Goal: Task Accomplishment & Management: Manage account settings

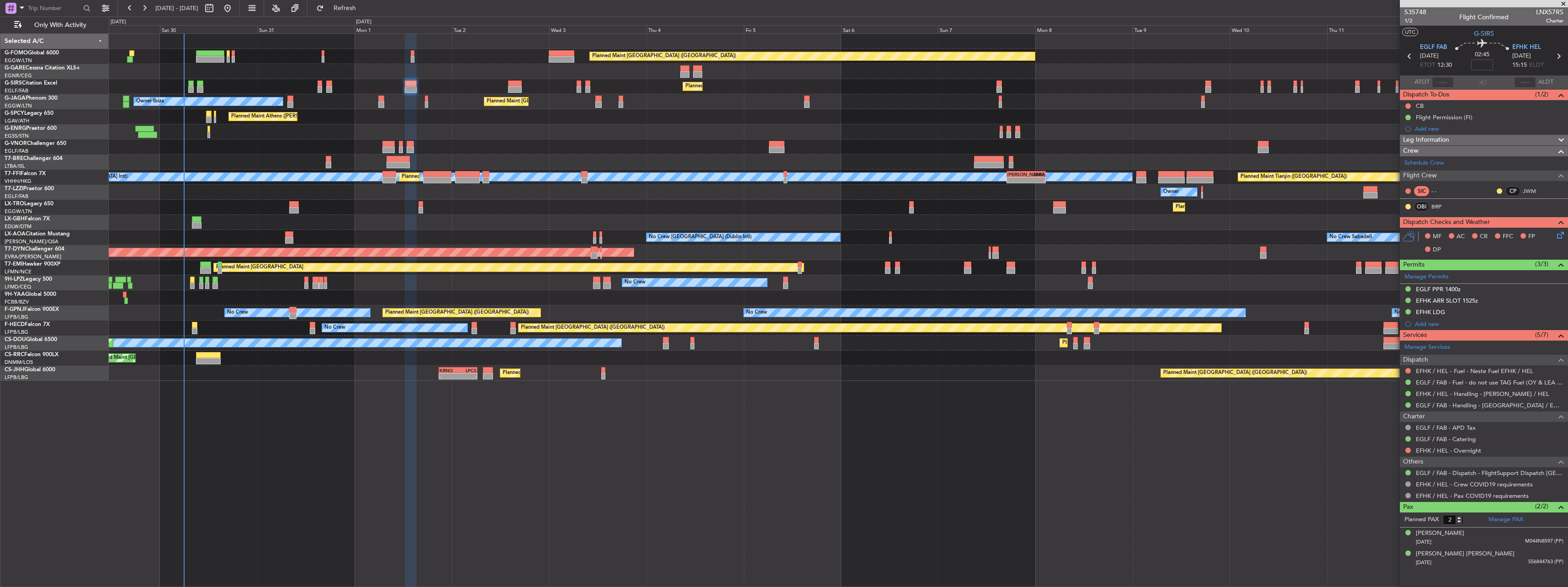
click at [1177, 227] on div "Planned Maint London (Luton) Planned Maint London (Farnborough) Planned Maint L…" at bounding box center [838, 207] width 1458 height 347
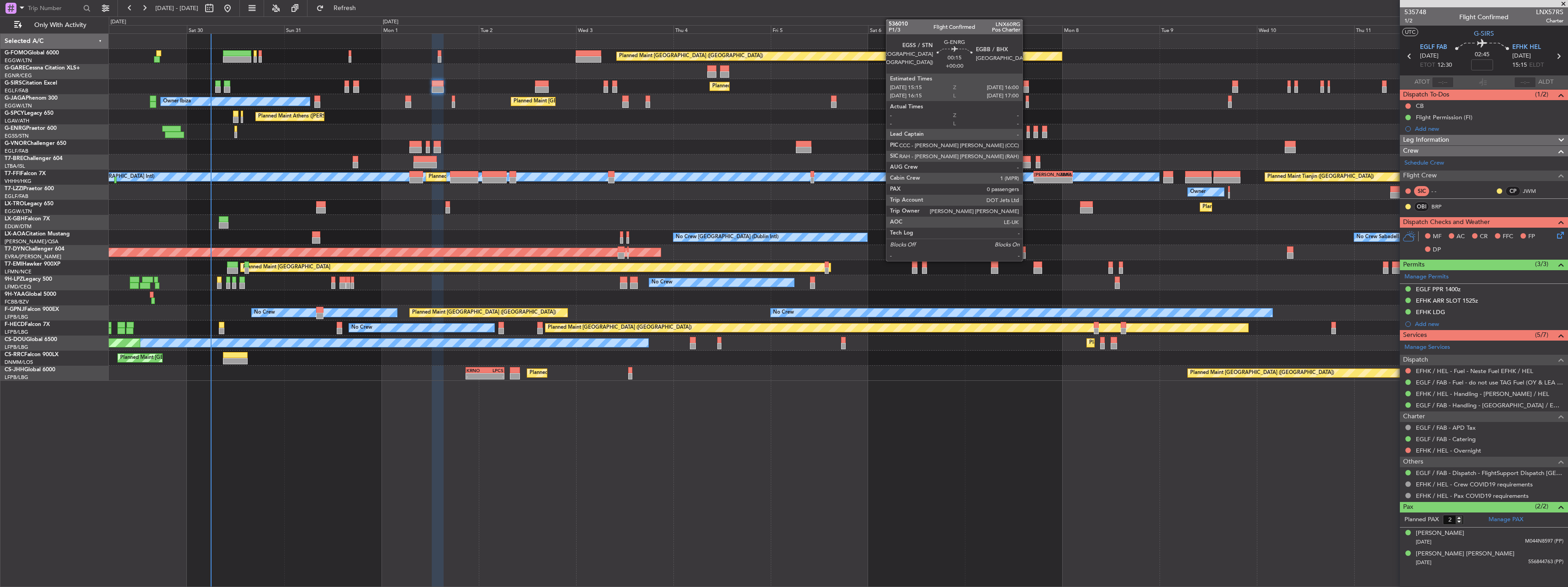
click at [1027, 127] on div at bounding box center [1028, 129] width 3 height 6
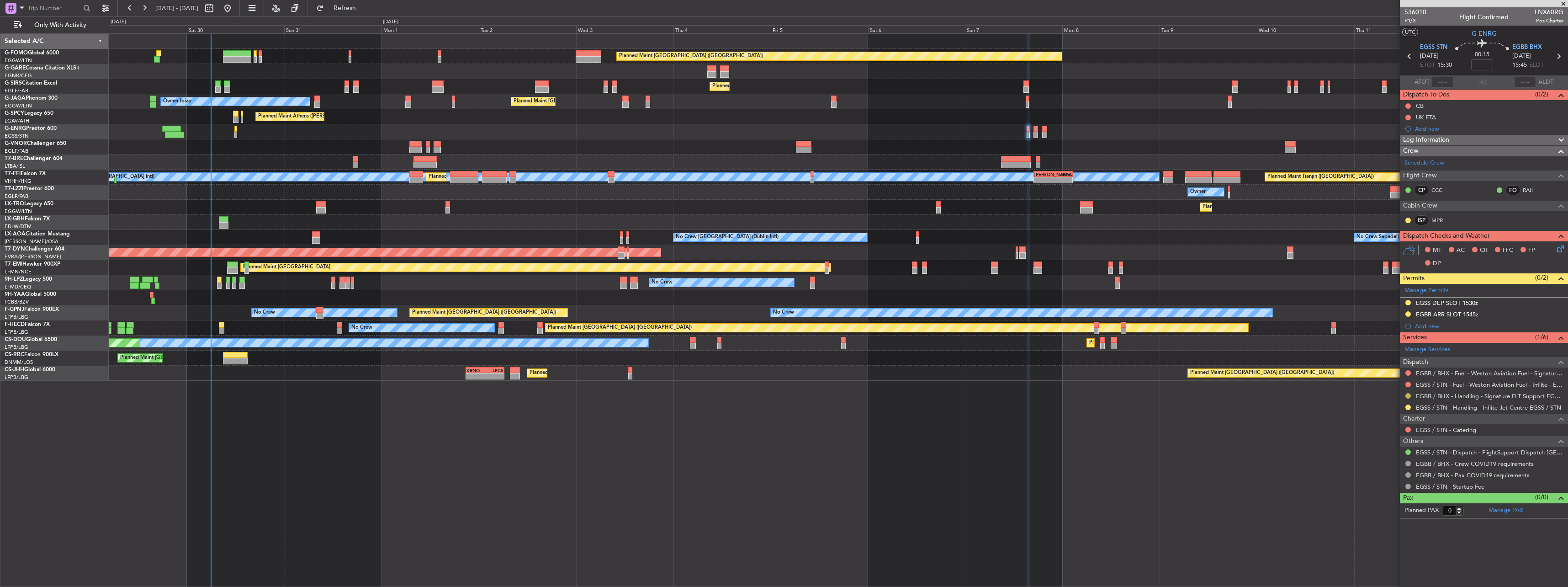
click at [1408, 395] on button at bounding box center [1407, 395] width 6 height 6
click at [1390, 504] on span "Confirmed" at bounding box center [1381, 504] width 28 height 9
click at [1407, 311] on button at bounding box center [1407, 313] width 6 height 6
click at [1394, 419] on span "Received OK" at bounding box center [1385, 422] width 35 height 9
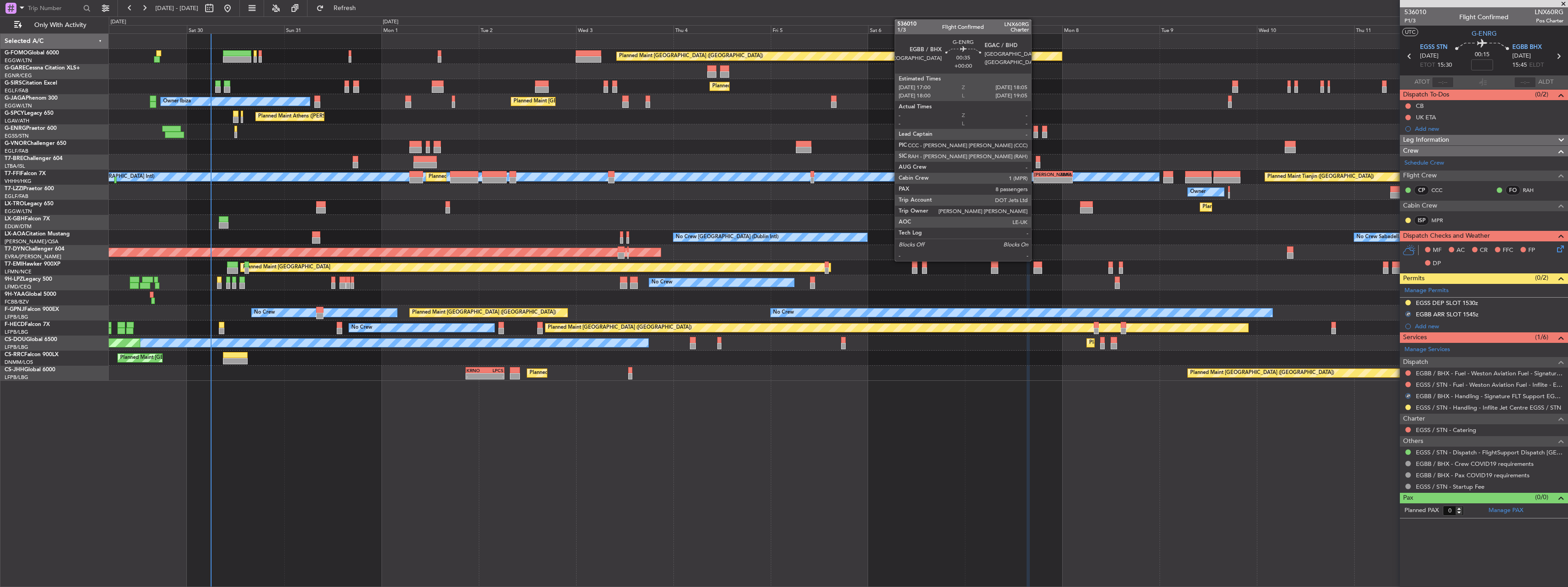
click at [1035, 132] on div at bounding box center [1036, 135] width 5 height 6
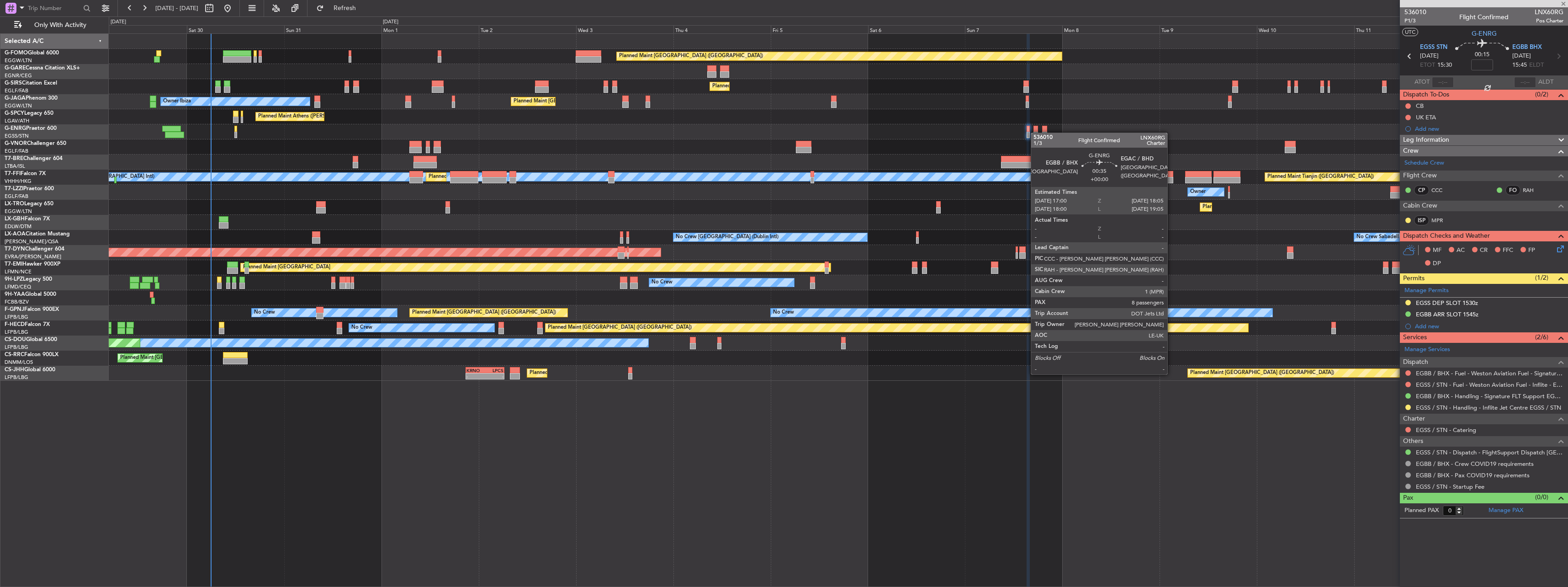
type input "8"
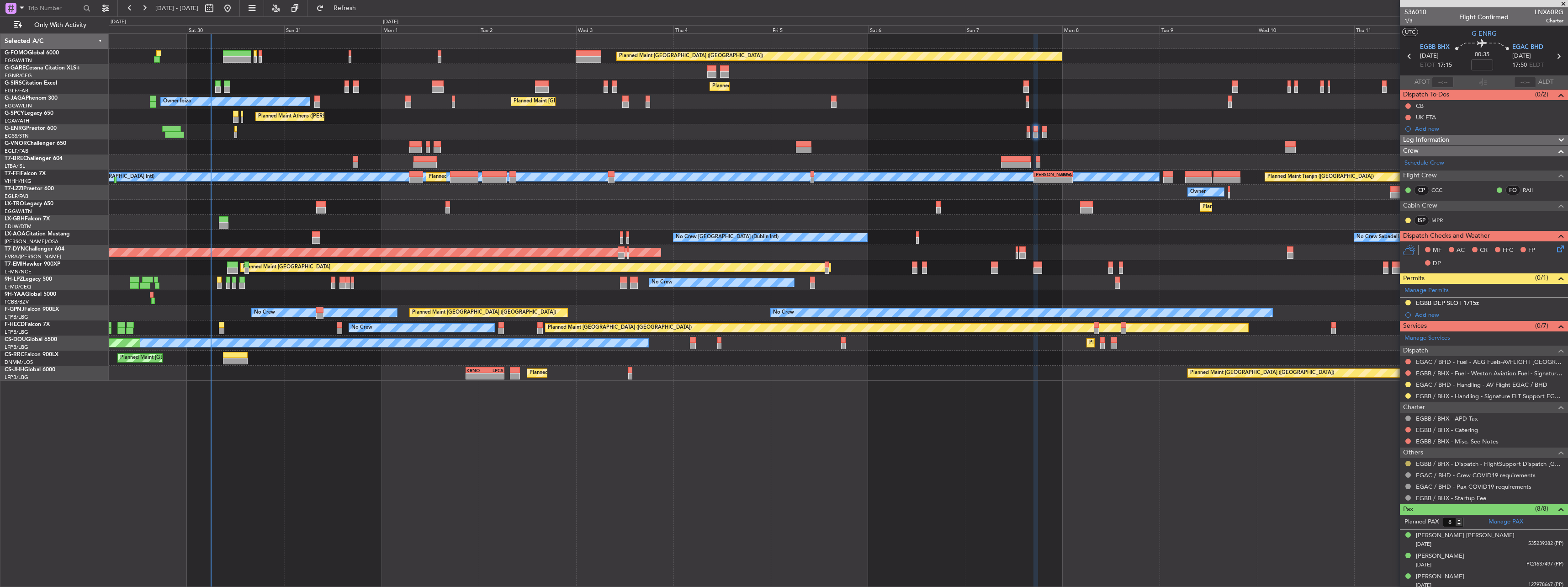
click at [1411, 461] on button at bounding box center [1407, 463] width 6 height 6
click at [1394, 566] on li "Confirmed" at bounding box center [1407, 572] width 106 height 14
click at [1409, 394] on div "Requested" at bounding box center [1407, 399] width 28 height 11
click at [1406, 397] on div "Requested" at bounding box center [1407, 399] width 28 height 11
click at [1411, 393] on div at bounding box center [1407, 395] width 7 height 7
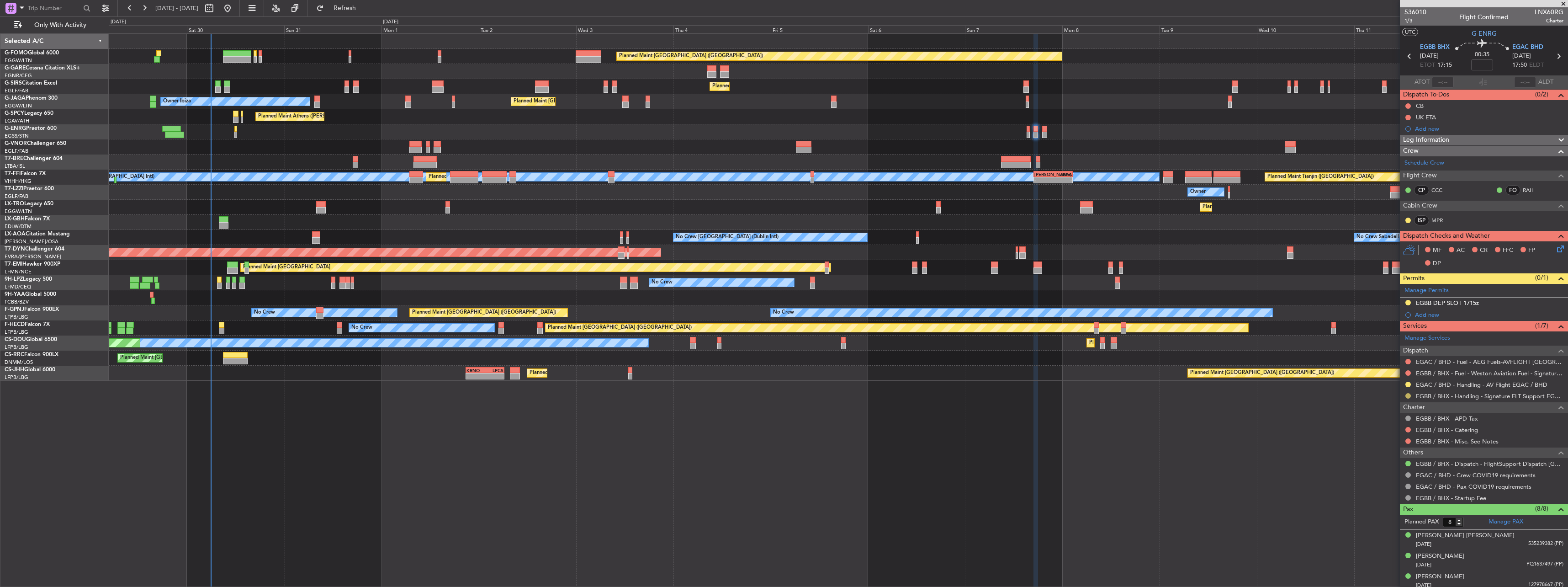
click at [1408, 395] on button at bounding box center [1407, 395] width 6 height 6
click at [1400, 501] on li "Confirmed" at bounding box center [1407, 504] width 106 height 14
click at [1405, 300] on div at bounding box center [1407, 302] width 7 height 7
click at [1407, 300] on button at bounding box center [1407, 302] width 6 height 6
click at [1391, 413] on span "Received OK" at bounding box center [1385, 411] width 35 height 9
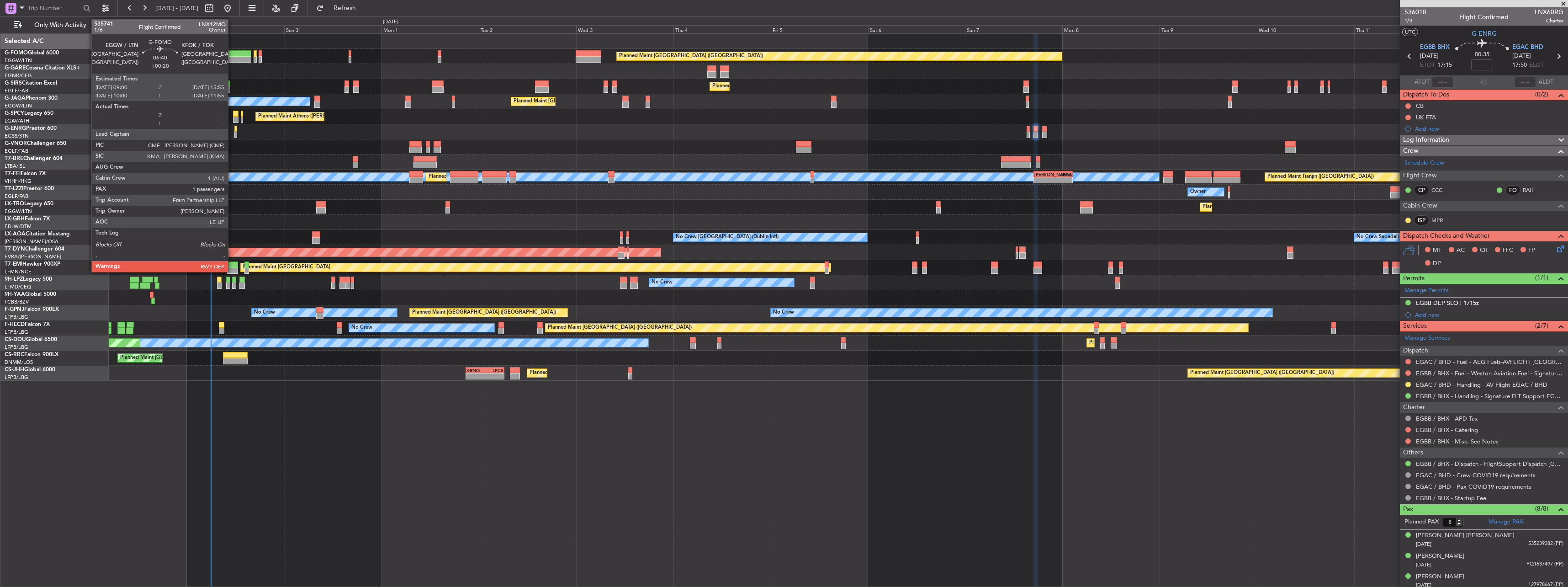
click at [232, 59] on div at bounding box center [237, 59] width 28 height 6
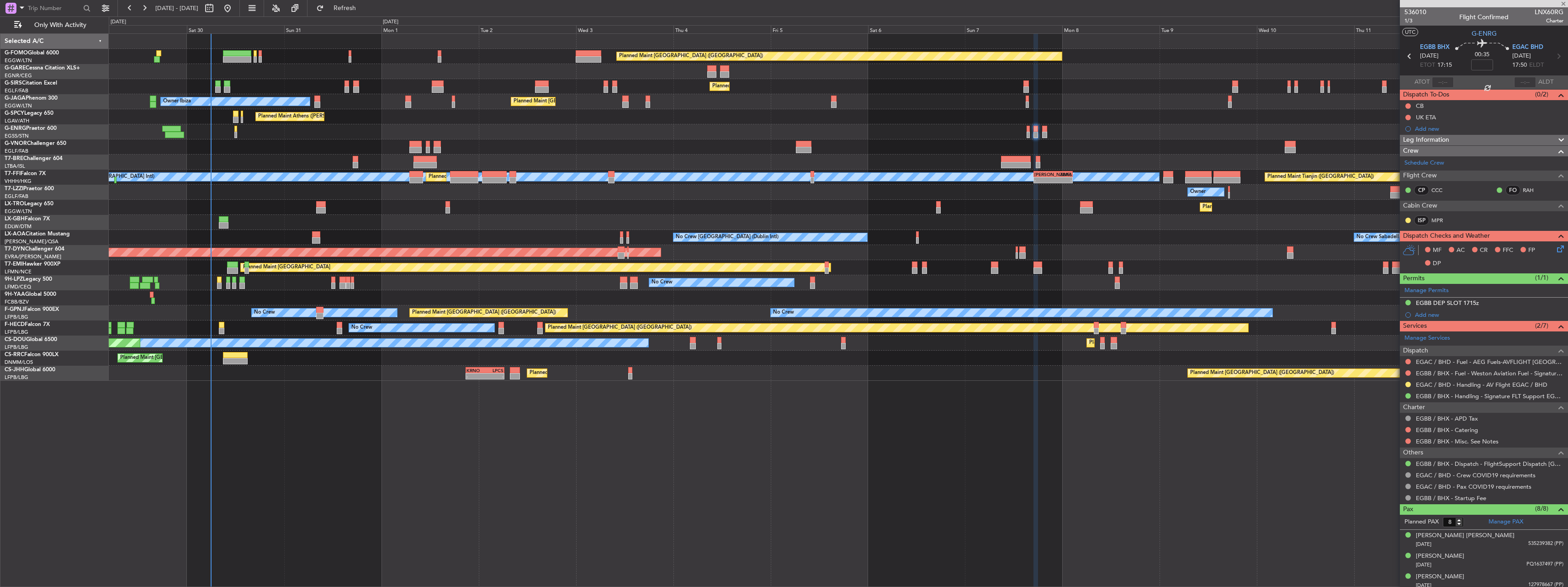
type input "+00:20"
type input "1"
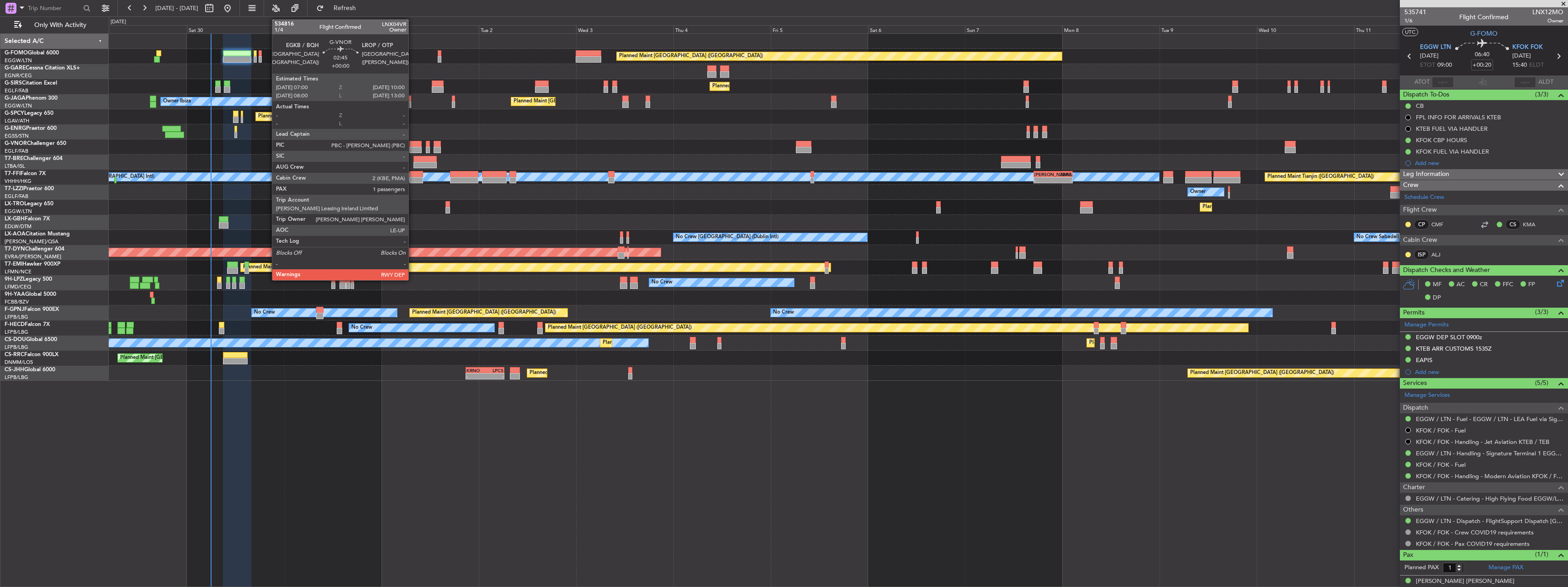
click at [412, 143] on div at bounding box center [415, 144] width 12 height 6
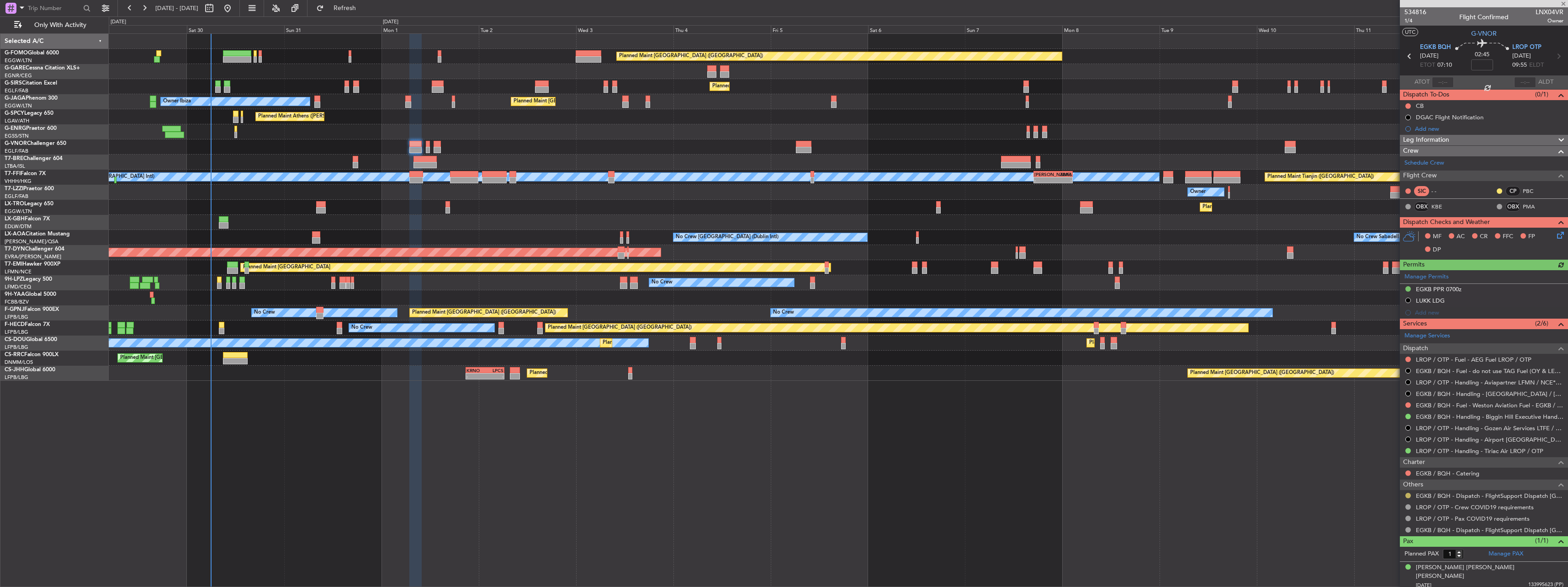
click at [1406, 494] on button at bounding box center [1407, 495] width 6 height 6
click at [1387, 481] on span "Confirmed" at bounding box center [1381, 481] width 28 height 9
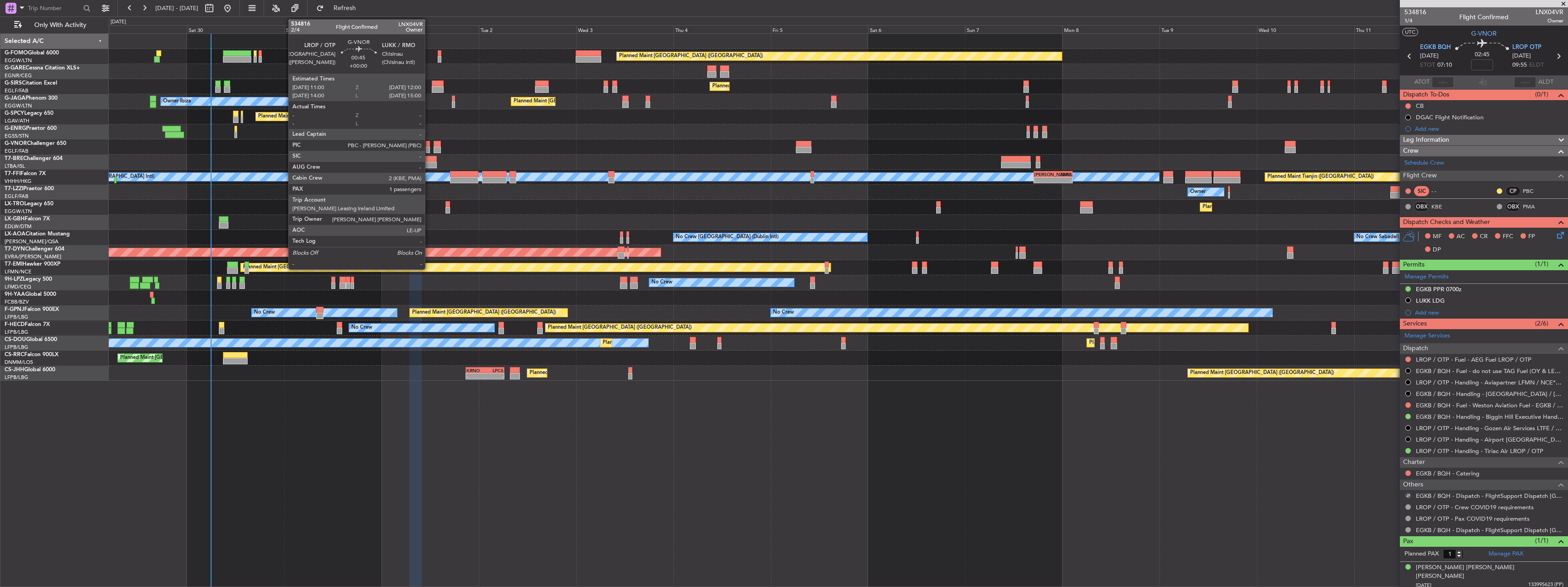
click at [429, 146] on div at bounding box center [428, 144] width 4 height 6
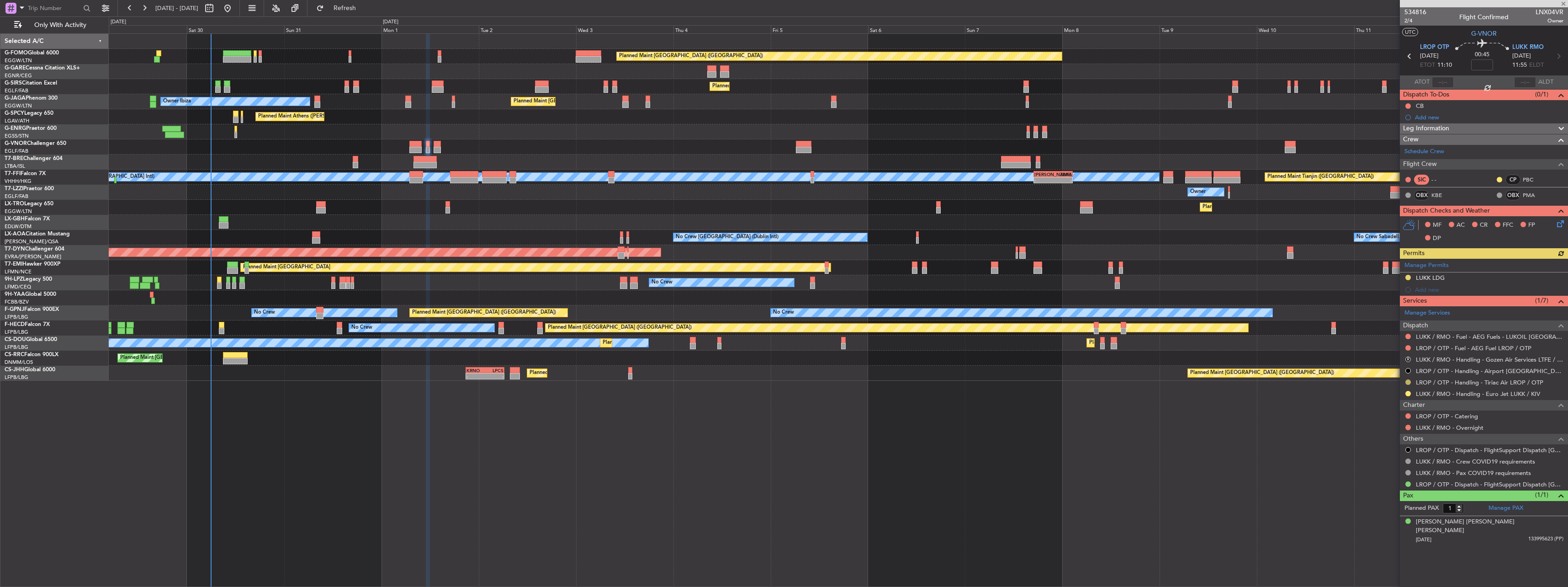
click at [1406, 381] on button at bounding box center [1407, 382] width 6 height 6
click at [1394, 494] on span "Confirmed" at bounding box center [1381, 490] width 28 height 9
click at [1408, 450] on button at bounding box center [1407, 449] width 6 height 6
click at [1394, 559] on span "Confirmed" at bounding box center [1381, 558] width 28 height 9
click at [1407, 358] on button "R" at bounding box center [1407, 359] width 6 height 6
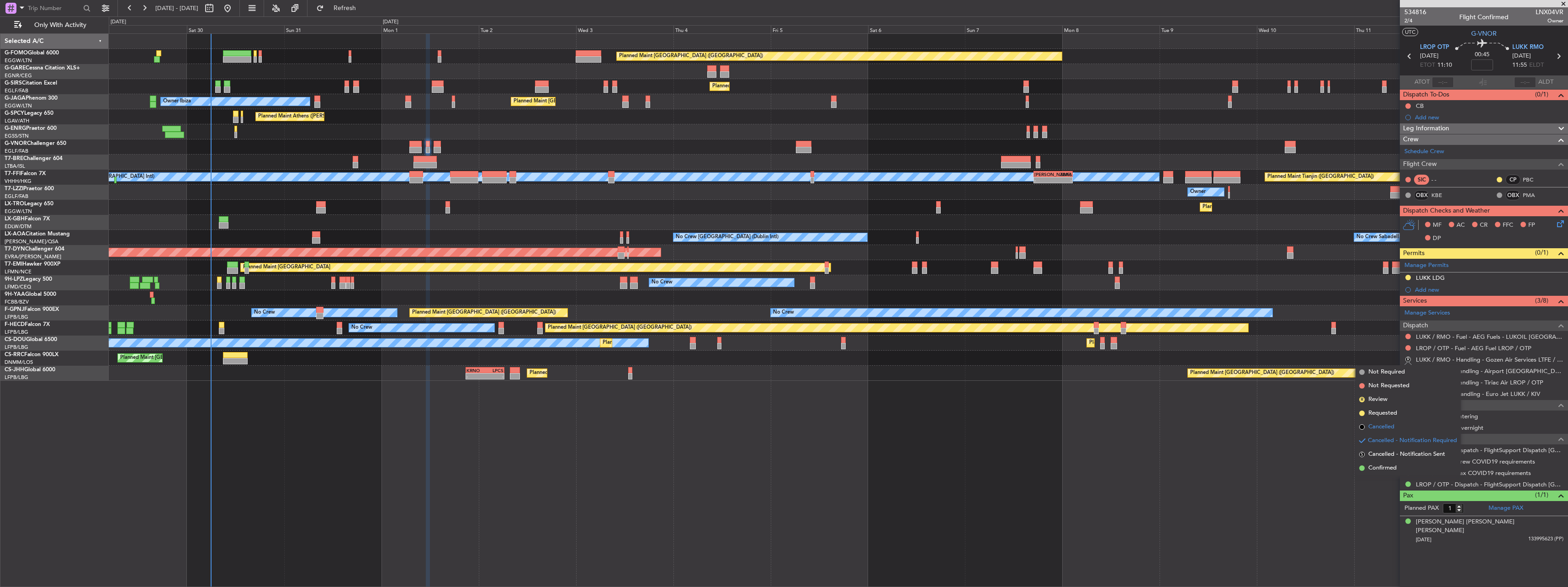
click at [1375, 429] on span "Cancelled" at bounding box center [1381, 426] width 26 height 9
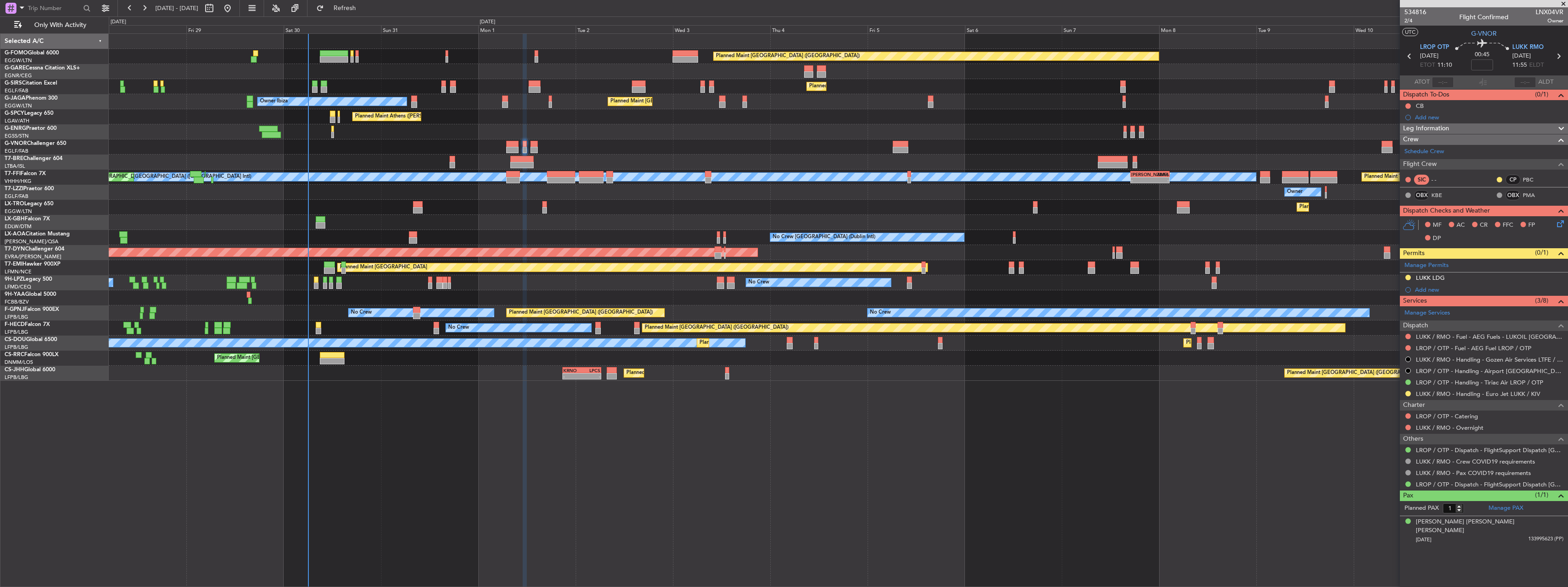
click at [417, 227] on div "Planned Maint Nice ([GEOGRAPHIC_DATA])" at bounding box center [838, 222] width 1458 height 15
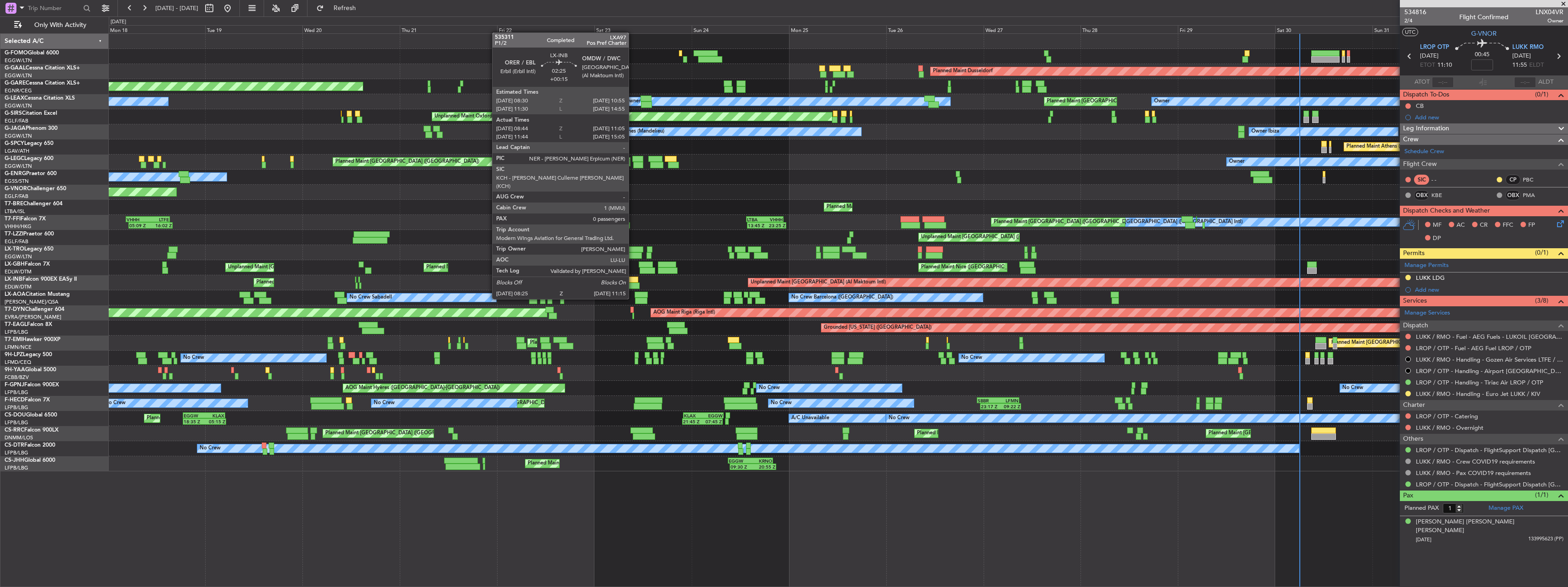
click at [633, 282] on div at bounding box center [633, 280] width 10 height 6
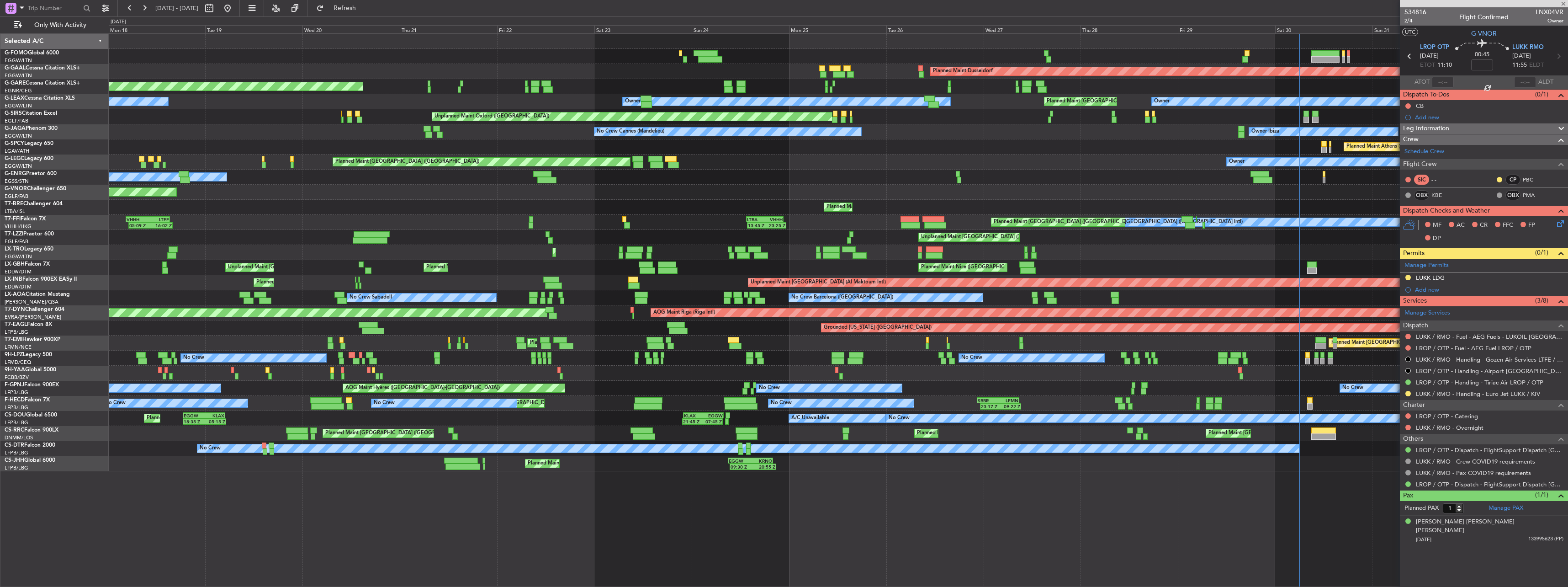
type input "+00:15"
type input "08:44"
type input "11:05"
type input "0"
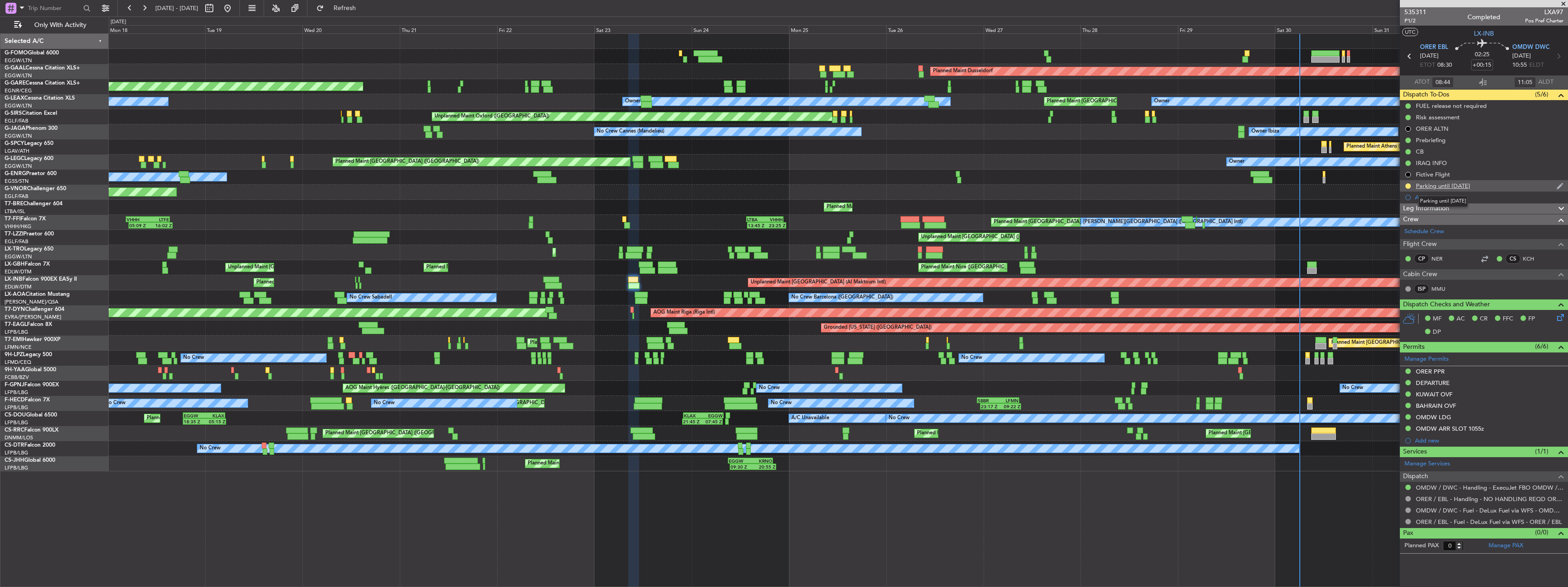
click at [1440, 187] on div "Parking until 02SEP" at bounding box center [1442, 186] width 54 height 8
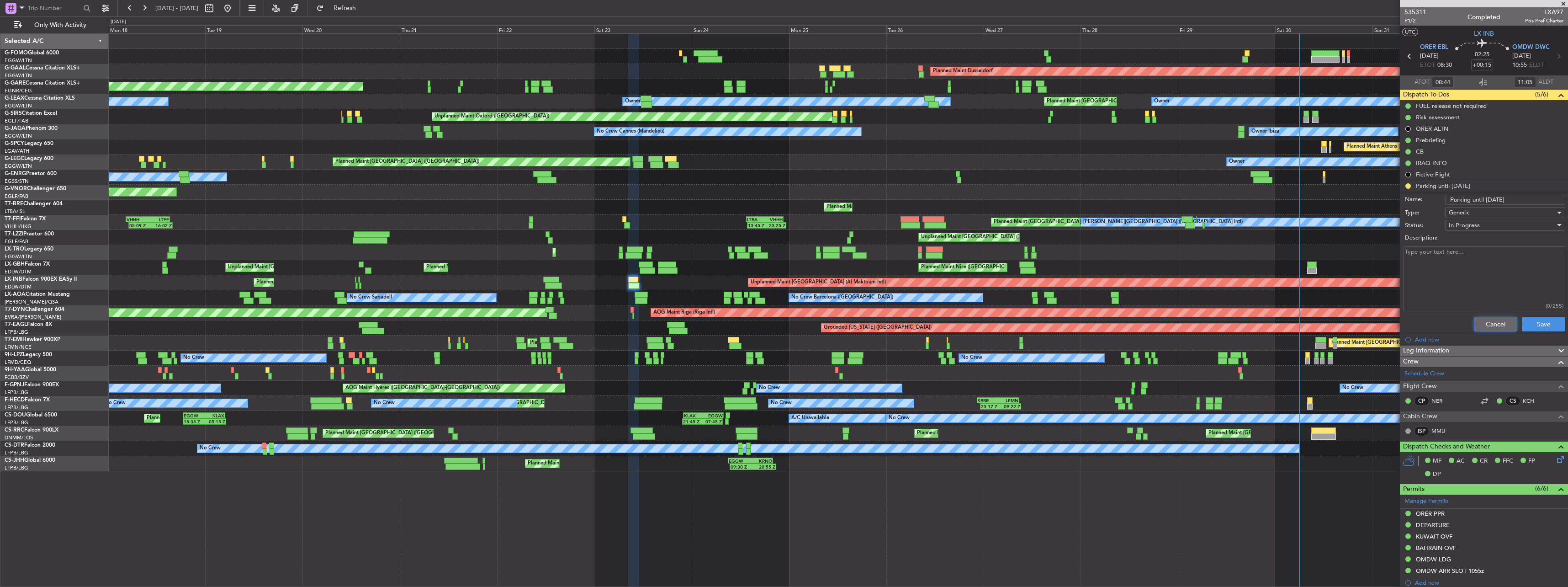
click at [1492, 326] on button "Cancel" at bounding box center [1495, 324] width 43 height 15
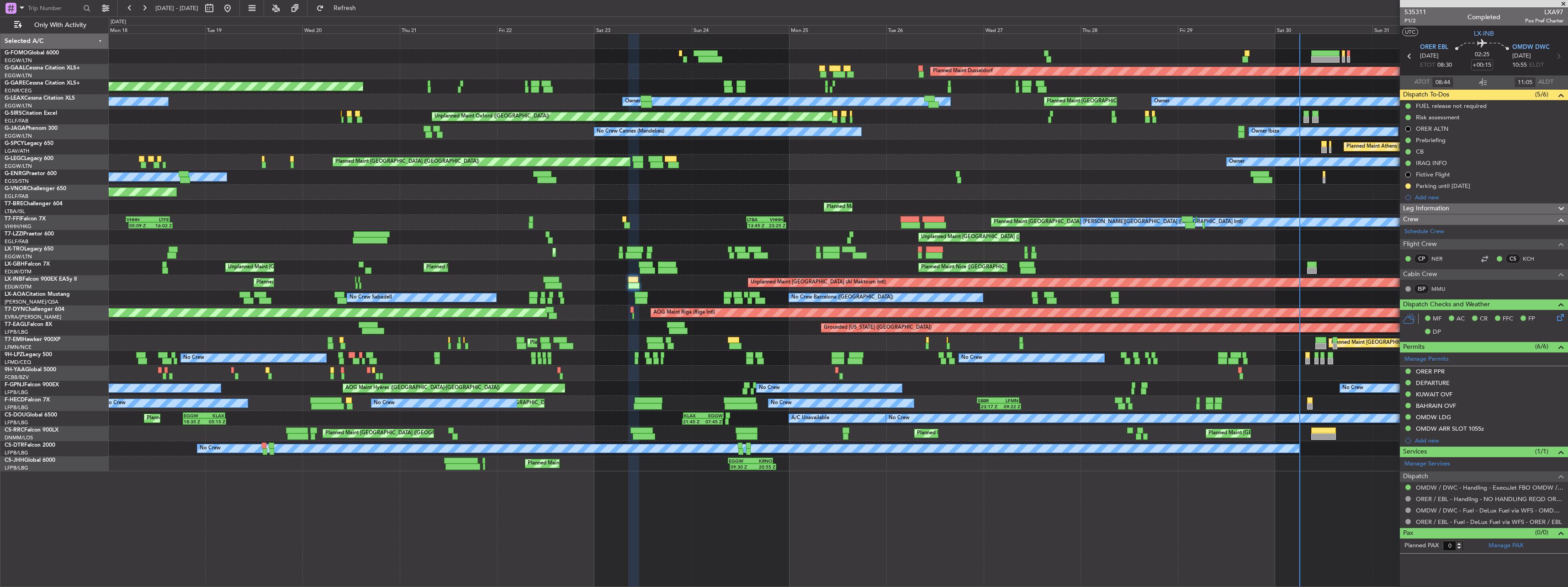
click at [1433, 184] on div "Fictive Flight" at bounding box center [1433, 184] width 0 height 0
click at [1450, 184] on mat-tooltip-component "Fictive Flight" at bounding box center [1433, 190] width 46 height 24
click at [1467, 180] on div "Parking until 02SEP" at bounding box center [1484, 186] width 168 height 11
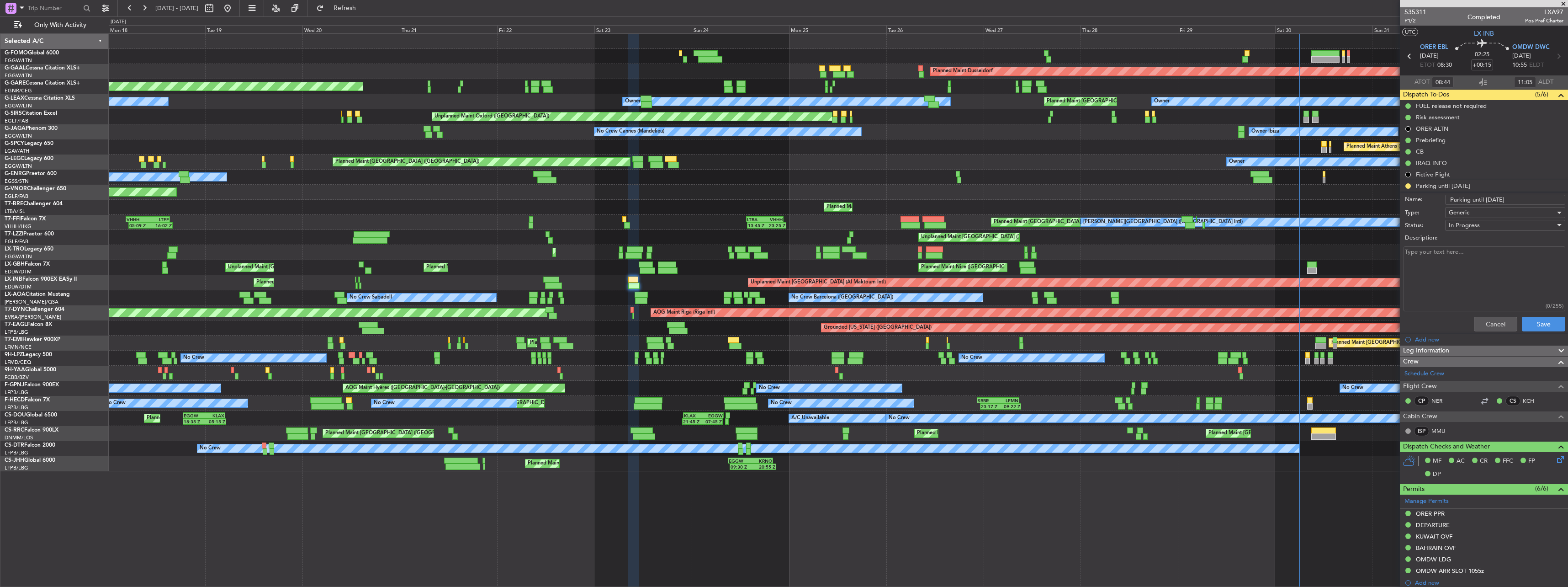
click at [1496, 201] on input "Parking until 02SEP" at bounding box center [1505, 200] width 120 height 10
click at [1491, 198] on input "Parking until 02SEP" at bounding box center [1505, 200] width 120 height 10
type input "Parking until 15SEP"
click at [1527, 330] on button "Save" at bounding box center [1543, 324] width 43 height 15
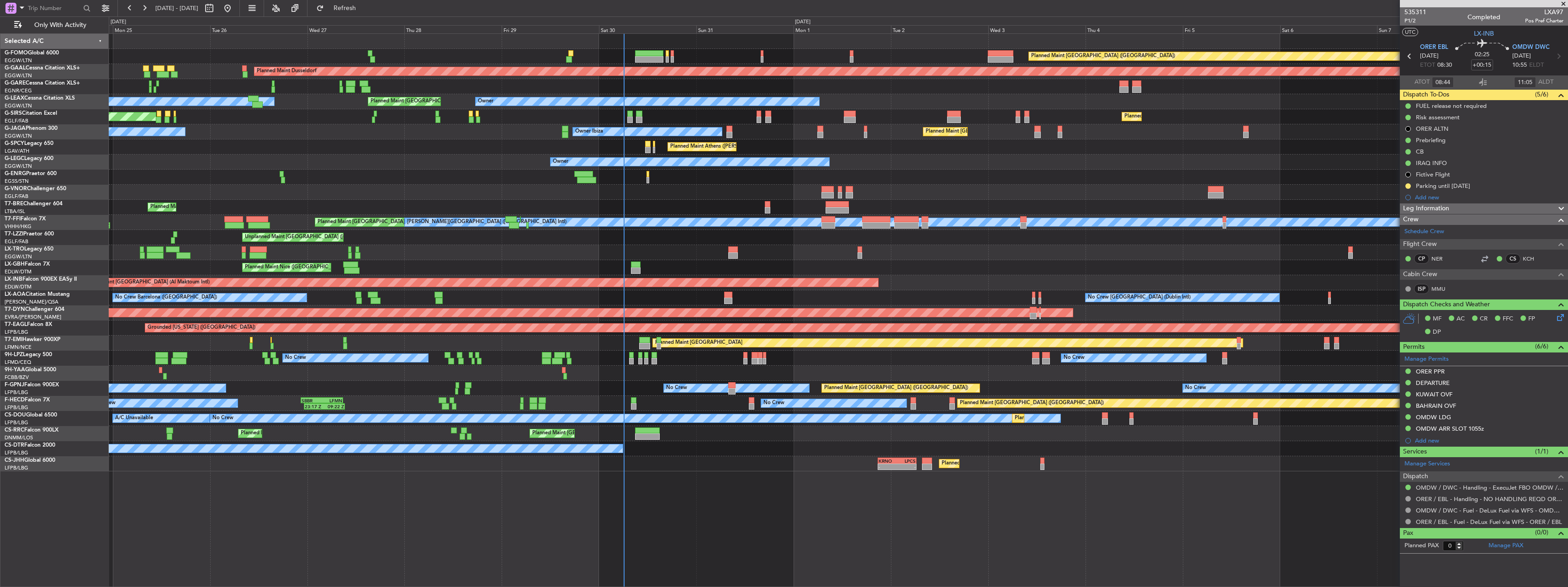
click at [179, 252] on div "Planned Maint London (Luton) Planned Maint Dusseldorf Planned Maint London (Lut…" at bounding box center [838, 252] width 1458 height 438
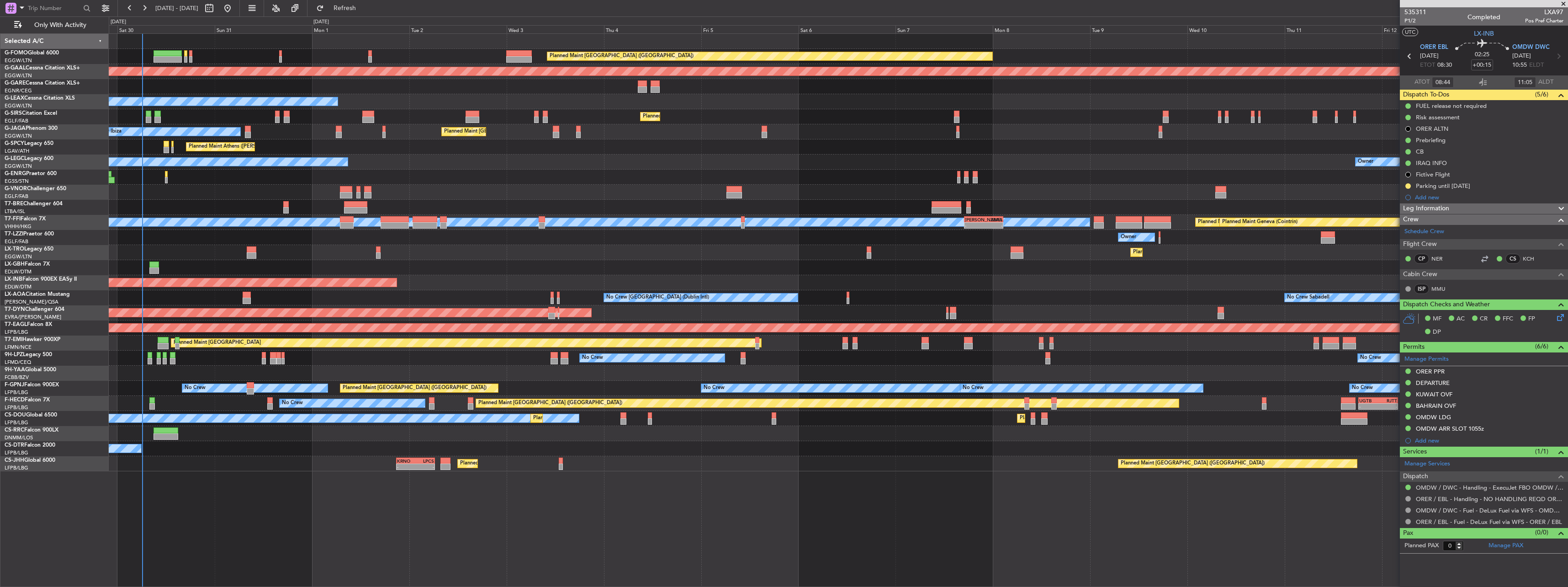
click at [895, 270] on div "Planned Maint Nice (Côte d'Azur Airport) Planned Maint Nurnberg" at bounding box center [838, 267] width 1458 height 15
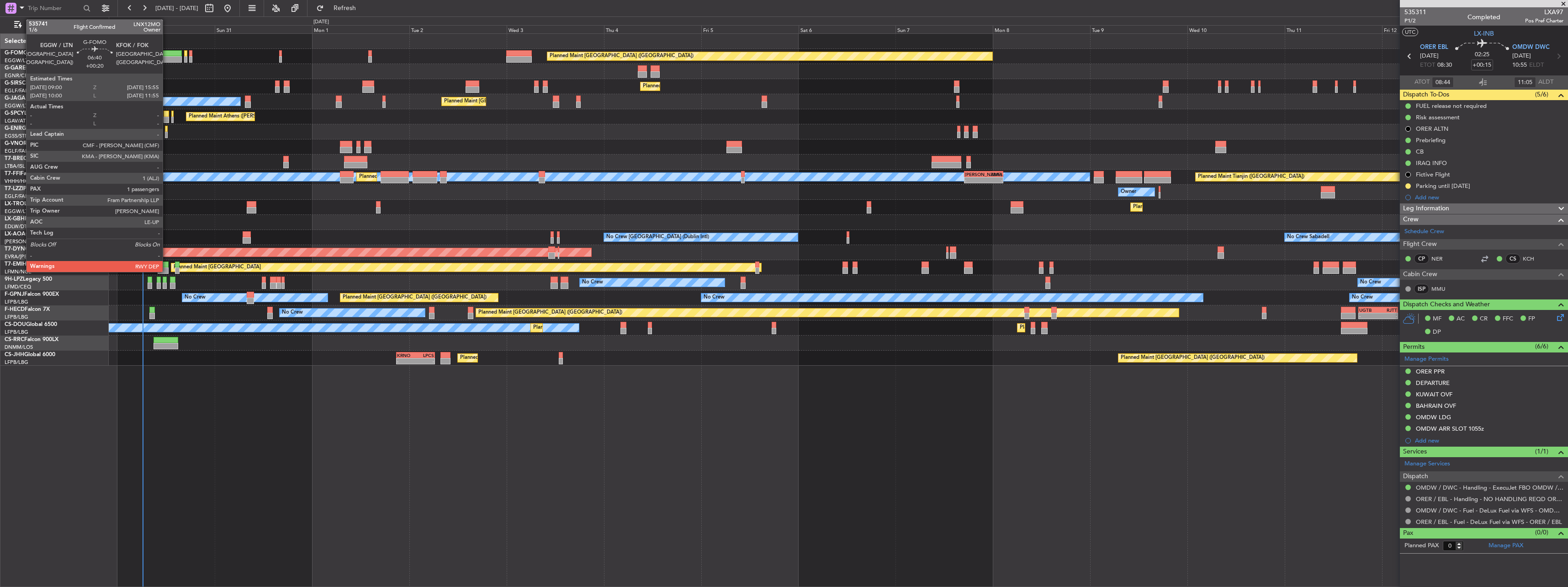
click at [166, 54] on div at bounding box center [167, 54] width 28 height 6
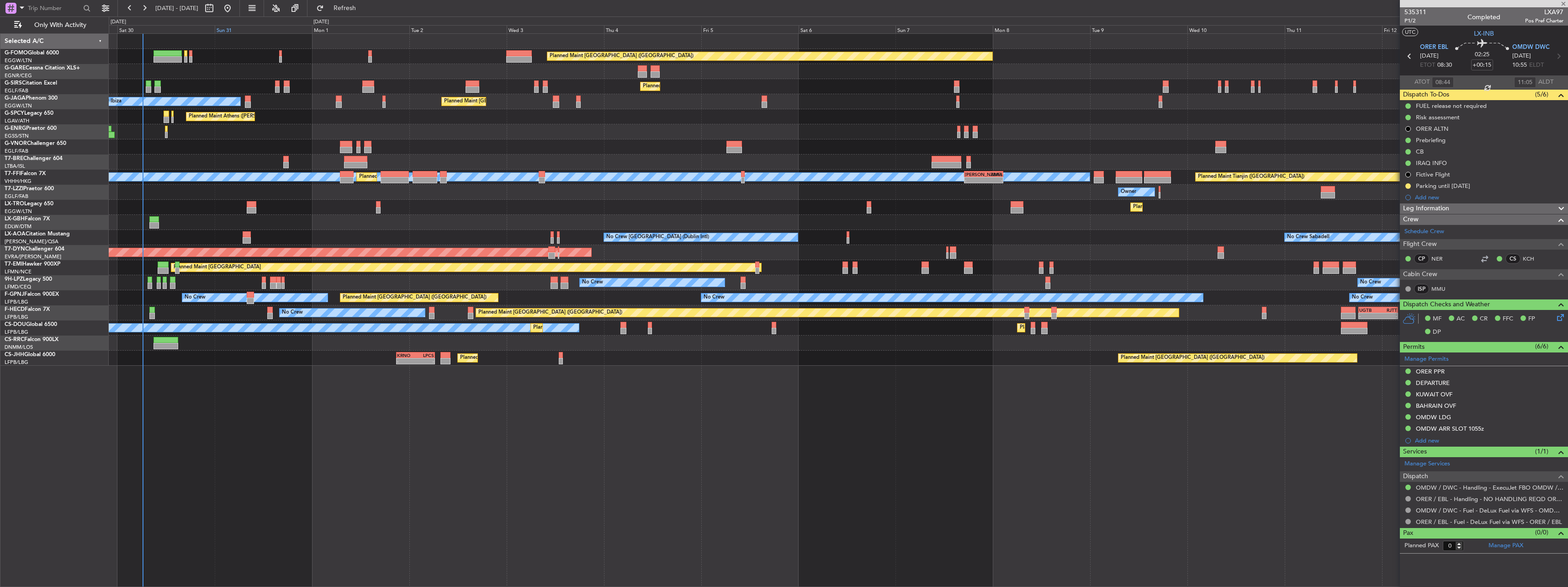
type input "+00:20"
type input "1"
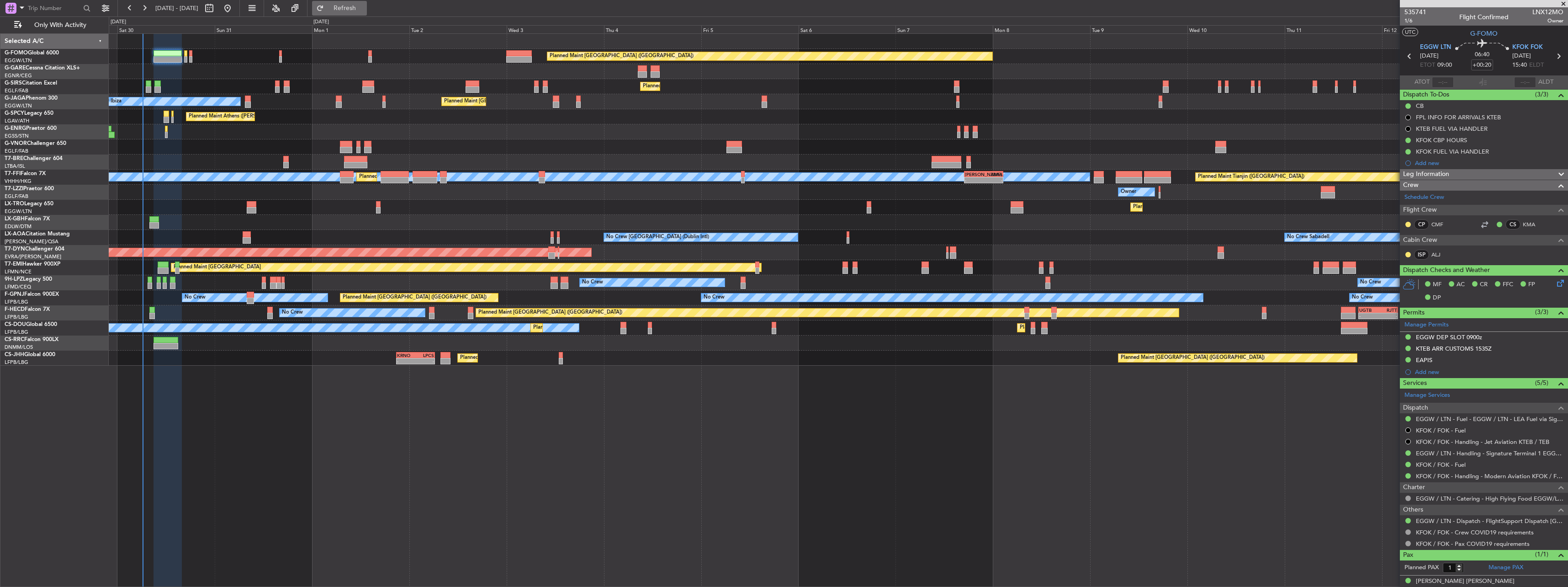
click at [364, 9] on span "Refresh" at bounding box center [344, 8] width 38 height 6
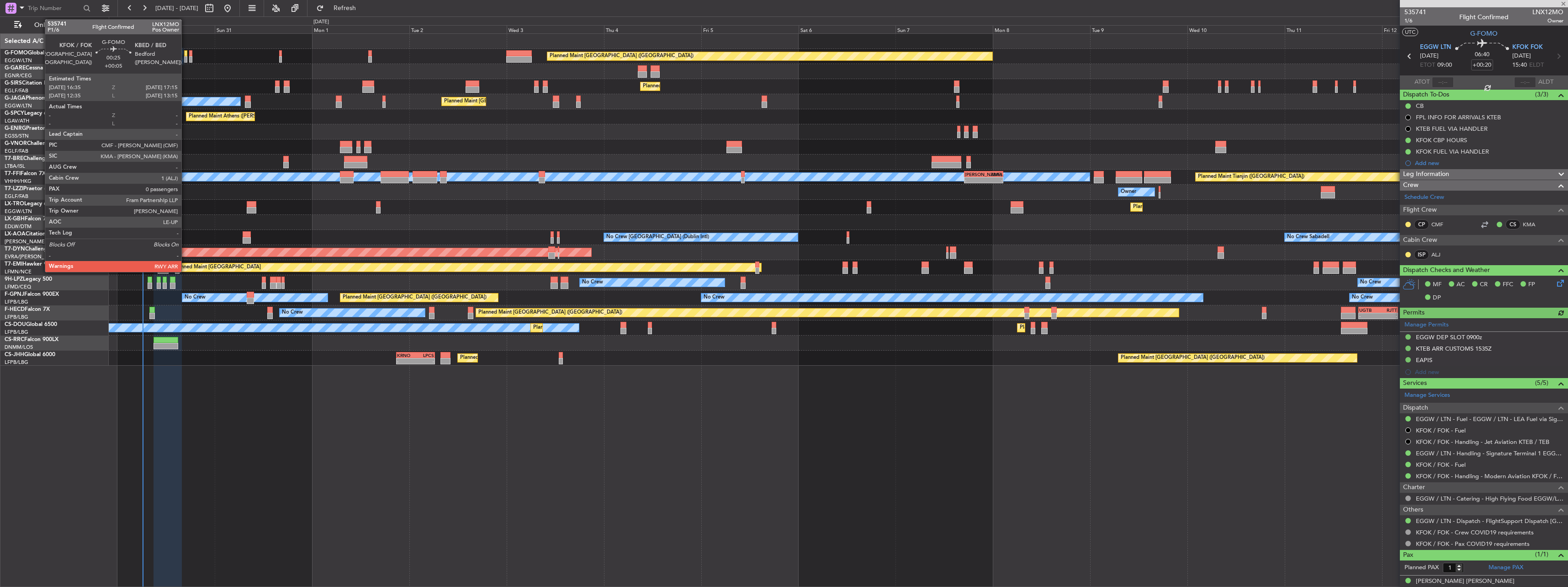
click at [186, 55] on div at bounding box center [185, 54] width 2 height 6
type input "+00:05"
type input "0"
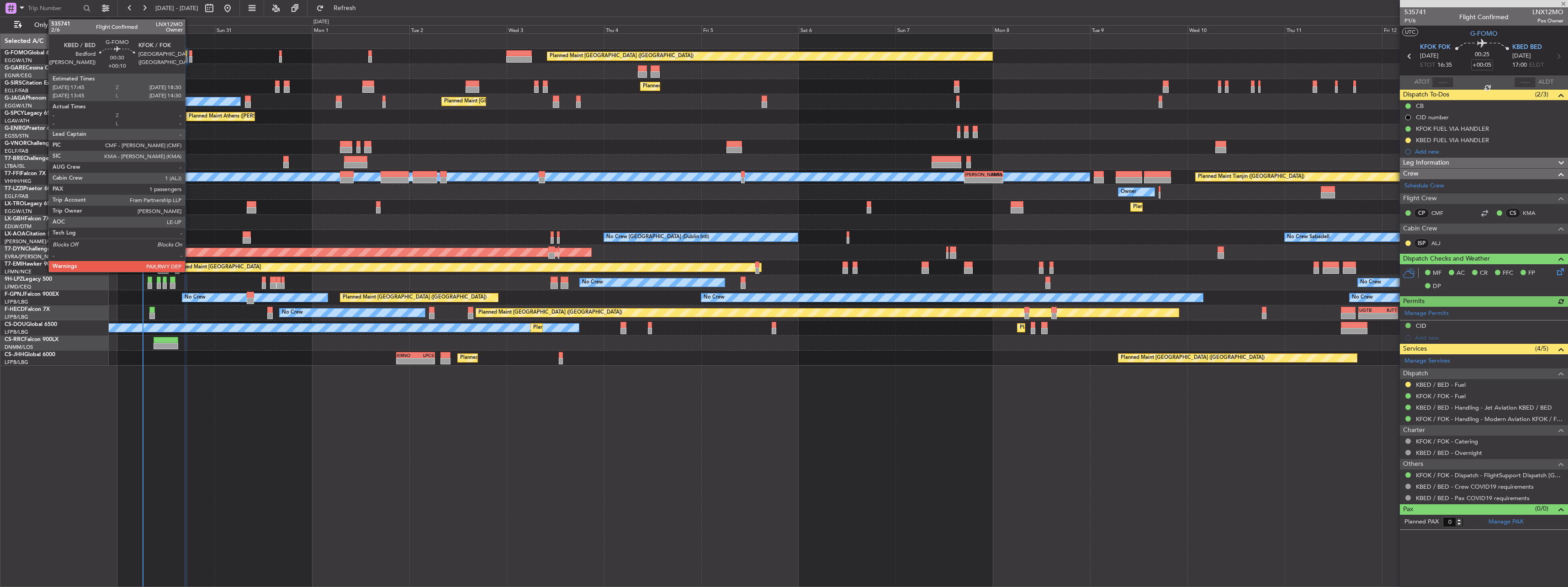
click at [189, 58] on div at bounding box center [191, 59] width 3 height 6
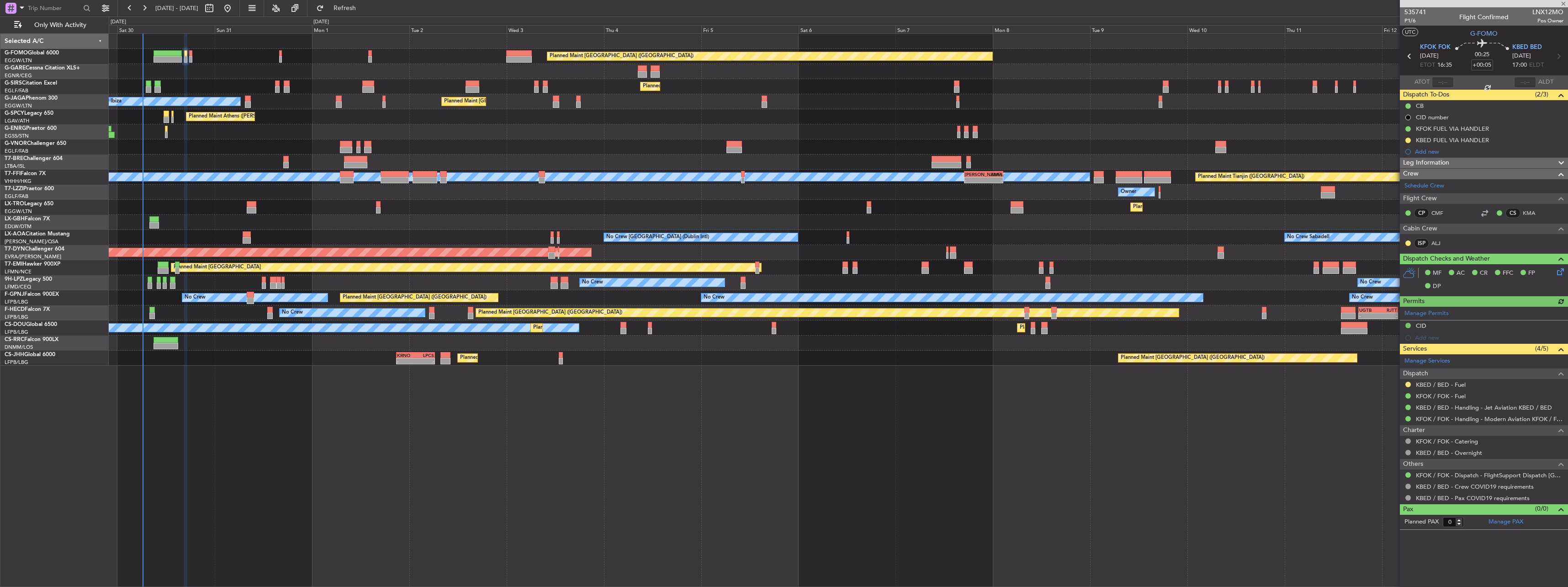
type input "+00:10"
type input "3"
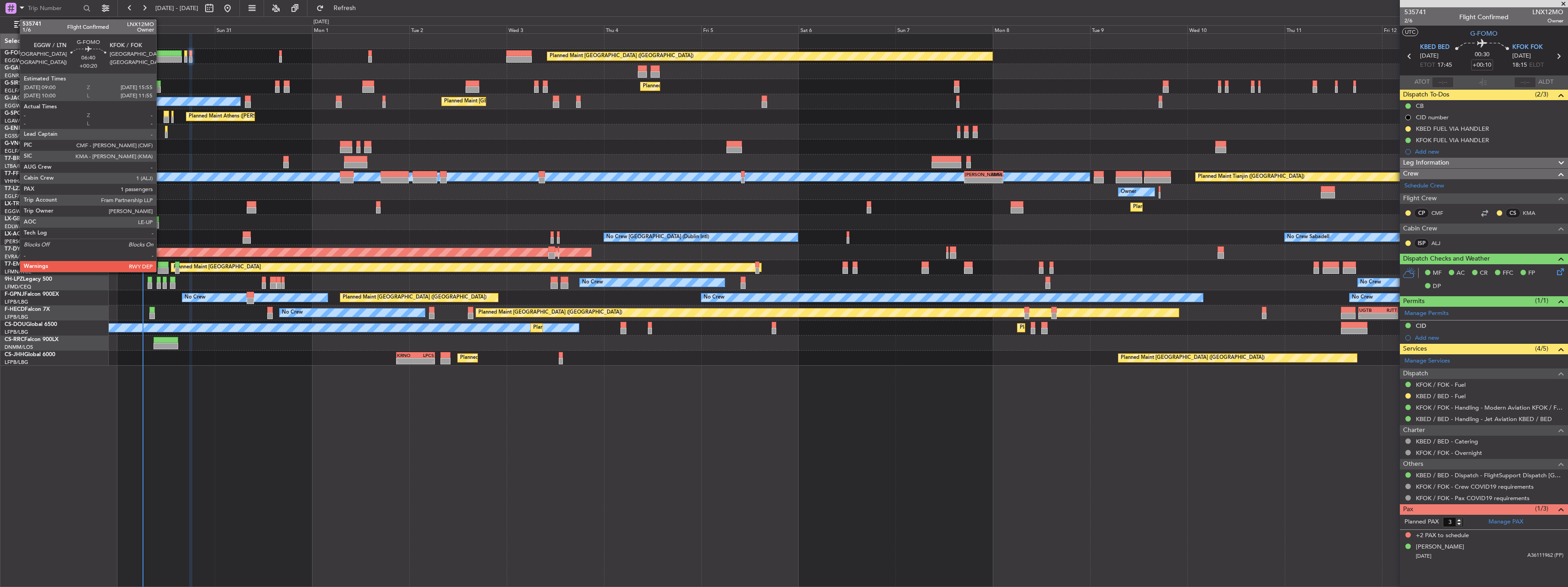
click at [161, 56] on div at bounding box center [167, 59] width 28 height 6
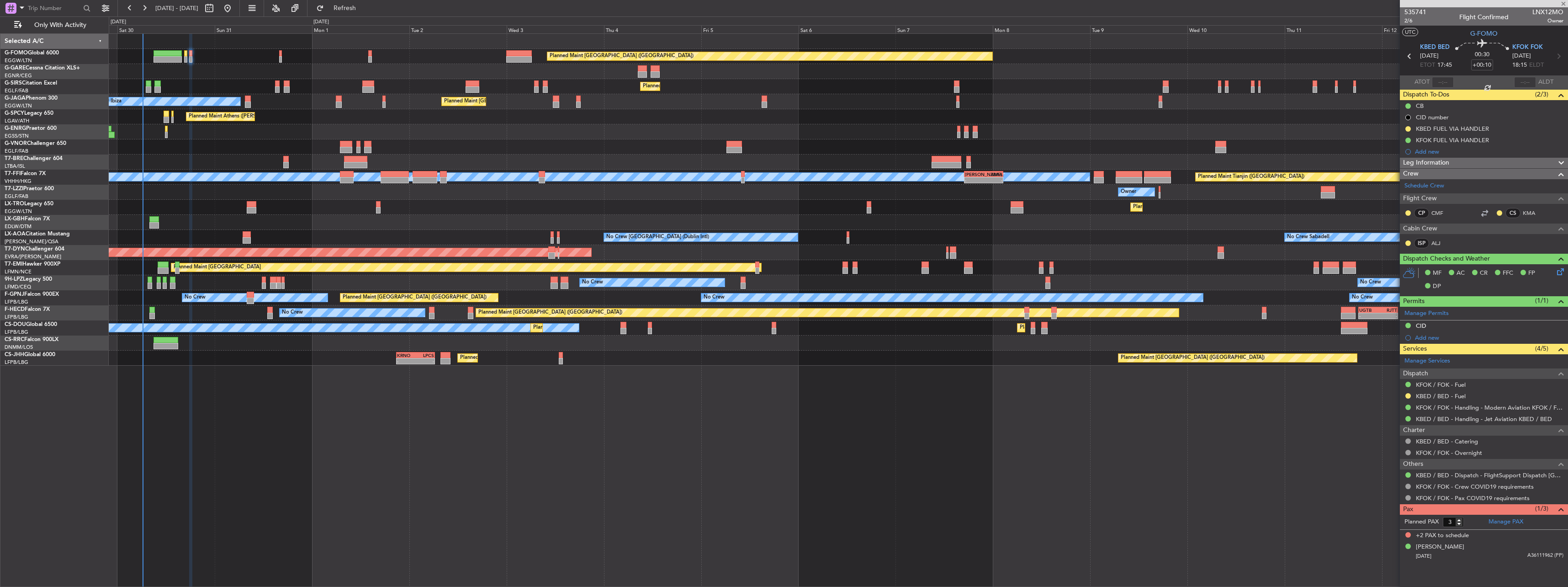
type input "+00:20"
type input "1"
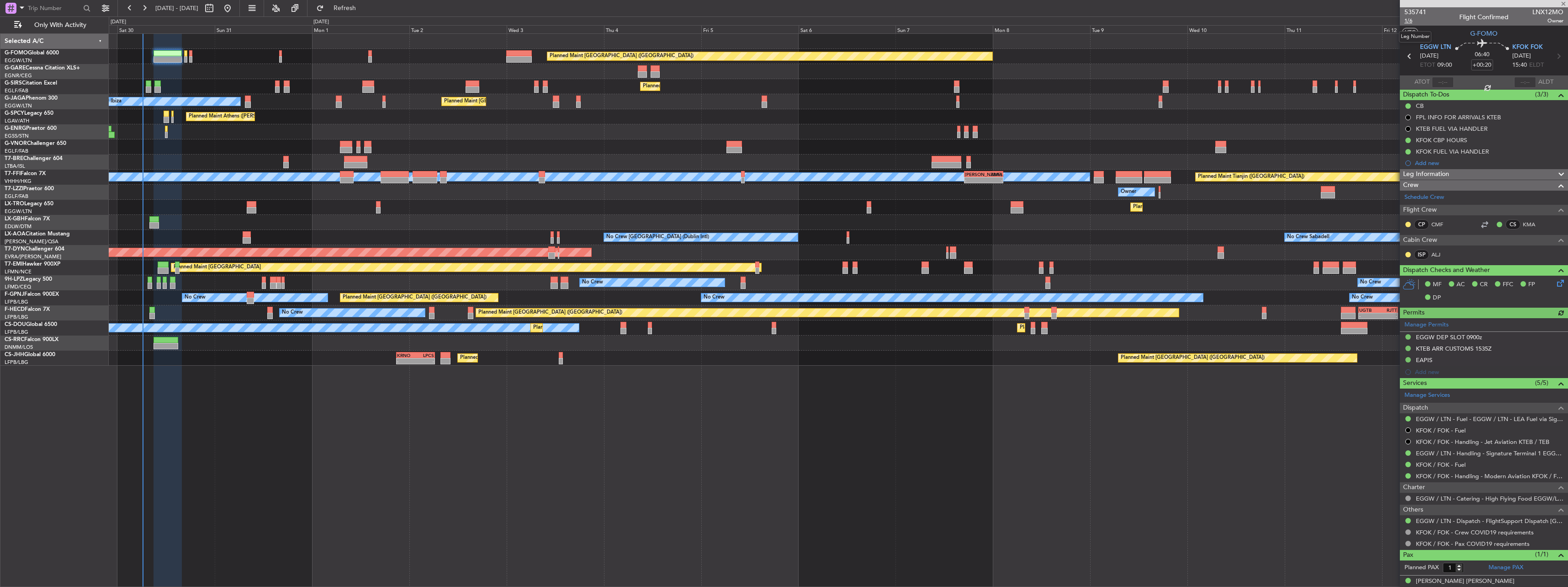
click at [1408, 19] on span "1/6" at bounding box center [1415, 21] width 22 height 8
click at [367, 3] on button "Refresh" at bounding box center [339, 8] width 55 height 15
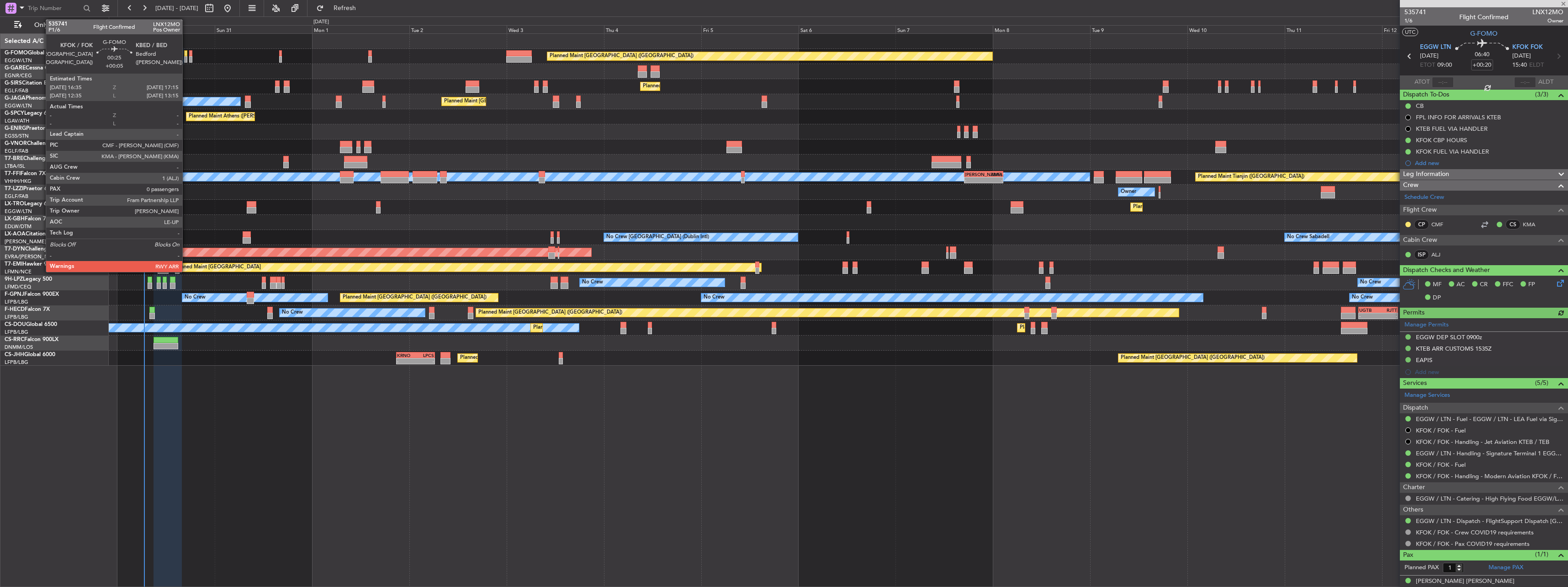
click at [187, 53] on div at bounding box center [185, 54] width 2 height 6
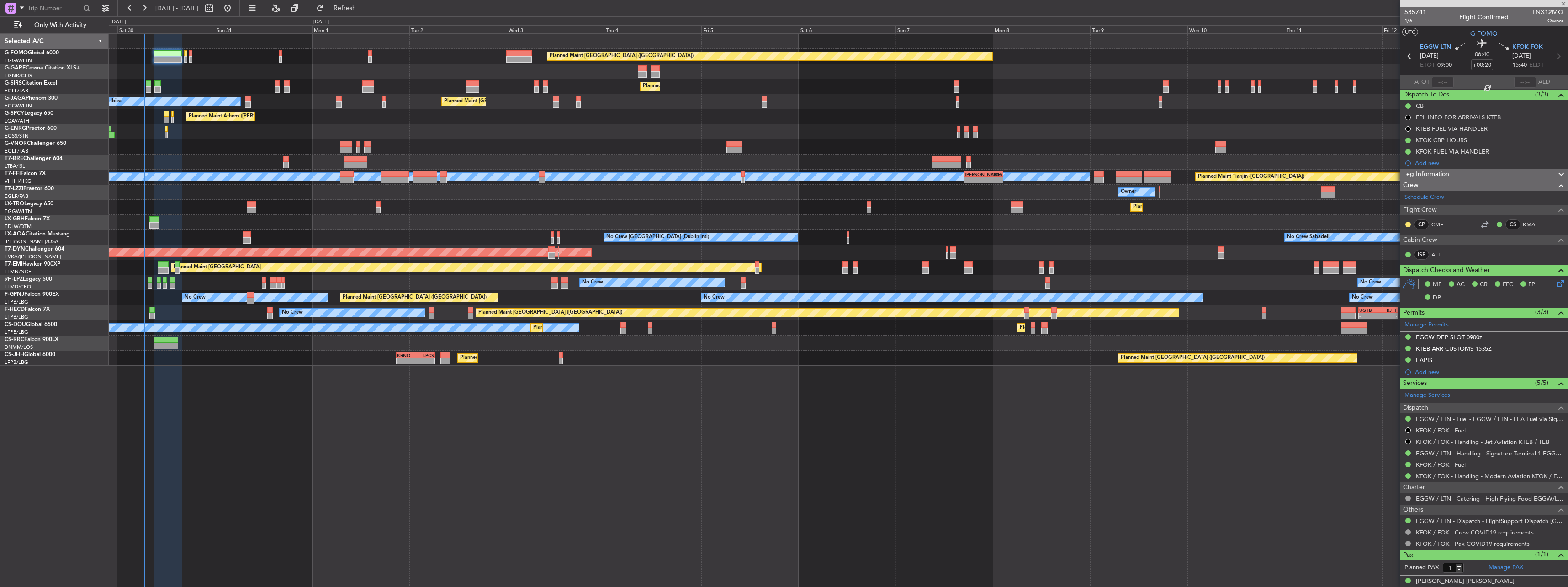
type input "+00:05"
type input "0"
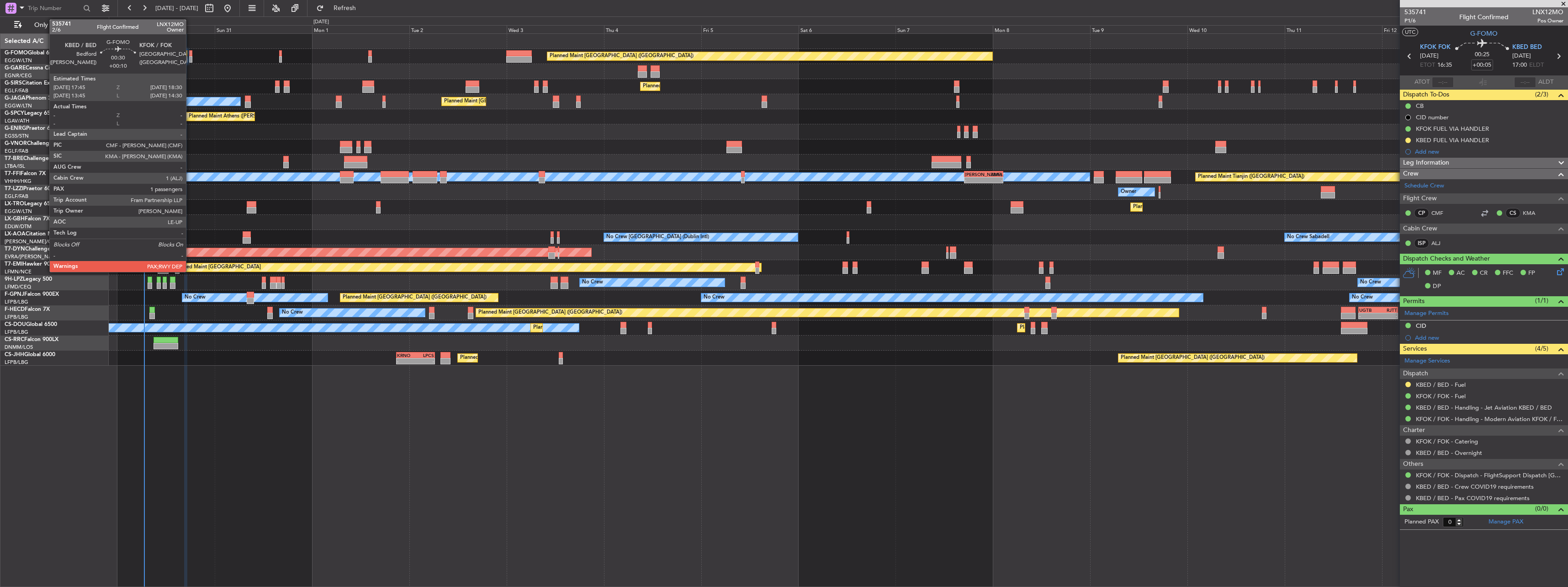
click at [190, 51] on div at bounding box center [191, 54] width 3 height 6
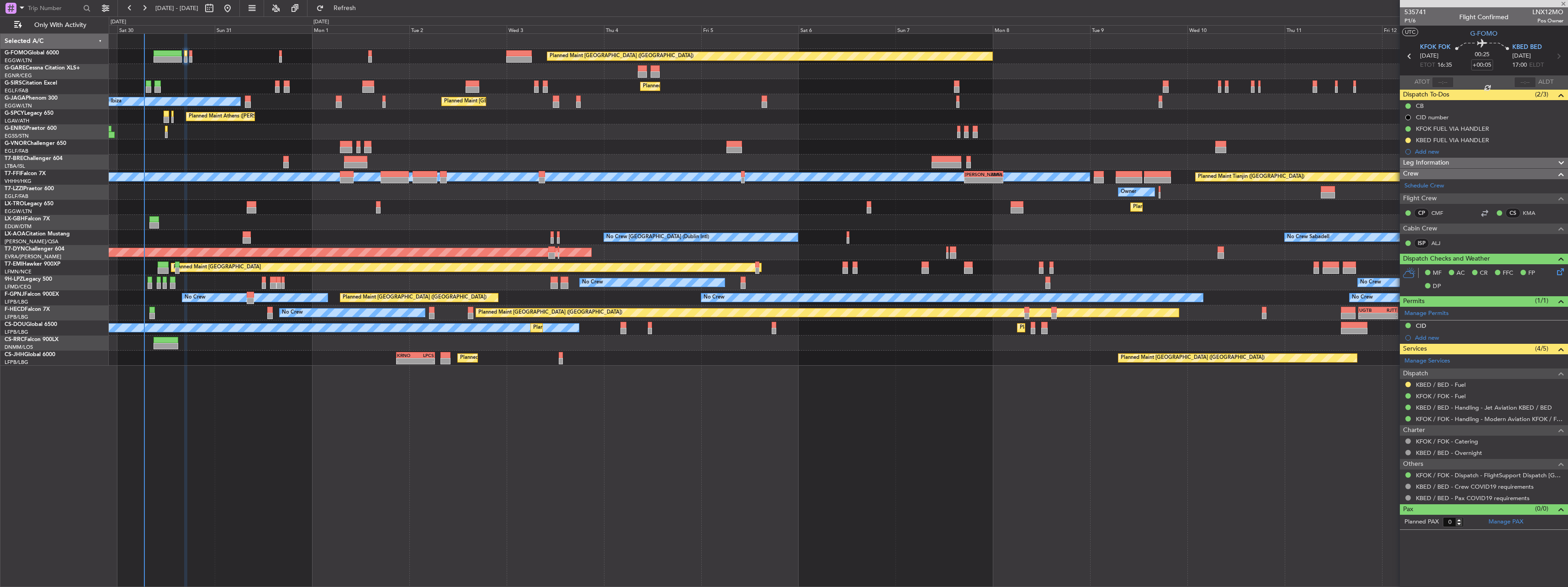
type input "+00:10"
type input "3"
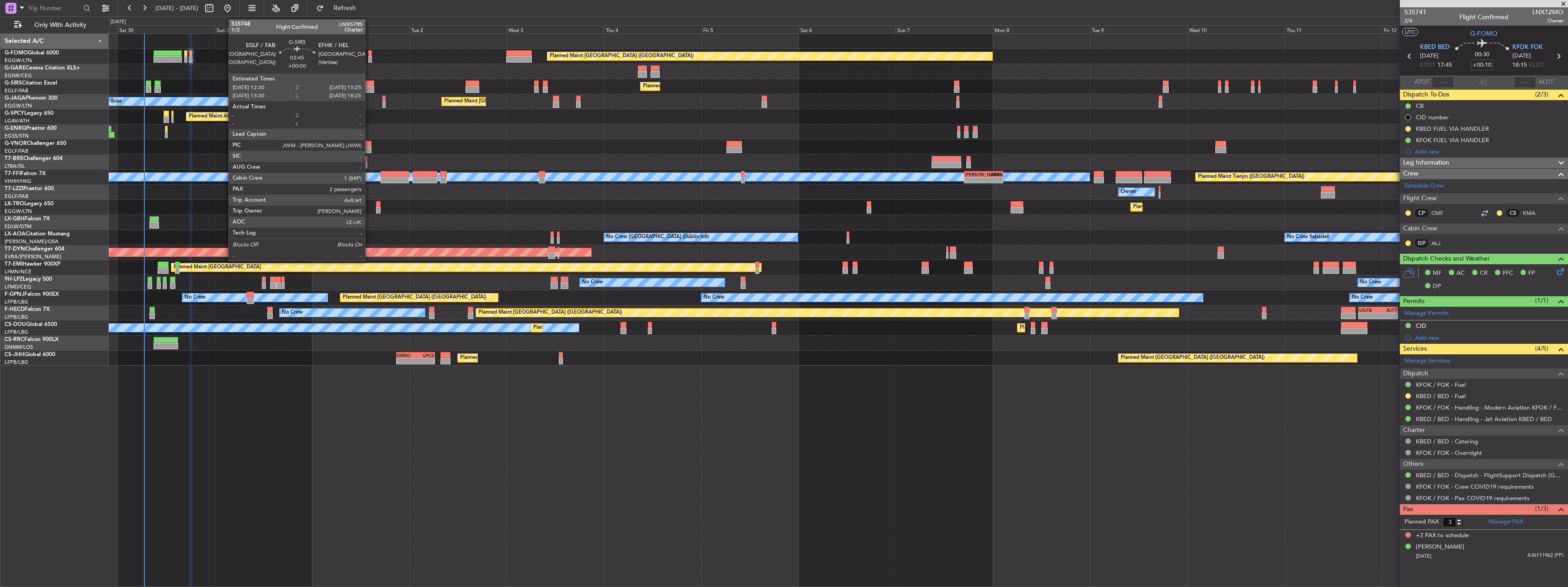
click at [369, 86] on div at bounding box center [368, 84] width 12 height 6
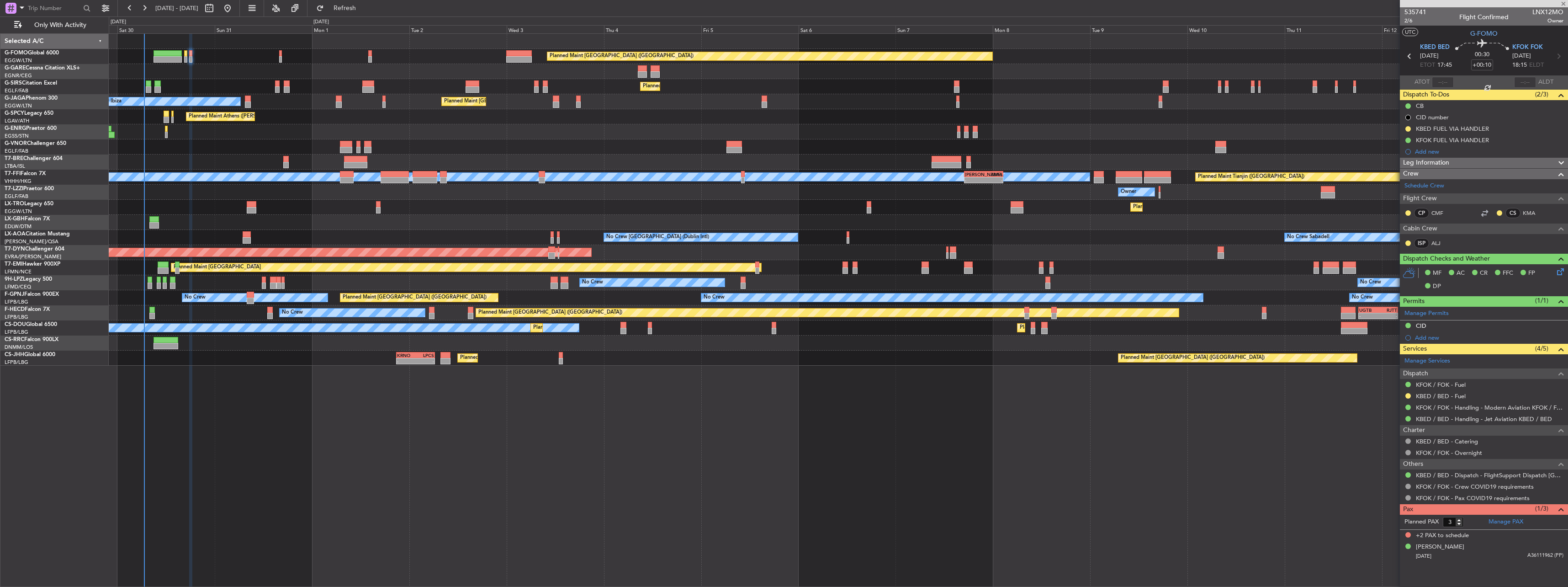
type input "2"
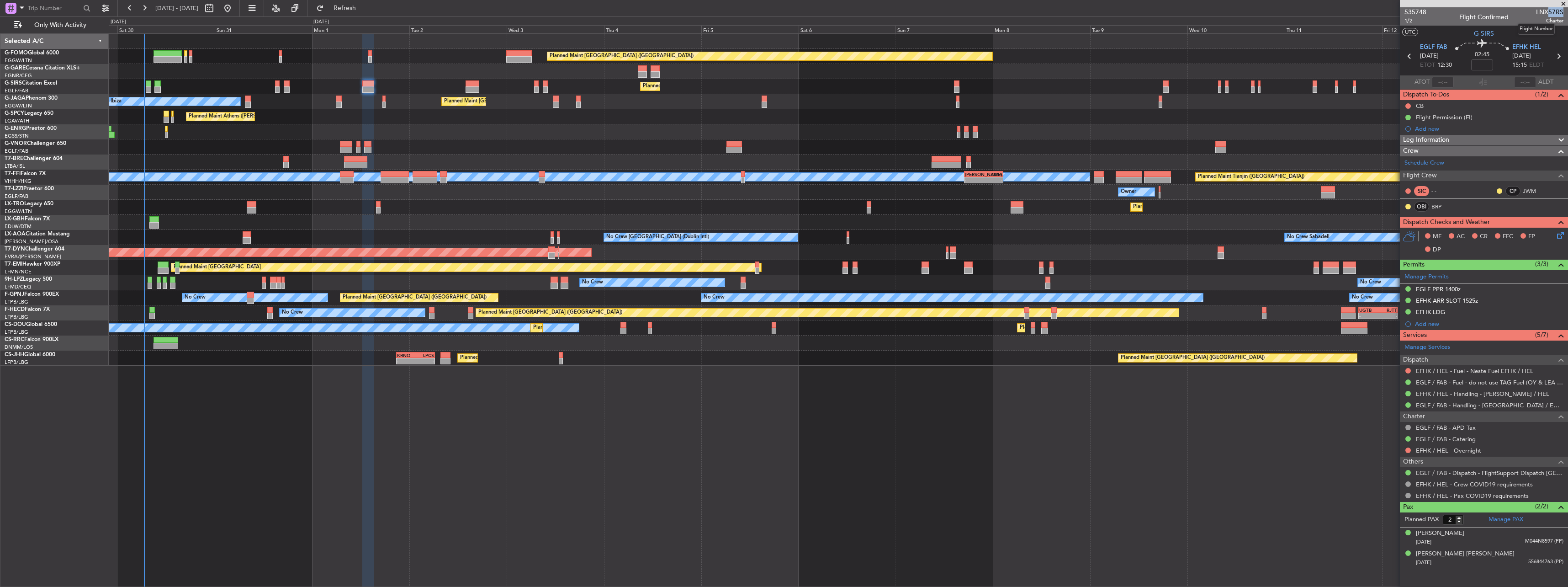
drag, startPoint x: 1547, startPoint y: 11, endPoint x: 1562, endPoint y: 12, distance: 15.0
click at [1562, 12] on span "LNX57RS" at bounding box center [1549, 12] width 28 height 10
copy span "57RS"
click at [1408, 19] on span "1/2" at bounding box center [1415, 21] width 22 height 8
click at [1438, 532] on div "Jieyon Kim" at bounding box center [1440, 533] width 49 height 9
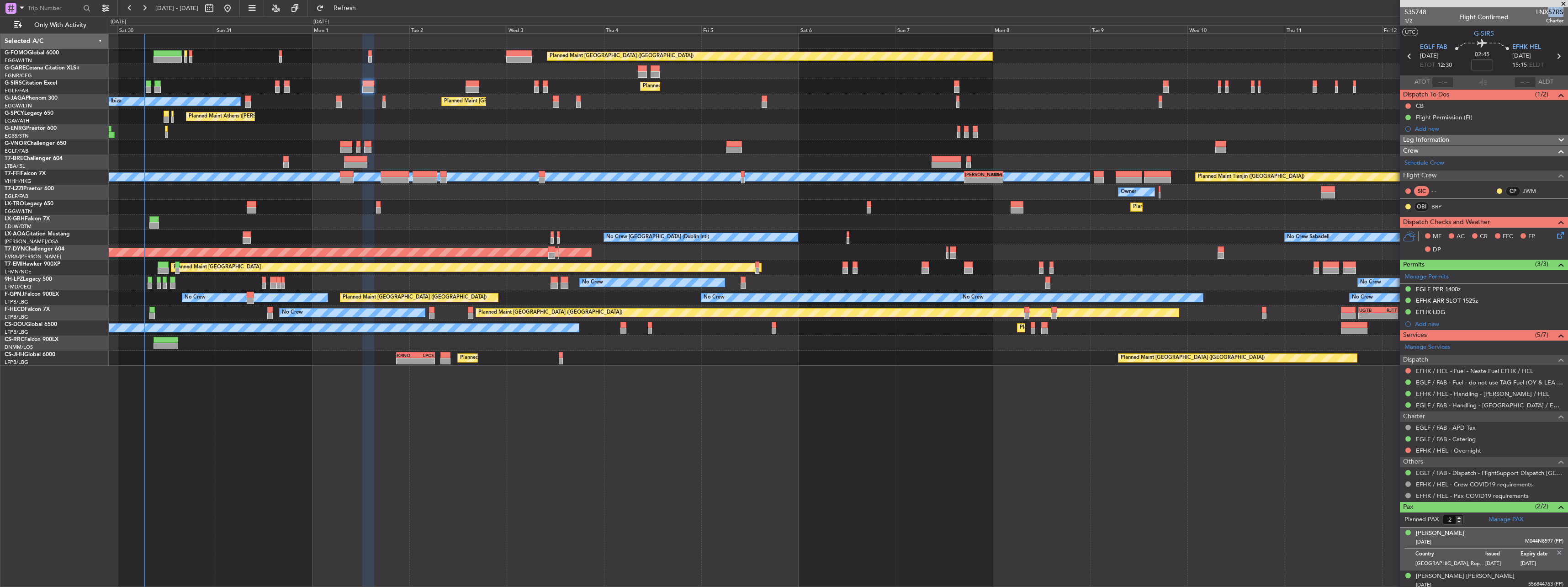
click at [1555, 552] on img at bounding box center [1559, 552] width 8 height 8
click at [1480, 69] on input at bounding box center [1481, 65] width 22 height 11
type input "+00:05"
click at [1419, 139] on span "Leg Information" at bounding box center [1426, 140] width 46 height 11
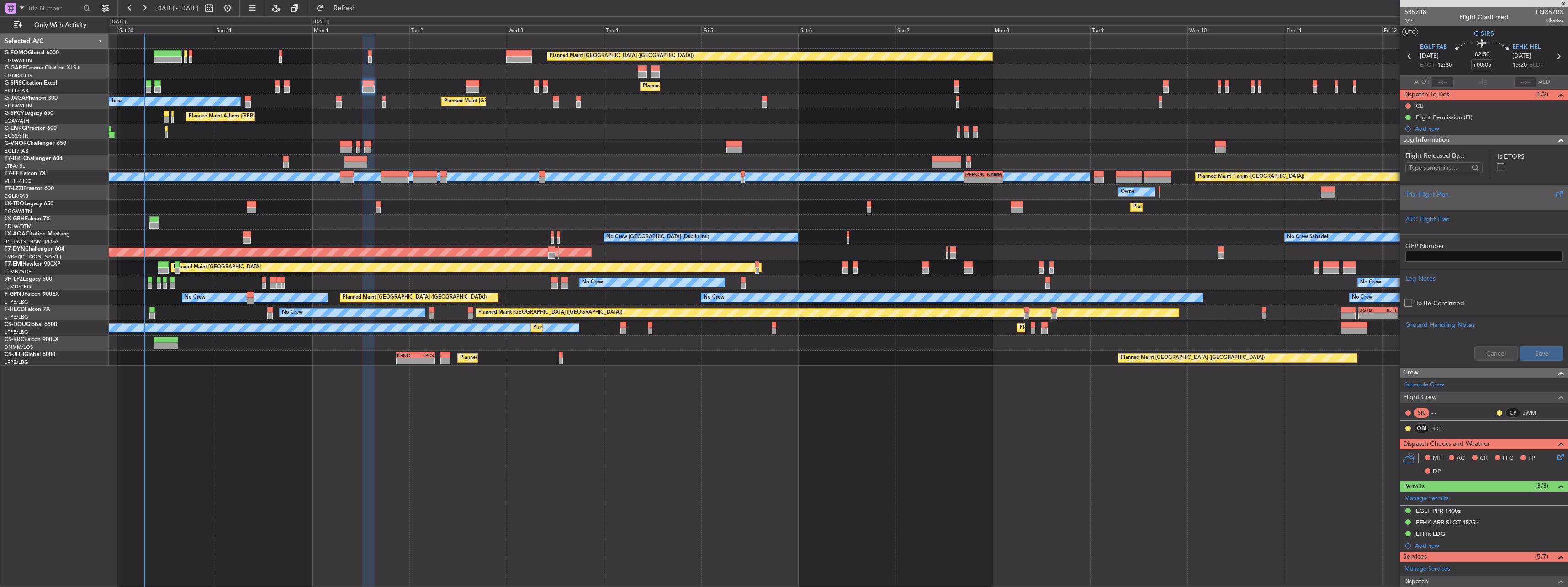
click at [1443, 195] on div "Trial Flight Plan" at bounding box center [1484, 195] width 157 height 10
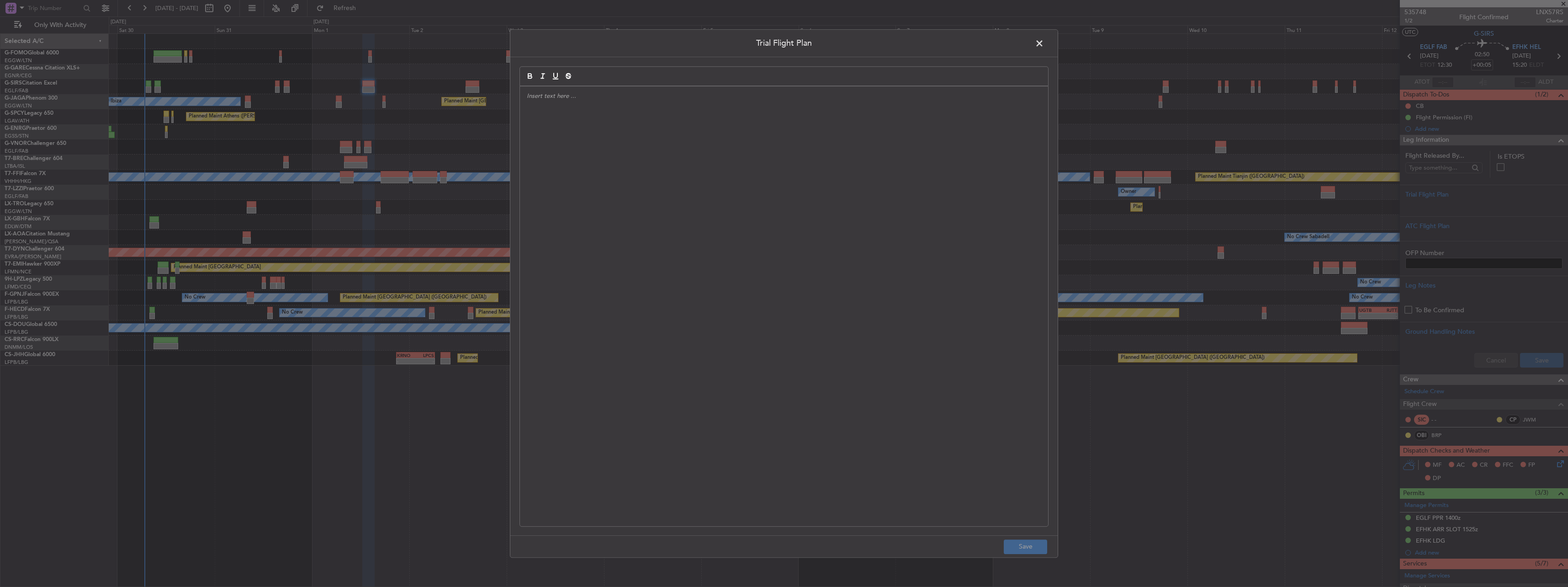
click at [803, 143] on div at bounding box center [784, 305] width 528 height 439
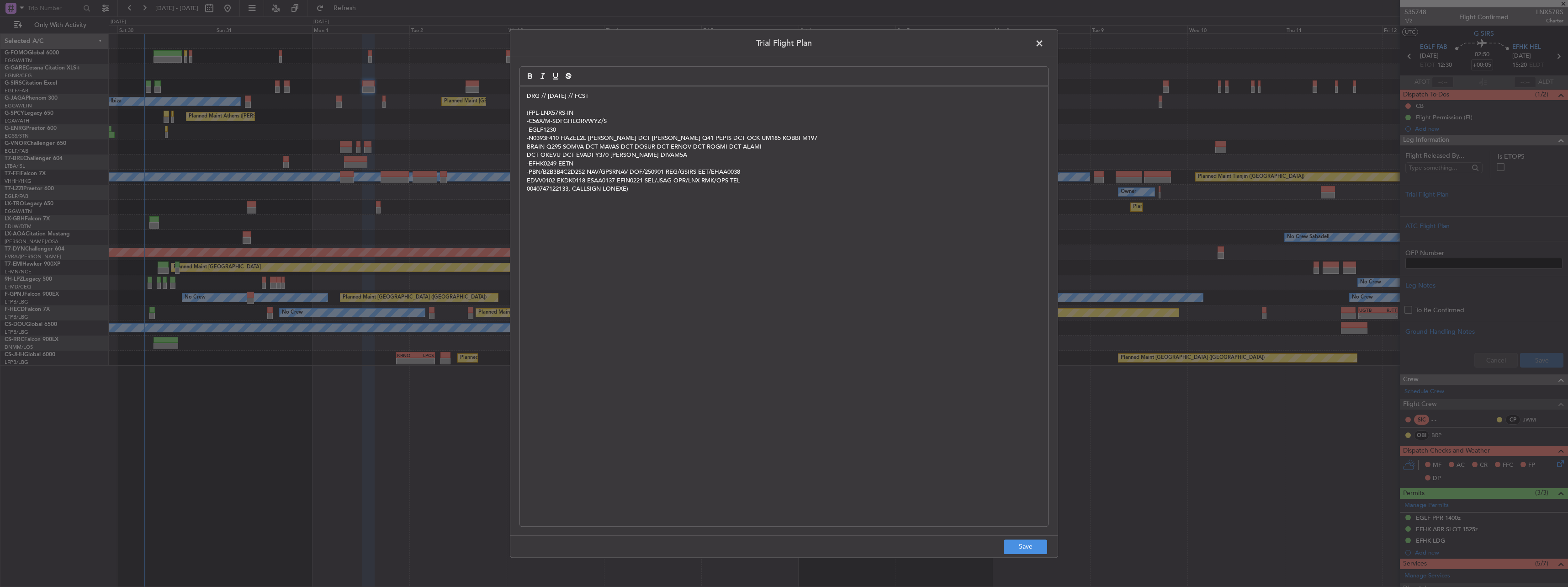
click at [1016, 555] on footer "Save" at bounding box center [784, 546] width 547 height 22
click at [1019, 549] on button "Save" at bounding box center [1025, 546] width 43 height 15
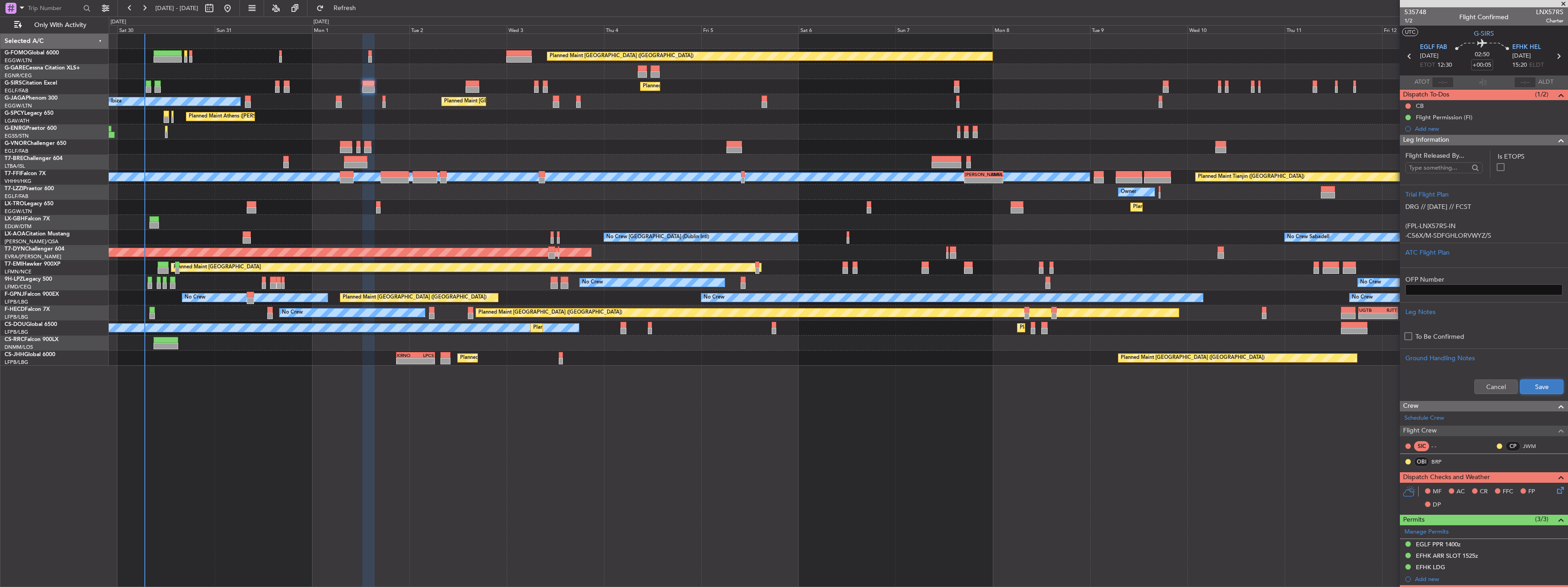
click at [1531, 388] on button "Save" at bounding box center [1541, 386] width 43 height 15
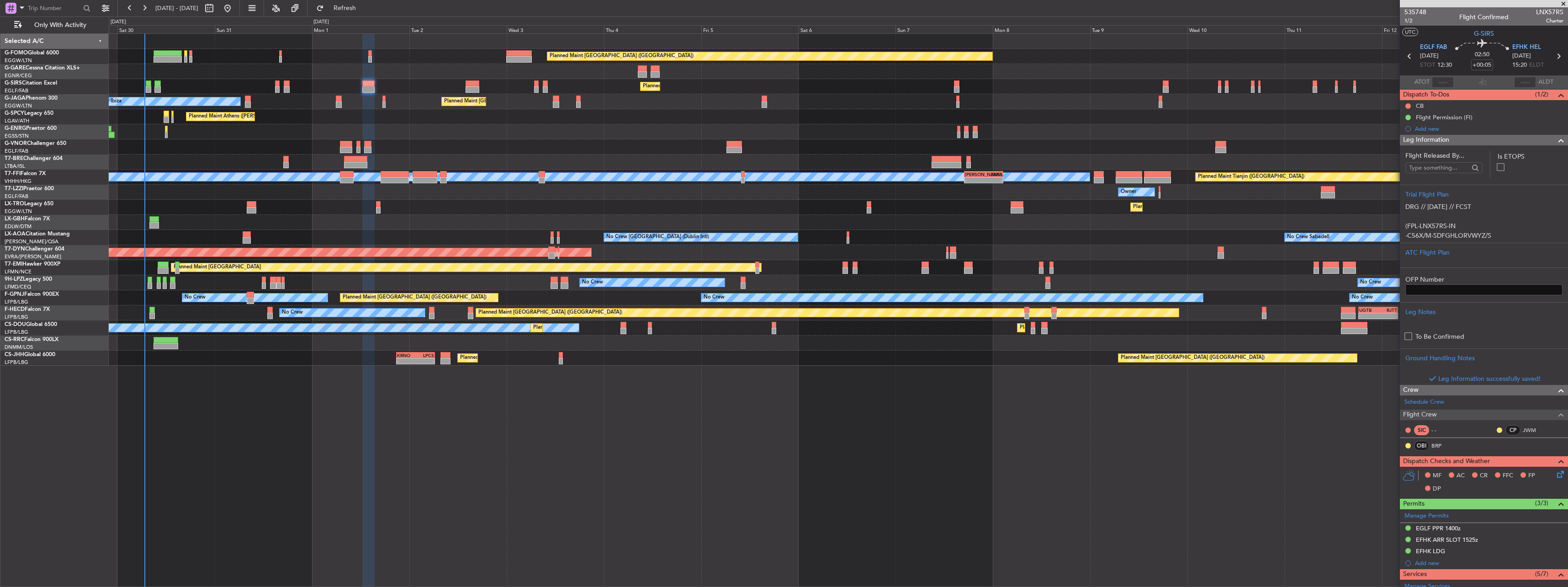
click at [1437, 137] on span "Leg Information" at bounding box center [1426, 140] width 46 height 11
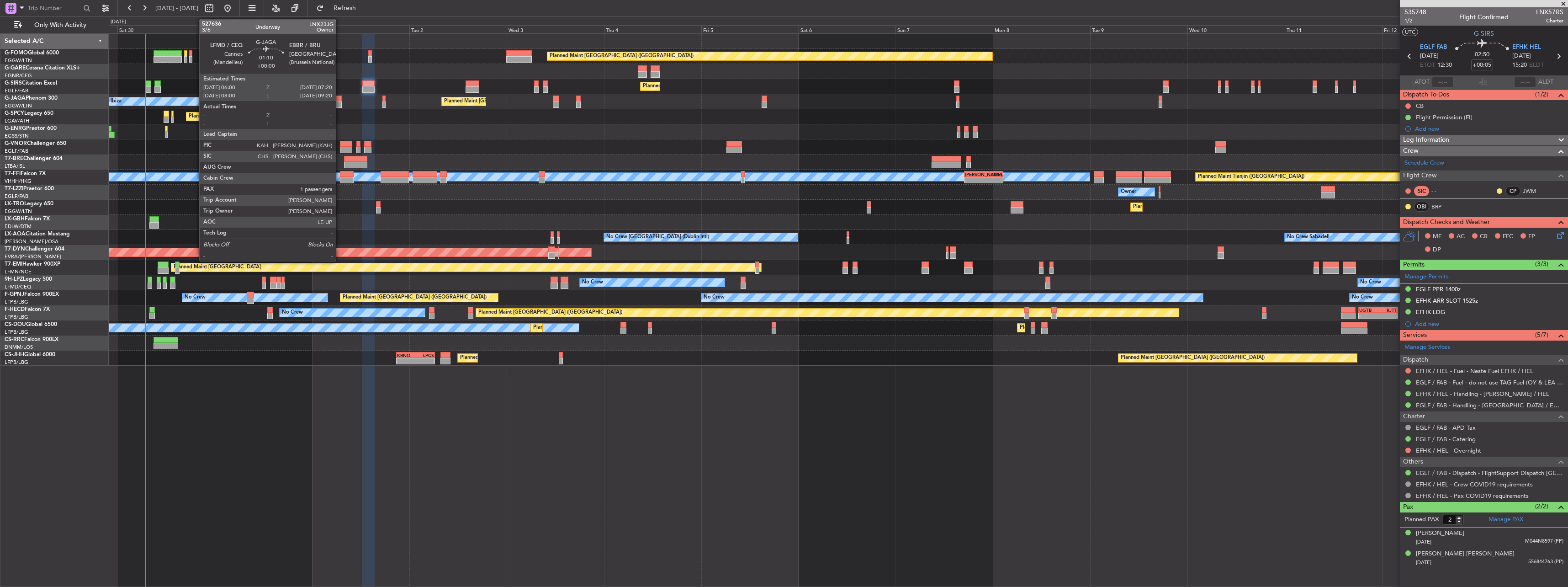
click at [340, 101] on div at bounding box center [338, 105] width 6 height 6
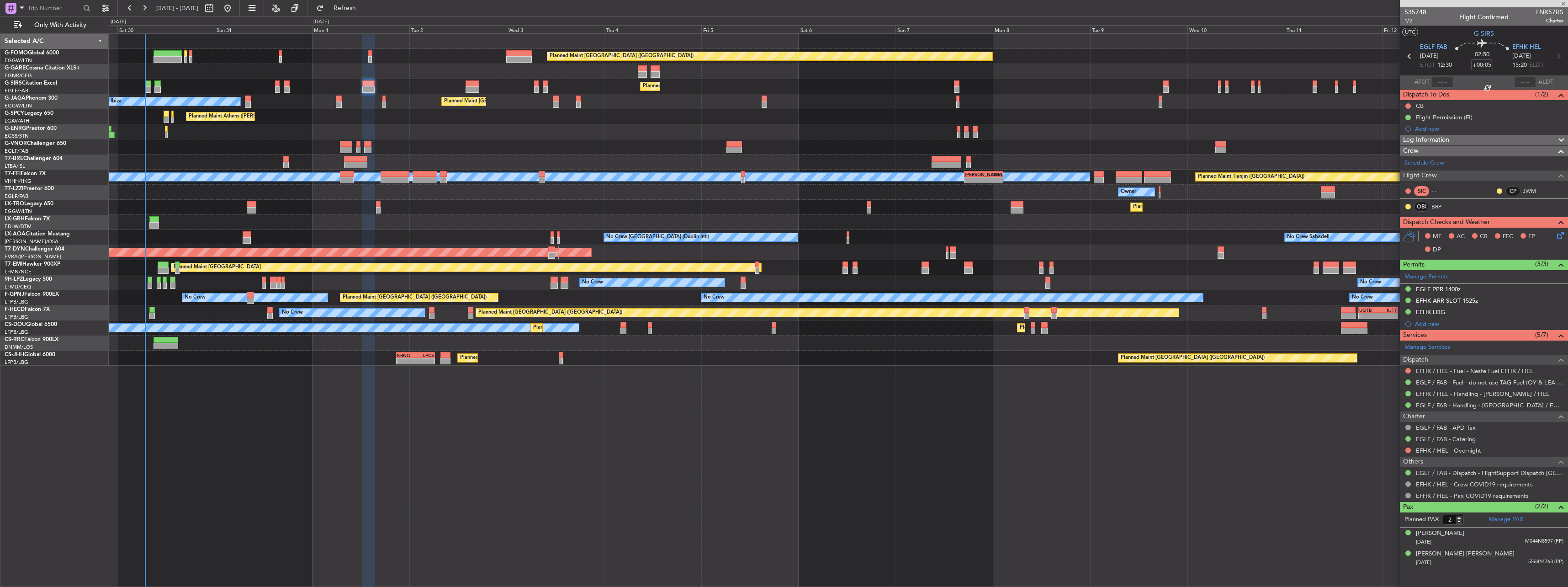
type input "1"
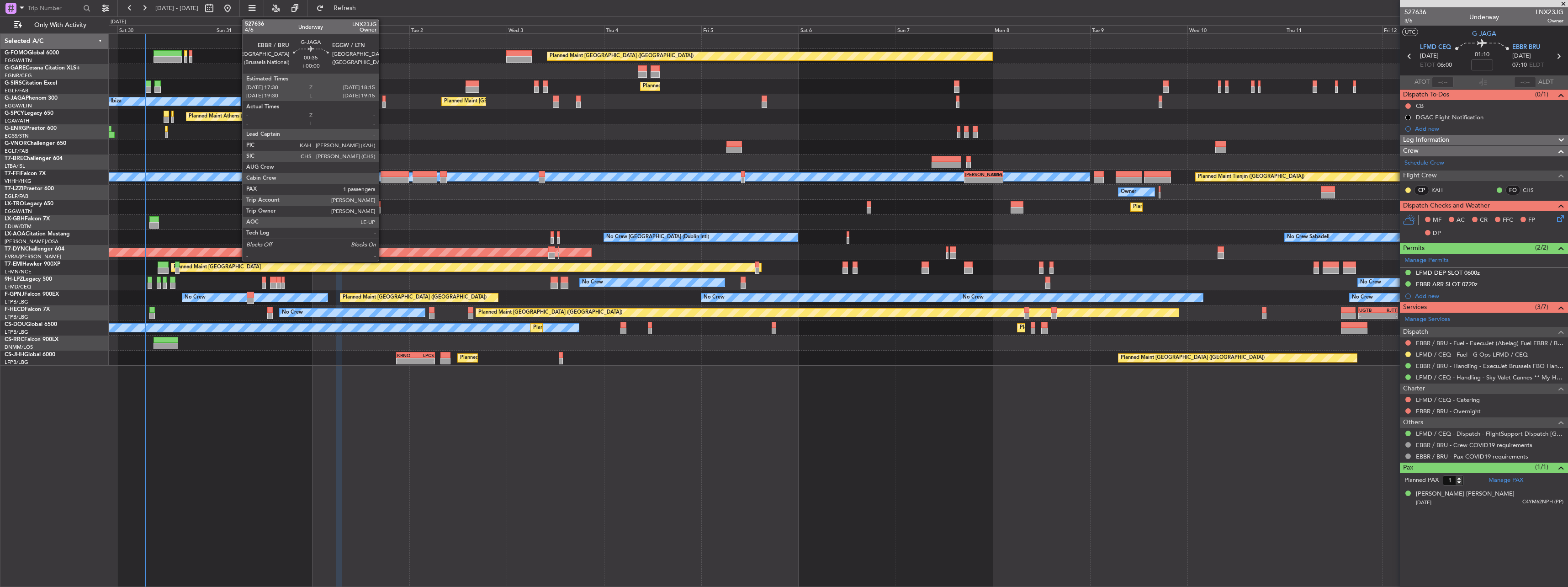
click at [383, 97] on div at bounding box center [384, 99] width 3 height 6
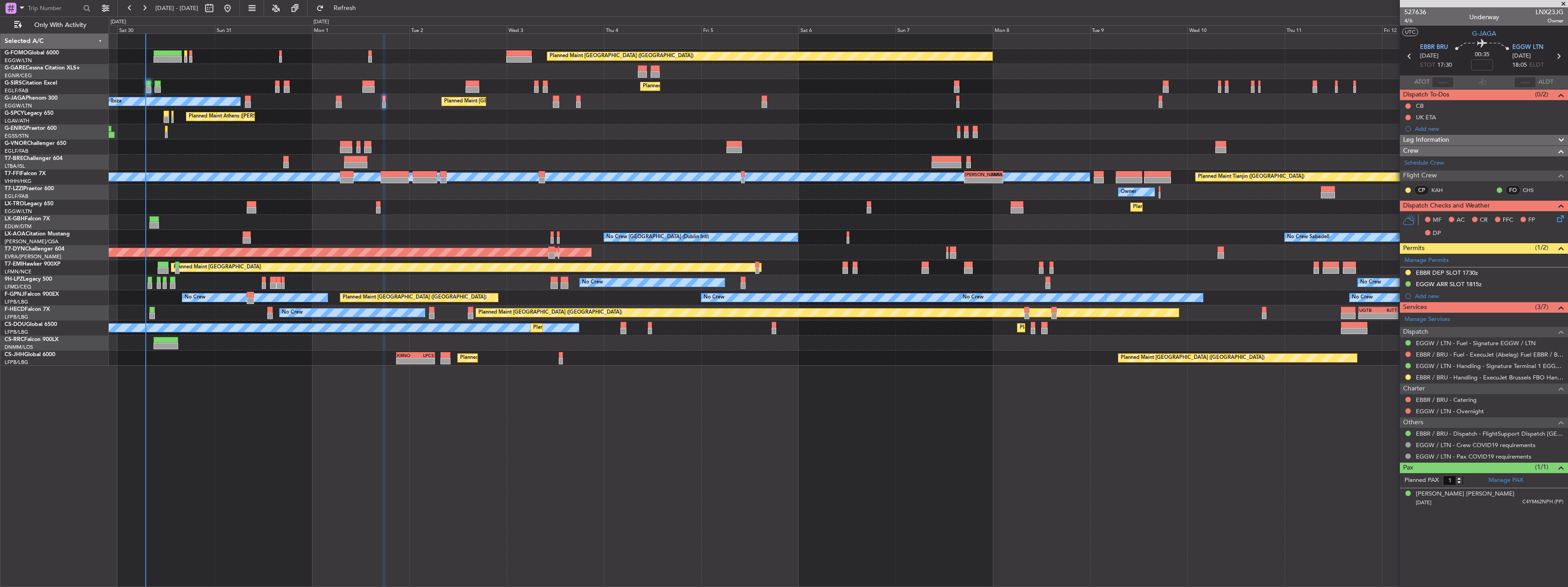
click at [1424, 136] on span "Leg Information" at bounding box center [1426, 140] width 46 height 11
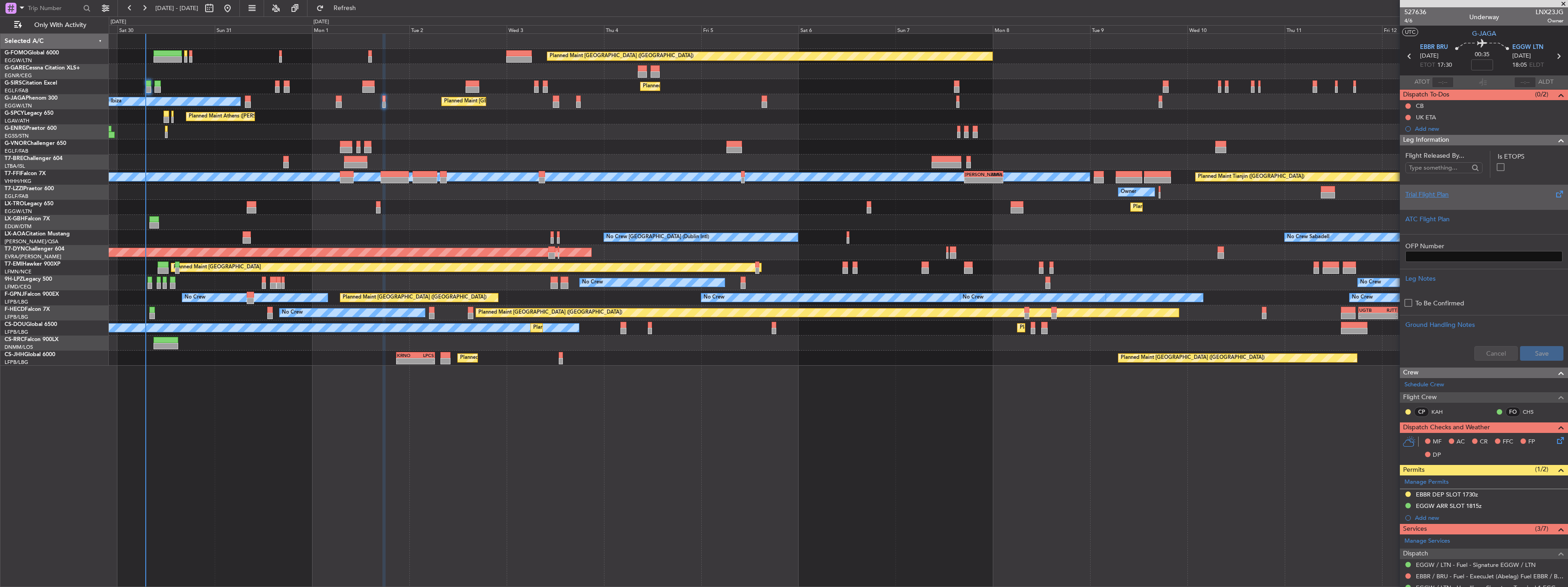
click at [1428, 196] on div "Trial Flight Plan" at bounding box center [1484, 195] width 157 height 10
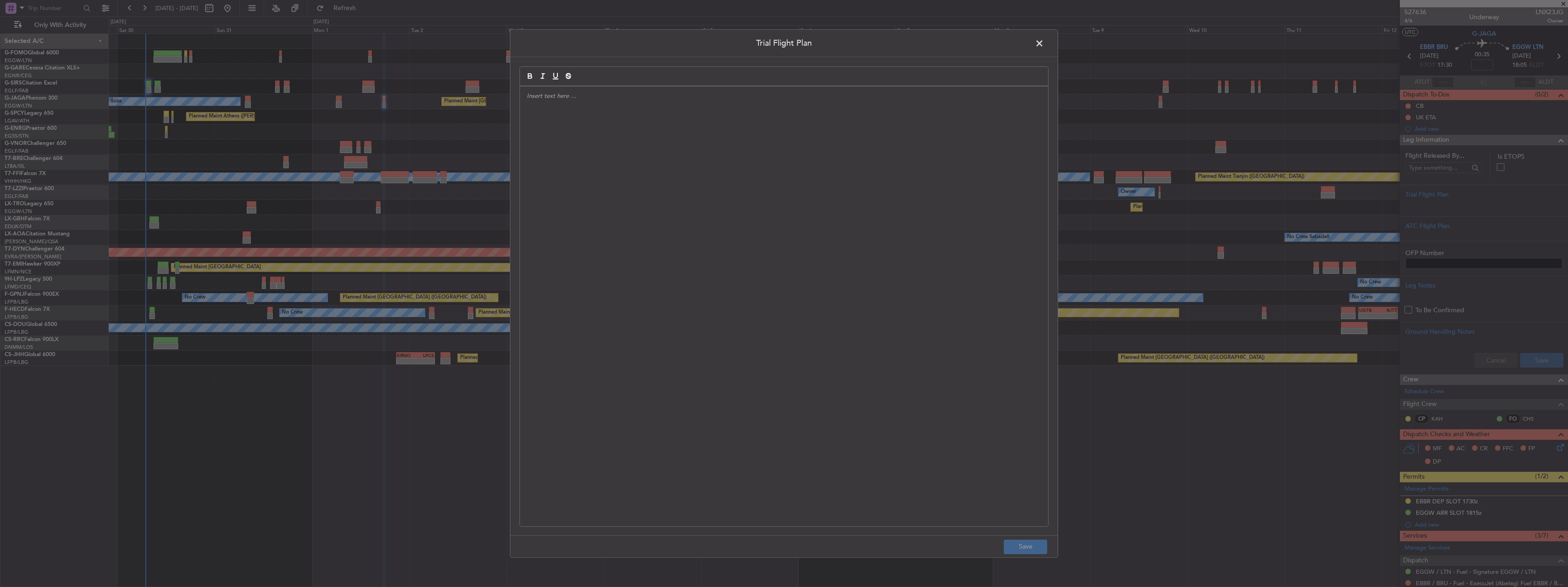
click at [855, 175] on div at bounding box center [784, 305] width 528 height 439
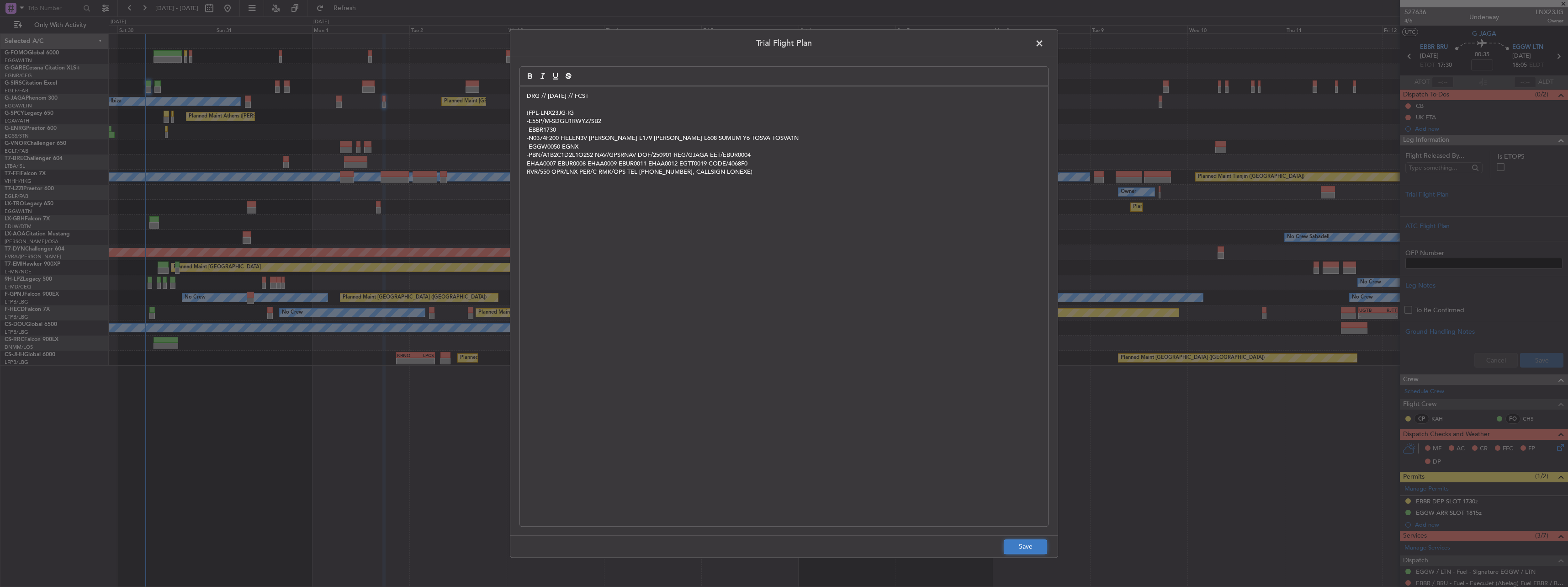
click at [1011, 546] on button "Save" at bounding box center [1025, 546] width 43 height 15
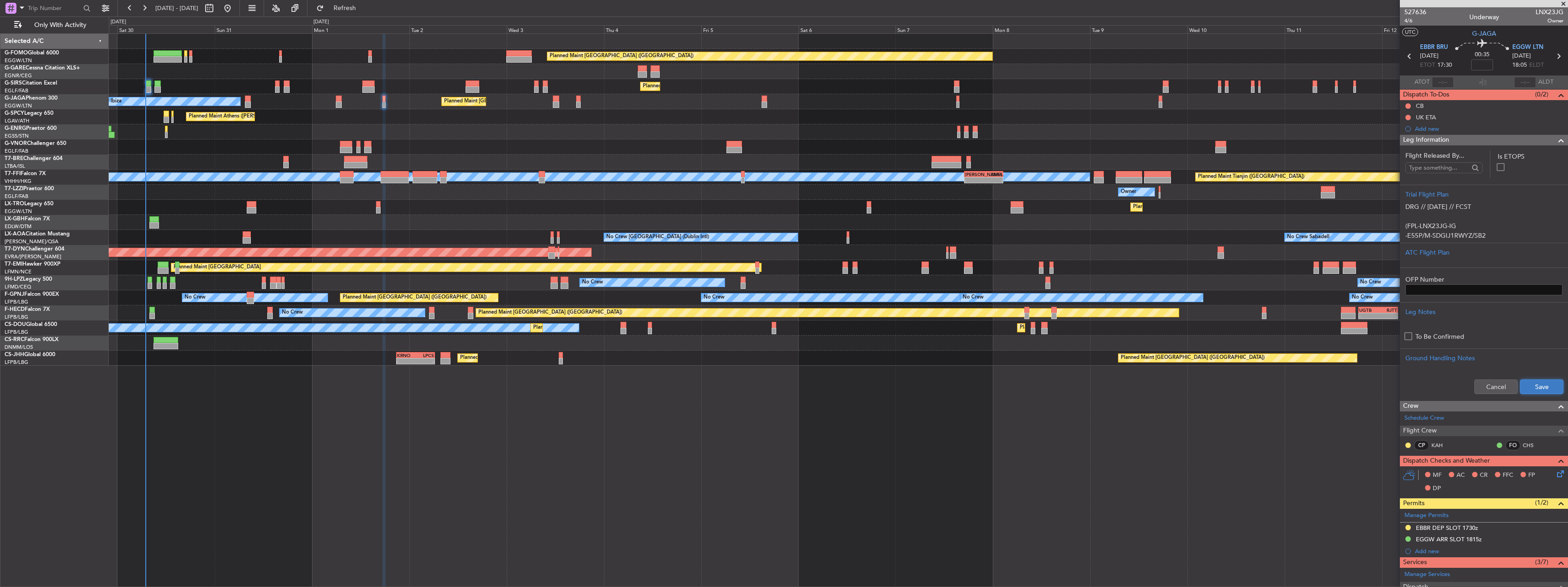
click at [1534, 384] on button "Save" at bounding box center [1541, 386] width 43 height 15
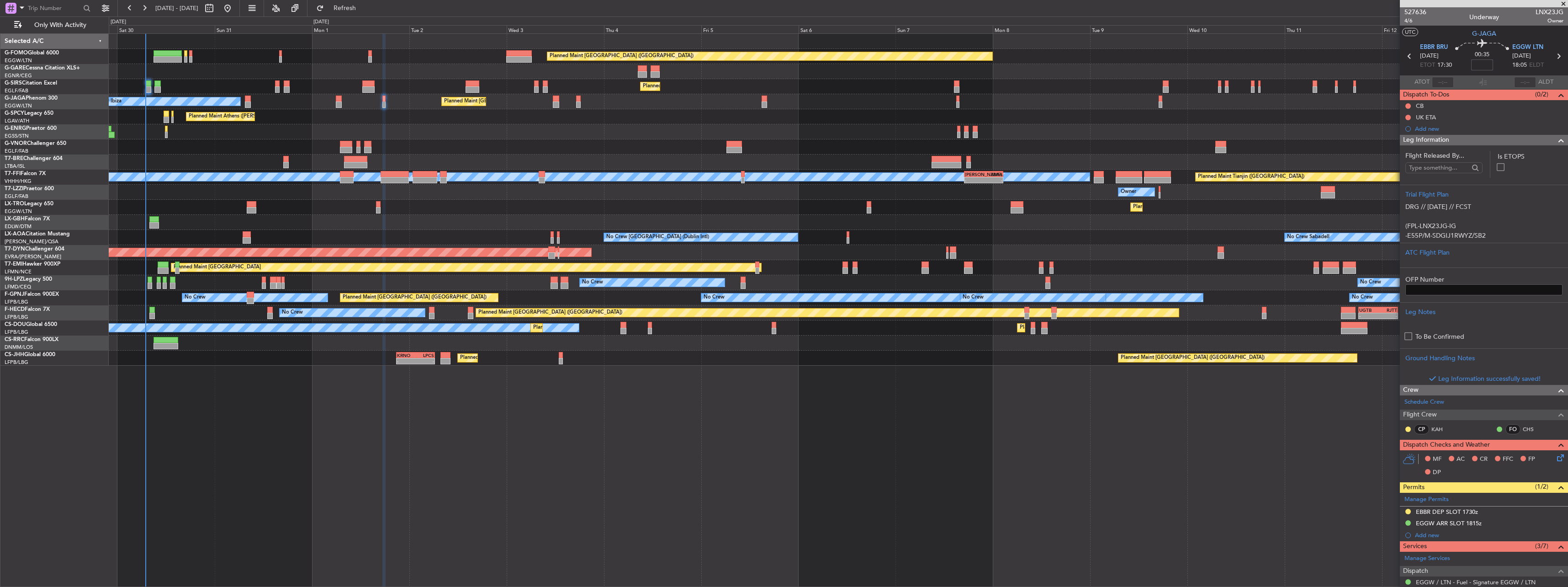
click at [1480, 62] on input at bounding box center [1481, 65] width 22 height 11
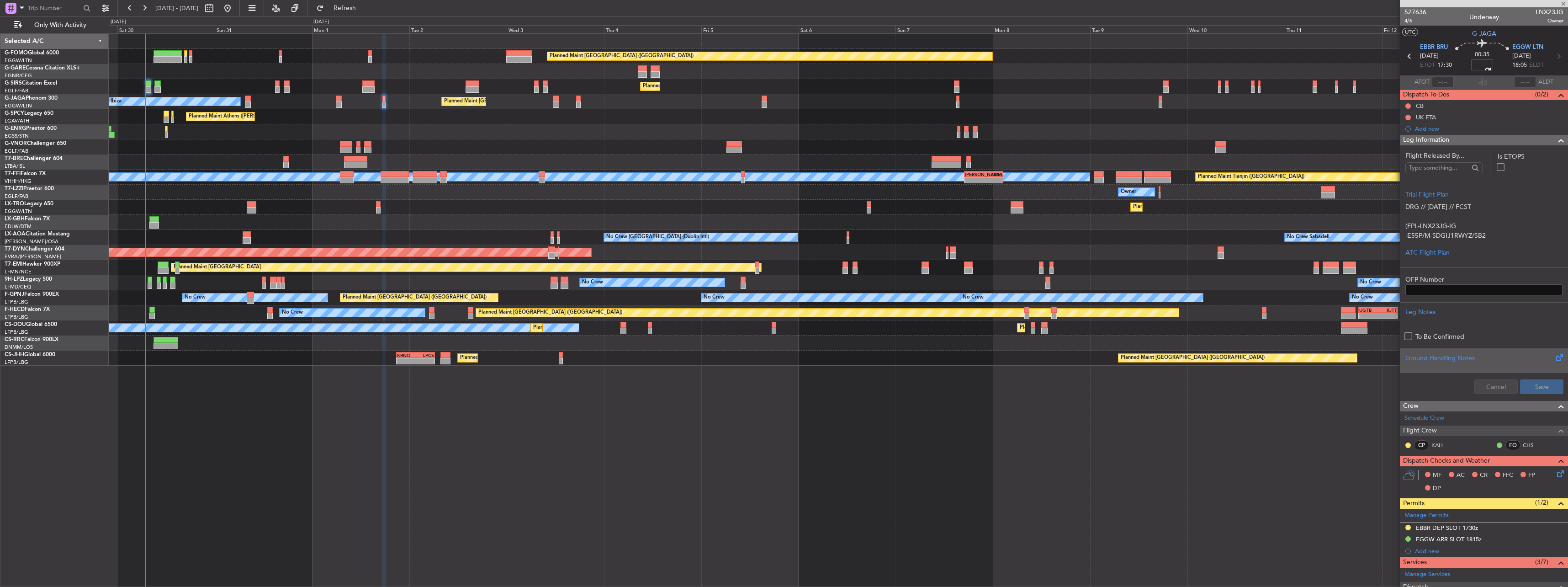
type input "+00:15"
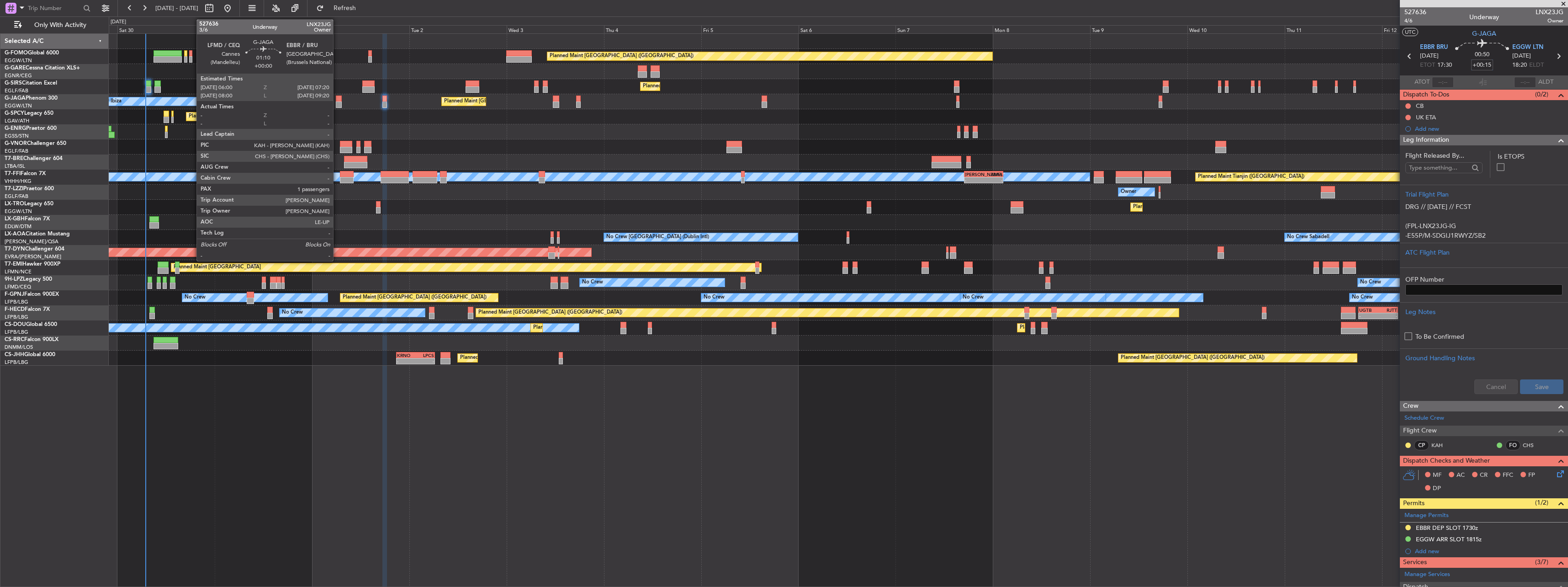
click at [337, 100] on div at bounding box center [338, 99] width 6 height 6
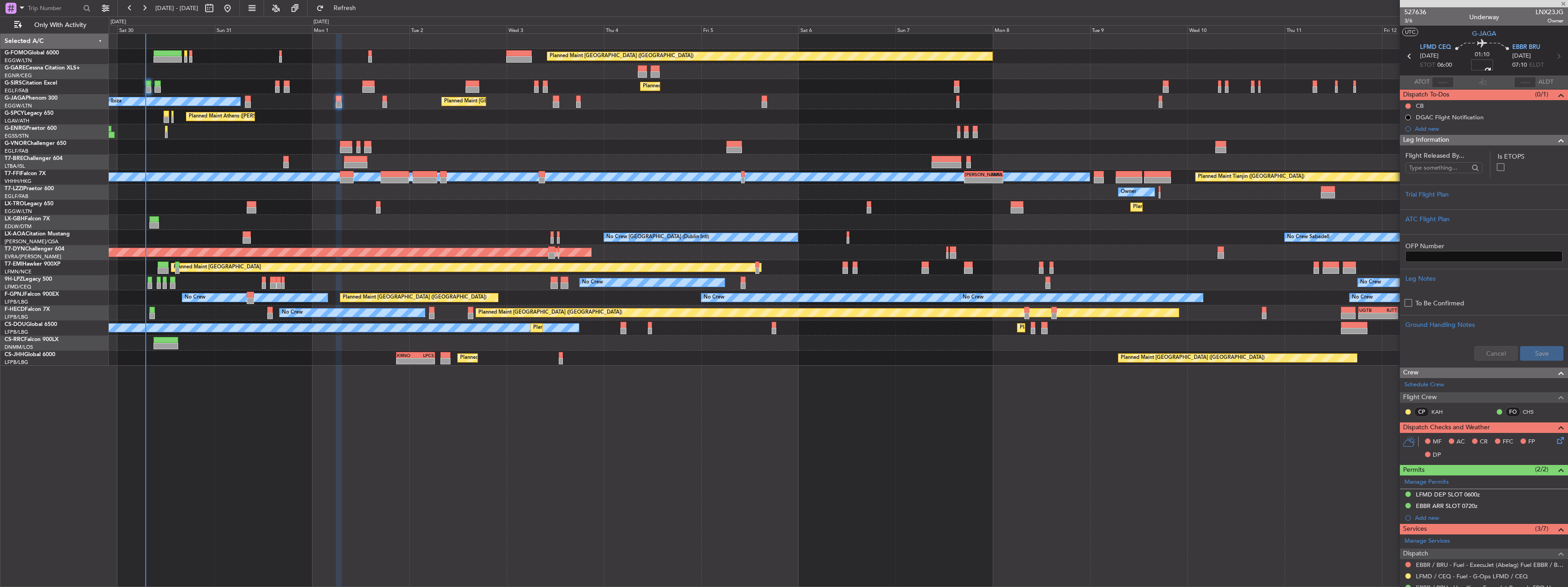
type input "+00:05"
click at [1405, 192] on div "Trial Flight Plan" at bounding box center [1484, 196] width 168 height 24
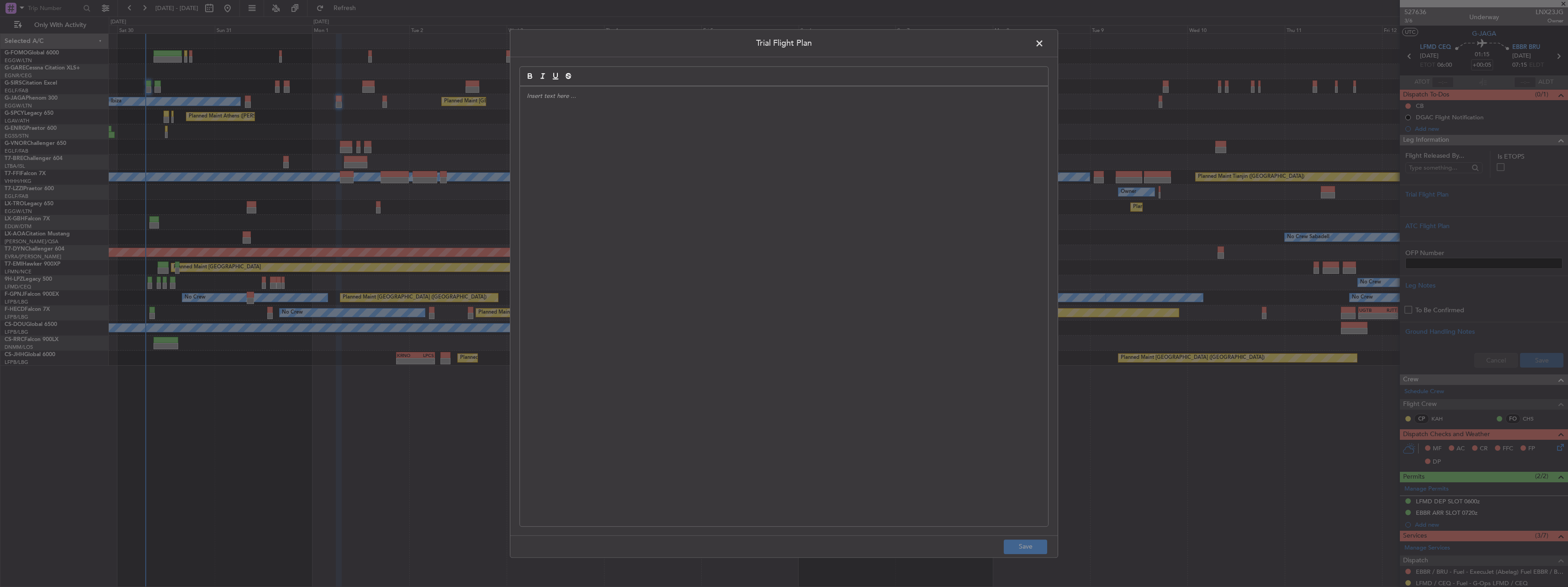
click at [641, 194] on div at bounding box center [784, 305] width 528 height 439
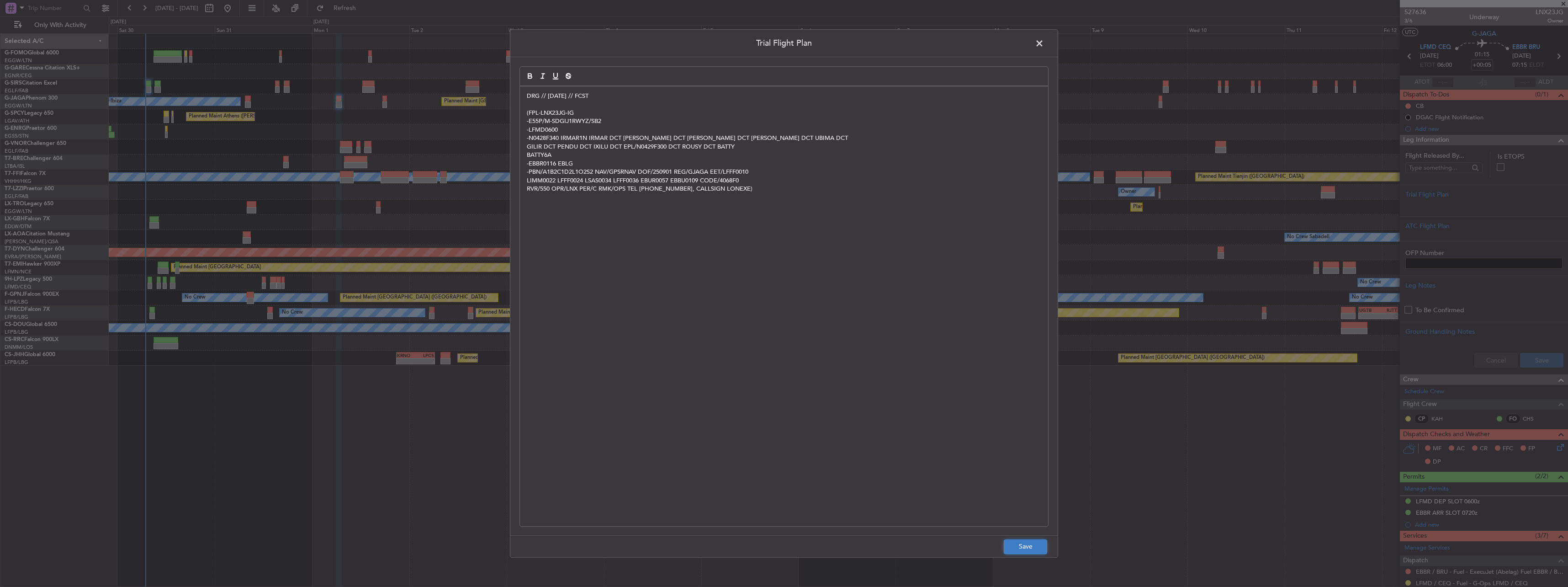
click at [1034, 544] on button "Save" at bounding box center [1025, 546] width 43 height 15
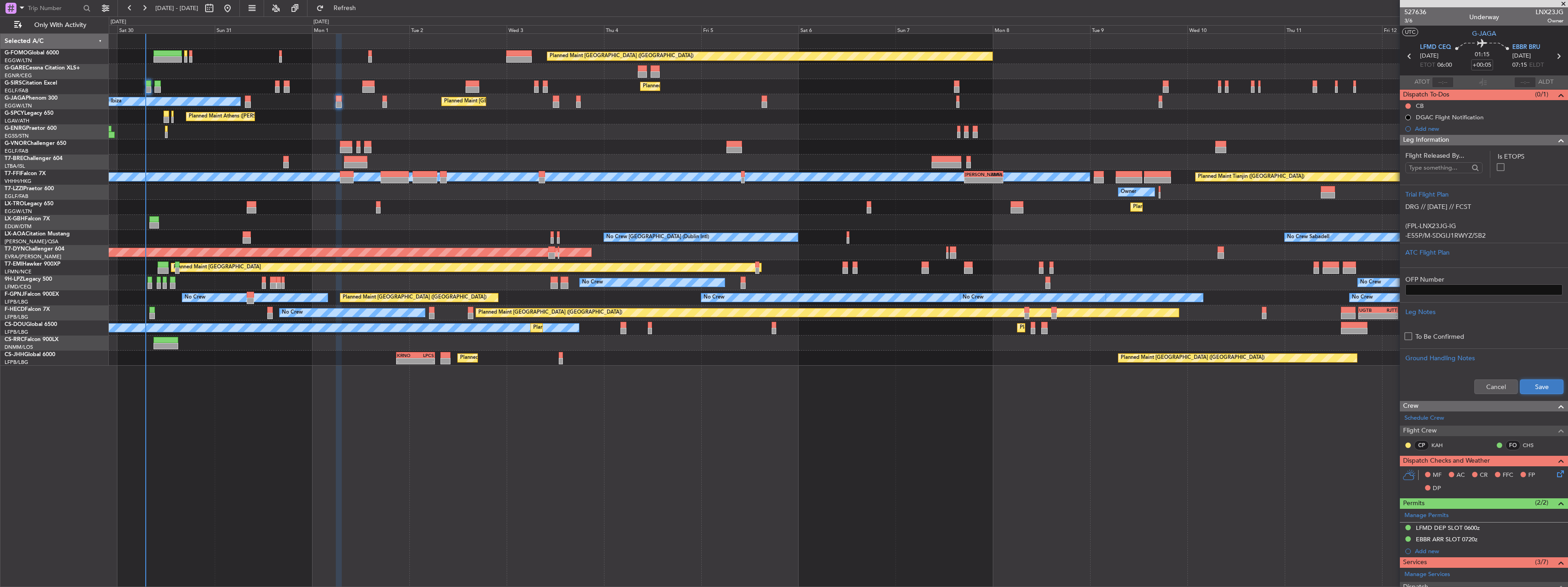
click at [1534, 390] on button "Save" at bounding box center [1541, 386] width 43 height 15
click at [1453, 231] on p "-E55P/M-SDGIJ1RWYZ/SB2" at bounding box center [1484, 235] width 157 height 10
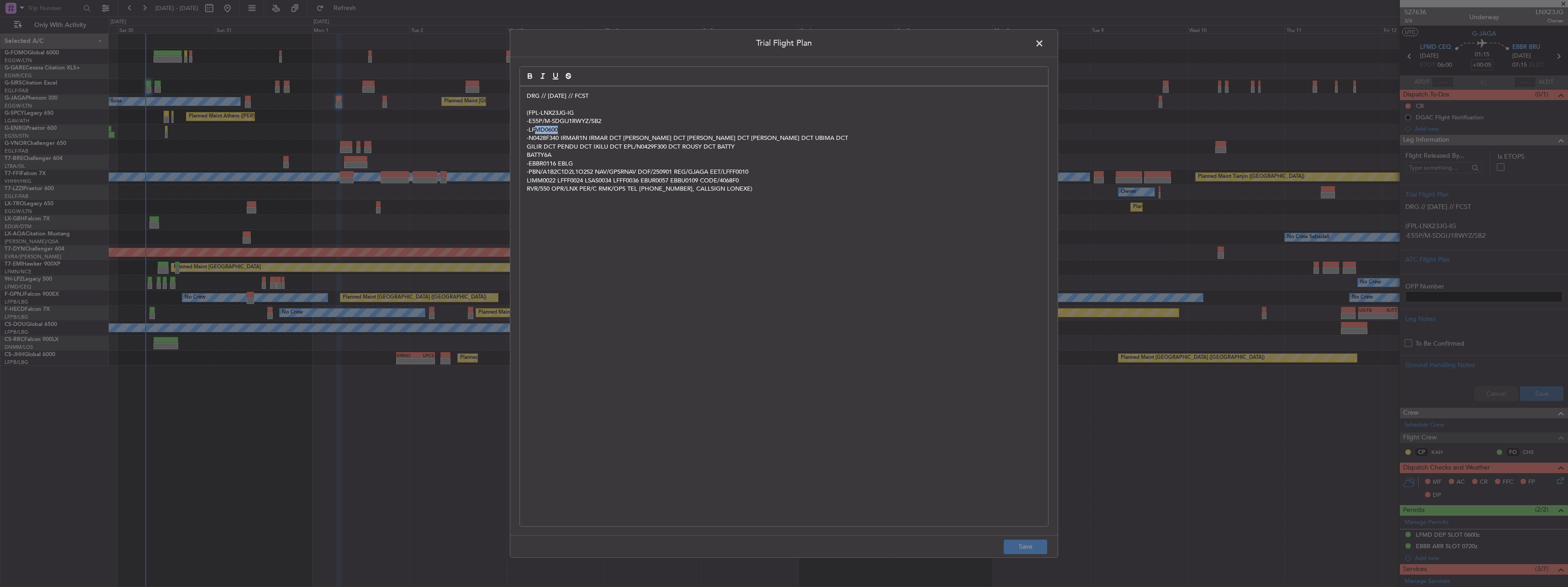
drag, startPoint x: 534, startPoint y: 130, endPoint x: 571, endPoint y: 130, distance: 37.0
click at [571, 130] on p "-LFMD0600" at bounding box center [784, 130] width 515 height 8
click at [1044, 41] on span at bounding box center [1044, 45] width 0 height 19
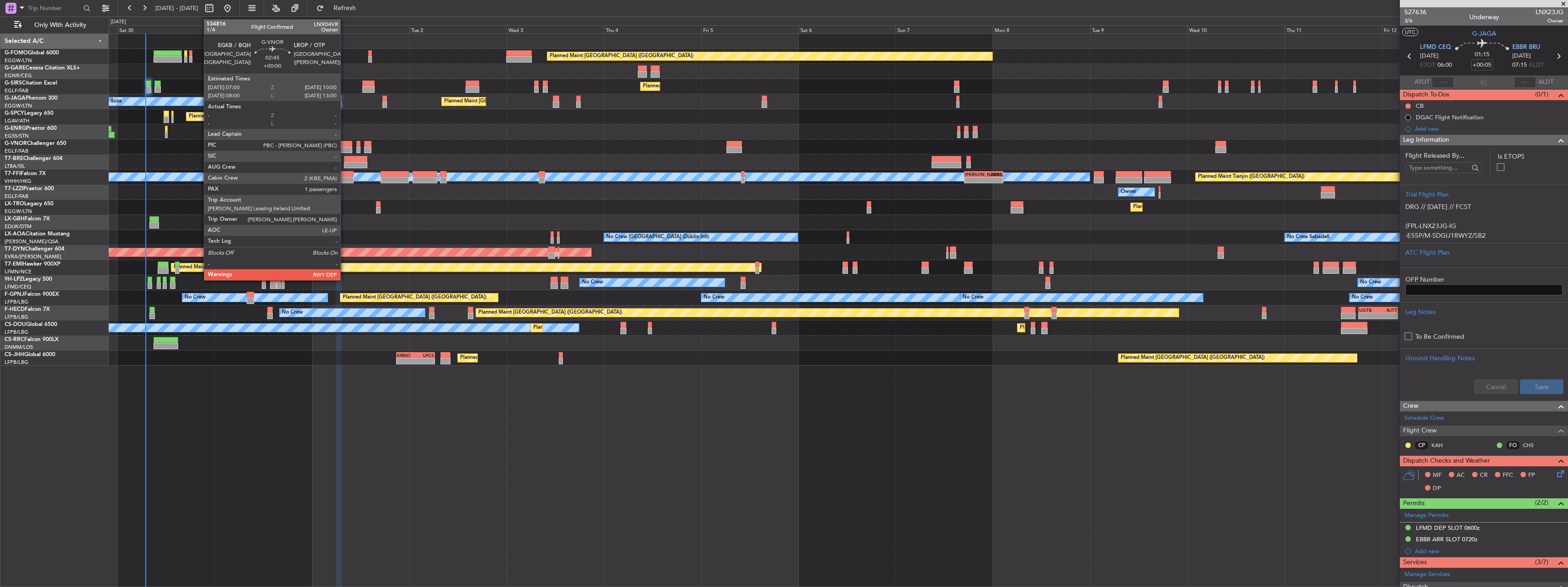
click at [344, 145] on div at bounding box center [346, 144] width 12 height 6
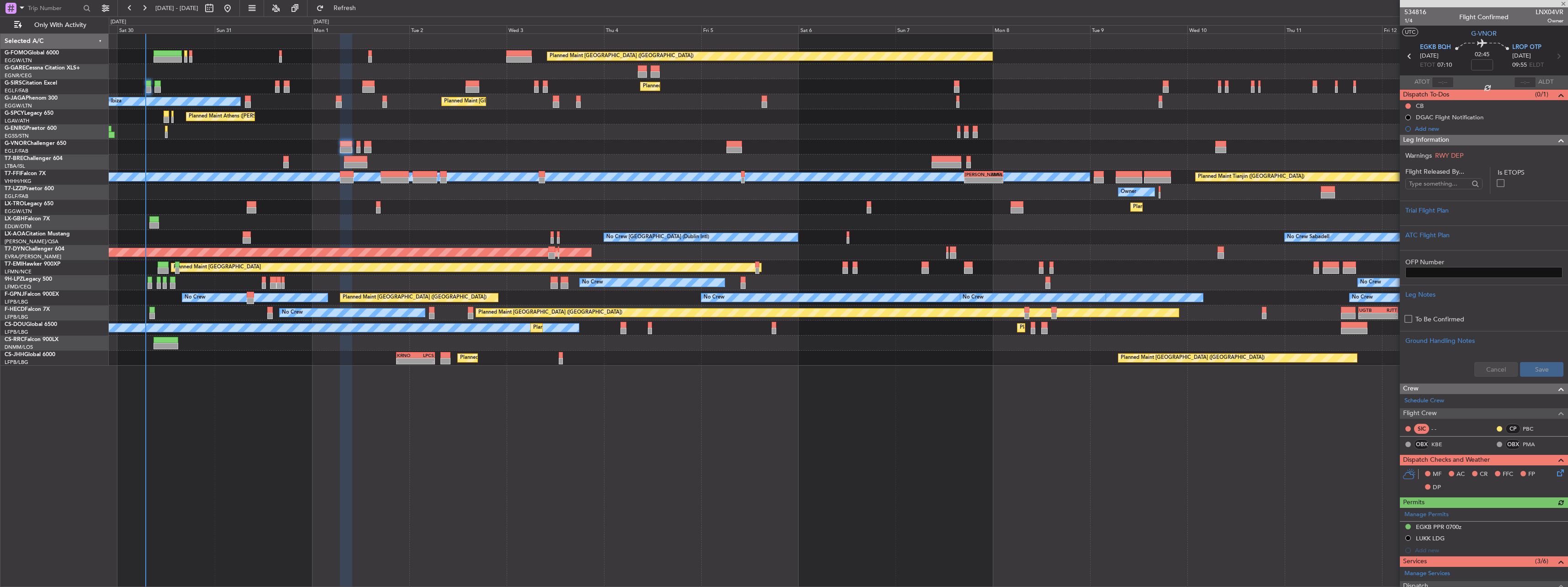
click at [1422, 140] on span "Leg Information" at bounding box center [1426, 140] width 46 height 11
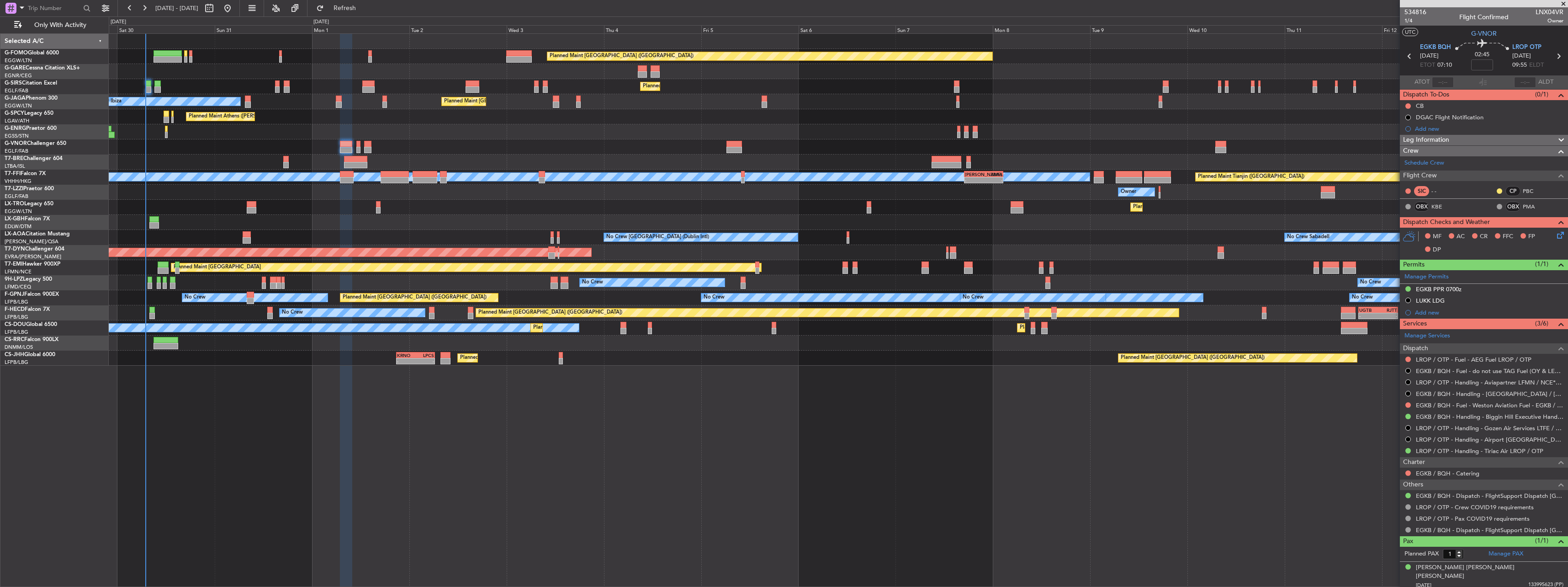
click at [1544, 12] on span "LNX04VR" at bounding box center [1549, 12] width 28 height 10
copy span "LNX04VR"
click at [1531, 206] on link "PMA" at bounding box center [1532, 206] width 20 height 8
copy div "[PERSON_NAME]"
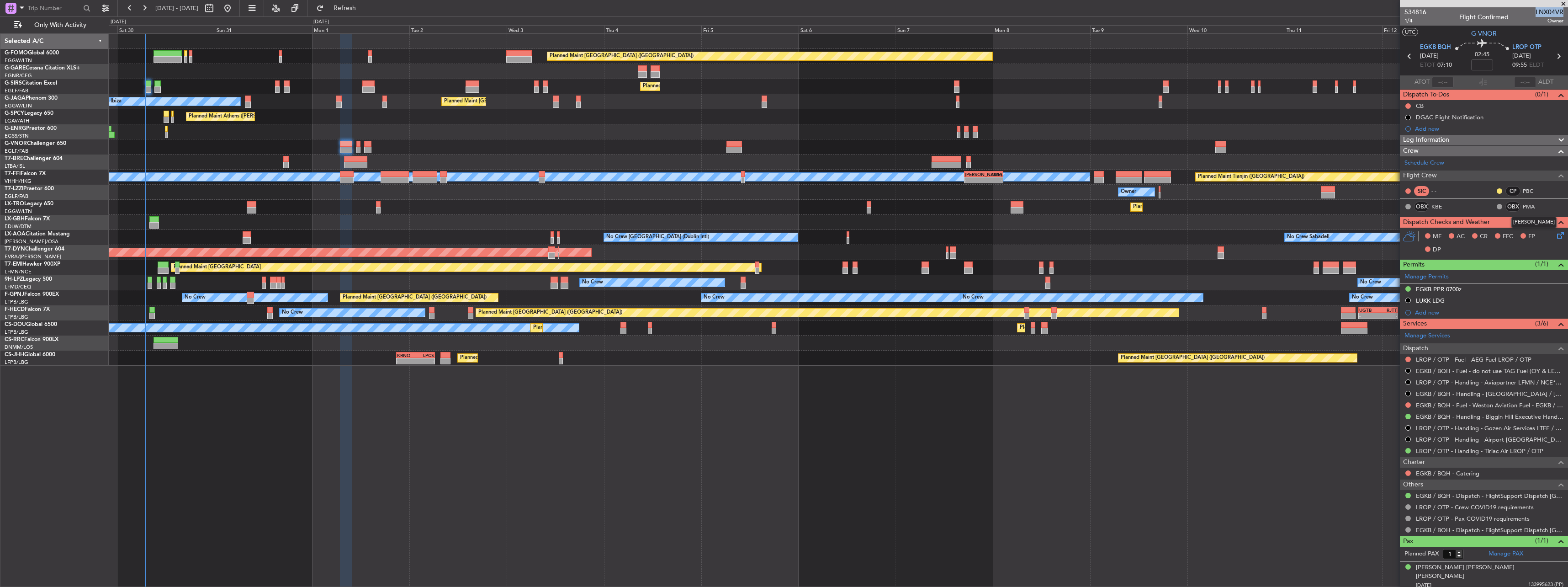
drag, startPoint x: 1513, startPoint y: 222, endPoint x: 1552, endPoint y: 221, distance: 39.0
click at [1552, 221] on div "[PERSON_NAME]" at bounding box center [1534, 222] width 45 height 11
copy div "Kourtney Jane Bell"
drag, startPoint x: 1419, startPoint y: 220, endPoint x: 1463, endPoint y: 220, distance: 44.0
click at [1463, 220] on div "Kourtney Jane Bell" at bounding box center [1452, 222] width 67 height 11
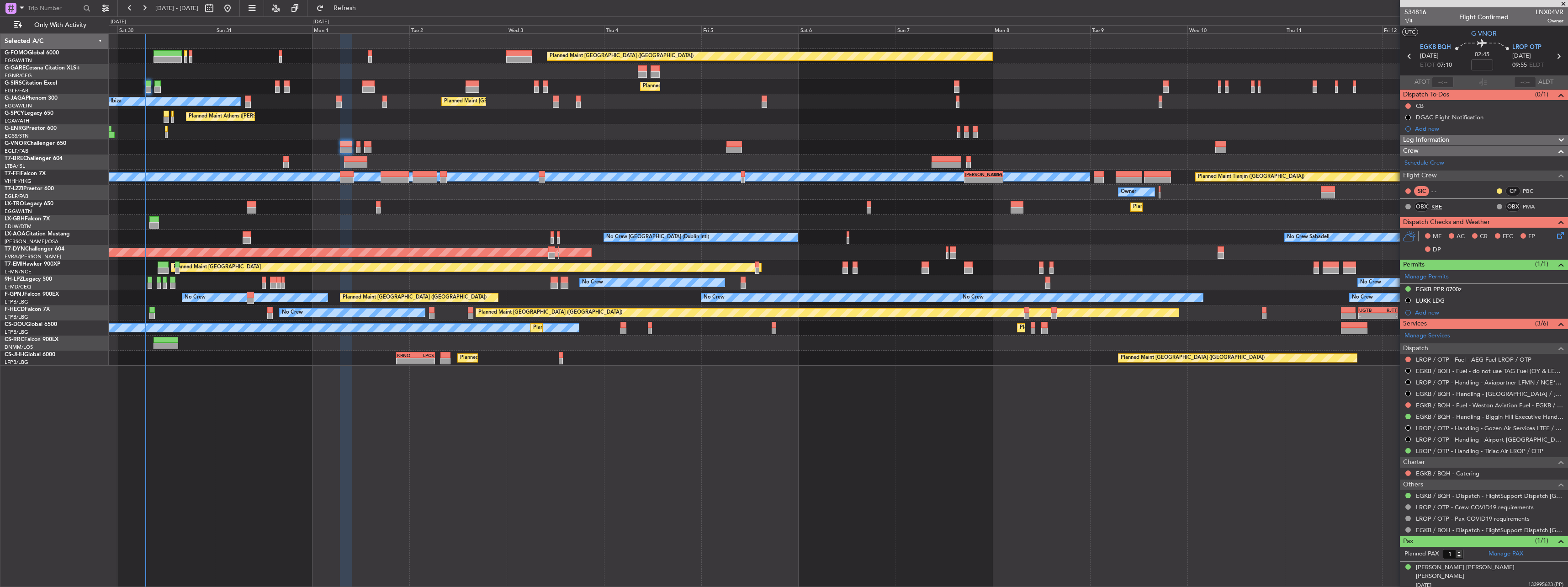
click at [1435, 205] on link "KBE" at bounding box center [1441, 206] width 20 height 8
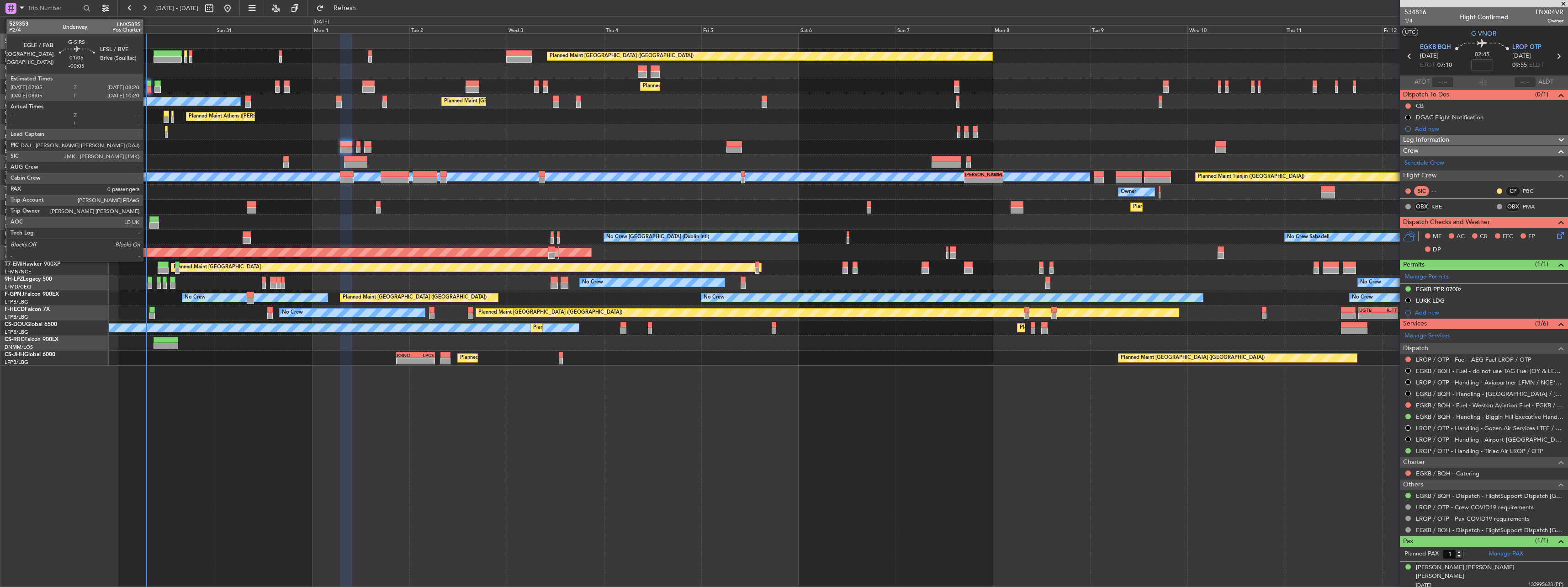
click at [148, 85] on div at bounding box center [149, 84] width 6 height 6
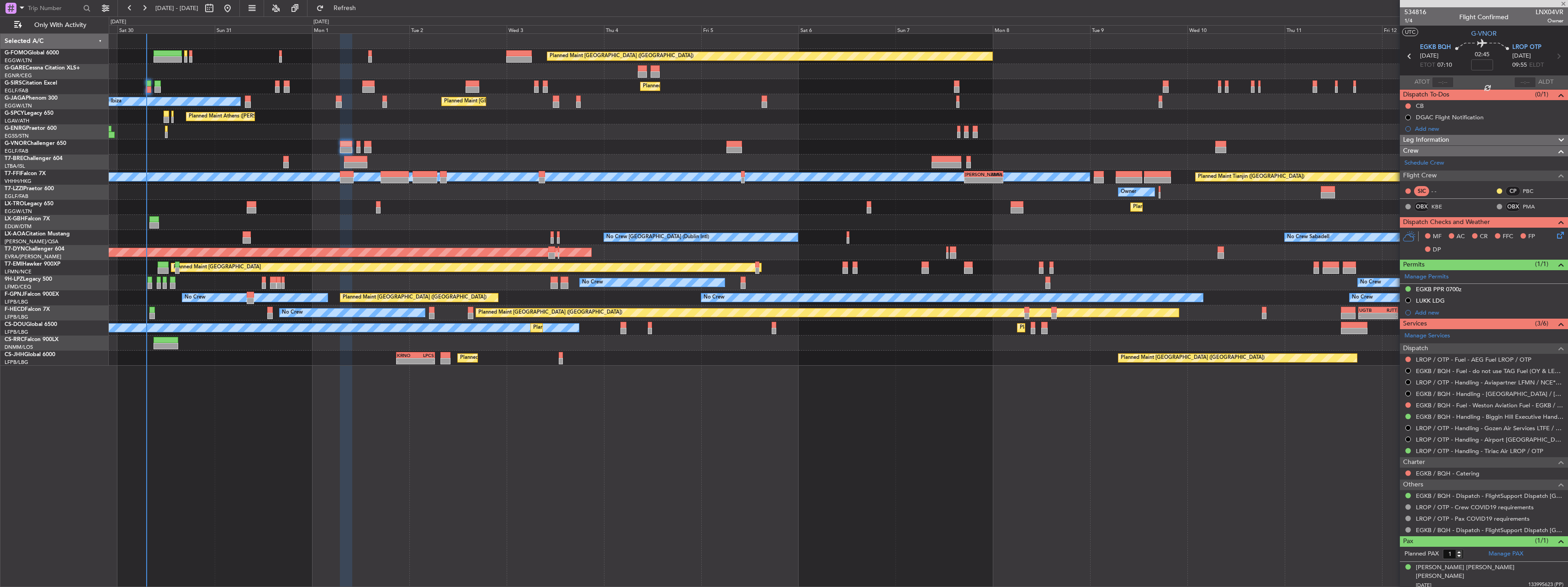
type input "-00:05"
type input "0"
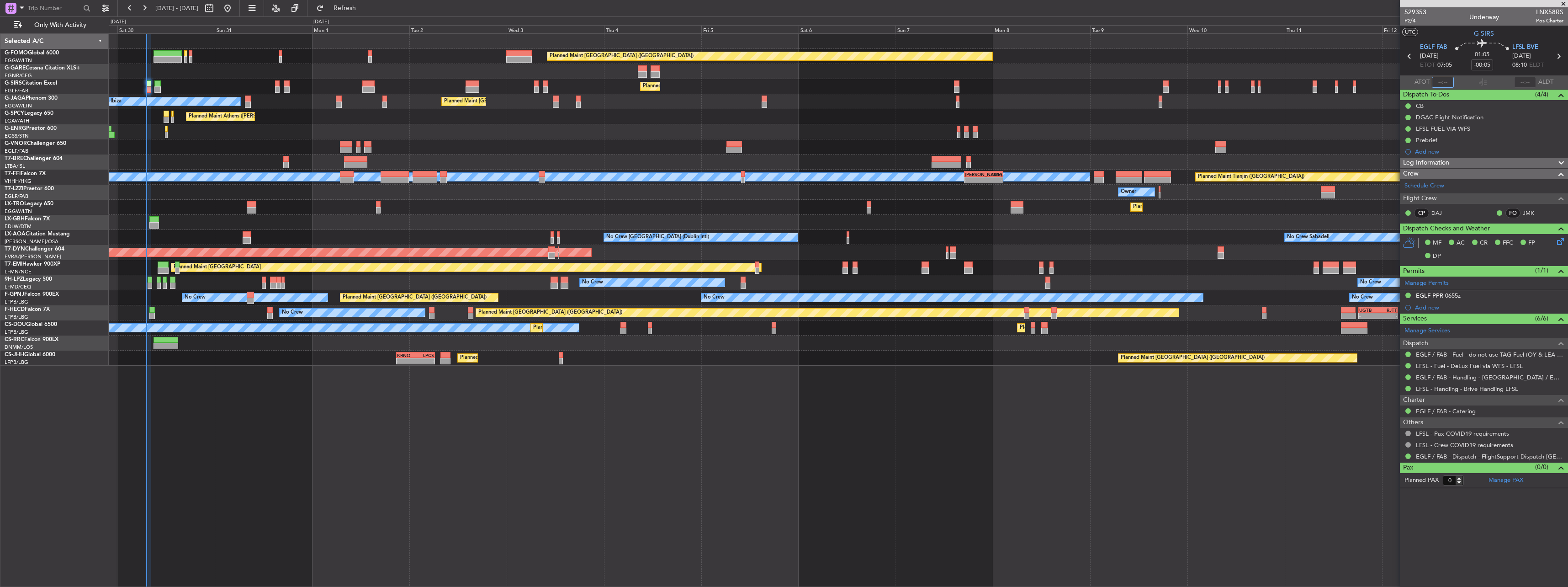
click at [1440, 82] on input "text" at bounding box center [1442, 83] width 22 height 11
type input "07:09"
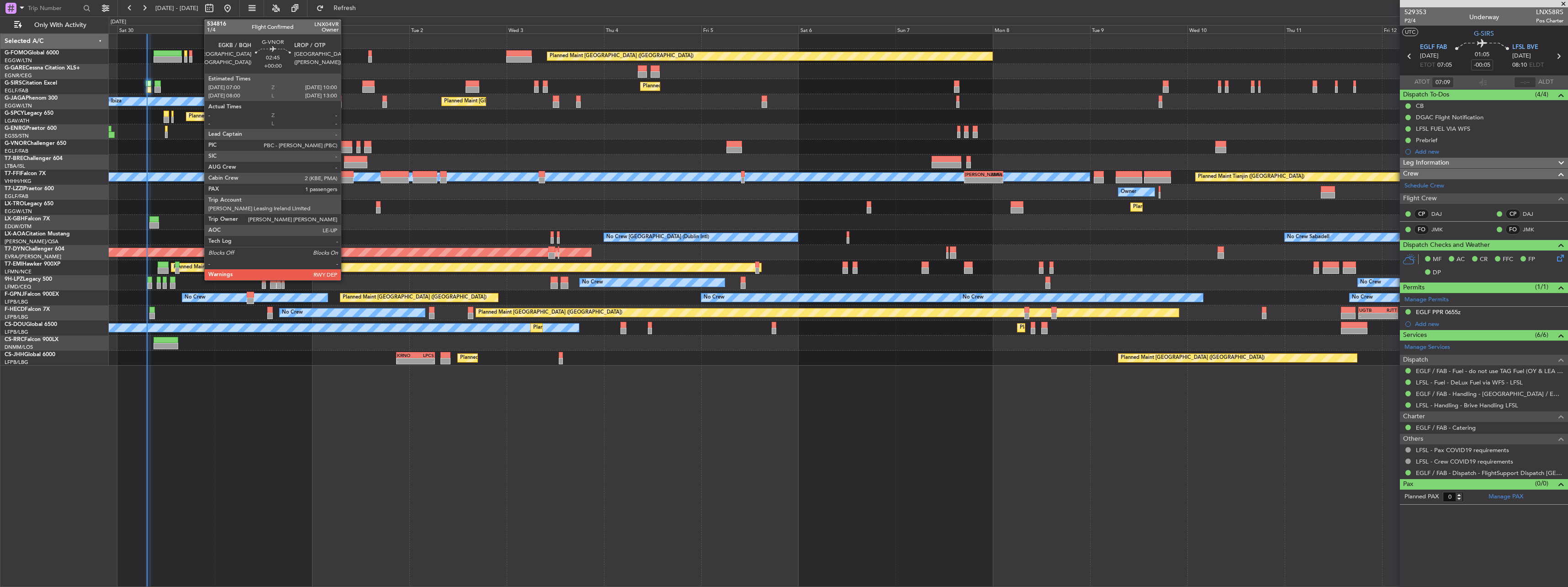
click at [345, 145] on div at bounding box center [346, 144] width 12 height 6
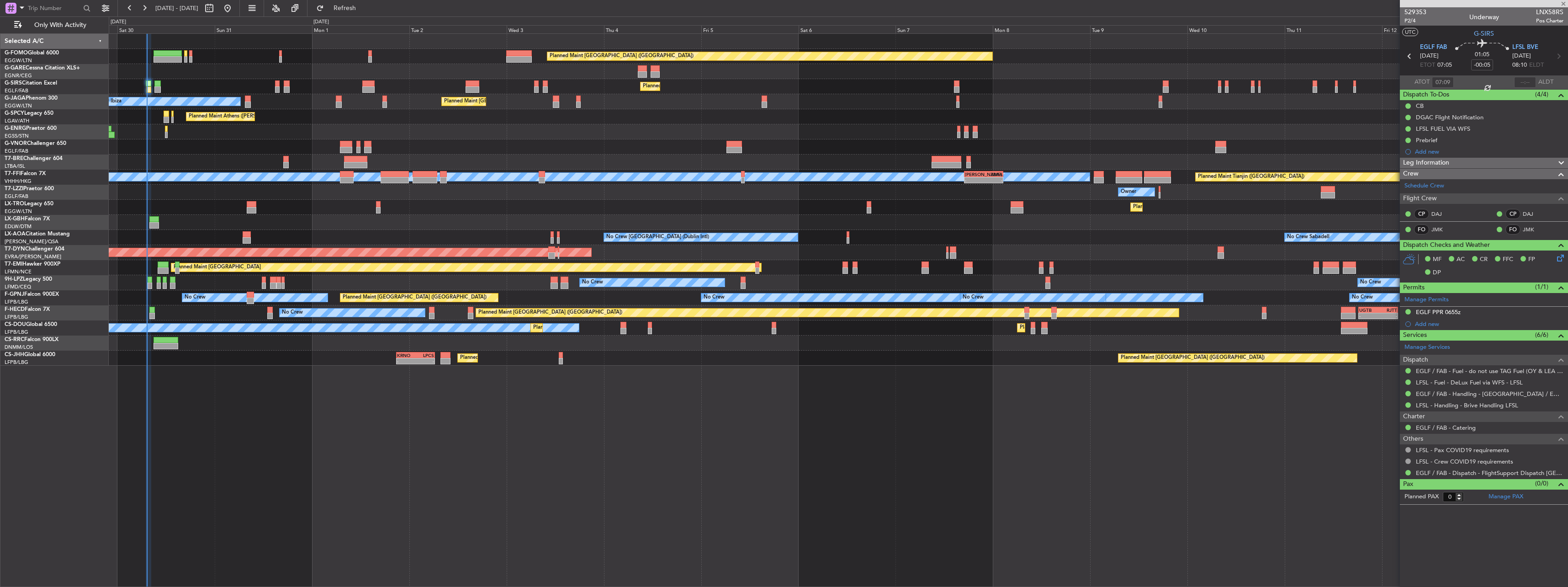
type input "1"
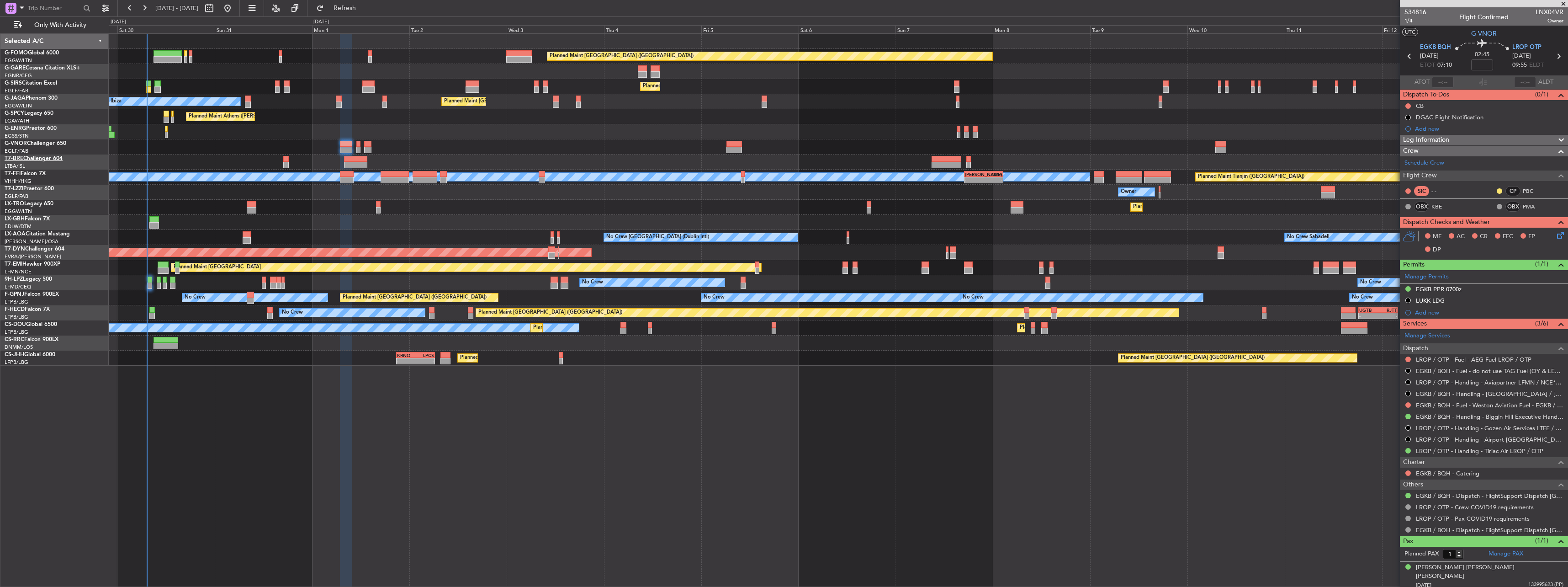
click at [39, 157] on link "T7-BRE Challenger 604" at bounding box center [33, 158] width 58 height 6
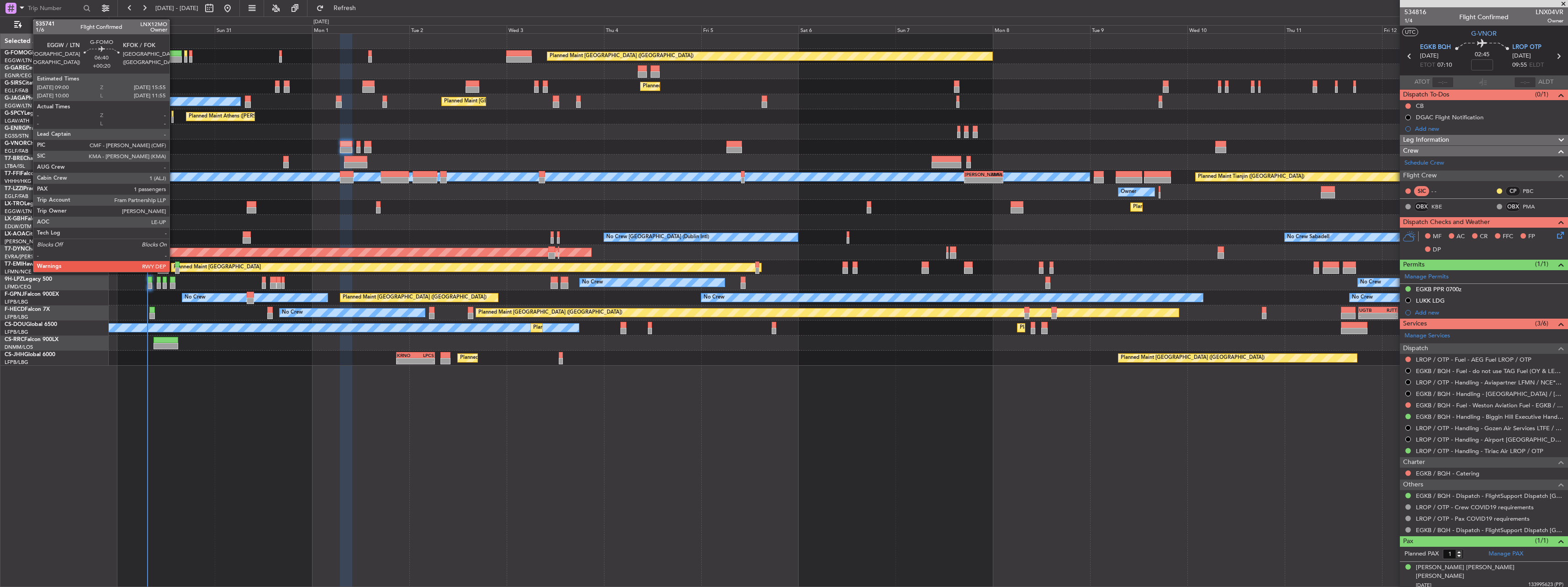
click at [174, 54] on div at bounding box center [167, 54] width 28 height 6
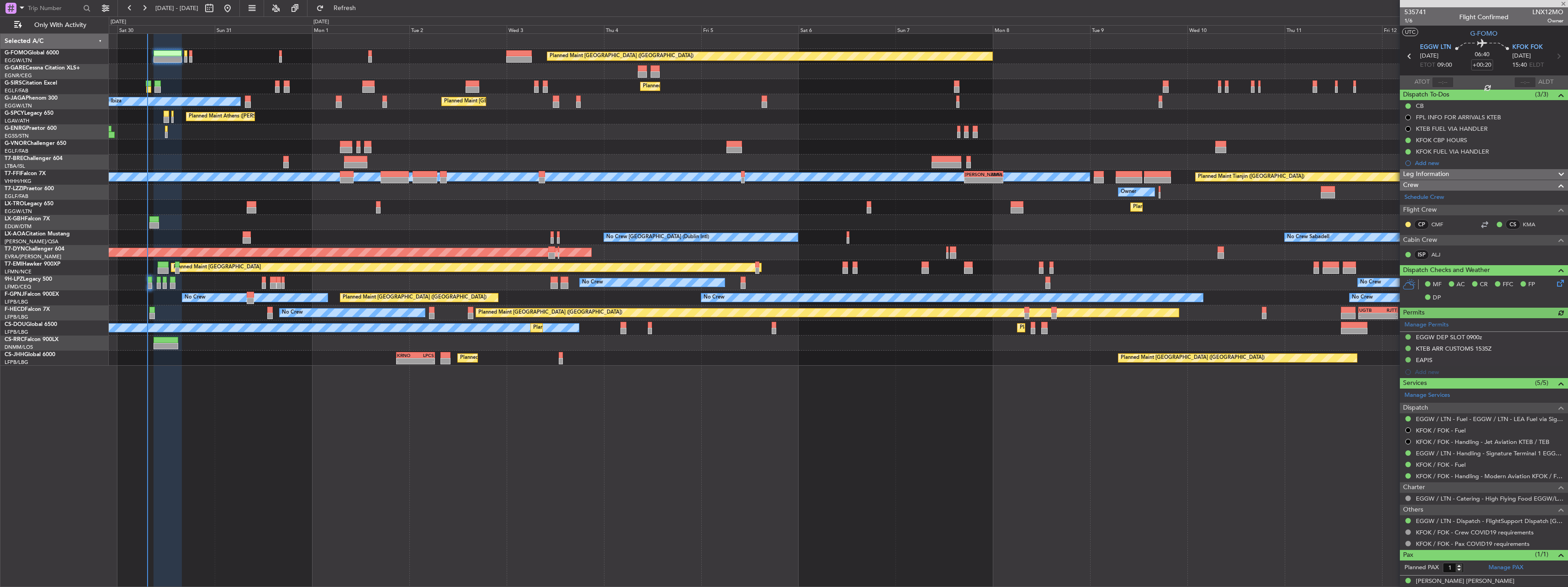
click at [1407, 351] on div "Manage Permits EGGW DEP SLOT 0900z KTEB ARR CUSTOMS 1535Z EAPIS Add new" at bounding box center [1484, 348] width 168 height 60
click at [1409, 347] on button at bounding box center [1407, 348] width 6 height 6
click at [1384, 384] on span "Requested" at bounding box center [1381, 388] width 28 height 9
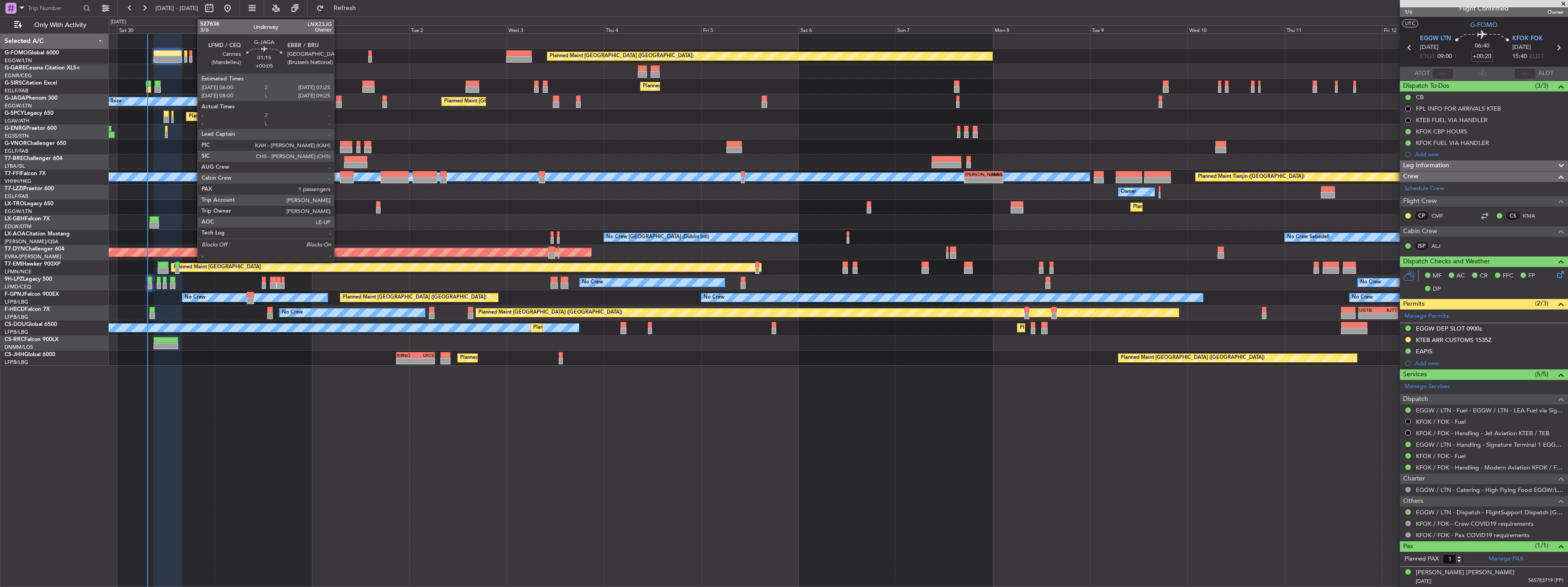
click at [338, 99] on div at bounding box center [338, 99] width 6 height 6
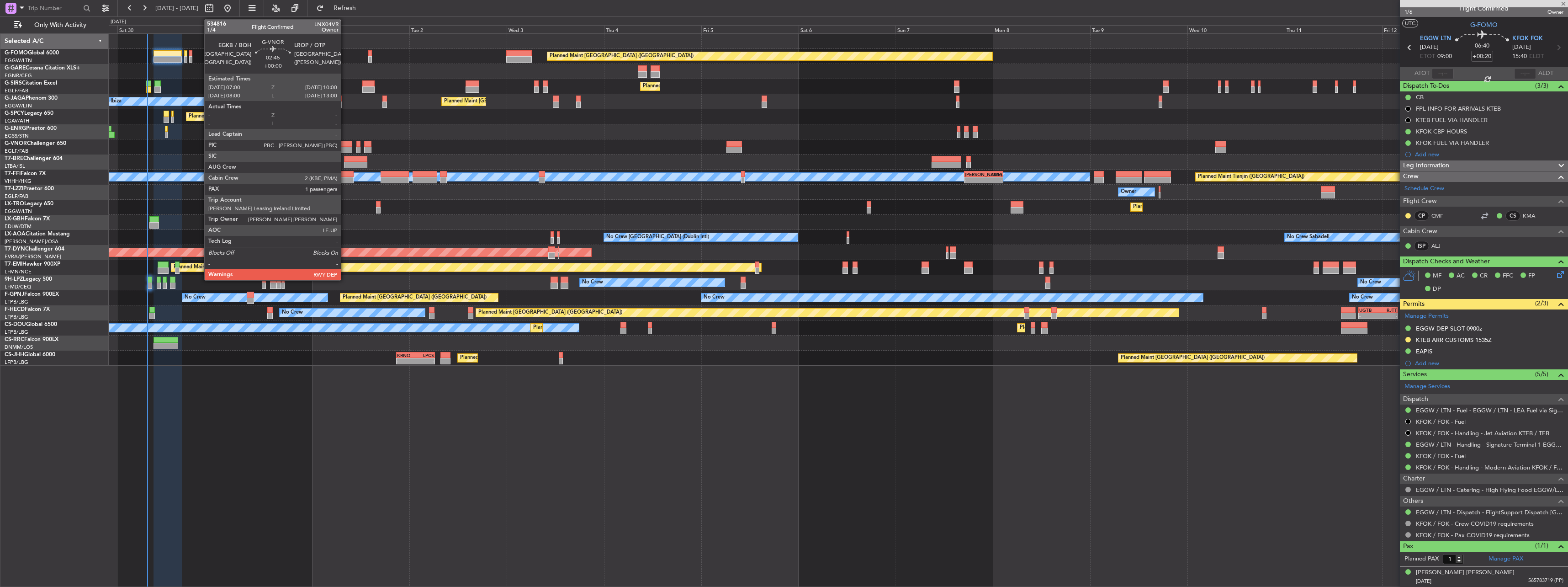
type input "+00:05"
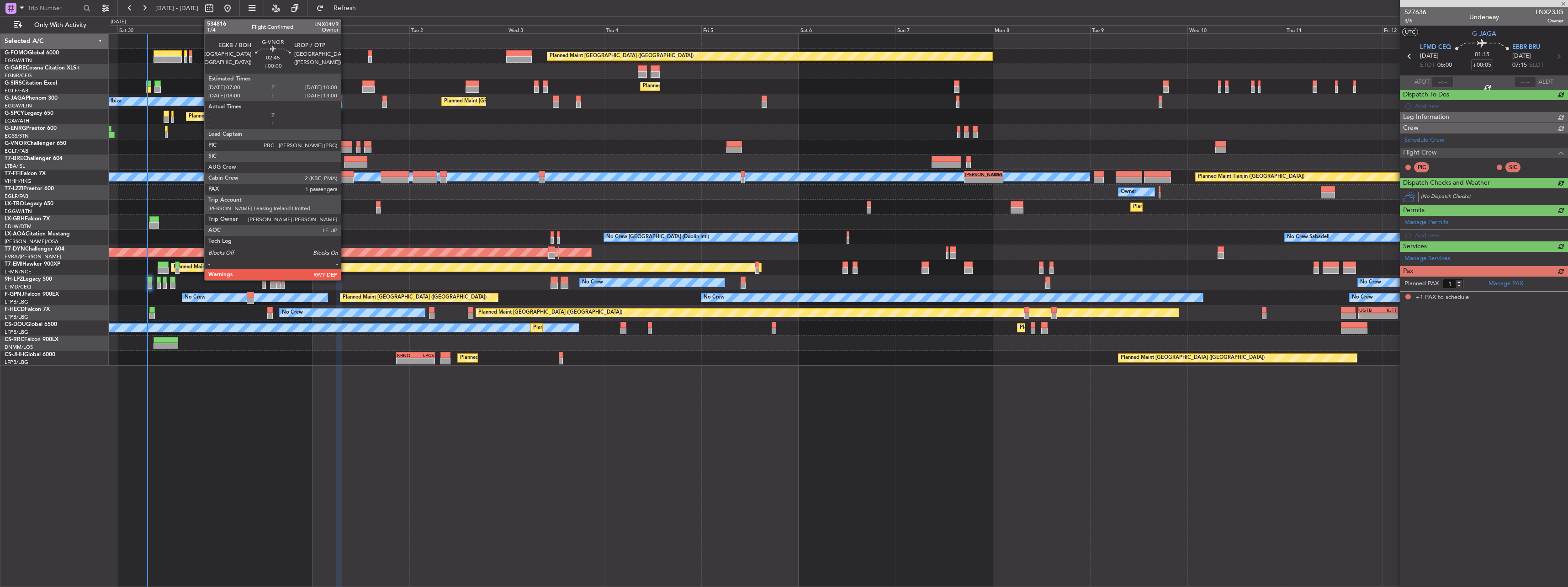
scroll to position [0, 0]
click at [345, 148] on div at bounding box center [346, 150] width 12 height 6
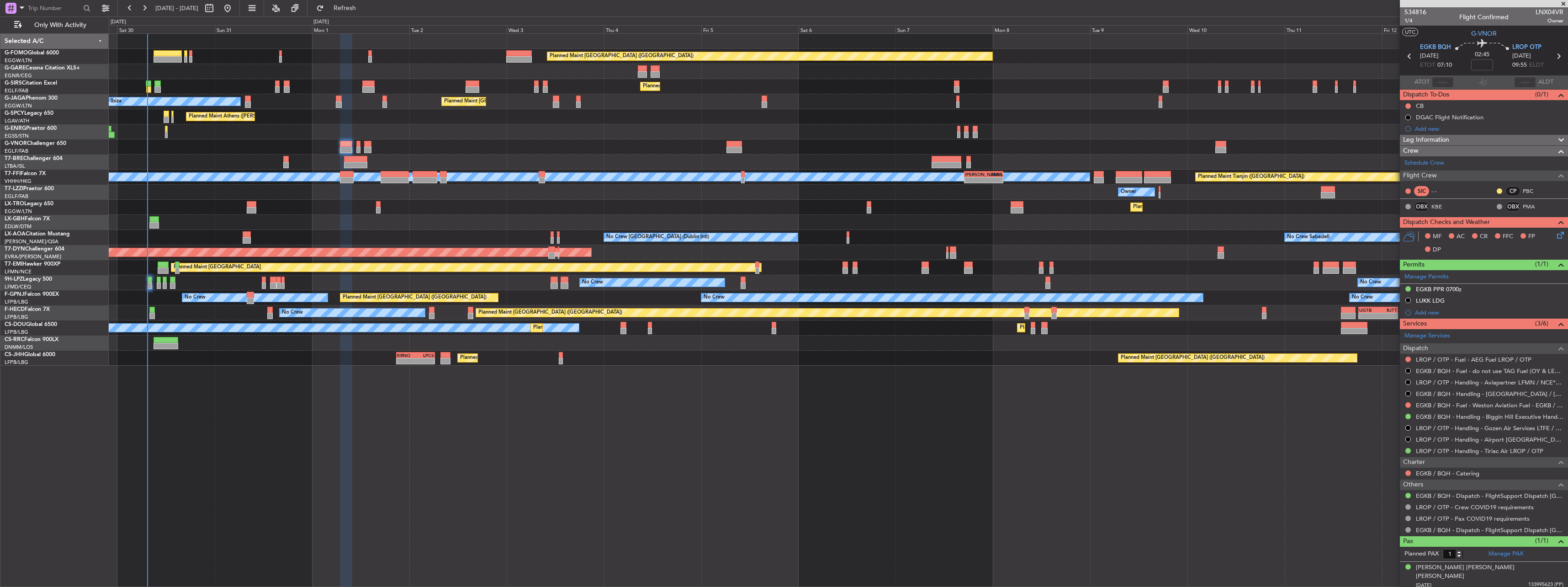
click at [1424, 137] on span "Leg Information" at bounding box center [1426, 140] width 46 height 11
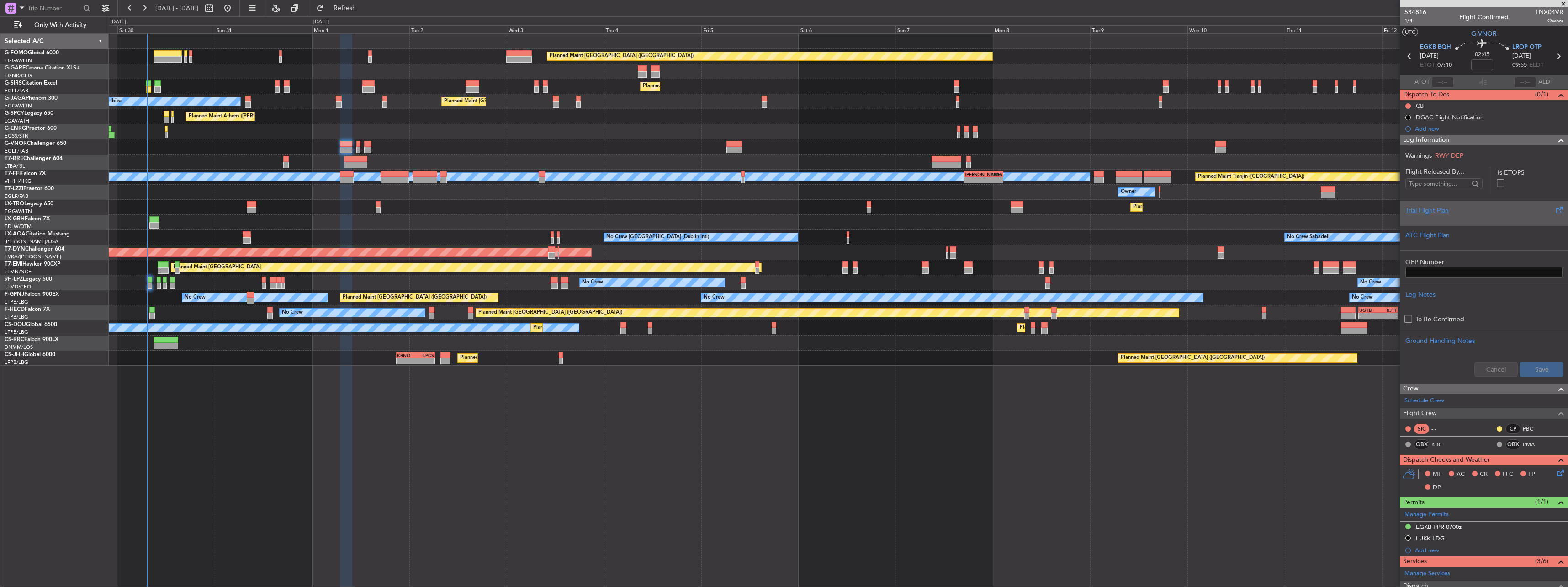
click at [1436, 201] on div "Trial Flight Plan" at bounding box center [1484, 213] width 168 height 24
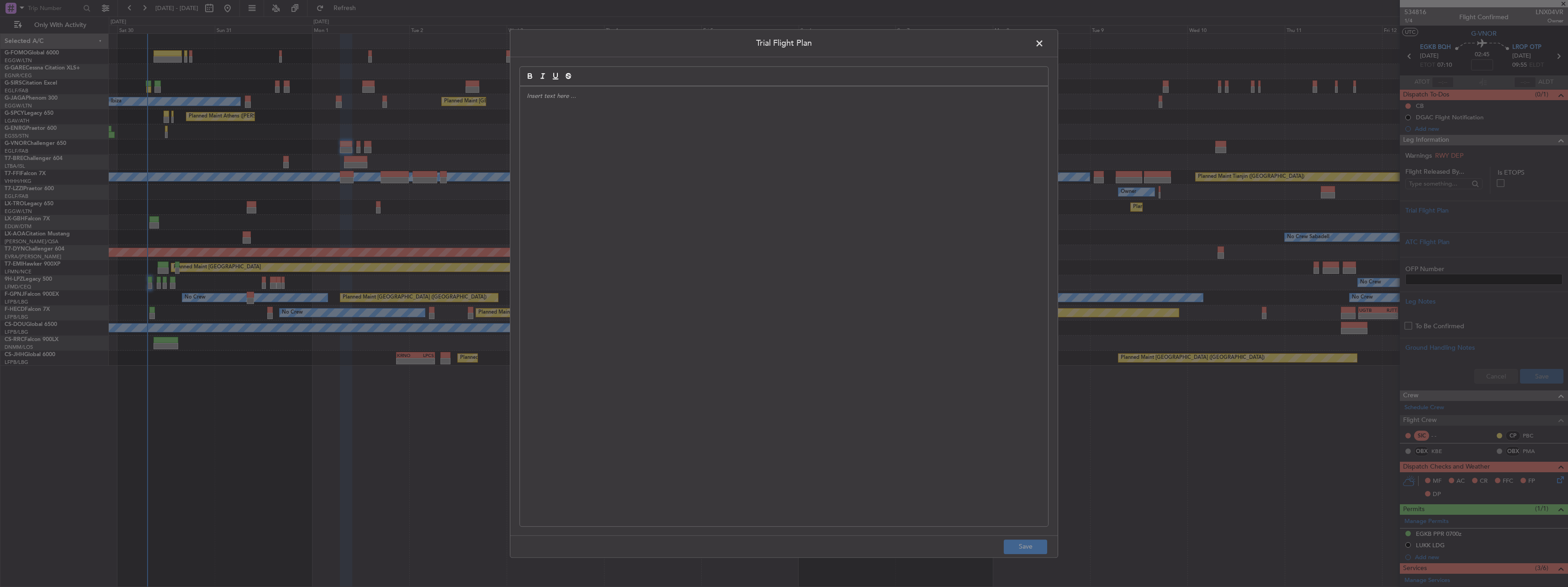
click at [949, 162] on div at bounding box center [784, 305] width 528 height 439
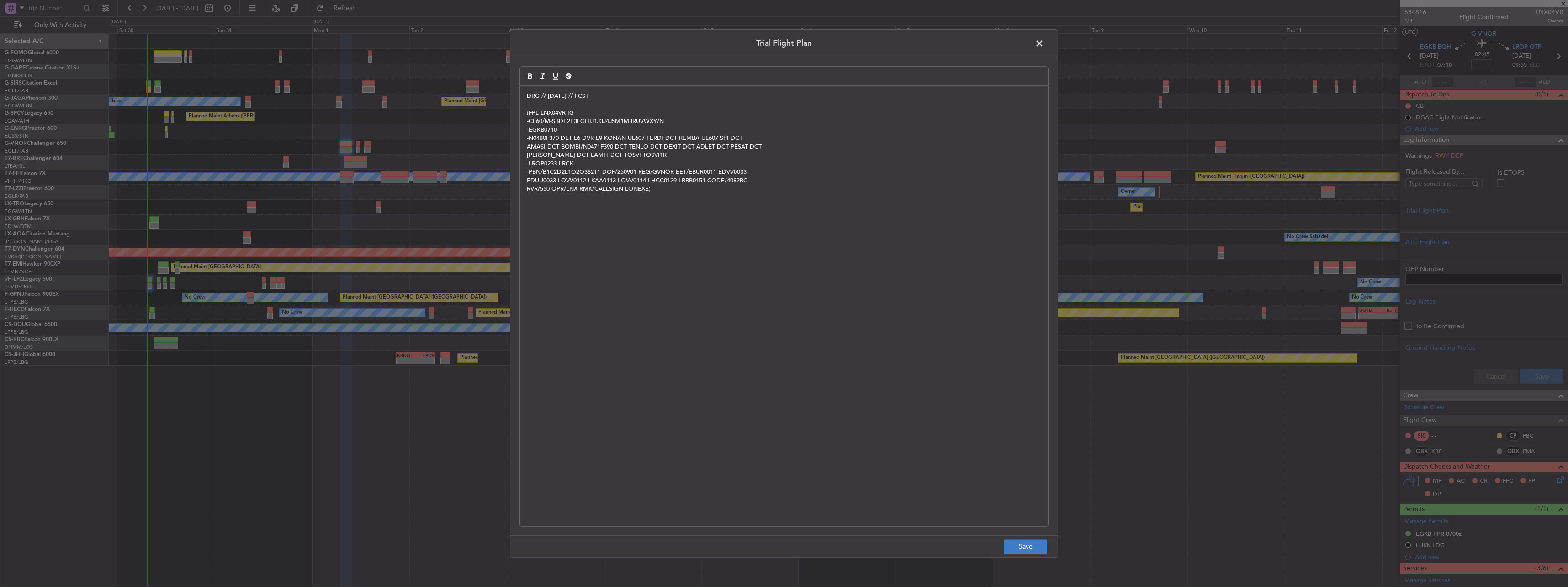
drag, startPoint x: 1019, startPoint y: 560, endPoint x: 1021, endPoint y: 548, distance: 12.2
click at [1019, 559] on div "Trial Flight Plan DRG // 30AUG // FCST (FPL-LNX04VR-IG -CL60/M-SBDE2E3FGHIJ1J3J…" at bounding box center [784, 293] width 1568 height 587
click at [1021, 548] on button "Save" at bounding box center [1025, 546] width 43 height 15
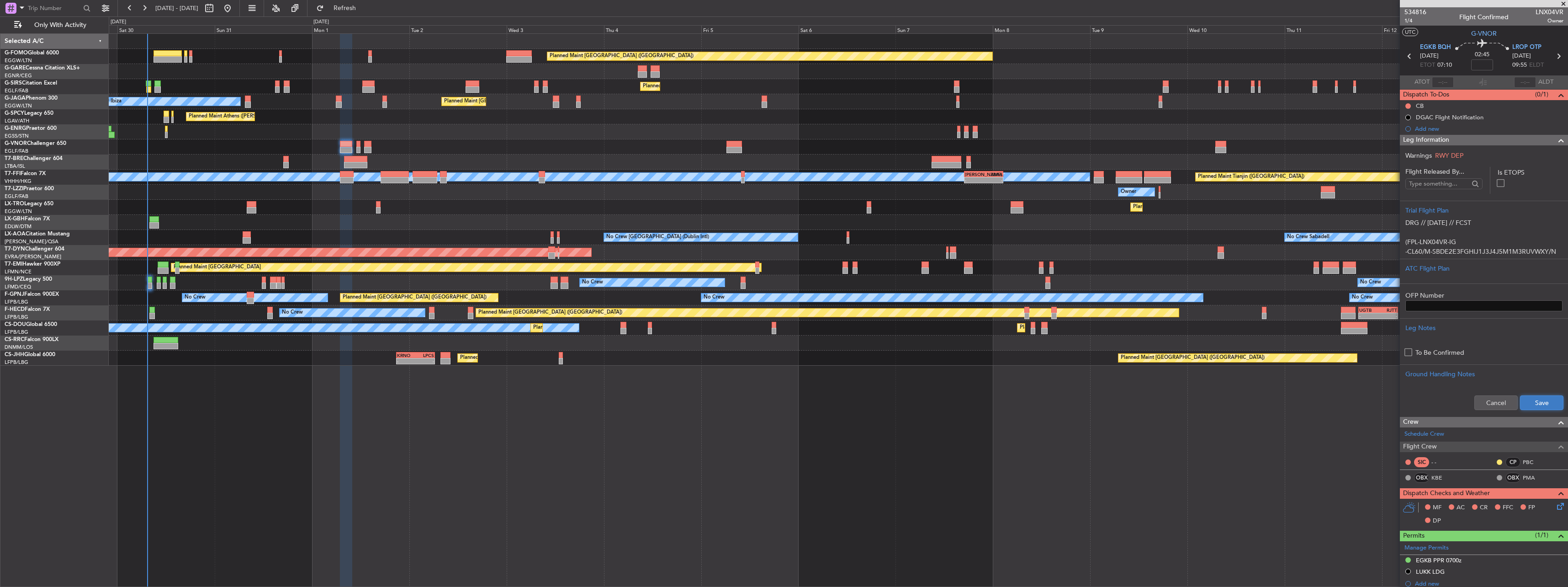
click at [1530, 402] on button "Save" at bounding box center [1541, 403] width 43 height 15
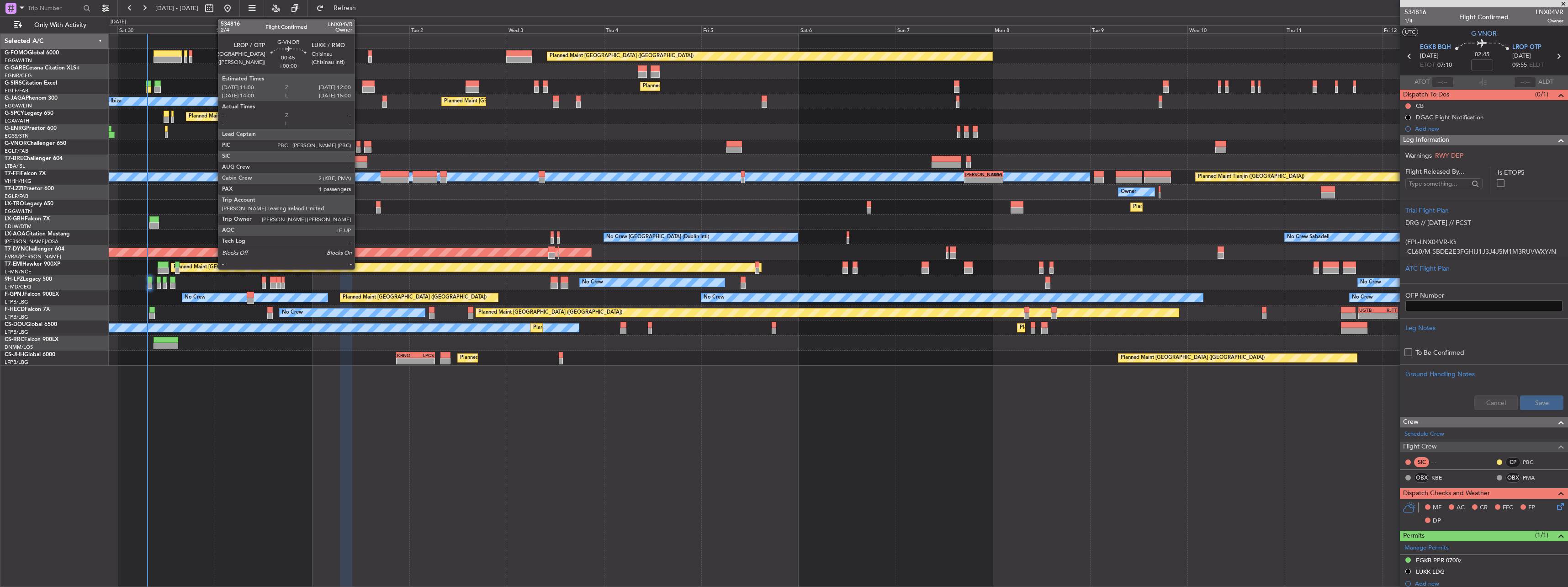
click at [359, 147] on div at bounding box center [358, 150] width 4 height 6
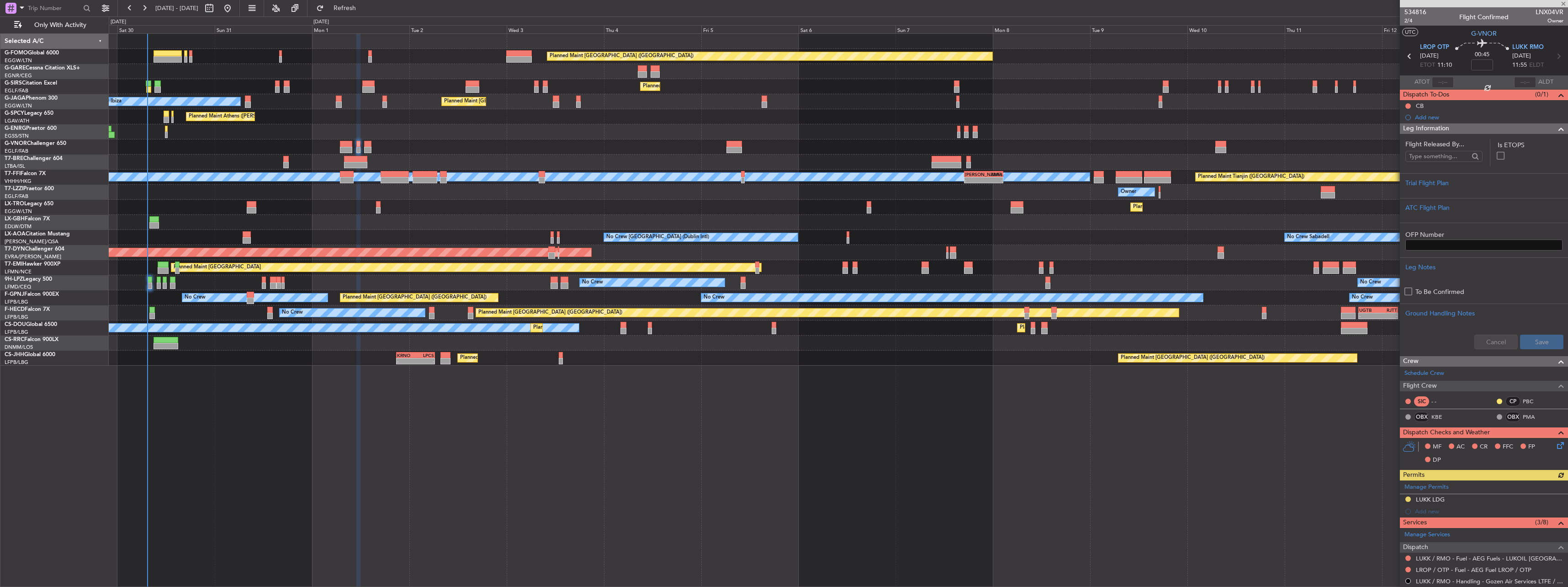
click at [1421, 127] on span "Leg Information" at bounding box center [1426, 128] width 46 height 11
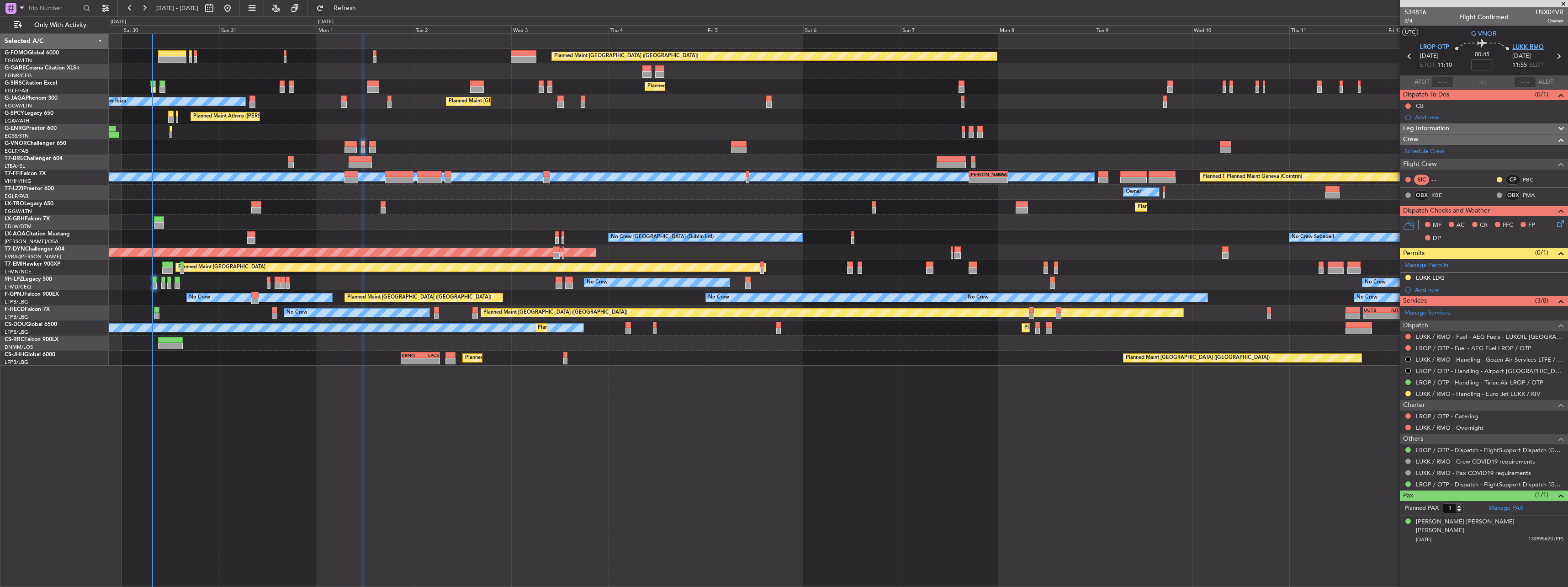
click at [1513, 46] on span "LUKK RMO" at bounding box center [1527, 47] width 32 height 9
click at [1411, 18] on span "2/4" at bounding box center [1415, 21] width 22 height 8
click at [1483, 67] on input at bounding box center [1481, 65] width 22 height 11
type input "-00:05"
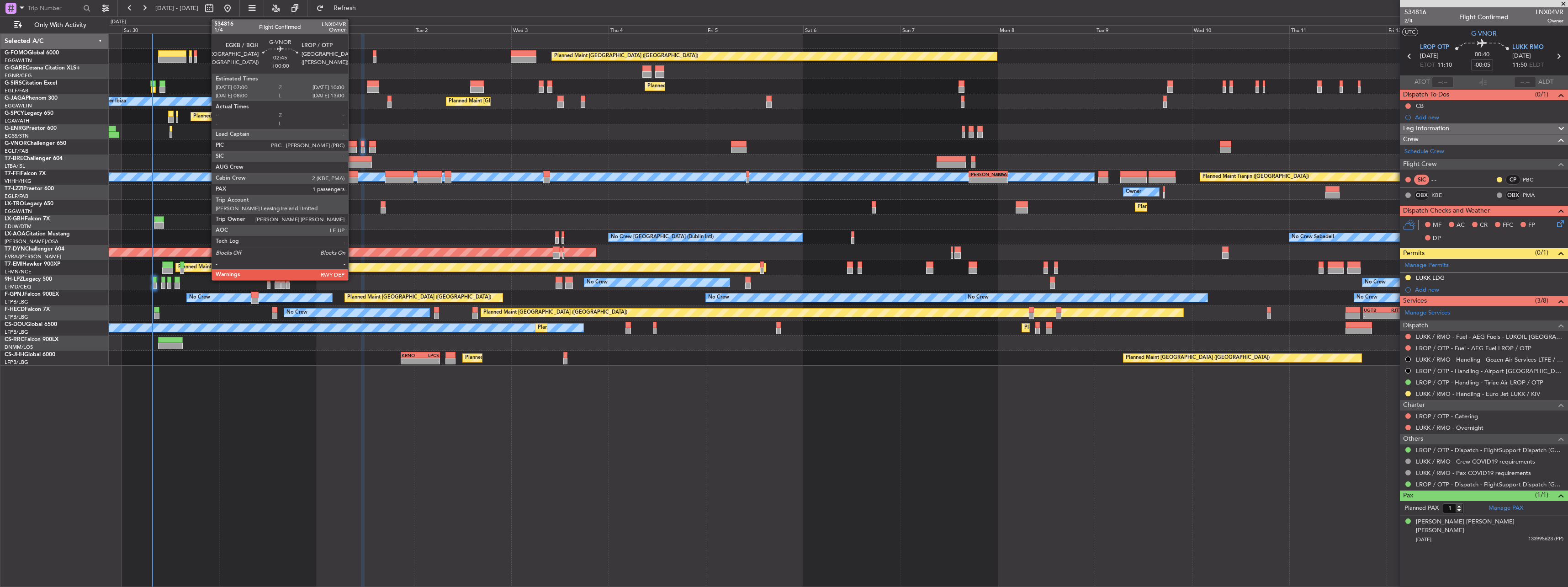
click at [353, 147] on div at bounding box center [350, 150] width 12 height 6
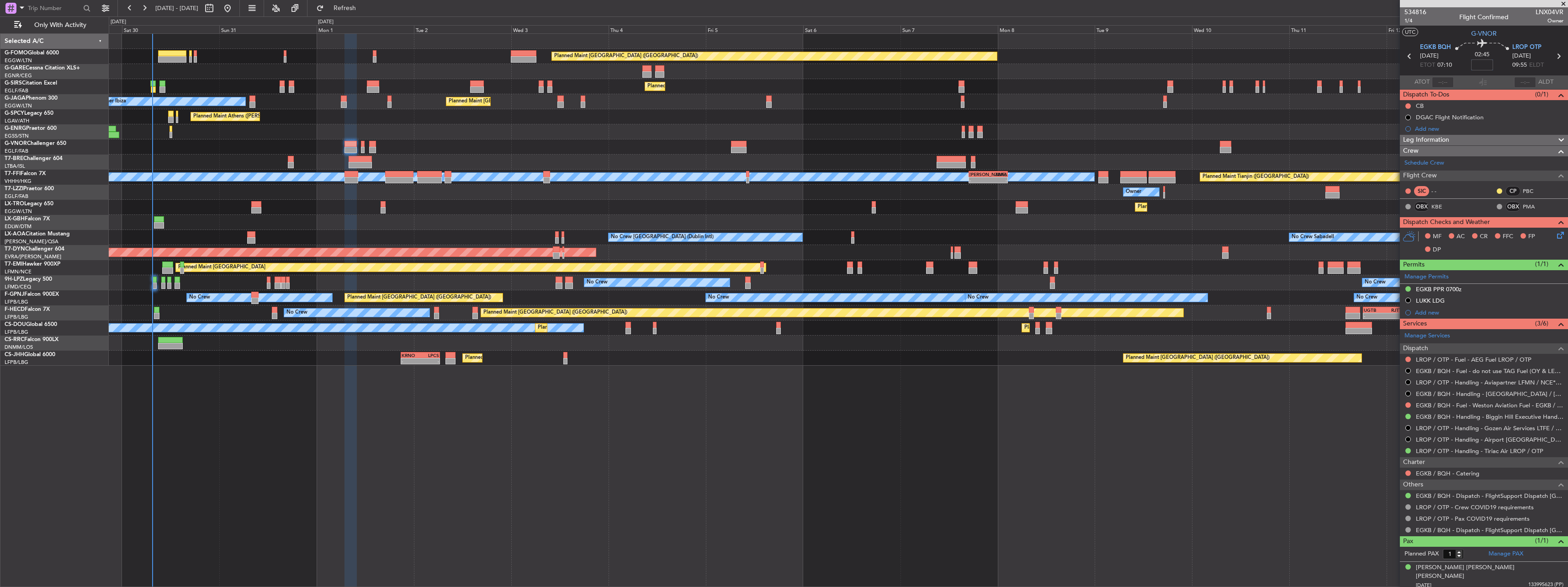
click at [1345, 55] on div "Planned Maint [GEOGRAPHIC_DATA] ([GEOGRAPHIC_DATA])" at bounding box center [838, 56] width 1458 height 15
click at [1536, 37] on section "UTC G-VNOR" at bounding box center [1484, 32] width 168 height 14
click at [1486, 55] on span "02:45" at bounding box center [1482, 54] width 15 height 9
click at [1483, 63] on mat-tooltip-component "Flight Time" at bounding box center [1482, 71] width 42 height 24
click at [1484, 65] on input at bounding box center [1481, 65] width 22 height 11
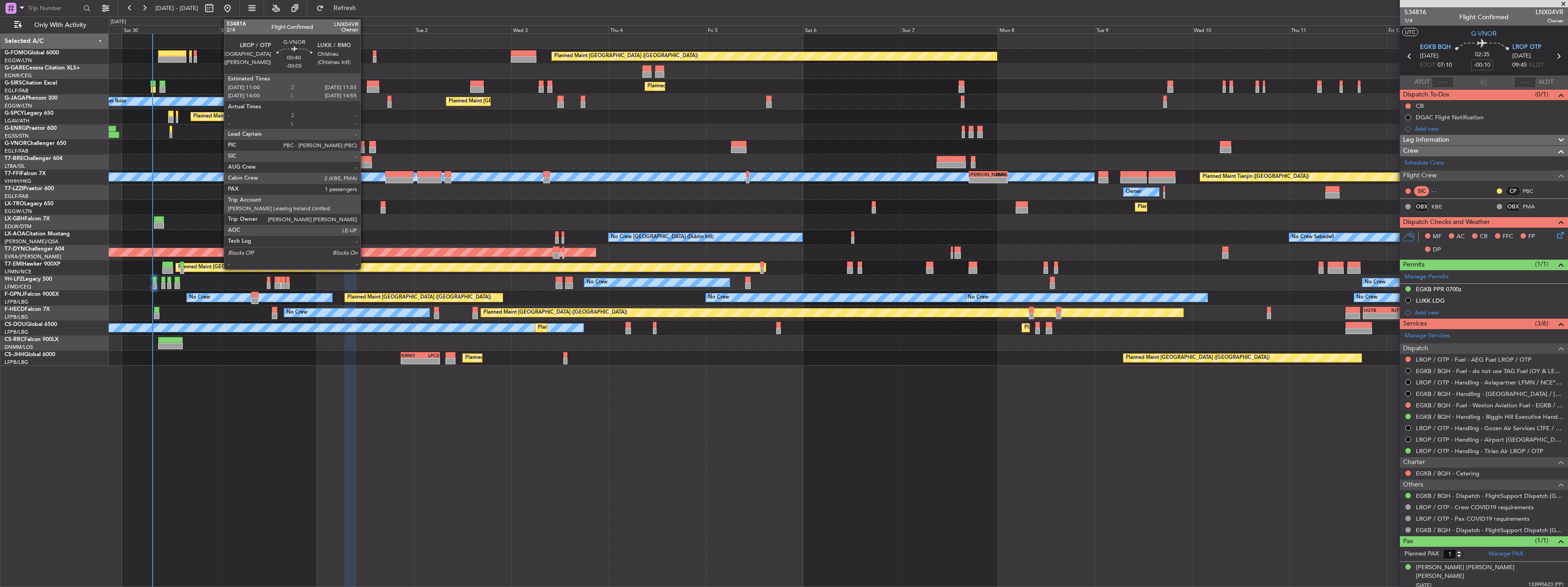
click at [364, 146] on div at bounding box center [363, 144] width 4 height 6
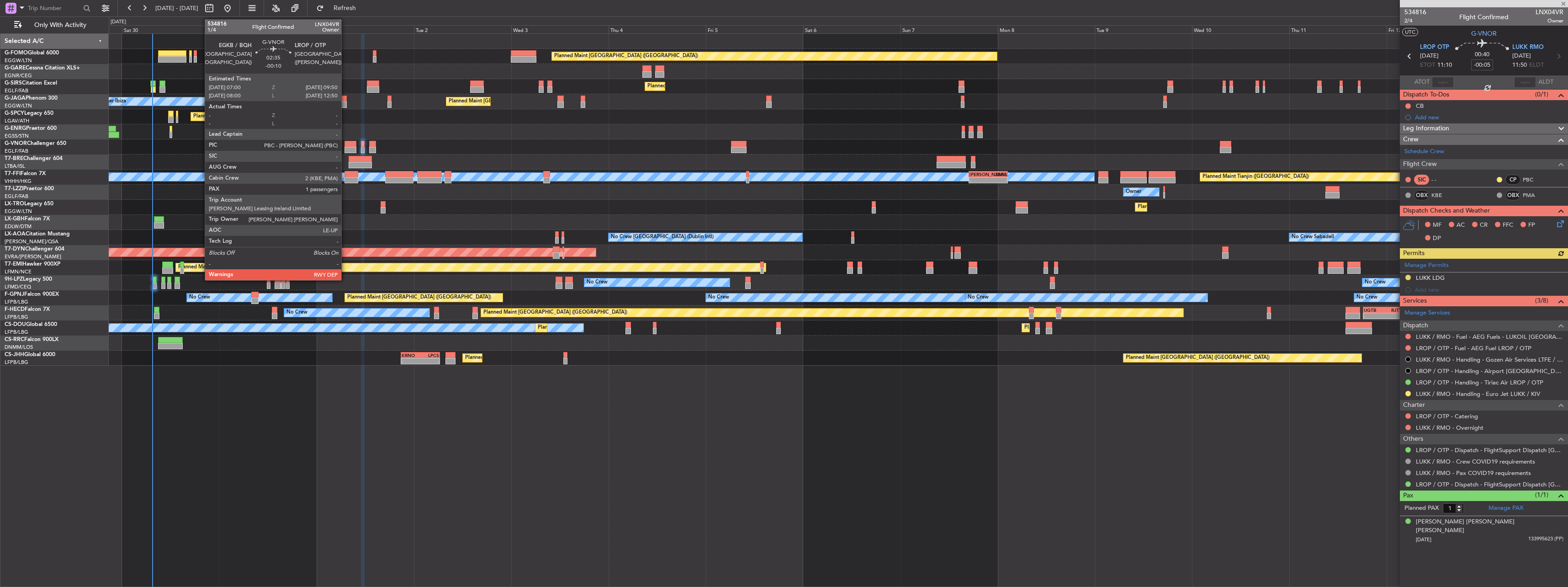
click at [346, 148] on div at bounding box center [350, 150] width 12 height 6
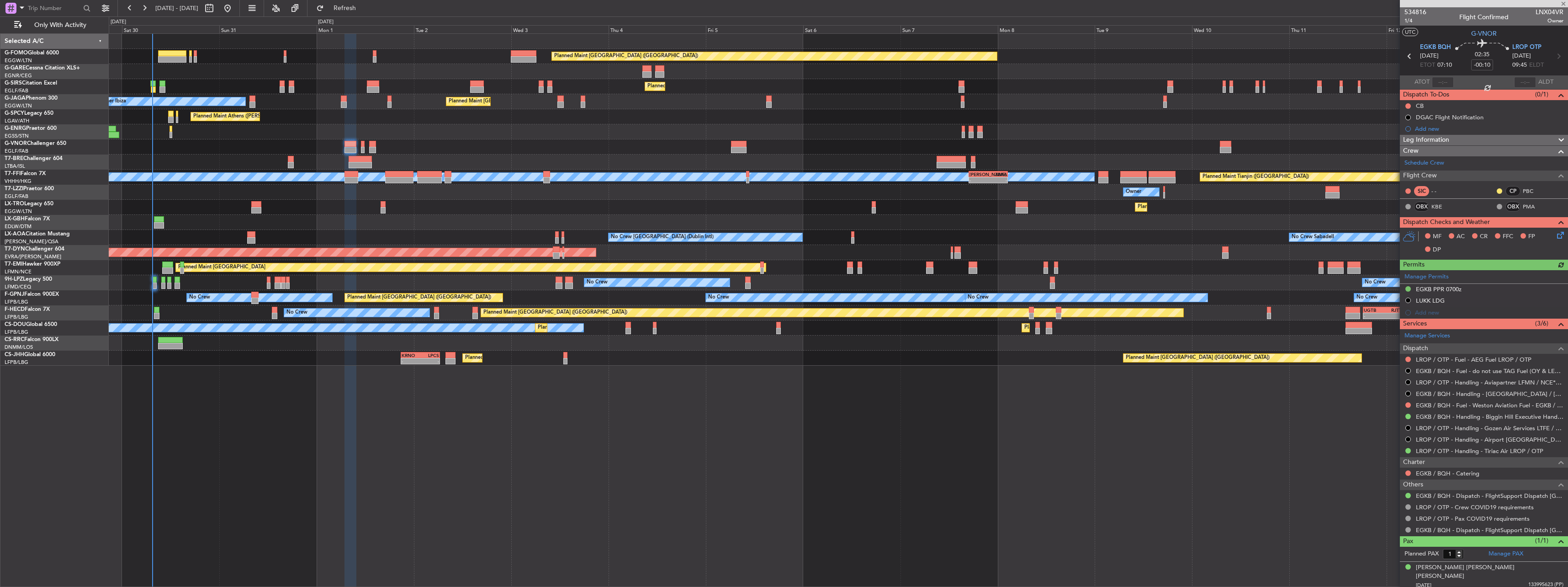
click at [1419, 140] on span "Leg Information" at bounding box center [1426, 140] width 46 height 11
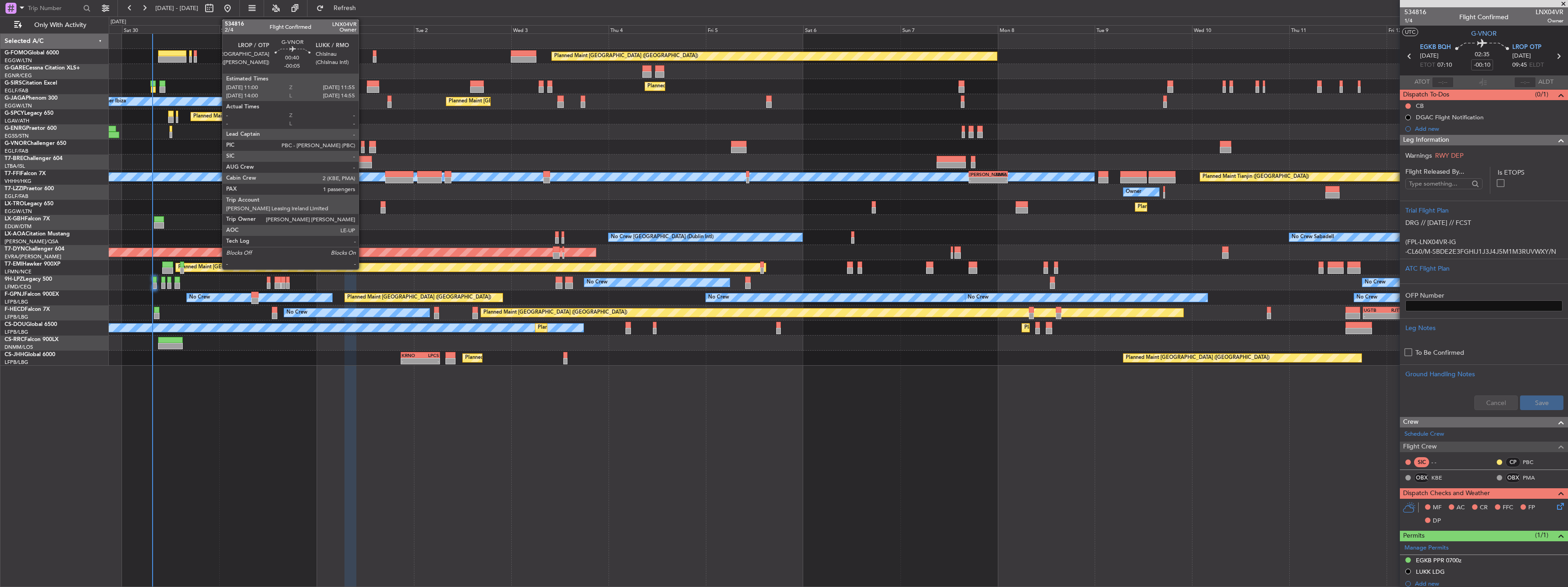
click at [363, 145] on div at bounding box center [363, 144] width 4 height 6
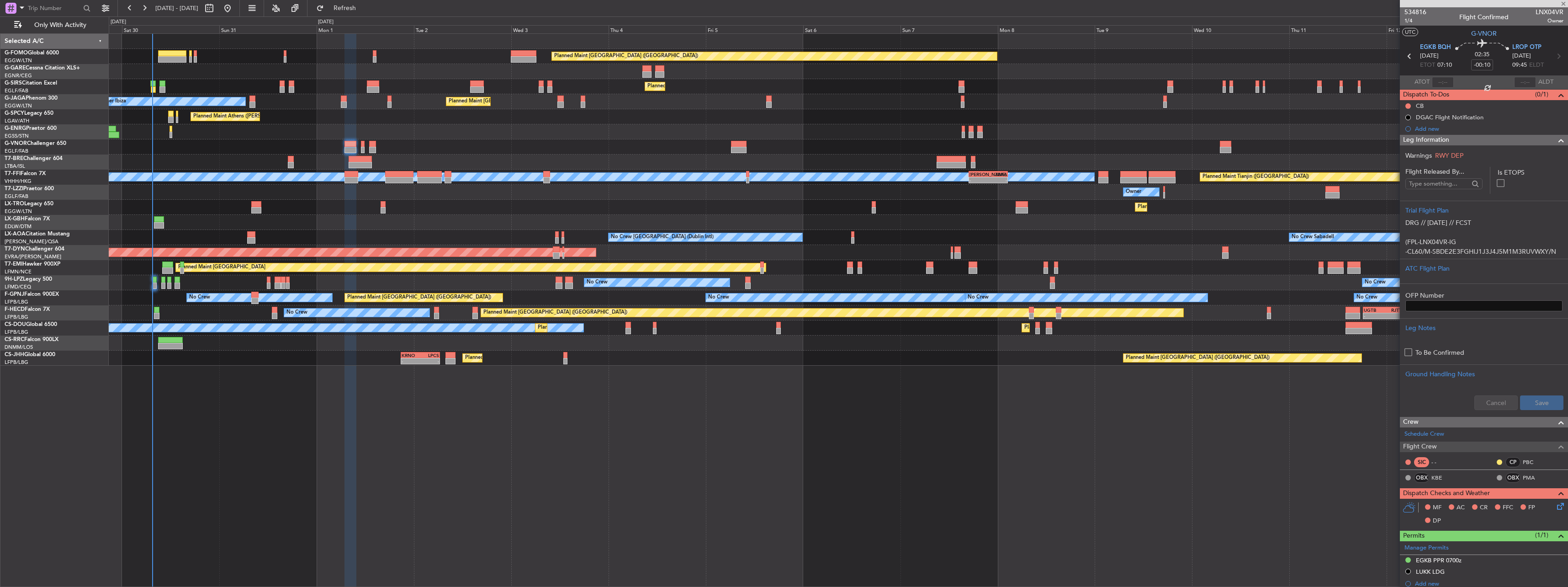
type input "-00:05"
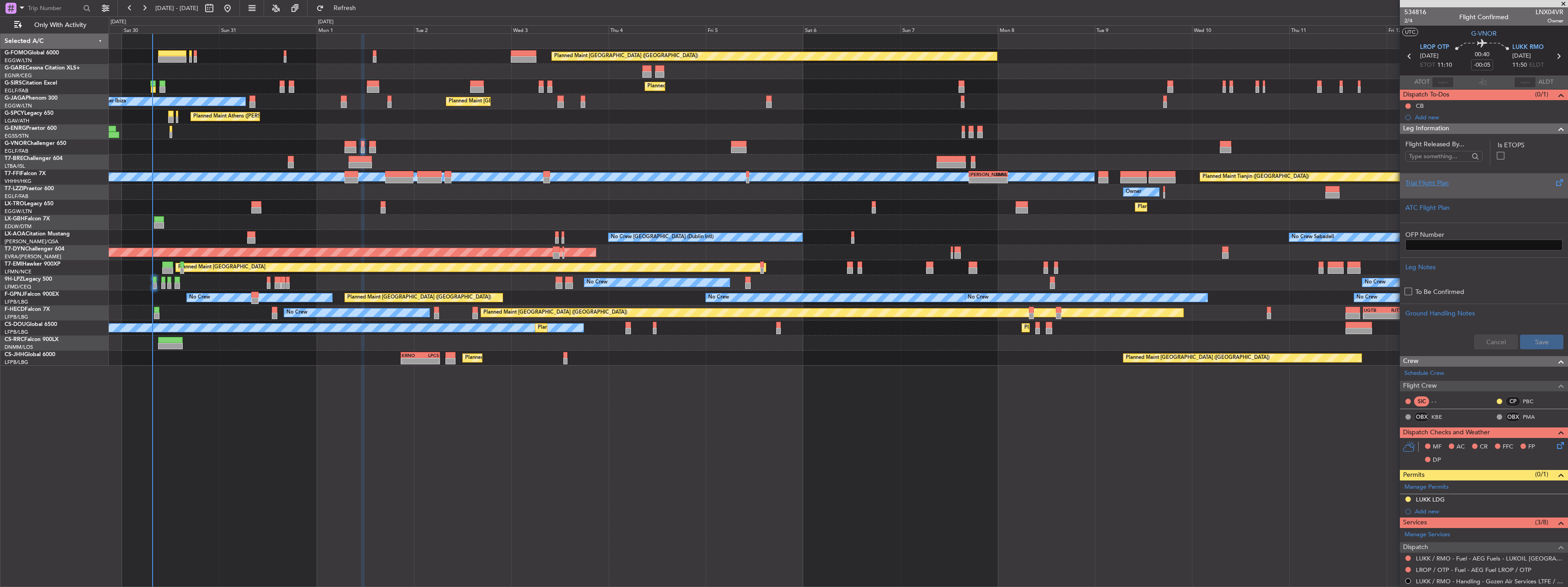
click at [1440, 186] on div "Trial Flight Plan" at bounding box center [1484, 183] width 157 height 10
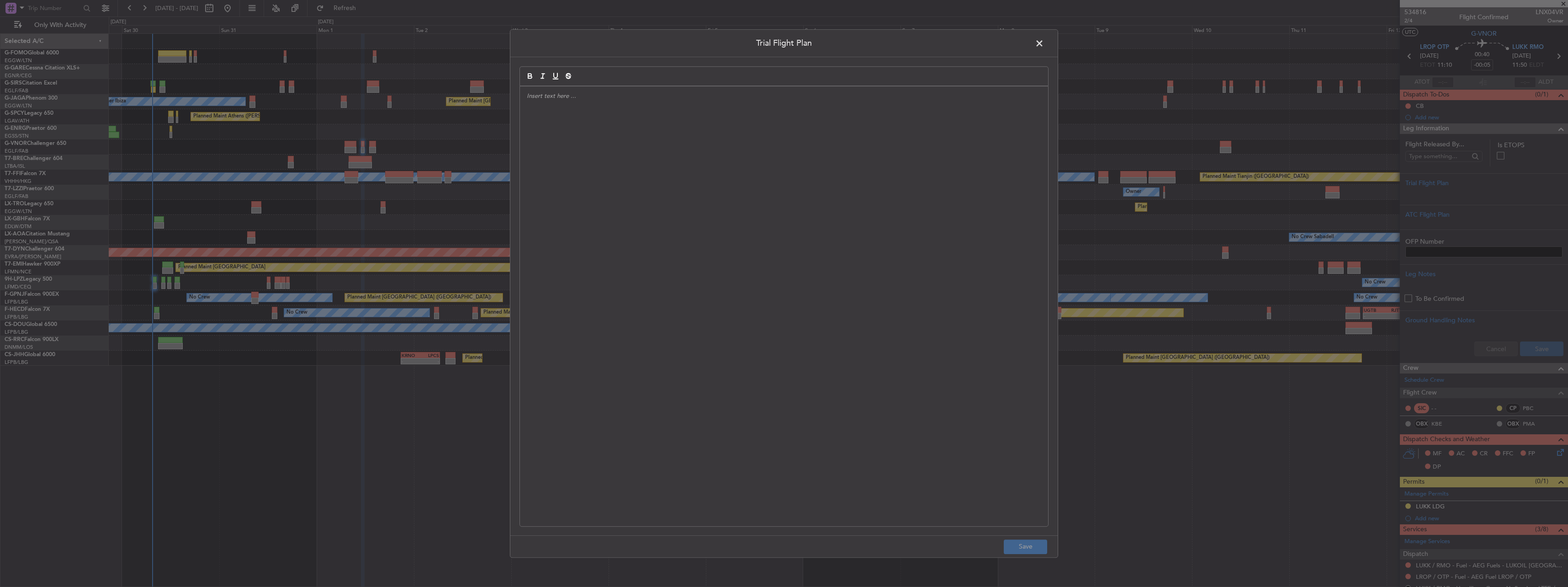
click at [831, 205] on div at bounding box center [784, 305] width 528 height 439
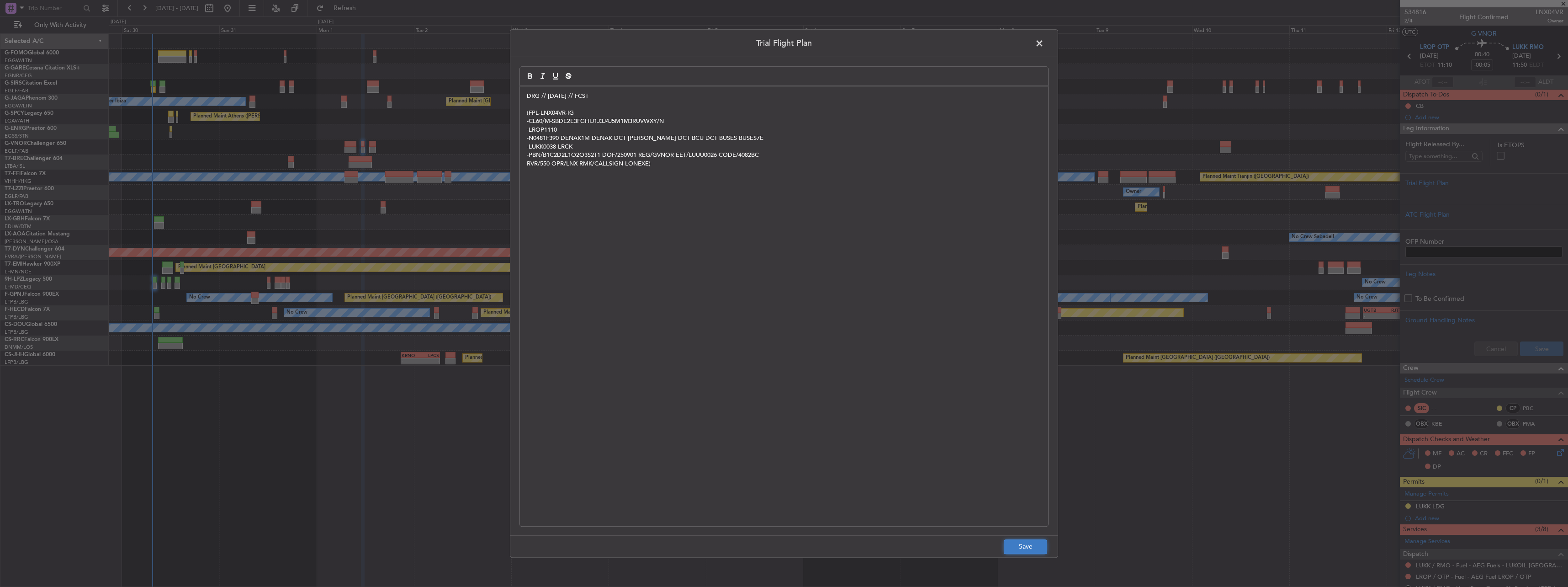
click at [1023, 553] on button "Save" at bounding box center [1025, 546] width 43 height 15
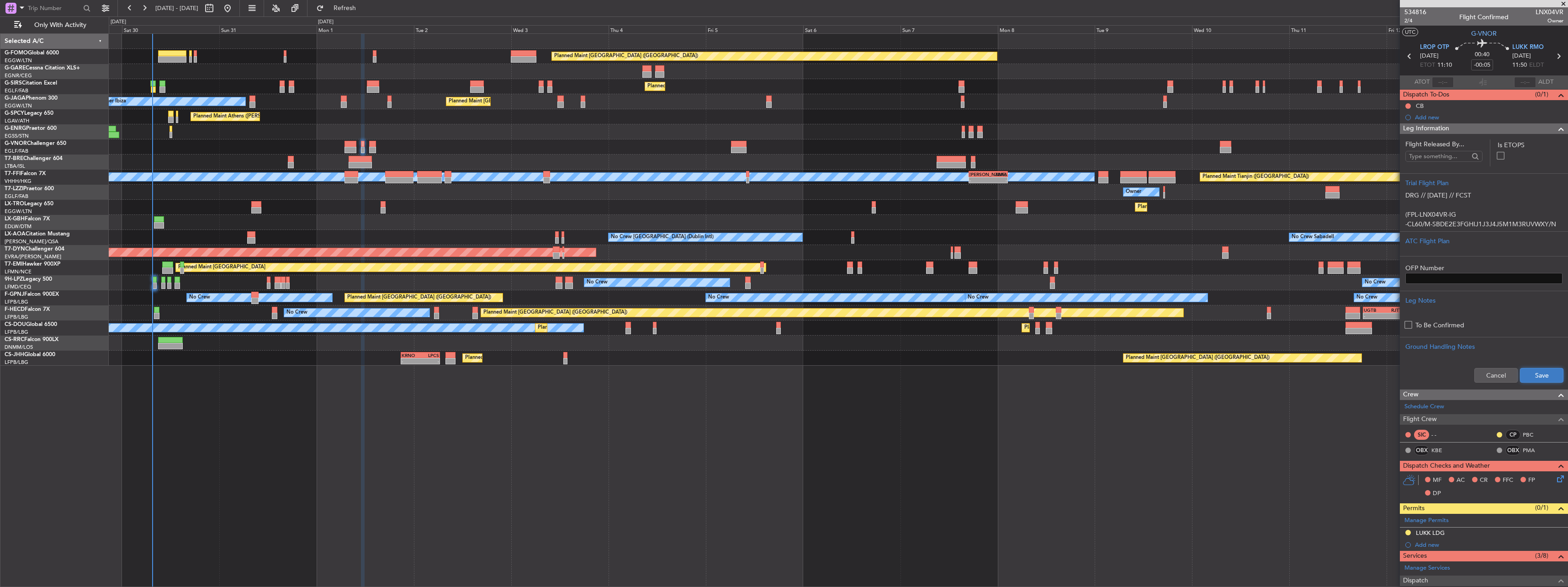
click at [1522, 376] on button "Save" at bounding box center [1541, 375] width 43 height 15
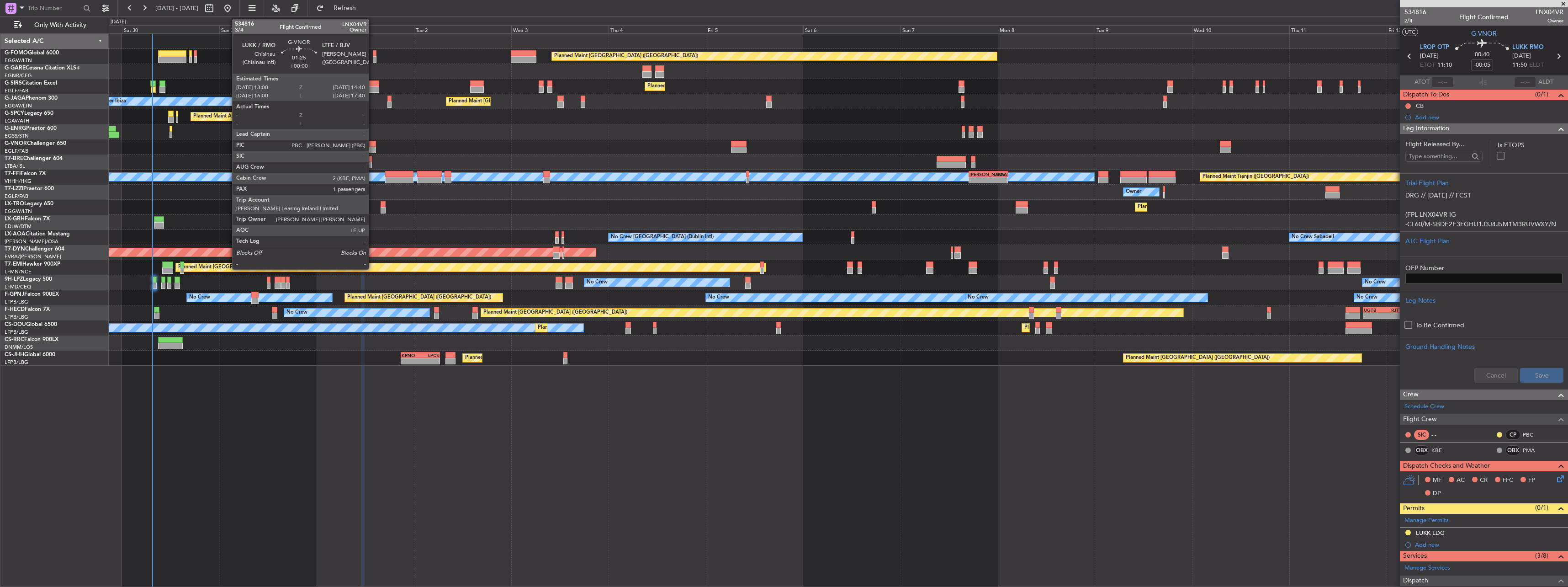
click at [373, 147] on div at bounding box center [373, 150] width 6 height 6
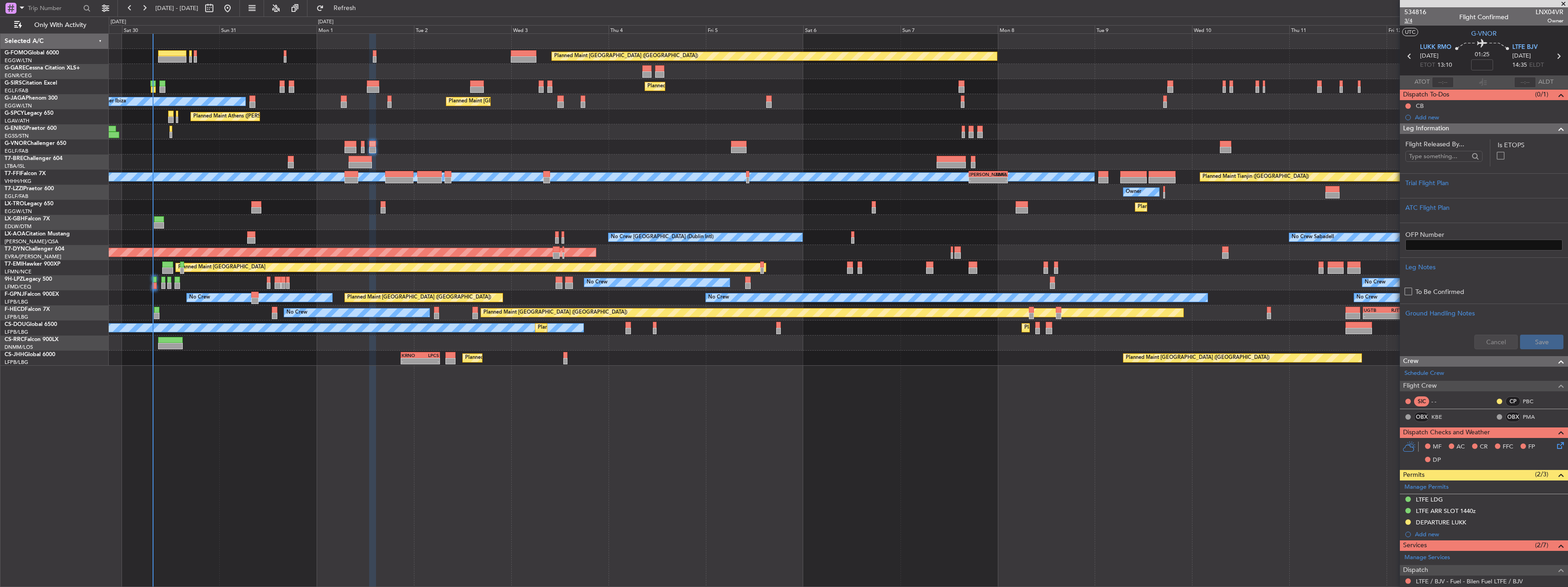
click at [1411, 19] on span "3/4" at bounding box center [1415, 21] width 22 height 8
click at [1463, 180] on div "Trial Flight Plan" at bounding box center [1484, 183] width 157 height 10
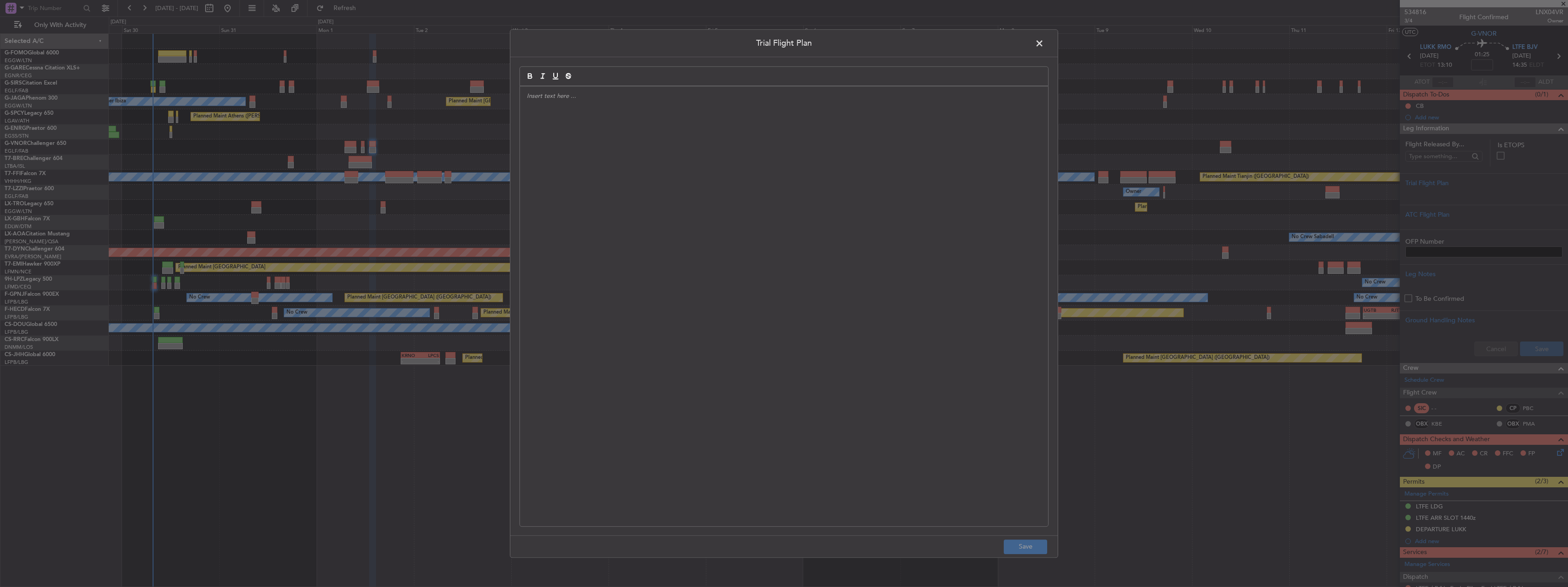
click at [645, 199] on div at bounding box center [784, 305] width 528 height 439
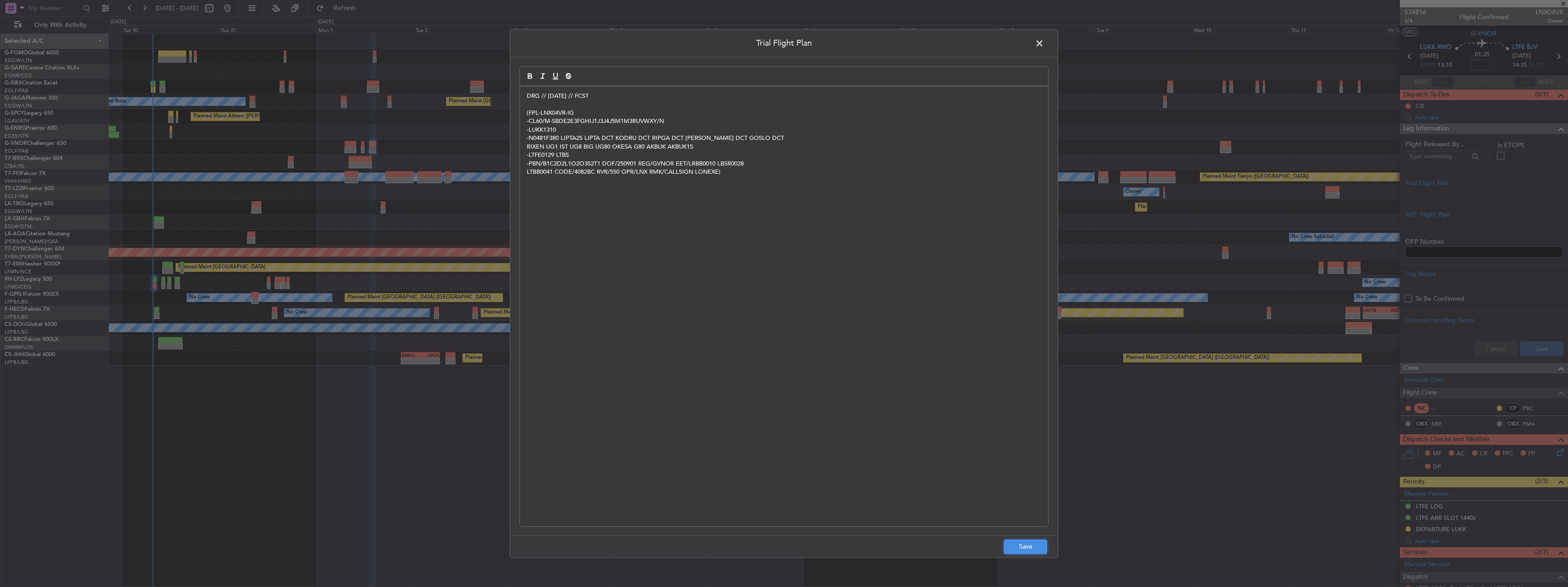
click at [1035, 548] on button "Save" at bounding box center [1025, 546] width 43 height 15
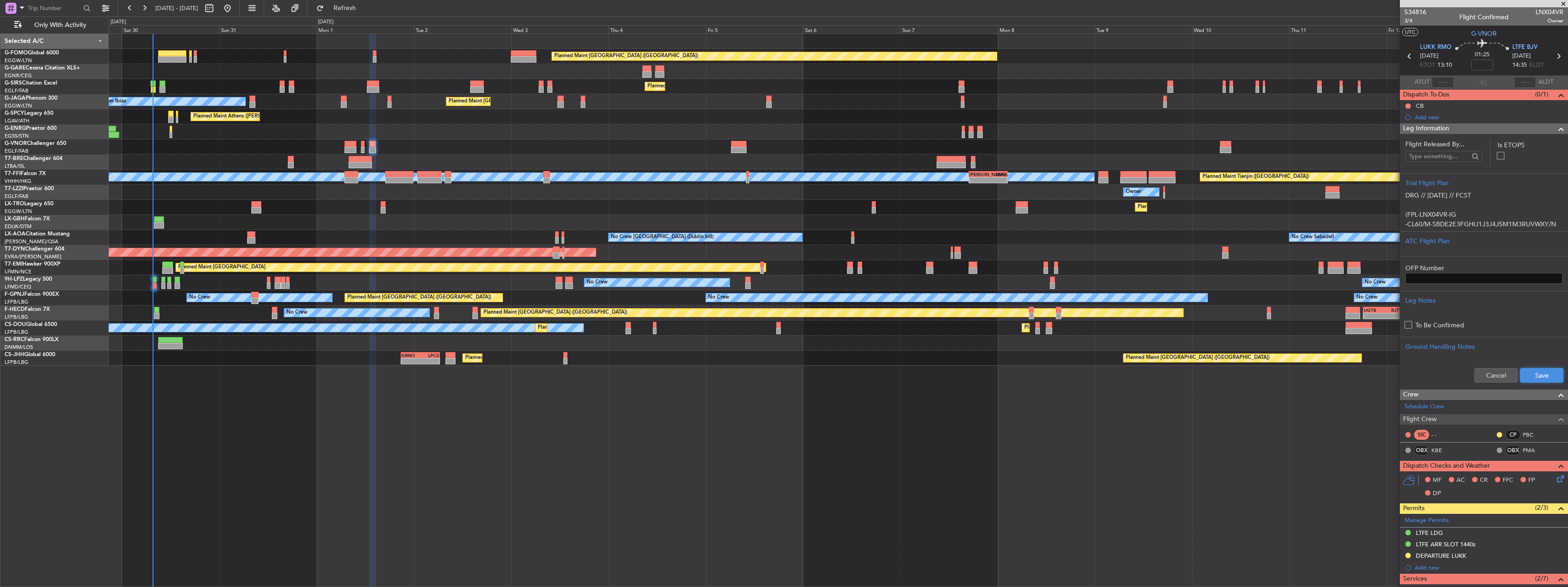
click at [1540, 370] on button "Save" at bounding box center [1541, 375] width 43 height 15
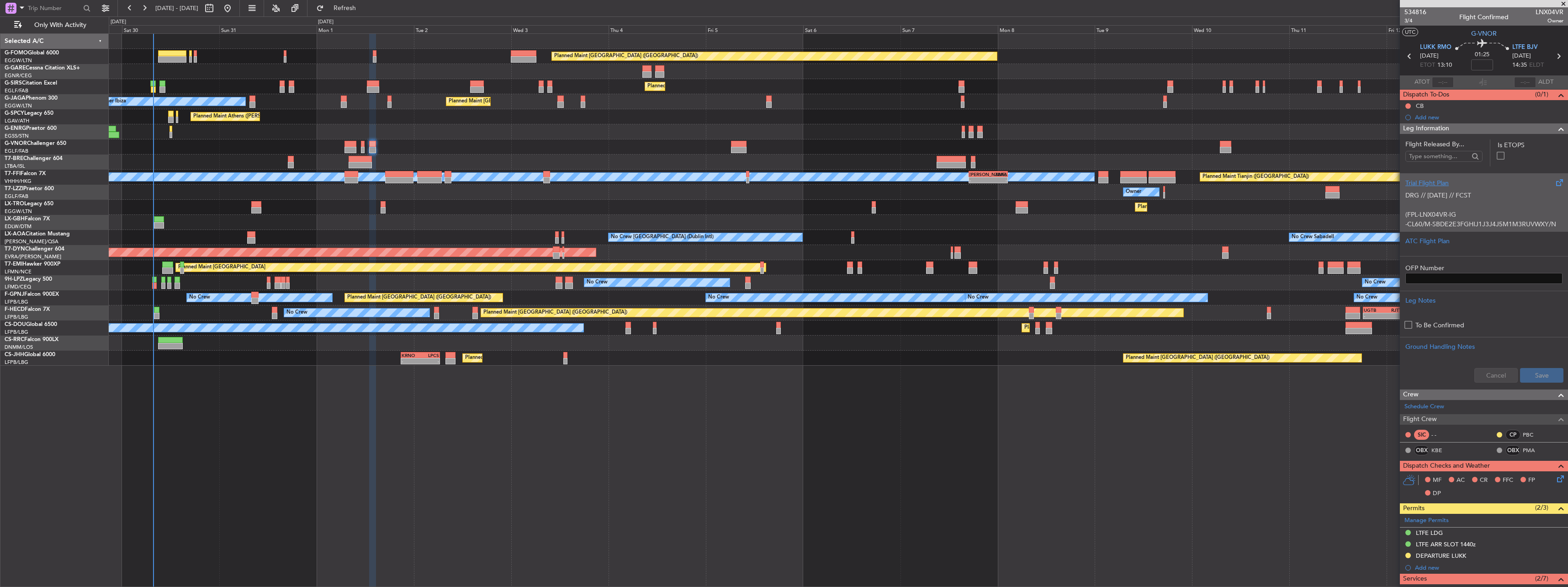
click at [1415, 222] on p "-CL60/M-SBDE2E3FGHIJ1J3J4J5M1M3RUVWXY/N" at bounding box center [1484, 224] width 157 height 10
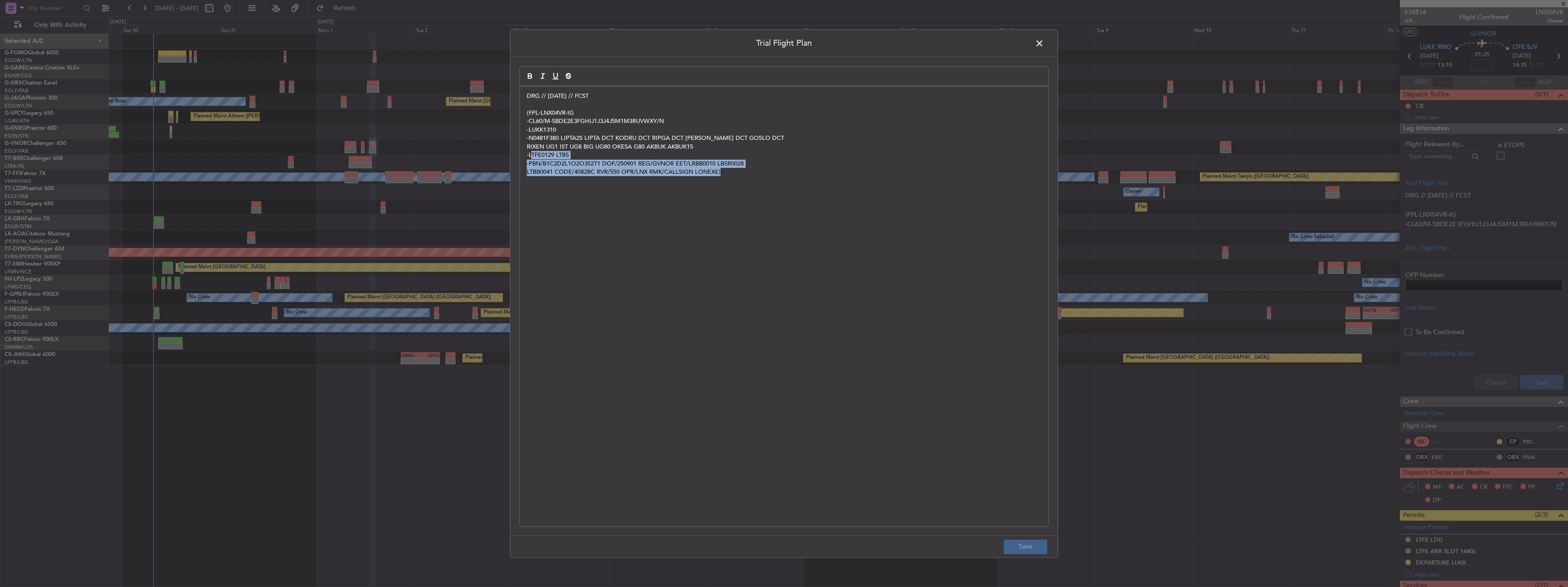
drag, startPoint x: 804, startPoint y: 180, endPoint x: 530, endPoint y: 152, distance: 275.4
click at [530, 152] on div "DRG // 30AUG // FCST (FPL-LNX04VR-IG -CL60/M-SBDE2E3FGHIJ1J3J4J5M1M3RUVWXY/N -L…" at bounding box center [784, 305] width 528 height 439
click at [754, 246] on div "DRG // 30AUG // FCST (FPL-LNX04VR-IG -CL60/M-SBDE2E3FGHIJ1J3J4J5M1M3RUVWXY/N -L…" at bounding box center [784, 305] width 528 height 439
click at [1044, 42] on span at bounding box center [1044, 45] width 0 height 19
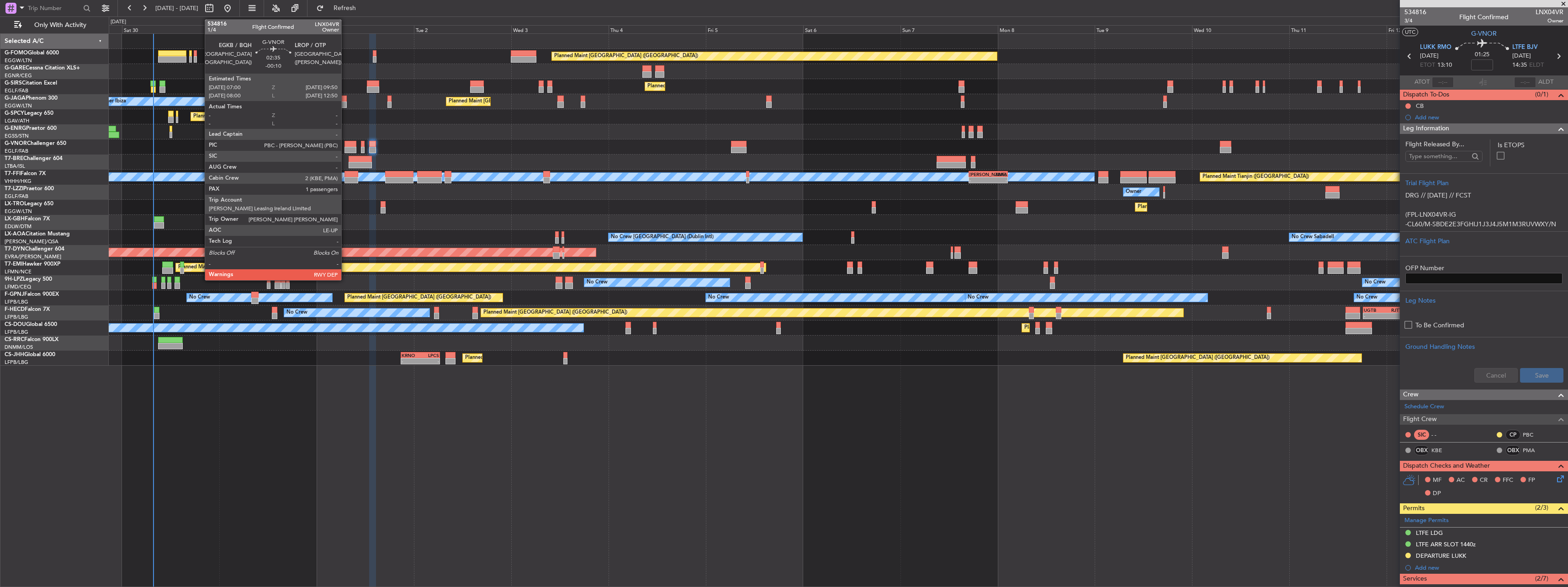
click at [346, 145] on div at bounding box center [350, 144] width 12 height 6
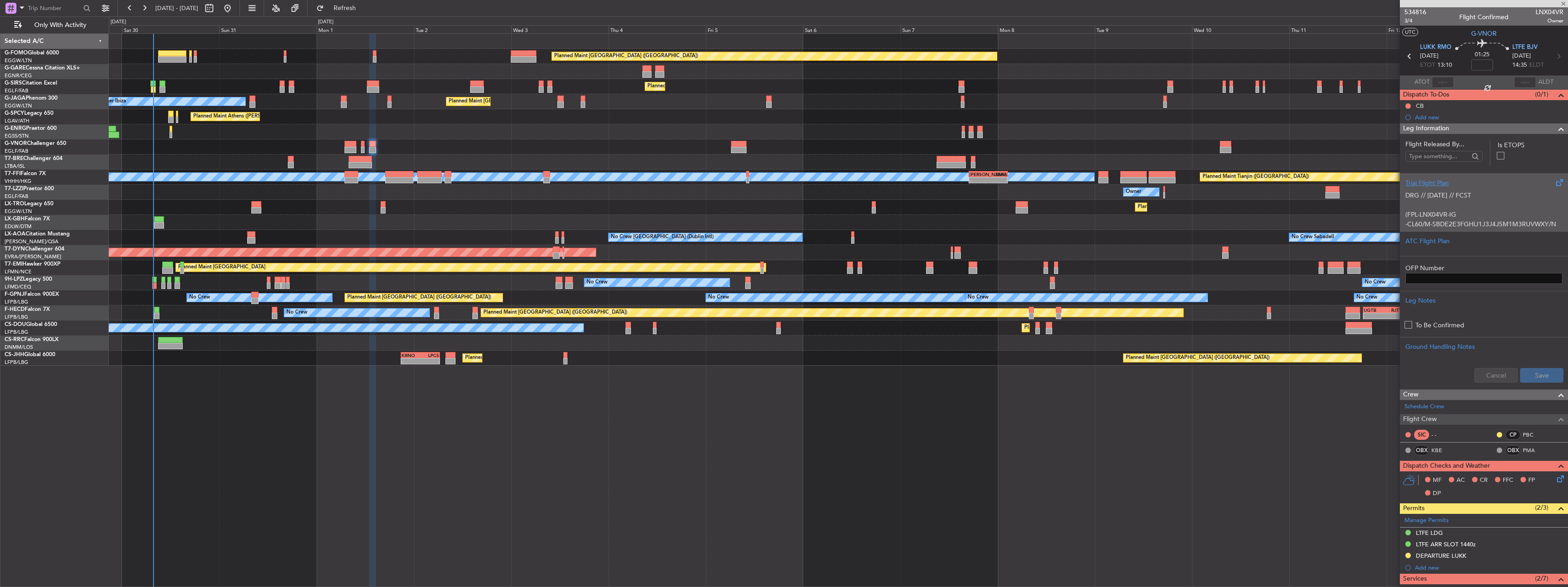
type input "-00:10"
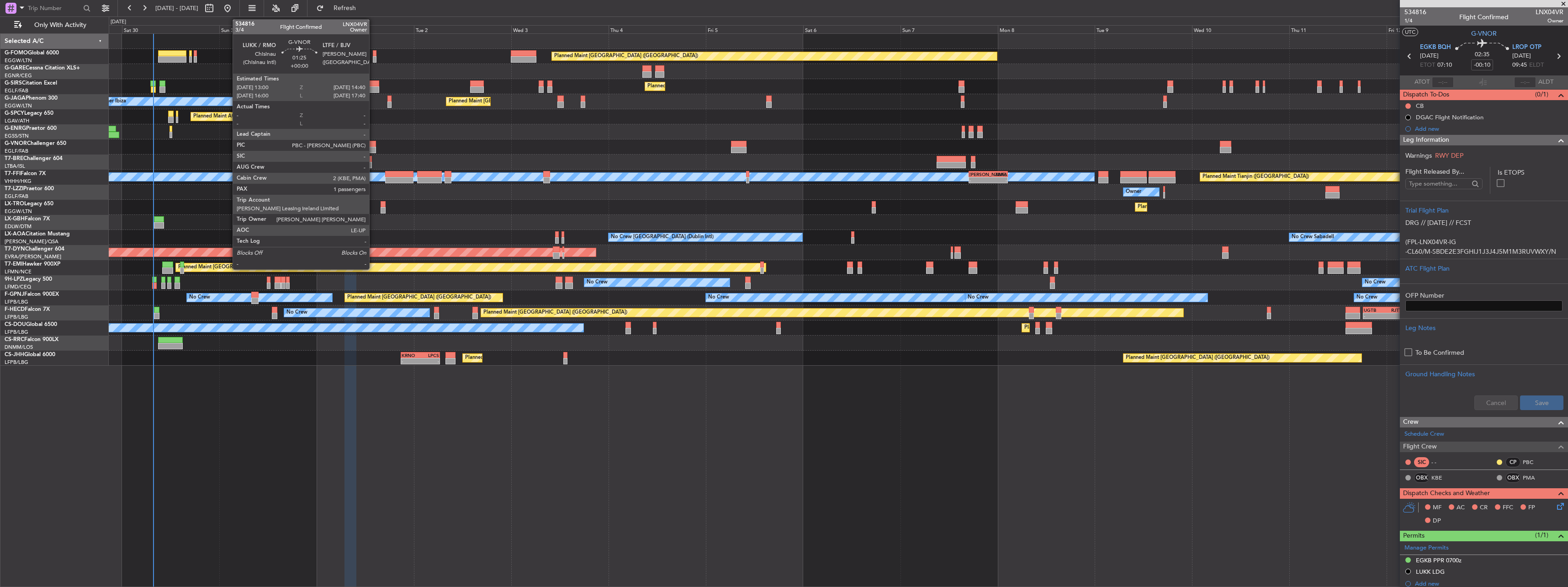
click at [373, 147] on div at bounding box center [373, 150] width 6 height 6
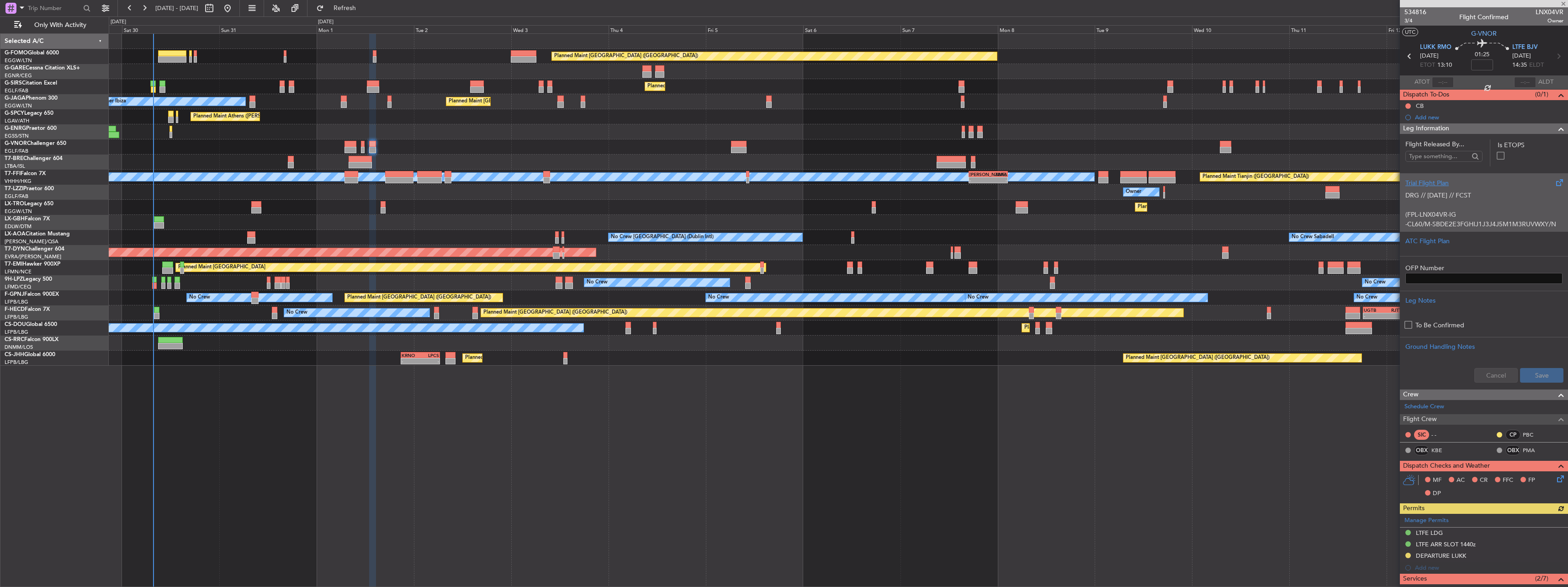
click at [1447, 206] on p at bounding box center [1484, 205] width 157 height 10
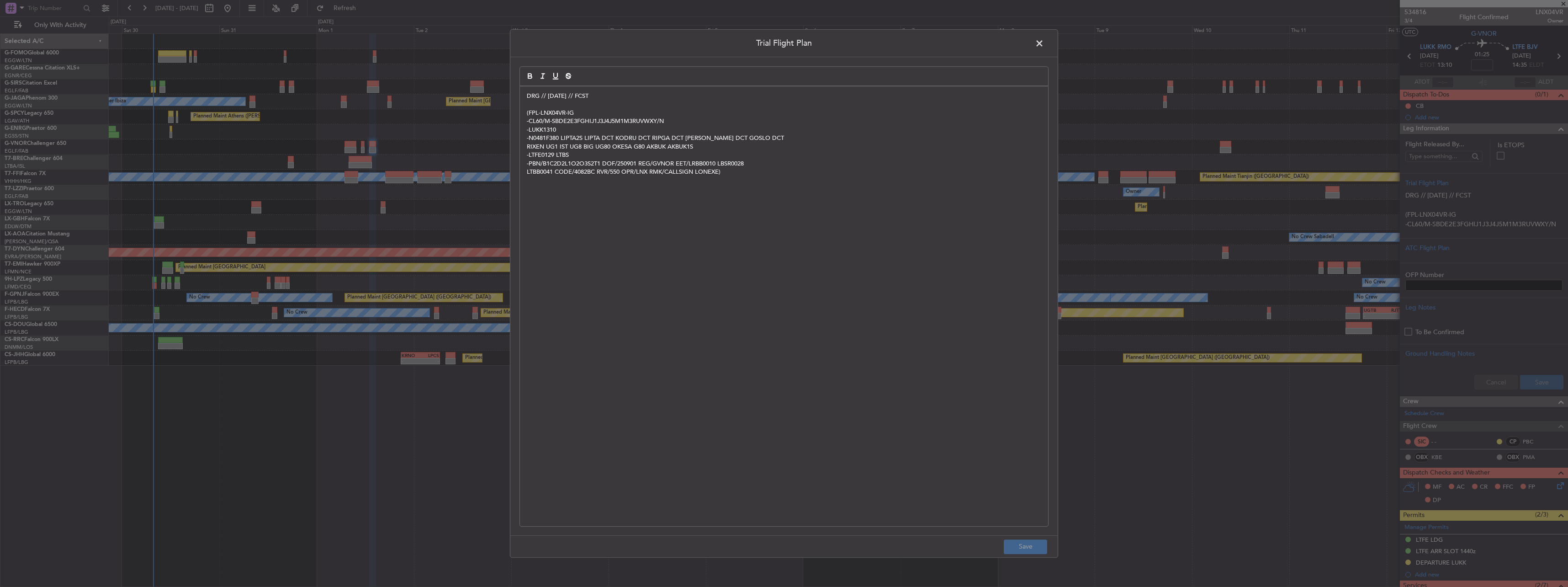
click at [1047, 44] on header "Trial Flight Plan" at bounding box center [784, 44] width 547 height 28
click at [1044, 45] on span at bounding box center [1044, 45] width 0 height 19
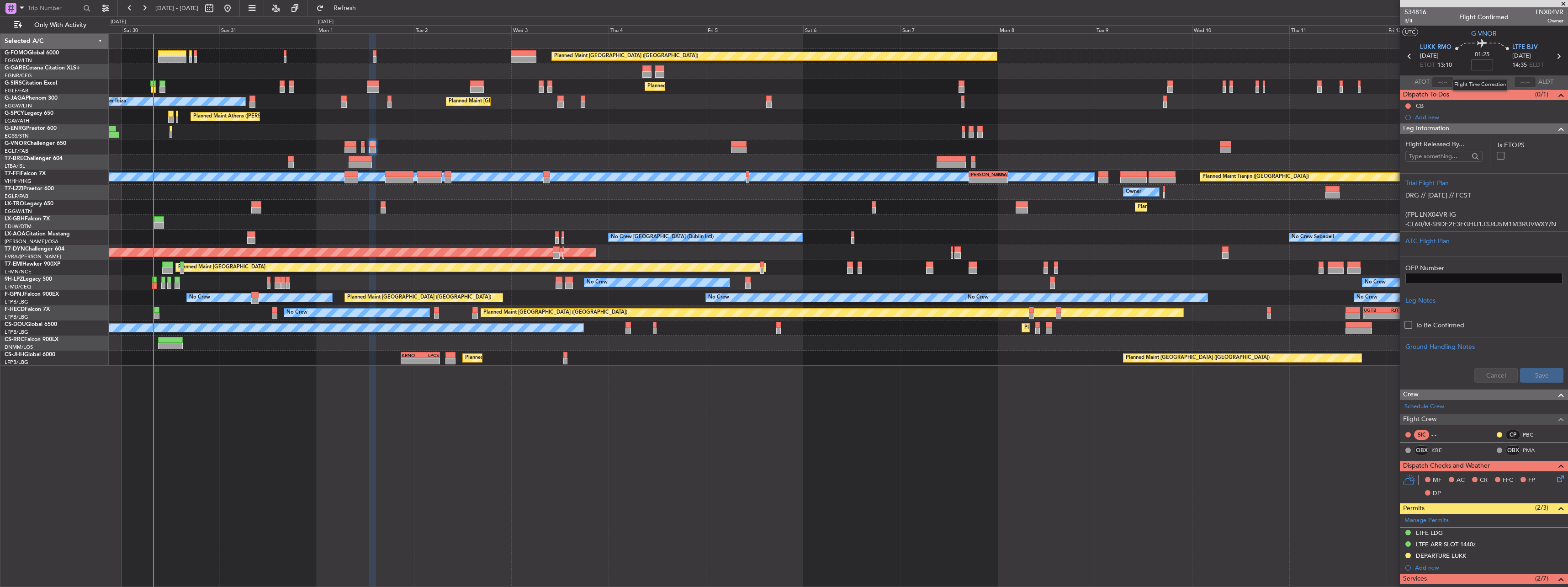
click at [1478, 64] on input at bounding box center [1481, 65] width 22 height 11
type input "+00:05"
click at [1433, 129] on span "Leg Information" at bounding box center [1426, 128] width 46 height 11
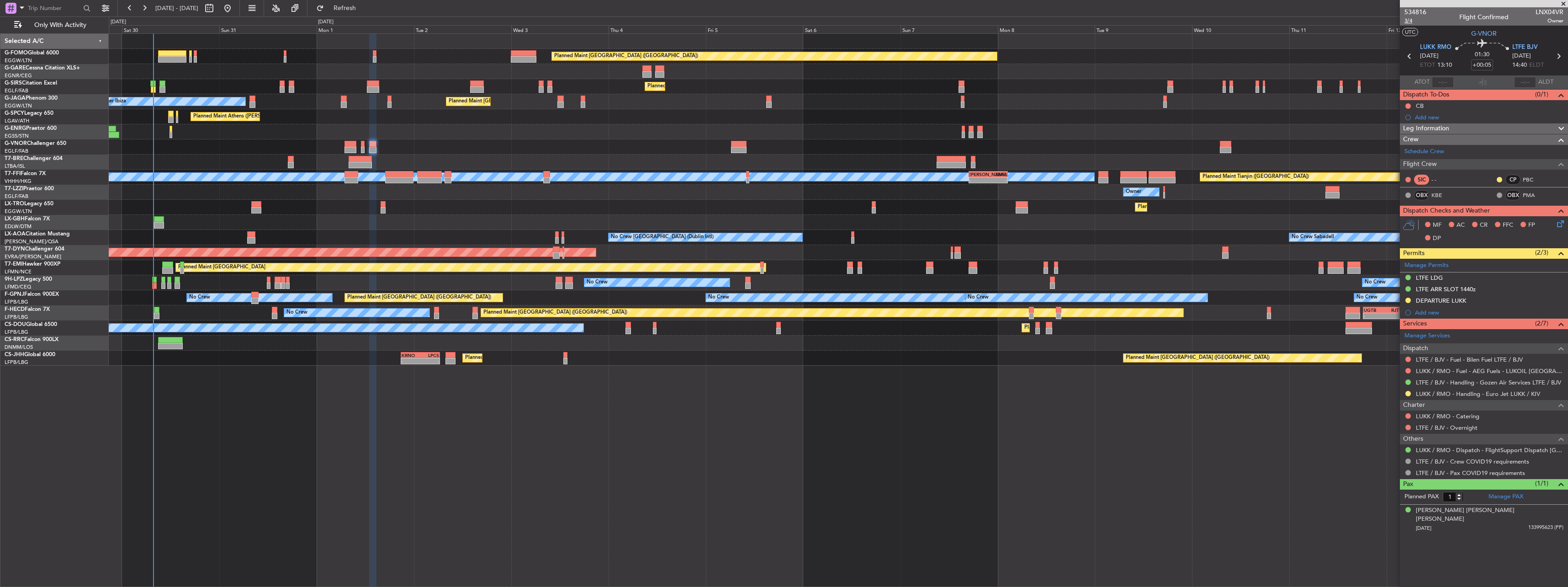
click at [1409, 20] on span "3/4" at bounding box center [1415, 21] width 22 height 8
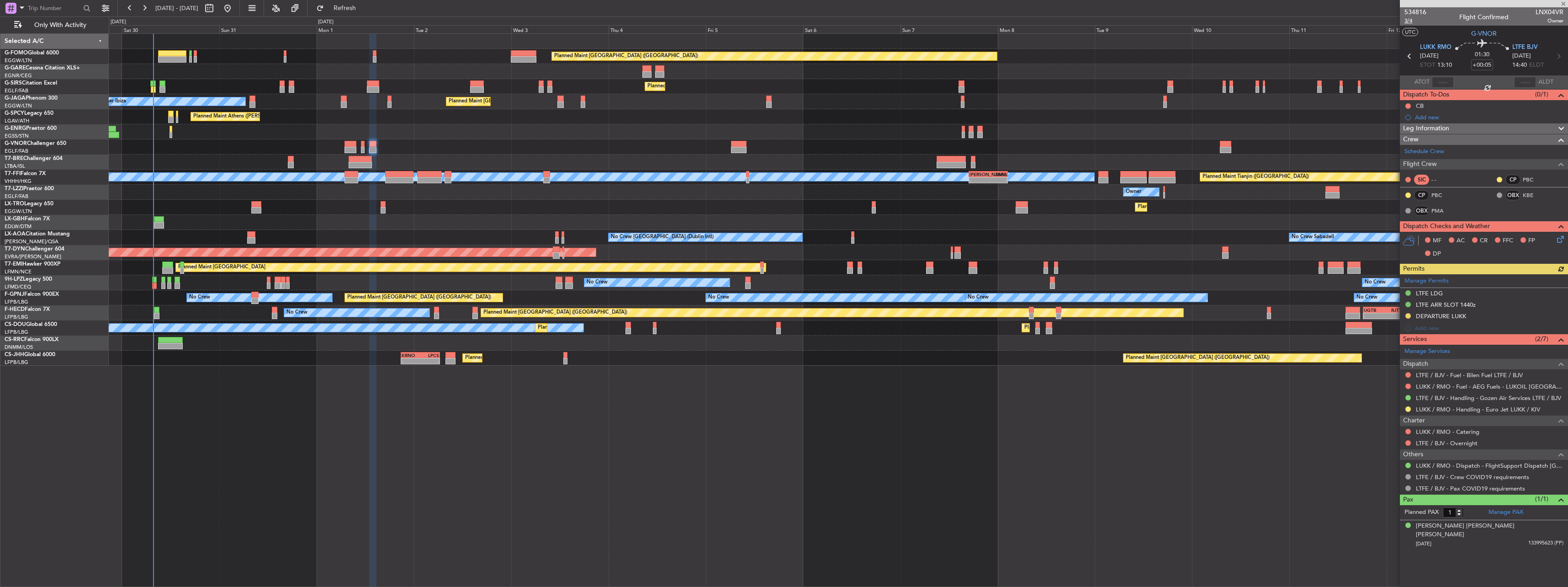
click at [1409, 21] on span "3/4" at bounding box center [1415, 21] width 22 height 8
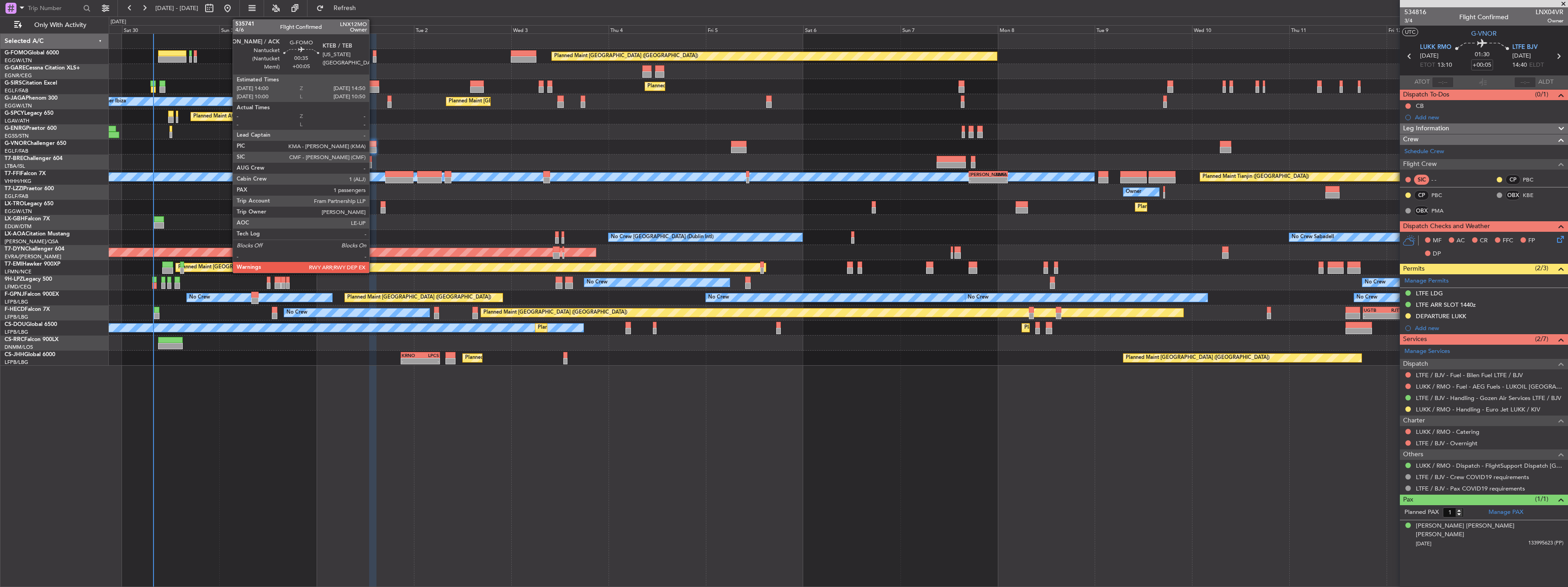
click at [373, 54] on div at bounding box center [374, 54] width 4 height 6
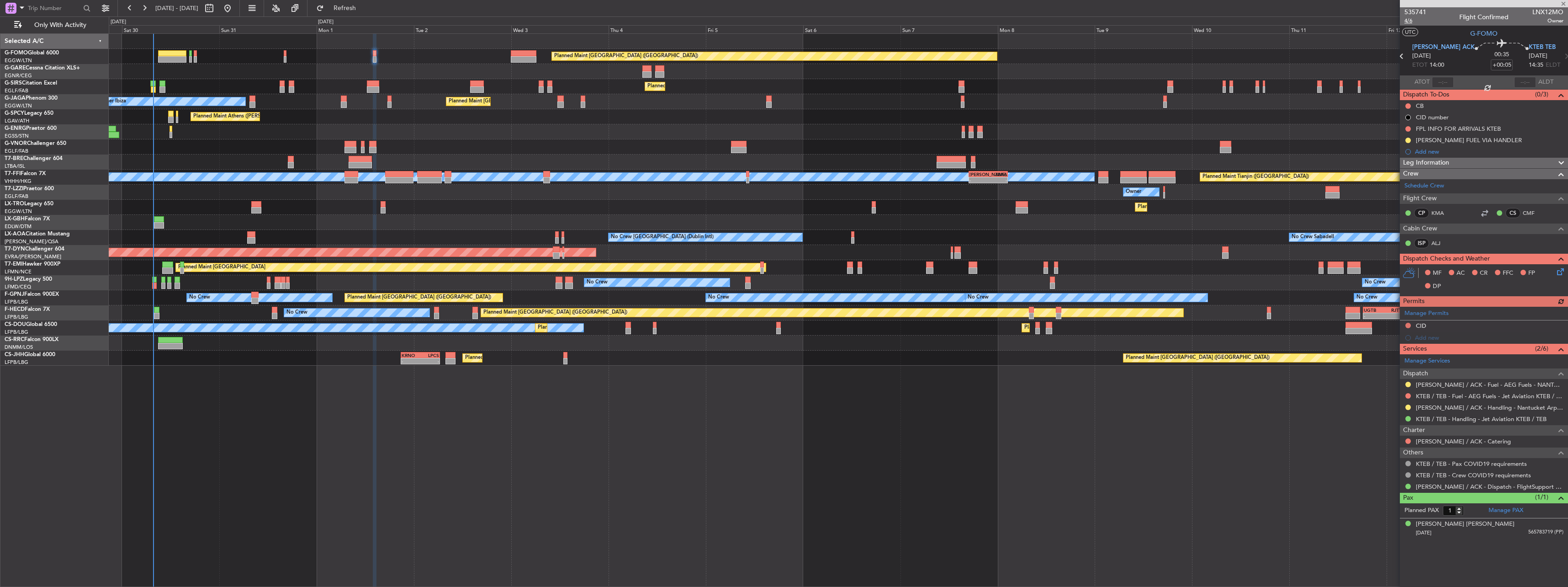
click at [1407, 22] on span "4/6" at bounding box center [1415, 21] width 22 height 8
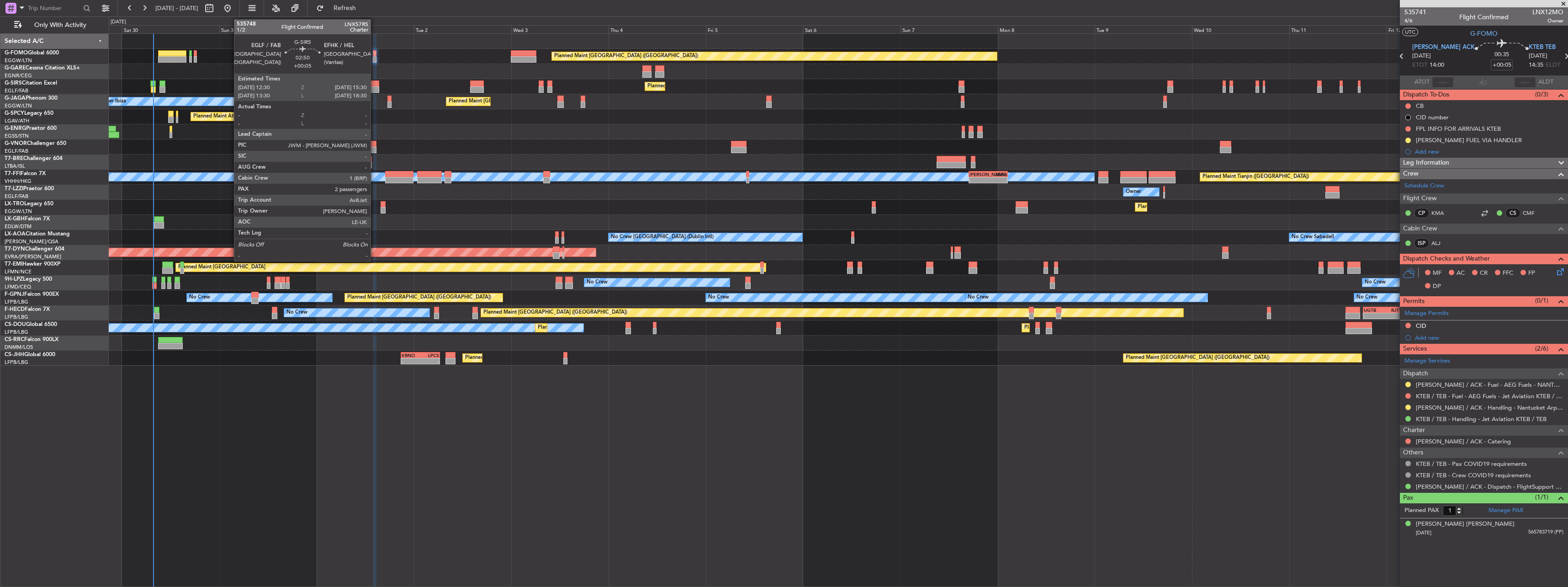
click at [375, 85] on div at bounding box center [373, 84] width 12 height 6
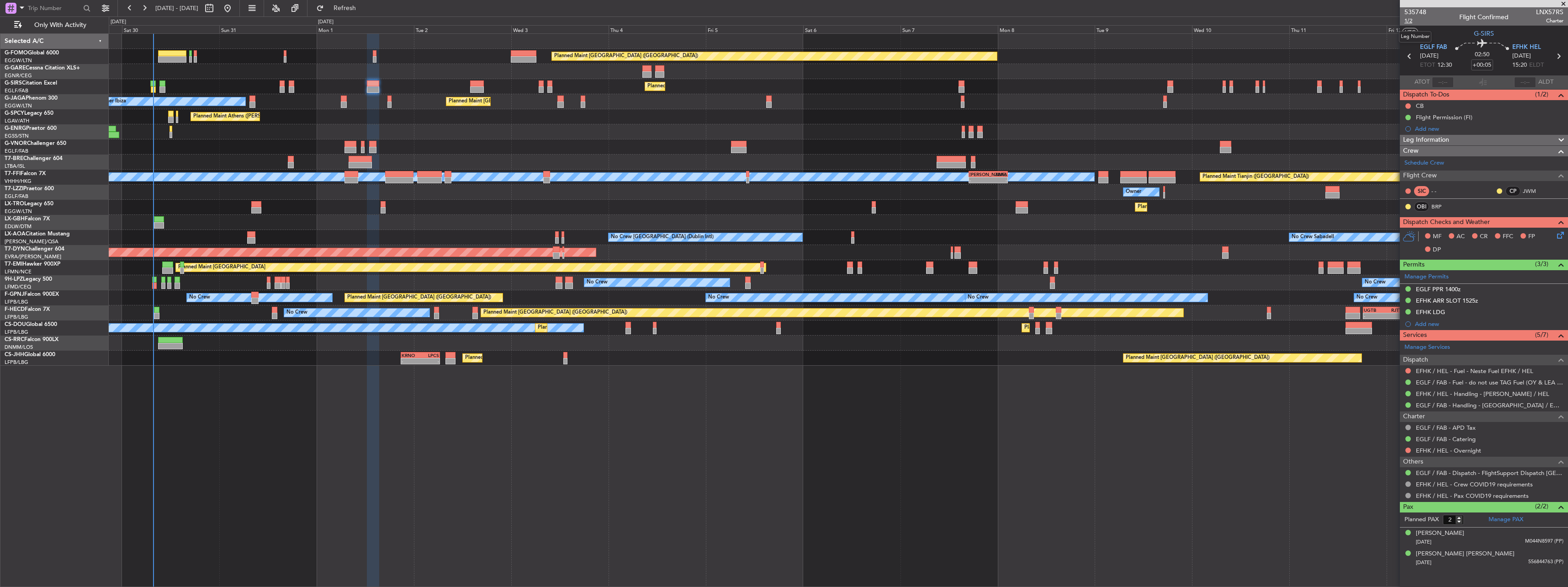
click at [1409, 21] on span "1/2" at bounding box center [1415, 21] width 22 height 8
click at [1436, 206] on link "BRP" at bounding box center [1441, 206] width 20 height 8
click at [1422, 139] on span "Leg Information" at bounding box center [1426, 140] width 46 height 11
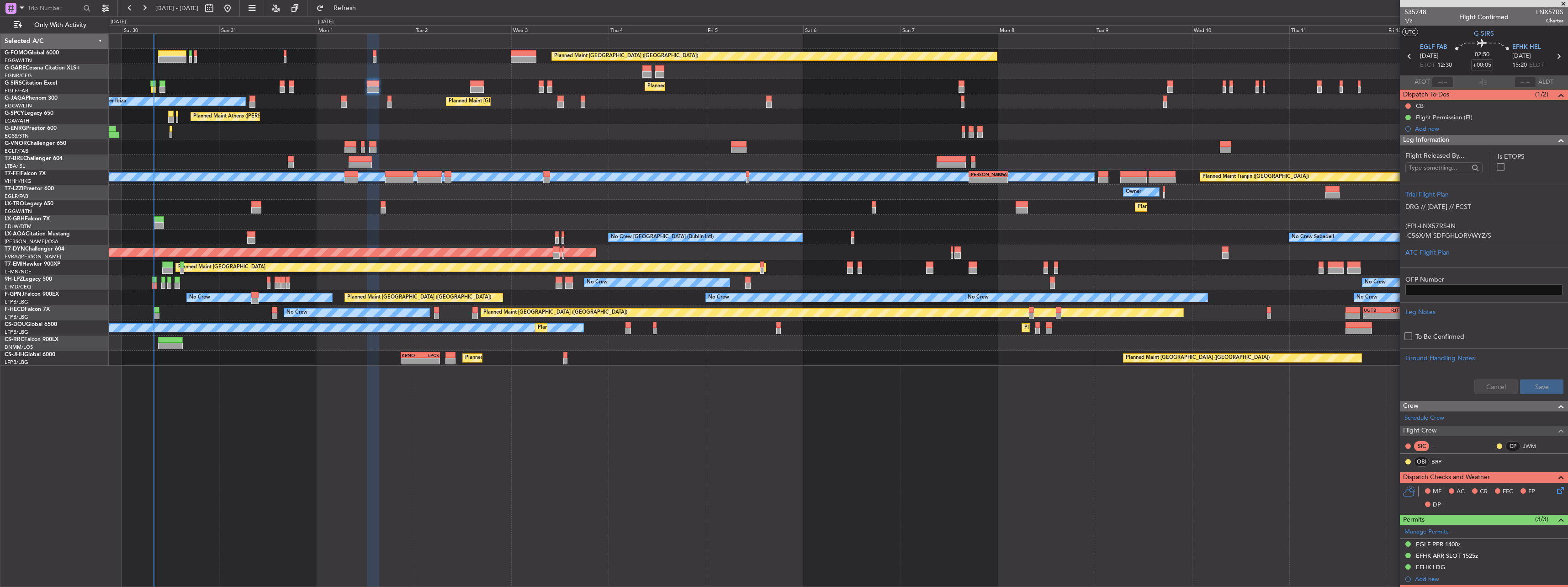
click at [1421, 139] on span "Leg Information" at bounding box center [1426, 140] width 46 height 11
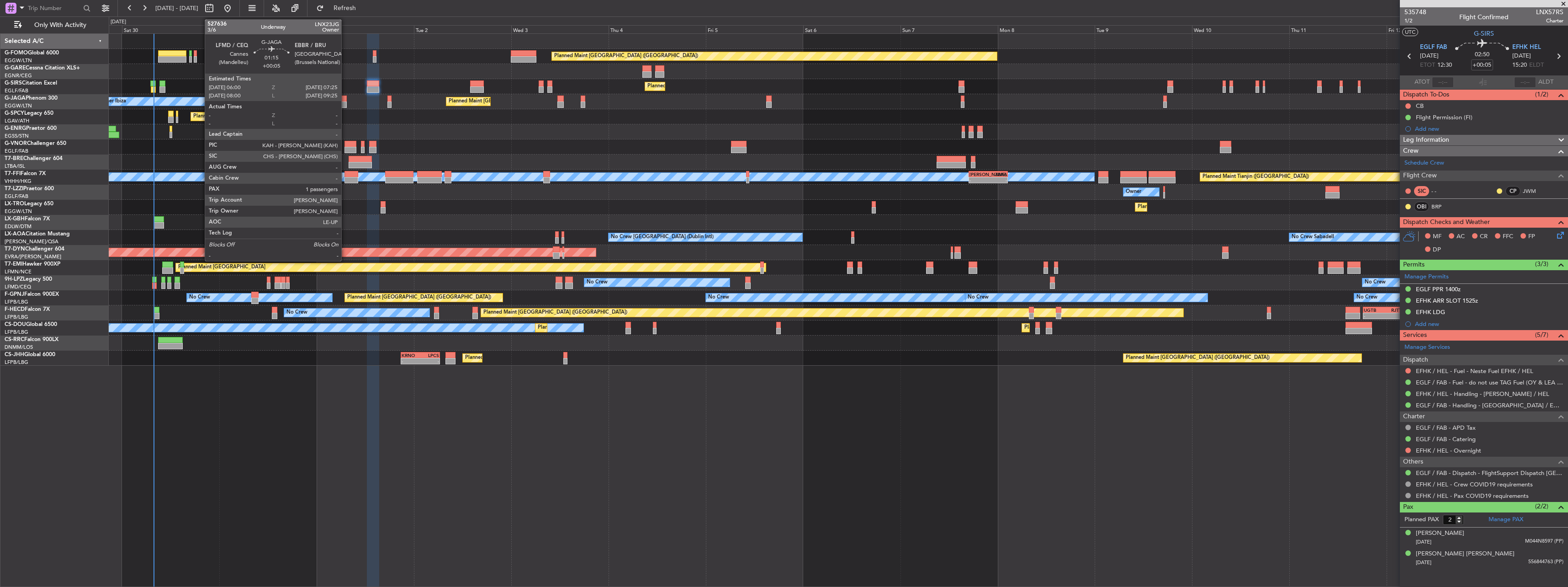
click at [346, 104] on div at bounding box center [343, 105] width 6 height 6
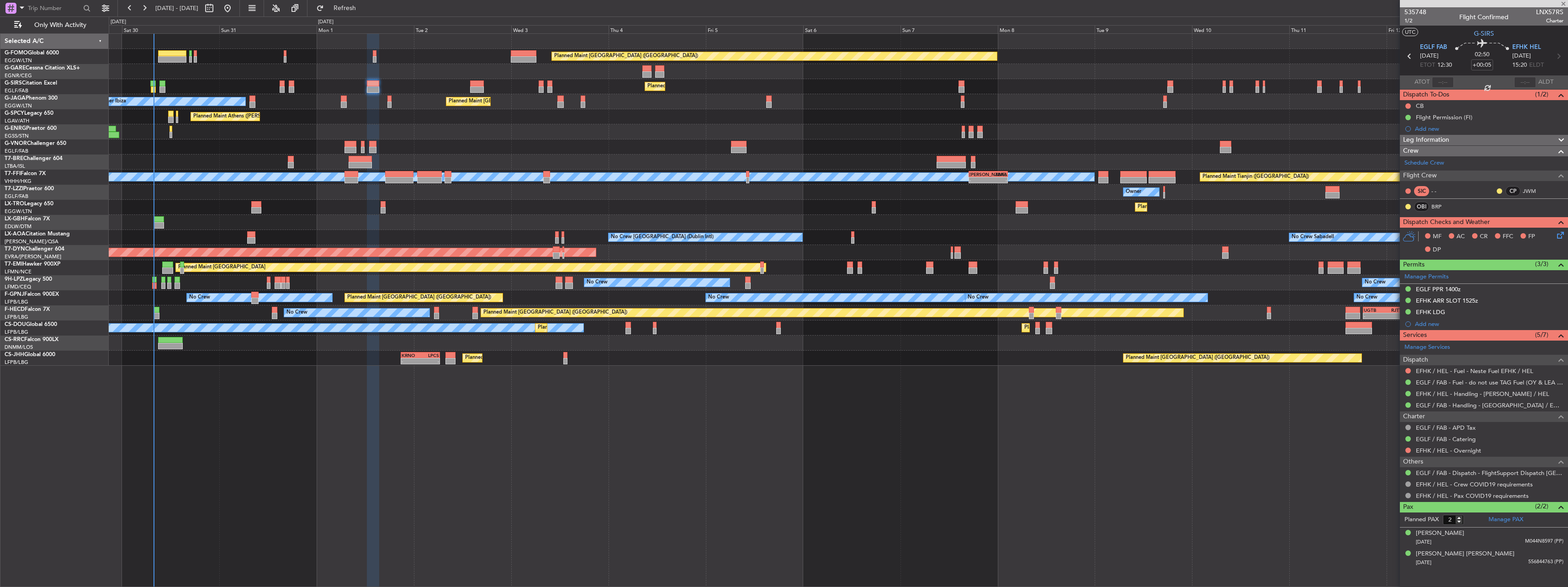
type input "1"
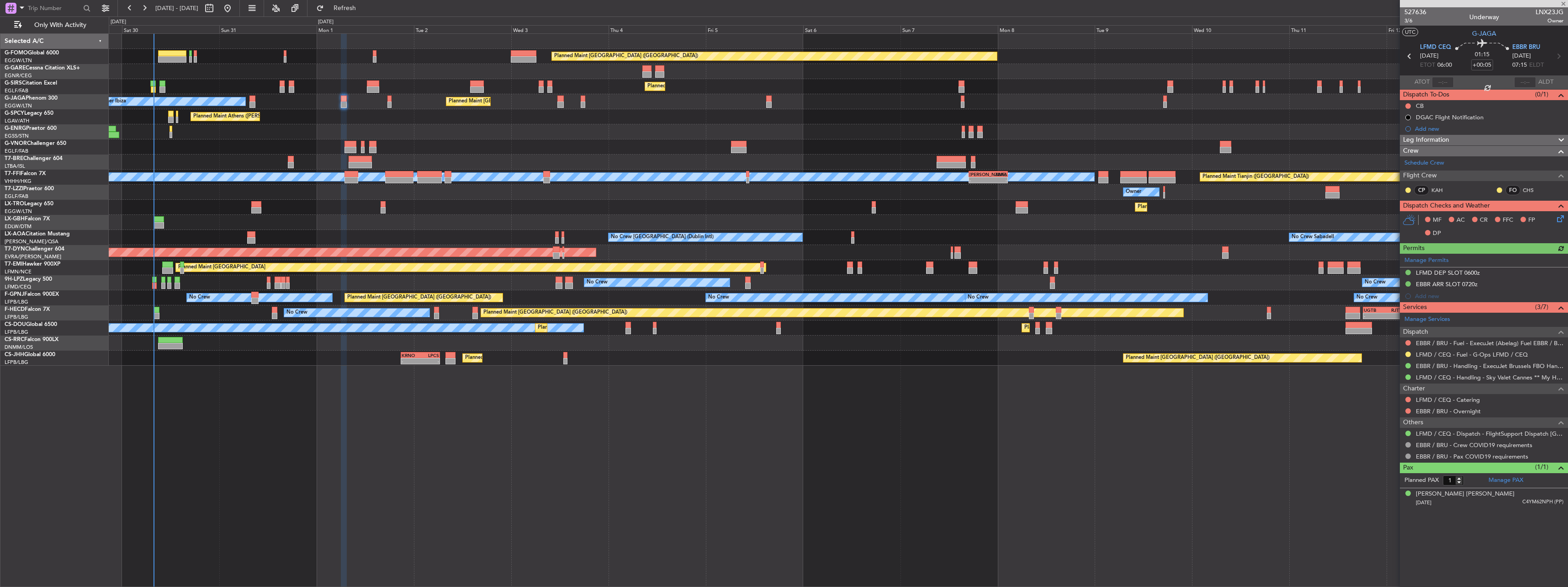
click at [1424, 137] on span "Leg Information" at bounding box center [1426, 140] width 46 height 11
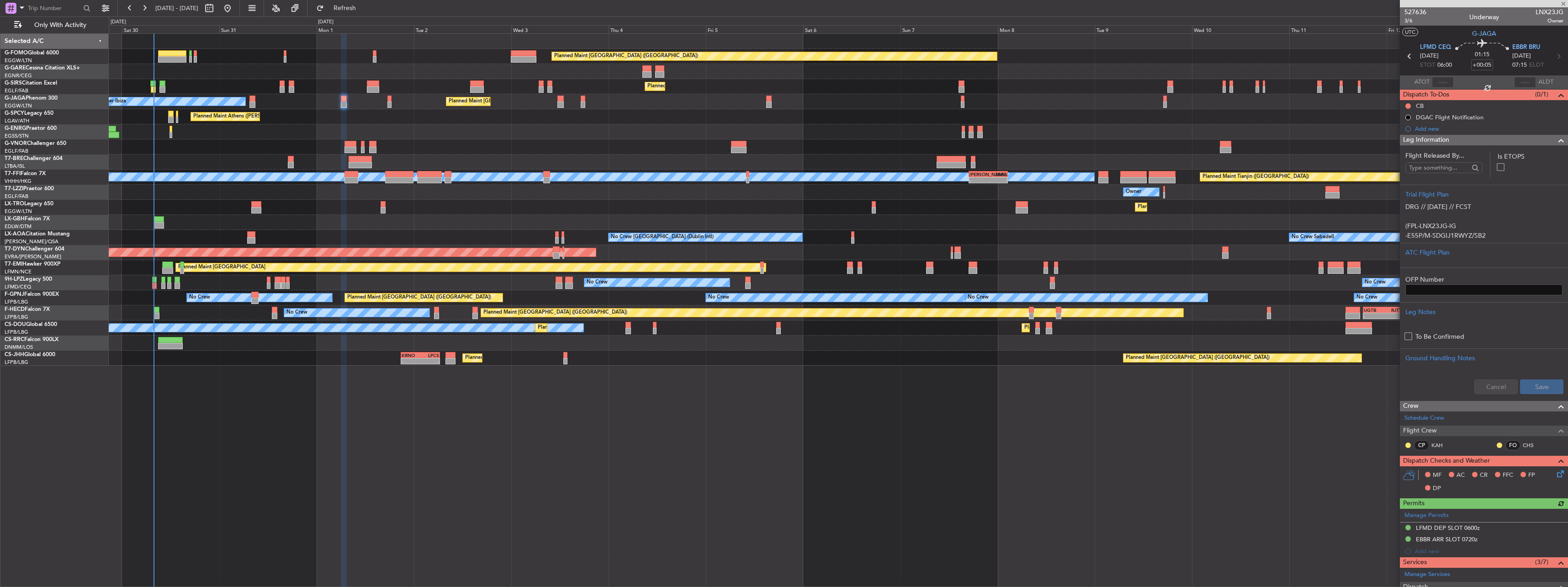
click at [1424, 137] on span "Leg Information" at bounding box center [1426, 140] width 46 height 11
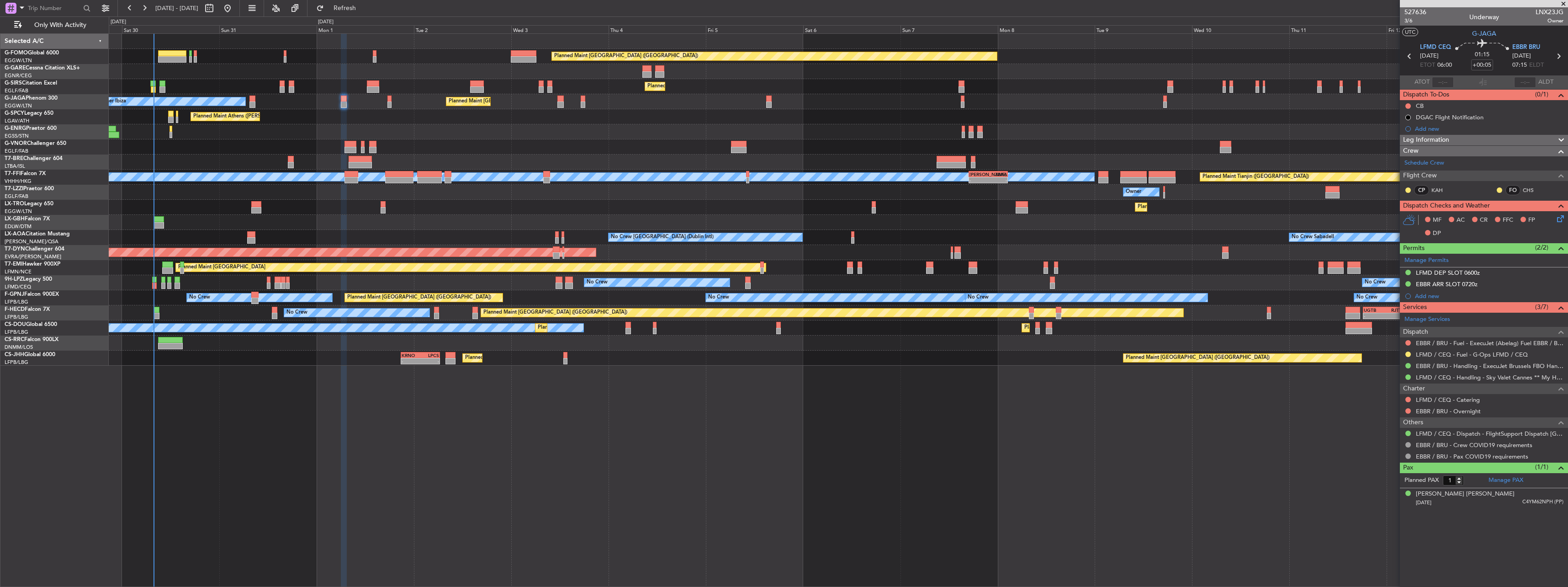
click at [1406, 22] on mat-tooltip-component "Trip Number" at bounding box center [1415, 29] width 45 height 24
click at [1406, 21] on span "3/6" at bounding box center [1415, 21] width 22 height 8
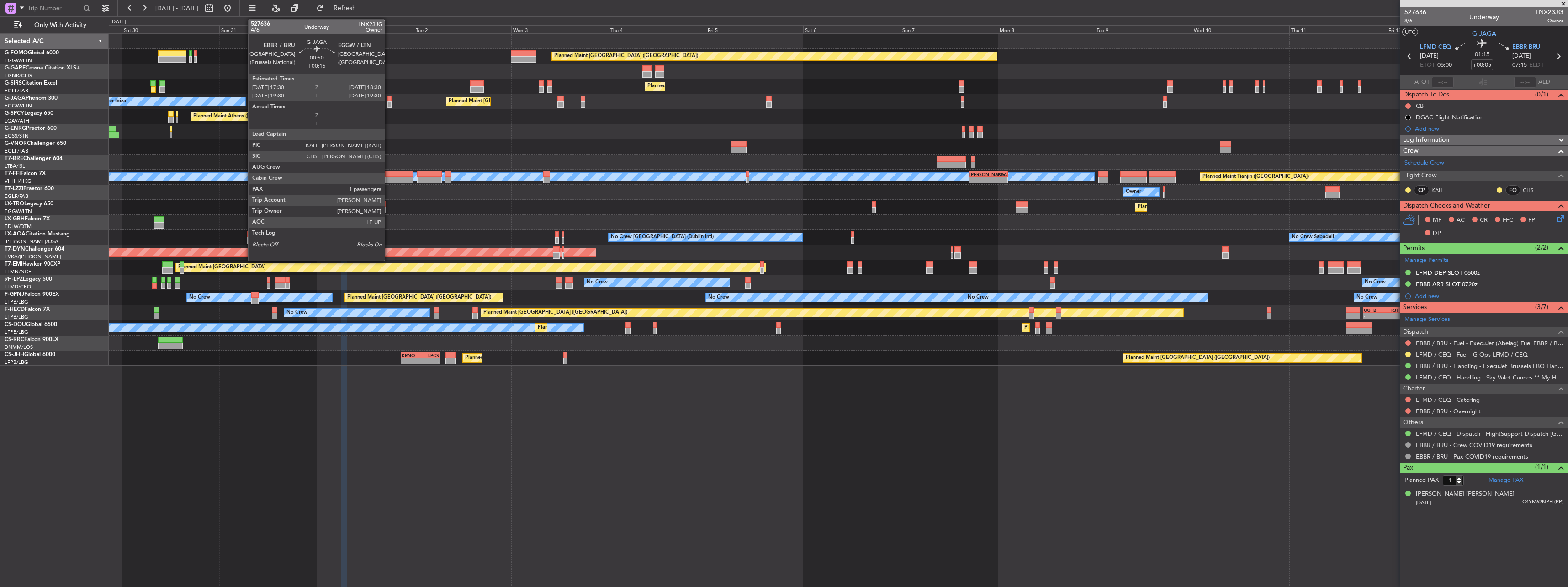
click at [390, 97] on div at bounding box center [389, 99] width 4 height 6
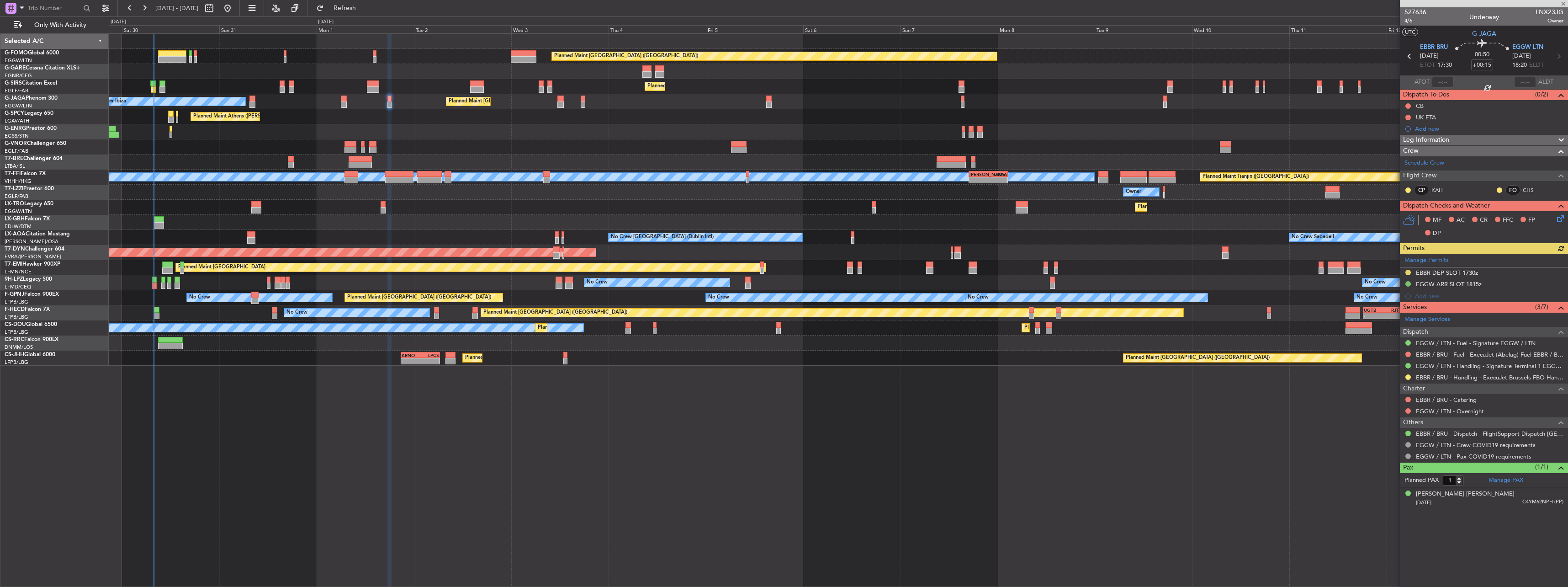
click at [1427, 140] on span "Leg Information" at bounding box center [1426, 140] width 46 height 11
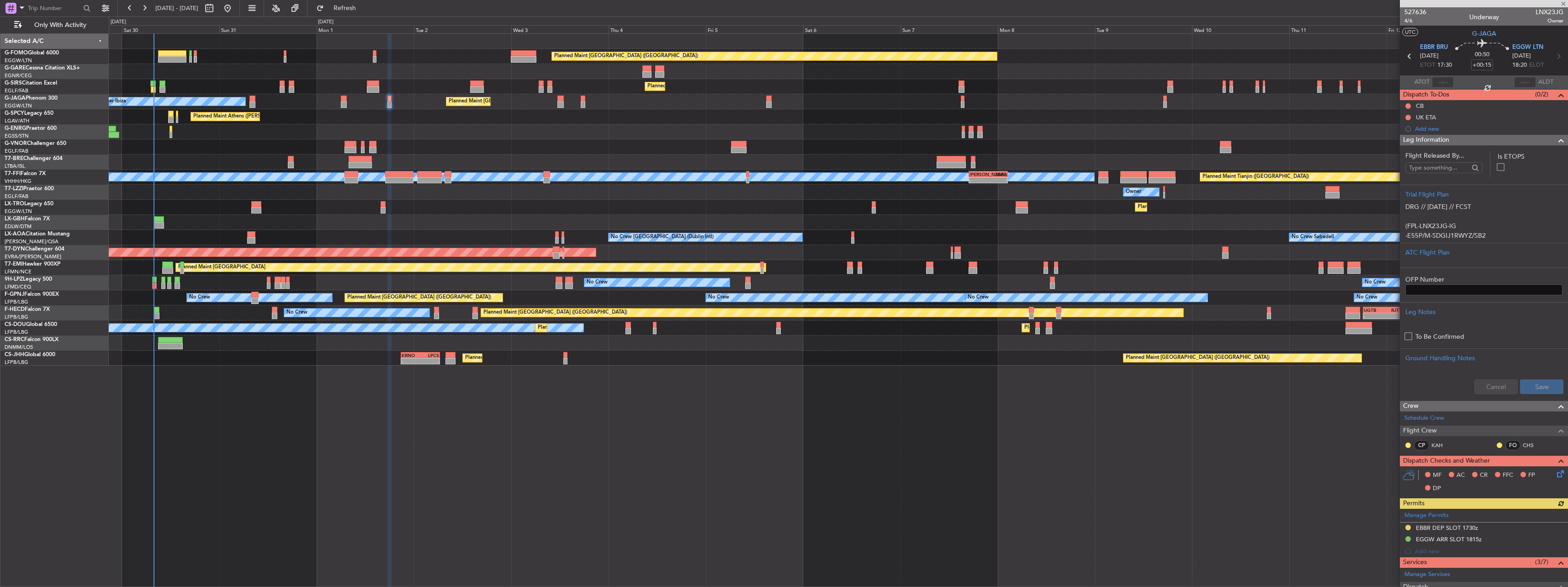
click at [1427, 140] on span "Leg Information" at bounding box center [1426, 140] width 46 height 11
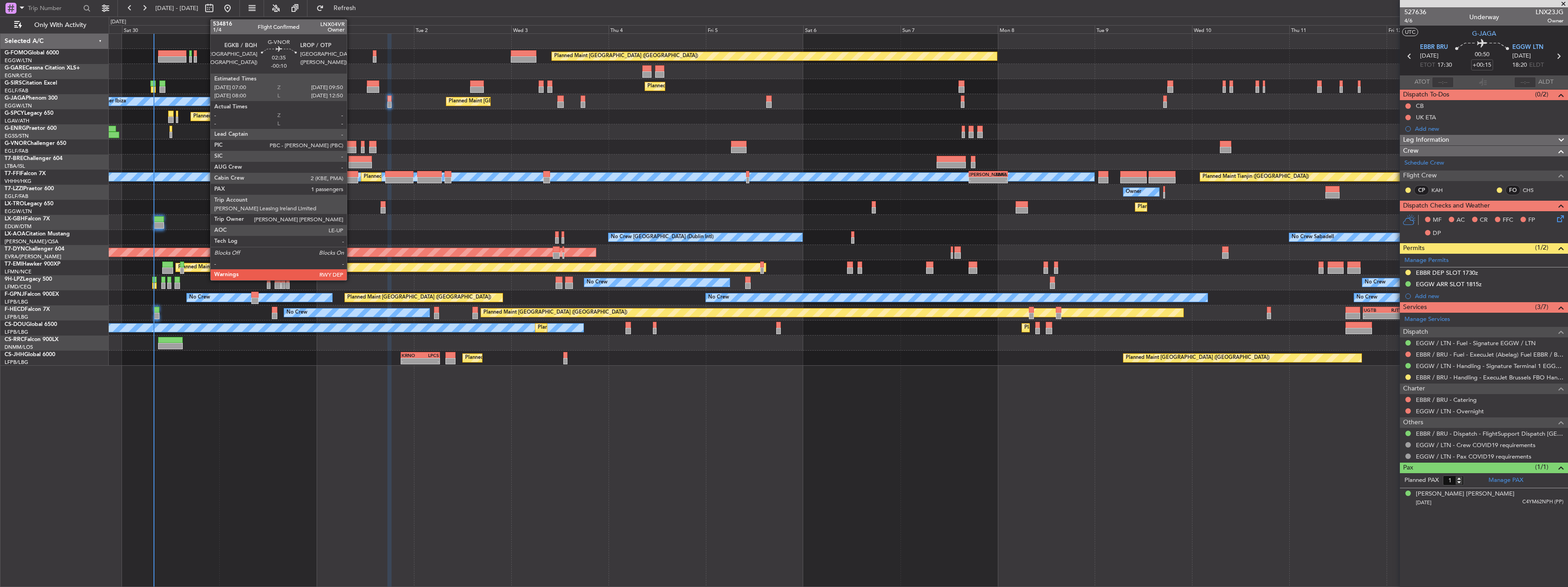
click at [351, 145] on div at bounding box center [350, 144] width 12 height 6
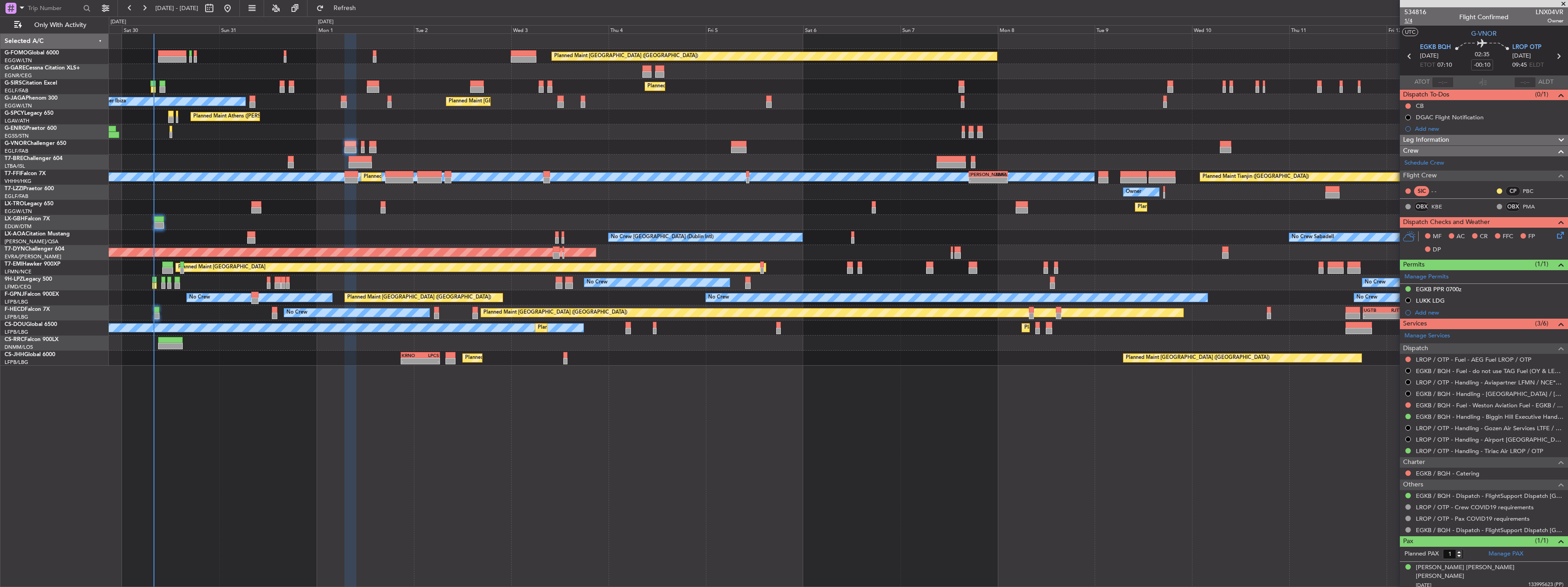
click at [1413, 19] on span "1/4" at bounding box center [1415, 21] width 22 height 8
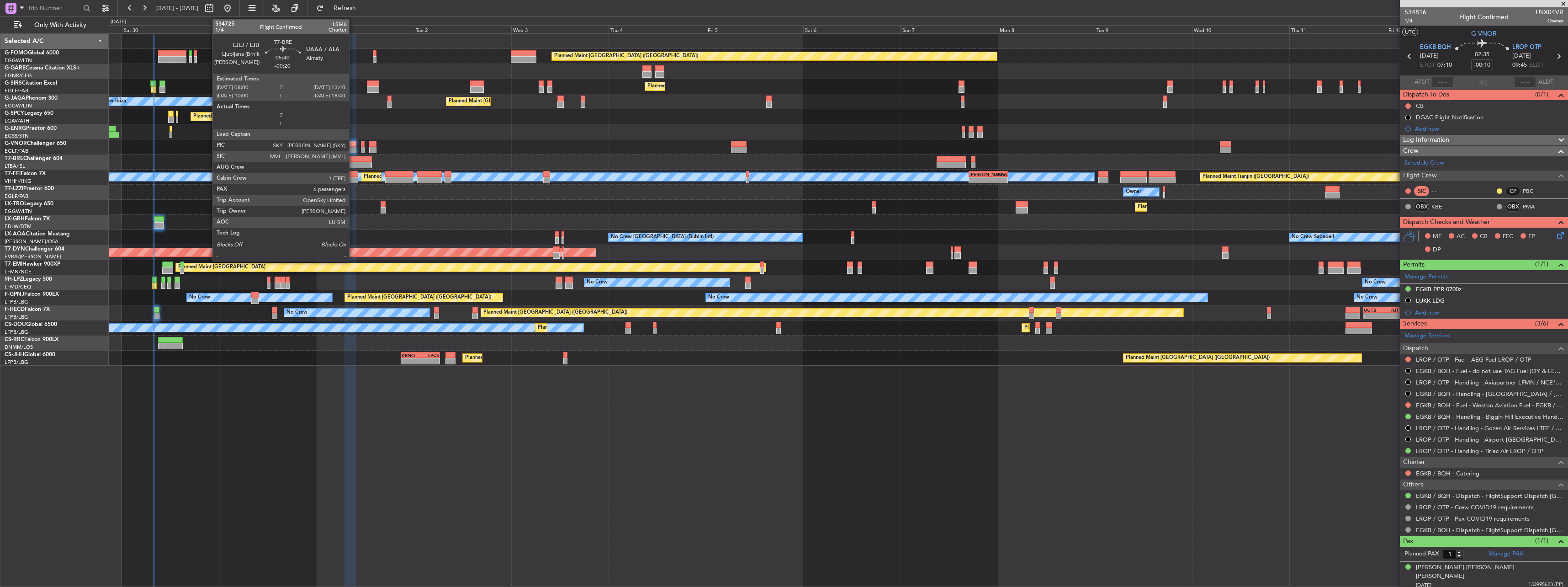
click at [353, 158] on div at bounding box center [360, 159] width 24 height 6
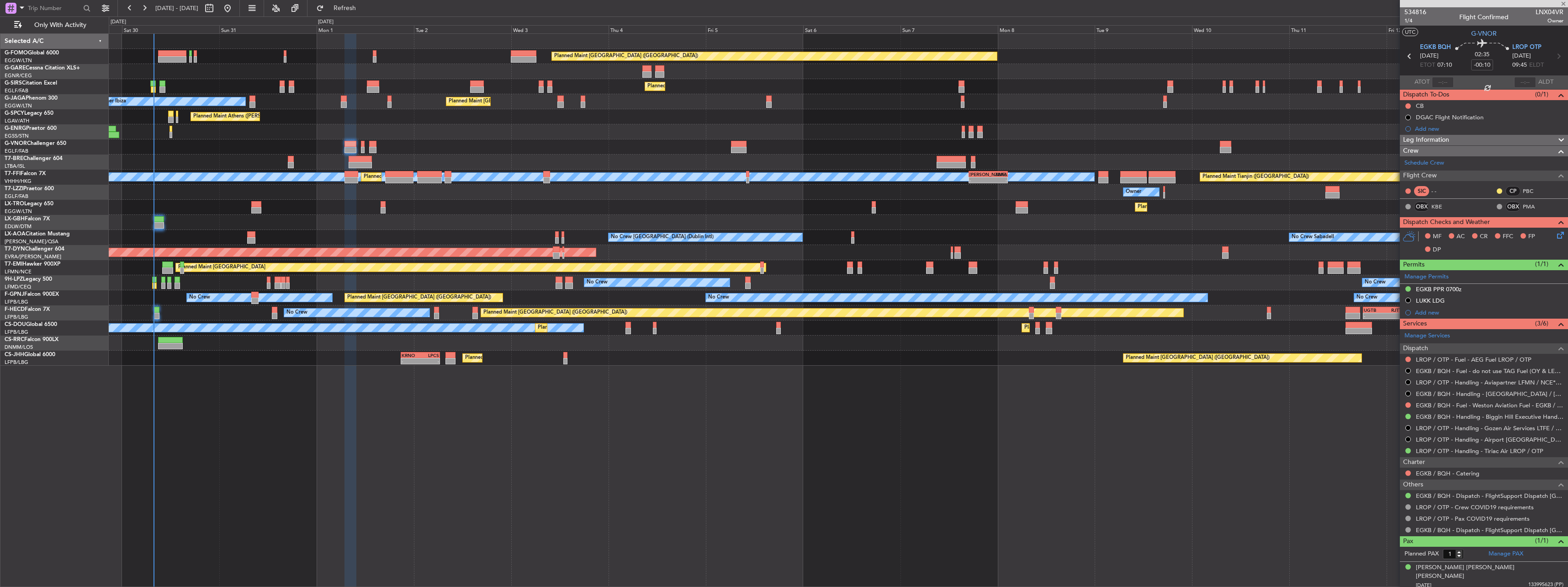
type input "-00:20"
type input "6"
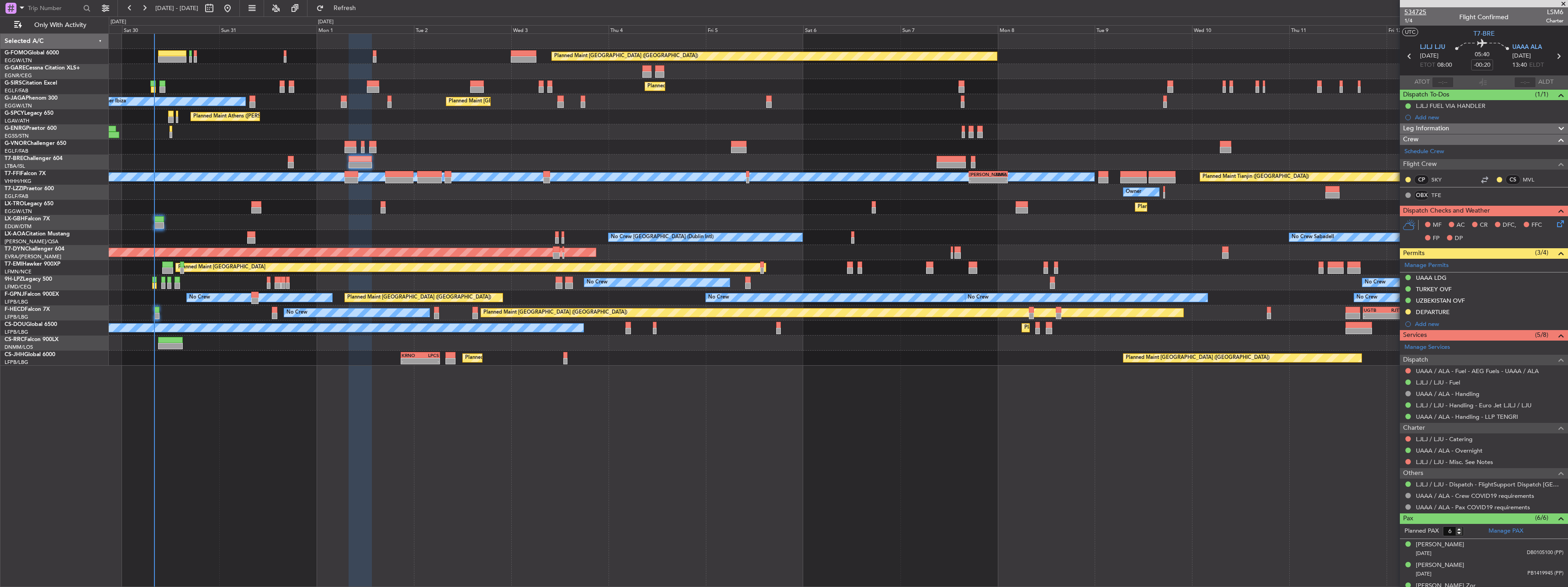
click at [1412, 16] on span "534725" at bounding box center [1415, 12] width 22 height 10
click at [1409, 23] on mat-tooltip-component "Trip Number" at bounding box center [1415, 29] width 45 height 24
click at [1407, 20] on span "1/4" at bounding box center [1415, 21] width 22 height 8
copy div "[PERSON_NAME]"
drag, startPoint x: 1416, startPoint y: 209, endPoint x: 1467, endPoint y: 209, distance: 51.0
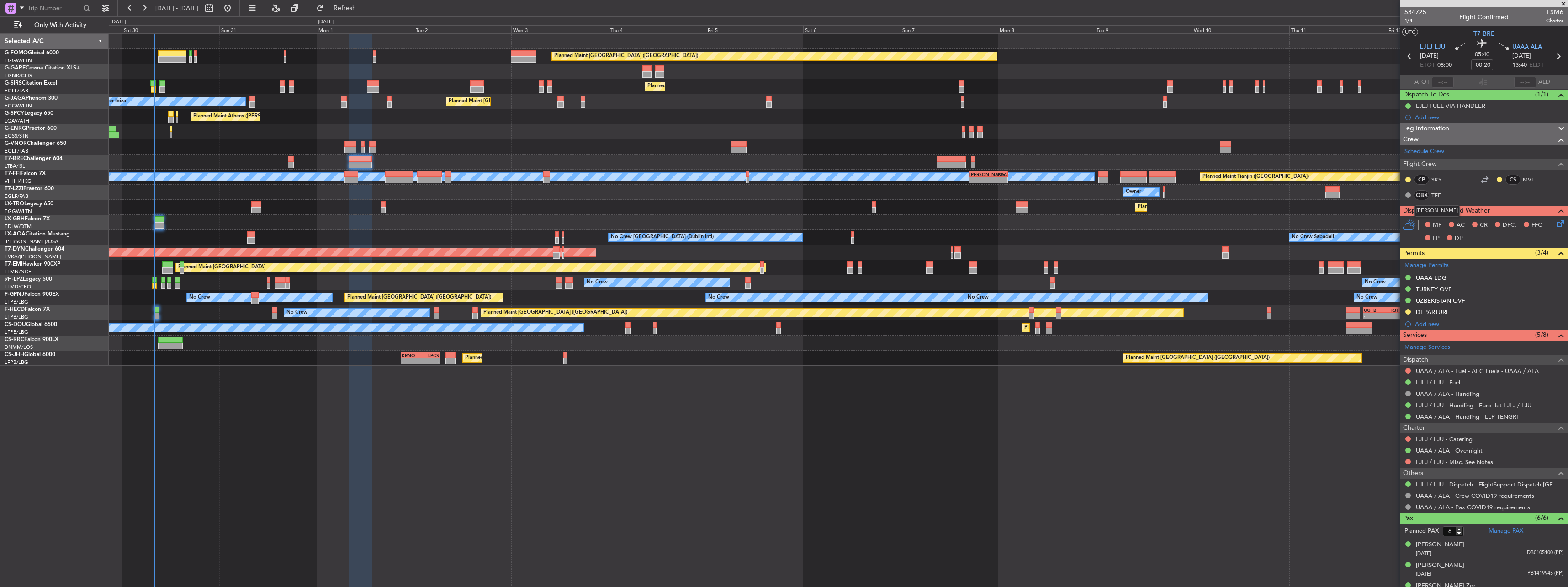
click at [1459, 209] on div "[PERSON_NAME]" at bounding box center [1437, 211] width 45 height 11
click at [1410, 23] on span "1/4" at bounding box center [1415, 21] width 22 height 8
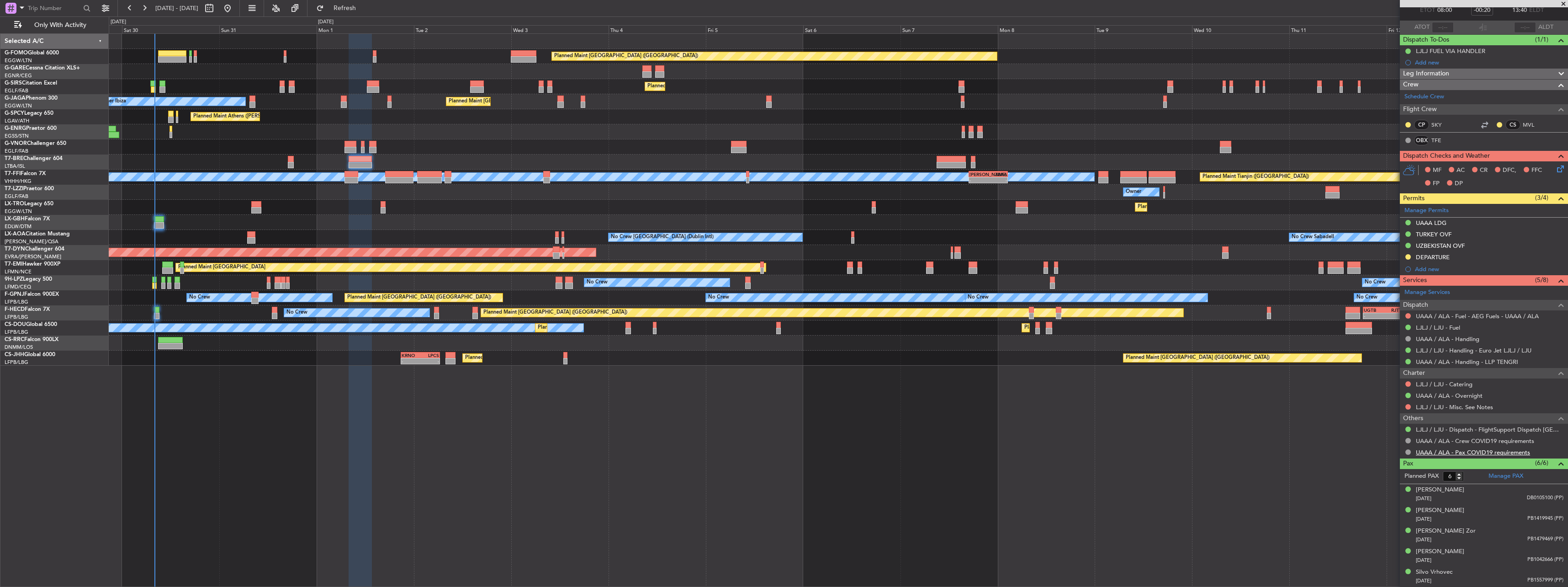
scroll to position [75, 0]
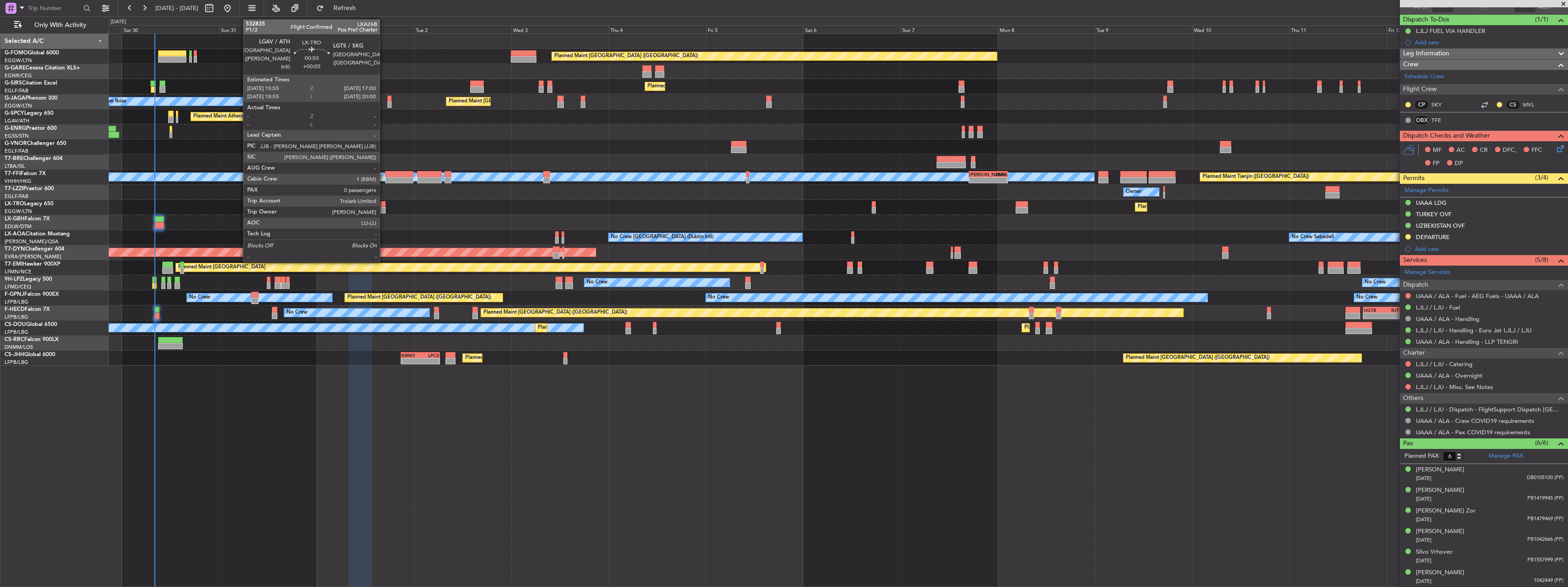
click at [384, 204] on div at bounding box center [383, 205] width 5 height 6
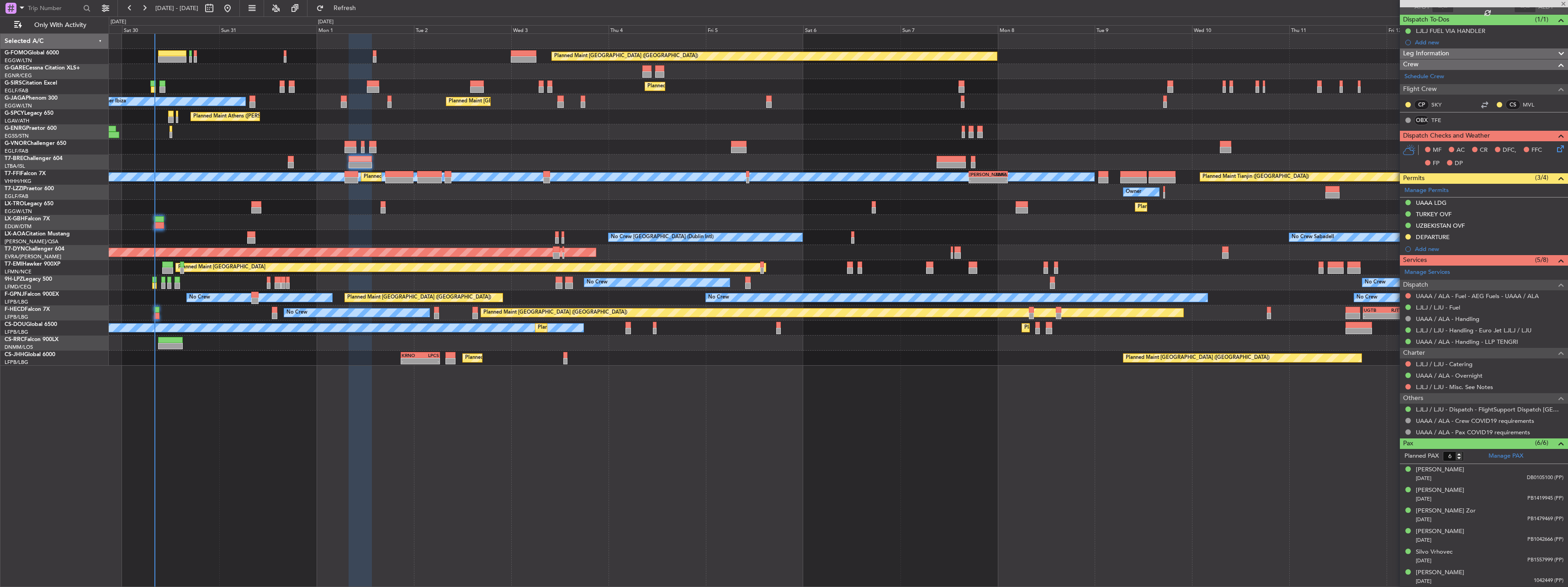
type input "+00:05"
type input "0"
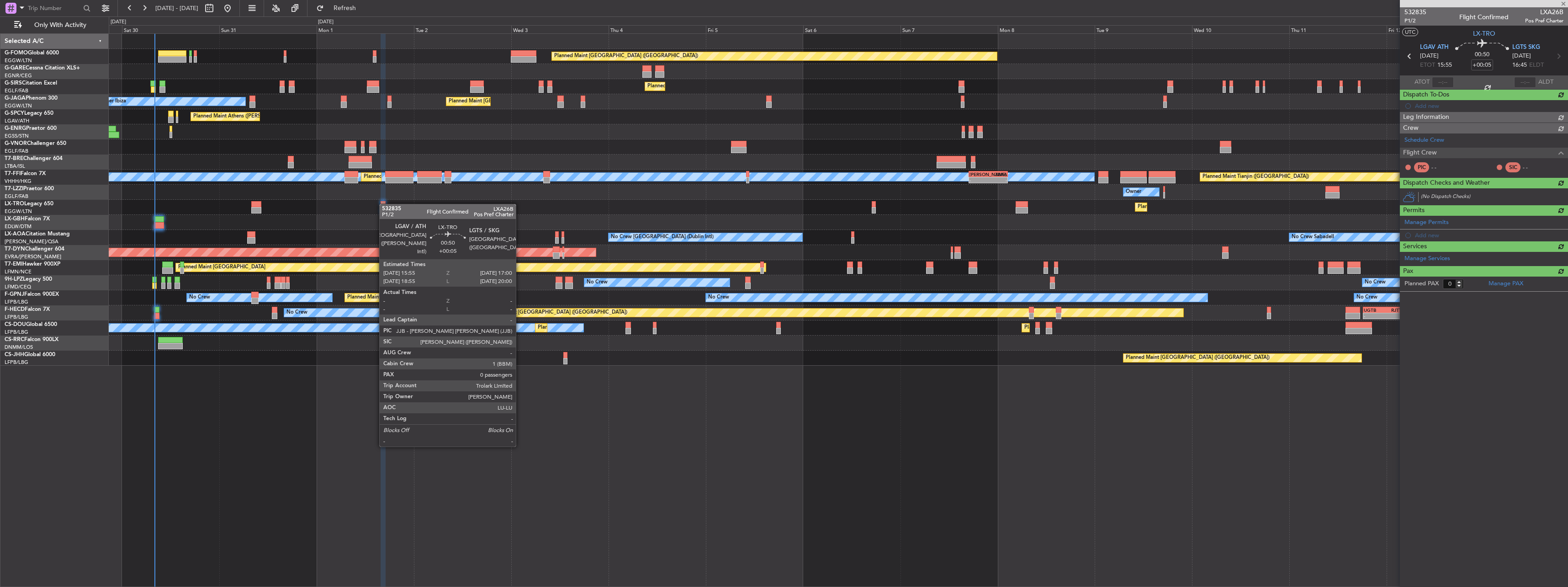
scroll to position [0, 0]
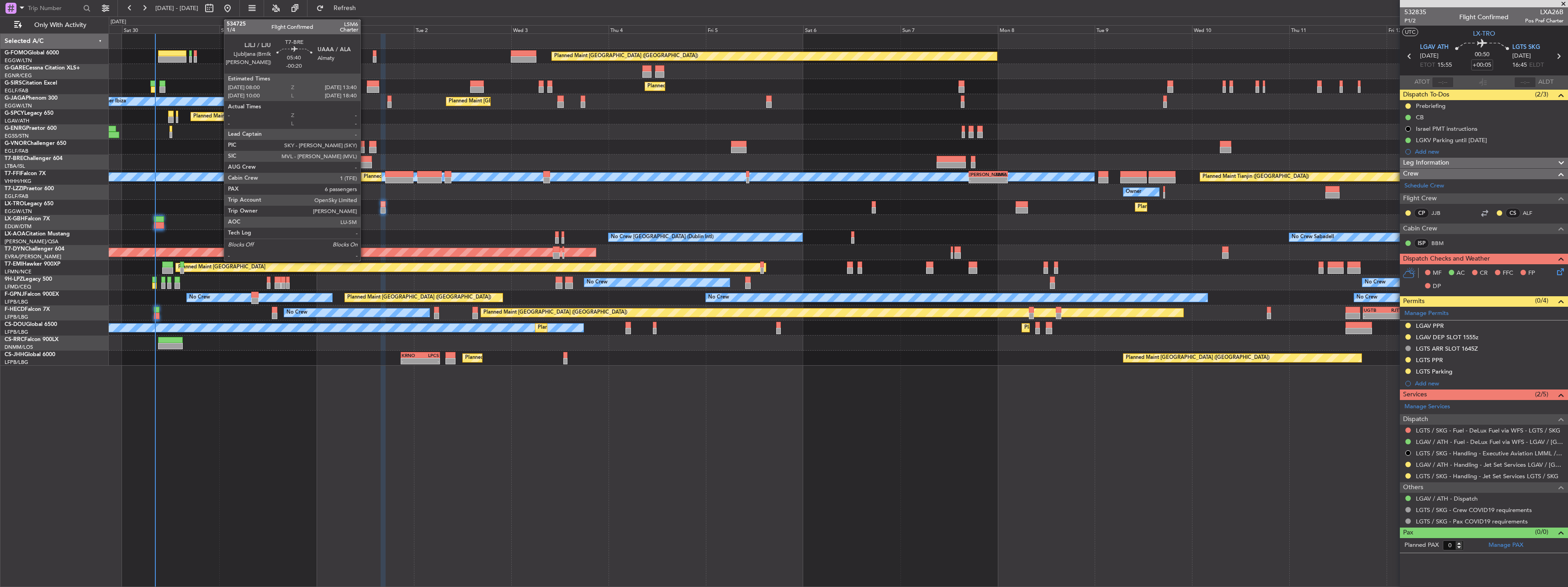
click at [364, 158] on div at bounding box center [360, 159] width 24 height 6
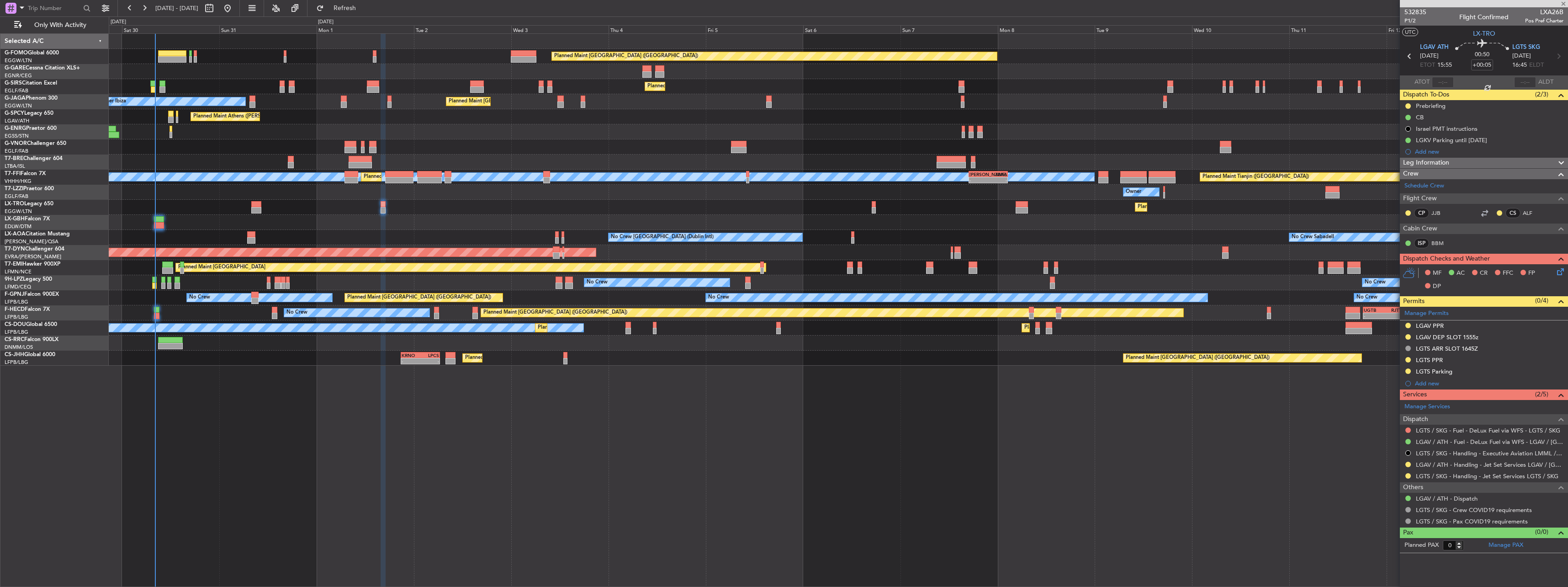
type input "-00:20"
type input "6"
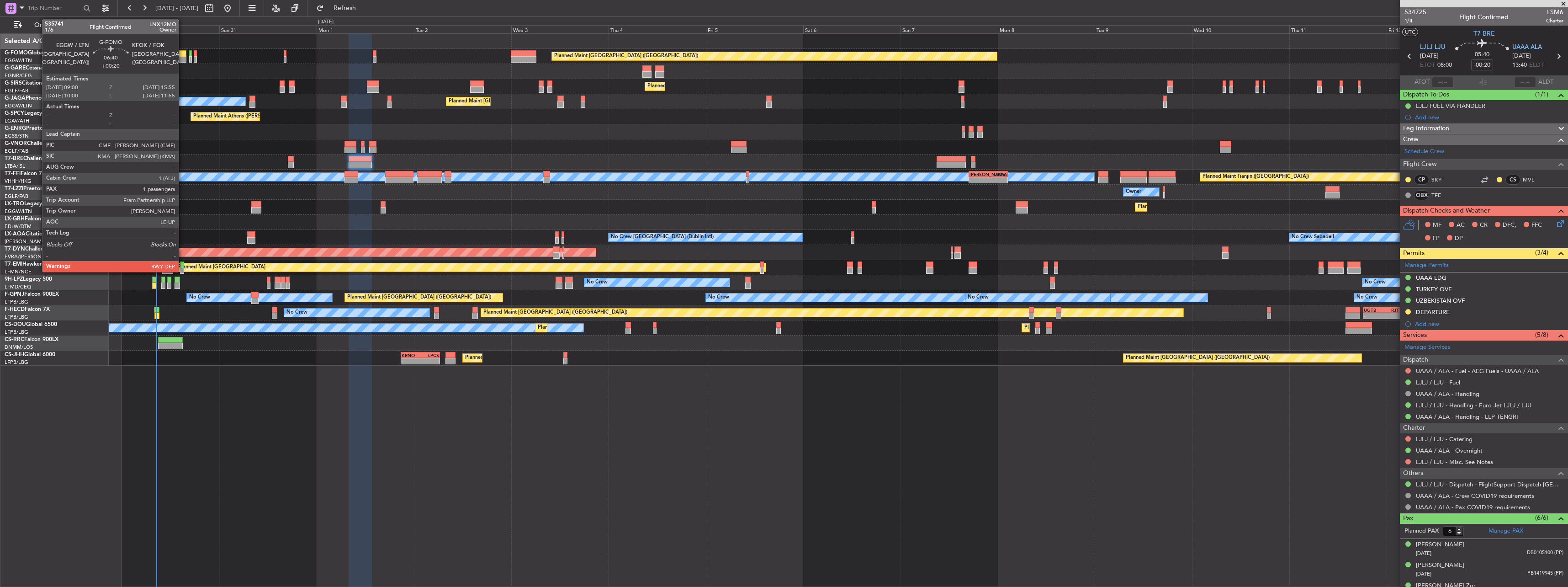
click at [182, 56] on div at bounding box center [172, 54] width 28 height 6
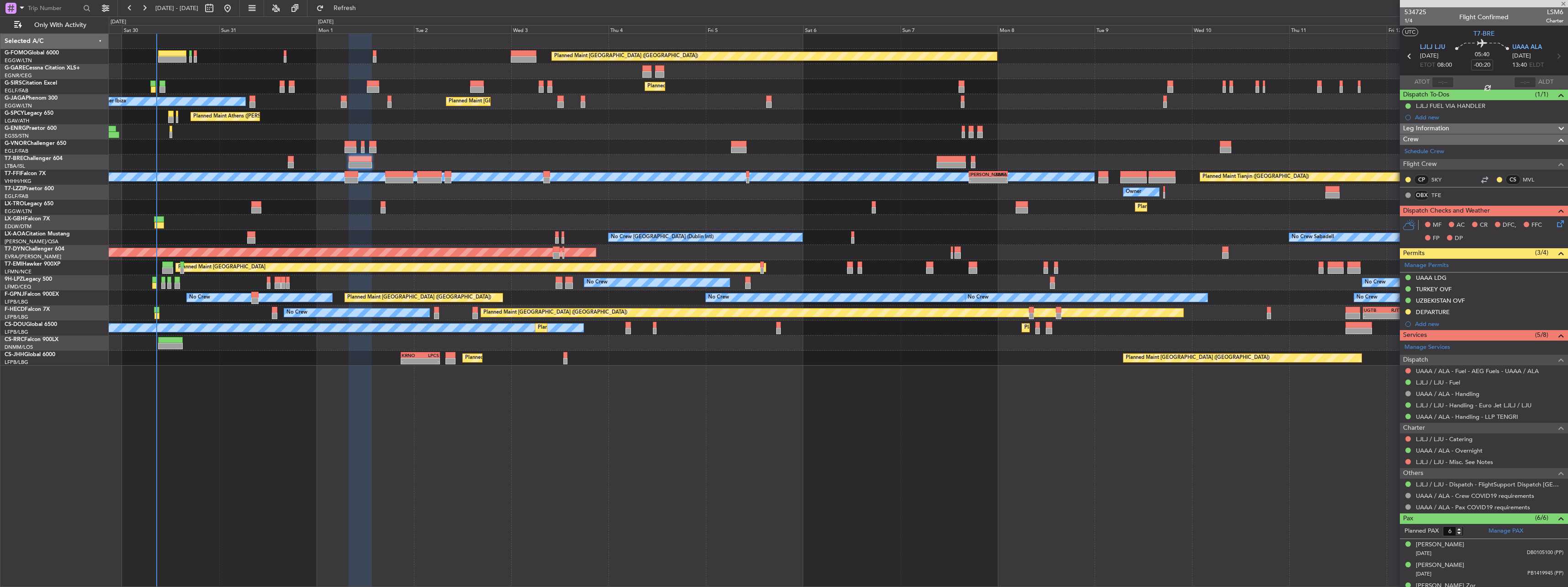
type input "+00:20"
type input "1"
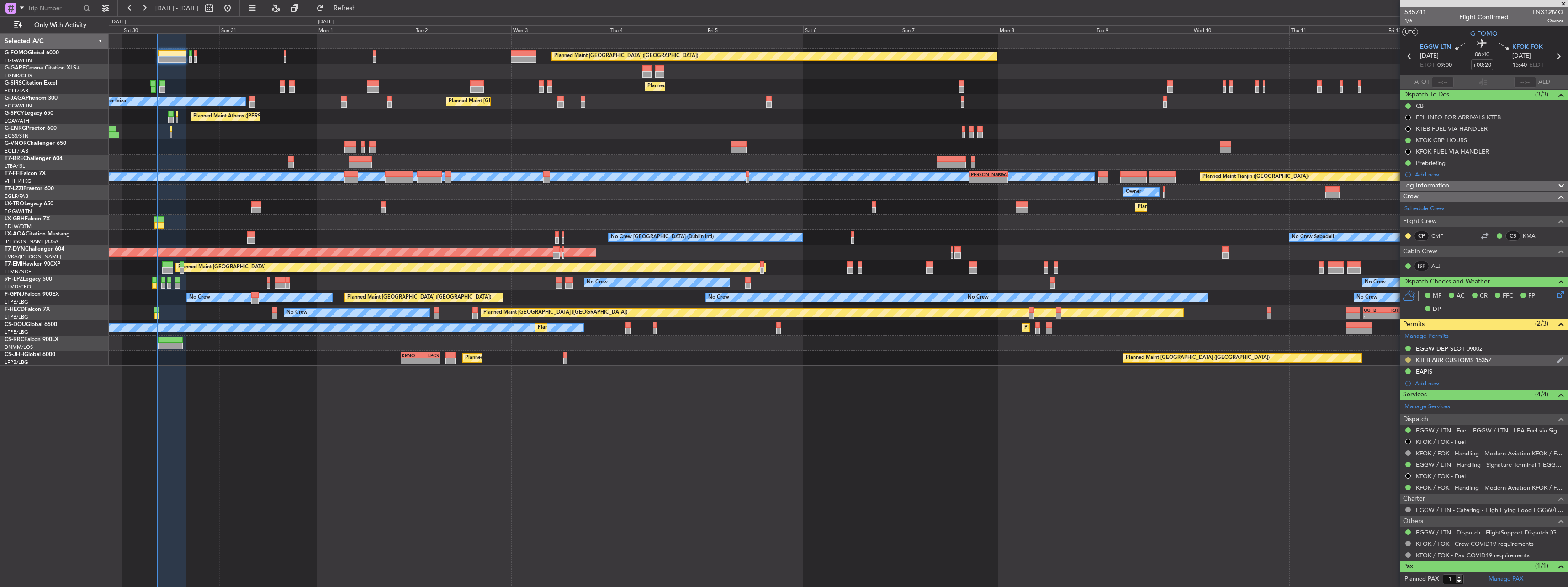
click at [1408, 358] on button at bounding box center [1407, 360] width 6 height 6
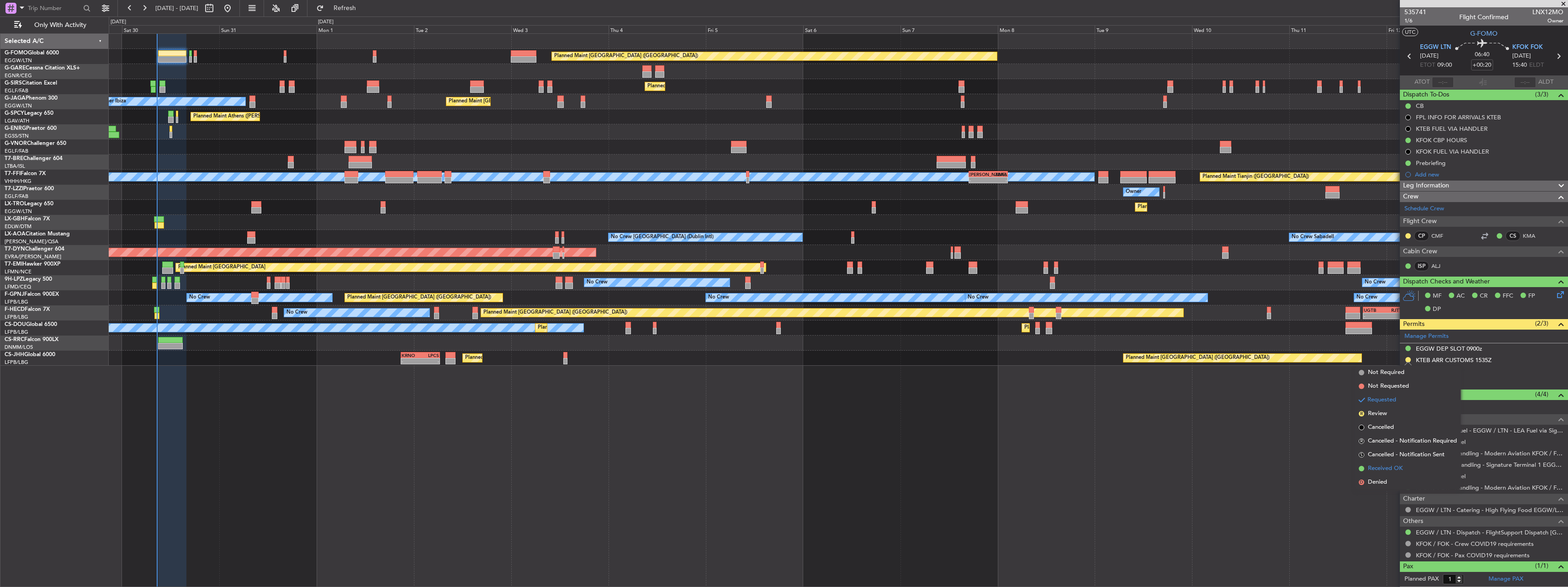
click at [1388, 468] on span "Received OK" at bounding box center [1385, 468] width 35 height 9
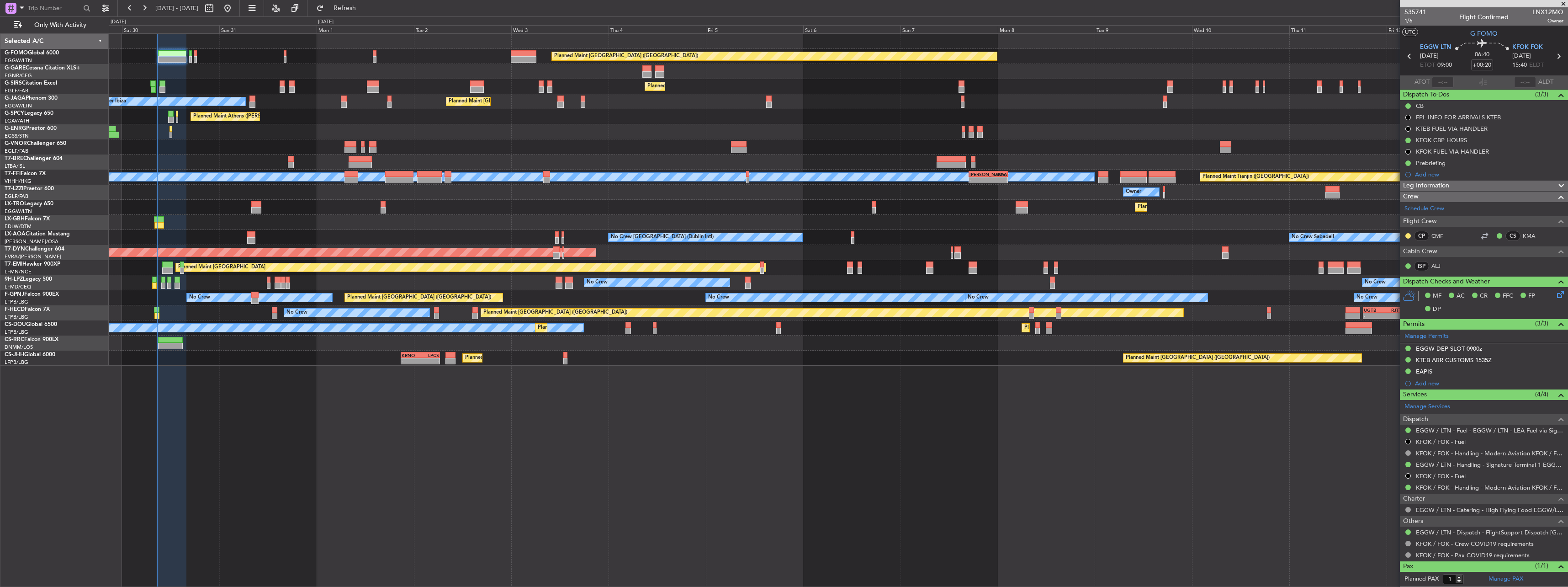
click at [1229, 114] on div "Planned Maint Athens ([PERSON_NAME] Intl)" at bounding box center [838, 117] width 1458 height 15
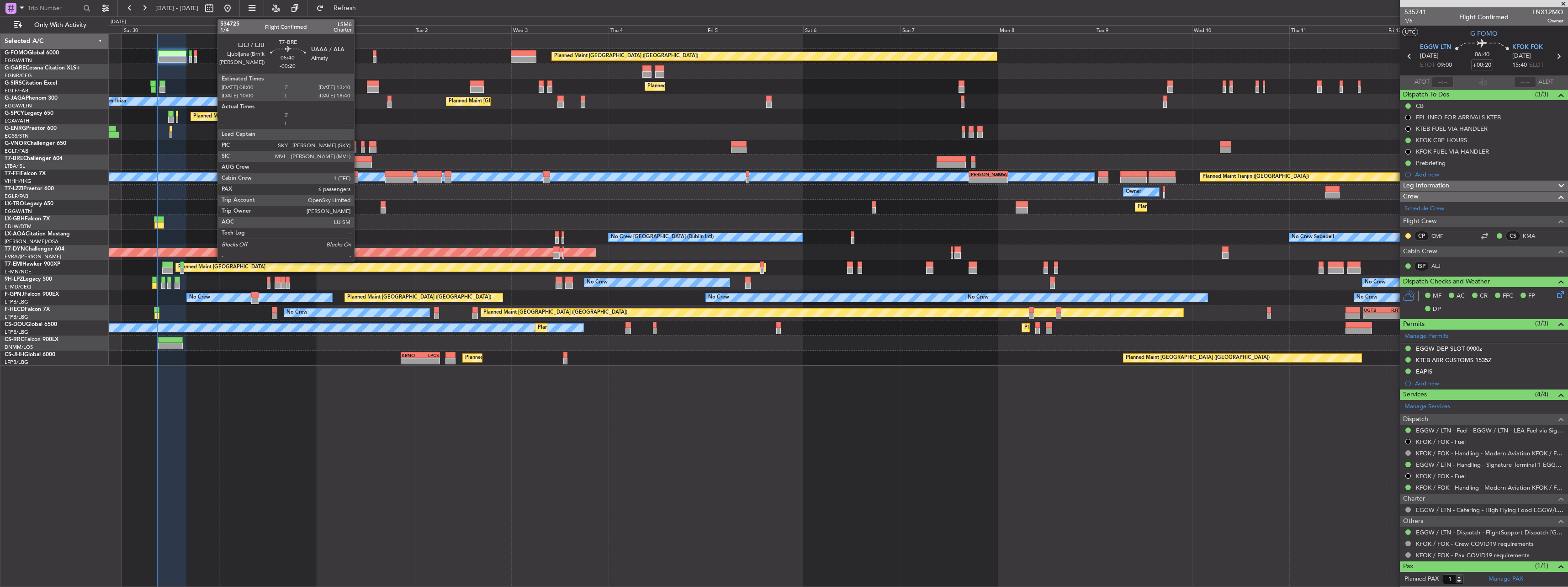
click at [358, 158] on div at bounding box center [360, 159] width 24 height 6
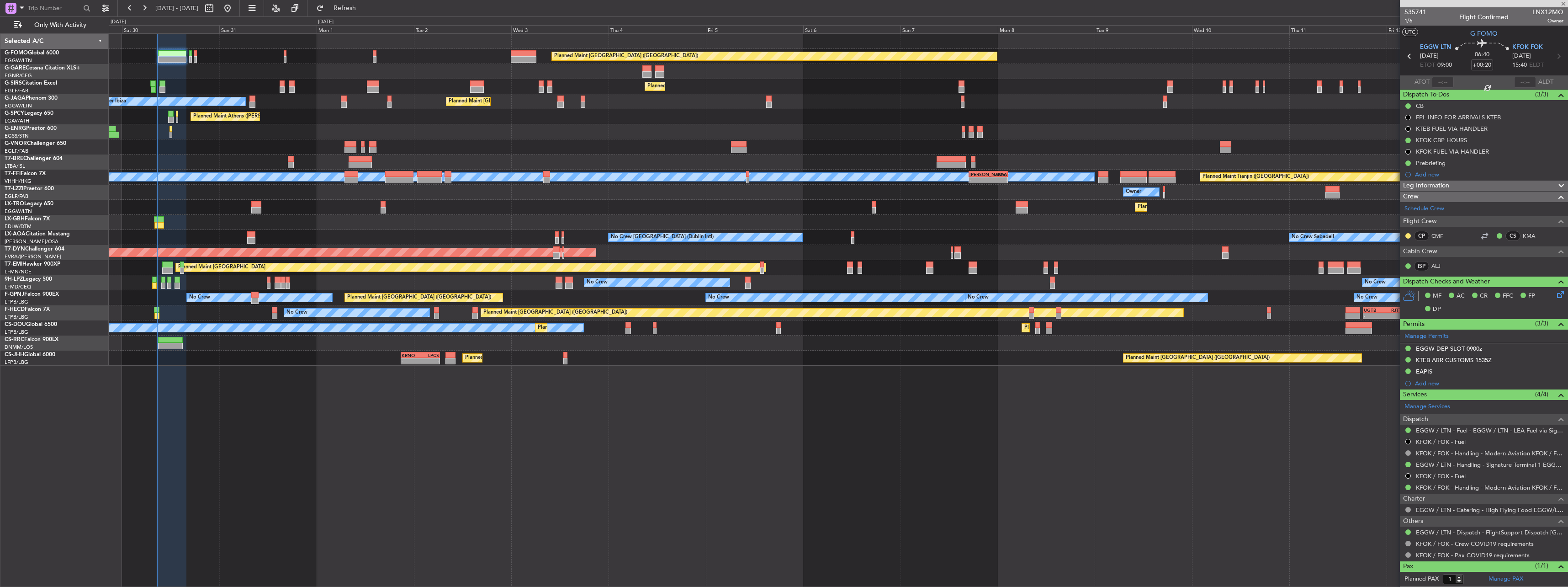
type input "-00:20"
type input "6"
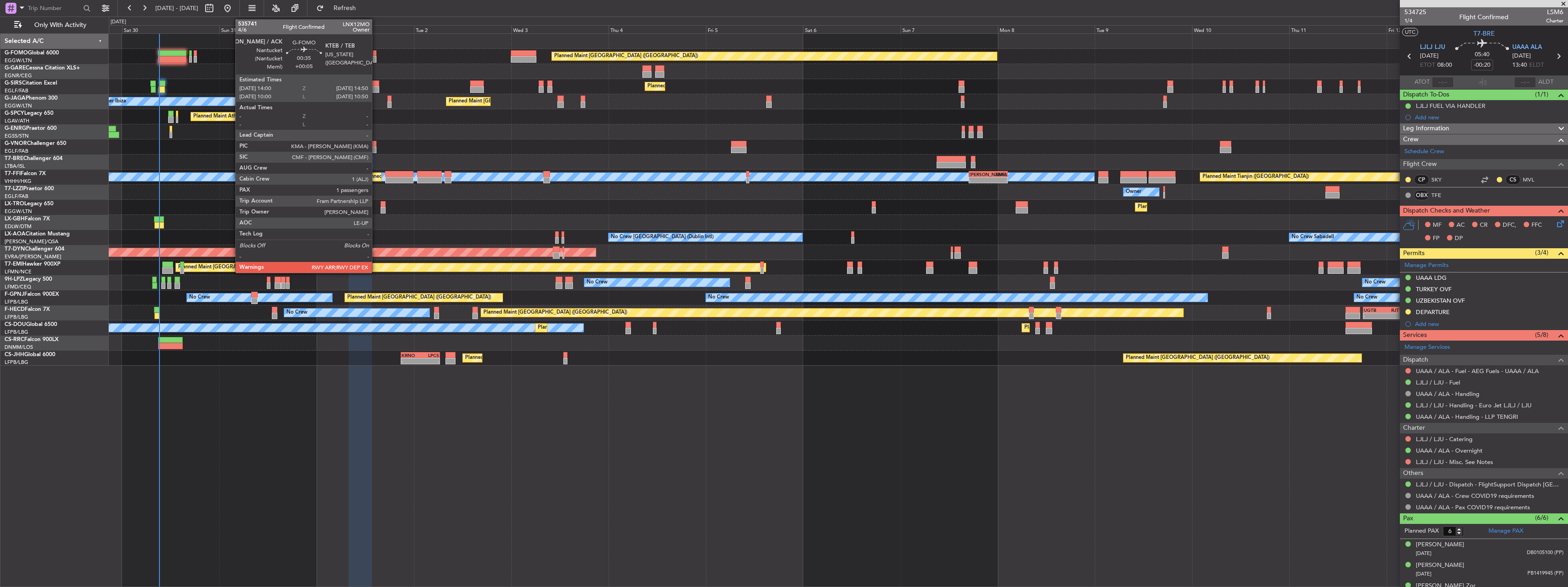
click at [376, 56] on div at bounding box center [374, 59] width 4 height 6
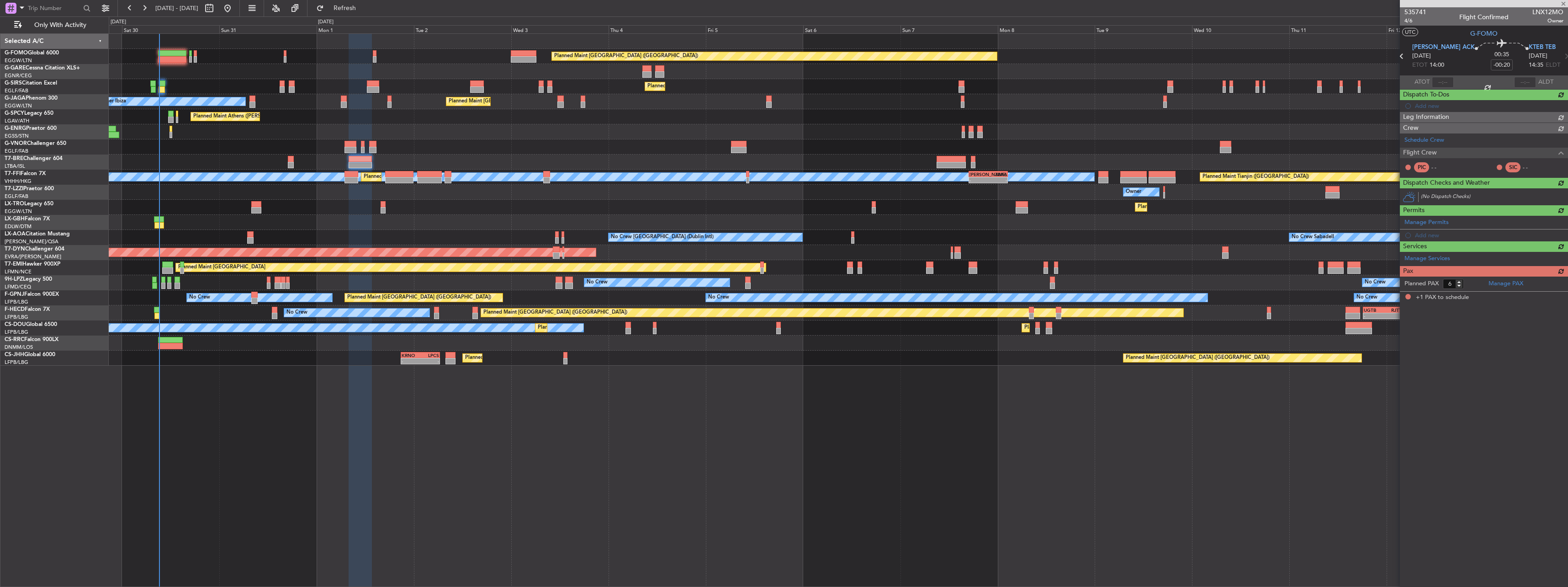
type input "+00:05"
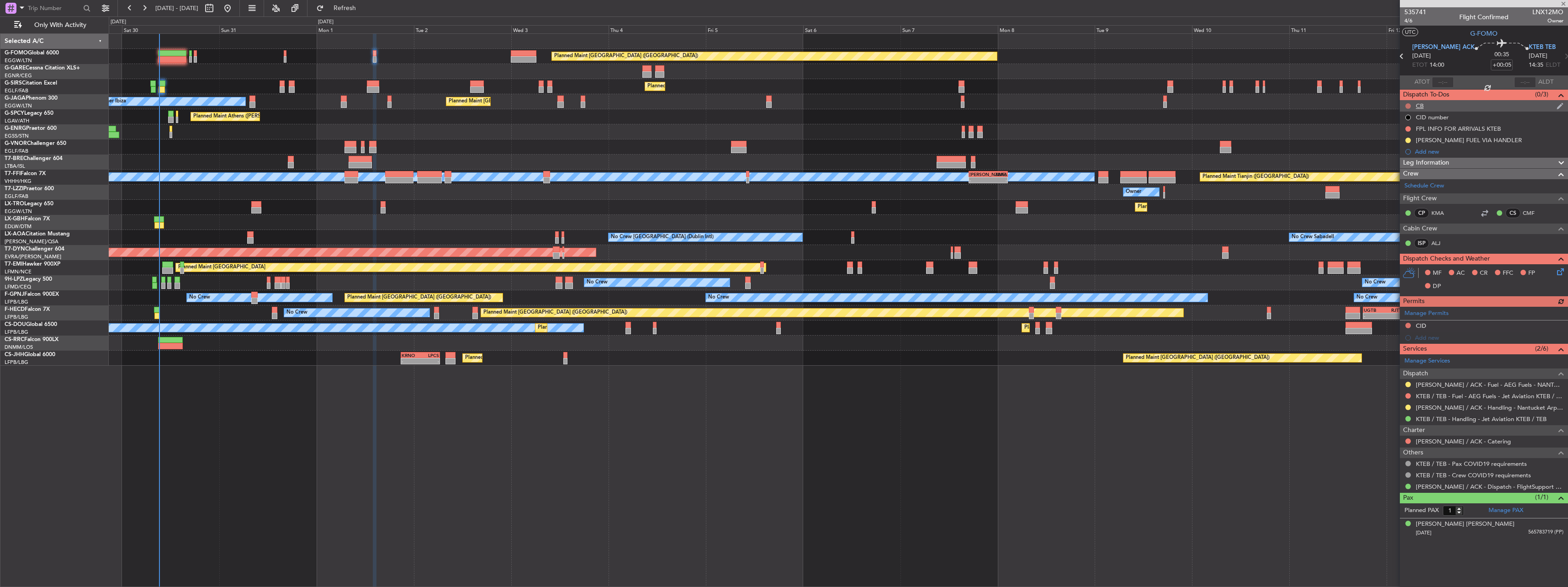
click at [1407, 105] on button at bounding box center [1407, 106] width 6 height 6
click at [1403, 147] on span "Completed" at bounding box center [1411, 145] width 30 height 9
click at [1561, 270] on icon at bounding box center [1558, 270] width 7 height 7
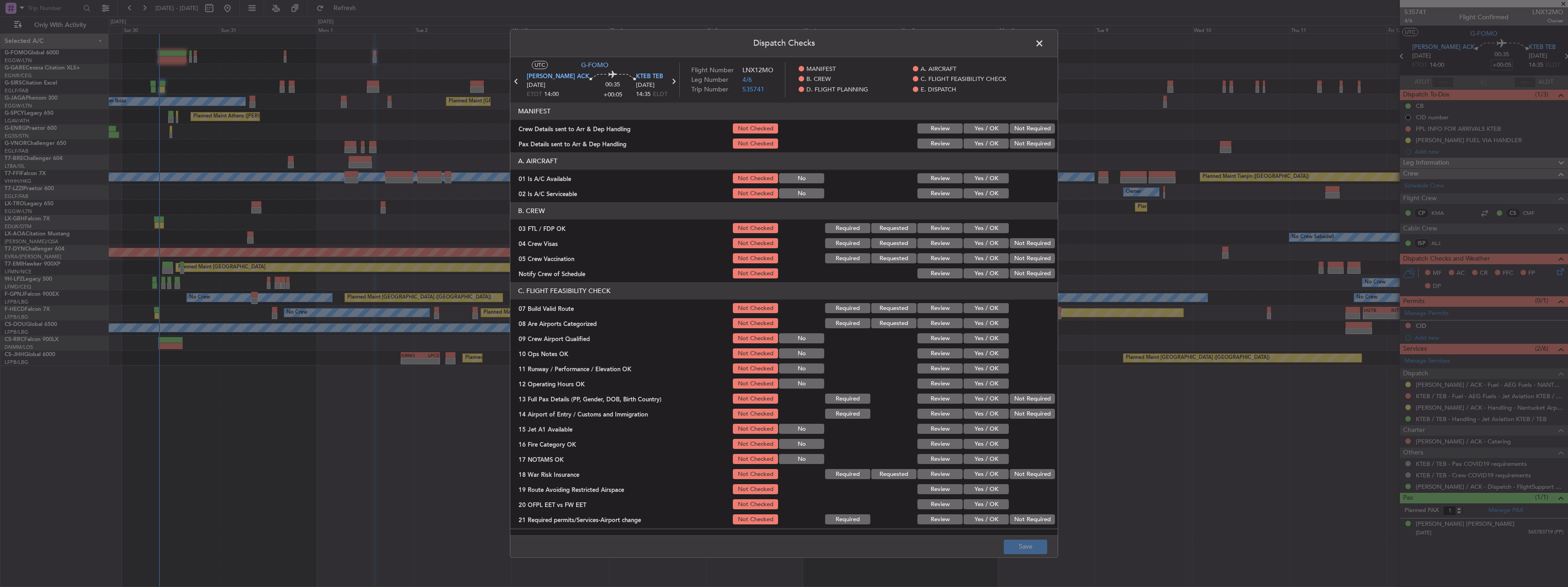
click at [978, 183] on button "Yes / OK" at bounding box center [986, 179] width 45 height 10
click at [980, 196] on button "Yes / OK" at bounding box center [986, 193] width 45 height 10
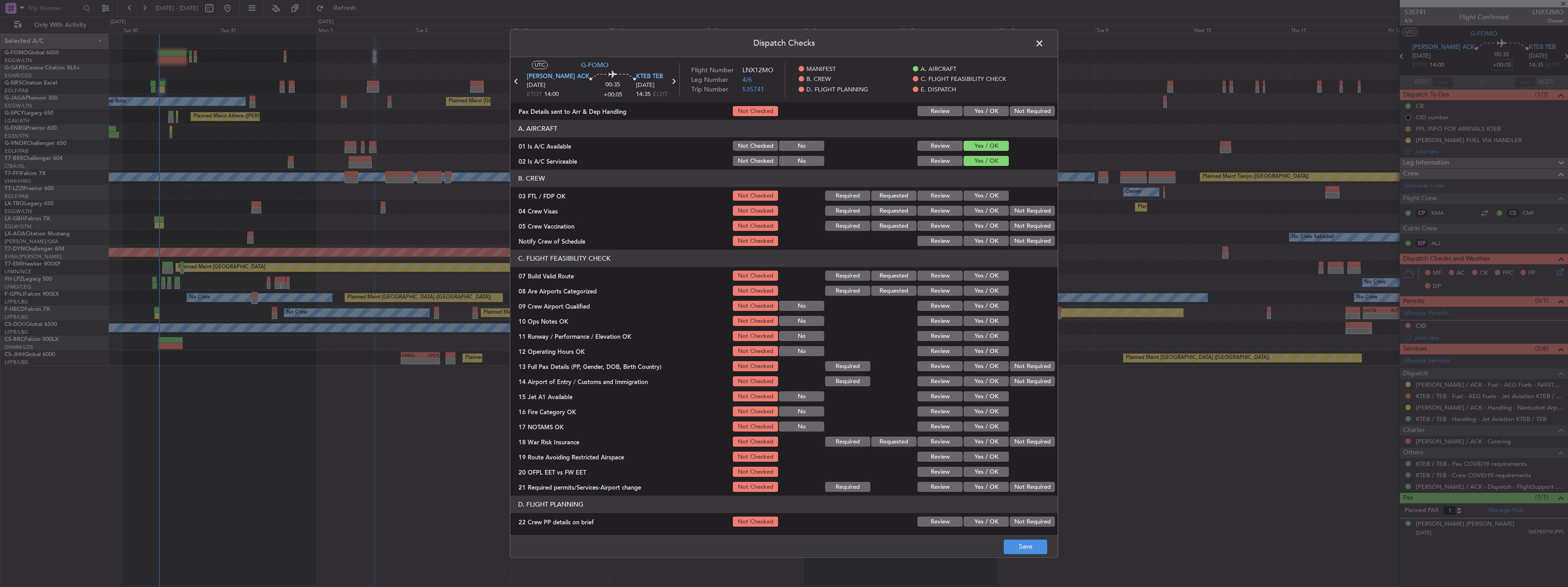
scroll to position [45, 0]
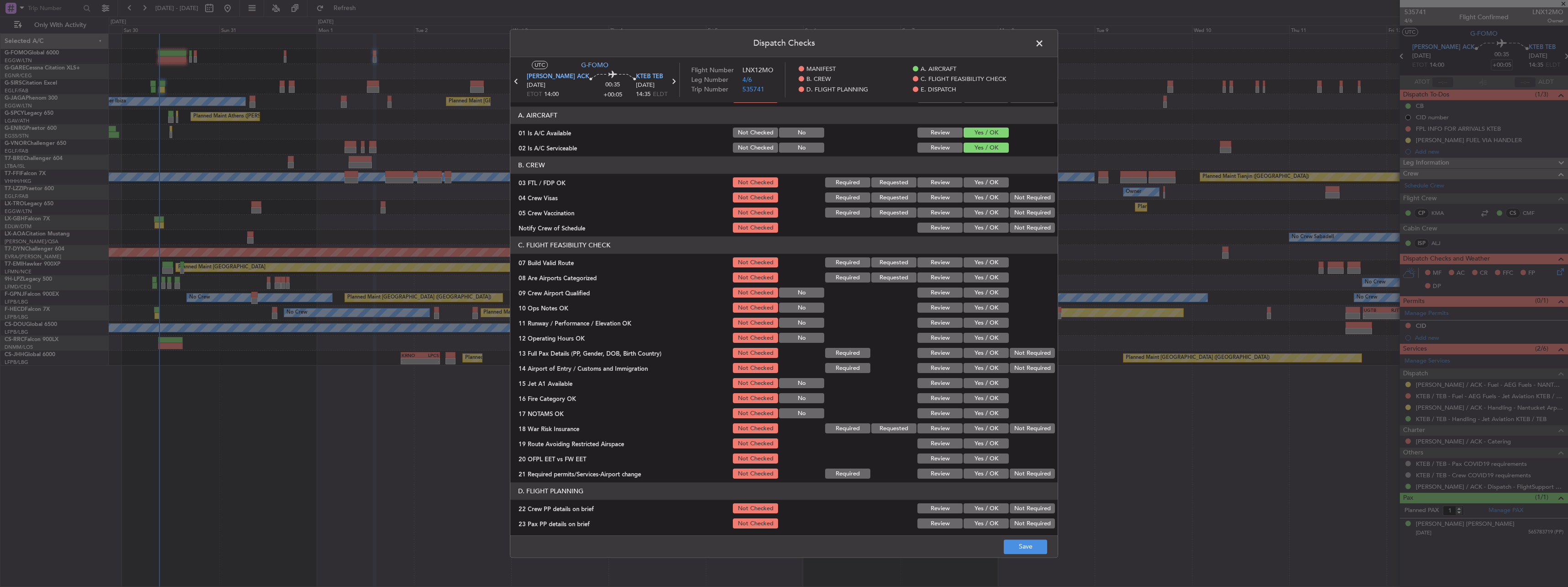
click at [984, 261] on button "Yes / OK" at bounding box center [986, 262] width 45 height 10
click at [991, 306] on button "Yes / OK" at bounding box center [986, 308] width 45 height 10
drag, startPoint x: 993, startPoint y: 328, endPoint x: 997, endPoint y: 333, distance: 6.4
click at [993, 329] on div "Yes / OK" at bounding box center [984, 323] width 46 height 13
click at [997, 334] on button "Yes / OK" at bounding box center [986, 338] width 45 height 10
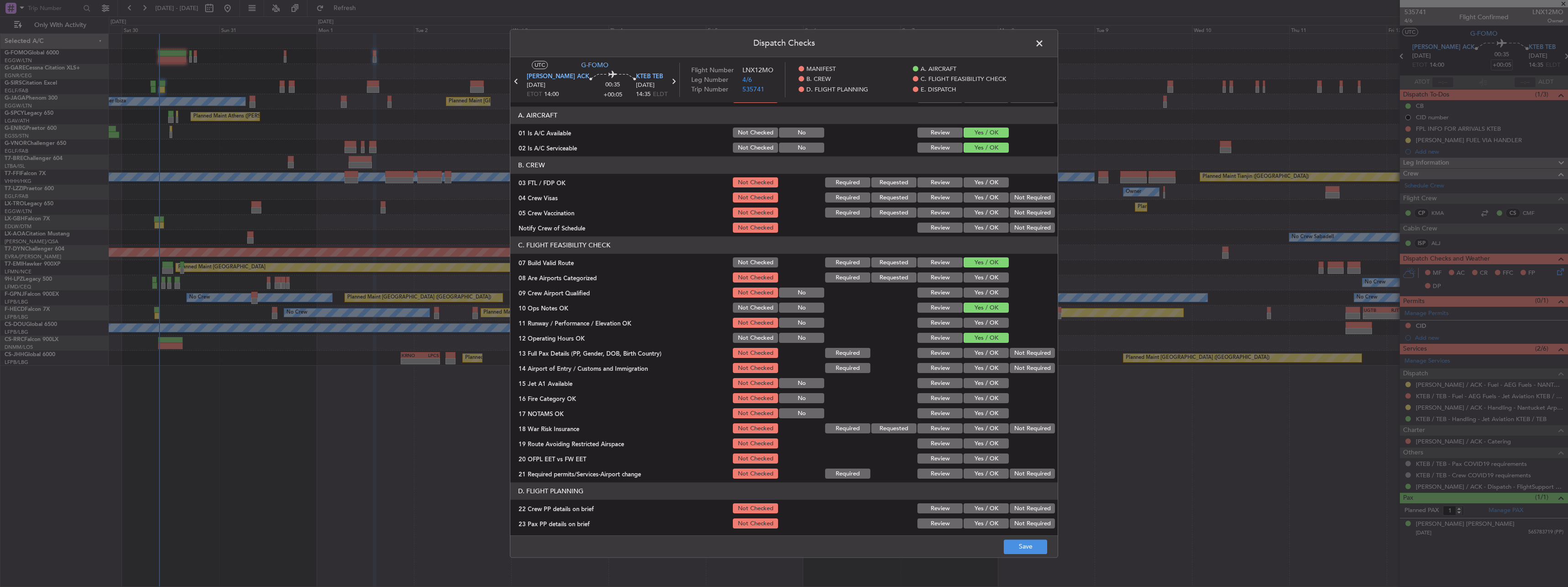
drag, startPoint x: 992, startPoint y: 325, endPoint x: 993, endPoint y: 344, distance: 19.0
click at [992, 328] on div "Yes / OK" at bounding box center [984, 323] width 46 height 13
click at [991, 348] on button "Yes / OK" at bounding box center [986, 353] width 45 height 10
click at [990, 363] on button "Yes / OK" at bounding box center [986, 368] width 45 height 10
click at [990, 326] on button "Yes / OK" at bounding box center [986, 323] width 45 height 10
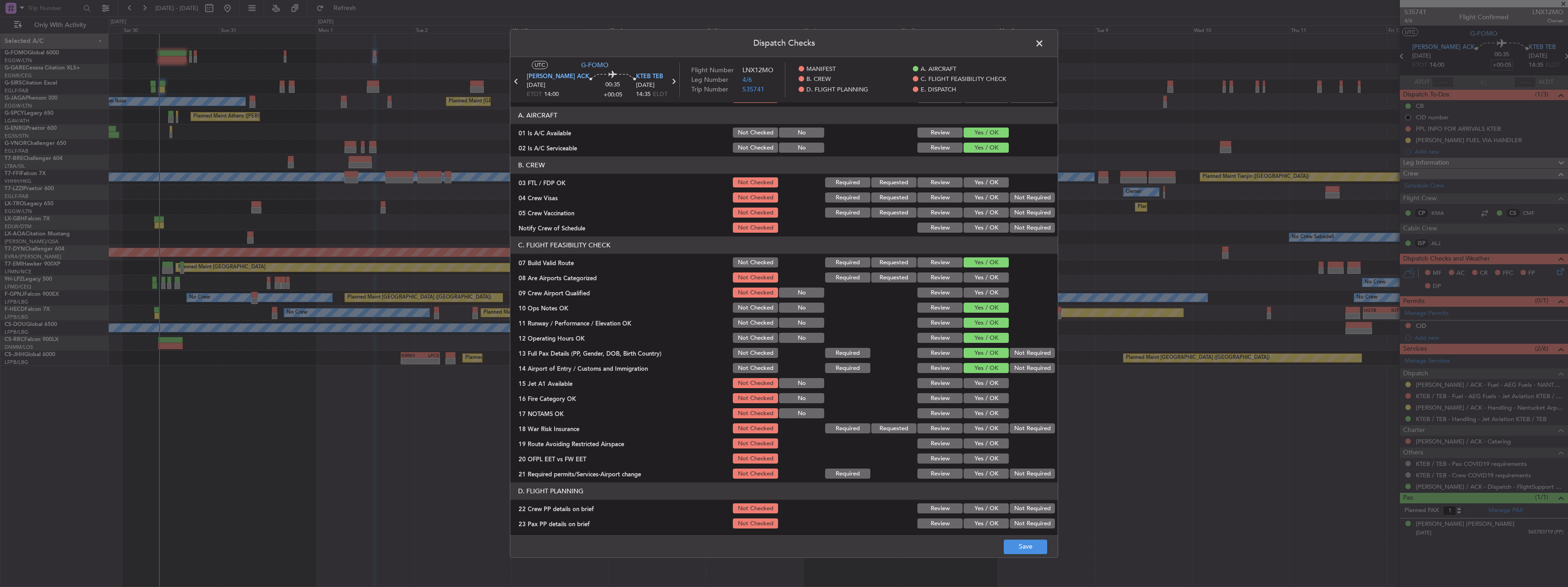
click at [992, 384] on button "Yes / OK" at bounding box center [986, 383] width 45 height 10
click at [992, 395] on button "Yes / OK" at bounding box center [986, 399] width 45 height 10
click at [988, 404] on div "Yes / OK" at bounding box center [984, 399] width 46 height 13
click at [985, 417] on button "Yes / OK" at bounding box center [986, 413] width 45 height 10
click at [1029, 431] on button "Not Required" at bounding box center [1032, 429] width 45 height 10
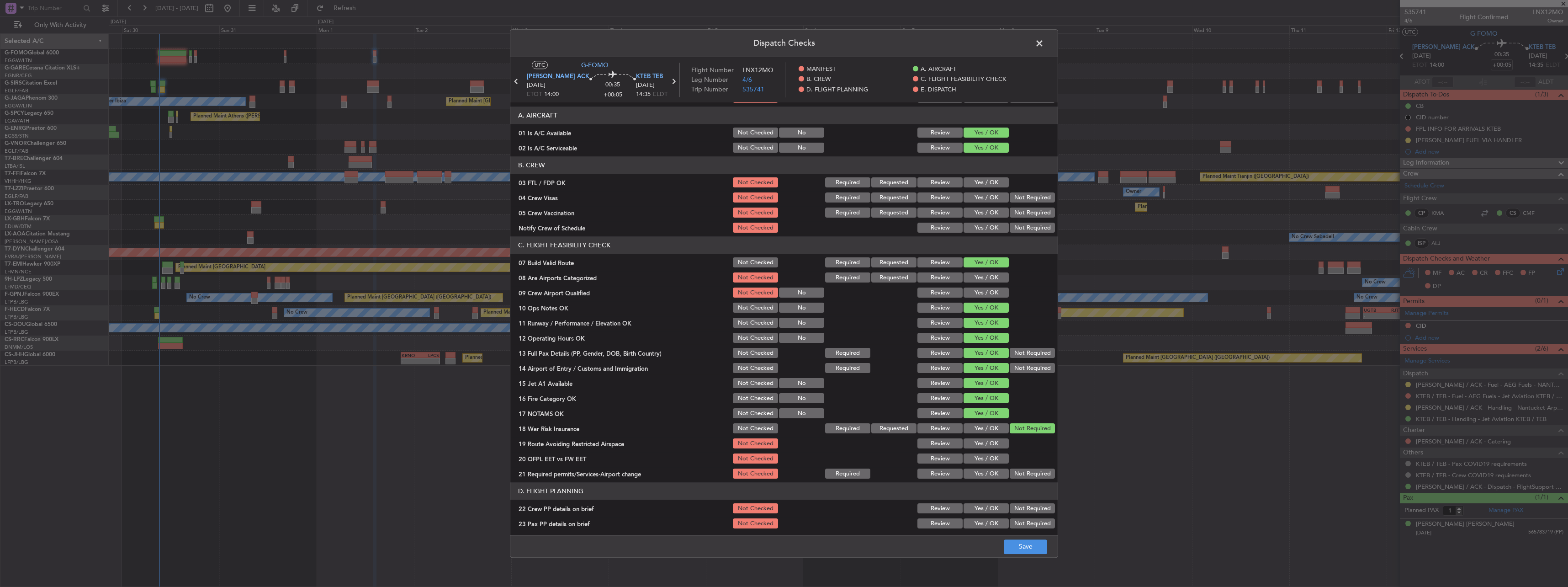
click at [993, 444] on button "Yes / OK" at bounding box center [986, 443] width 45 height 10
click at [990, 451] on section "C. FLIGHT FEASIBILITY CHECK 07 Build Valid Route Not Checked Required Requested…" at bounding box center [784, 359] width 547 height 244
click at [989, 461] on button "Yes / OK" at bounding box center [986, 459] width 45 height 10
click at [989, 473] on button "Yes / OK" at bounding box center [986, 474] width 45 height 10
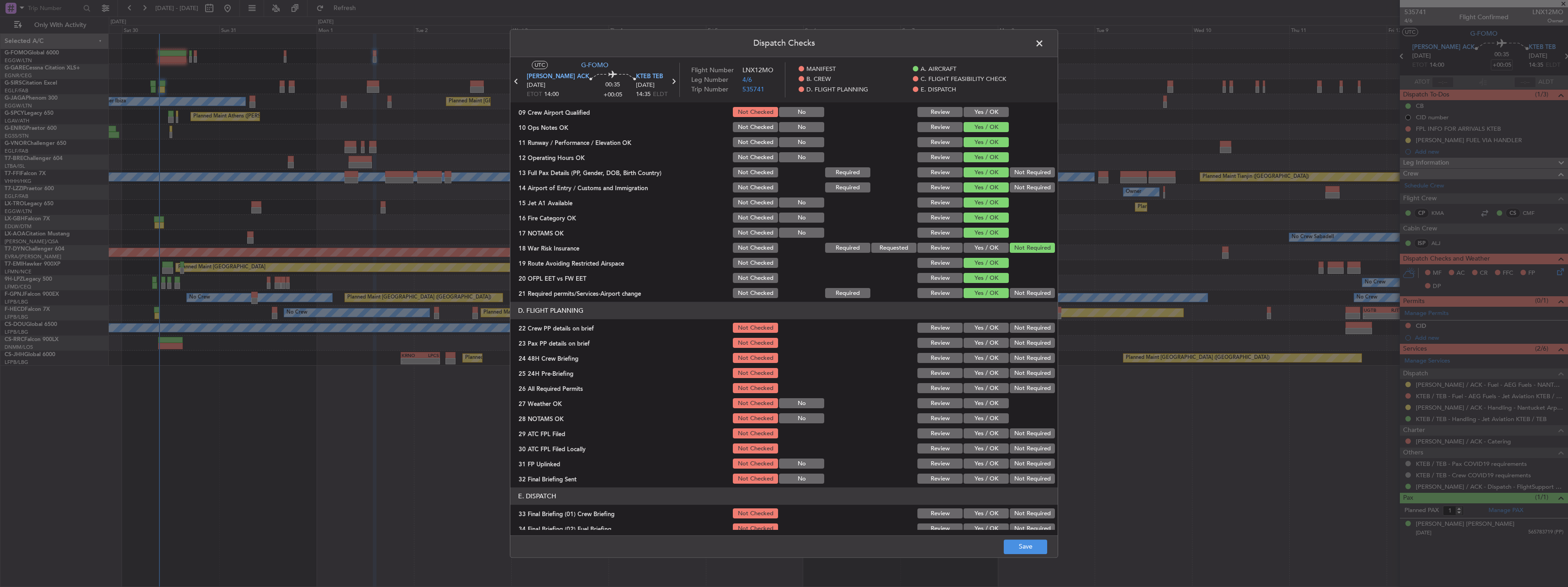
scroll to position [228, 0]
drag, startPoint x: 987, startPoint y: 325, endPoint x: 983, endPoint y: 339, distance: 14.6
click at [986, 328] on button "Yes / OK" at bounding box center [986, 326] width 45 height 10
click at [983, 339] on button "Yes / OK" at bounding box center [986, 341] width 45 height 10
click at [986, 353] on button "Yes / OK" at bounding box center [986, 356] width 45 height 10
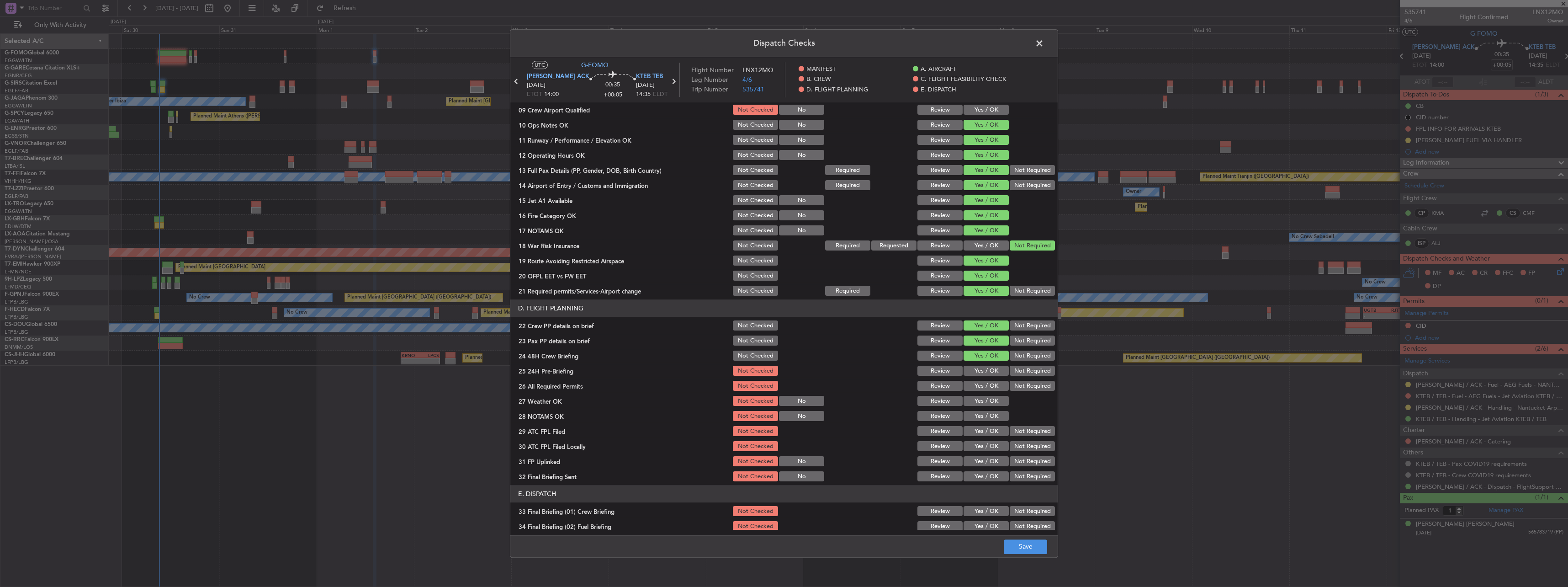
click at [1019, 369] on button "Not Required" at bounding box center [1032, 371] width 45 height 10
click at [1034, 542] on button "Save" at bounding box center [1025, 546] width 43 height 15
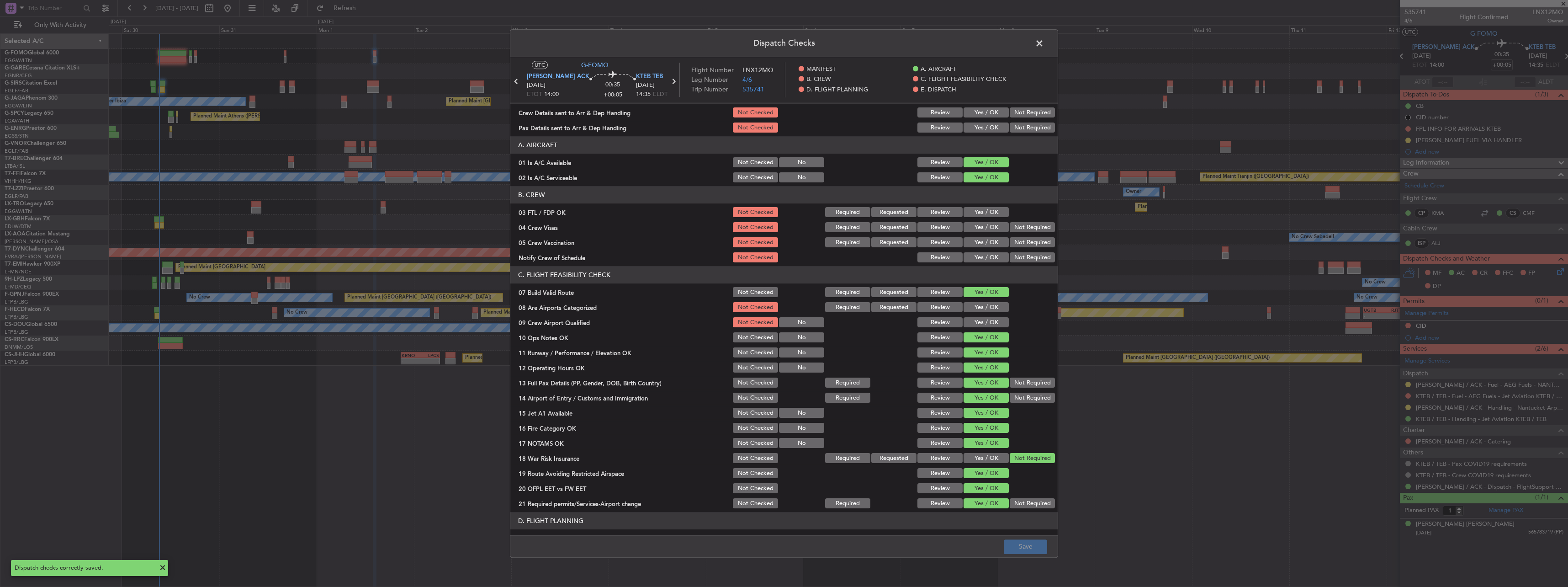
scroll to position [0, 0]
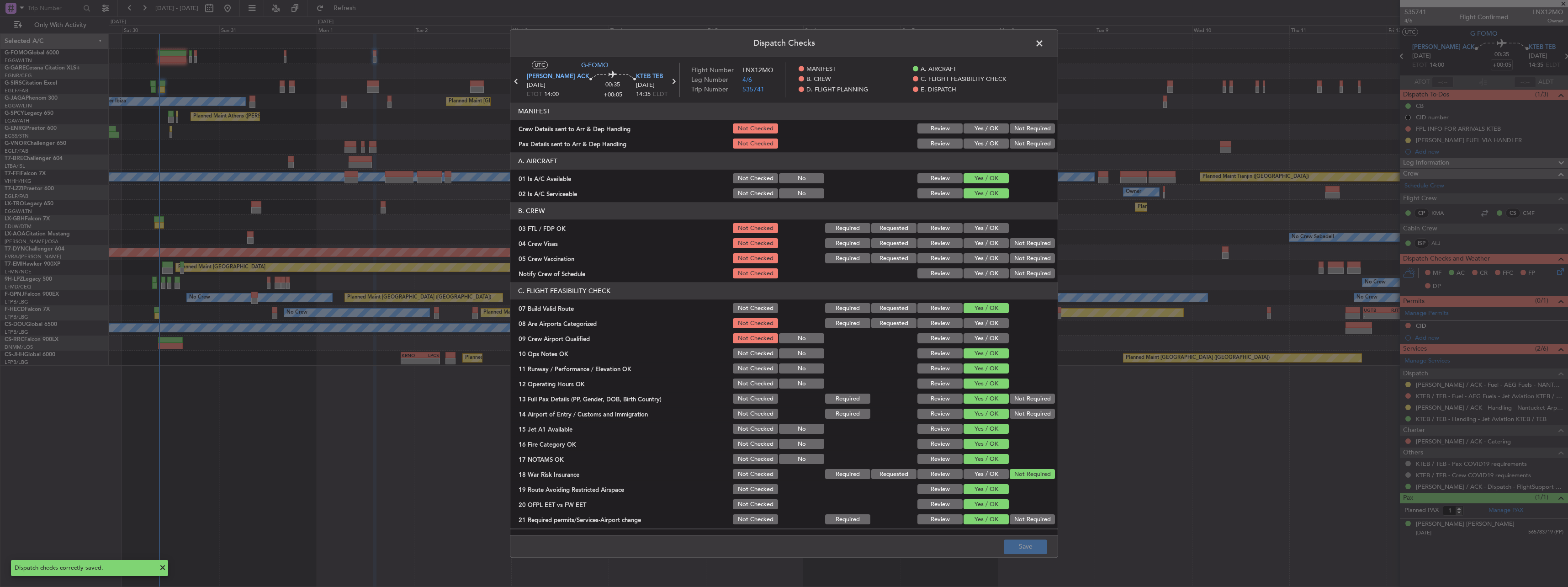
click at [1044, 47] on span at bounding box center [1044, 45] width 0 height 19
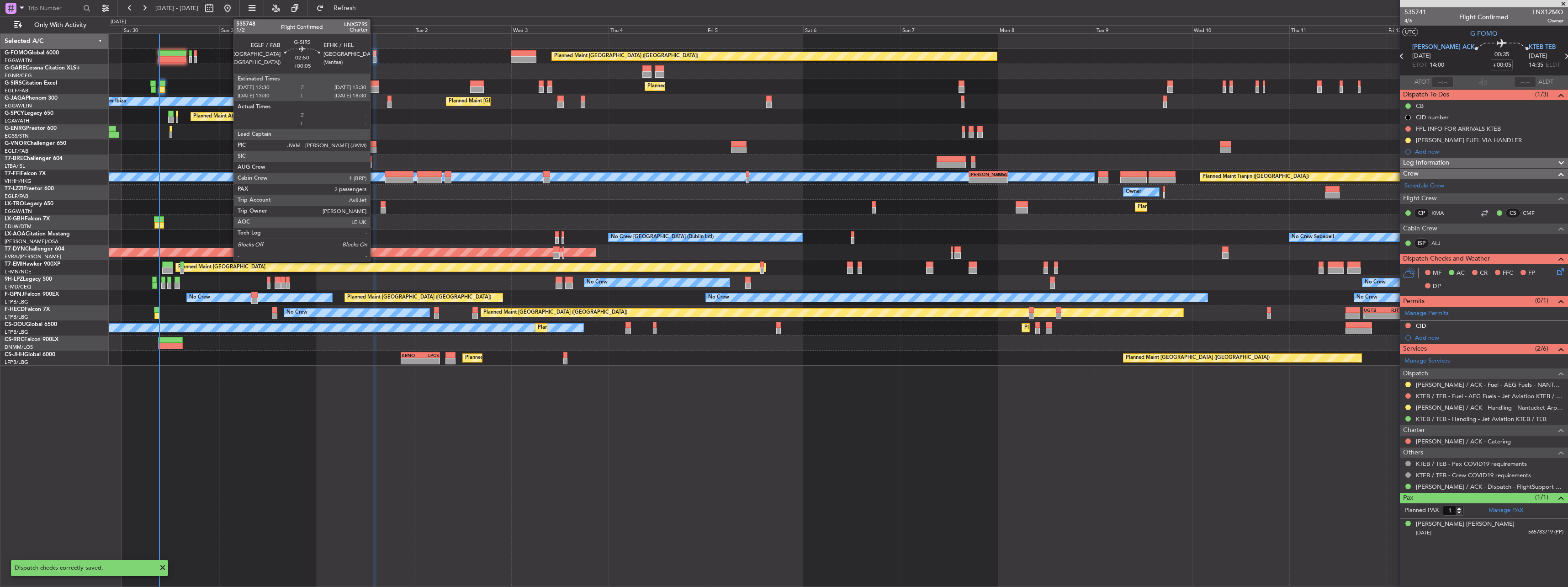
click at [374, 84] on div at bounding box center [373, 84] width 12 height 6
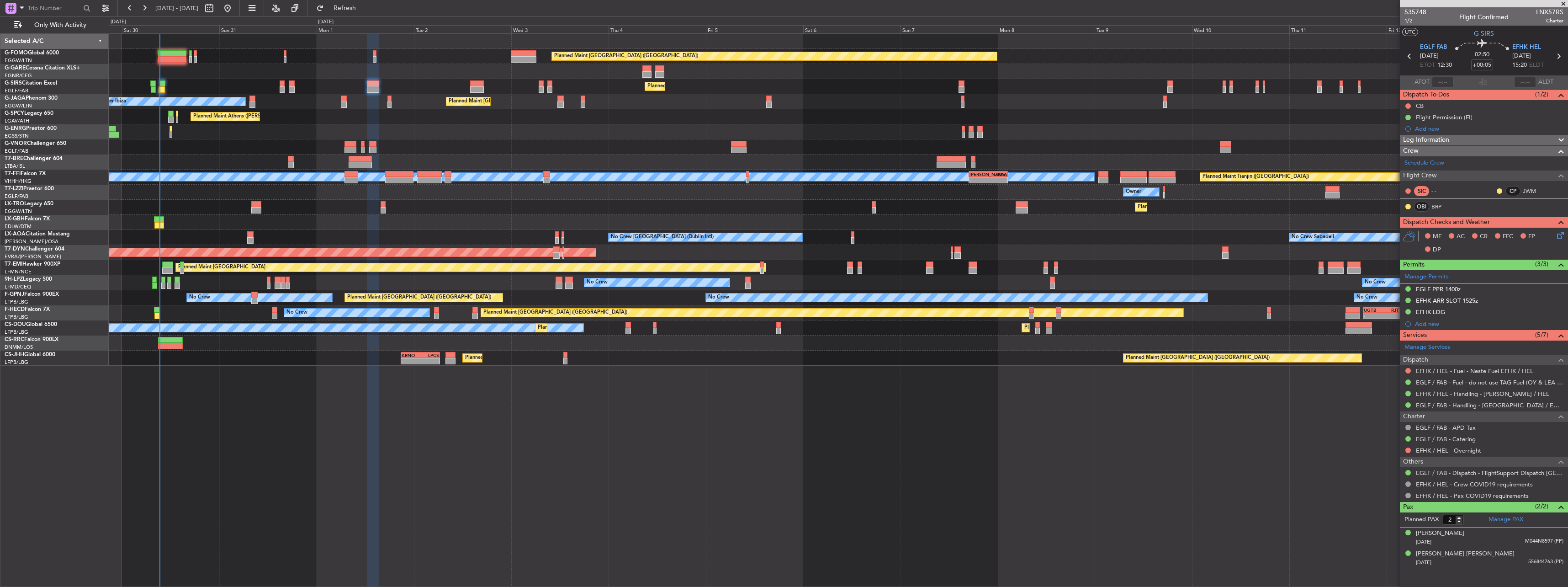
click at [1411, 99] on span "Dispatch To-Dos" at bounding box center [1426, 94] width 46 height 11
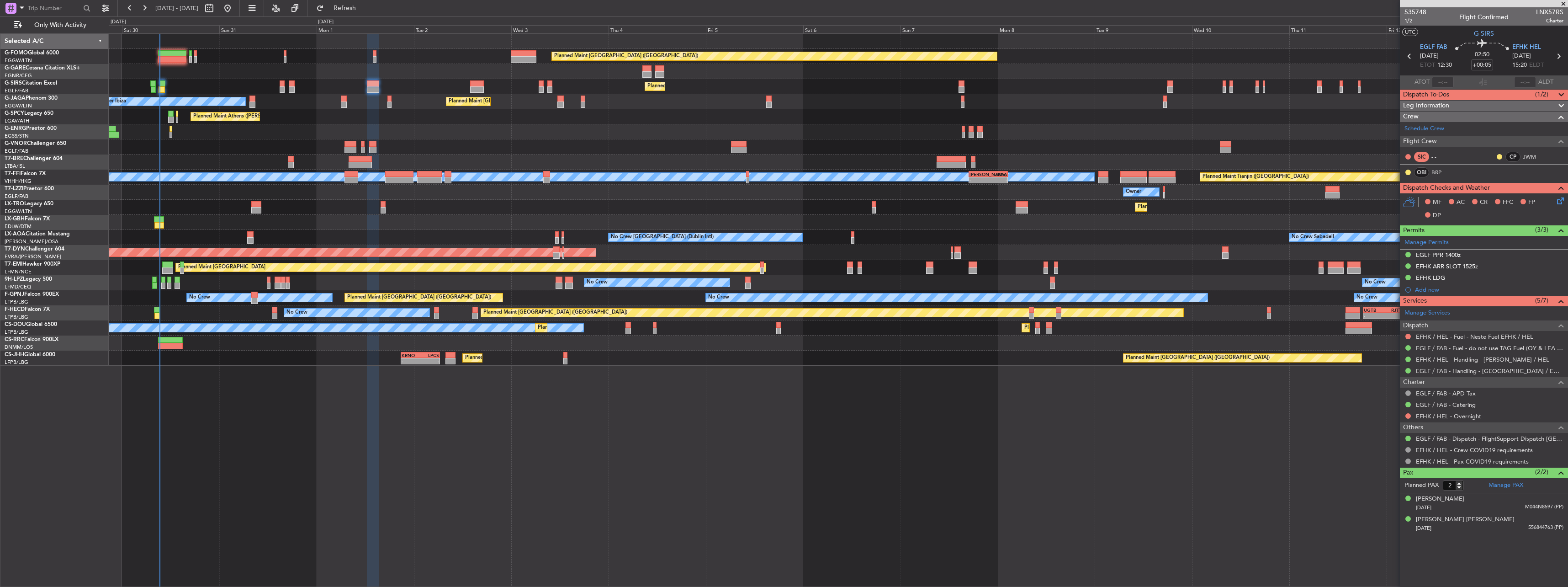
click at [1409, 95] on span "Dispatch To-Dos" at bounding box center [1426, 94] width 46 height 11
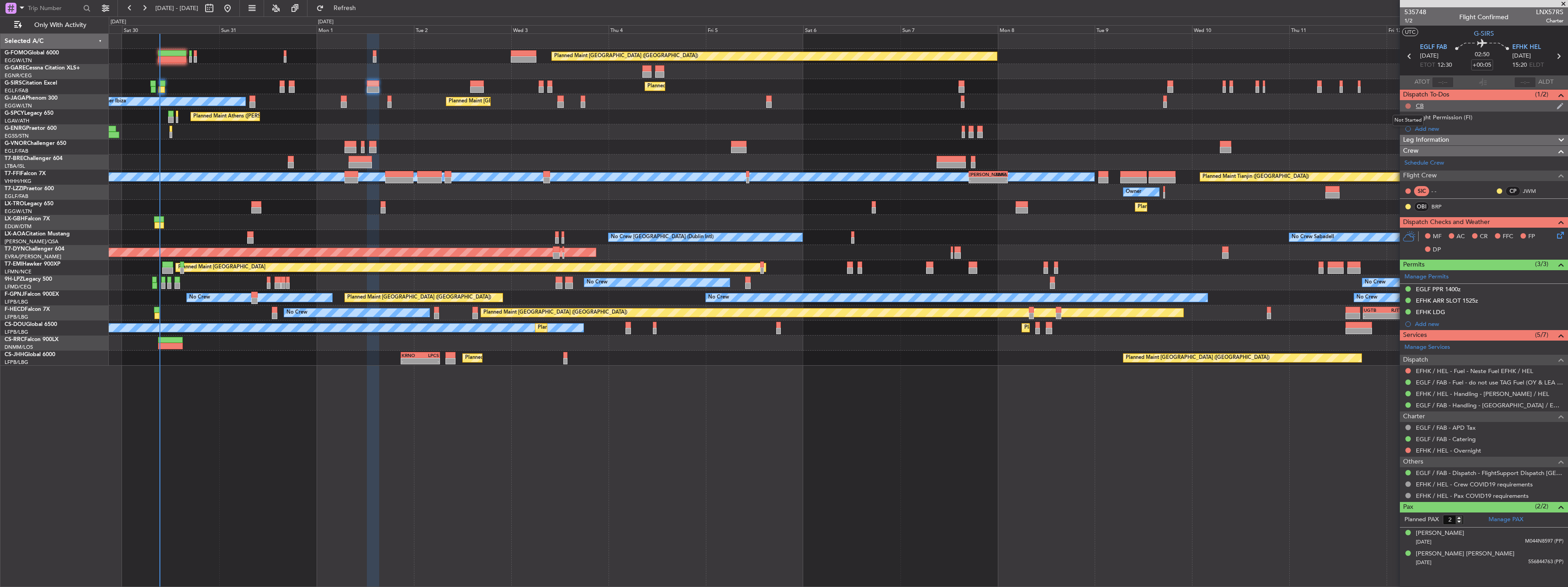
click at [1408, 104] on button at bounding box center [1407, 106] width 6 height 6
click at [1411, 149] on span "Completed" at bounding box center [1411, 145] width 30 height 9
click at [1556, 234] on icon at bounding box center [1558, 233] width 7 height 7
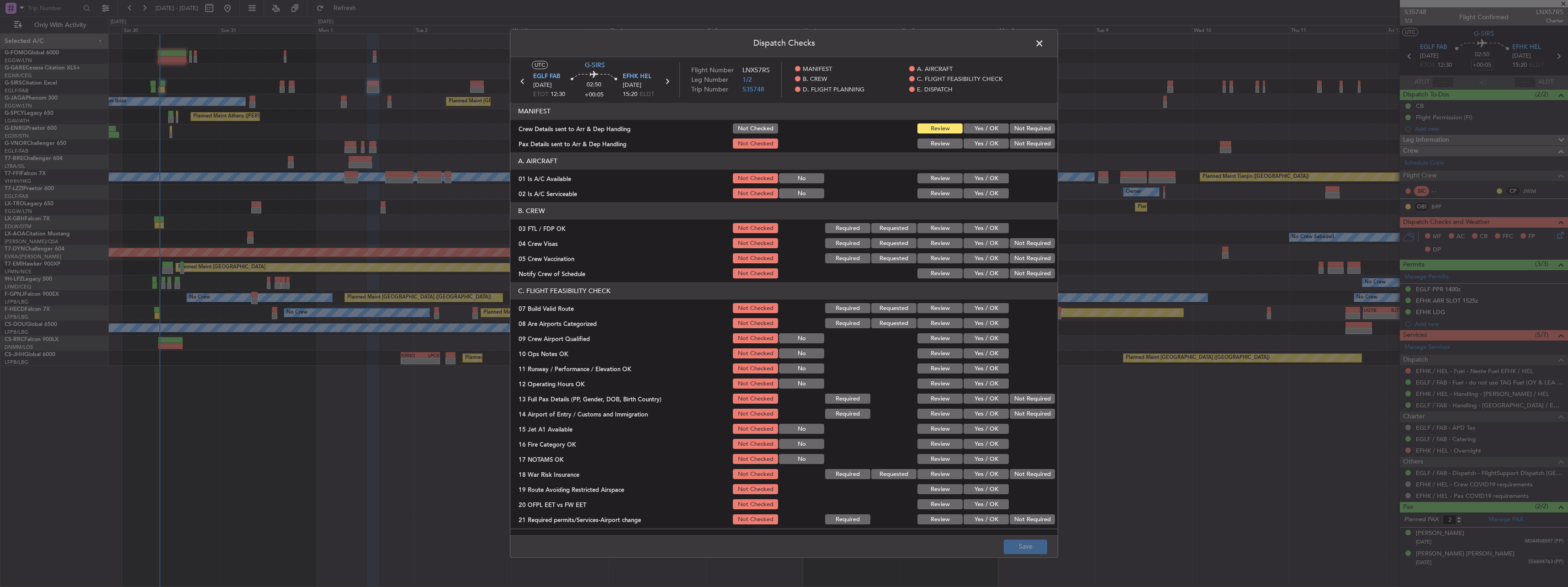
click at [762, 126] on button "Not Checked" at bounding box center [756, 129] width 45 height 10
click at [993, 177] on button "Yes / OK" at bounding box center [986, 179] width 45 height 10
click at [993, 189] on button "Yes / OK" at bounding box center [986, 193] width 45 height 10
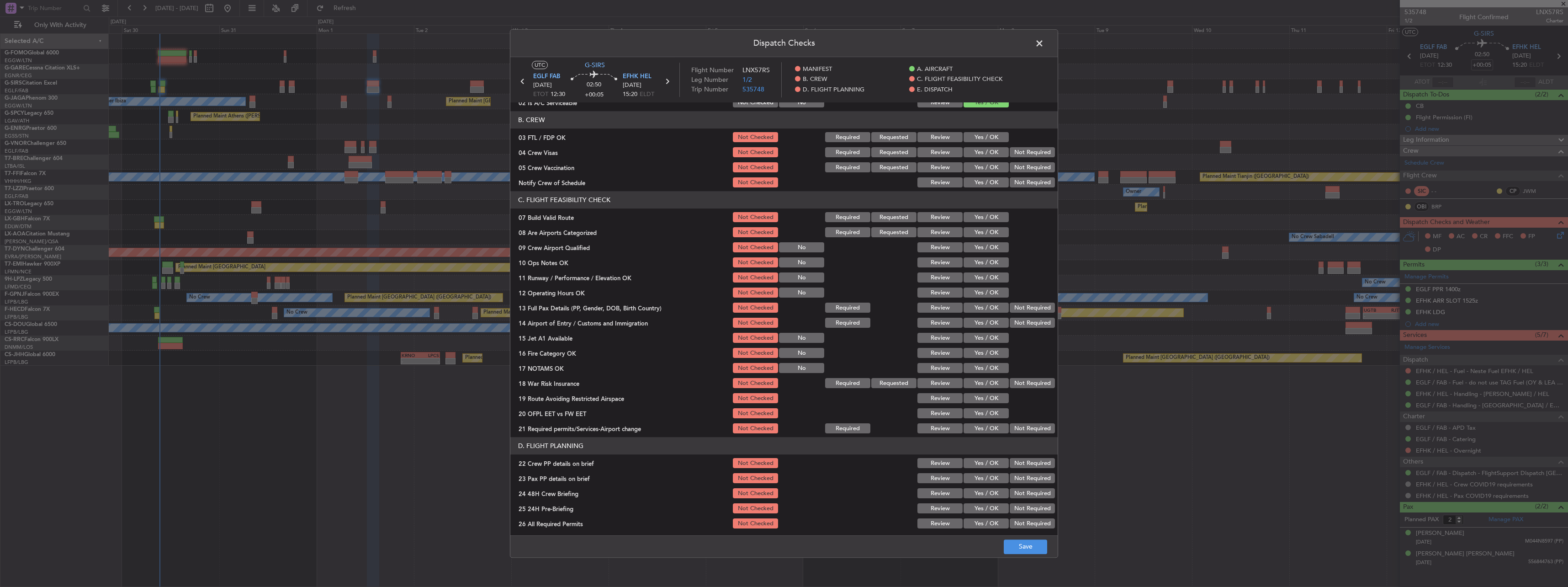
scroll to position [92, 0]
click at [966, 220] on button "Yes / OK" at bounding box center [986, 217] width 45 height 10
click at [993, 265] on button "Yes / OK" at bounding box center [986, 262] width 45 height 10
click at [993, 282] on button "Yes / OK" at bounding box center [986, 277] width 45 height 10
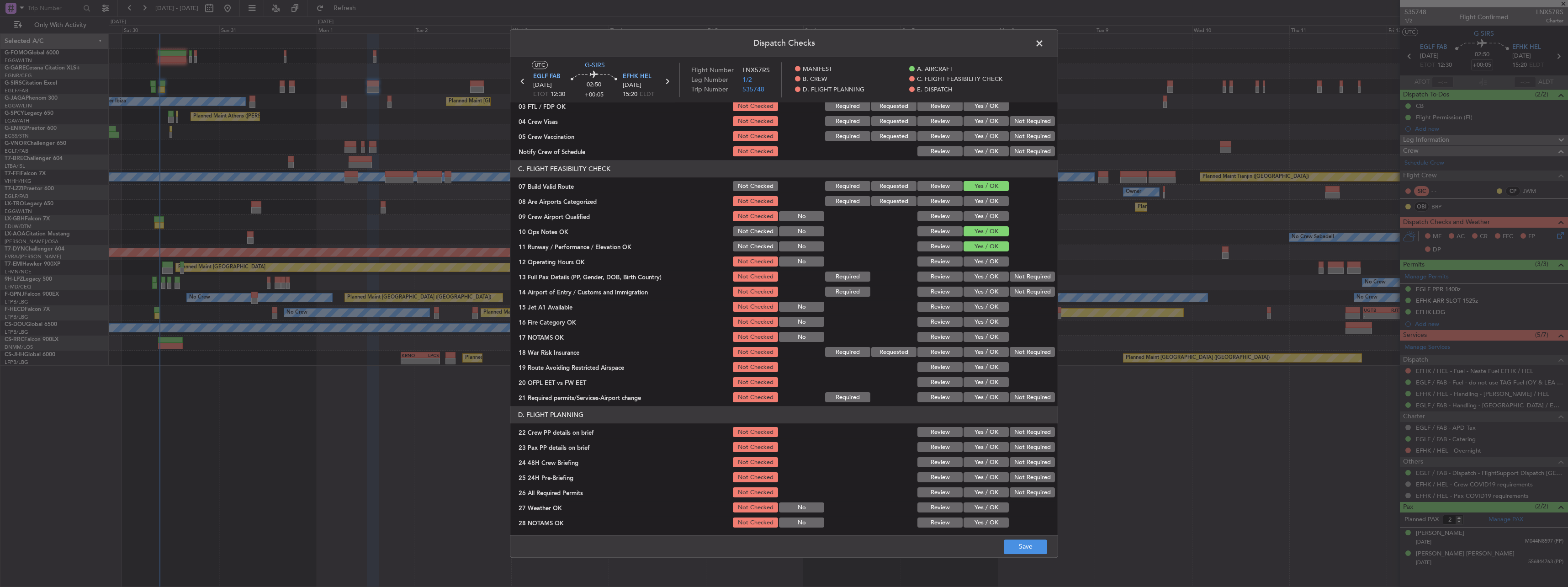
scroll to position [137, 0]
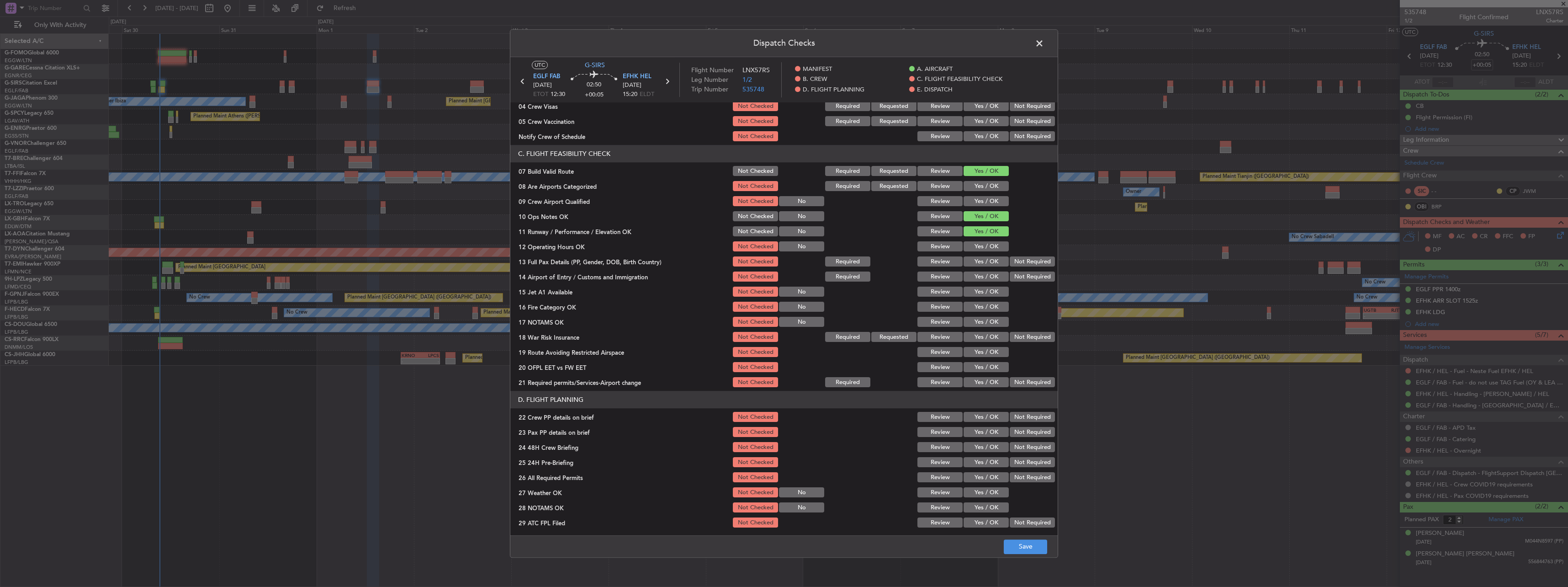
click at [975, 252] on button "Yes / OK" at bounding box center [986, 247] width 45 height 10
click at [978, 261] on button "Yes / OK" at bounding box center [986, 261] width 45 height 10
click at [980, 275] on button "Yes / OK" at bounding box center [986, 277] width 45 height 10
click at [980, 290] on button "Yes / OK" at bounding box center [986, 291] width 45 height 10
click at [980, 303] on button "Yes / OK" at bounding box center [986, 307] width 45 height 10
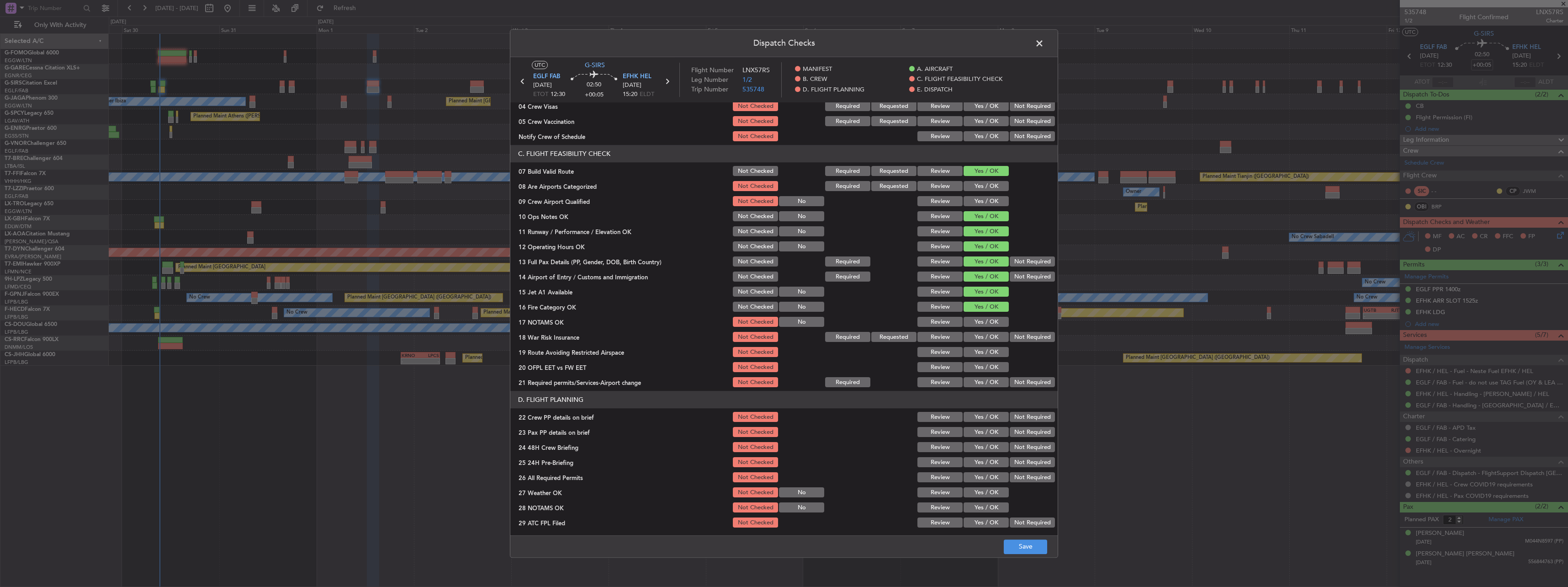
click at [985, 321] on button "Yes / OK" at bounding box center [986, 322] width 45 height 10
drag, startPoint x: 1016, startPoint y: 336, endPoint x: 986, endPoint y: 356, distance: 36.1
click at [1016, 337] on button "Not Required" at bounding box center [1032, 337] width 45 height 10
click at [986, 356] on button "Yes / OK" at bounding box center [986, 352] width 45 height 10
drag, startPoint x: 982, startPoint y: 368, endPoint x: 981, endPoint y: 373, distance: 5.1
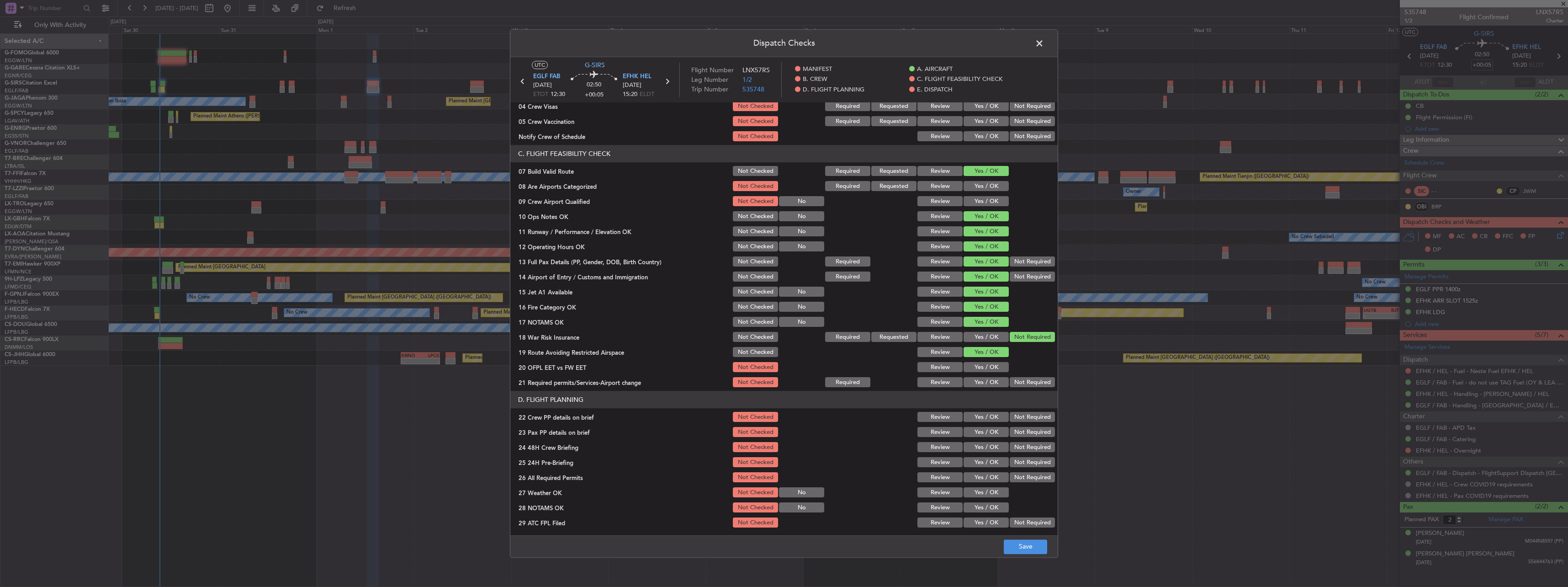
click at [981, 368] on button "Yes / OK" at bounding box center [986, 367] width 45 height 10
click at [979, 381] on button "Yes / OK" at bounding box center [986, 382] width 45 height 10
click at [981, 422] on div "Yes / OK" at bounding box center [984, 417] width 46 height 13
click at [980, 420] on button "Yes / OK" at bounding box center [986, 417] width 45 height 10
click at [982, 427] on div "Yes / OK" at bounding box center [984, 433] width 46 height 13
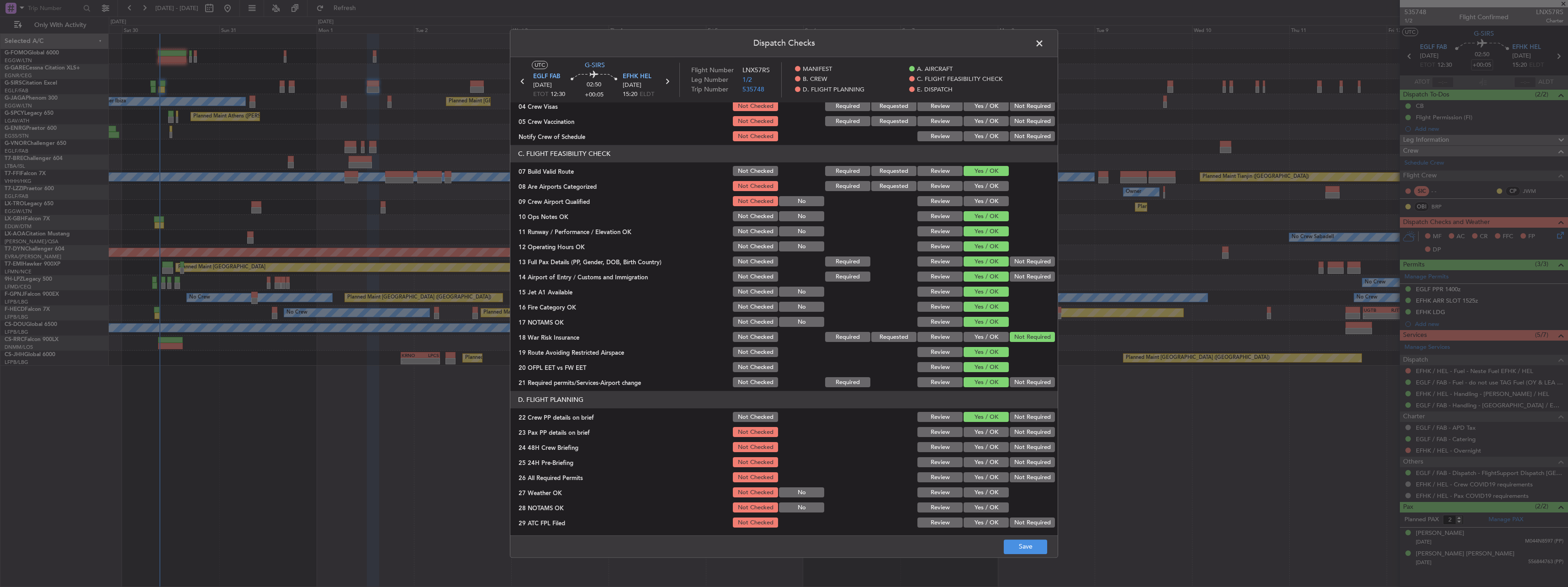
click at [983, 431] on button "Yes / OK" at bounding box center [986, 432] width 45 height 10
drag, startPoint x: 987, startPoint y: 442, endPoint x: 993, endPoint y: 448, distance: 8.5
click at [987, 442] on div "Yes / OK" at bounding box center [984, 447] width 46 height 13
click at [993, 449] on button "Yes / OK" at bounding box center [986, 447] width 45 height 10
click at [1022, 464] on button "Not Required" at bounding box center [1032, 462] width 45 height 10
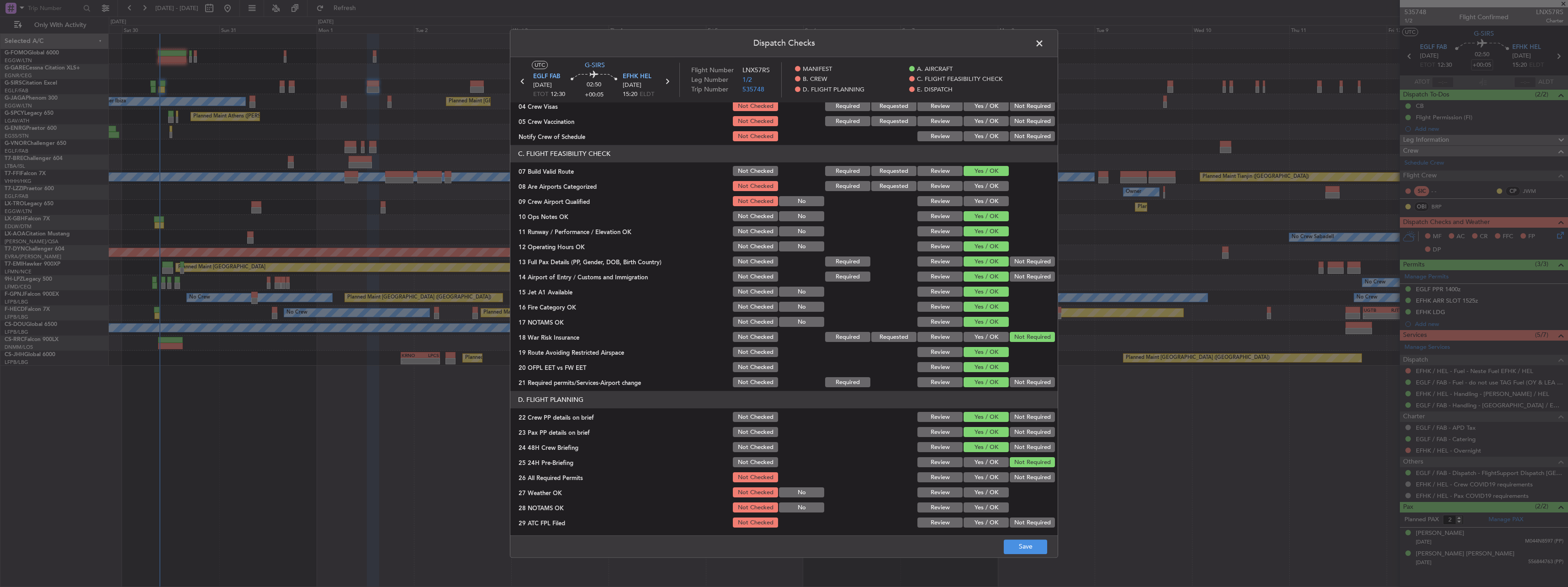
click at [1033, 535] on main "UTC G-SIRS EGLF FAB 01/09/2025 ETOT 12:30 02:50 +00:05 EFHK HEL 01/09/2025 15:2…" at bounding box center [784, 297] width 547 height 481
click at [1036, 547] on button "Save" at bounding box center [1025, 546] width 43 height 15
click at [1044, 43] on span at bounding box center [1044, 45] width 0 height 19
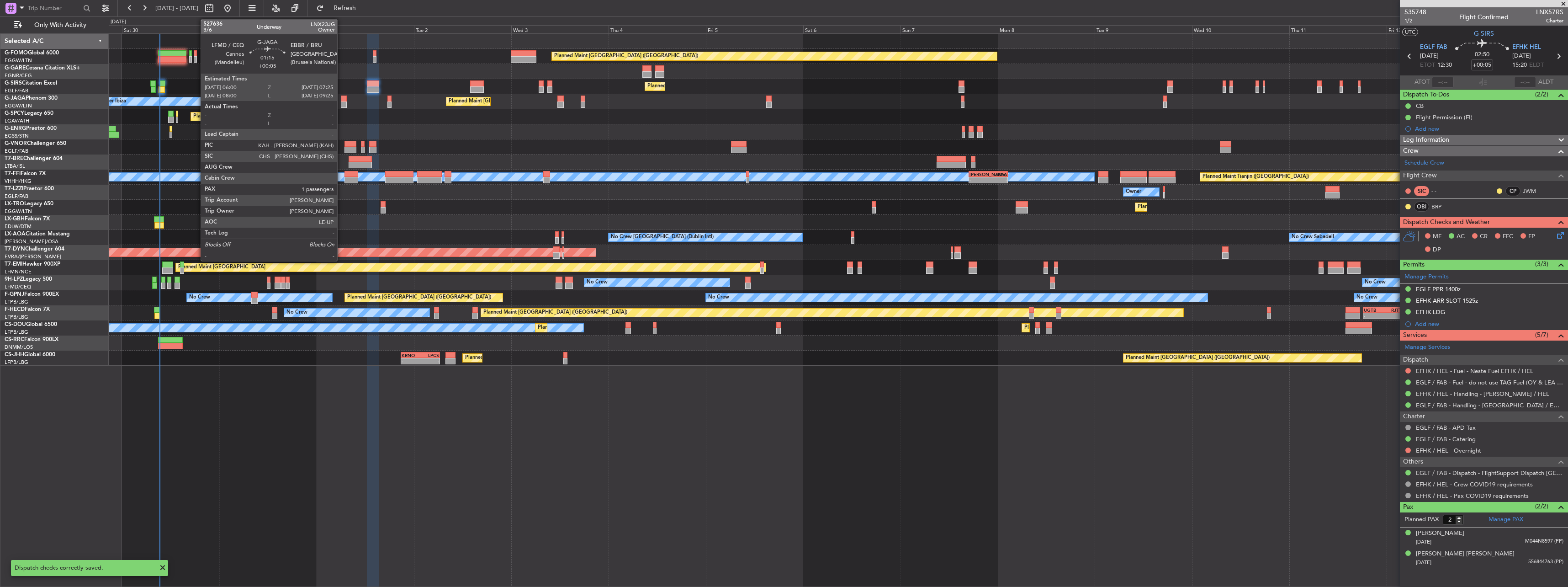
click at [341, 100] on div at bounding box center [343, 99] width 6 height 6
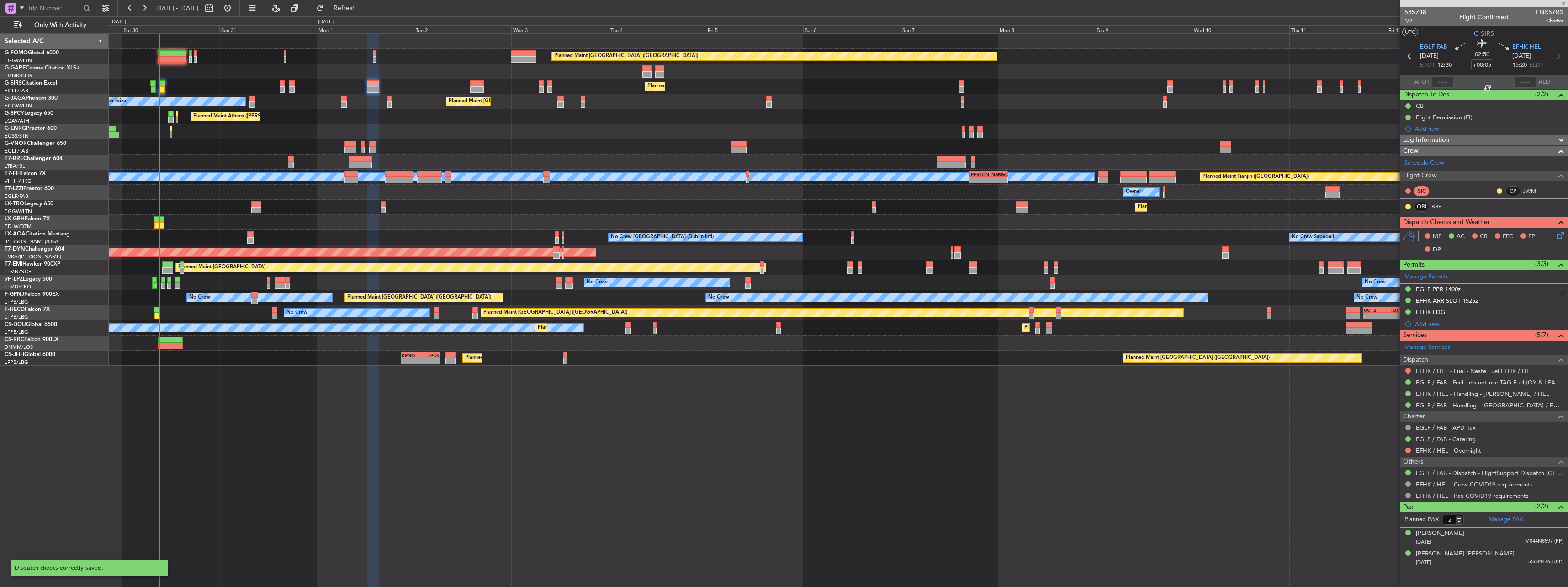
type input "1"
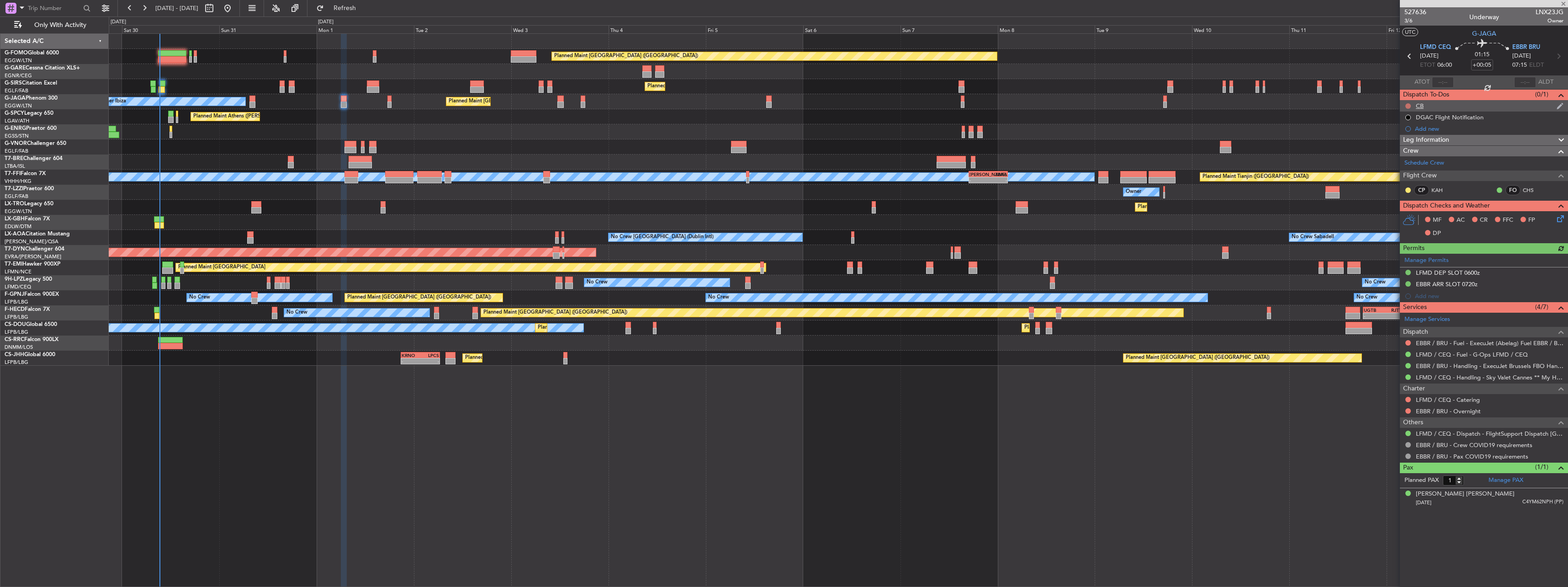
click at [1409, 106] on button at bounding box center [1407, 106] width 6 height 6
click at [1401, 145] on span "Completed" at bounding box center [1411, 145] width 30 height 9
click at [1557, 217] on icon at bounding box center [1558, 217] width 7 height 7
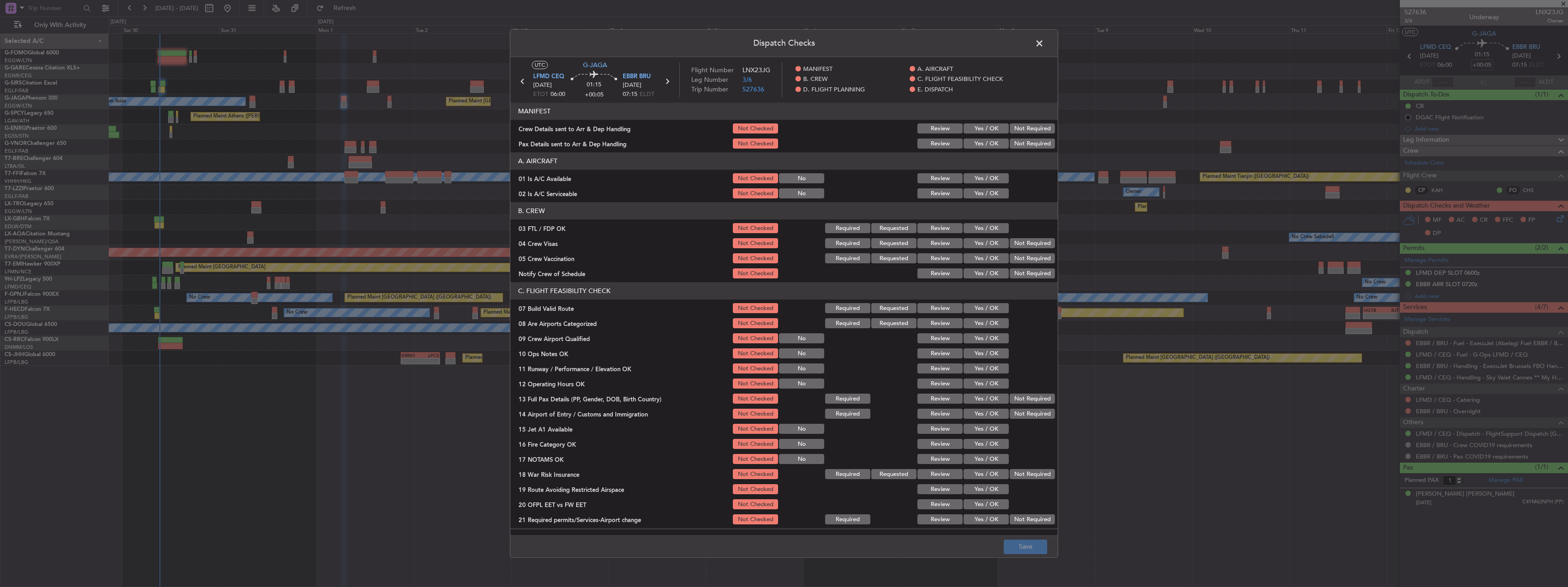
click at [976, 182] on button "Yes / OK" at bounding box center [986, 179] width 45 height 10
click at [980, 195] on button "Yes / OK" at bounding box center [986, 193] width 45 height 10
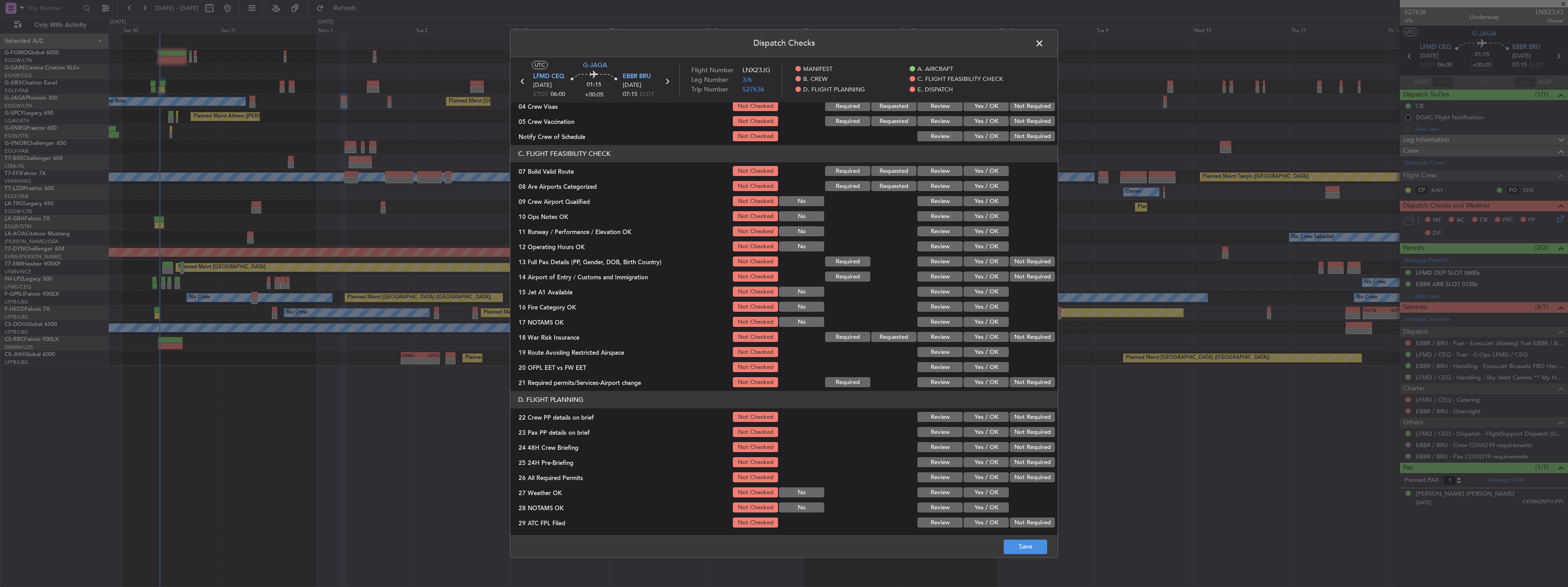
click at [980, 168] on button "Yes / OK" at bounding box center [986, 171] width 45 height 10
click at [993, 225] on div "Yes / OK" at bounding box center [984, 231] width 46 height 13
click at [988, 213] on button "Yes / OK" at bounding box center [986, 217] width 45 height 10
click at [988, 227] on button "Yes / OK" at bounding box center [986, 231] width 45 height 10
click at [985, 238] on section "C. FLIGHT FEASIBILITY CHECK 07 Build Valid Route Not Checked Required Requested…" at bounding box center [784, 267] width 547 height 244
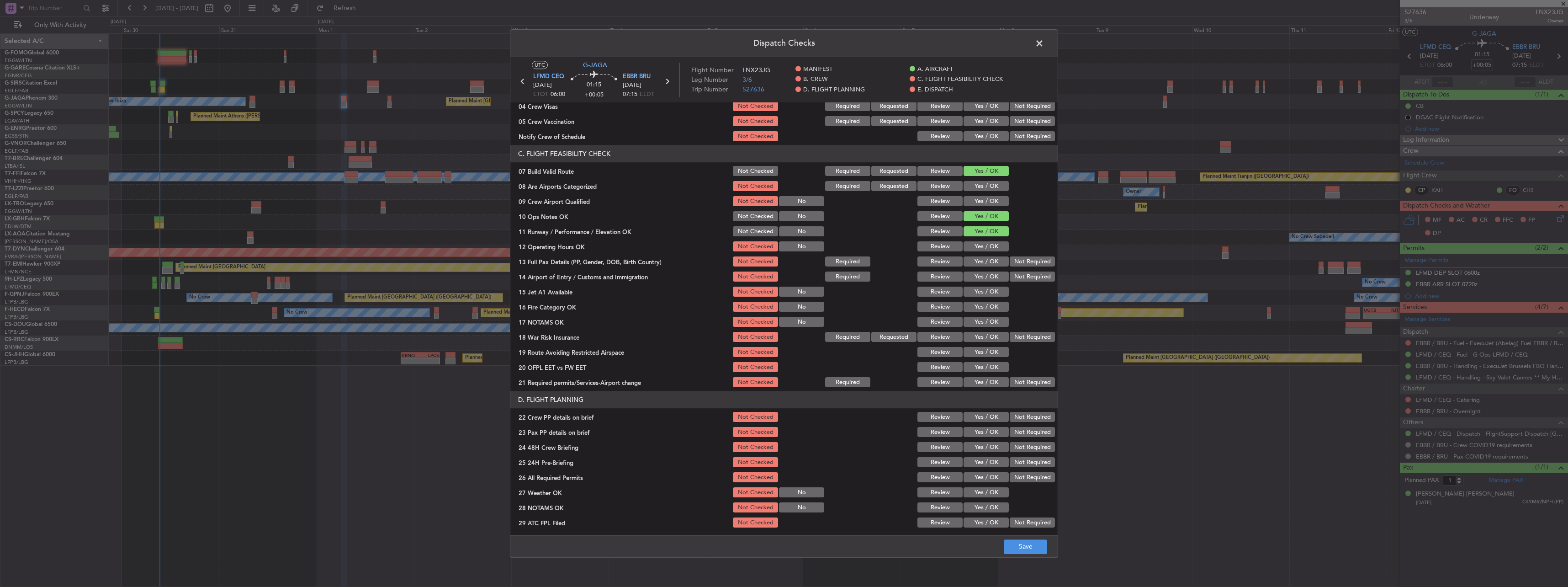
click at [985, 242] on button "Yes / OK" at bounding box center [986, 247] width 45 height 10
click at [982, 261] on button "Yes / OK" at bounding box center [986, 261] width 45 height 10
click at [980, 270] on section "C. FLIGHT FEASIBILITY CHECK 07 Build Valid Route Not Checked Required Requested…" at bounding box center [784, 267] width 547 height 244
click at [982, 281] on button "Yes / OK" at bounding box center [986, 277] width 45 height 10
click at [985, 293] on button "Yes / OK" at bounding box center [986, 291] width 45 height 10
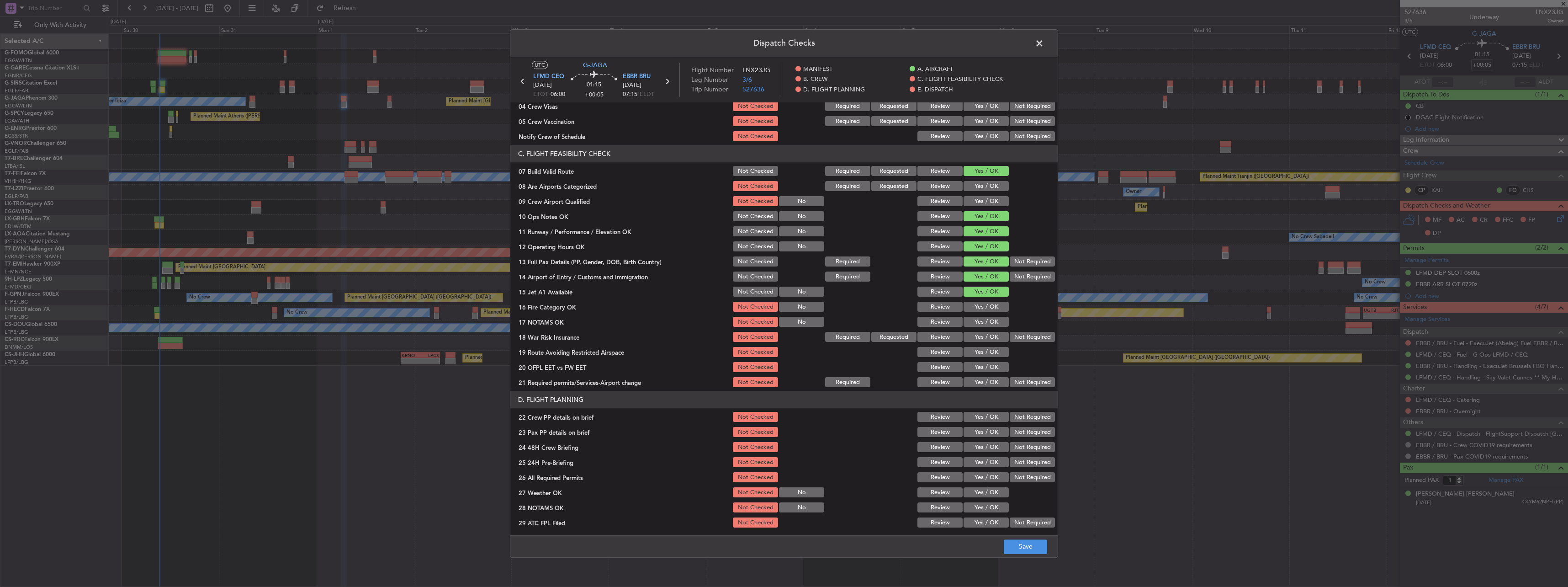
click at [987, 308] on button "Yes / OK" at bounding box center [986, 307] width 45 height 10
click at [990, 324] on button "Yes / OK" at bounding box center [986, 322] width 45 height 10
click at [1017, 334] on button "Not Required" at bounding box center [1032, 337] width 45 height 10
click at [980, 356] on button "Yes / OK" at bounding box center [986, 352] width 45 height 10
drag, startPoint x: 980, startPoint y: 365, endPoint x: 980, endPoint y: 373, distance: 8.0
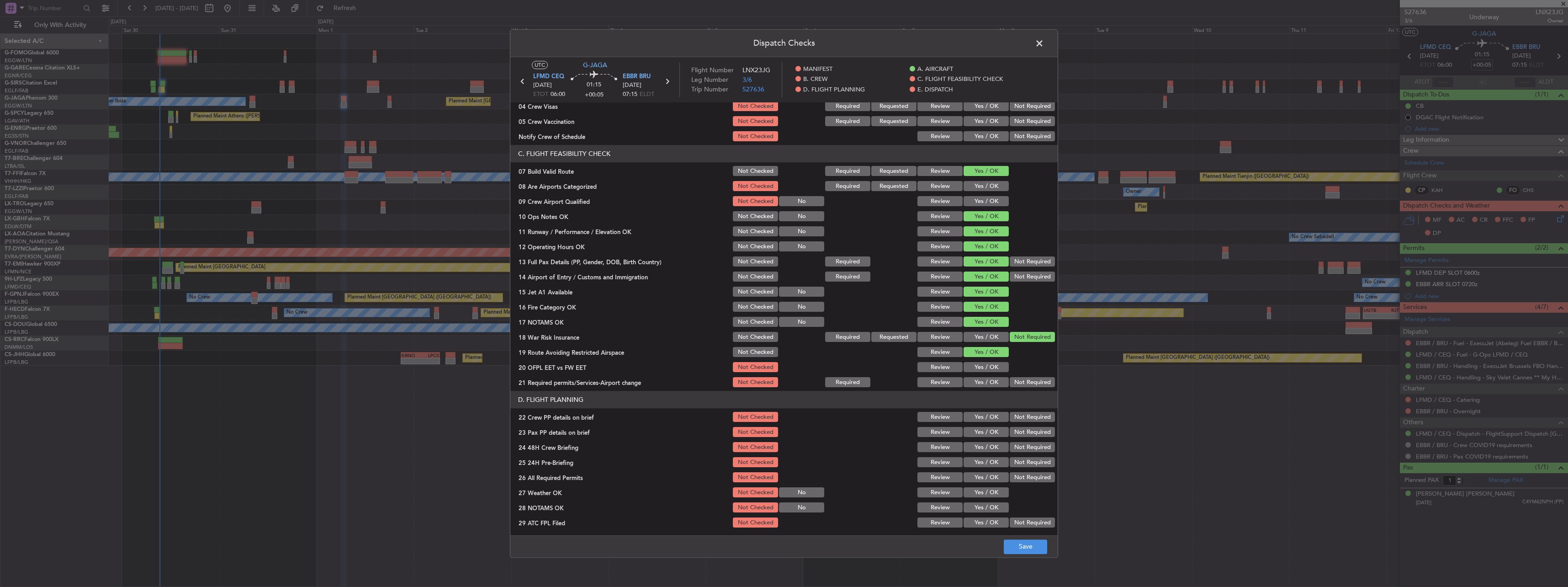
click at [980, 369] on button "Yes / OK" at bounding box center [986, 367] width 45 height 10
click at [980, 378] on button "Yes / OK" at bounding box center [986, 382] width 45 height 10
click at [989, 421] on button "Yes / OK" at bounding box center [986, 417] width 45 height 10
click at [989, 434] on button "Yes / OK" at bounding box center [986, 432] width 45 height 10
click at [990, 454] on section "D. FLIGHT PLANNING 22 Crew PP details on brief Not Checked Review Yes / OK Not …" at bounding box center [784, 483] width 547 height 183
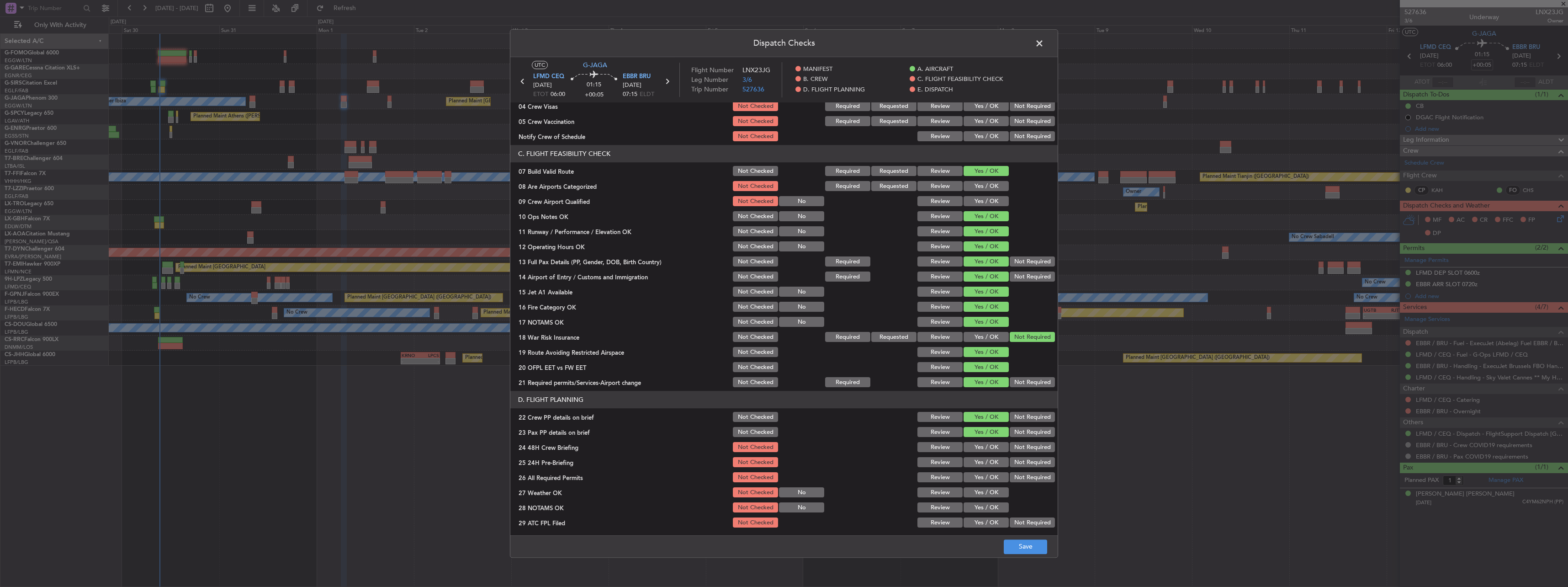
click at [1000, 447] on button "Yes / OK" at bounding box center [986, 447] width 45 height 10
click at [1019, 460] on button "Not Required" at bounding box center [1032, 462] width 45 height 10
click at [1025, 552] on button "Save" at bounding box center [1025, 546] width 43 height 15
click at [1044, 48] on span at bounding box center [1044, 45] width 0 height 19
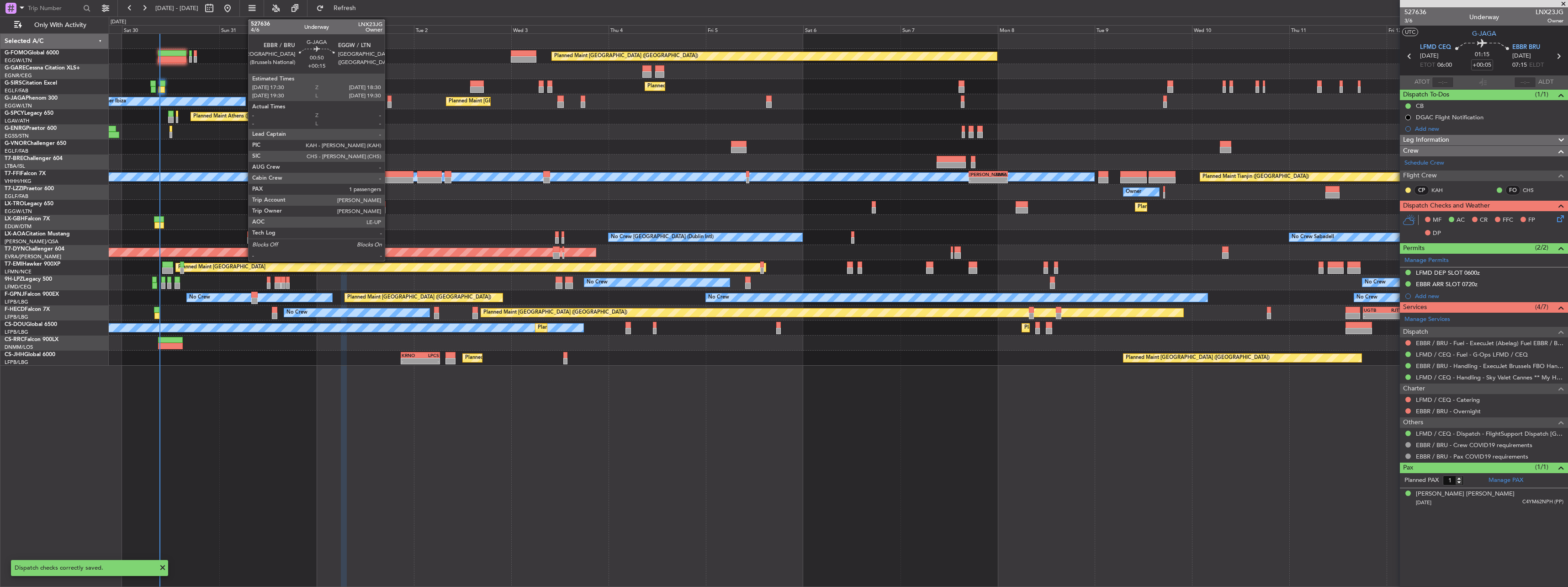
click at [389, 97] on div at bounding box center [389, 99] width 4 height 6
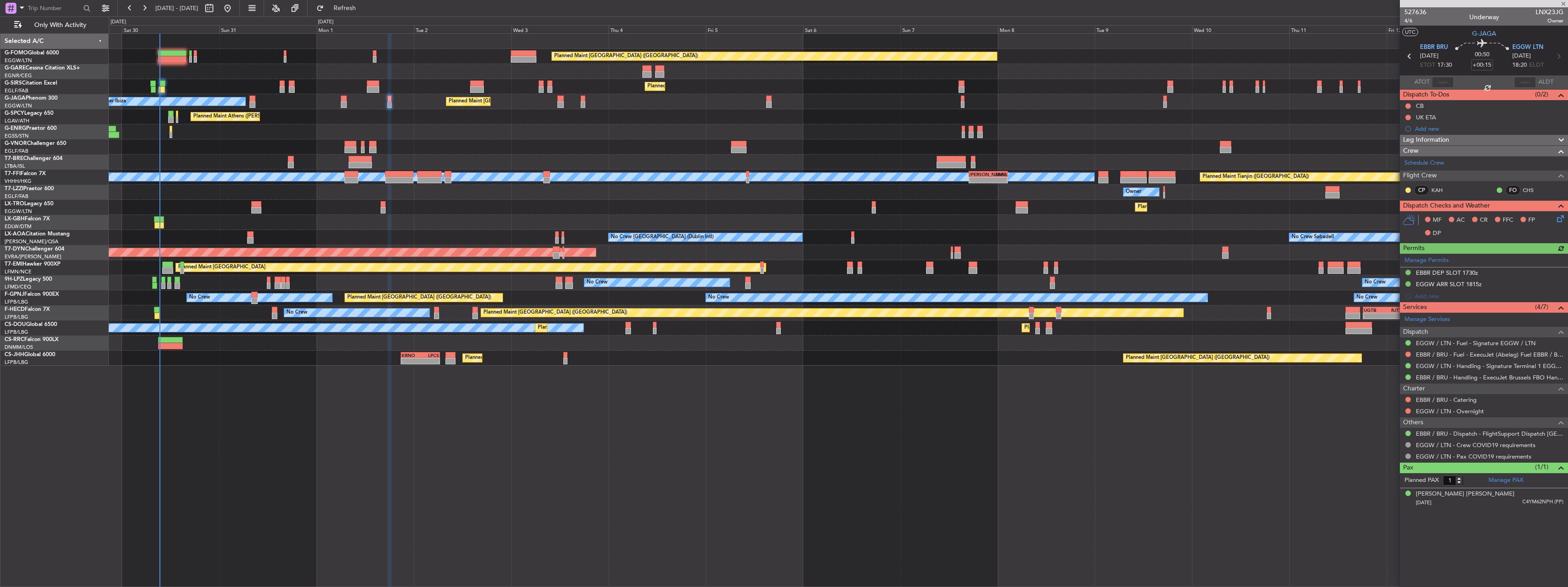
click at [1560, 218] on icon at bounding box center [1558, 217] width 7 height 7
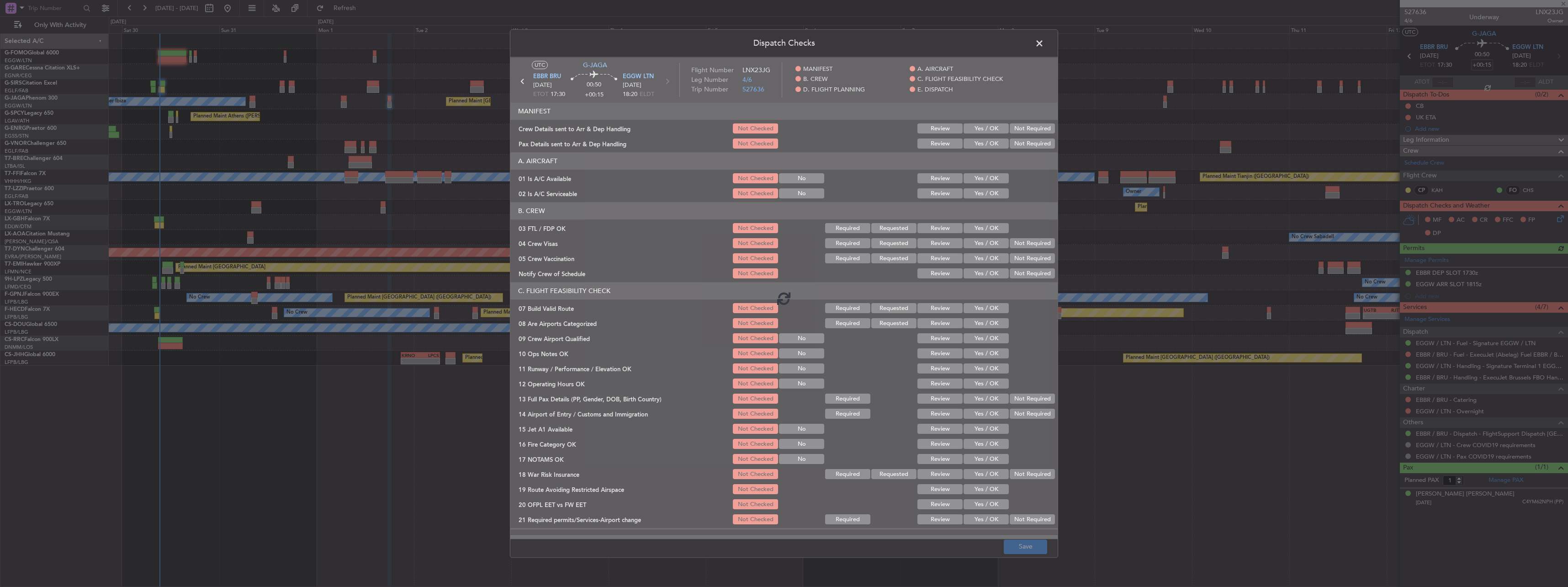
click at [977, 177] on div at bounding box center [784, 297] width 547 height 481
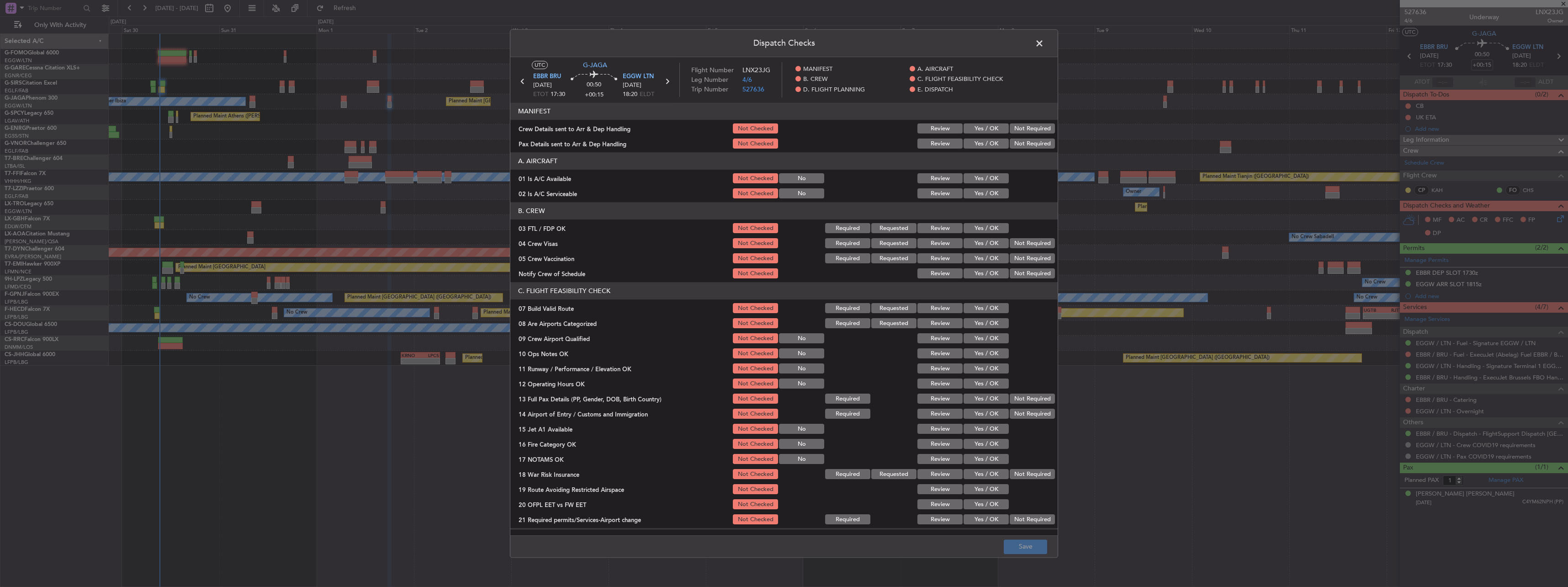
click at [977, 177] on button "Yes / OK" at bounding box center [986, 179] width 45 height 10
click at [980, 194] on button "Yes / OK" at bounding box center [986, 193] width 45 height 10
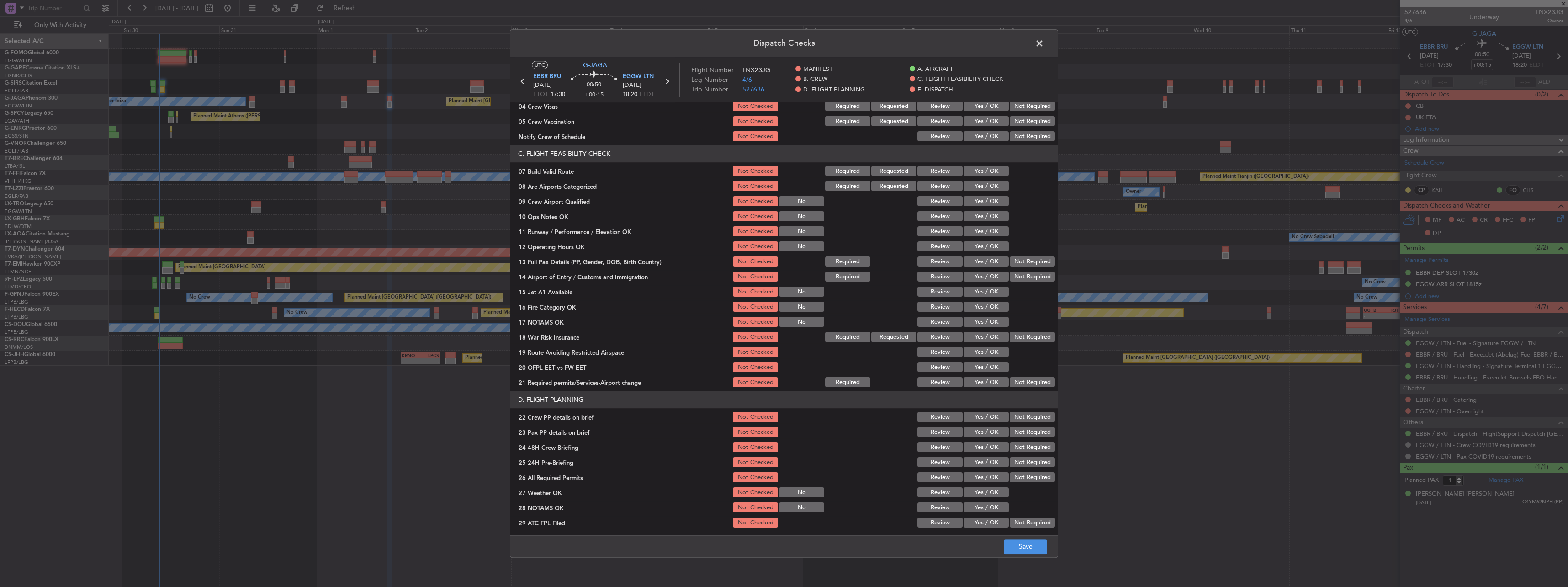
click at [984, 171] on button "Yes / OK" at bounding box center [986, 171] width 45 height 10
click at [986, 218] on button "Yes / OK" at bounding box center [986, 217] width 45 height 10
click at [986, 227] on button "Yes / OK" at bounding box center [986, 231] width 45 height 10
click at [989, 244] on button "Yes / OK" at bounding box center [986, 247] width 45 height 10
click at [990, 260] on button "Yes / OK" at bounding box center [986, 261] width 45 height 10
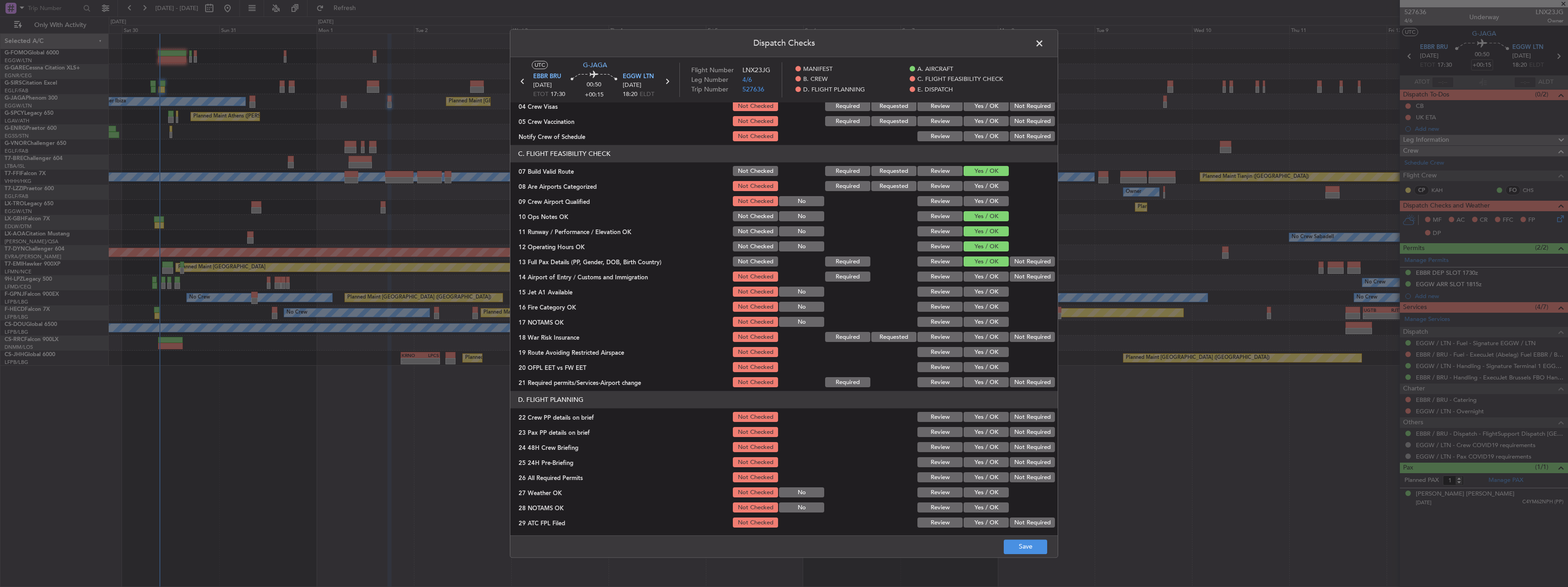
click at [994, 278] on button "Yes / OK" at bounding box center [986, 277] width 45 height 10
click at [995, 297] on div "Yes / OK" at bounding box center [984, 292] width 46 height 13
click at [988, 290] on button "Yes / OK" at bounding box center [986, 291] width 45 height 10
click at [988, 300] on div "Yes / OK" at bounding box center [984, 307] width 46 height 13
click at [987, 307] on button "Yes / OK" at bounding box center [986, 307] width 45 height 10
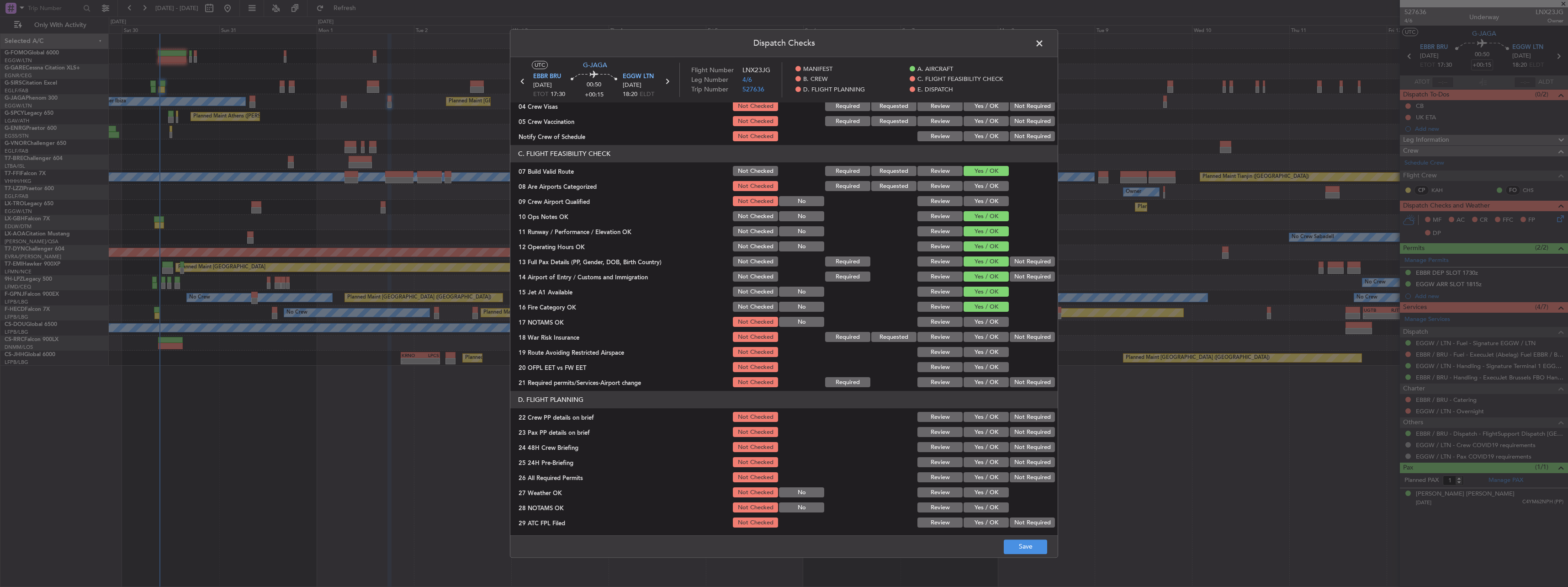
click at [987, 318] on button "Yes / OK" at bounding box center [986, 322] width 45 height 10
click at [1010, 333] on button "Not Required" at bounding box center [1032, 337] width 45 height 10
click at [974, 353] on button "Yes / OK" at bounding box center [986, 352] width 45 height 10
click at [971, 363] on button "Yes / OK" at bounding box center [986, 367] width 45 height 10
click at [973, 376] on div "Yes / OK" at bounding box center [984, 382] width 46 height 13
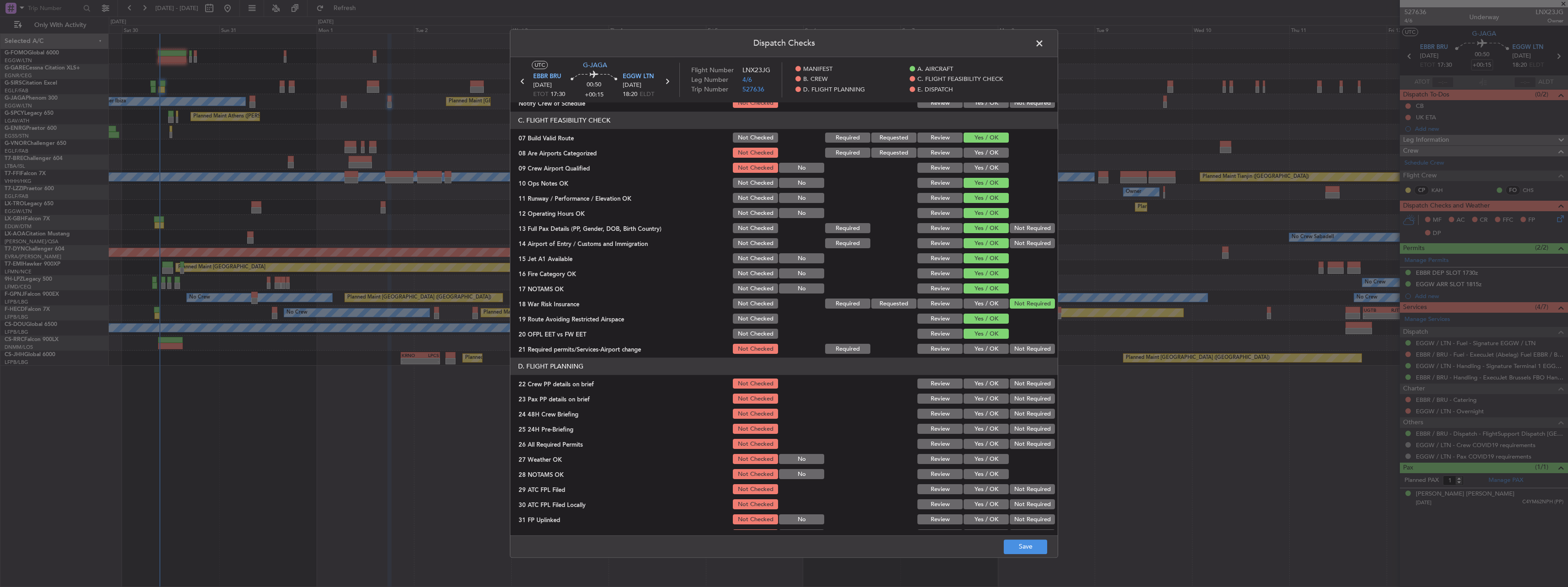
scroll to position [183, 0]
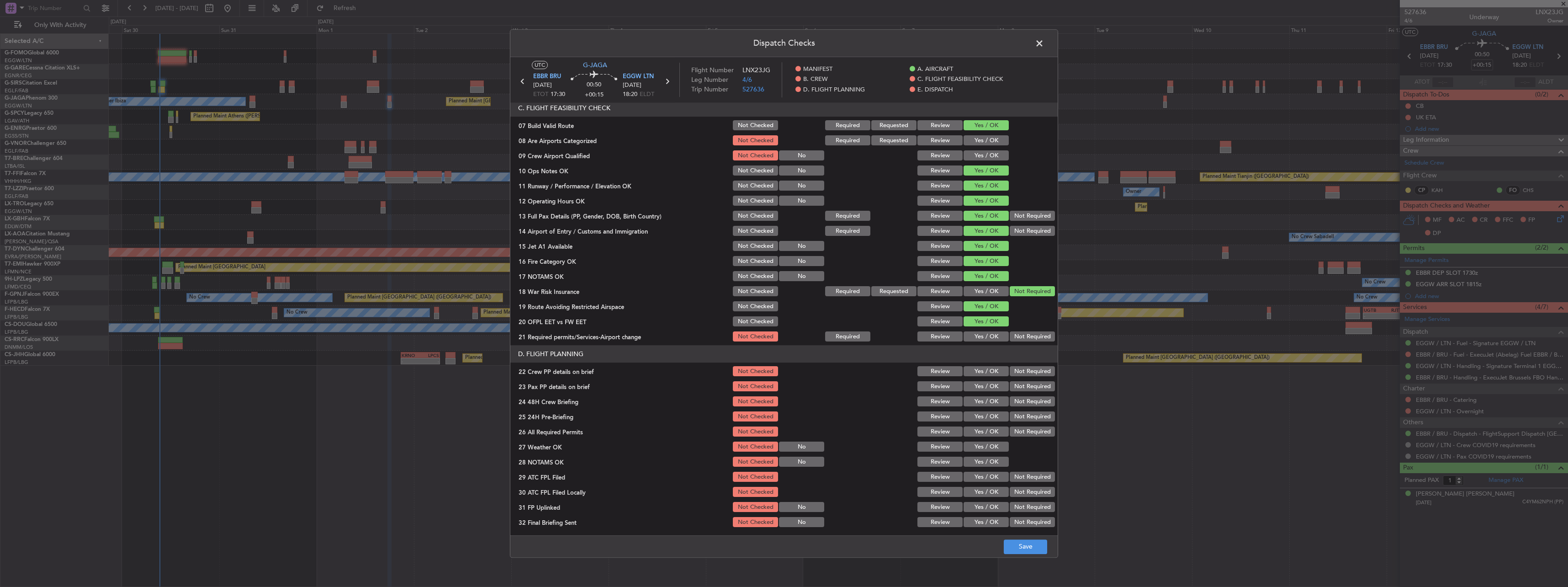
click at [983, 342] on div "Yes / OK" at bounding box center [984, 337] width 46 height 13
click at [982, 339] on button "Yes / OK" at bounding box center [986, 337] width 45 height 10
click at [985, 369] on button "Yes / OK" at bounding box center [986, 371] width 45 height 10
click at [986, 384] on button "Yes / OK" at bounding box center [986, 386] width 45 height 10
click at [986, 397] on button "Yes / OK" at bounding box center [986, 402] width 45 height 10
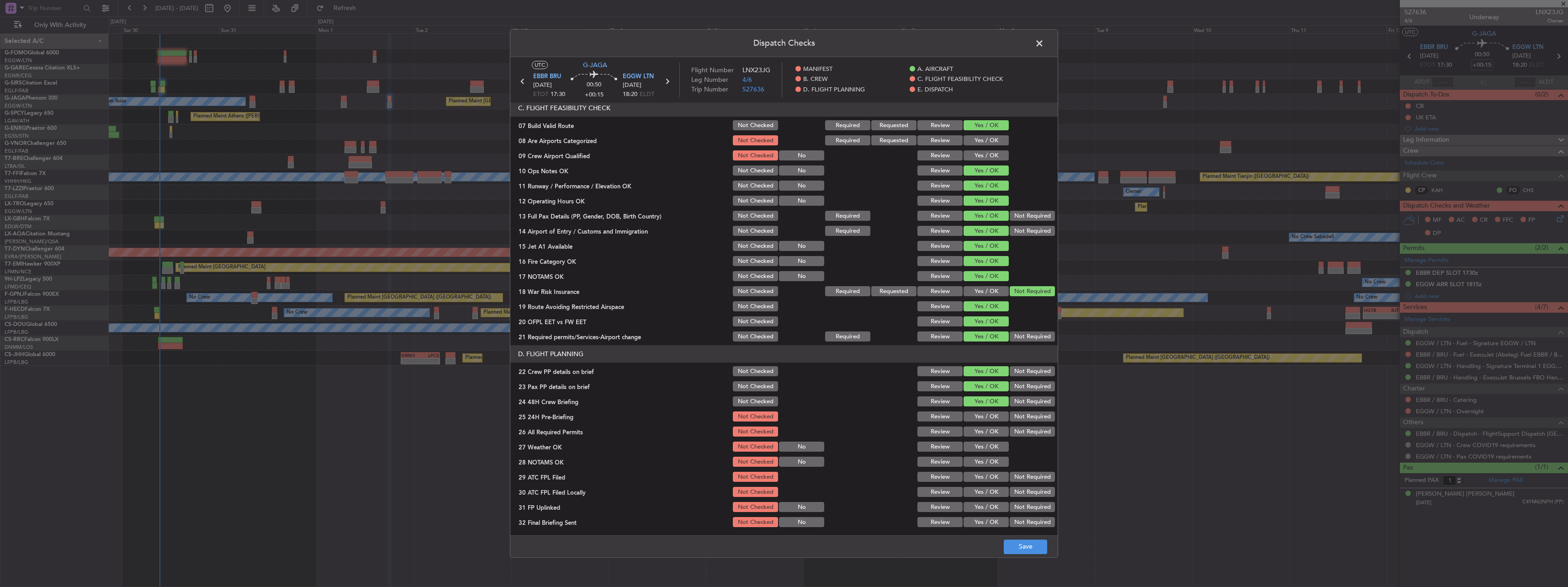
click at [1020, 416] on button "Not Required" at bounding box center [1032, 417] width 45 height 10
click at [1033, 552] on button "Save" at bounding box center [1025, 546] width 43 height 15
click at [1044, 41] on span at bounding box center [1044, 45] width 0 height 19
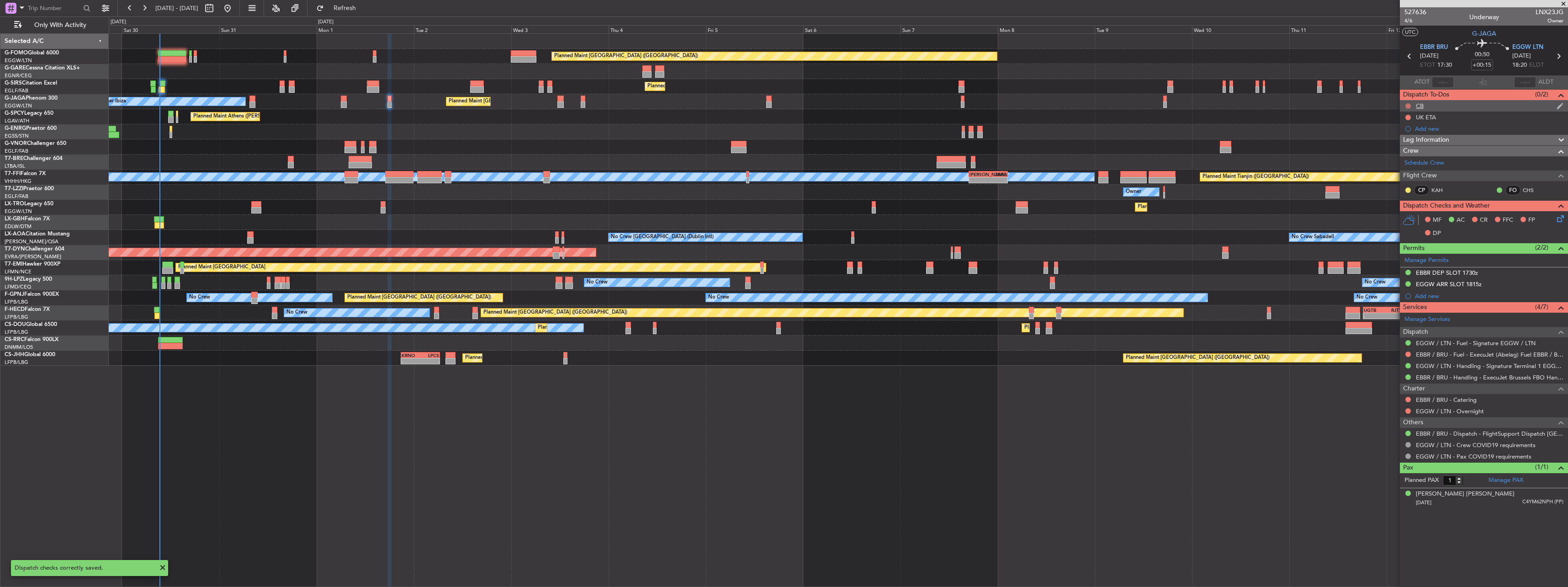
click at [1408, 105] on button at bounding box center [1407, 106] width 6 height 6
click at [1413, 146] on span "Completed" at bounding box center [1411, 145] width 30 height 9
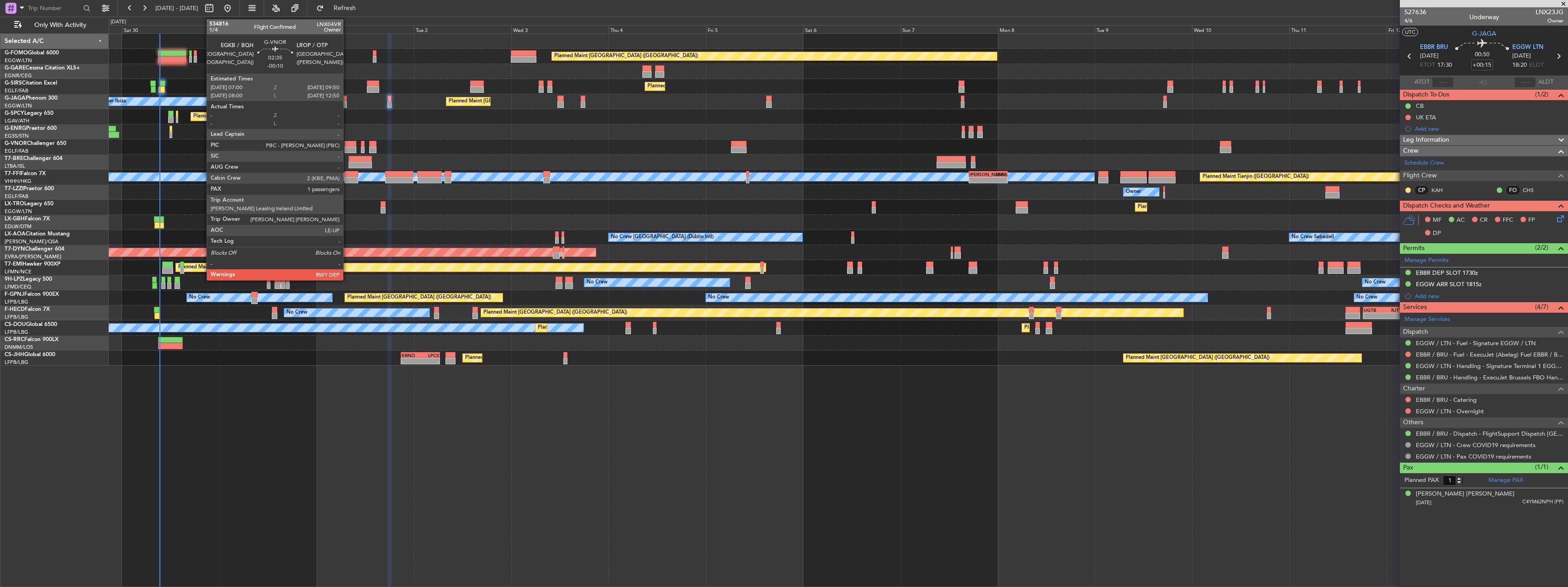
click at [347, 146] on div at bounding box center [350, 144] width 12 height 6
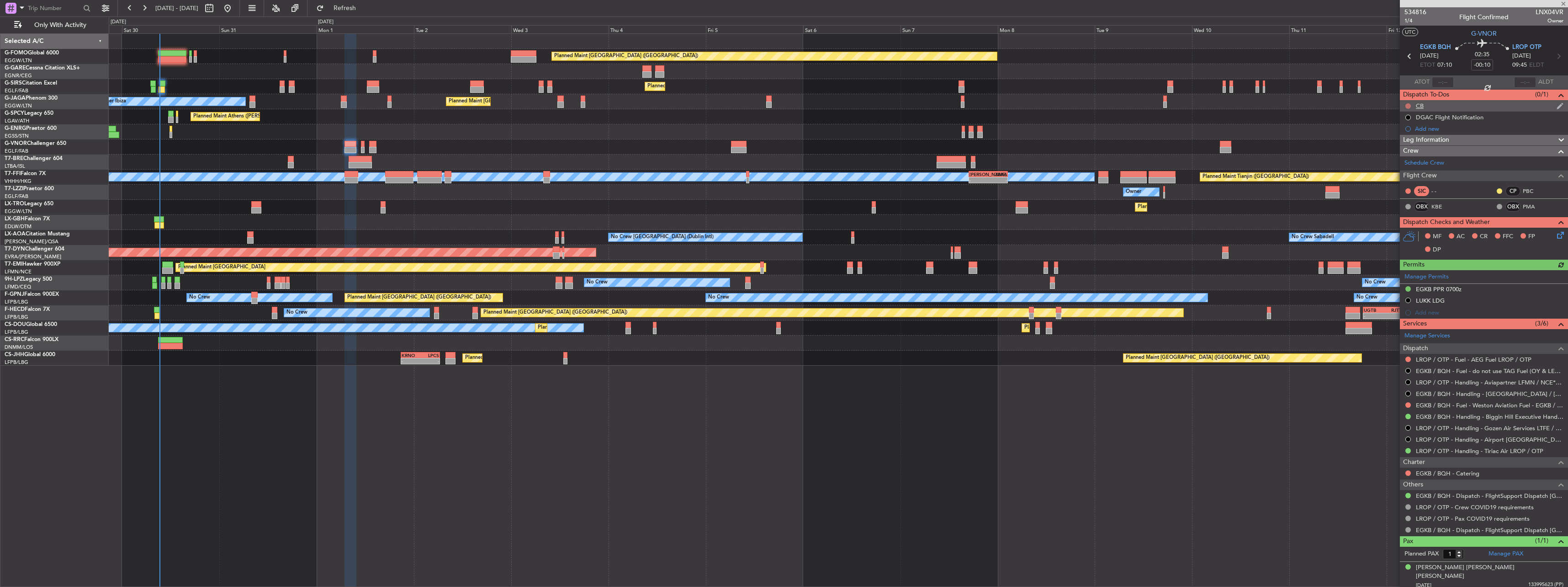
click at [1406, 106] on button at bounding box center [1407, 106] width 6 height 6
click at [1407, 145] on span "Completed" at bounding box center [1411, 145] width 30 height 9
click at [1557, 234] on icon at bounding box center [1558, 233] width 7 height 7
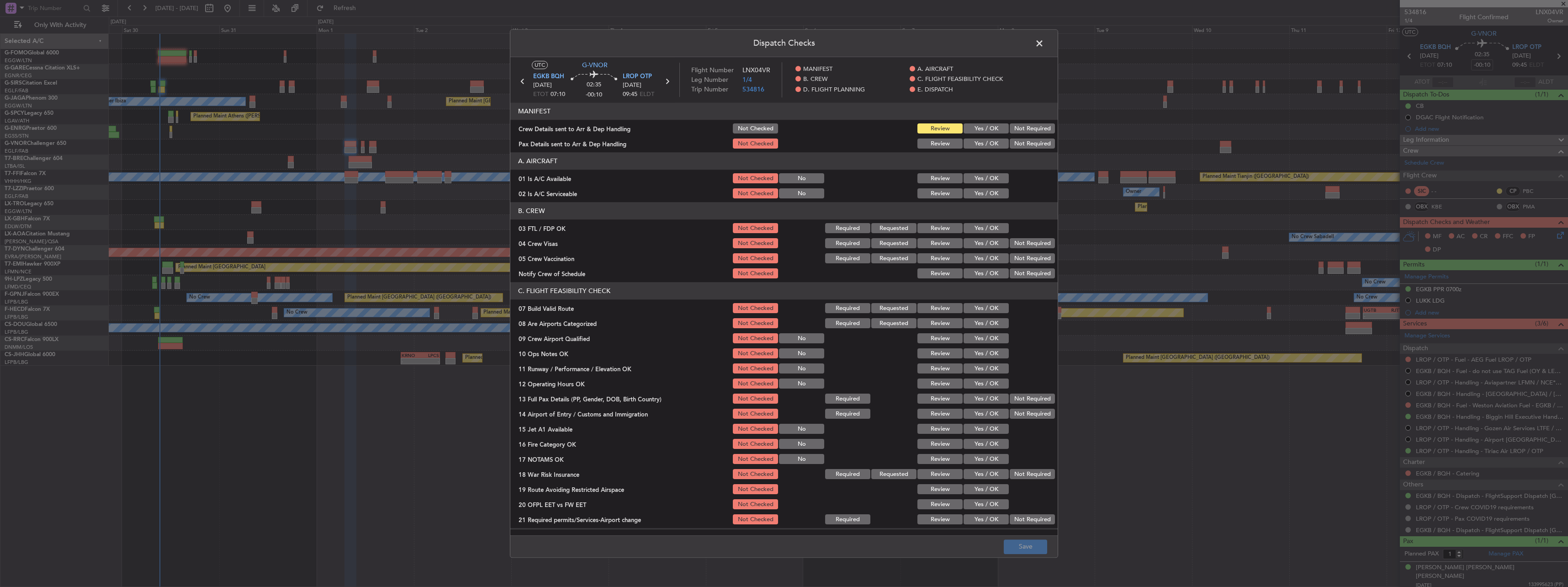
drag, startPoint x: 975, startPoint y: 179, endPoint x: 975, endPoint y: 195, distance: 16.0
click at [975, 181] on button "Yes / OK" at bounding box center [986, 179] width 45 height 10
drag, startPoint x: 975, startPoint y: 195, endPoint x: 892, endPoint y: 185, distance: 83.6
click at [974, 195] on button "Yes / OK" at bounding box center [986, 193] width 45 height 10
click at [745, 125] on button "Not Checked" at bounding box center [756, 129] width 45 height 10
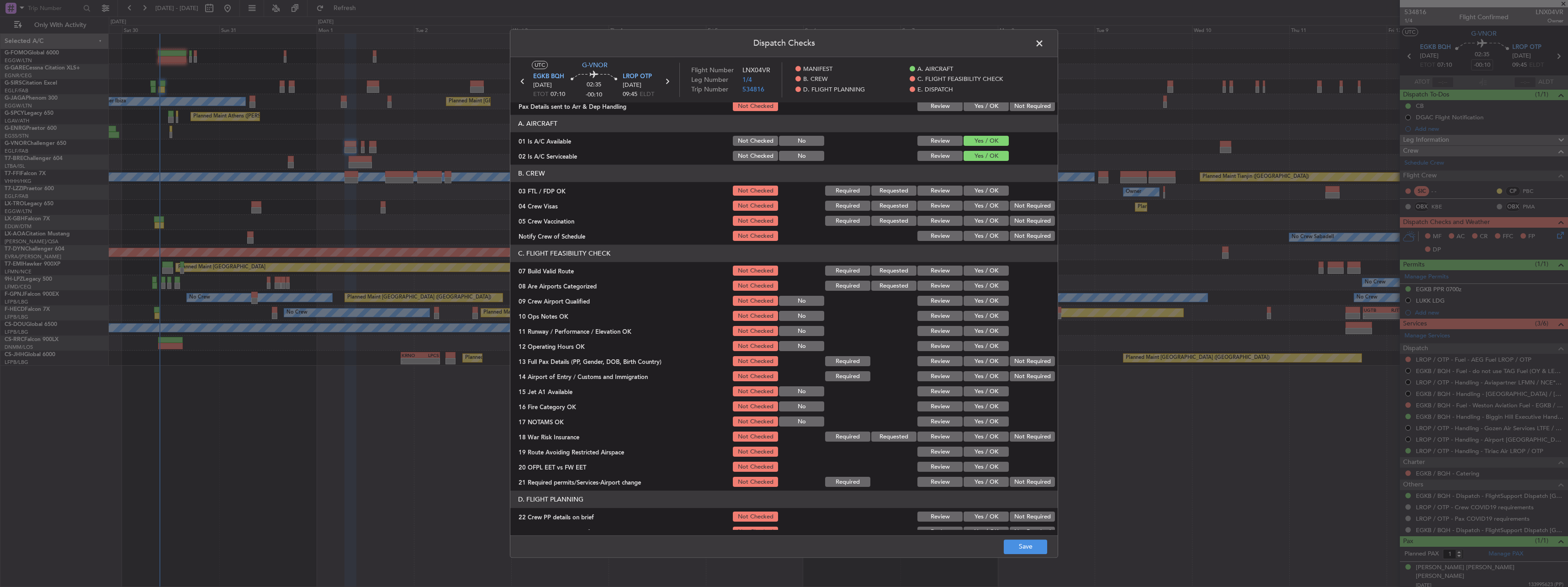
scroll to position [92, 0]
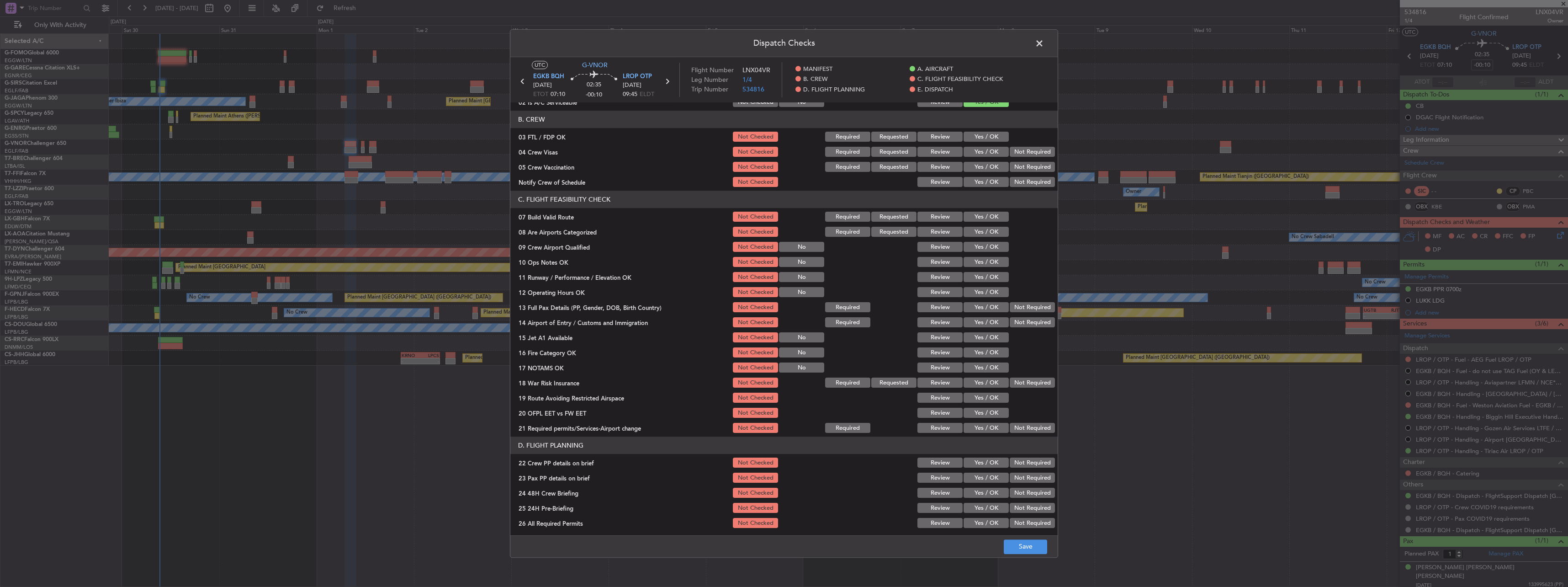
click at [980, 214] on button "Yes / OK" at bounding box center [986, 217] width 45 height 10
click at [991, 270] on section "C. FLIGHT FEASIBILITY CHECK 07 Build Valid Route Not Checked Required Requested…" at bounding box center [784, 313] width 547 height 244
click at [988, 255] on section "C. FLIGHT FEASIBILITY CHECK 07 Build Valid Route Not Checked Required Requested…" at bounding box center [784, 313] width 547 height 244
click at [986, 263] on button "Yes / OK" at bounding box center [986, 262] width 45 height 10
click at [986, 274] on button "Yes / OK" at bounding box center [986, 277] width 45 height 10
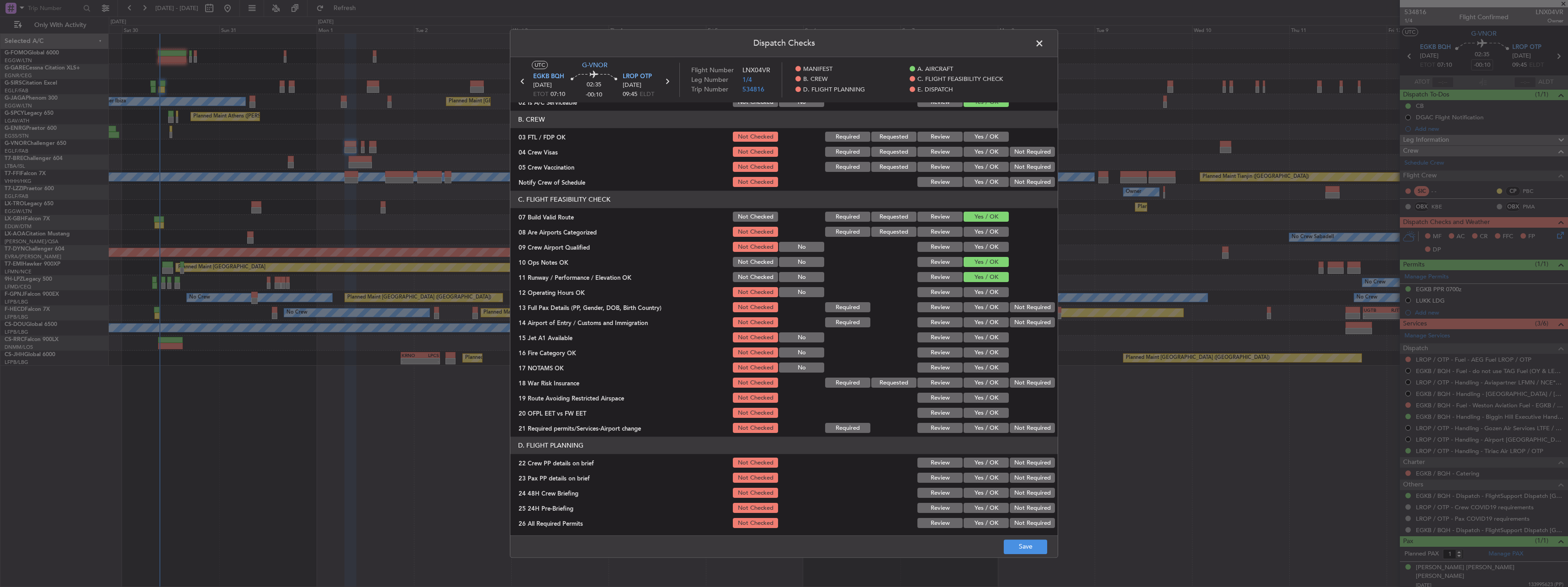
click at [986, 285] on section "C. FLIGHT FEASIBILITY CHECK 07 Build Valid Route Not Checked Required Requested…" at bounding box center [784, 313] width 547 height 244
click at [987, 294] on button "Yes / OK" at bounding box center [986, 292] width 45 height 10
click at [991, 307] on button "Yes / OK" at bounding box center [986, 308] width 45 height 10
click at [990, 323] on button "Yes / OK" at bounding box center [986, 322] width 45 height 10
click at [988, 342] on button "Yes / OK" at bounding box center [986, 338] width 45 height 10
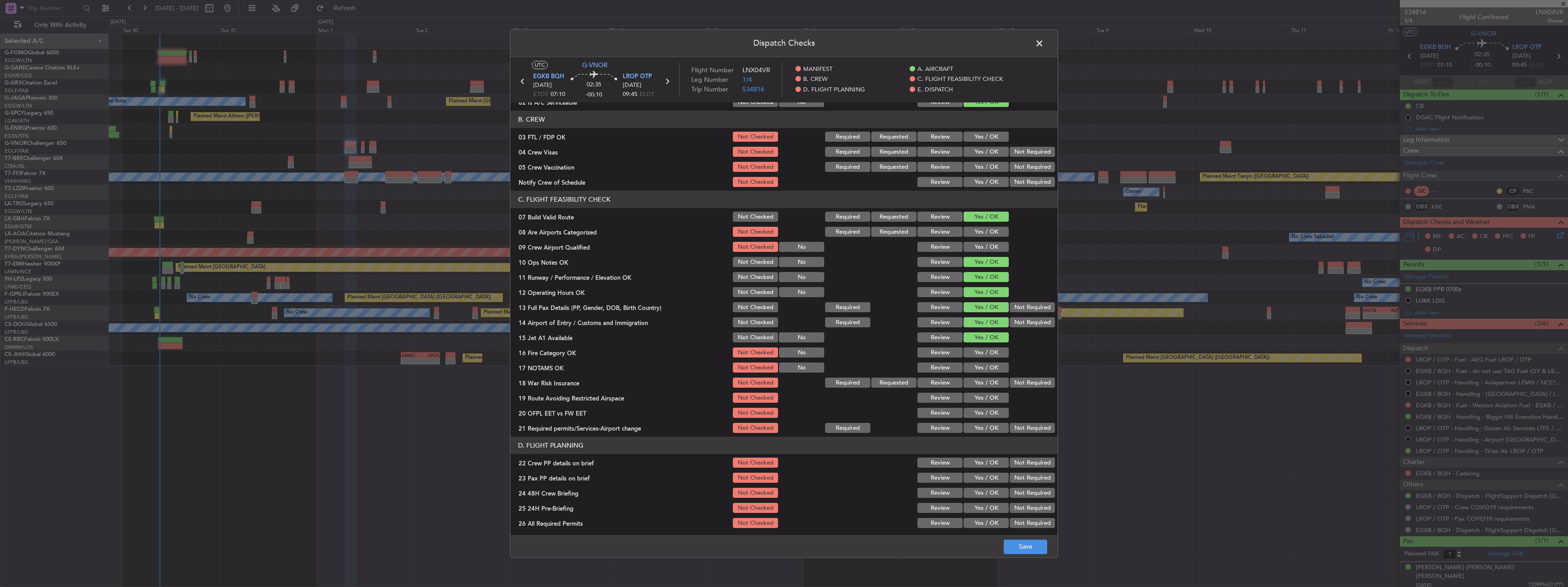
click at [984, 348] on button "Yes / OK" at bounding box center [986, 352] width 45 height 10
drag, startPoint x: 987, startPoint y: 365, endPoint x: 991, endPoint y: 367, distance: 4.5
click at [988, 365] on button "Yes / OK" at bounding box center [986, 368] width 45 height 10
click at [1022, 382] on button "Not Required" at bounding box center [1032, 382] width 45 height 10
click at [990, 399] on button "Yes / OK" at bounding box center [986, 398] width 45 height 10
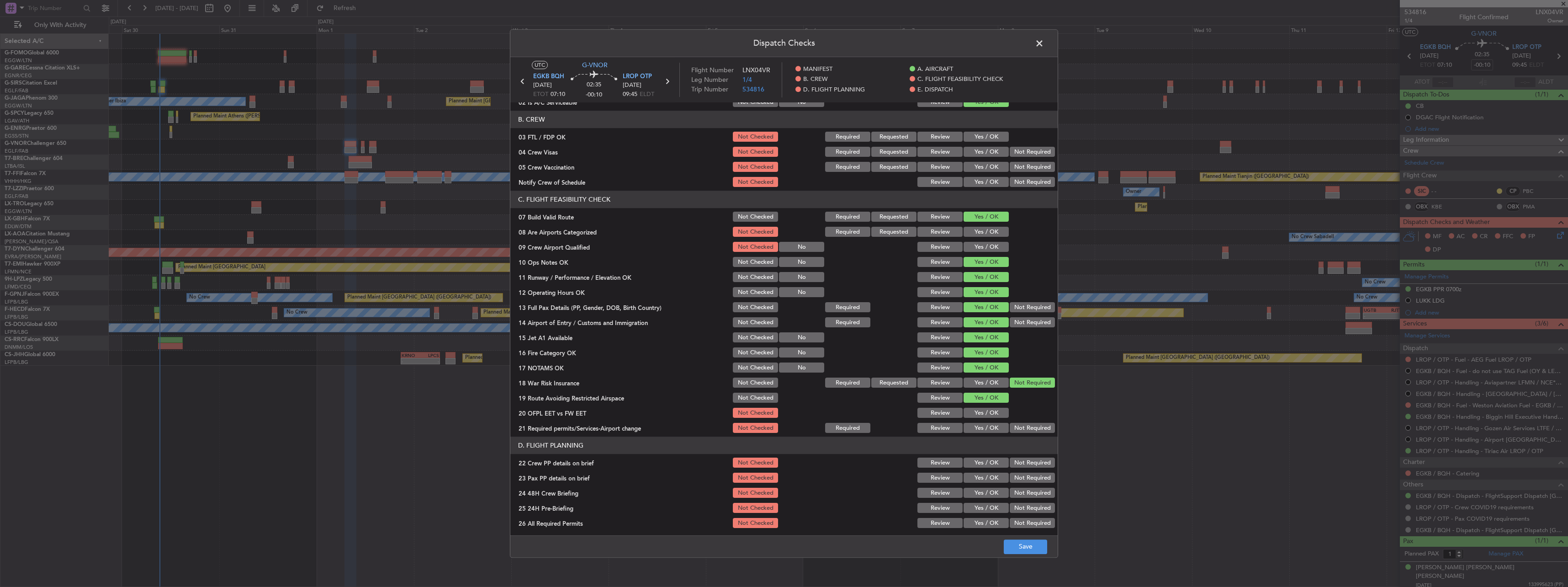
click at [987, 413] on button "Yes / OK" at bounding box center [986, 413] width 45 height 10
click at [983, 426] on button "Yes / OK" at bounding box center [986, 428] width 45 height 10
click at [982, 465] on button "Yes / OK" at bounding box center [986, 463] width 45 height 10
click at [979, 478] on button "Yes / OK" at bounding box center [986, 478] width 45 height 10
click at [979, 492] on button "Yes / OK" at bounding box center [986, 493] width 45 height 10
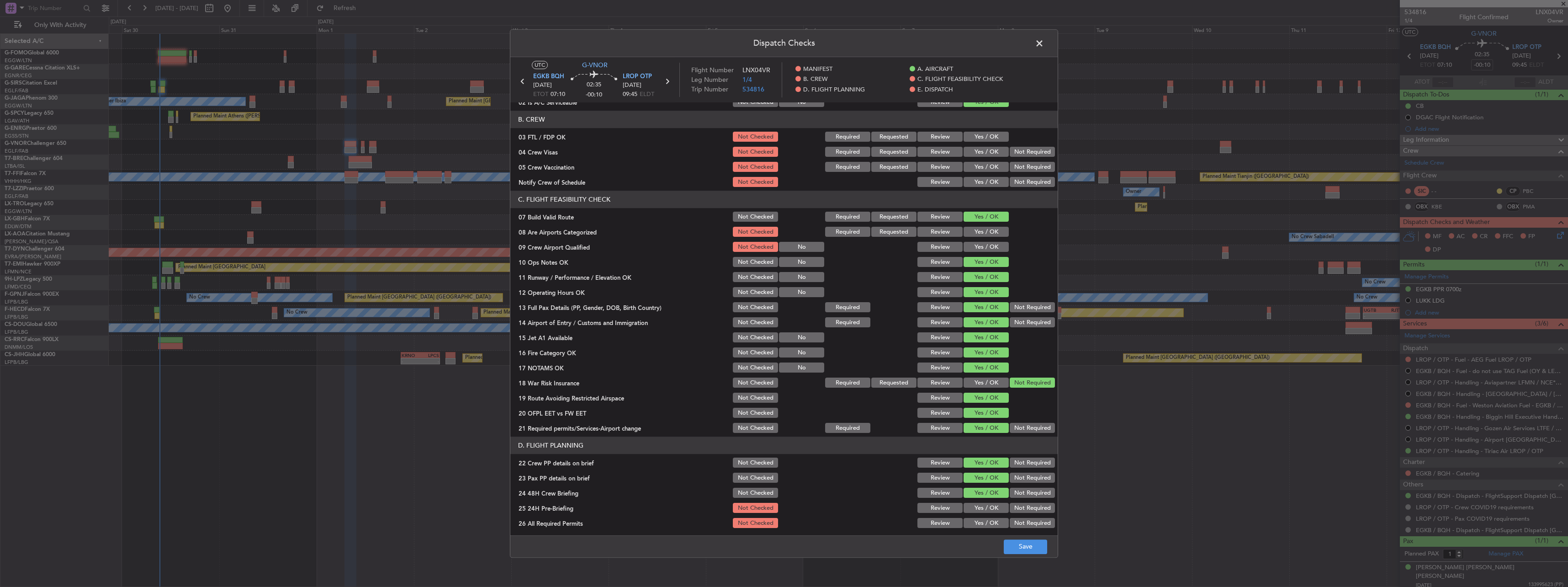
click at [1017, 506] on button "Not Required" at bounding box center [1032, 508] width 45 height 10
click at [1027, 546] on button "Save" at bounding box center [1025, 546] width 43 height 15
click at [1044, 41] on span at bounding box center [1044, 45] width 0 height 19
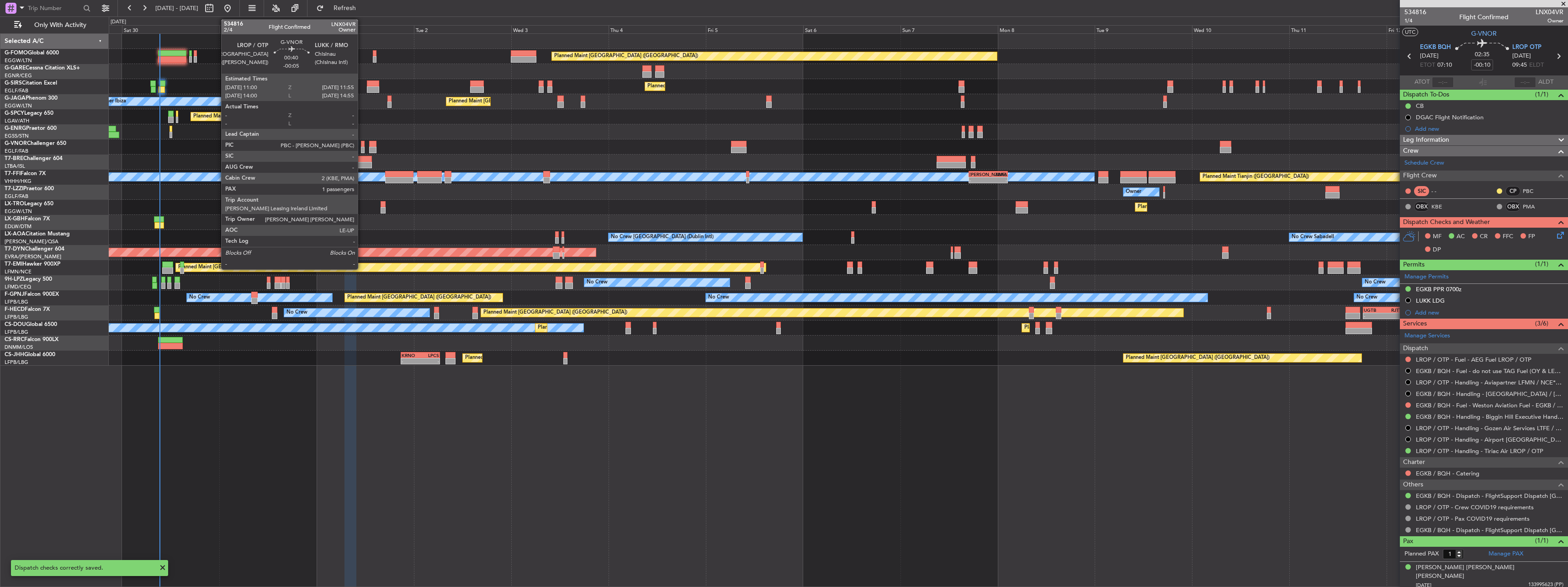
click at [363, 144] on div at bounding box center [363, 144] width 4 height 6
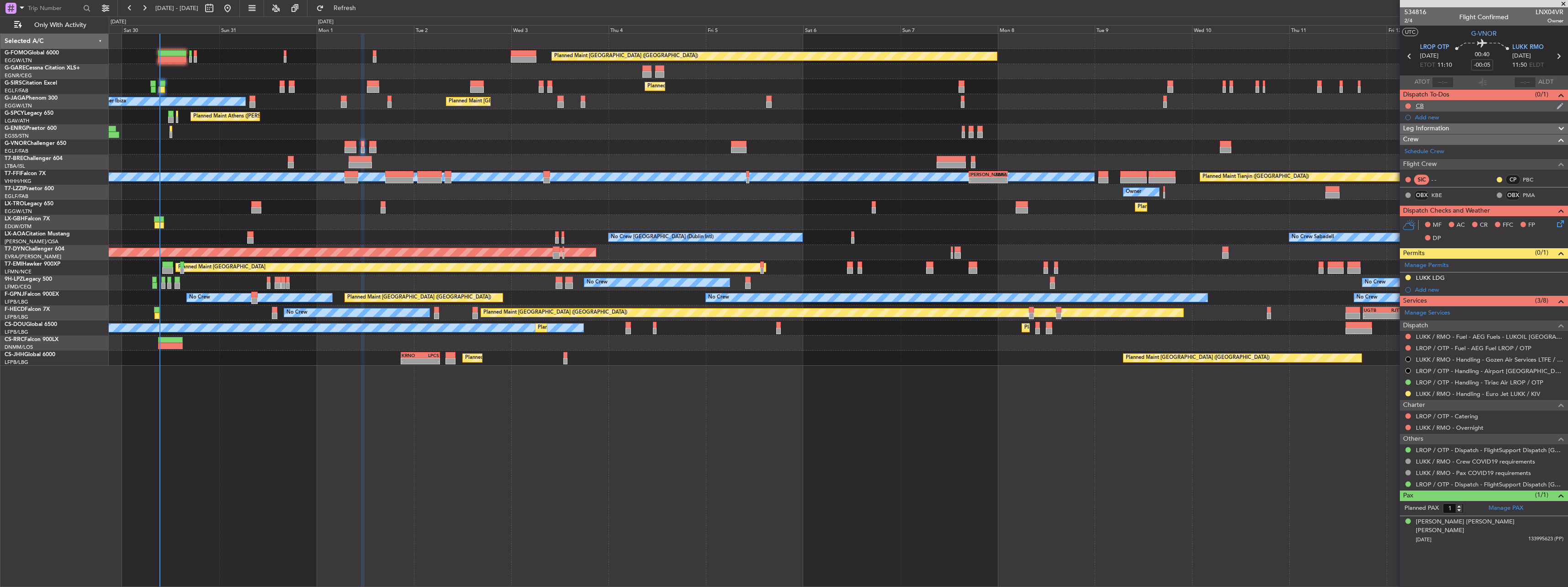
click at [1411, 105] on div at bounding box center [1407, 106] width 7 height 7
click at [1409, 105] on button at bounding box center [1407, 106] width 6 height 6
click at [1412, 147] on span "Completed" at bounding box center [1411, 145] width 30 height 9
click at [1562, 224] on icon at bounding box center [1558, 222] width 7 height 7
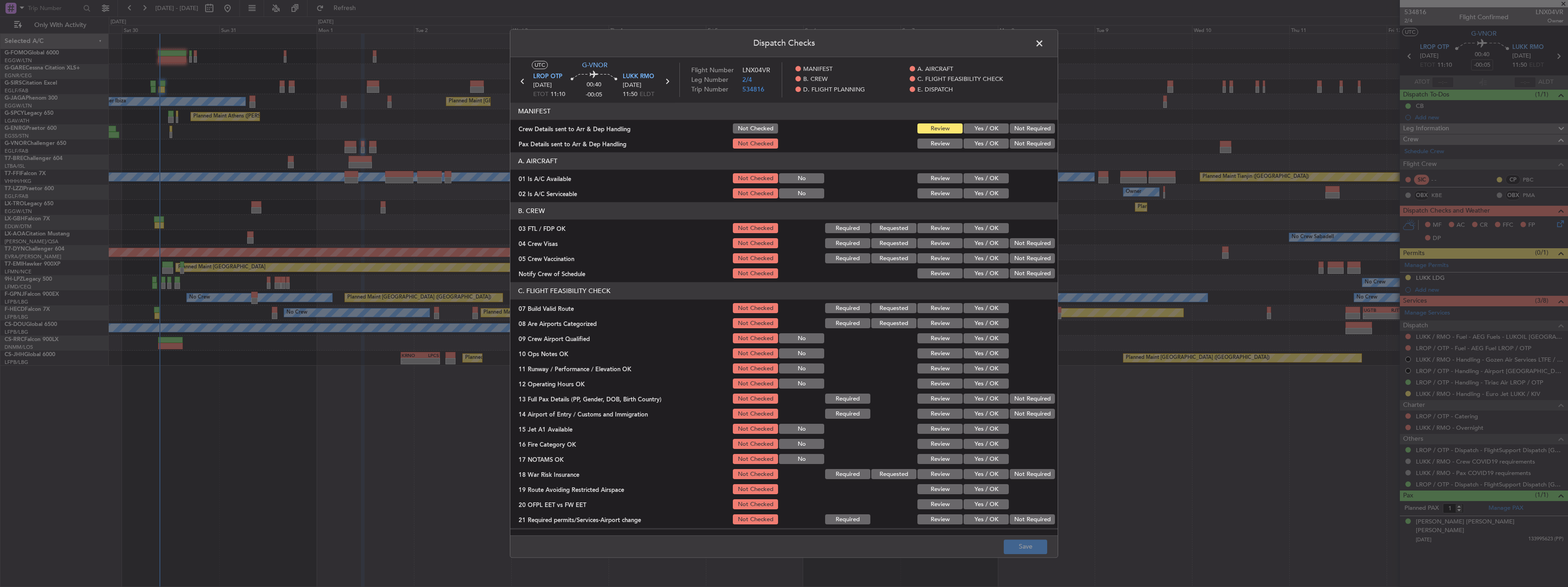
click at [756, 127] on button "Not Checked" at bounding box center [756, 129] width 45 height 10
click at [985, 179] on button "Yes / OK" at bounding box center [986, 179] width 45 height 10
click at [985, 191] on button "Yes / OK" at bounding box center [986, 193] width 45 height 10
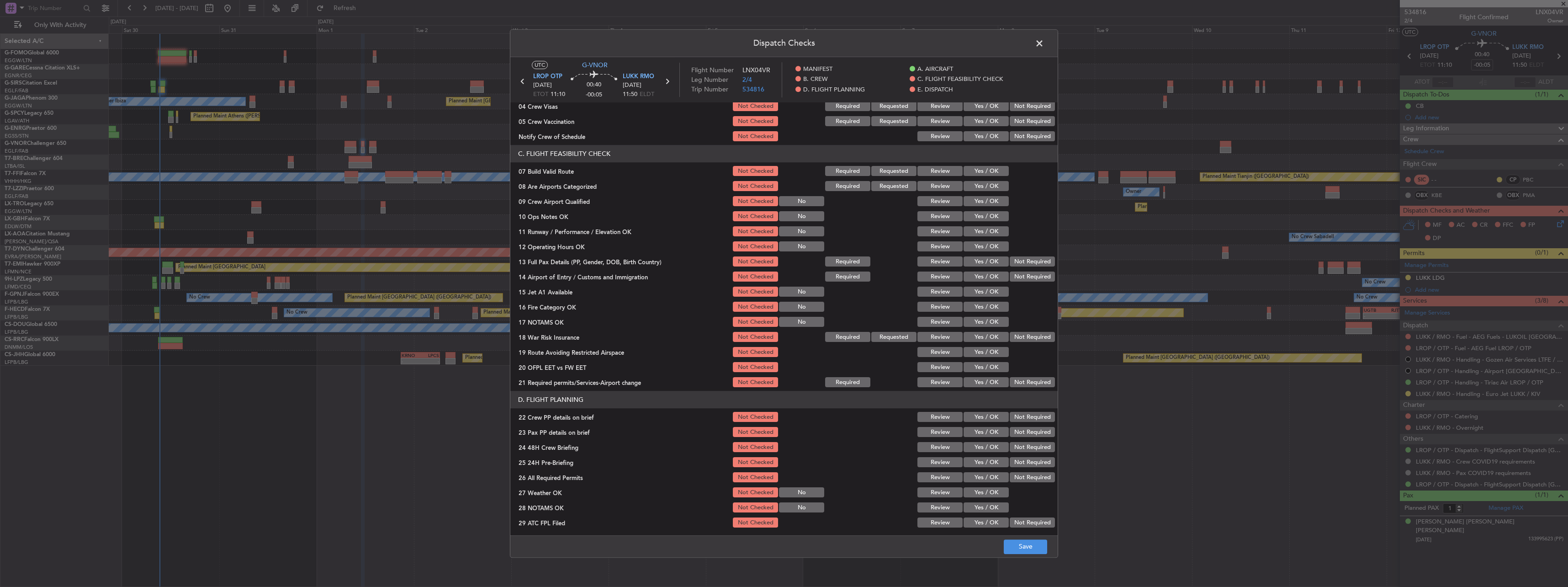
click at [983, 169] on button "Yes / OK" at bounding box center [986, 171] width 45 height 10
click at [989, 217] on button "Yes / OK" at bounding box center [986, 217] width 45 height 10
click at [992, 243] on section "C. FLIGHT FEASIBILITY CHECK 07 Build Valid Route Not Checked Required Requested…" at bounding box center [784, 267] width 547 height 244
click at [988, 231] on button "Yes / OK" at bounding box center [986, 231] width 45 height 10
drag, startPoint x: 988, startPoint y: 243, endPoint x: 986, endPoint y: 257, distance: 14.1
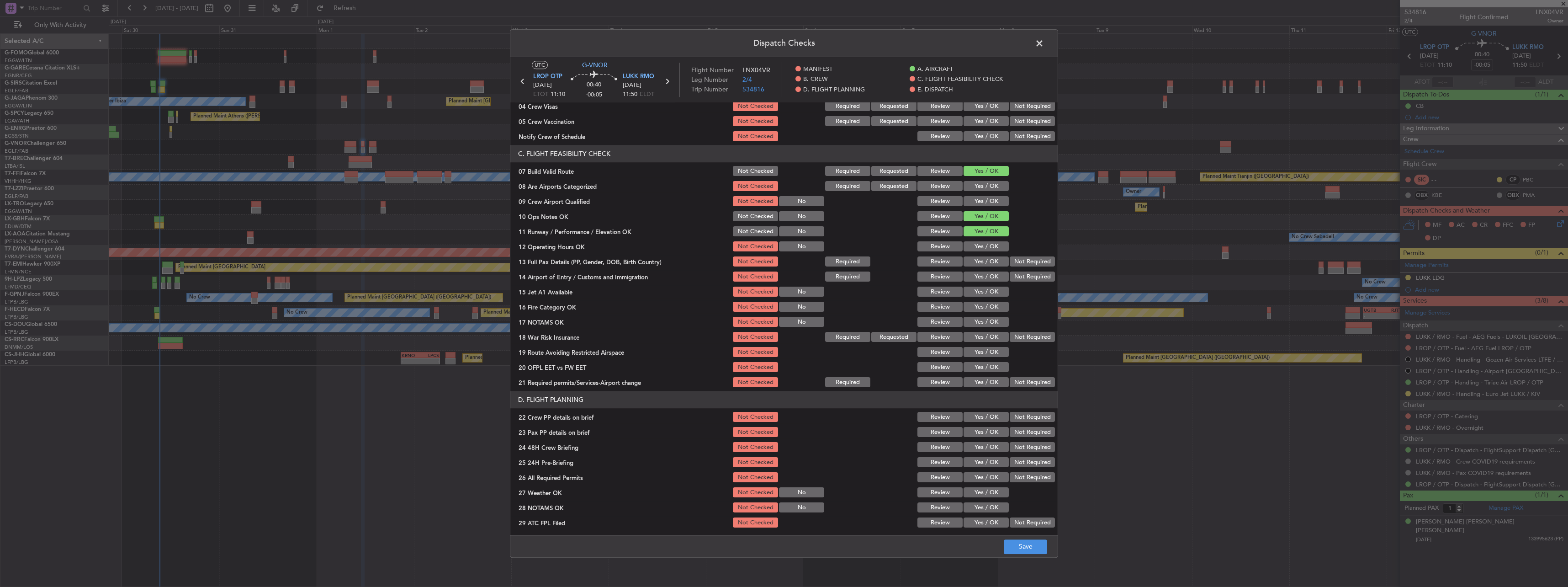
click at [988, 243] on button "Yes / OK" at bounding box center [986, 247] width 45 height 10
click at [986, 257] on button "Yes / OK" at bounding box center [986, 261] width 45 height 10
drag, startPoint x: 986, startPoint y: 267, endPoint x: 984, endPoint y: 283, distance: 16.1
click at [985, 268] on div "Yes / OK" at bounding box center [984, 262] width 46 height 13
click at [984, 283] on div "Yes / OK" at bounding box center [984, 277] width 46 height 13
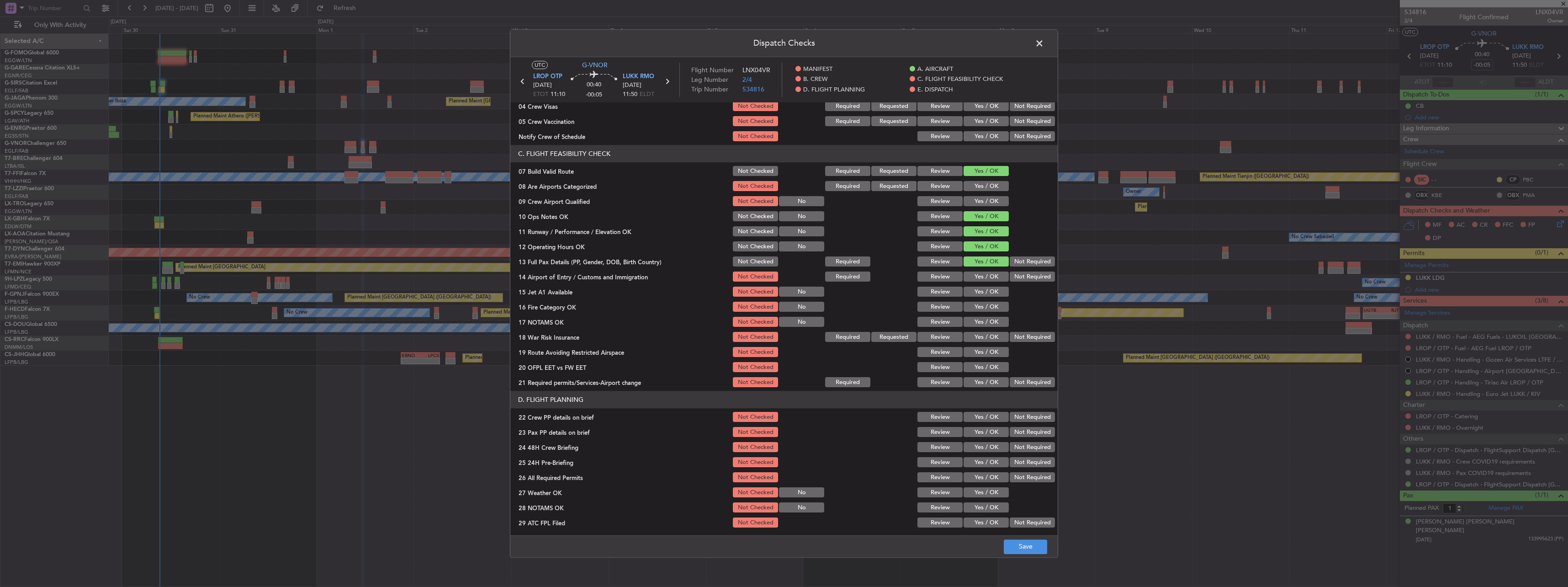
click at [982, 278] on button "Yes / OK" at bounding box center [986, 277] width 45 height 10
click at [986, 300] on div "Yes / OK" at bounding box center [984, 307] width 46 height 13
click at [987, 294] on button "Yes / OK" at bounding box center [986, 291] width 45 height 10
click at [988, 308] on button "Yes / OK" at bounding box center [986, 307] width 45 height 10
click at [990, 324] on button "Yes / OK" at bounding box center [986, 322] width 45 height 10
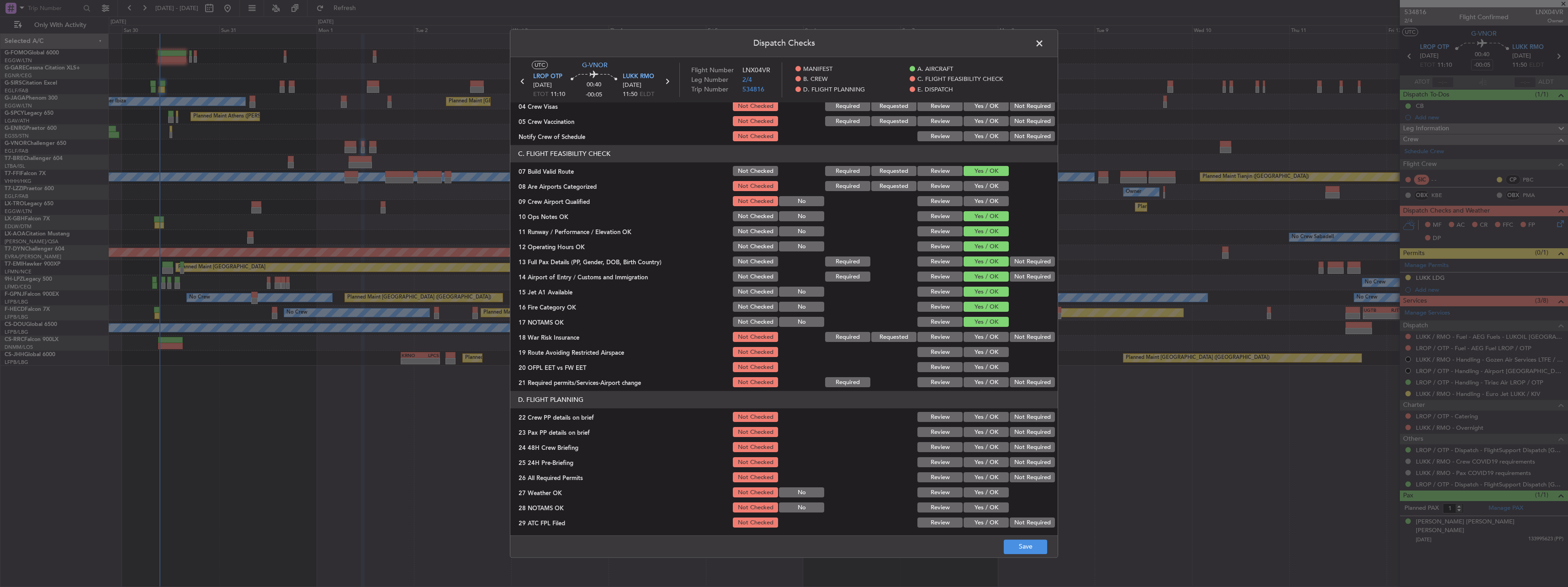
click at [1015, 332] on button "Not Required" at bounding box center [1032, 337] width 45 height 10
click at [984, 355] on button "Yes / OK" at bounding box center [986, 352] width 45 height 10
click at [983, 365] on button "Yes / OK" at bounding box center [986, 367] width 45 height 10
click at [980, 382] on button "Yes / OK" at bounding box center [986, 382] width 45 height 10
click at [990, 417] on button "Yes / OK" at bounding box center [986, 417] width 45 height 10
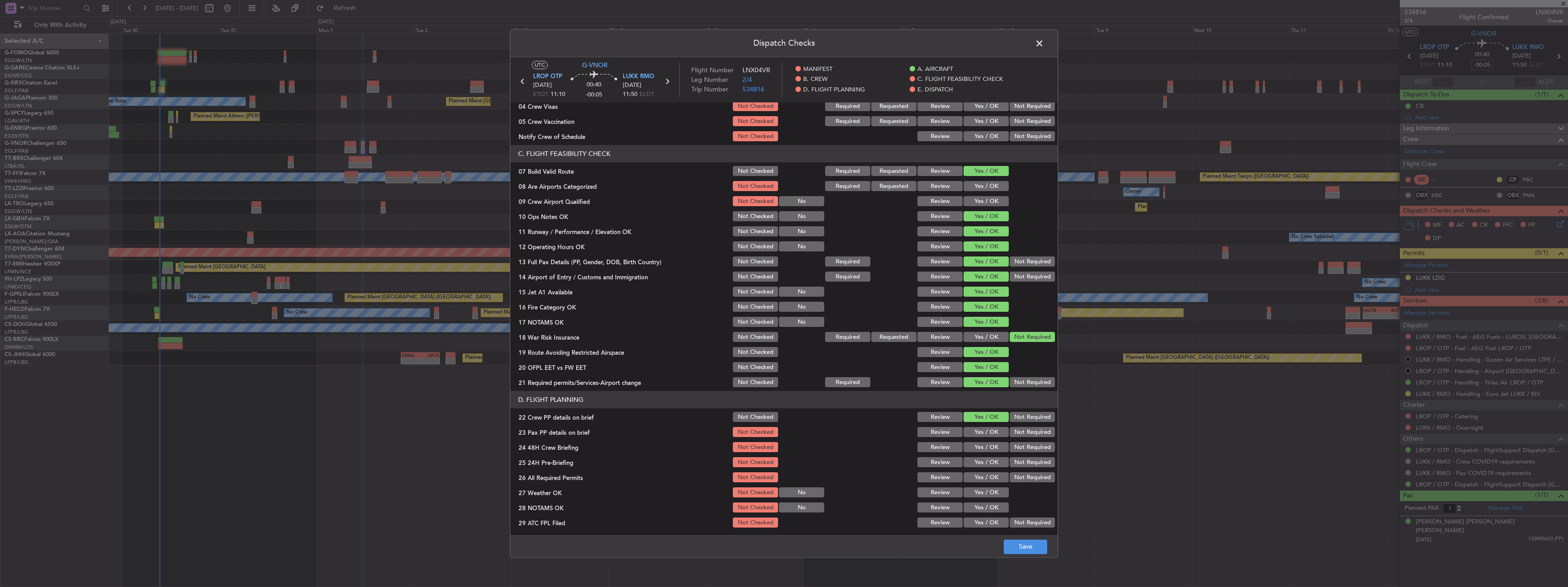
click at [989, 430] on button "Yes / OK" at bounding box center [986, 432] width 45 height 10
click at [988, 445] on button "Yes / OK" at bounding box center [986, 447] width 45 height 10
click at [1016, 457] on button "Not Required" at bounding box center [1032, 462] width 45 height 10
click at [1020, 545] on button "Save" at bounding box center [1025, 546] width 43 height 15
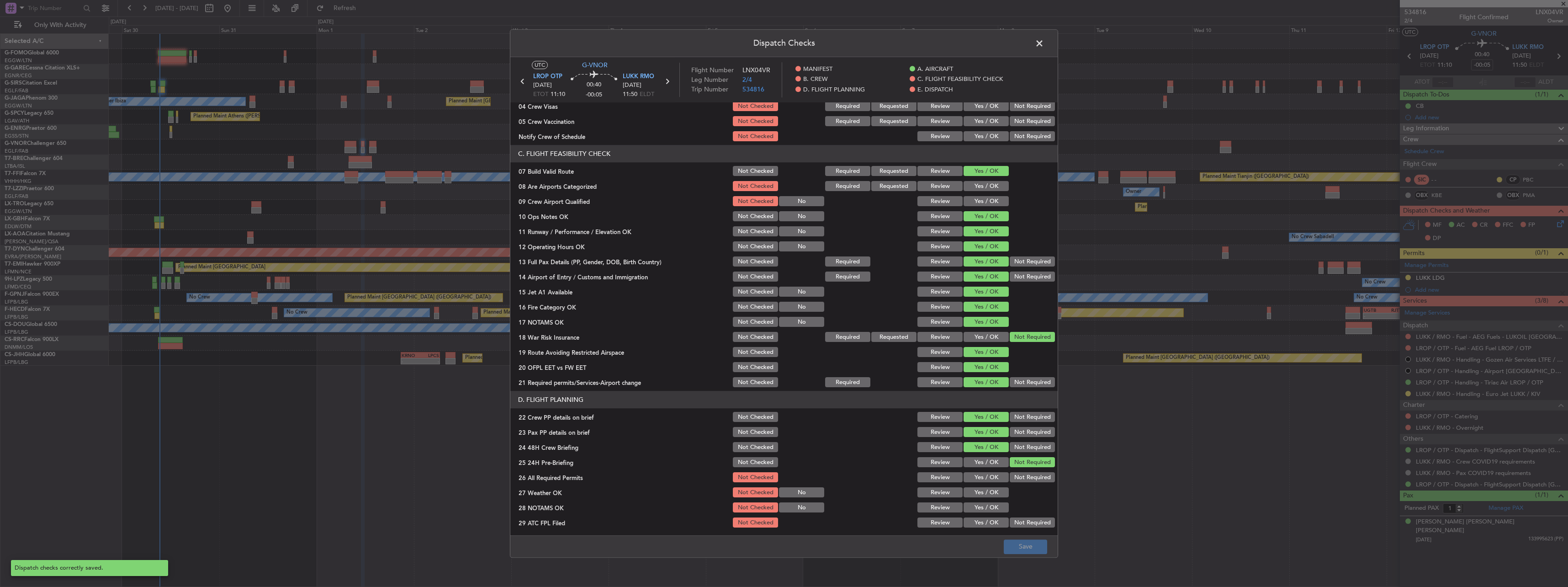
click at [1044, 41] on span at bounding box center [1044, 45] width 0 height 19
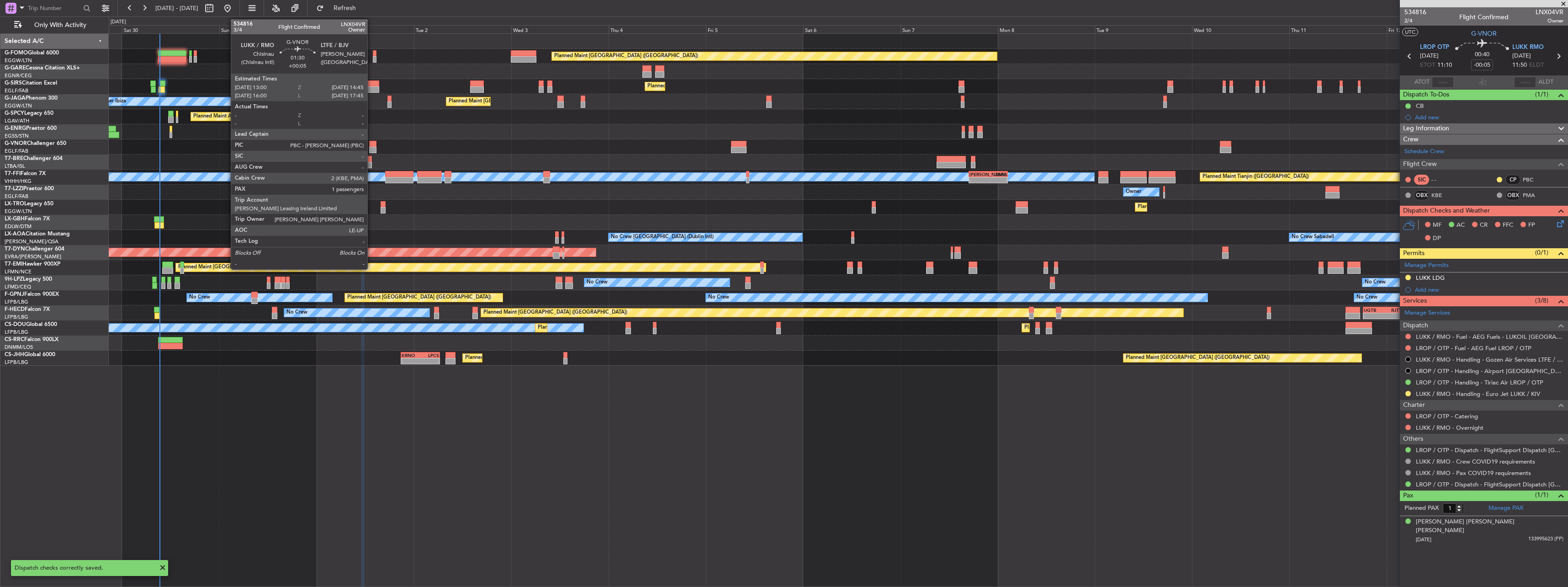
click at [376, 142] on div at bounding box center [373, 144] width 7 height 6
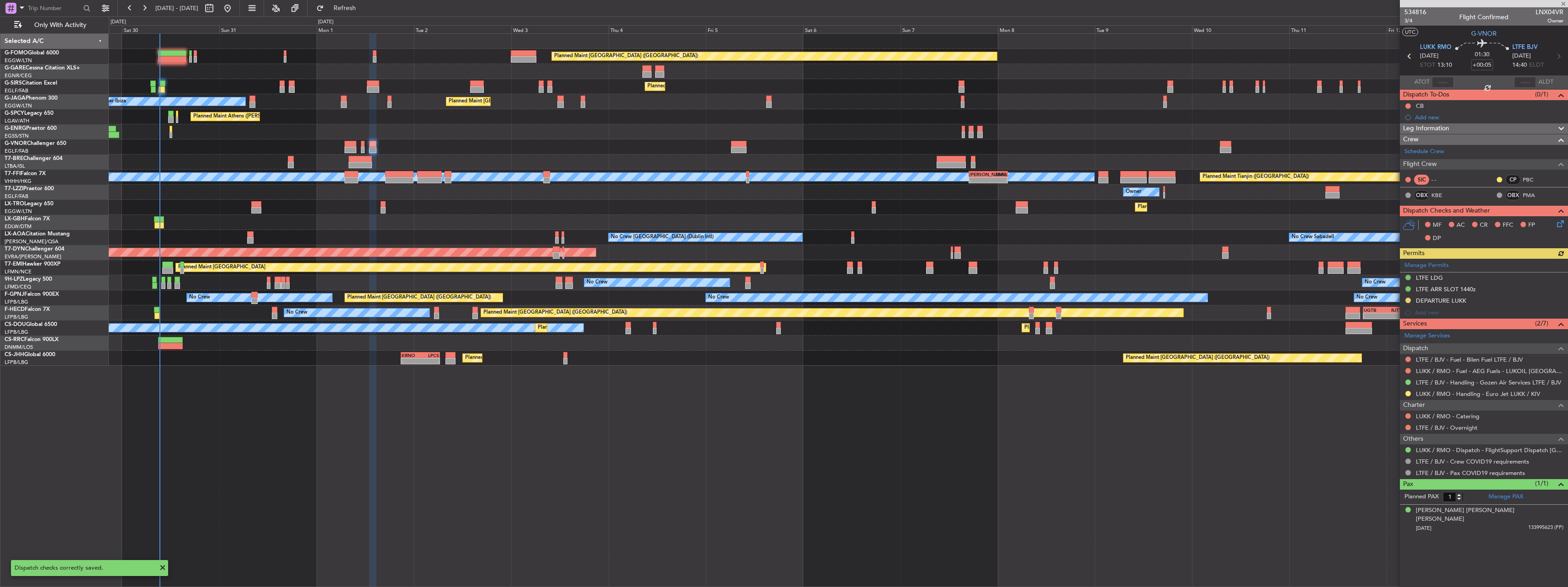
click at [1559, 222] on icon at bounding box center [1558, 222] width 7 height 7
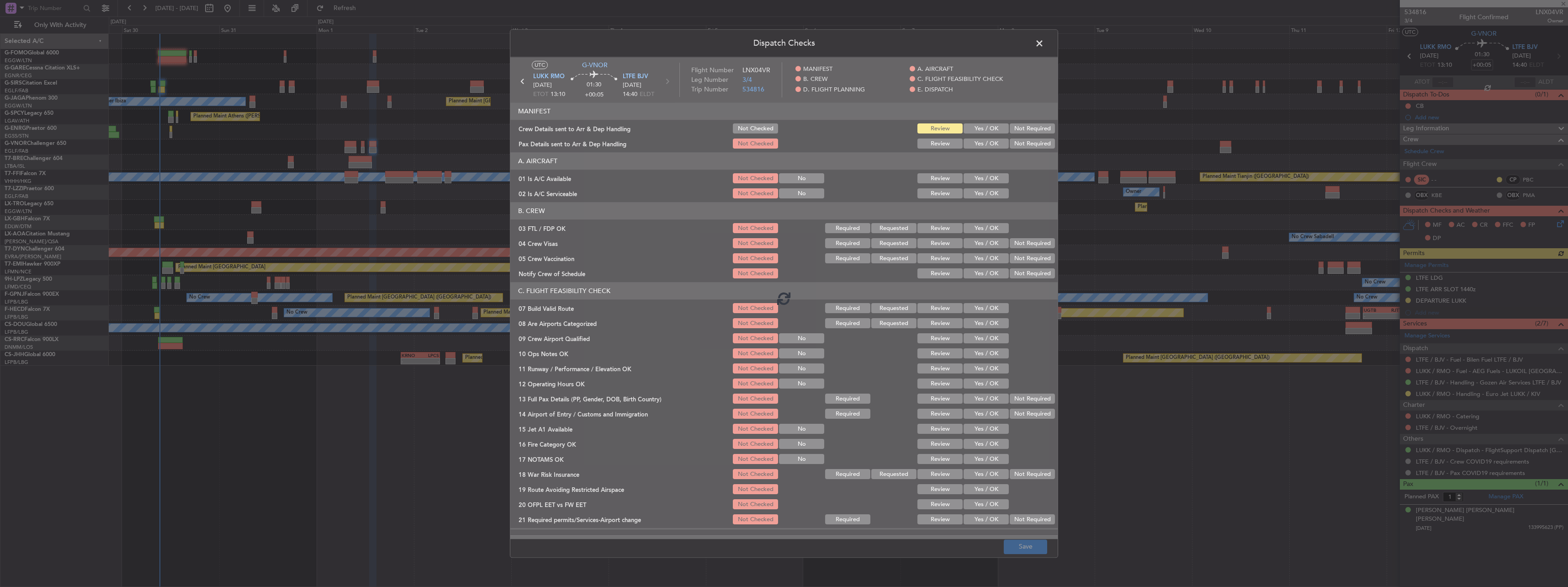
click at [979, 176] on div at bounding box center [784, 297] width 547 height 481
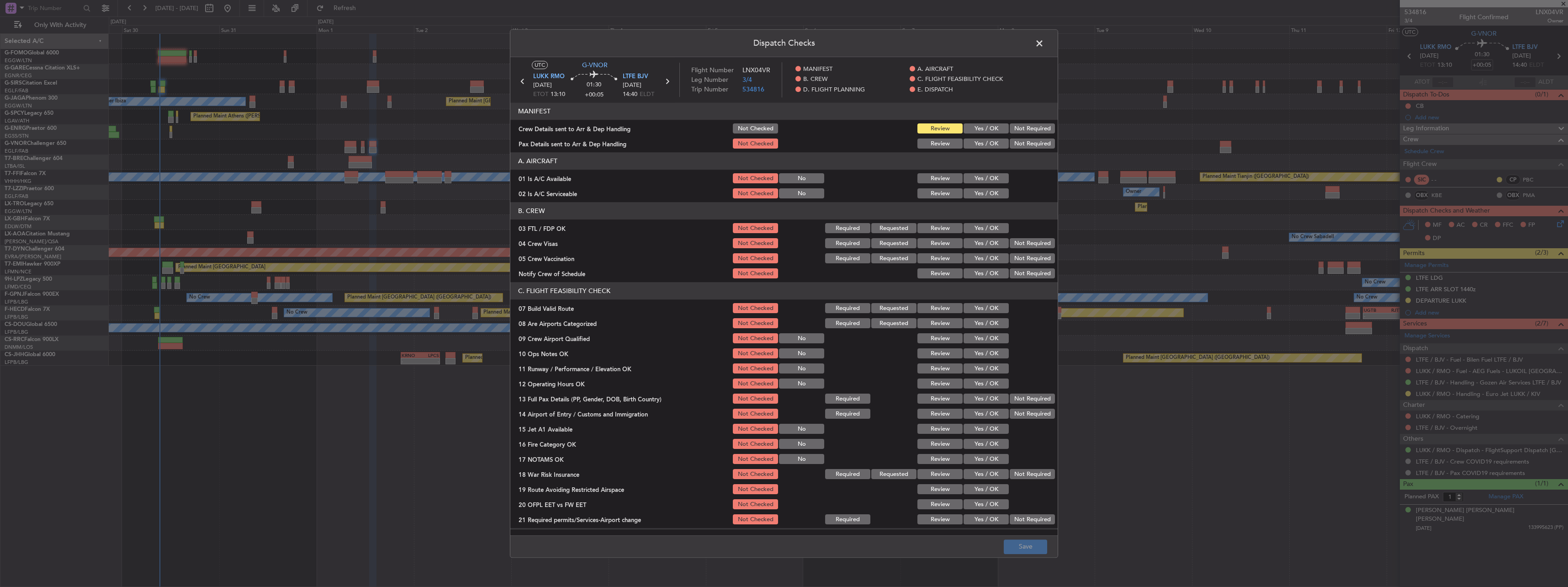
click at [982, 180] on button "Yes / OK" at bounding box center [986, 179] width 45 height 10
click at [983, 192] on button "Yes / OK" at bounding box center [986, 193] width 45 height 10
click at [756, 126] on button "Not Checked" at bounding box center [756, 129] width 45 height 10
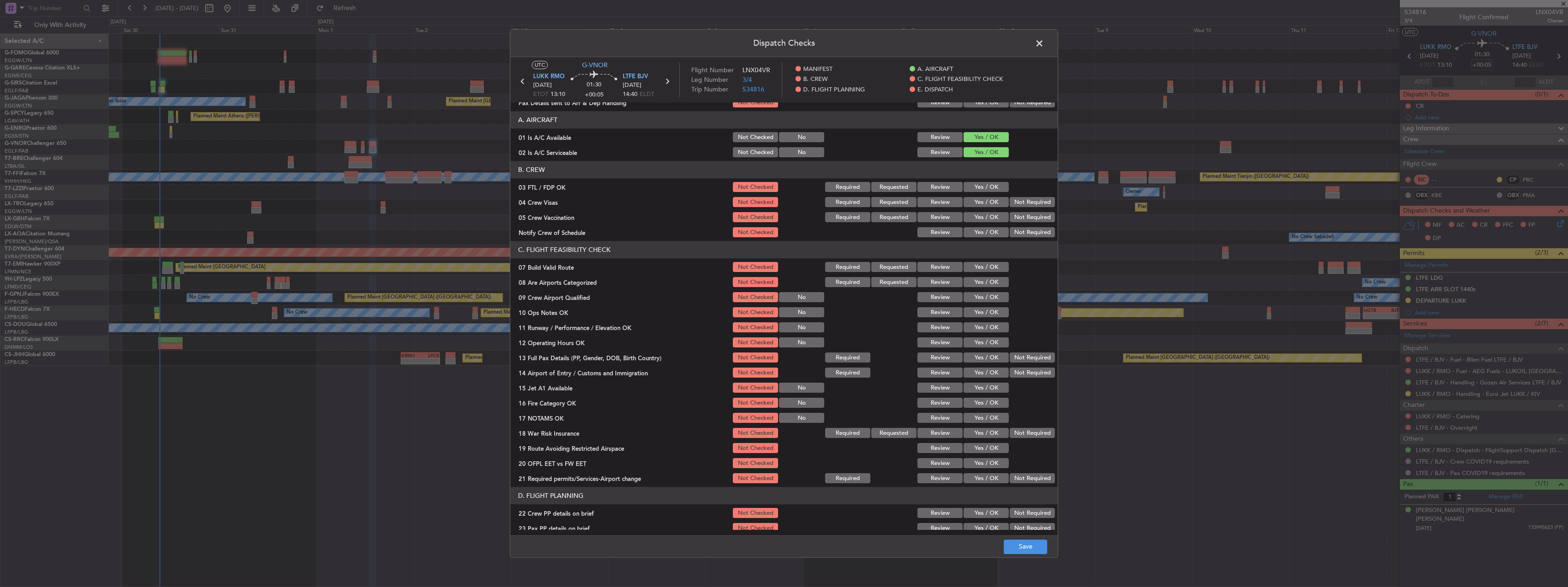
scroll to position [92, 0]
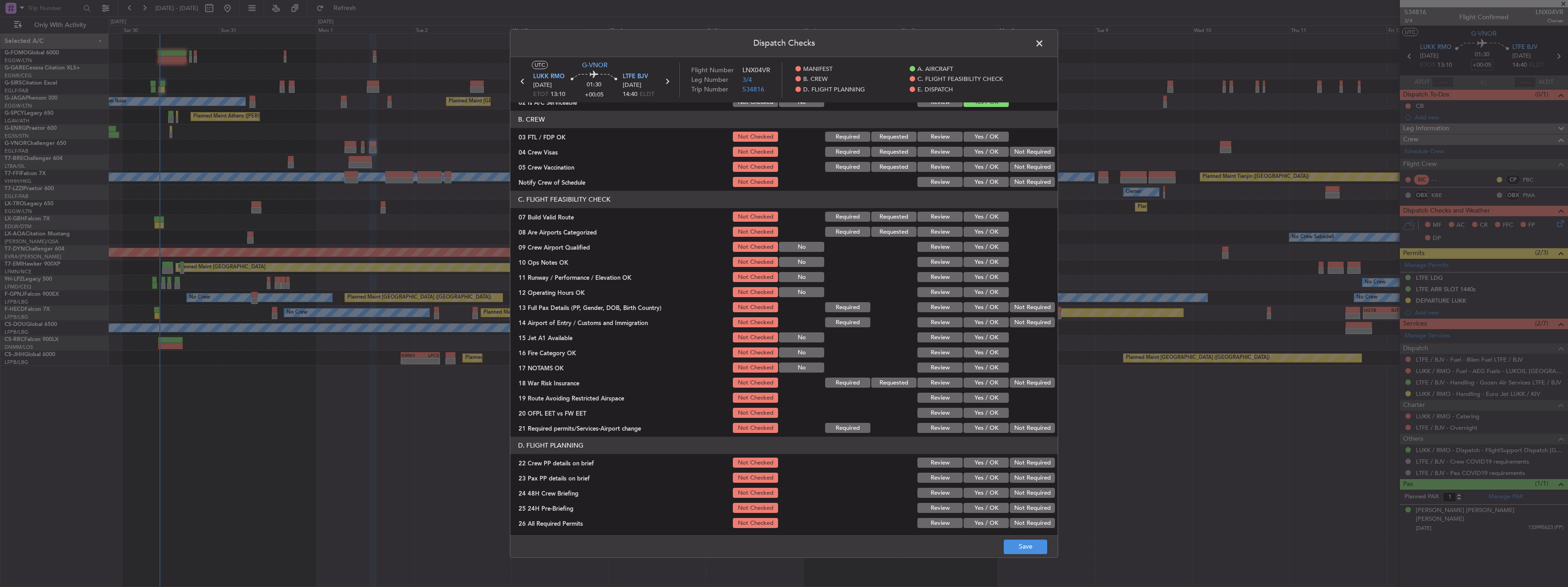
click at [993, 217] on button "Yes / OK" at bounding box center [986, 217] width 45 height 10
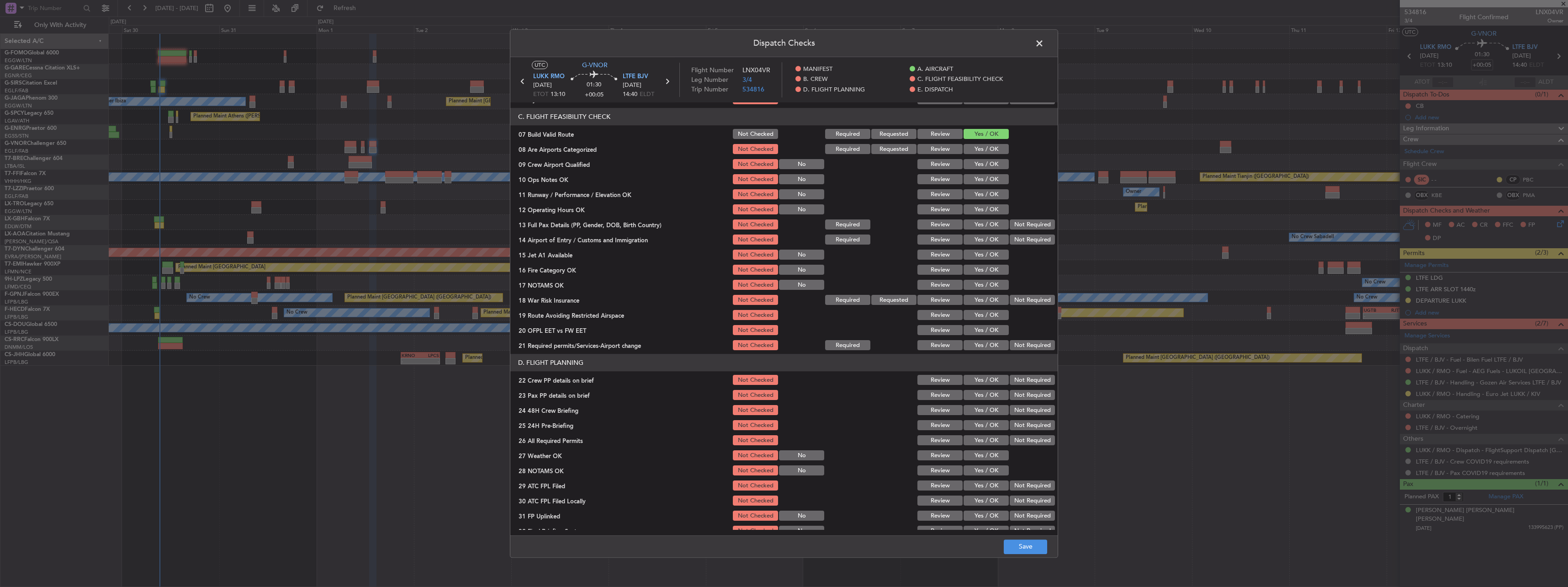
scroll to position [183, 0]
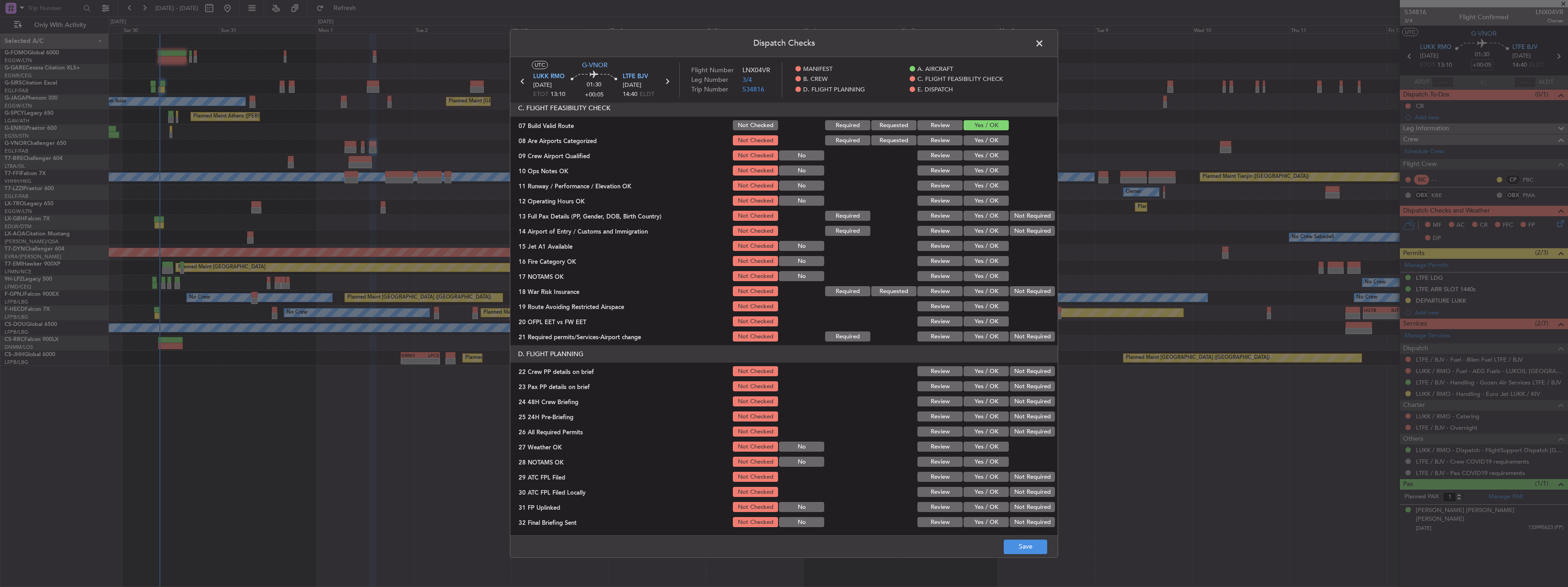
click at [976, 171] on button "Yes / OK" at bounding box center [986, 170] width 45 height 10
click at [976, 184] on button "Yes / OK" at bounding box center [986, 186] width 45 height 10
click at [976, 190] on button "Yes / OK" at bounding box center [986, 186] width 45 height 10
click at [978, 197] on button "Yes / OK" at bounding box center [986, 201] width 45 height 10
click at [979, 213] on button "Yes / OK" at bounding box center [986, 216] width 45 height 10
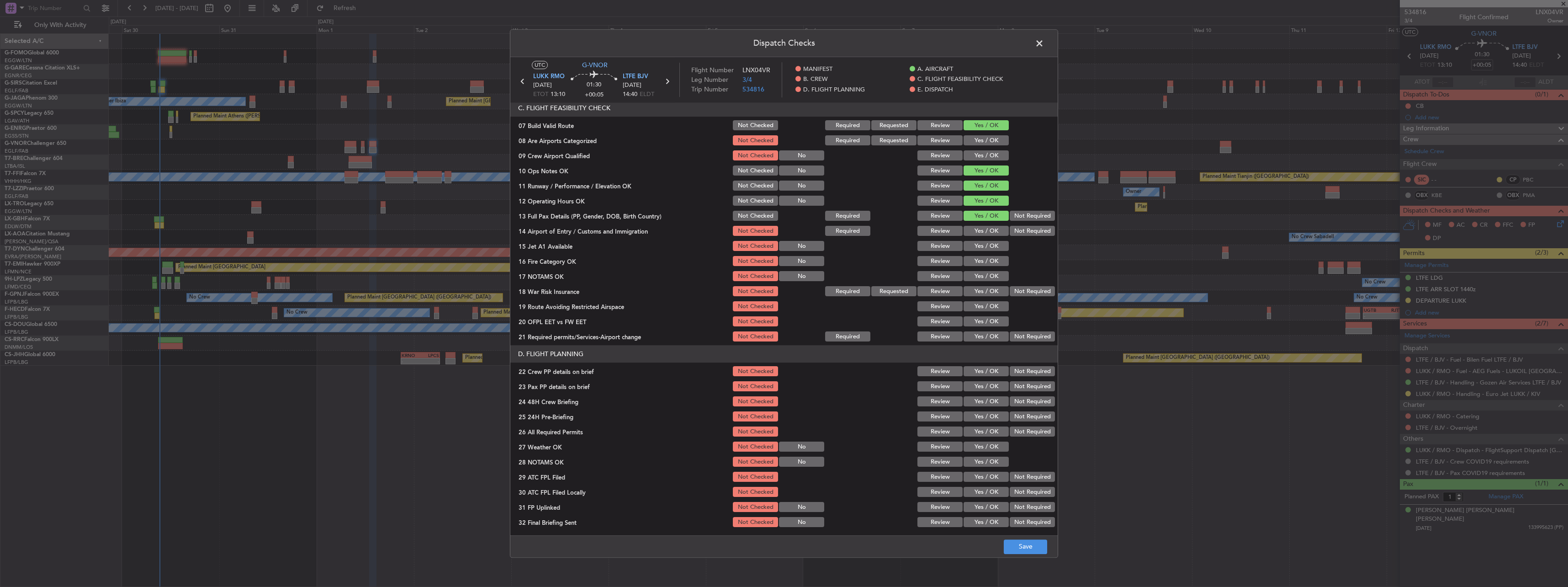
click at [982, 227] on button "Yes / OK" at bounding box center [986, 231] width 45 height 10
click at [984, 244] on button "Yes / OK" at bounding box center [986, 246] width 45 height 10
click at [984, 259] on button "Yes / OK" at bounding box center [986, 261] width 45 height 10
drag, startPoint x: 984, startPoint y: 272, endPoint x: 984, endPoint y: 278, distance: 6.0
click at [984, 272] on button "Yes / OK" at bounding box center [986, 276] width 45 height 10
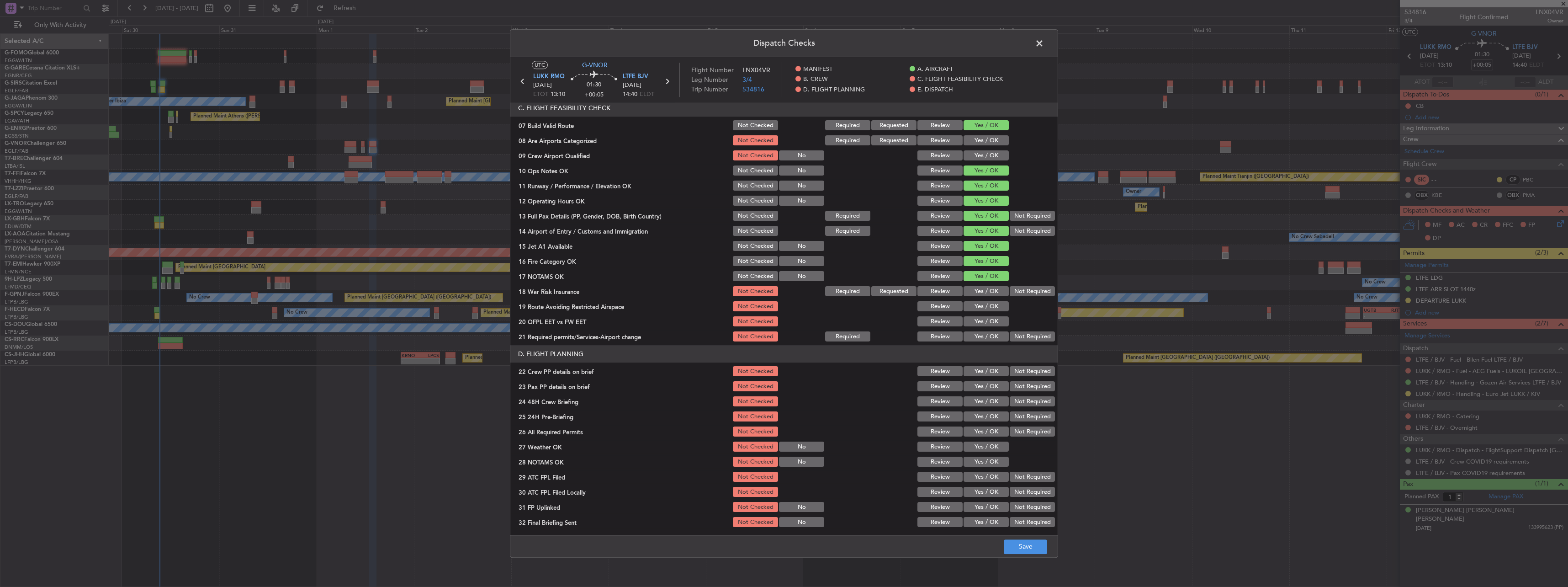
click at [1010, 289] on button "Not Required" at bounding box center [1032, 291] width 45 height 10
click at [976, 304] on button "Yes / OK" at bounding box center [986, 306] width 45 height 10
click at [978, 314] on section "C. FLIGHT FEASIBILITY CHECK 07 Build Valid Route Not Checked Required Requested…" at bounding box center [784, 222] width 547 height 244
click at [978, 326] on div "Yes / OK" at bounding box center [984, 322] width 46 height 13
click at [978, 321] on button "Yes / OK" at bounding box center [986, 322] width 45 height 10
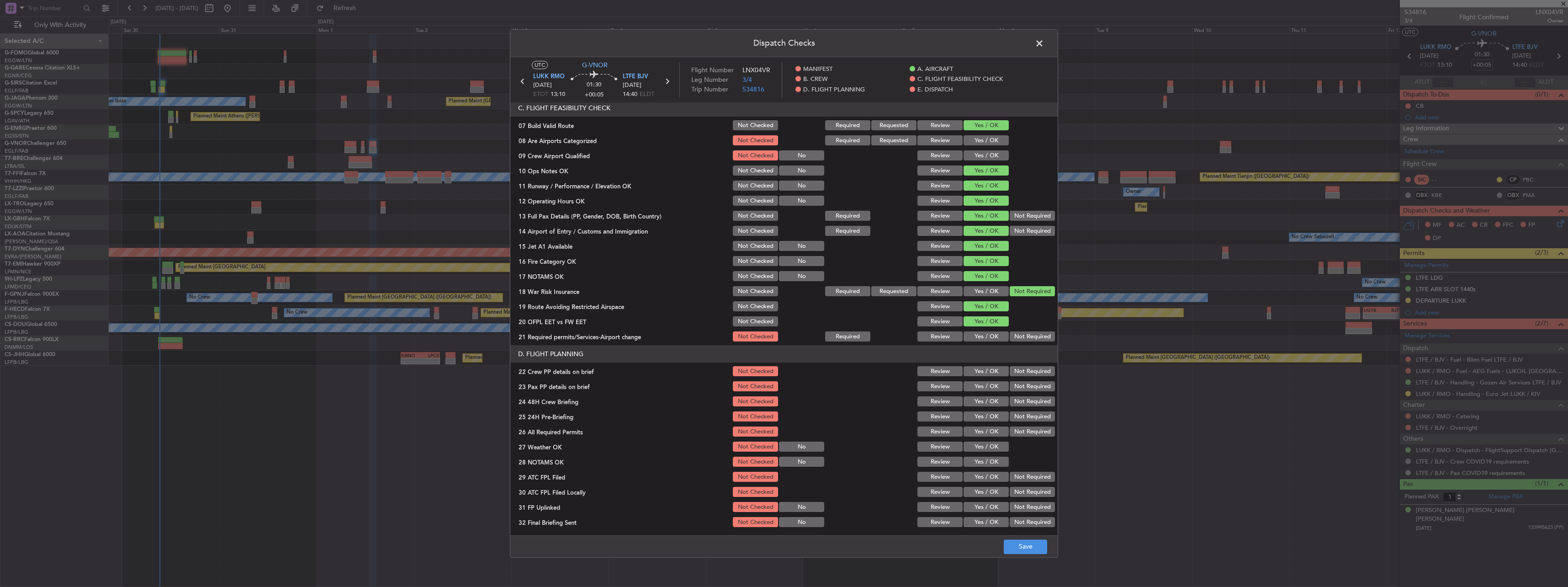
click at [980, 339] on button "Yes / OK" at bounding box center [986, 337] width 45 height 10
click at [991, 373] on button "Yes / OK" at bounding box center [986, 371] width 45 height 10
click at [989, 391] on div "Yes / OK" at bounding box center [984, 386] width 46 height 13
click at [984, 387] on button "Yes / OK" at bounding box center [986, 386] width 45 height 10
drag, startPoint x: 990, startPoint y: 404, endPoint x: 1019, endPoint y: 417, distance: 31.8
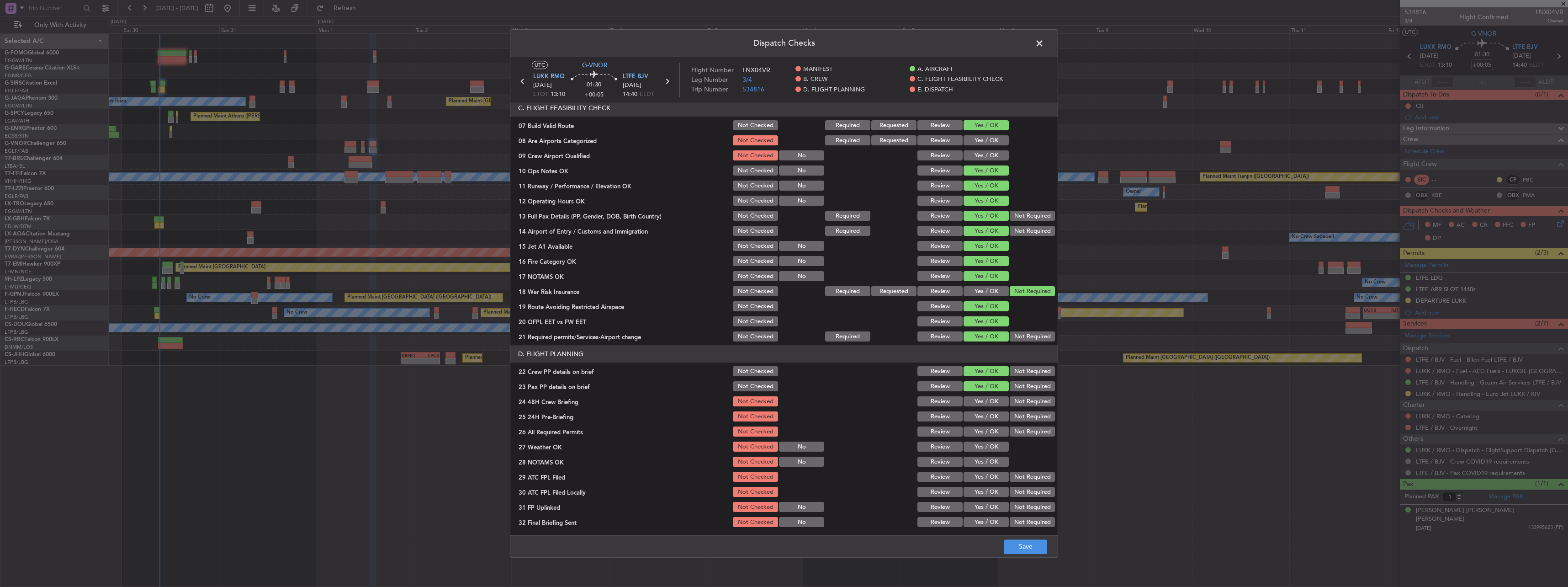
click at [993, 406] on button "Yes / OK" at bounding box center [986, 402] width 45 height 10
click at [1019, 417] on button "Not Required" at bounding box center [1032, 417] width 45 height 10
click at [1027, 544] on button "Save" at bounding box center [1025, 546] width 43 height 15
click at [1044, 39] on span at bounding box center [1044, 45] width 0 height 19
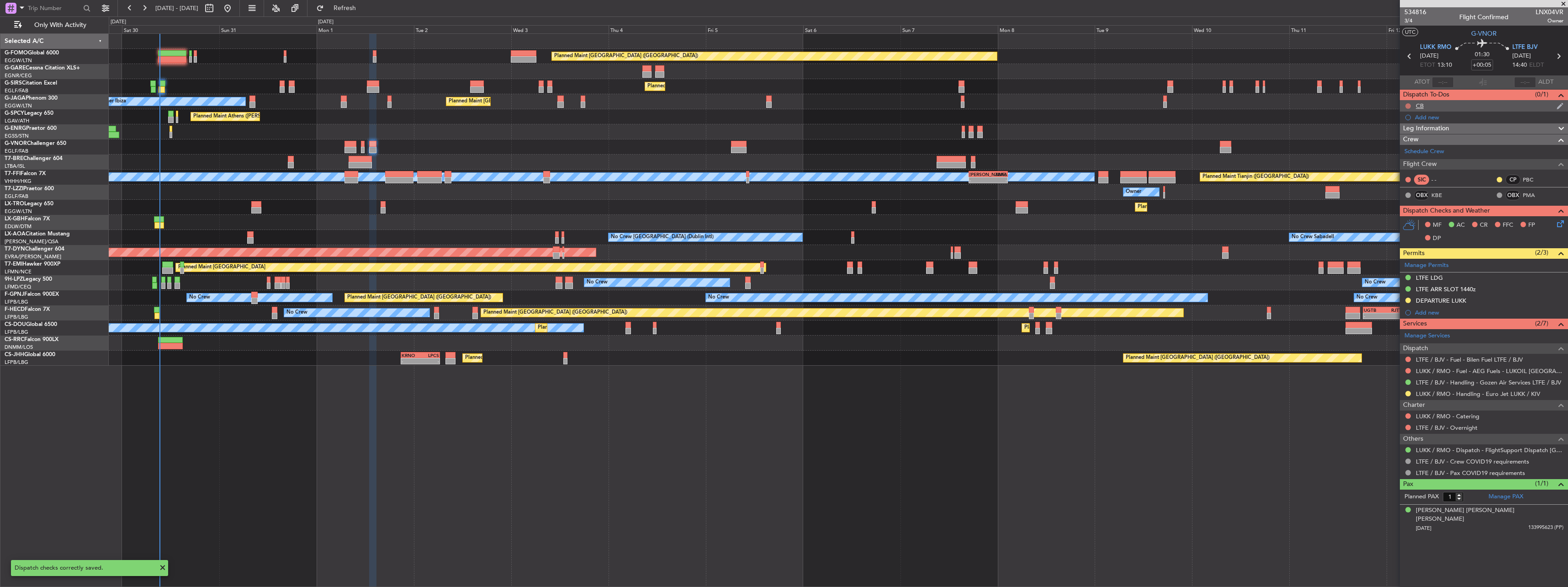
click at [1409, 106] on button at bounding box center [1407, 106] width 6 height 6
click at [1404, 146] on span "Completed" at bounding box center [1411, 145] width 30 height 9
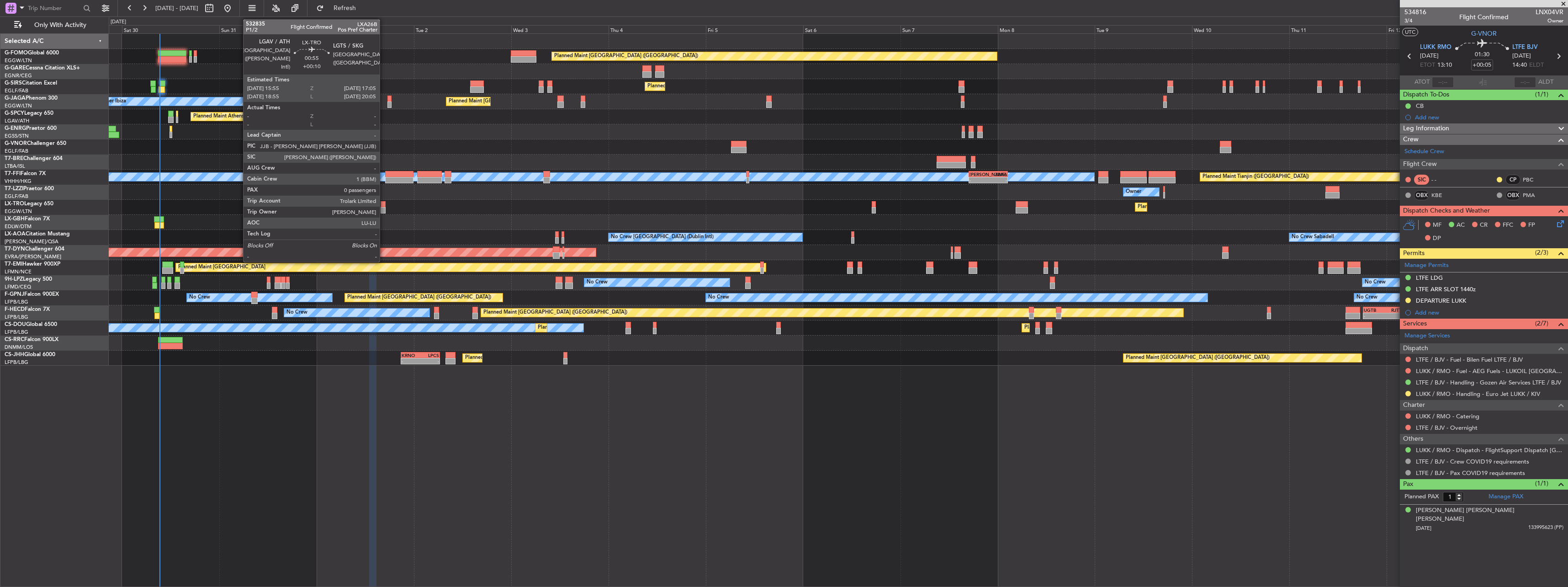
click at [384, 203] on div at bounding box center [383, 205] width 5 height 6
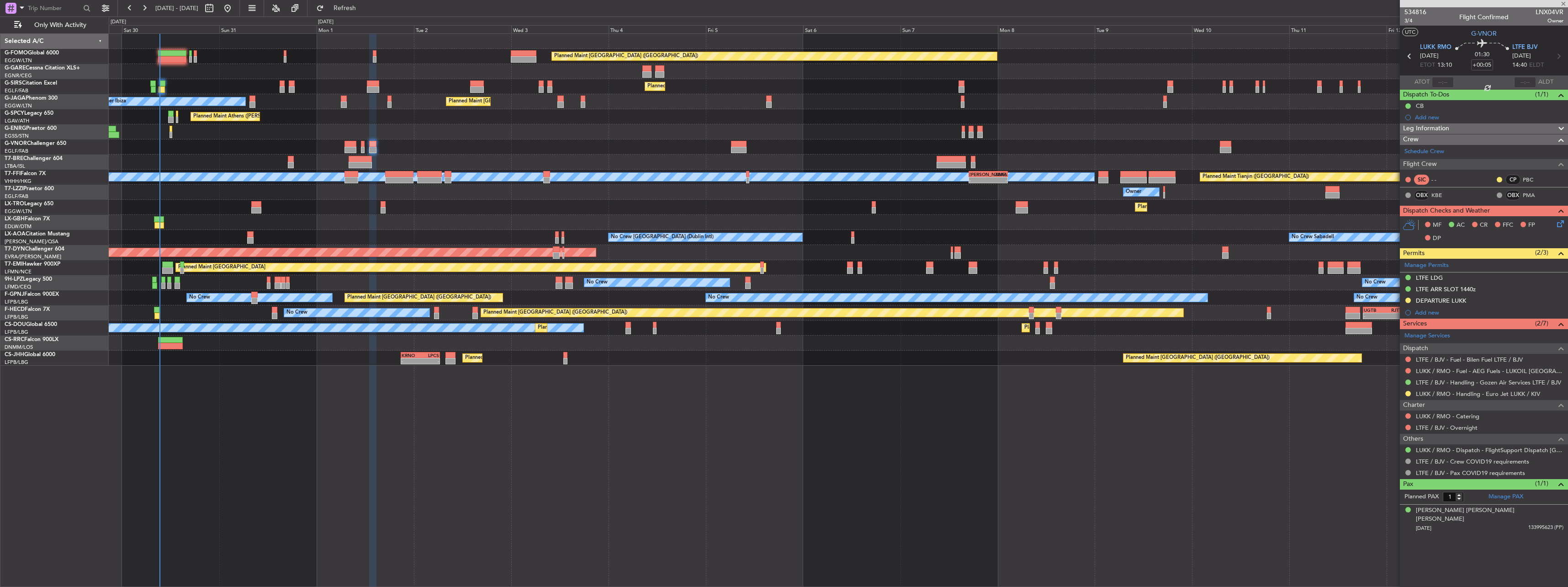
type input "+00:10"
type input "0"
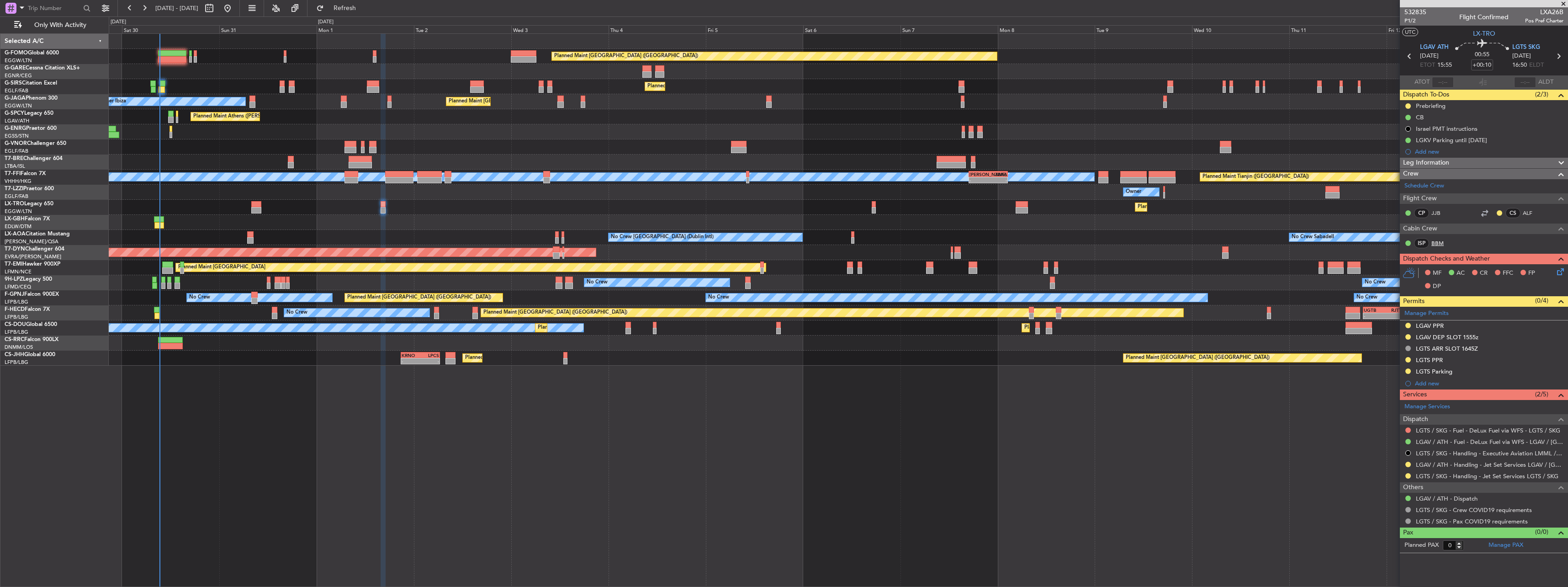
click at [1443, 239] on link "BBM" at bounding box center [1441, 243] width 20 height 8
click at [1415, 162] on span "Leg Information" at bounding box center [1426, 162] width 46 height 11
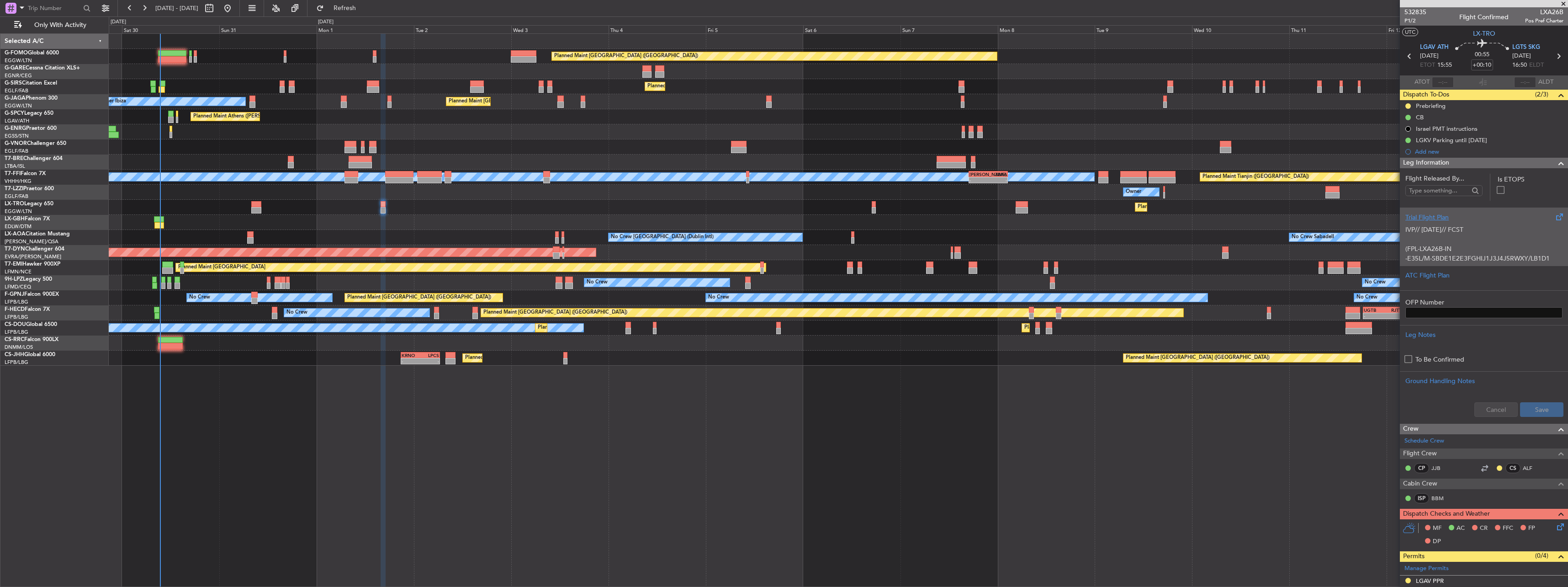
click at [1445, 242] on p at bounding box center [1484, 240] width 157 height 10
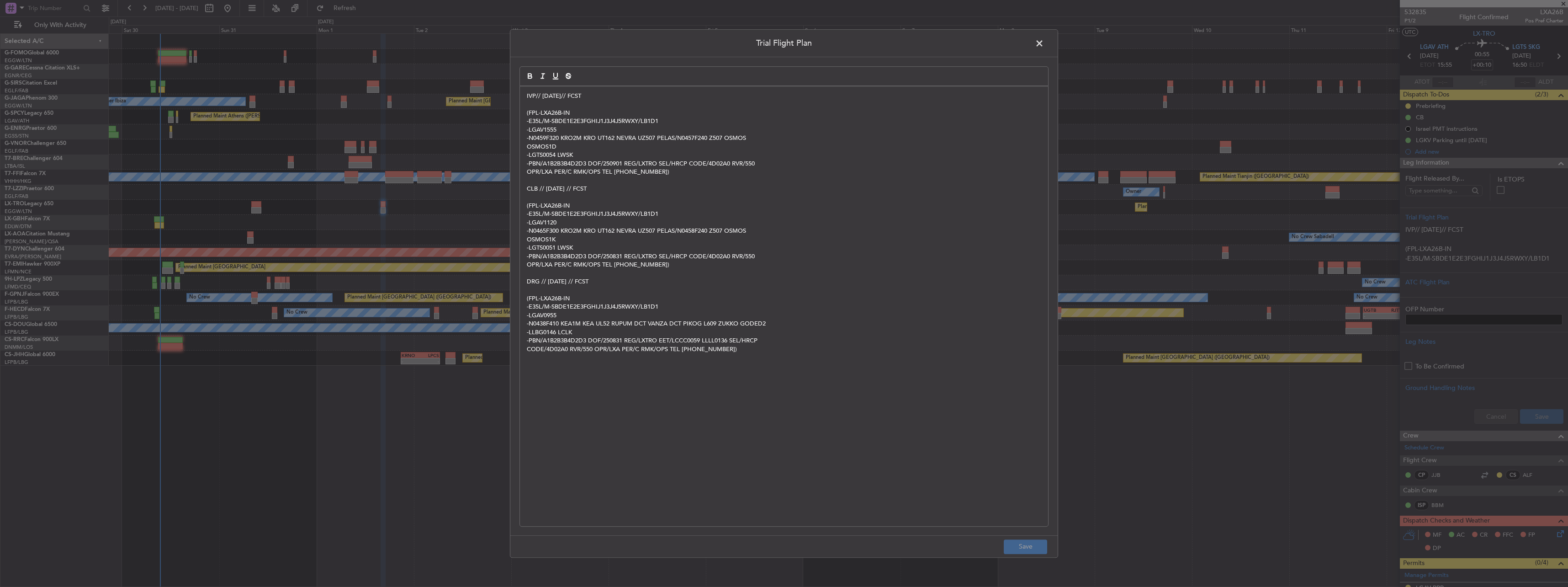
click at [1044, 41] on span at bounding box center [1044, 45] width 0 height 19
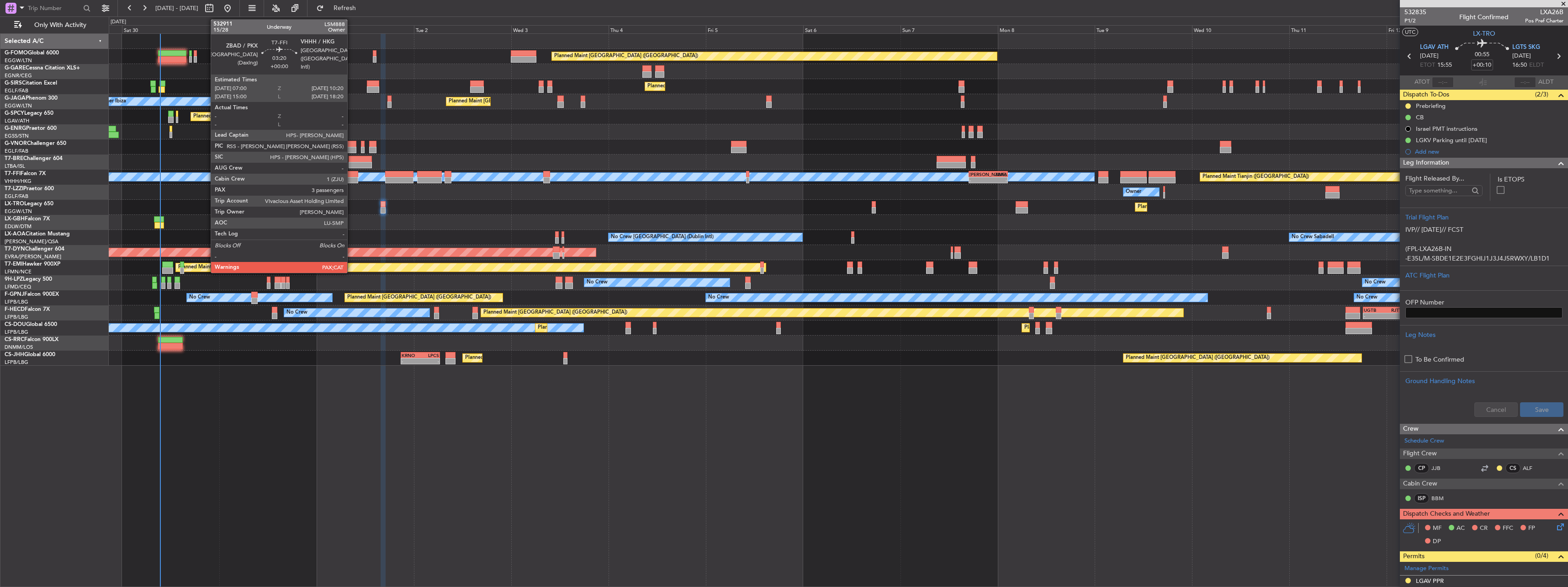
click at [351, 173] on div at bounding box center [351, 175] width 14 height 6
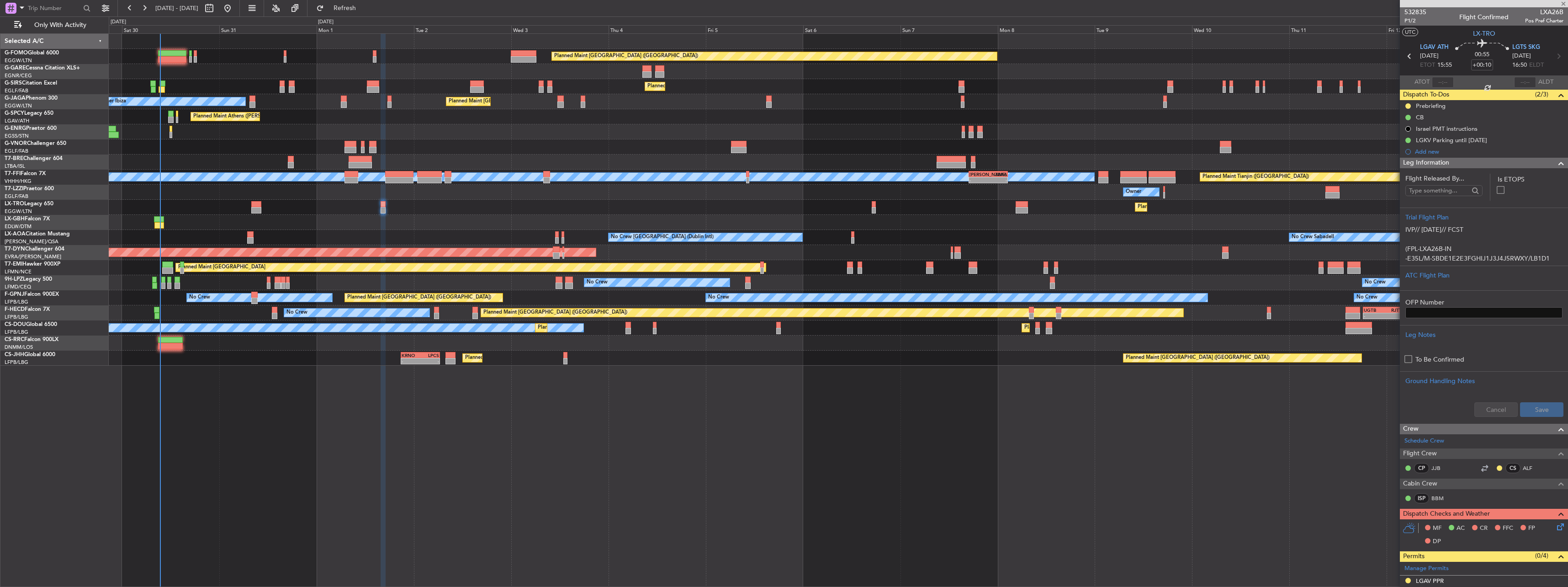
type input "5"
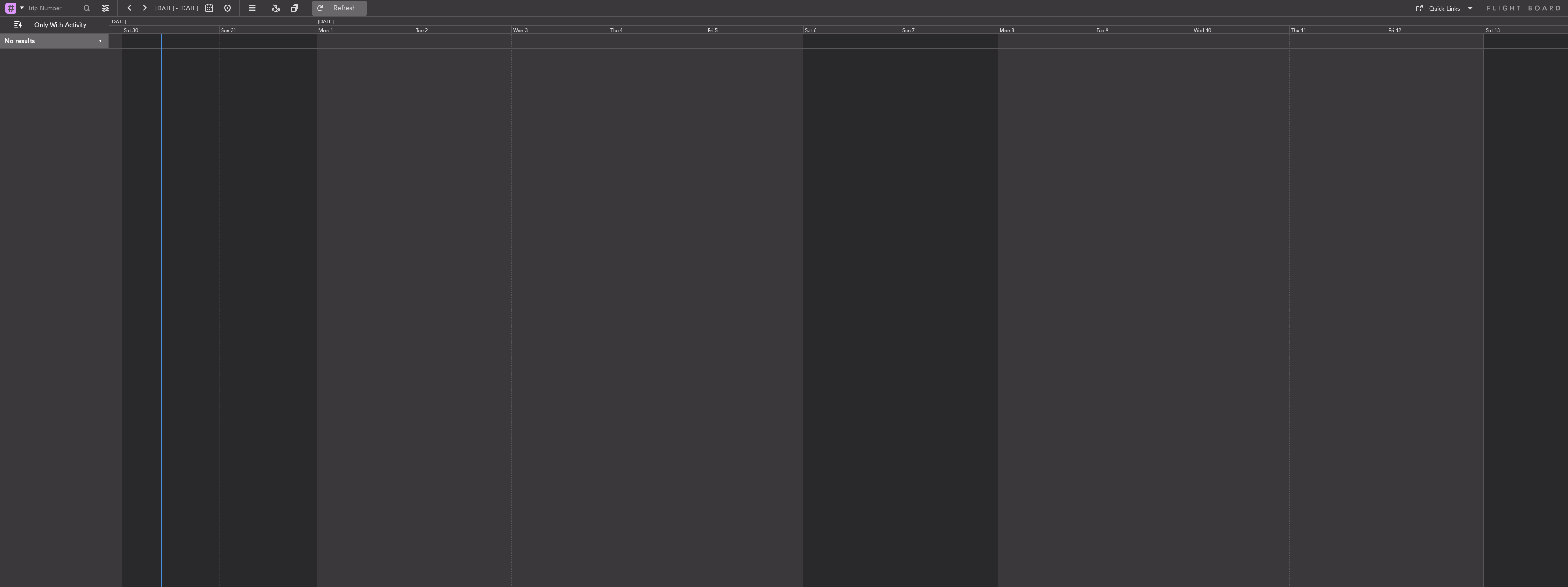
click at [364, 6] on span "Refresh" at bounding box center [344, 8] width 38 height 6
click at [363, 2] on button "Refresh" at bounding box center [339, 8] width 55 height 15
click at [364, 7] on span "Refresh" at bounding box center [344, 8] width 38 height 6
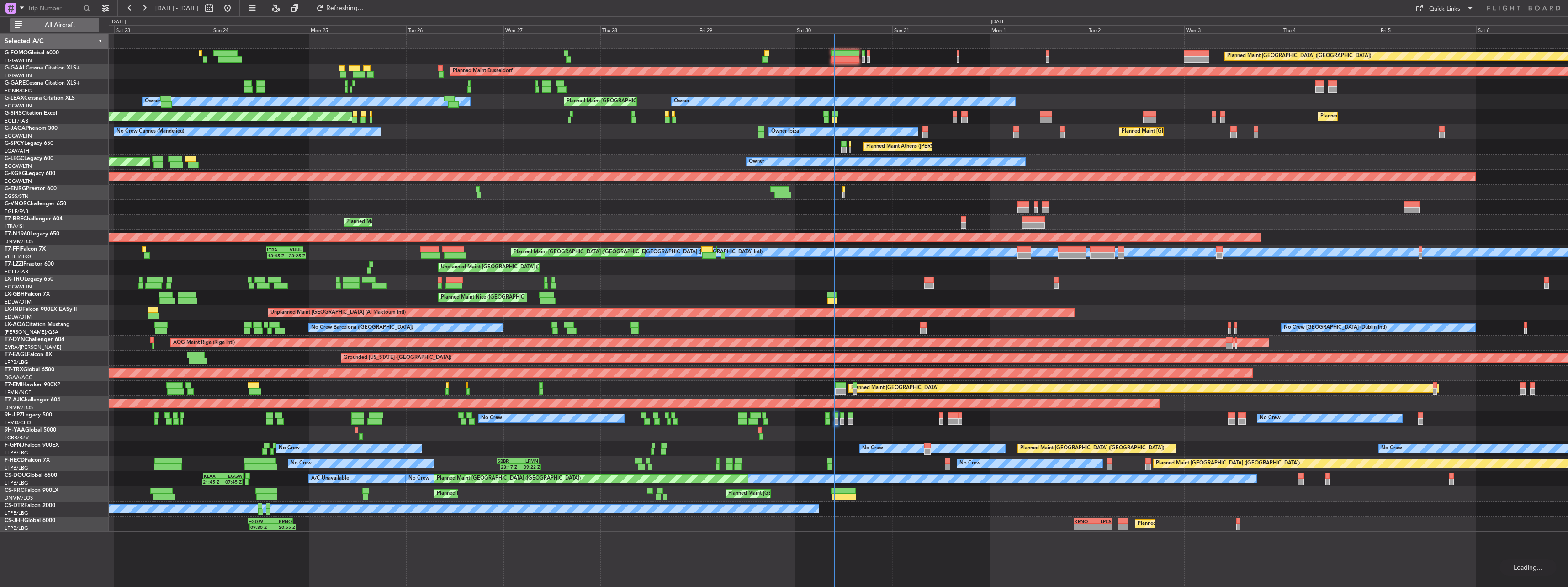
click at [54, 22] on span "All Aircraft" at bounding box center [59, 25] width 72 height 6
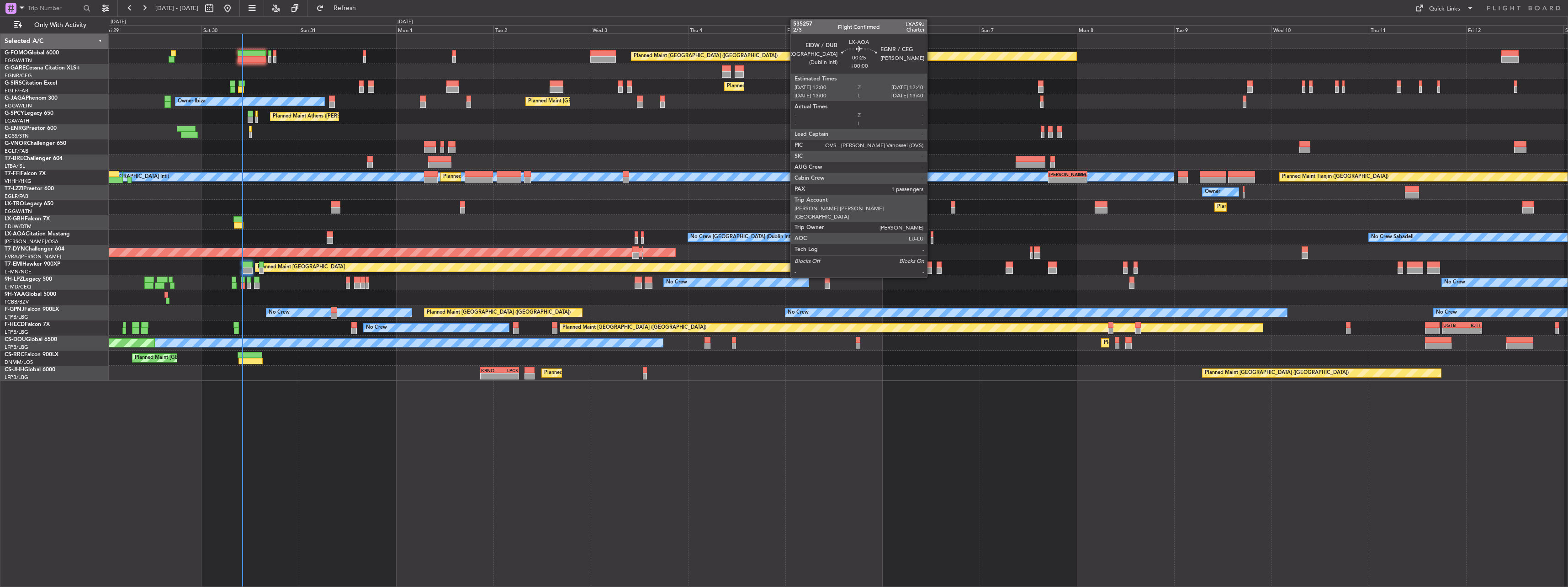
click at [931, 234] on div at bounding box center [932, 235] width 2 height 6
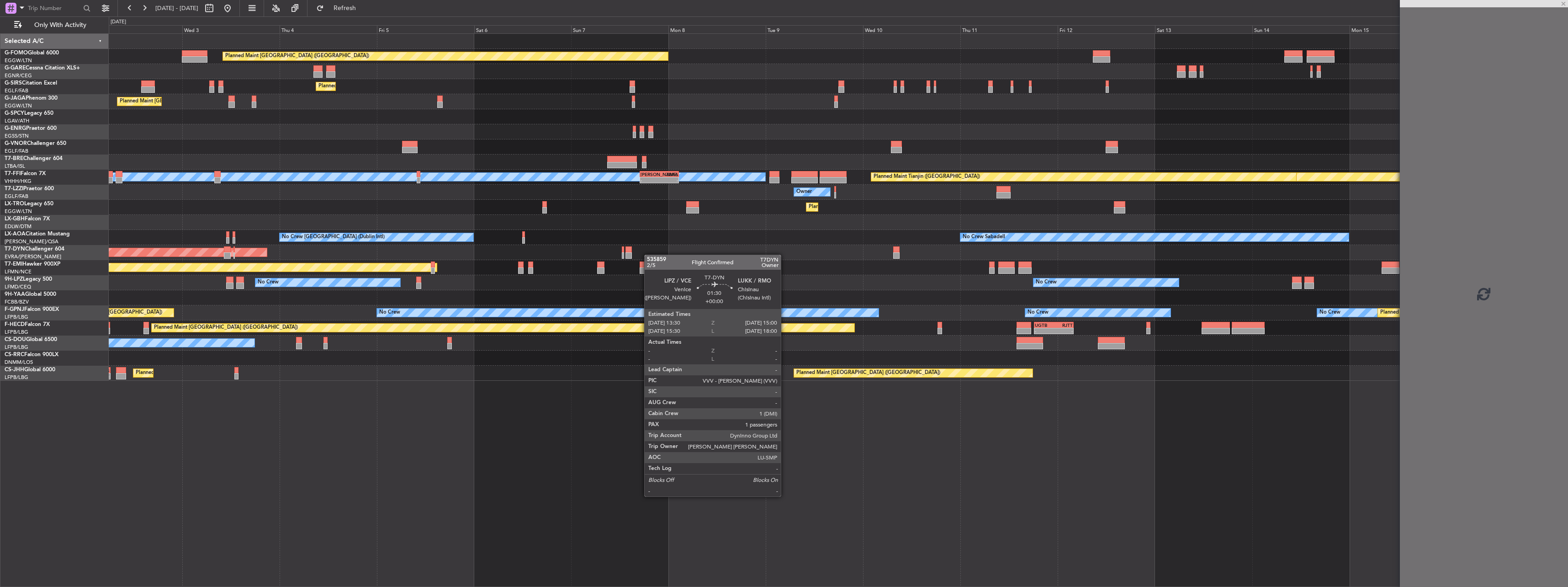
click at [576, 260] on div "Planned Maint [GEOGRAPHIC_DATA] ([GEOGRAPHIC_DATA]) Planned Maint [GEOGRAPHIC_D…" at bounding box center [838, 207] width 1458 height 347
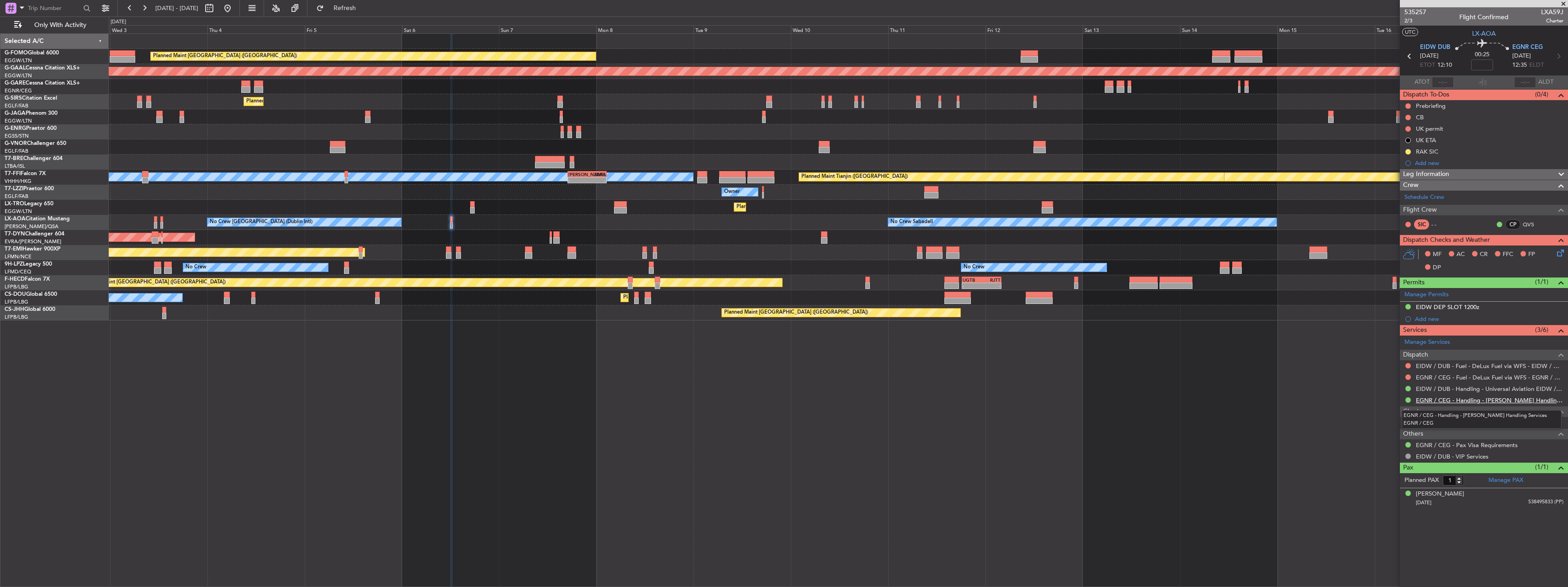
click at [1466, 399] on link "EGNR / CEG - Handling - [PERSON_NAME] Handling Services EGNR / CEG" at bounding box center [1489, 400] width 148 height 8
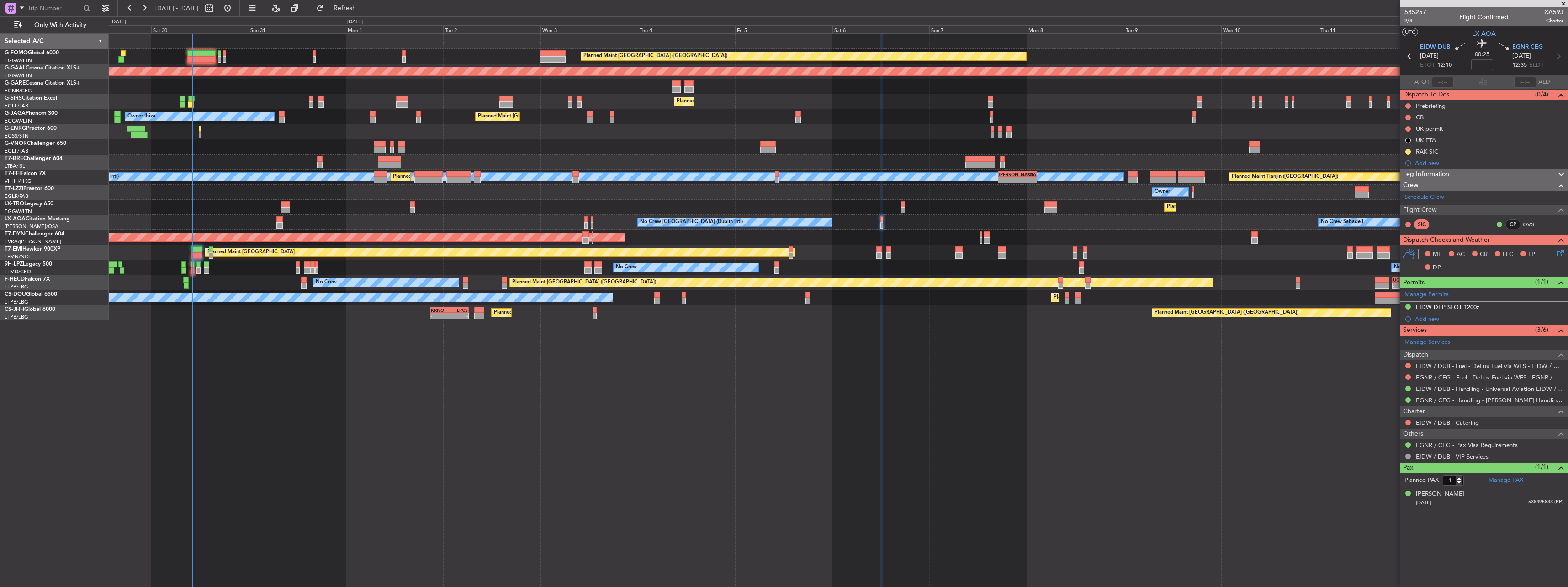
click at [618, 149] on div at bounding box center [838, 147] width 1458 height 15
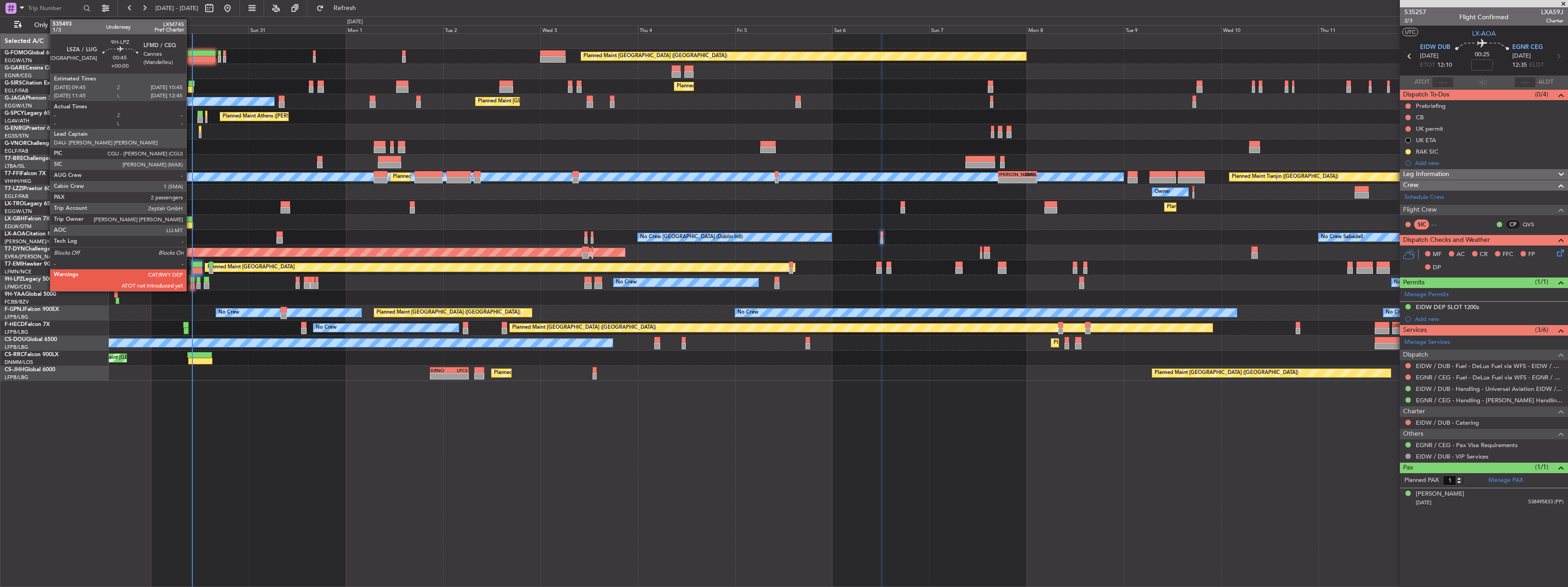
click at [191, 281] on div at bounding box center [192, 280] width 4 height 6
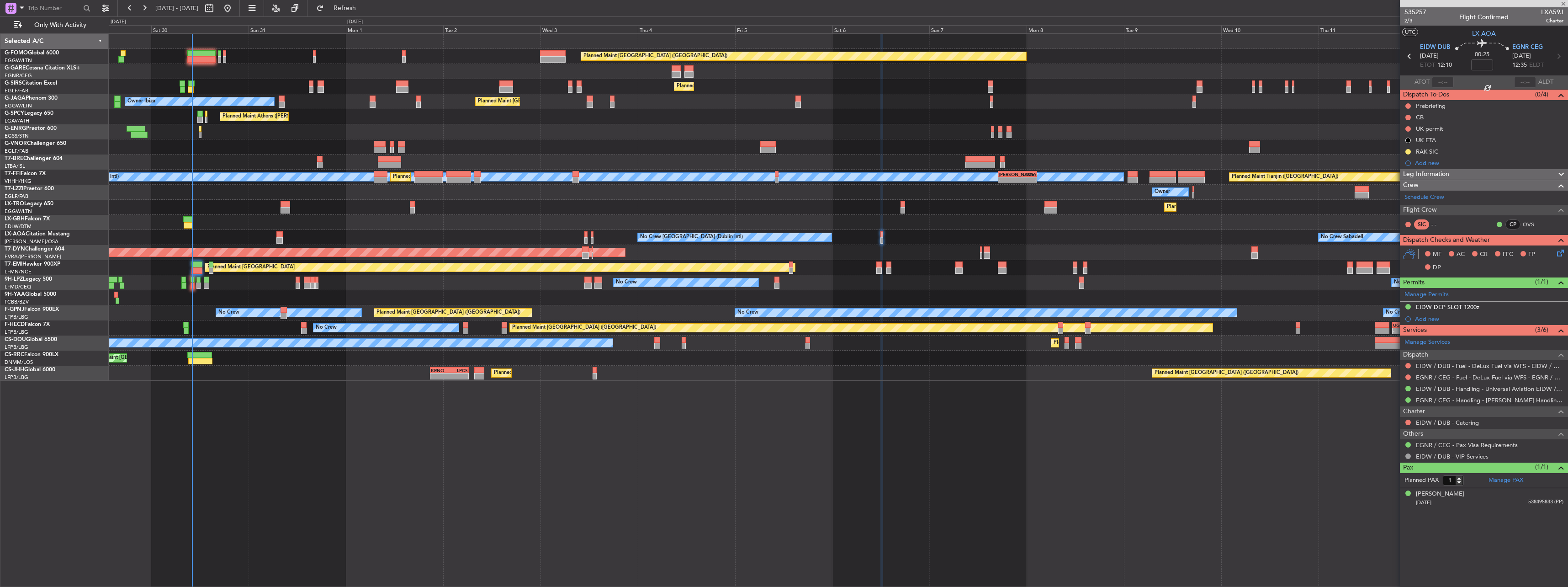
type input "2"
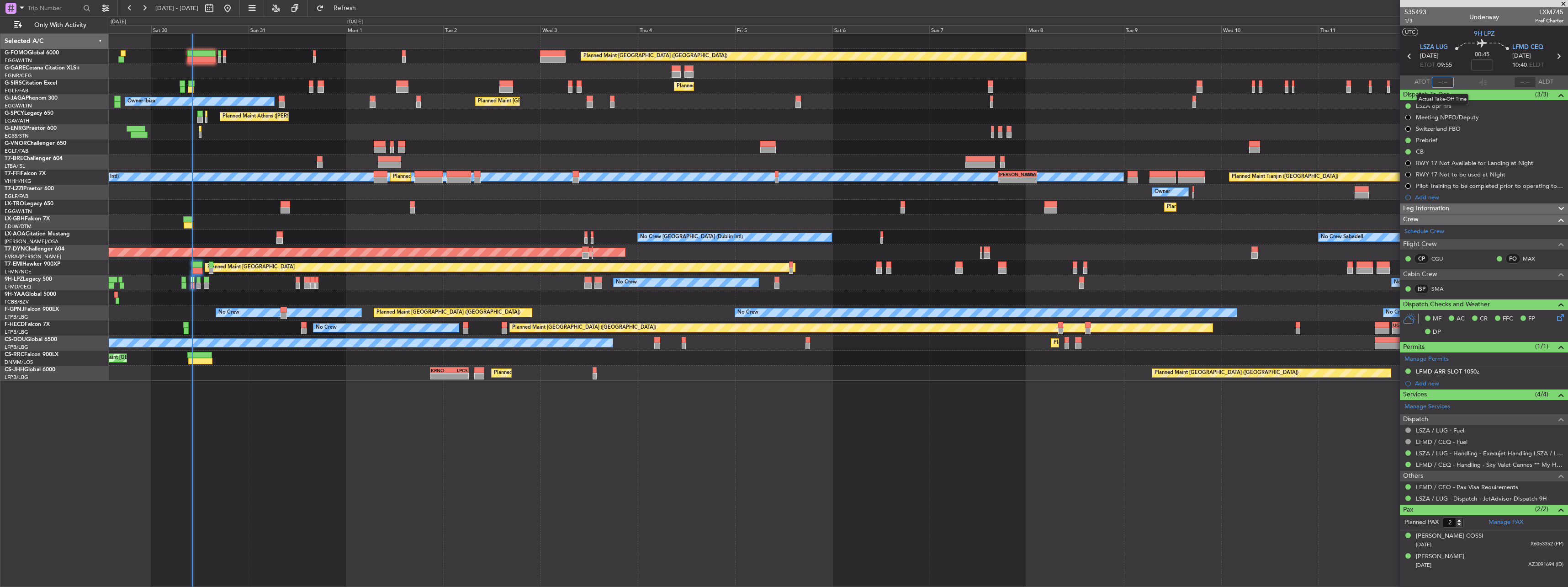
click at [1444, 79] on input "text" at bounding box center [1442, 83] width 22 height 11
type input "10:00"
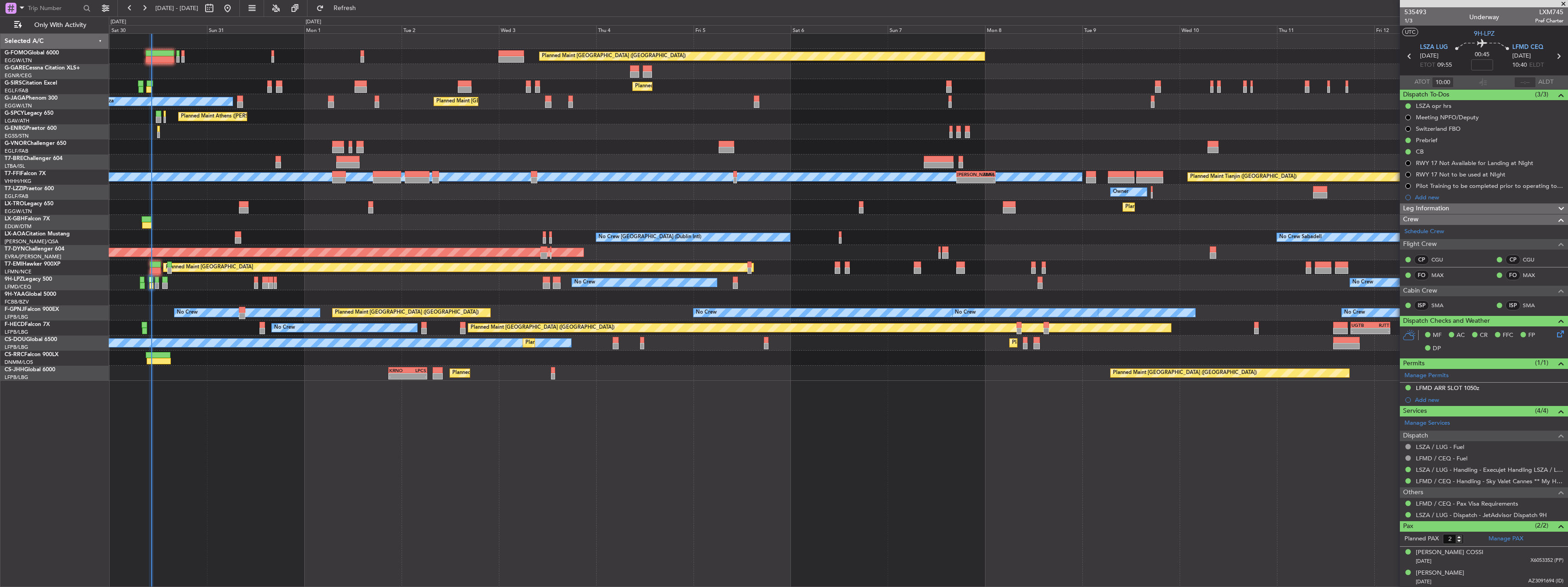
click at [213, 237] on div "Planned Maint [GEOGRAPHIC_DATA] ([GEOGRAPHIC_DATA]) Planned Maint [GEOGRAPHIC_D…" at bounding box center [838, 207] width 1458 height 347
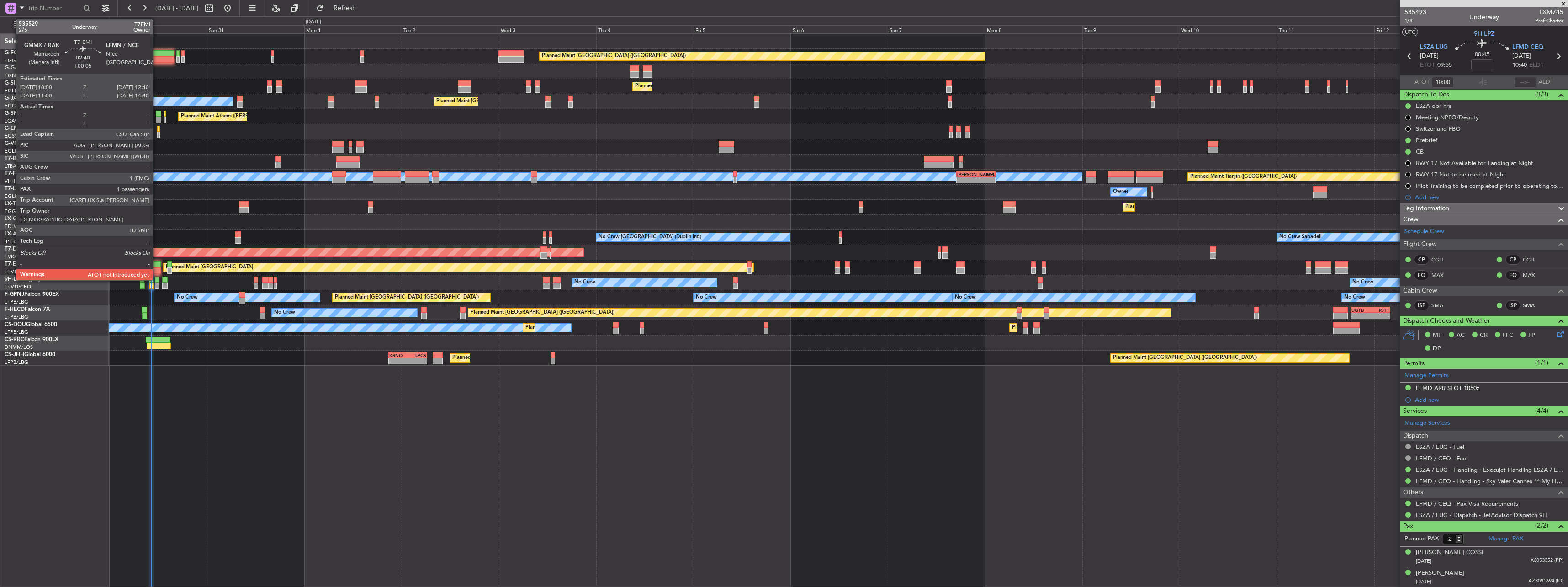
click at [157, 266] on div at bounding box center [156, 265] width 11 height 6
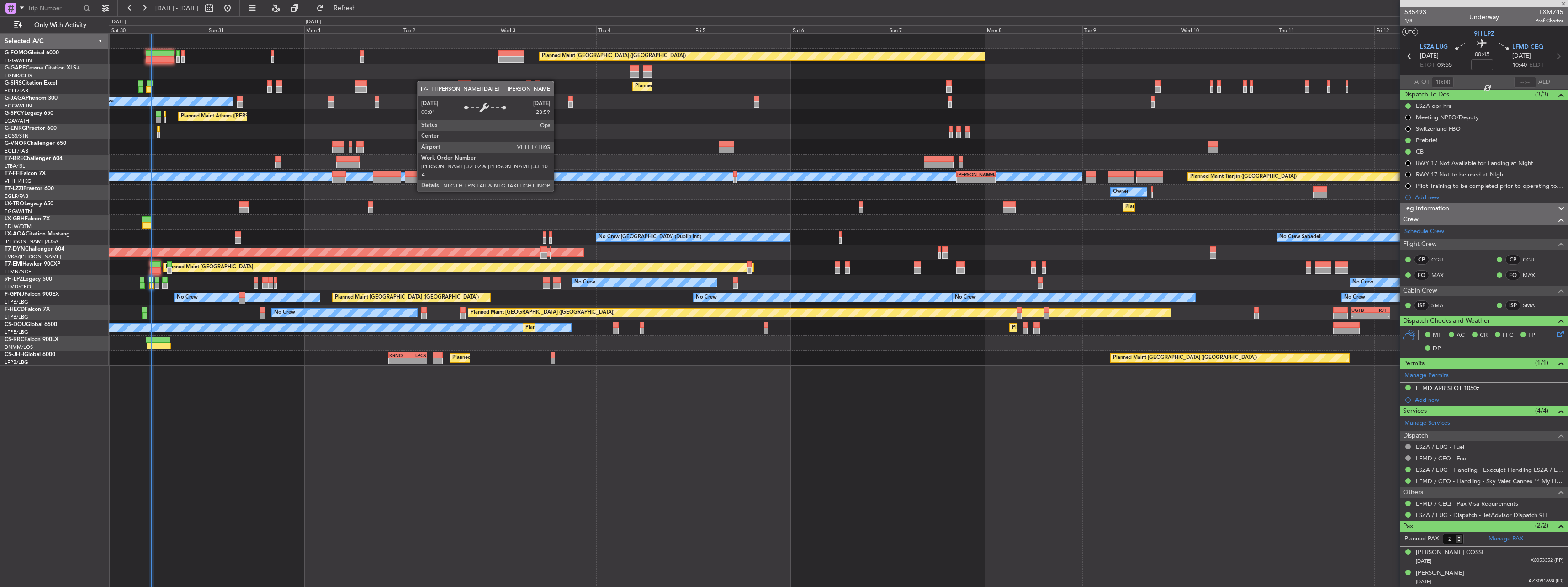
type input "+00:05"
type input "1"
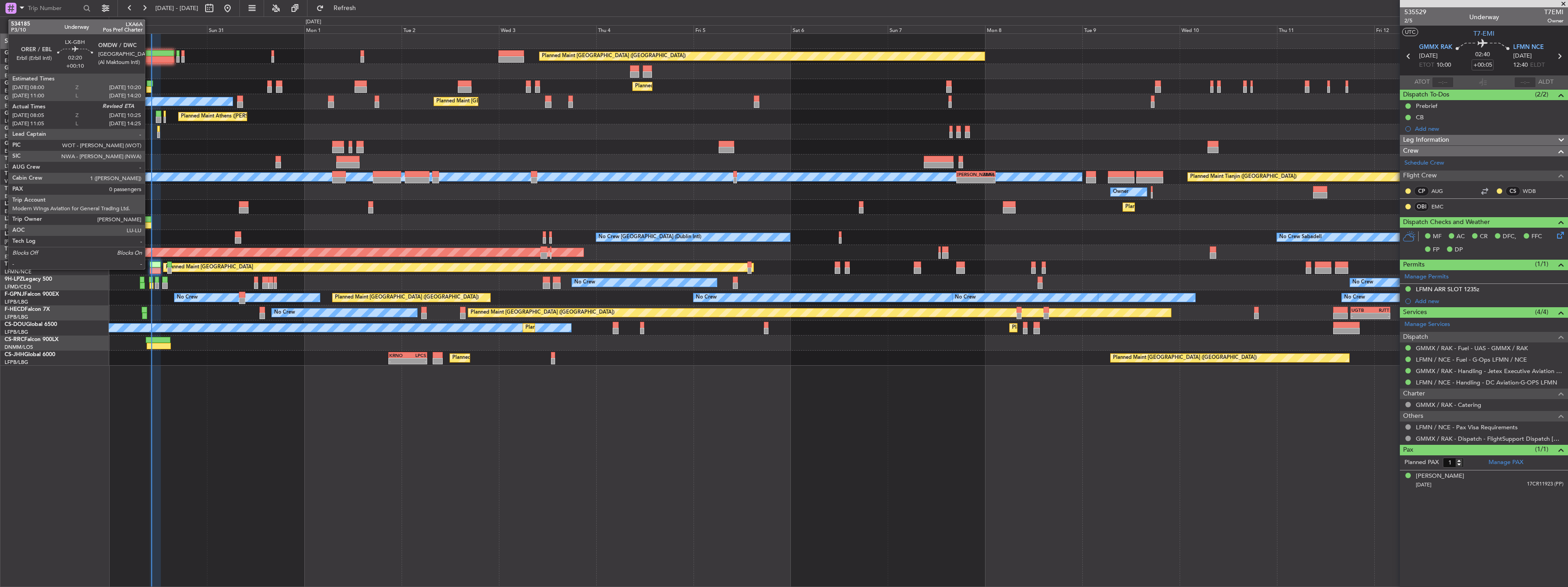
click at [149, 224] on div at bounding box center [147, 226] width 10 height 6
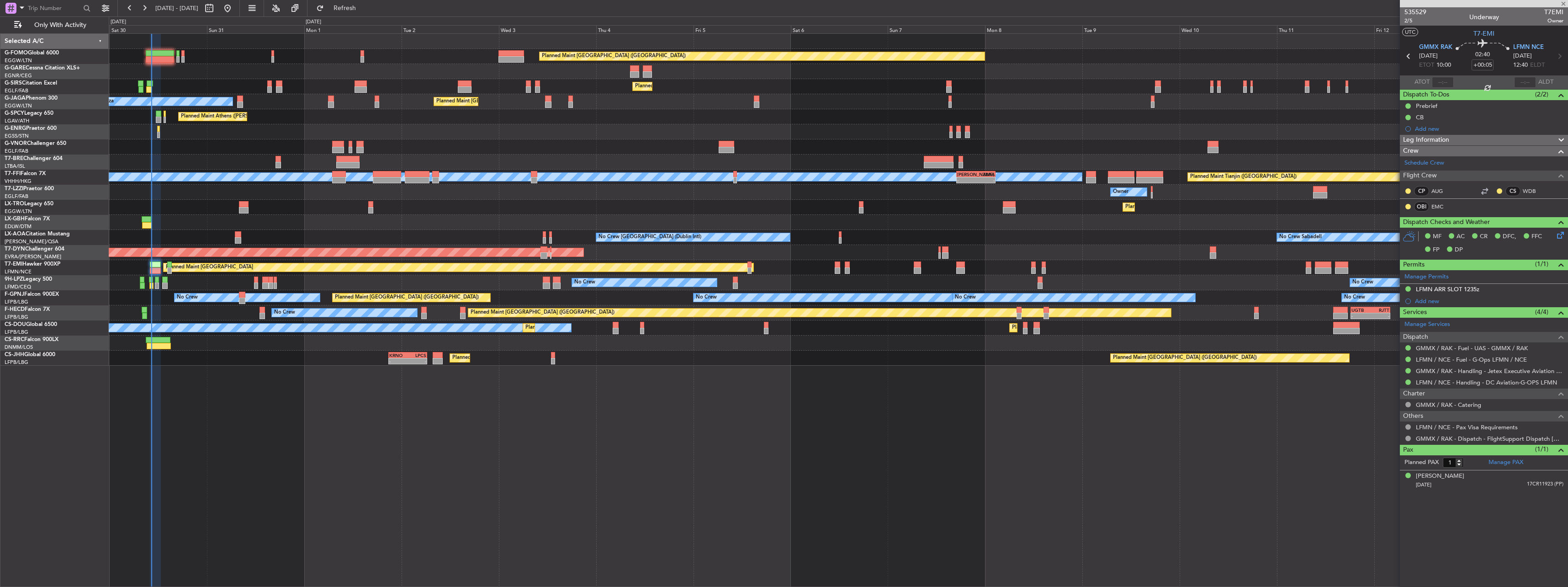
type input "+00:10"
type input "08:05"
type input "0"
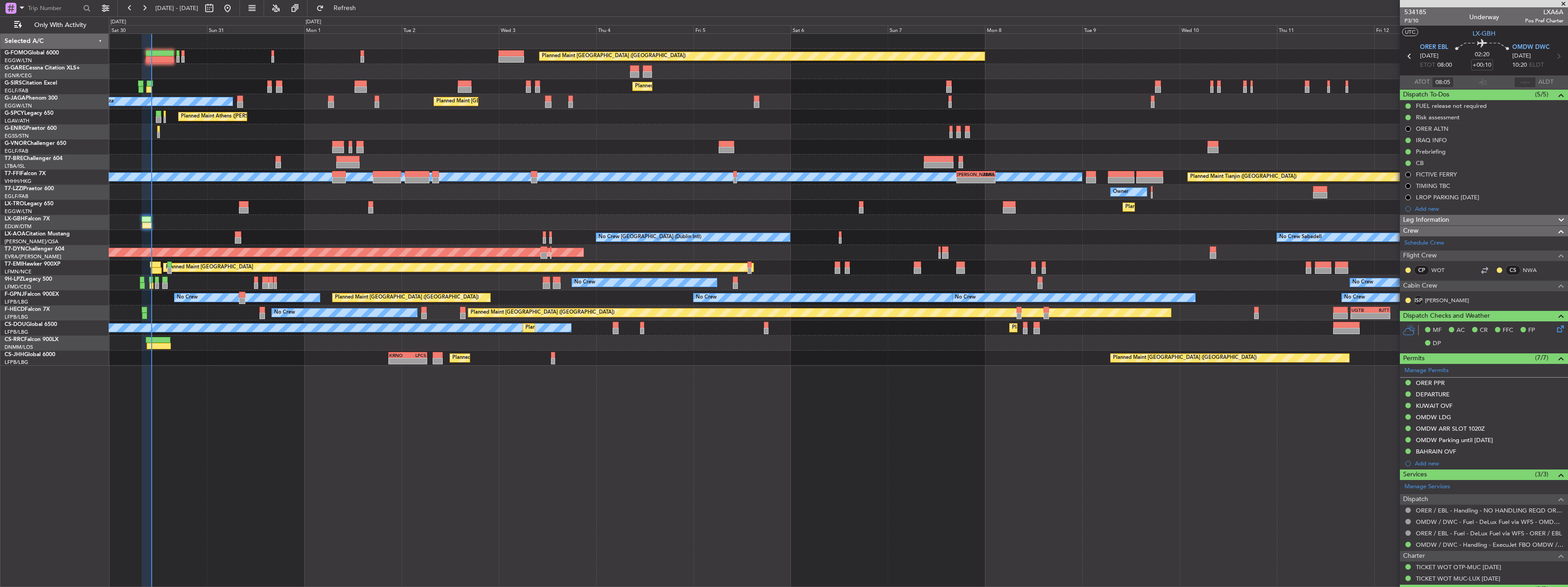
click at [166, 48] on div at bounding box center [838, 41] width 1458 height 15
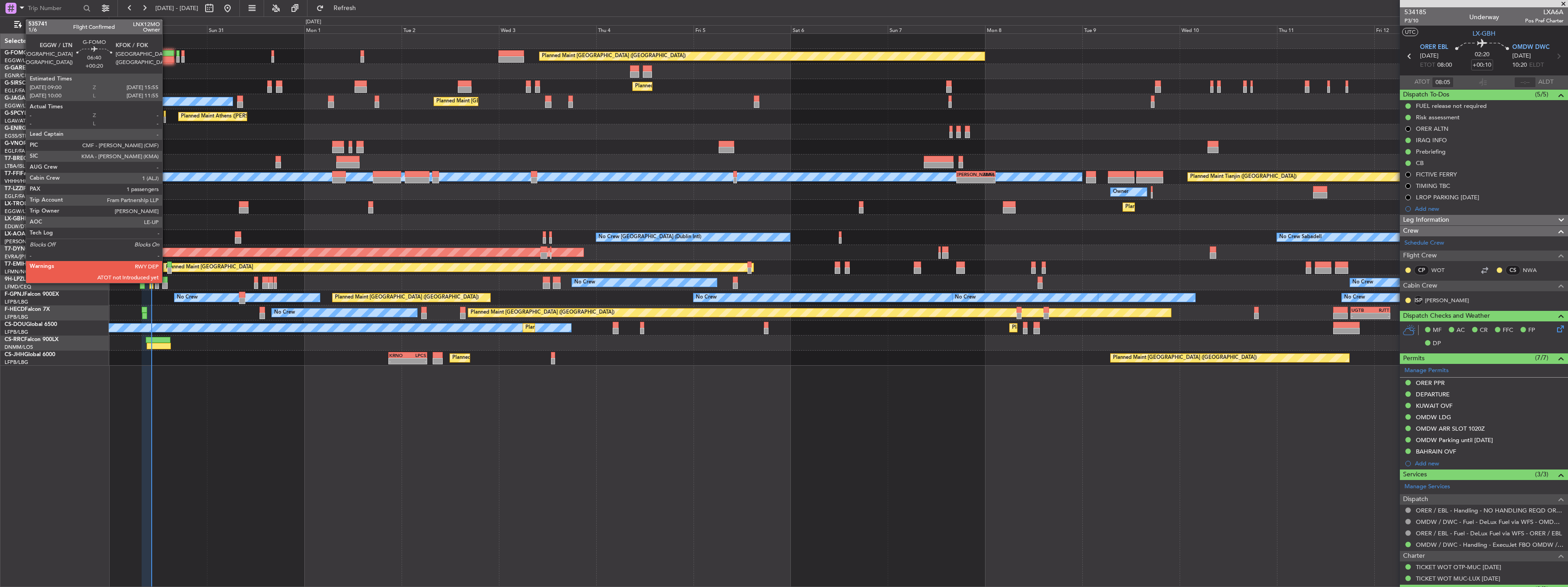
click at [166, 53] on div at bounding box center [160, 54] width 28 height 6
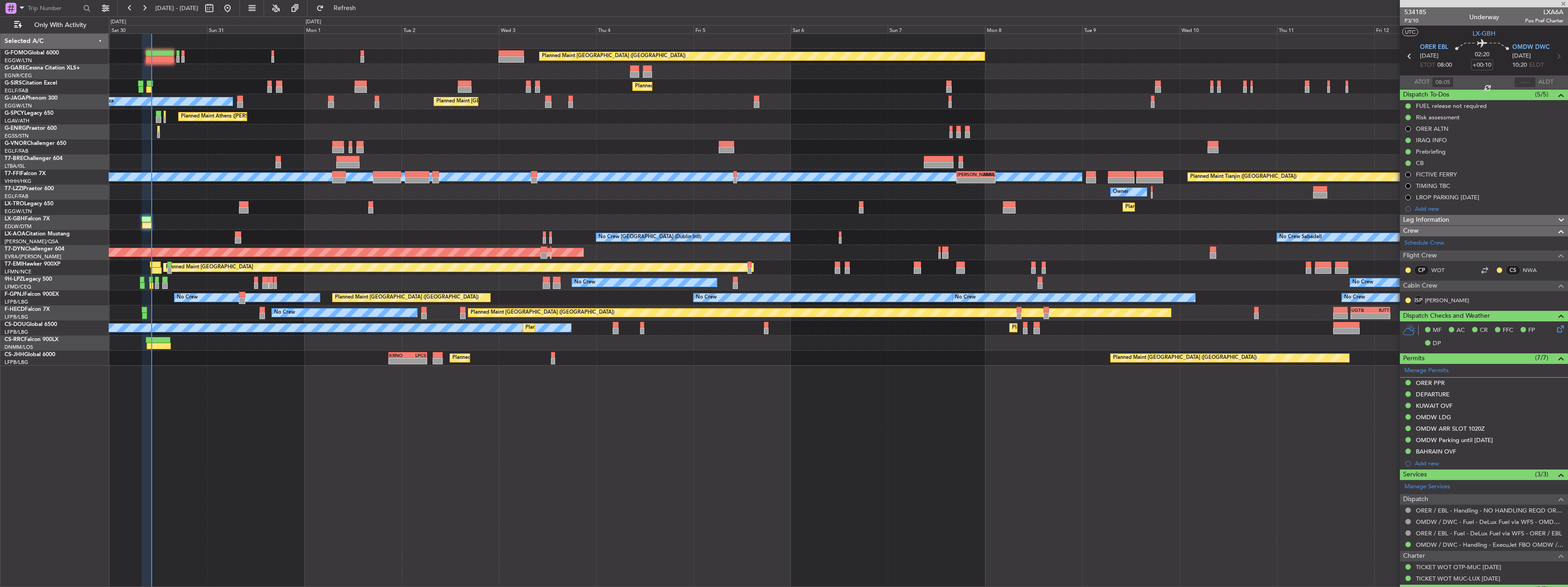
type input "+00:20"
type input "1"
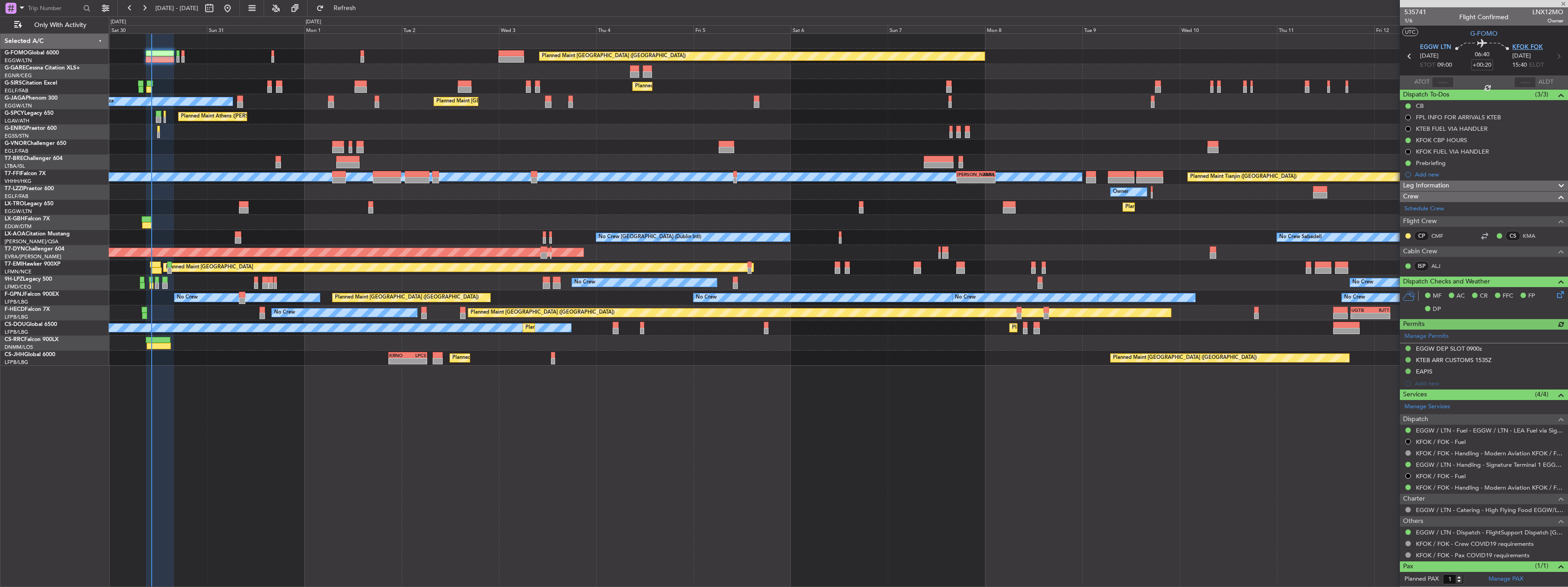
click at [1517, 48] on span "KFOK FOK" at bounding box center [1527, 47] width 31 height 9
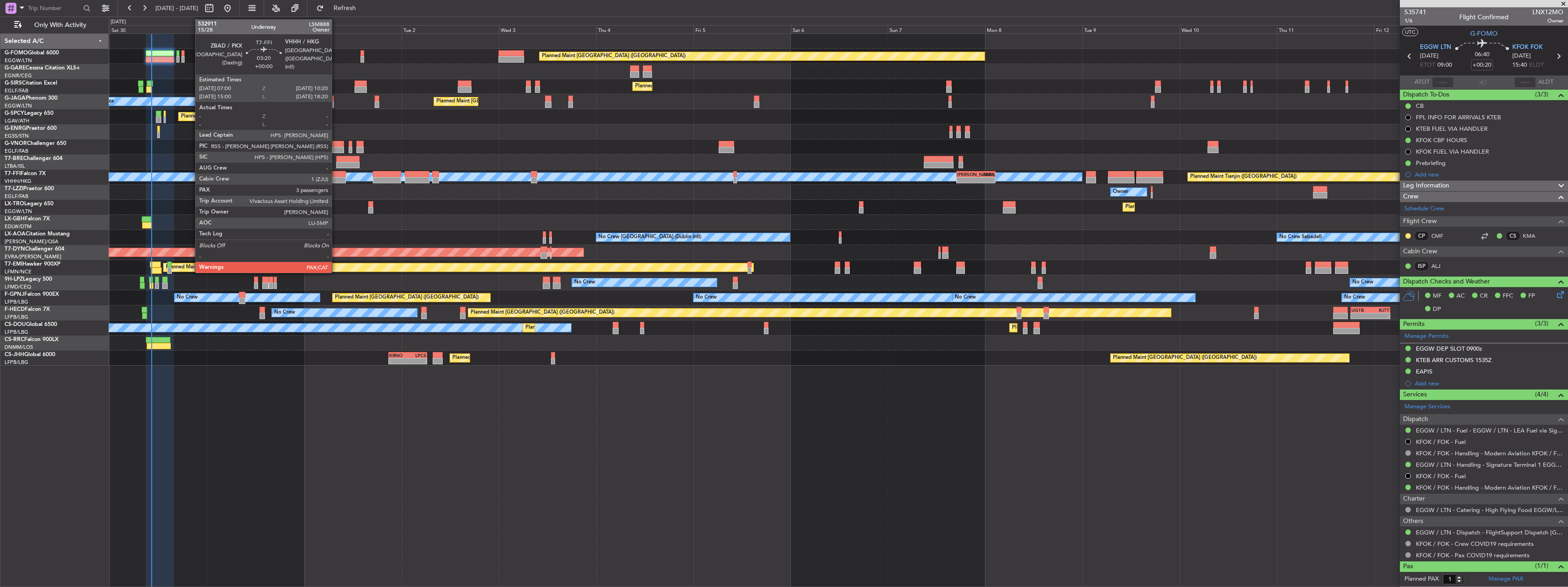
click at [336, 172] on div at bounding box center [338, 175] width 14 height 6
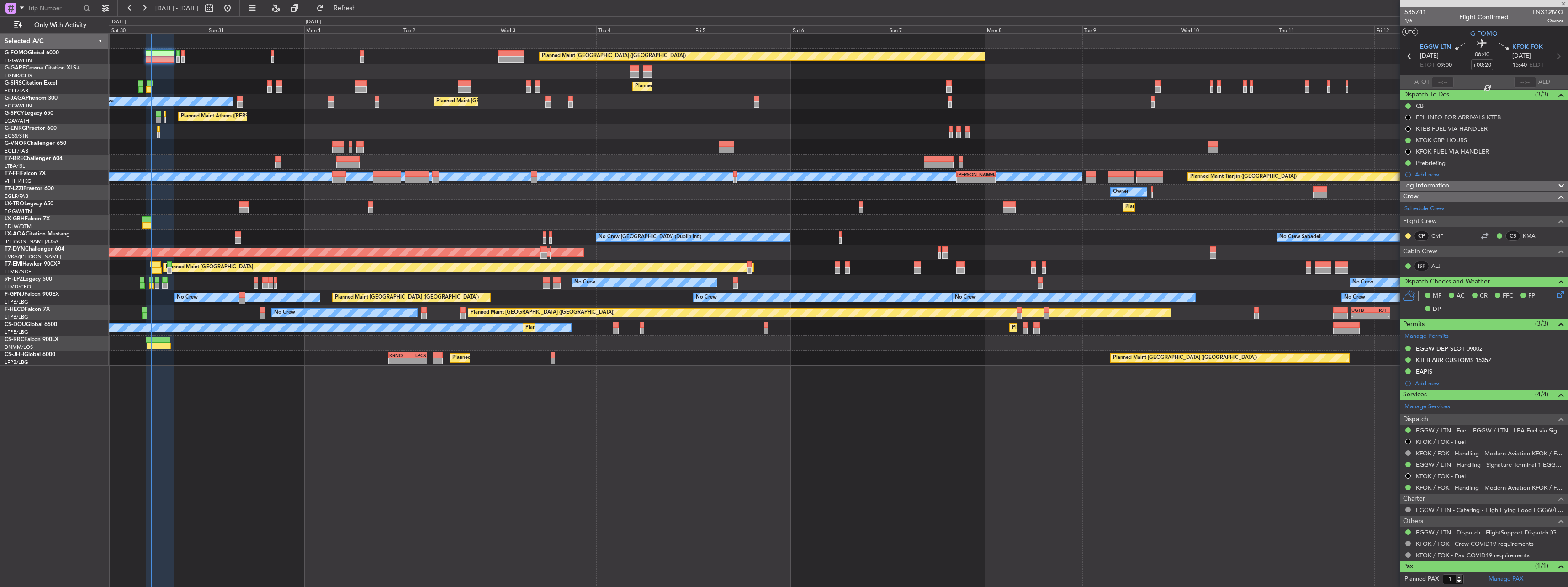
type input "5"
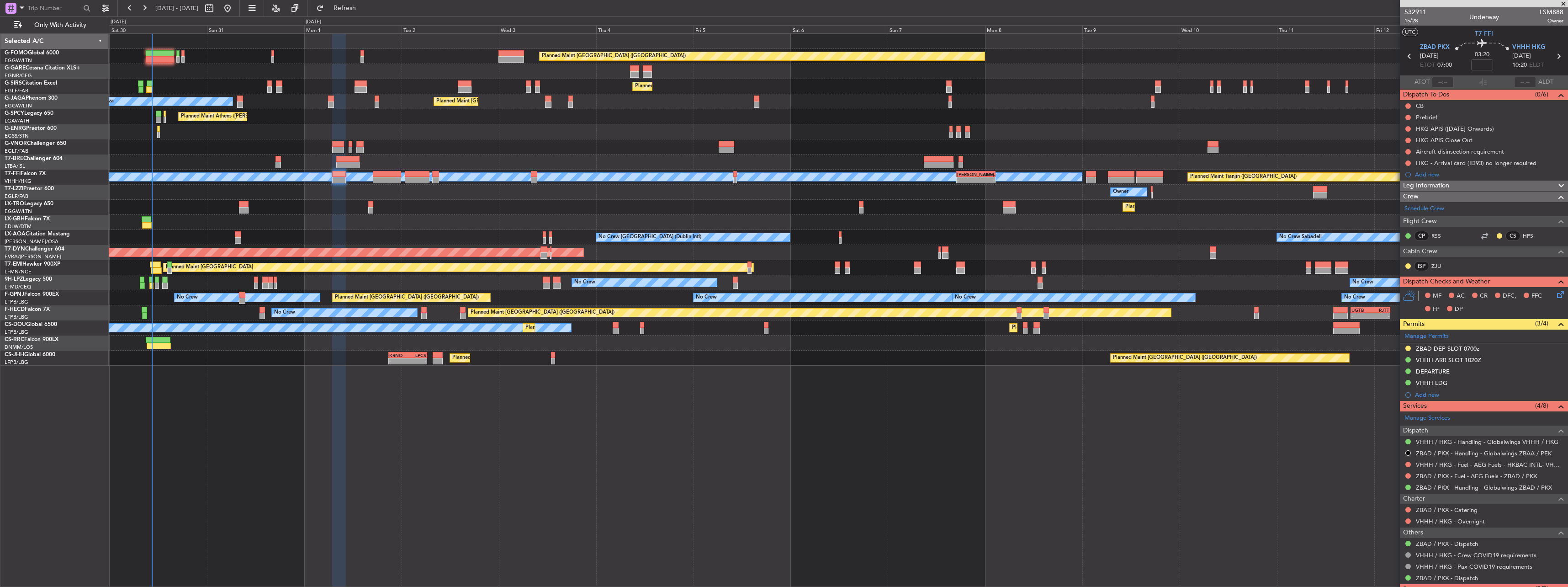
click at [1413, 22] on span "15/28" at bounding box center [1415, 21] width 22 height 8
click at [1437, 266] on link "ZJU" at bounding box center [1441, 266] width 20 height 8
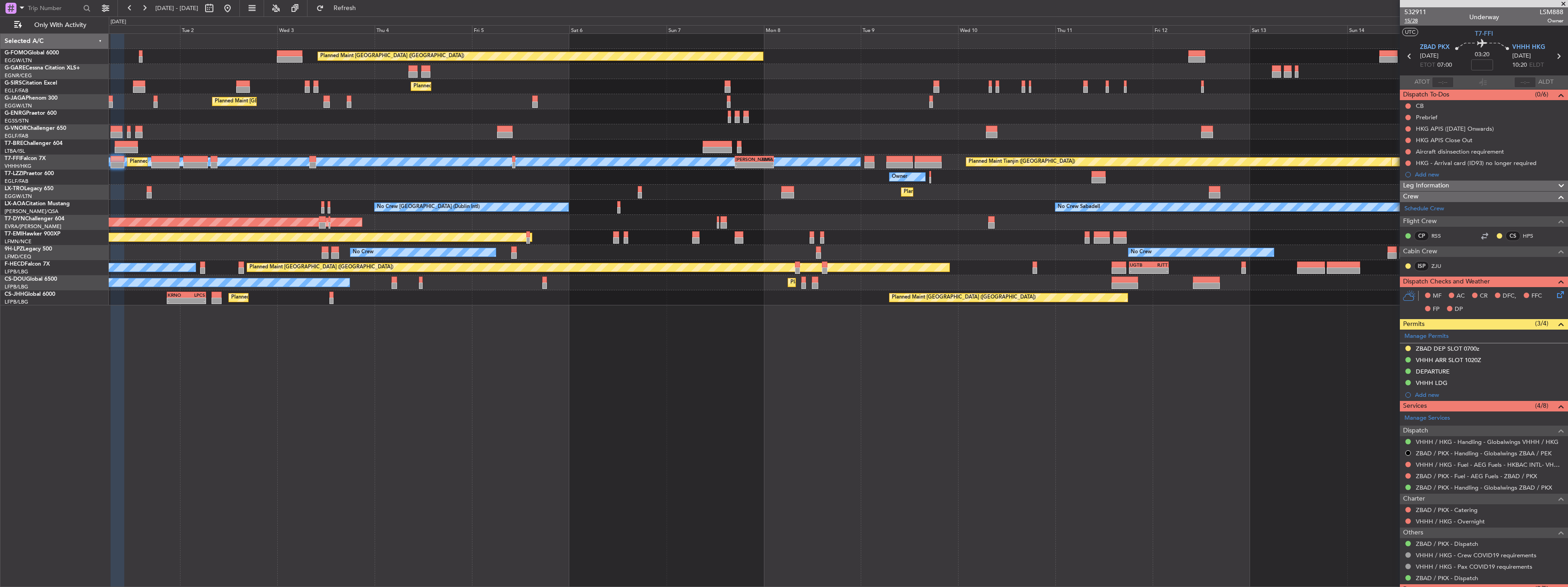
click at [1409, 24] on span "15/28" at bounding box center [1415, 21] width 22 height 8
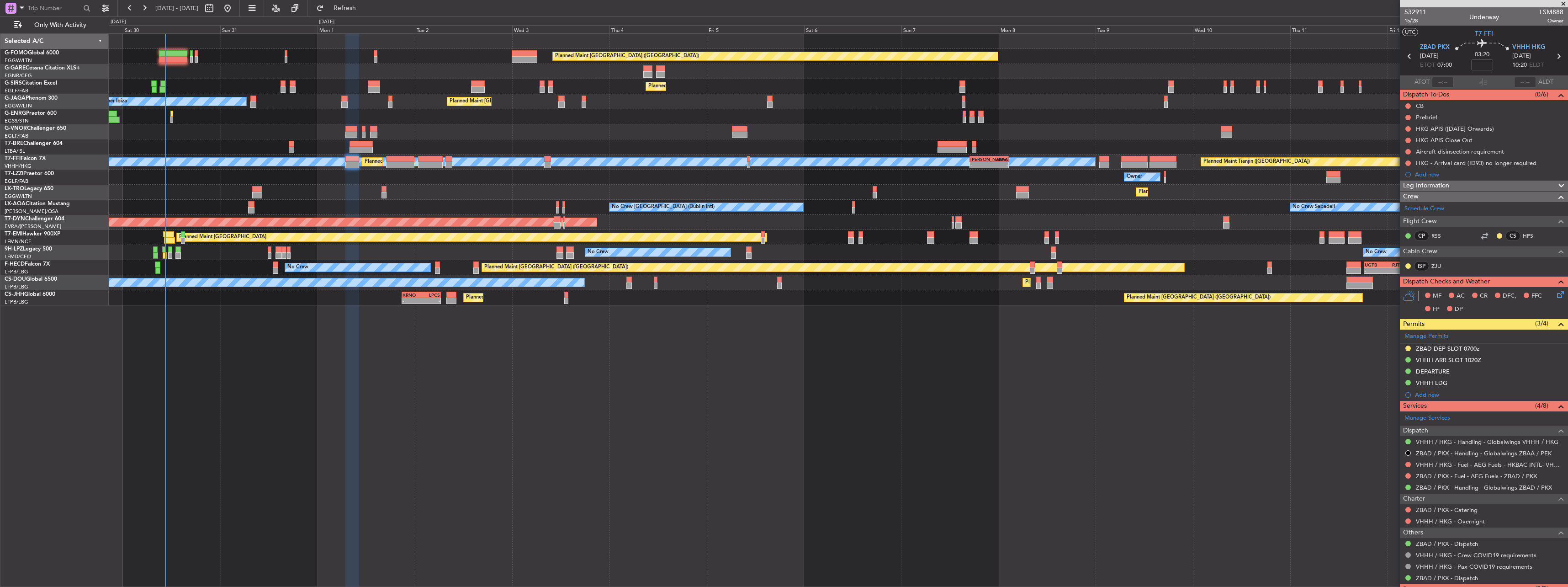
click at [715, 152] on div "Planned Maint [GEOGRAPHIC_DATA] ([GEOGRAPHIC_DATA]) Planned Maint [GEOGRAPHIC_D…" at bounding box center [838, 170] width 1458 height 271
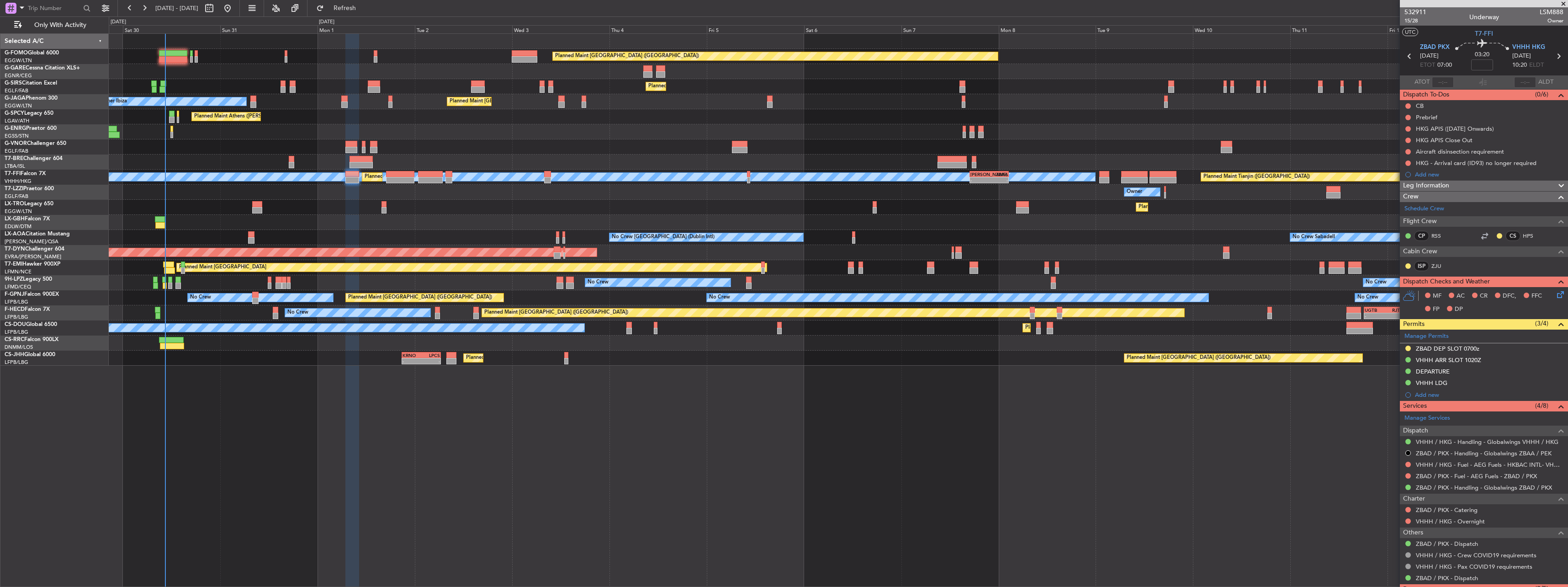
click at [1409, 187] on span "Leg Information" at bounding box center [1426, 185] width 46 height 11
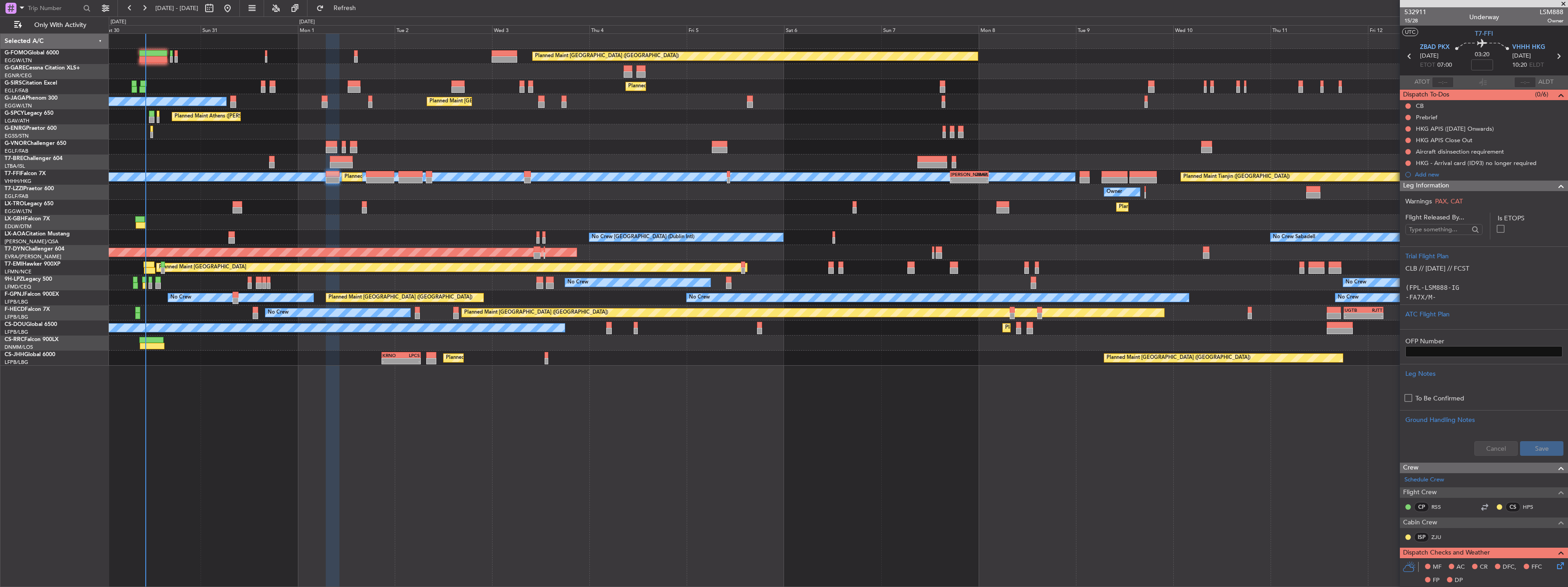
click at [1479, 71] on nimbus-time-variation at bounding box center [1481, 66] width 22 height 14
click at [1478, 67] on input at bounding box center [1481, 65] width 22 height 11
type input "-00:20"
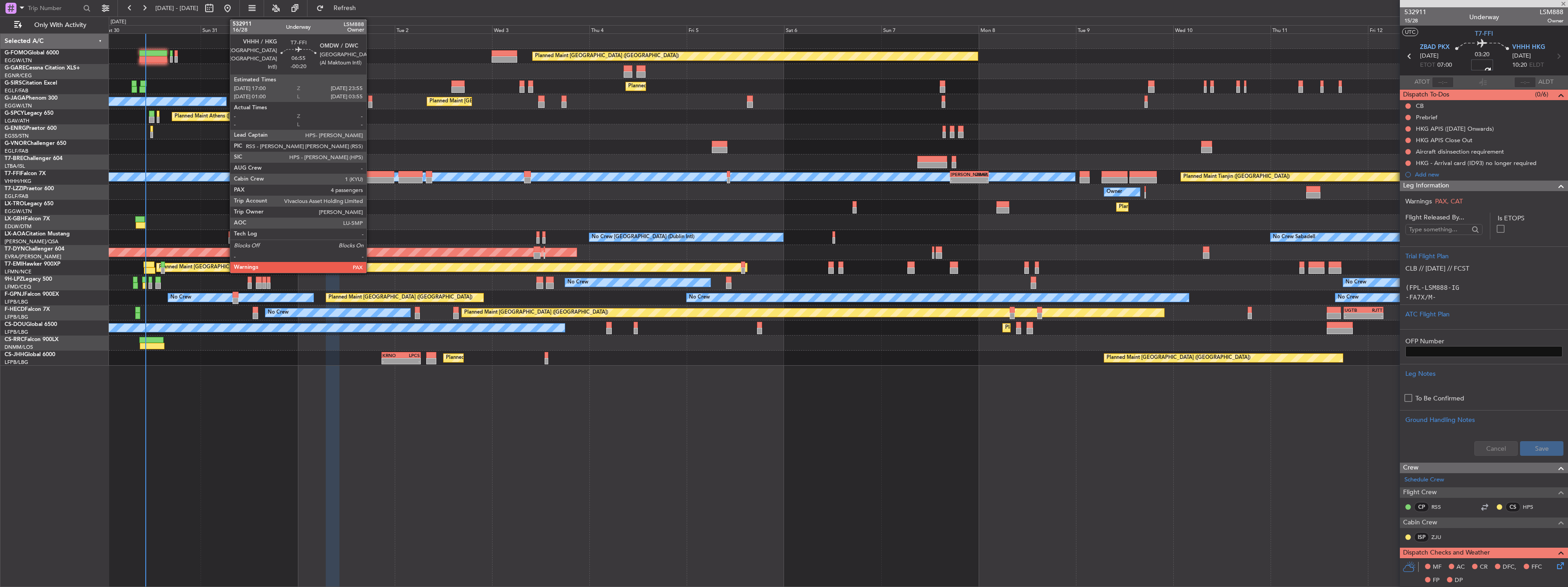
click at [370, 179] on div at bounding box center [380, 180] width 28 height 6
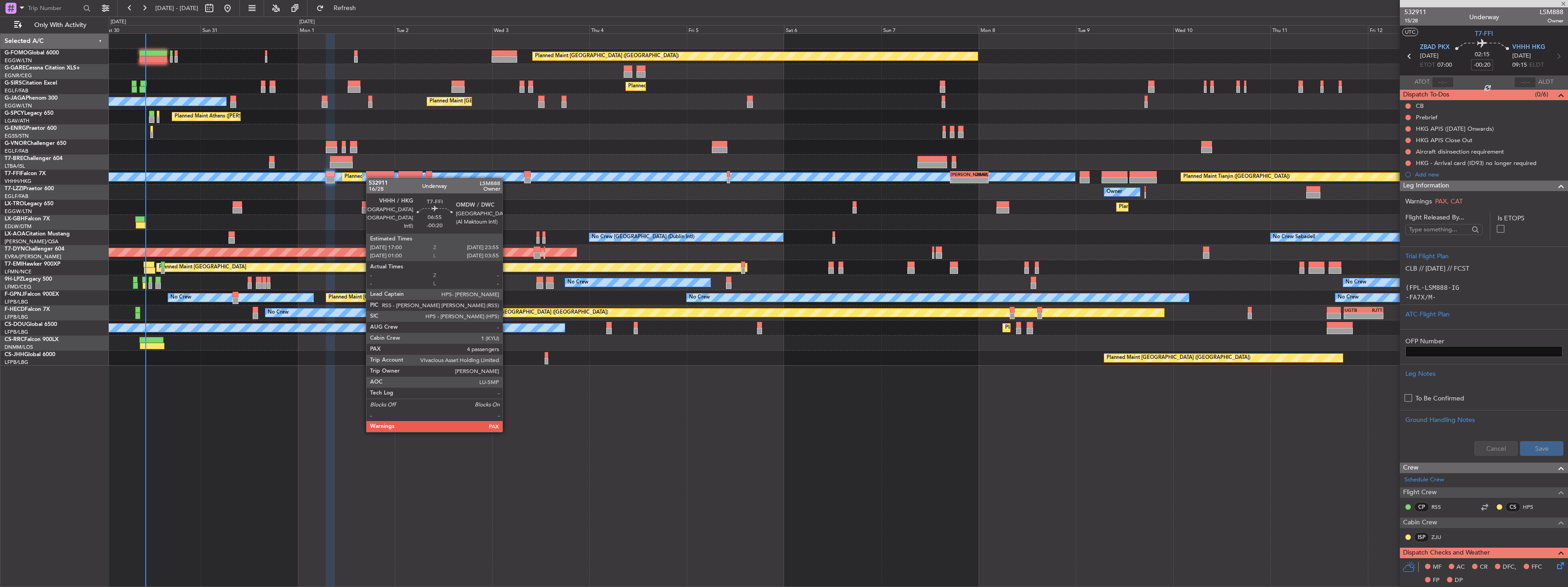
type input "4"
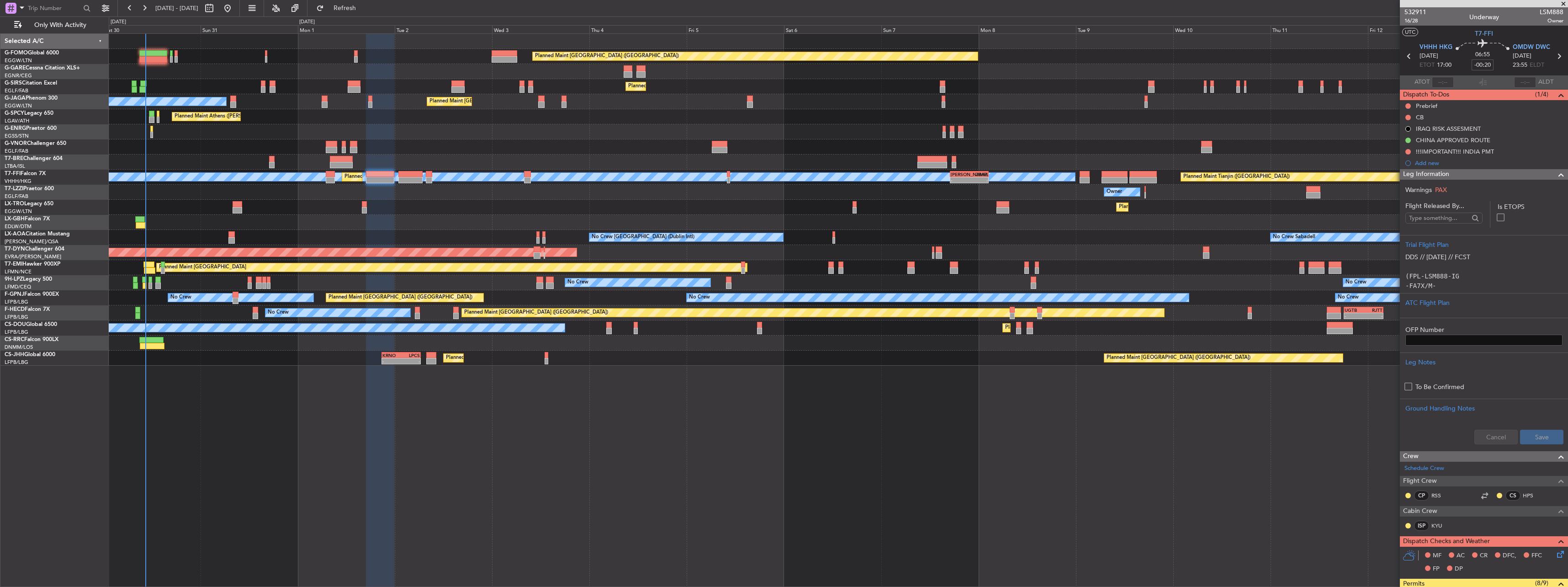
type input "-00:20"
click at [1437, 171] on span "Leg Information" at bounding box center [1426, 174] width 46 height 11
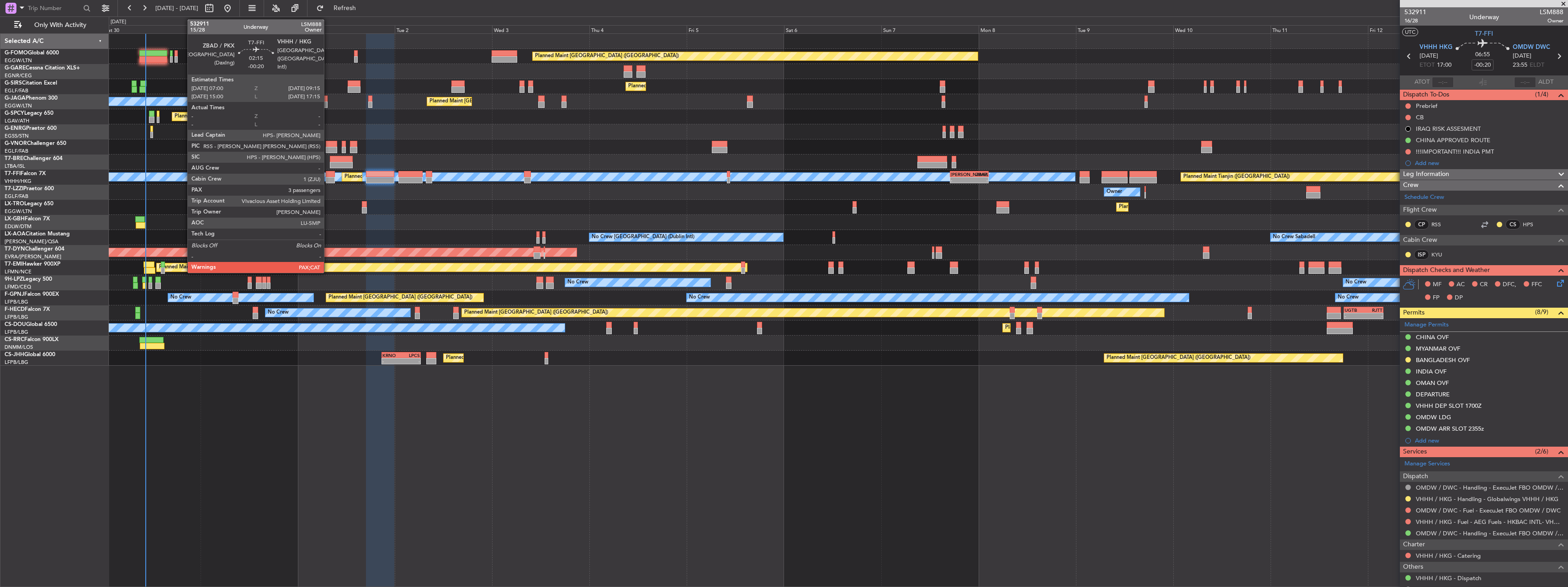
click at [328, 178] on div at bounding box center [330, 180] width 9 height 6
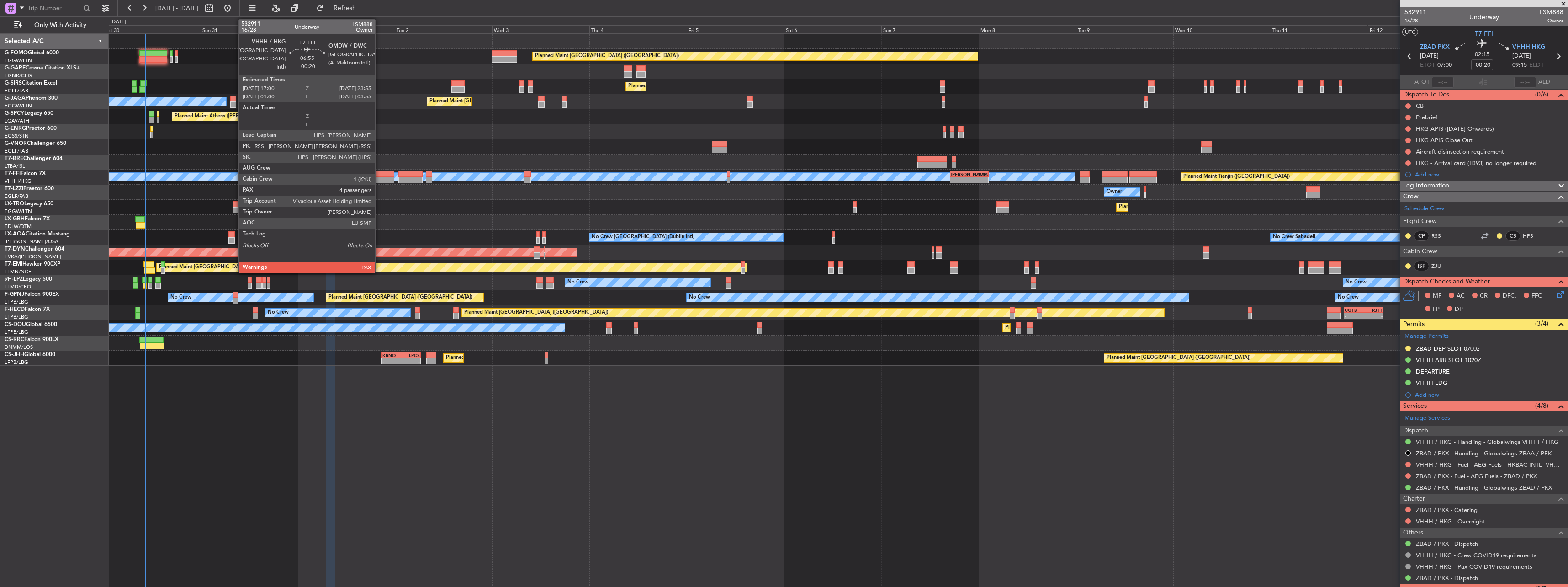
click at [379, 174] on div at bounding box center [380, 175] width 28 height 6
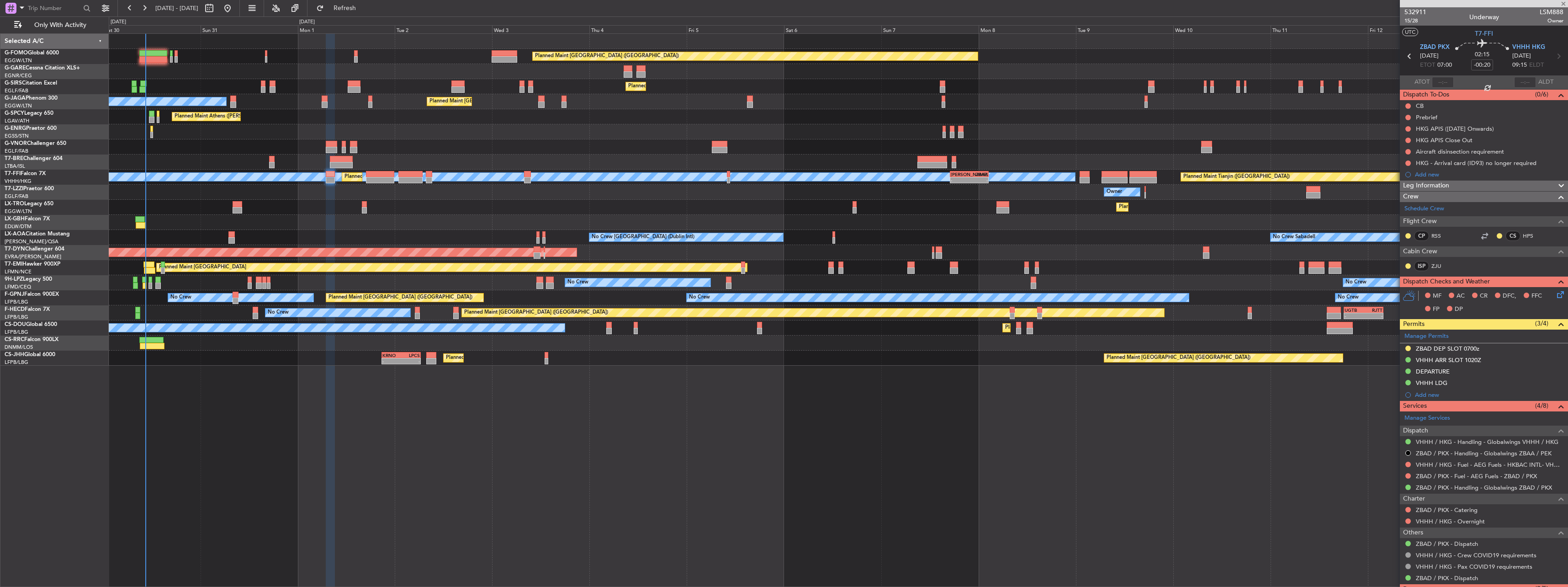
type input "4"
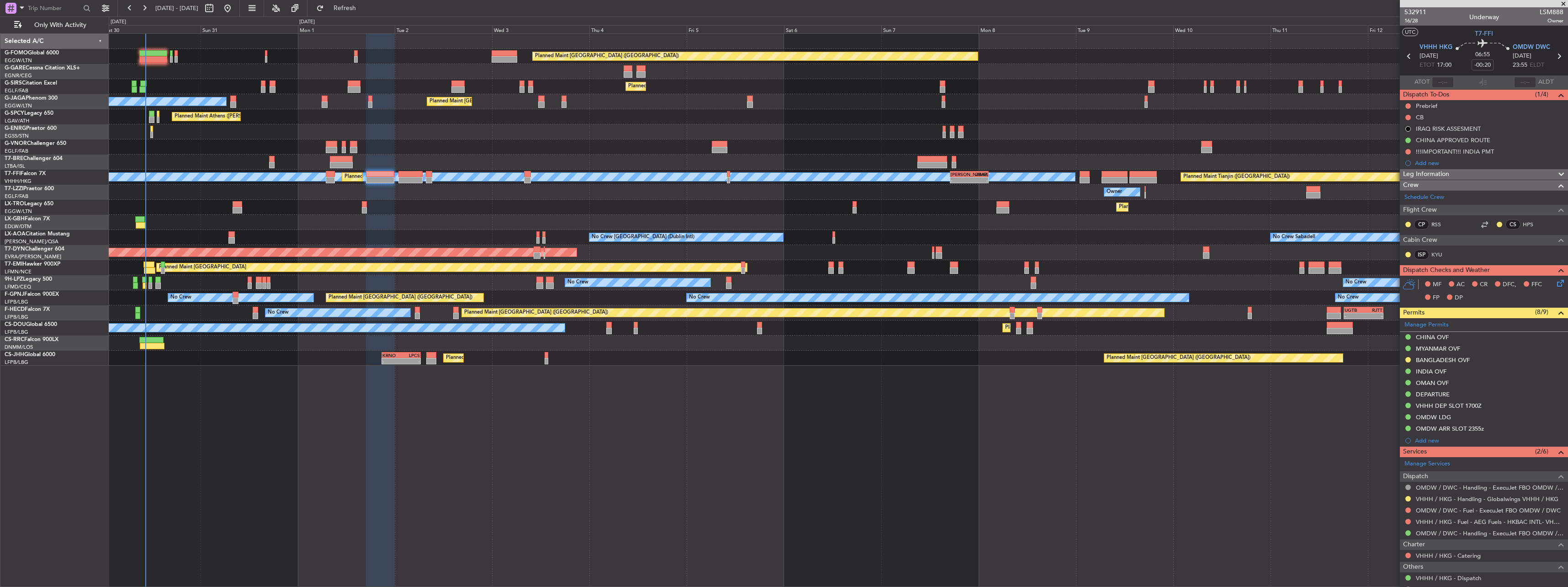
click at [1417, 175] on span "Leg Information" at bounding box center [1426, 174] width 46 height 11
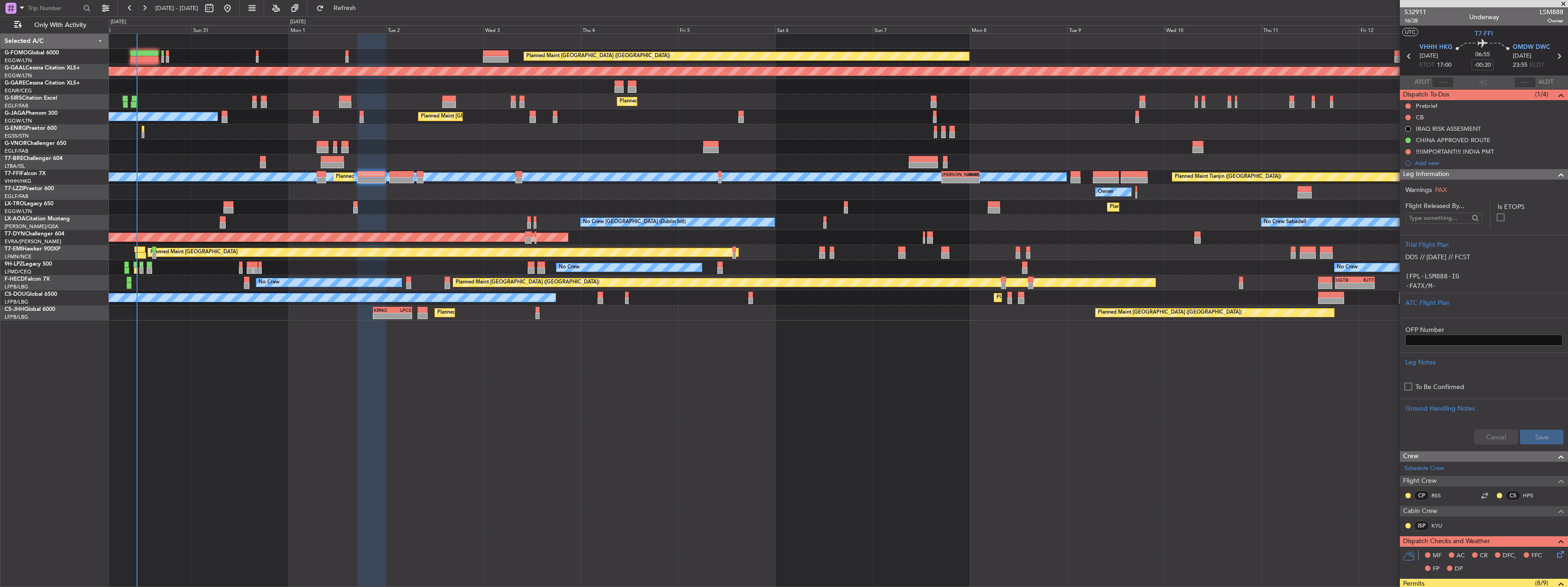
click at [944, 364] on div "Planned Maint [GEOGRAPHIC_DATA] ([GEOGRAPHIC_DATA]) Planned [GEOGRAPHIC_DATA] P…" at bounding box center [838, 310] width 1459 height 554
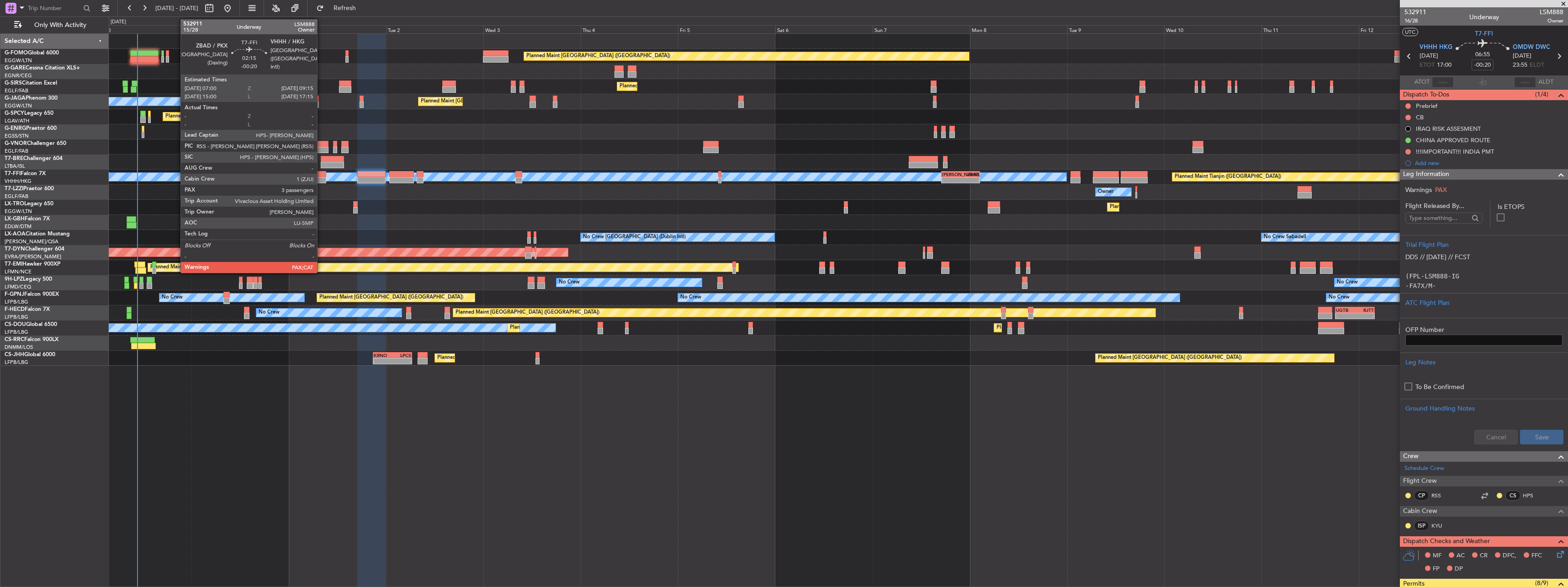
click at [321, 180] on div at bounding box center [321, 180] width 9 height 6
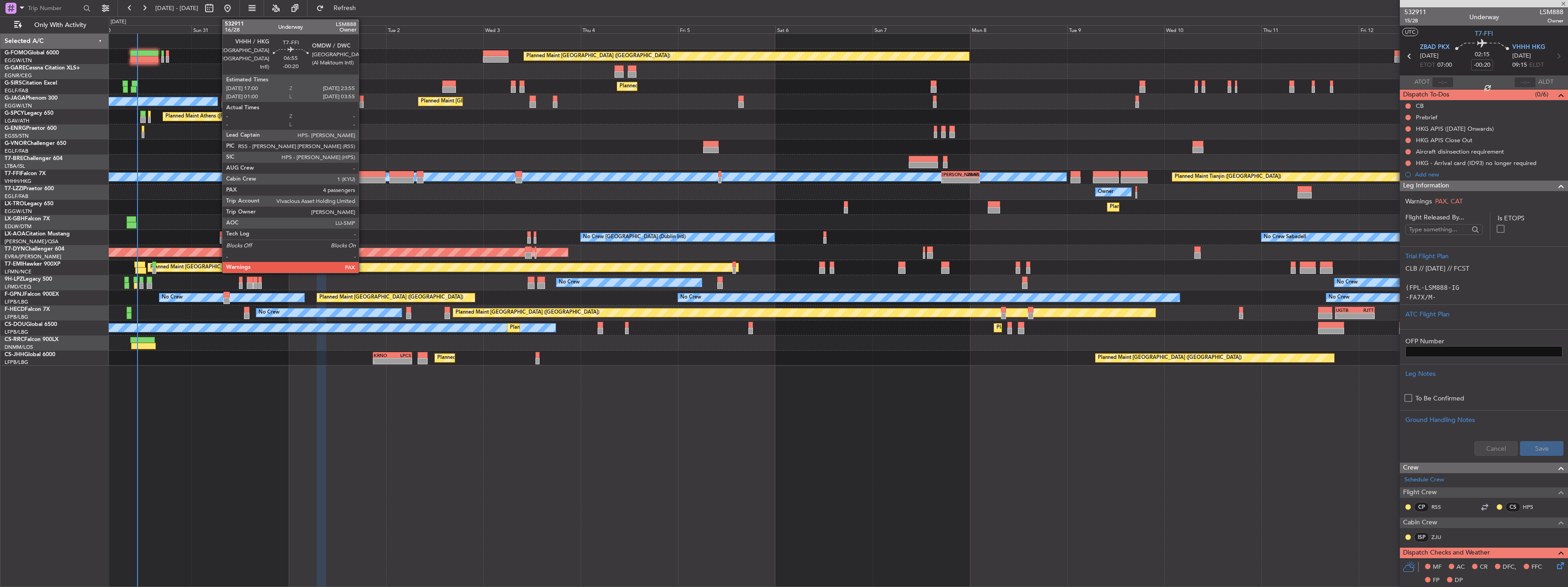
click at [363, 177] on div at bounding box center [371, 180] width 28 height 6
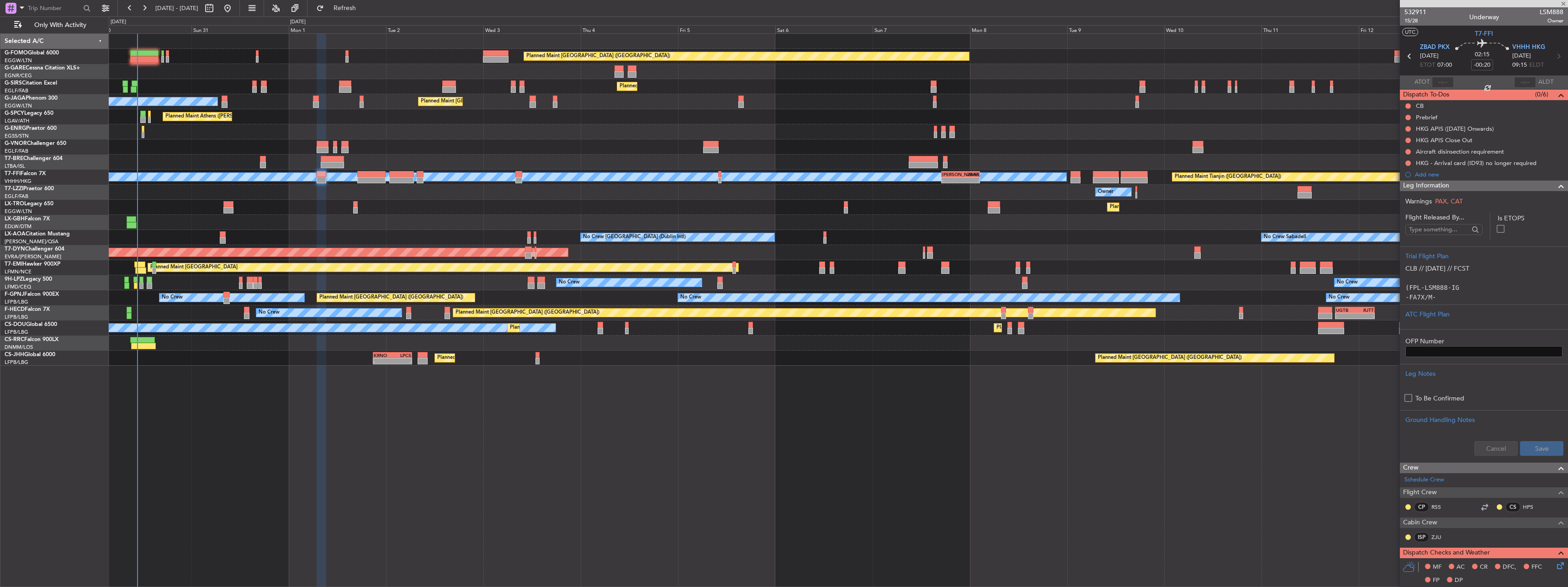
type input "4"
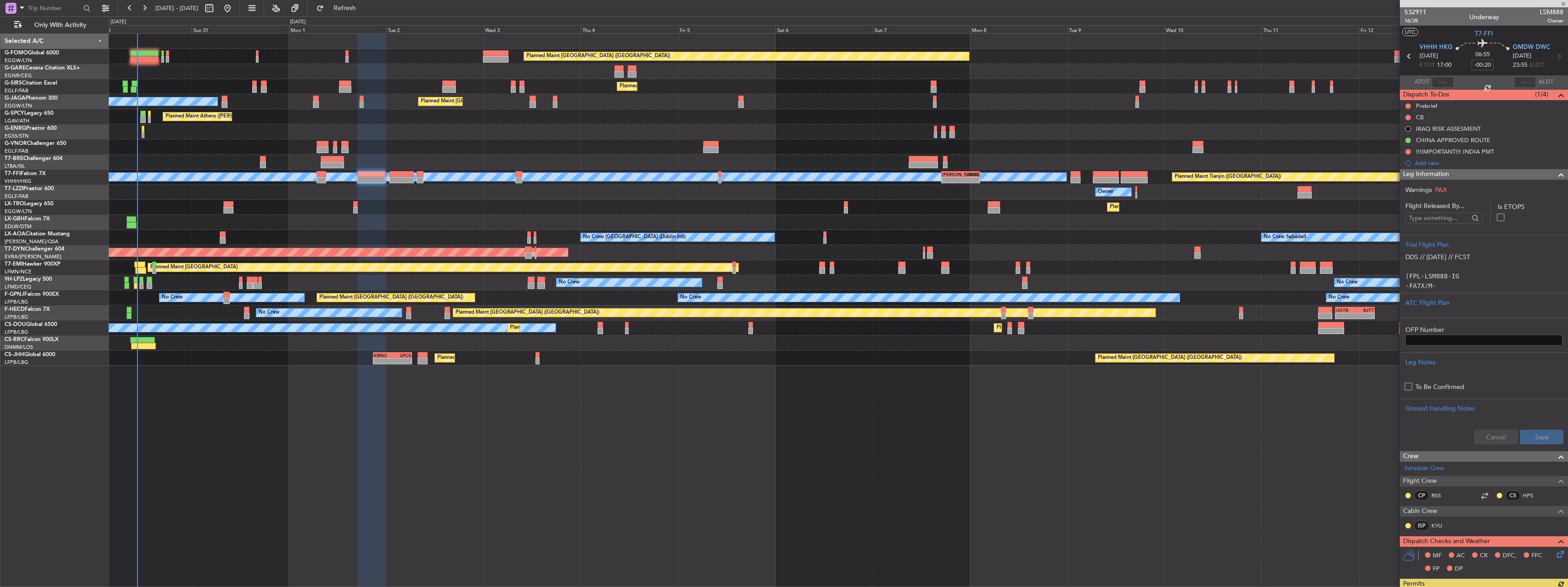
click at [1485, 64] on input "-00:20" at bounding box center [1482, 65] width 22 height 11
click at [1450, 34] on section "UTC T7-FFI" at bounding box center [1484, 32] width 168 height 14
click at [1456, 30] on section "UTC T7-FFI" at bounding box center [1484, 32] width 168 height 14
click at [1518, 30] on section "UTC T7-FFI" at bounding box center [1484, 32] width 168 height 14
click at [1485, 63] on input at bounding box center [1482, 65] width 22 height 11
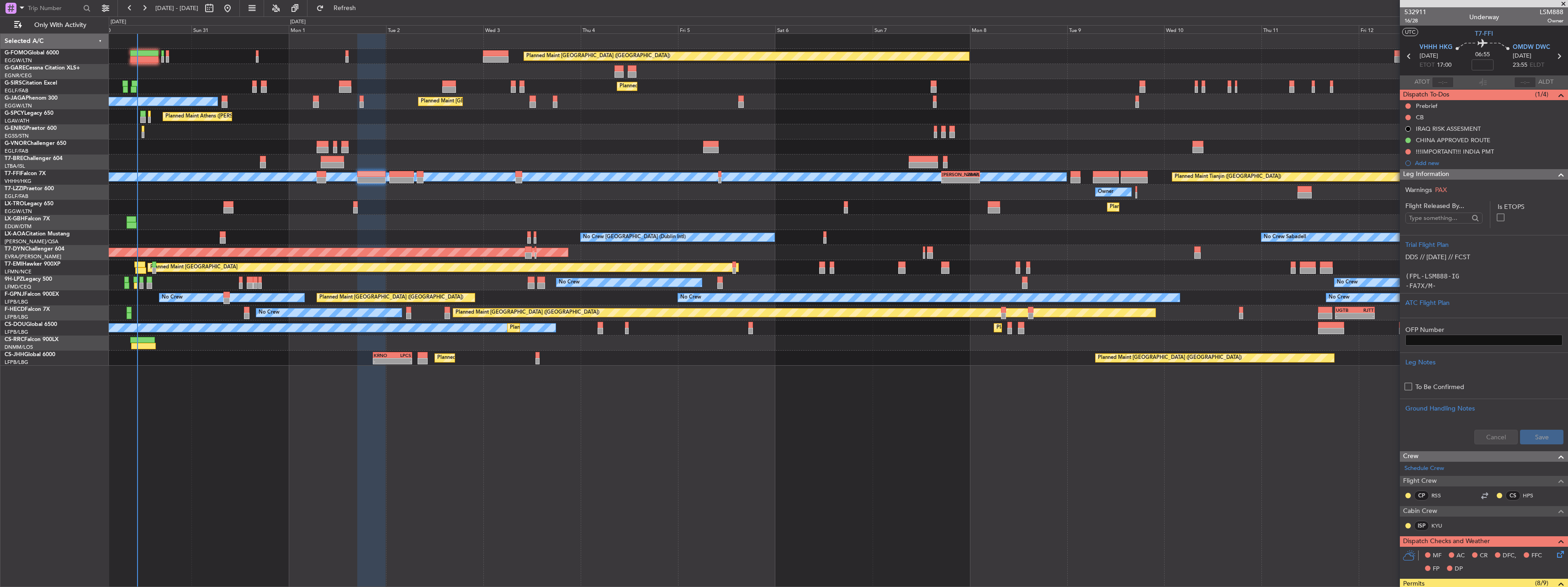
click at [1520, 27] on section "UTC T7-FFI" at bounding box center [1484, 32] width 168 height 14
click at [1485, 68] on input at bounding box center [1482, 65] width 22 height 11
click at [1532, 36] on section "UTC T7-FFI" at bounding box center [1484, 32] width 168 height 14
click at [1488, 67] on input "+00:20" at bounding box center [1482, 65] width 22 height 11
click at [1506, 36] on section "UTC T7-FFI" at bounding box center [1484, 32] width 168 height 14
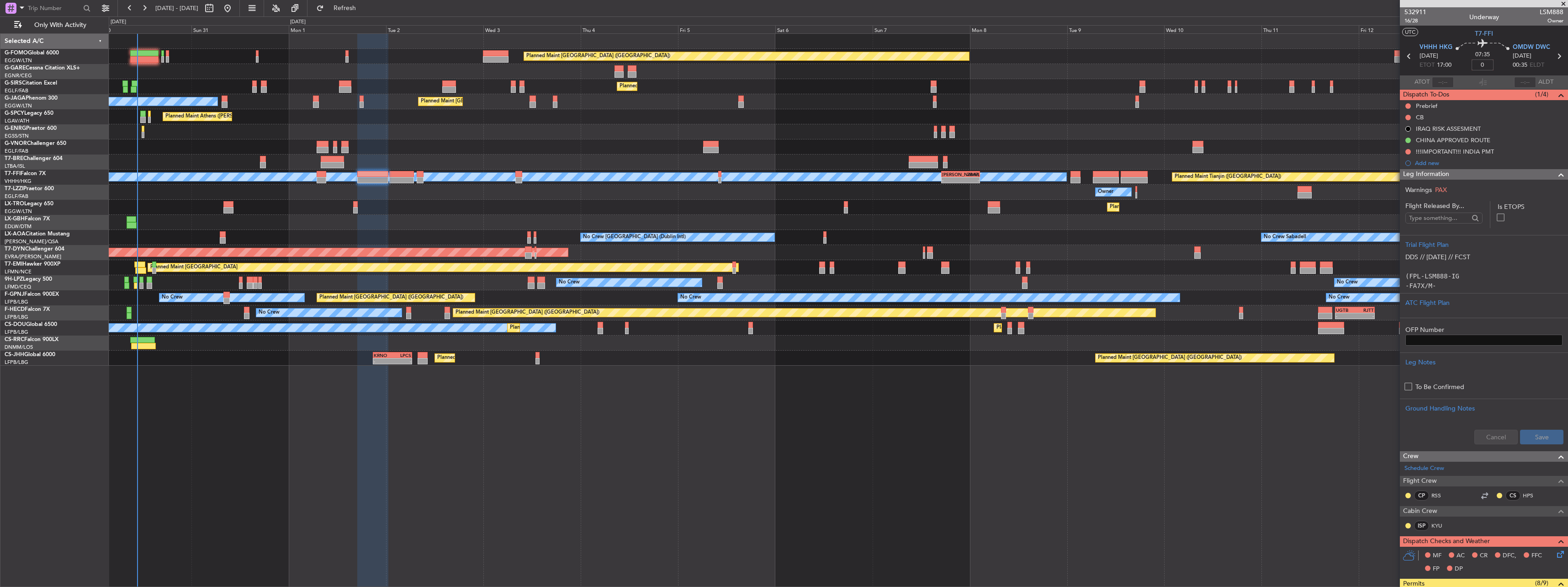
type input "+00:00"
click at [1455, 175] on div "Leg Information" at bounding box center [1484, 174] width 168 height 11
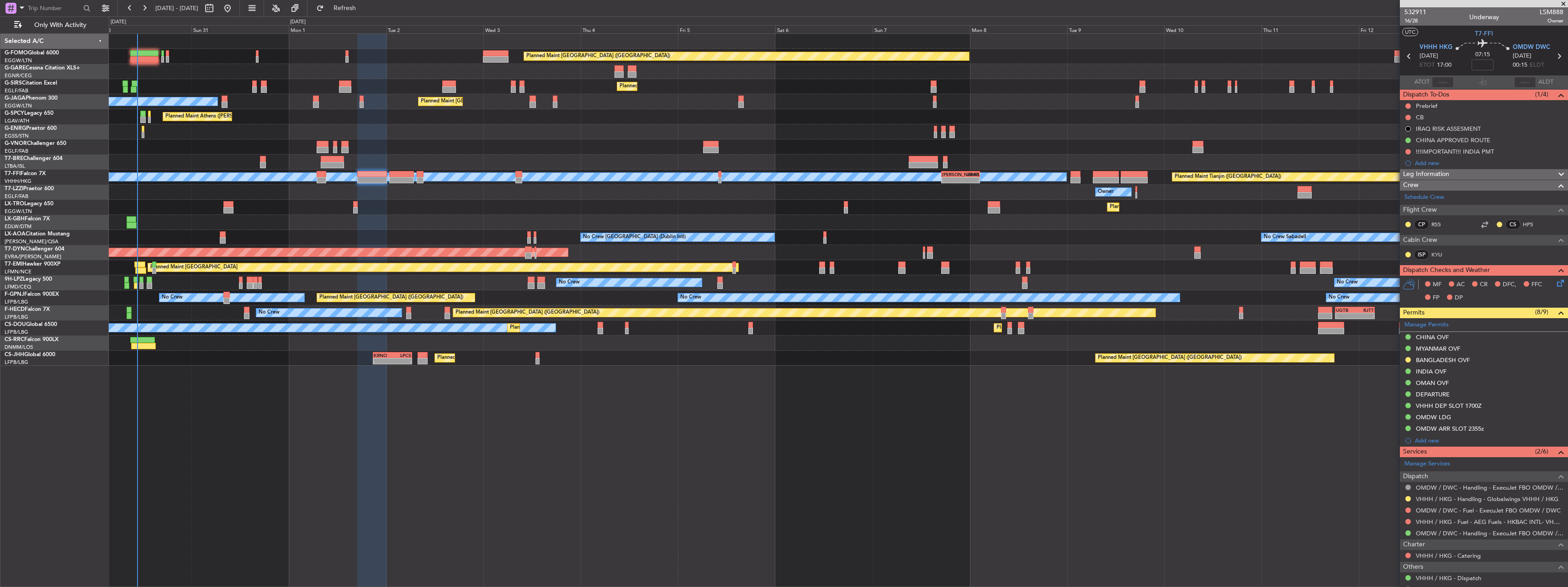
click at [1436, 174] on span "Leg Information" at bounding box center [1426, 174] width 46 height 11
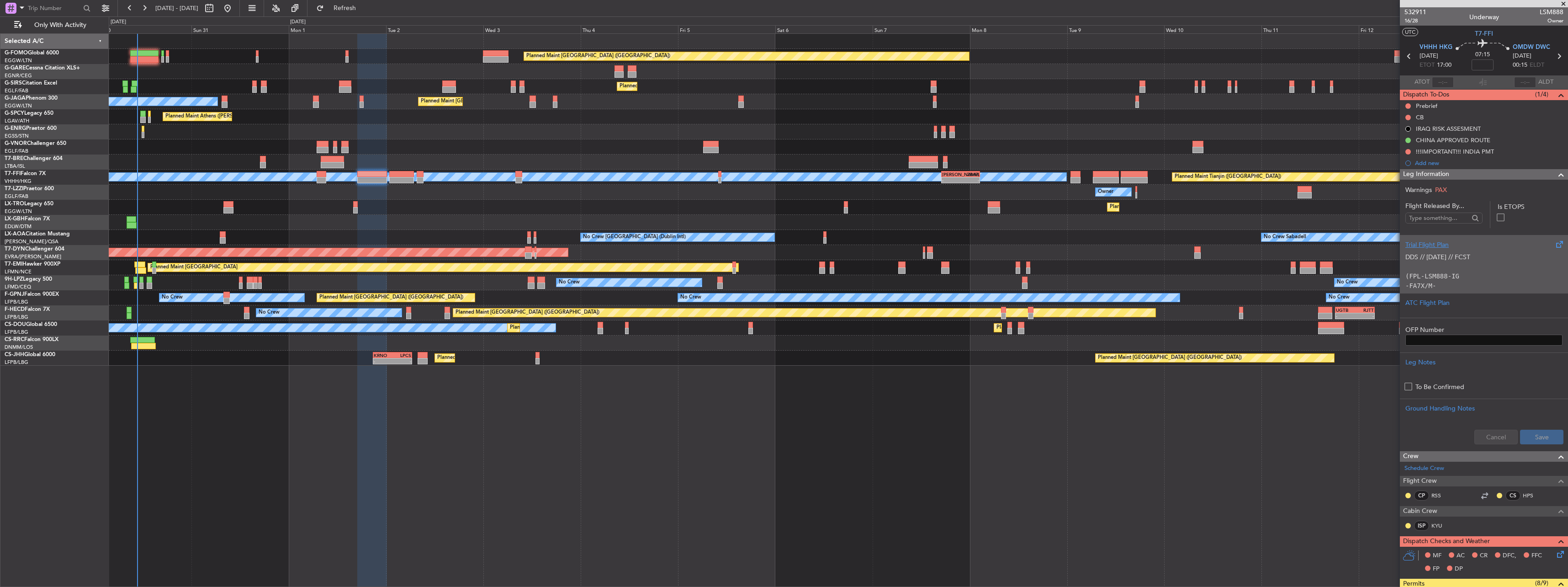
click at [1409, 246] on div "Trial Flight Plan" at bounding box center [1484, 245] width 157 height 10
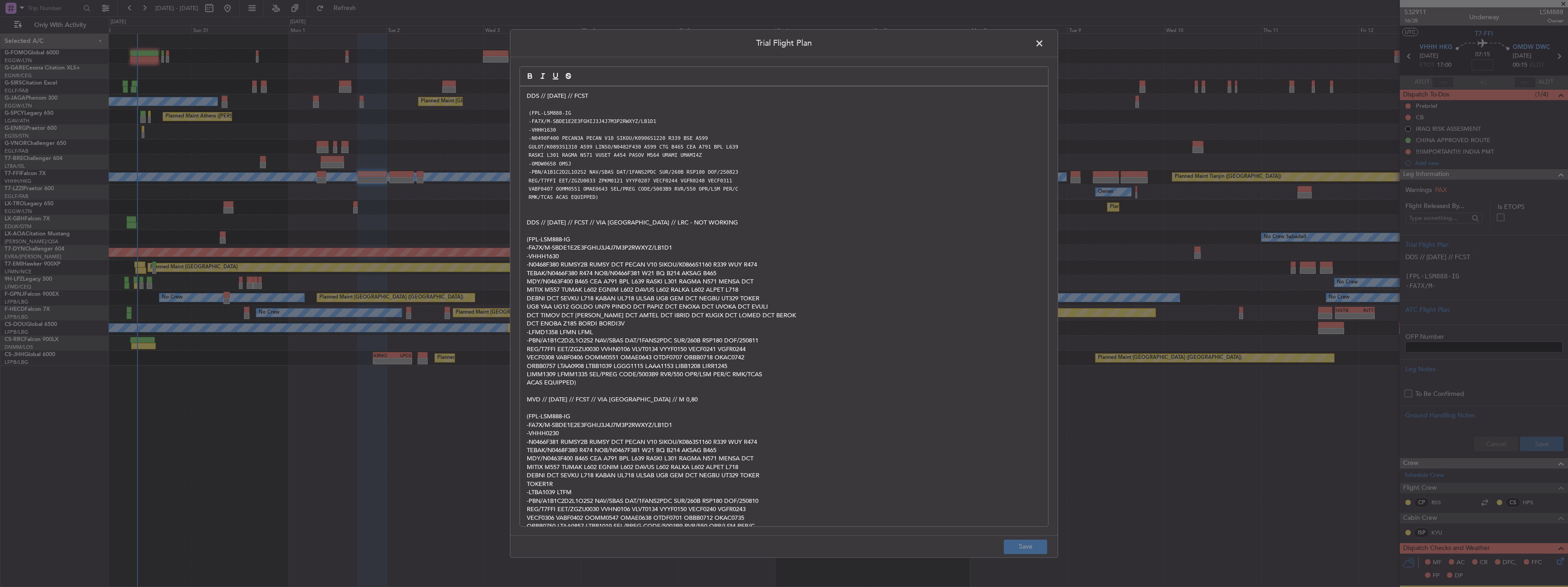
click at [525, 97] on div "DDS // 10AUG // FCST (FPL-LSM888-IG -FA7X/M-SBDE1E2E3FGHIJ3J4J7M3P2RWXYZ/LB1D1 …" at bounding box center [784, 305] width 528 height 439
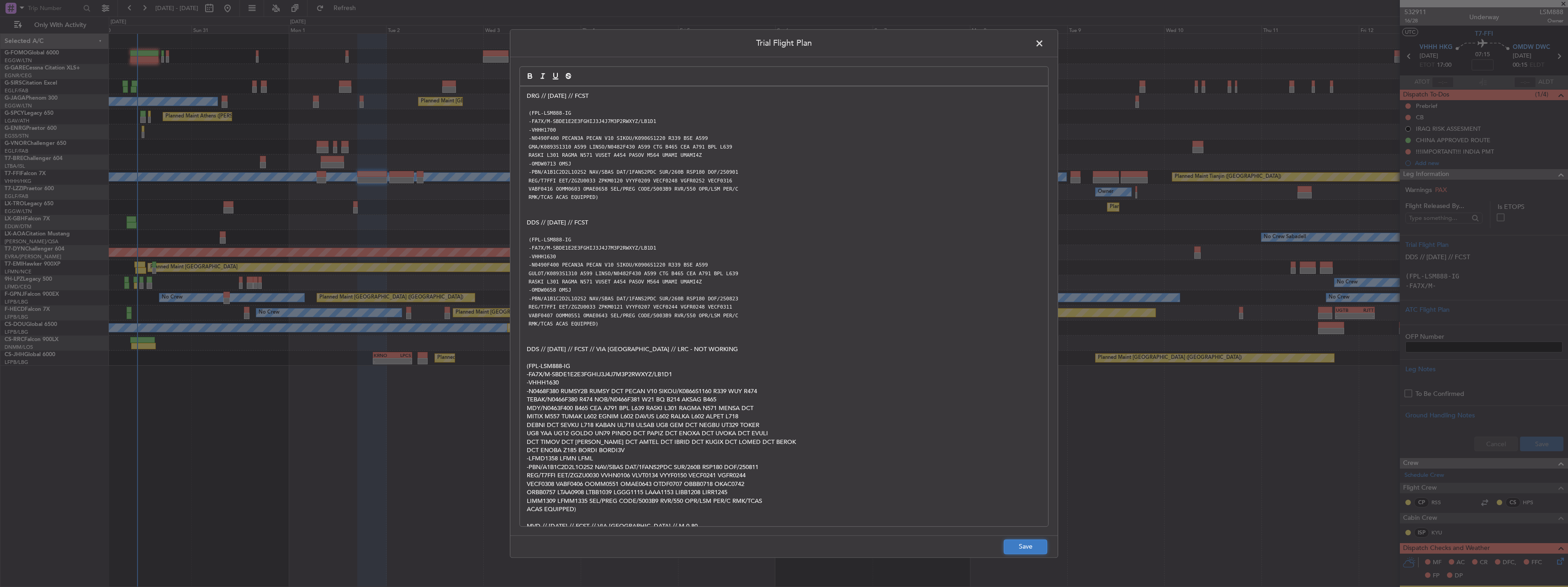
click at [1029, 543] on button "Save" at bounding box center [1025, 546] width 43 height 15
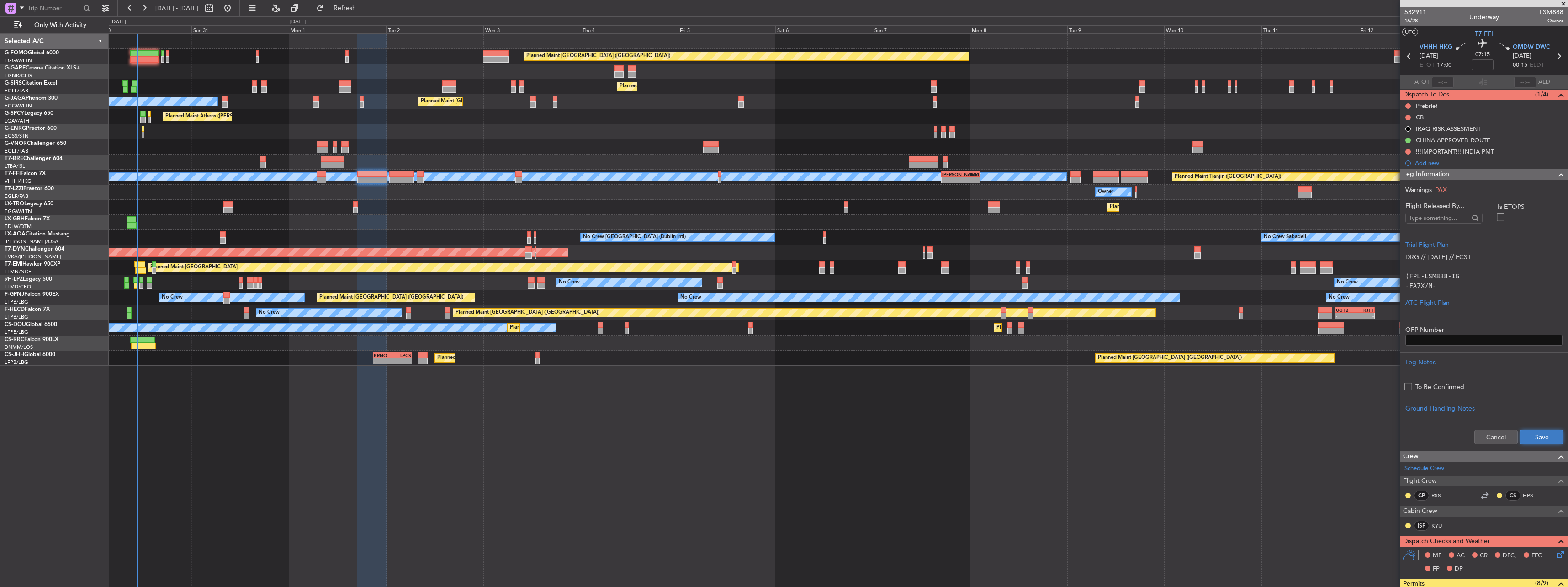
click at [1531, 434] on button "Save" at bounding box center [1541, 437] width 43 height 15
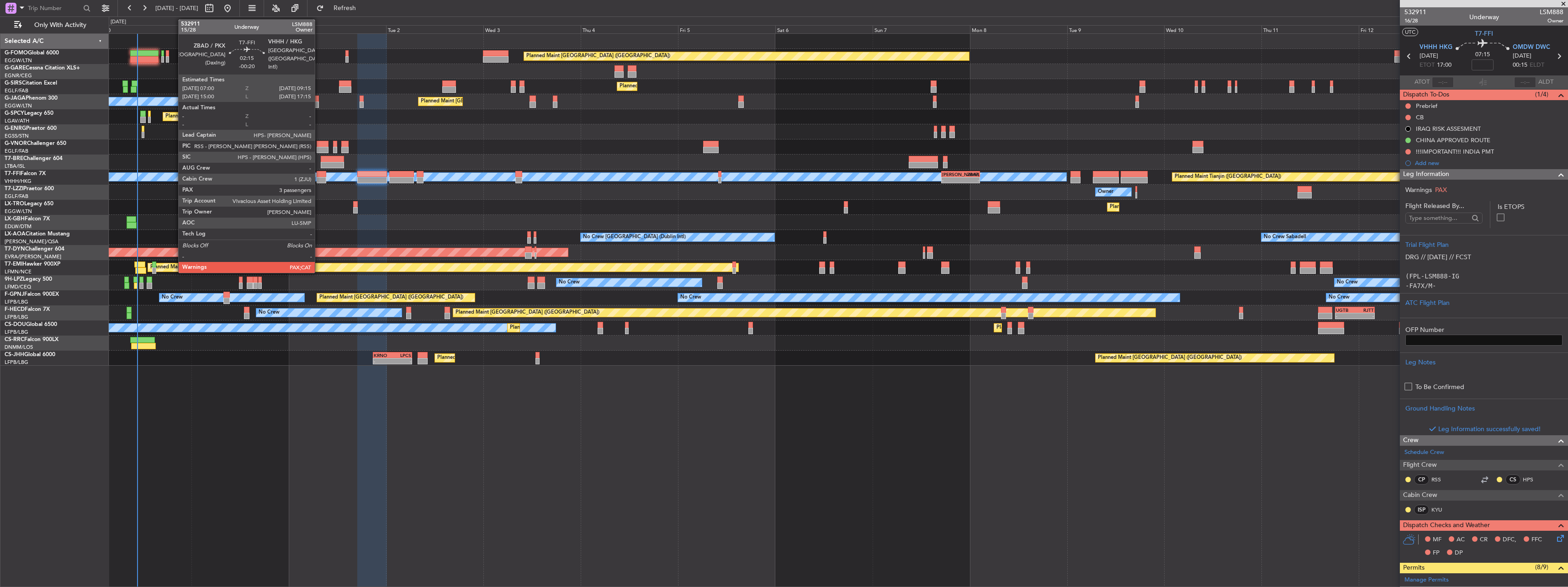
click at [319, 175] on div at bounding box center [321, 175] width 9 height 6
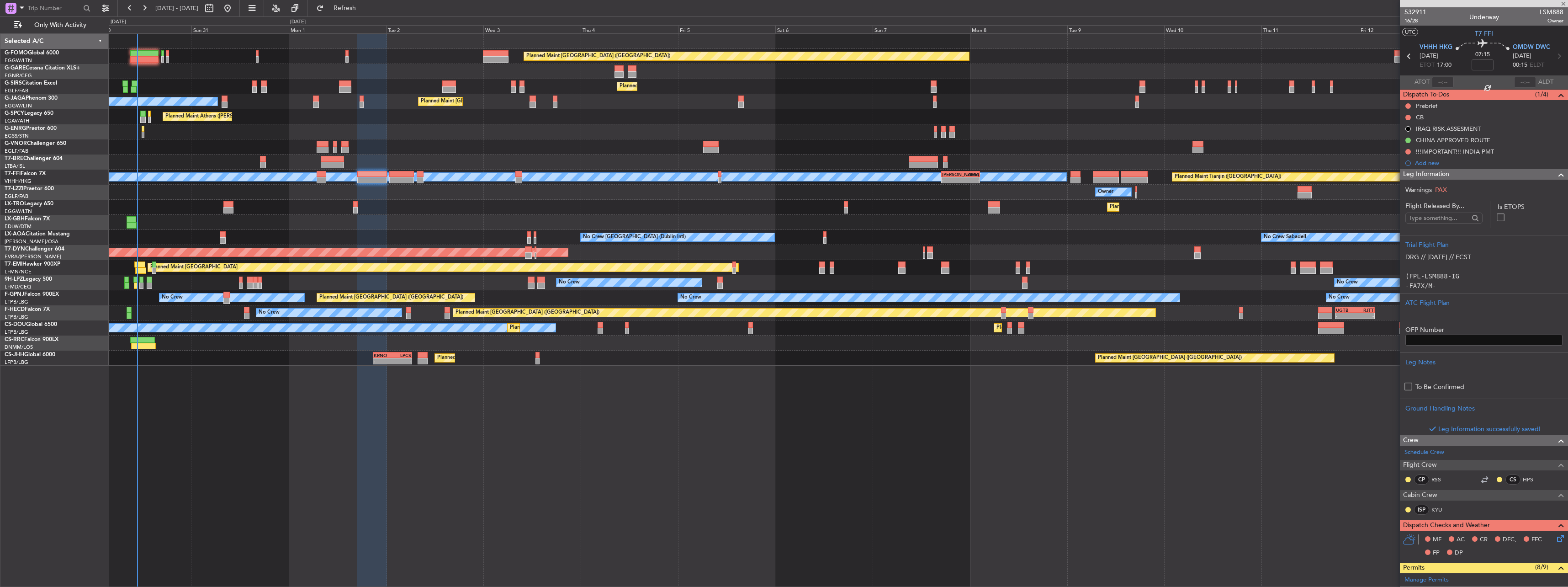
type input "-00:20"
type input "5"
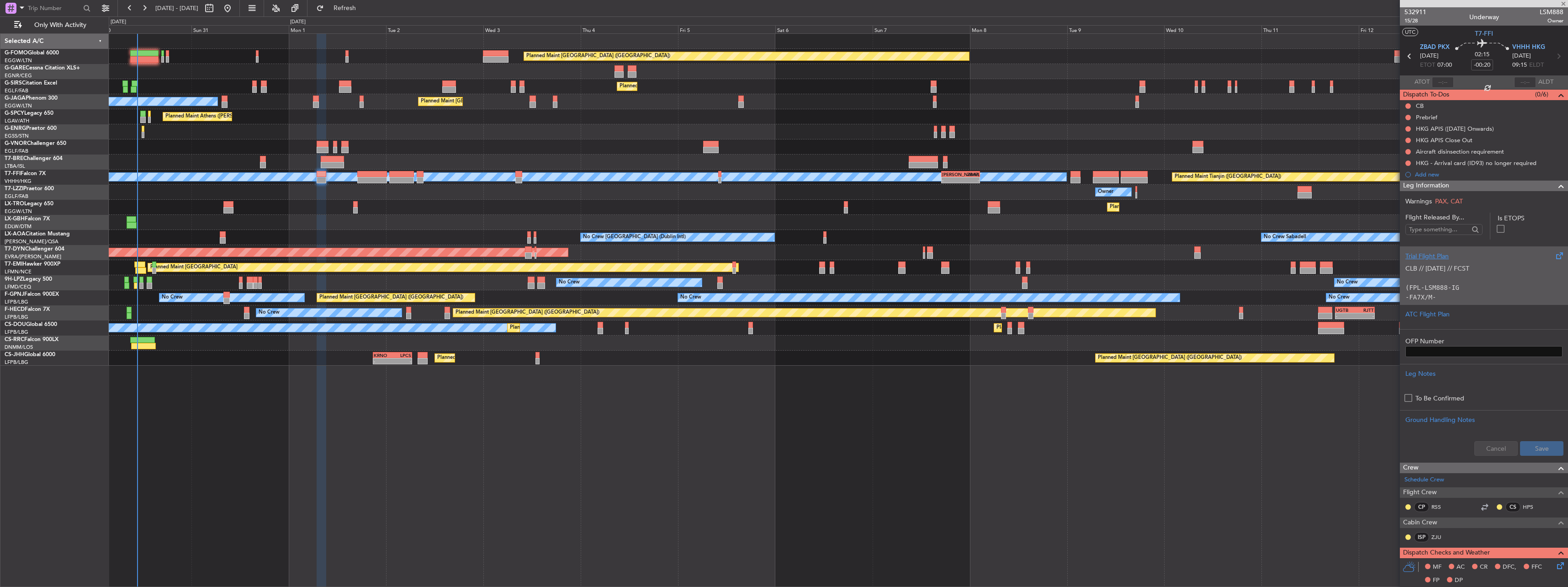
click at [1425, 255] on div "Trial Flight Plan" at bounding box center [1484, 257] width 157 height 10
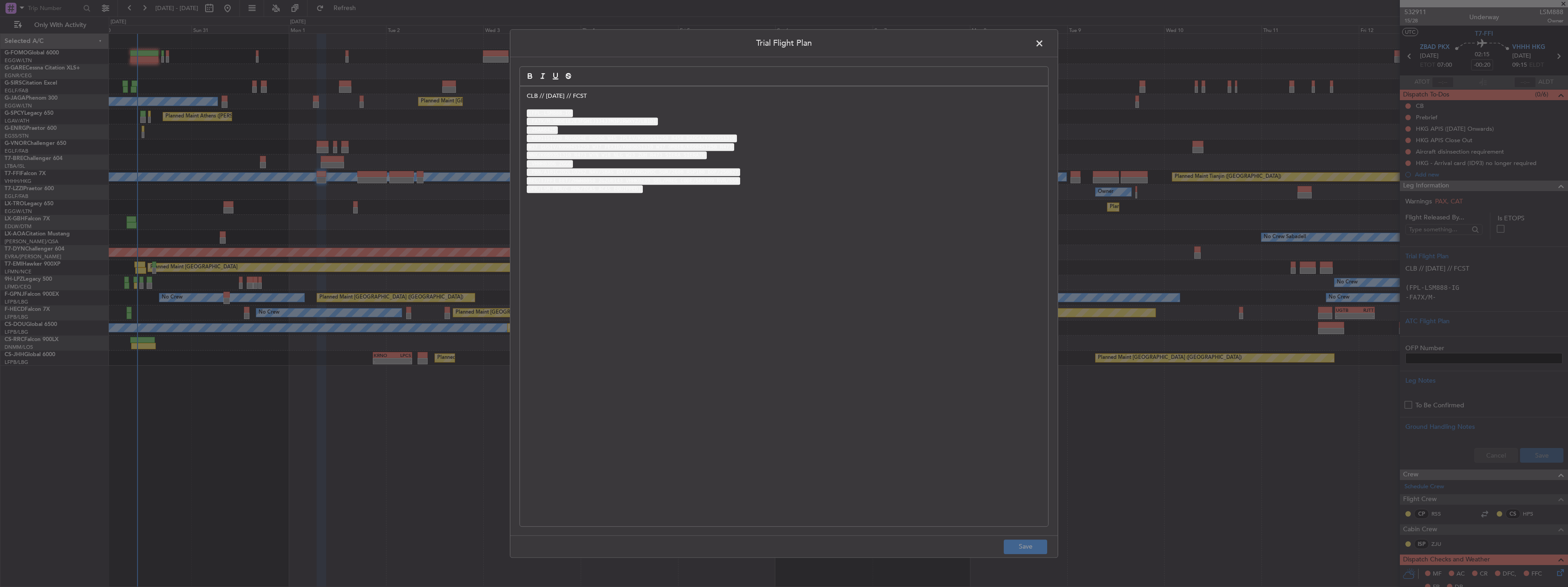
click at [526, 97] on div "CLB // 25AUG // FCST (FPL-LSM888-IG -FA7X/M-SBDE1E2E3FGHIJ3J4J7M3P2RWXYZ/LB1D1 …" at bounding box center [784, 305] width 528 height 439
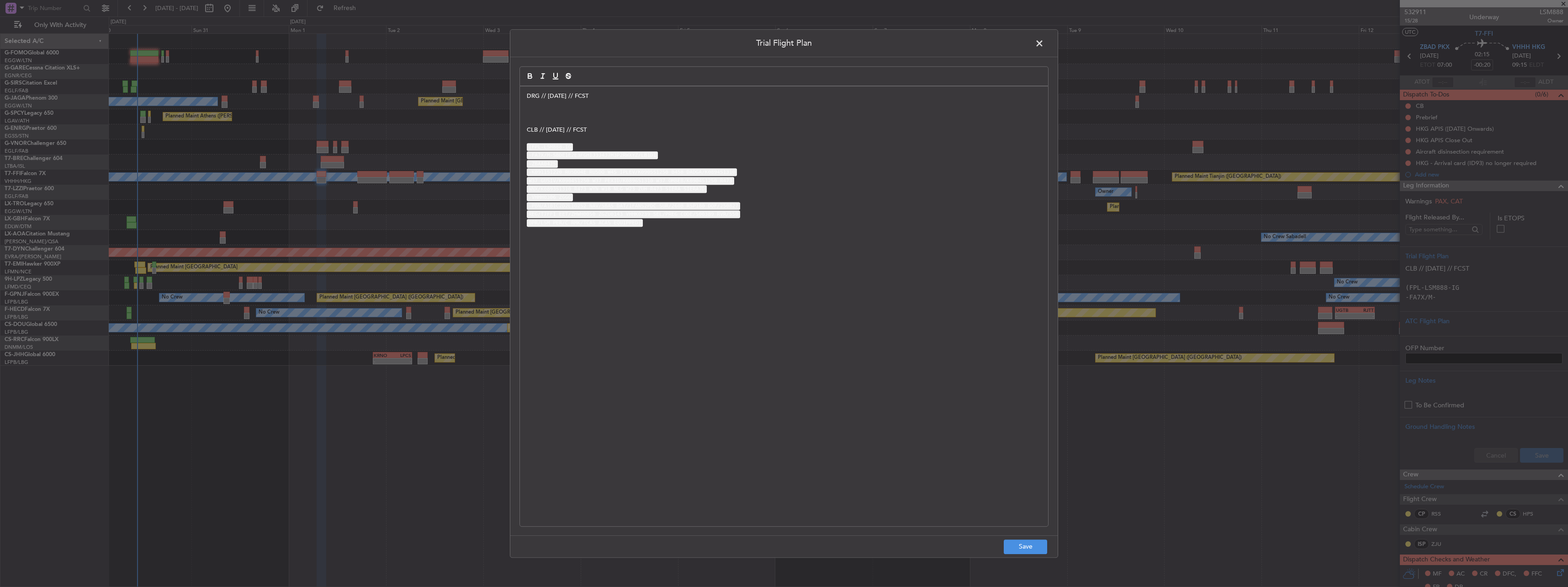
click at [549, 110] on p at bounding box center [784, 113] width 515 height 8
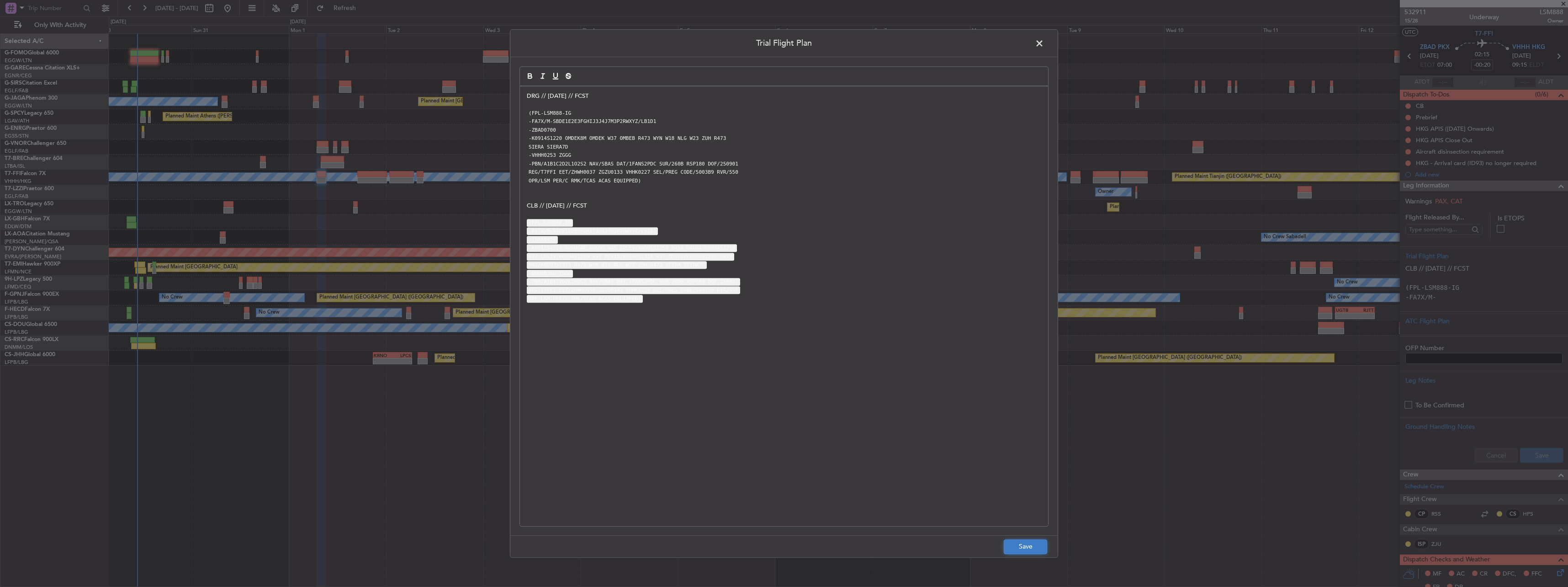
click at [1031, 547] on button "Save" at bounding box center [1025, 546] width 43 height 15
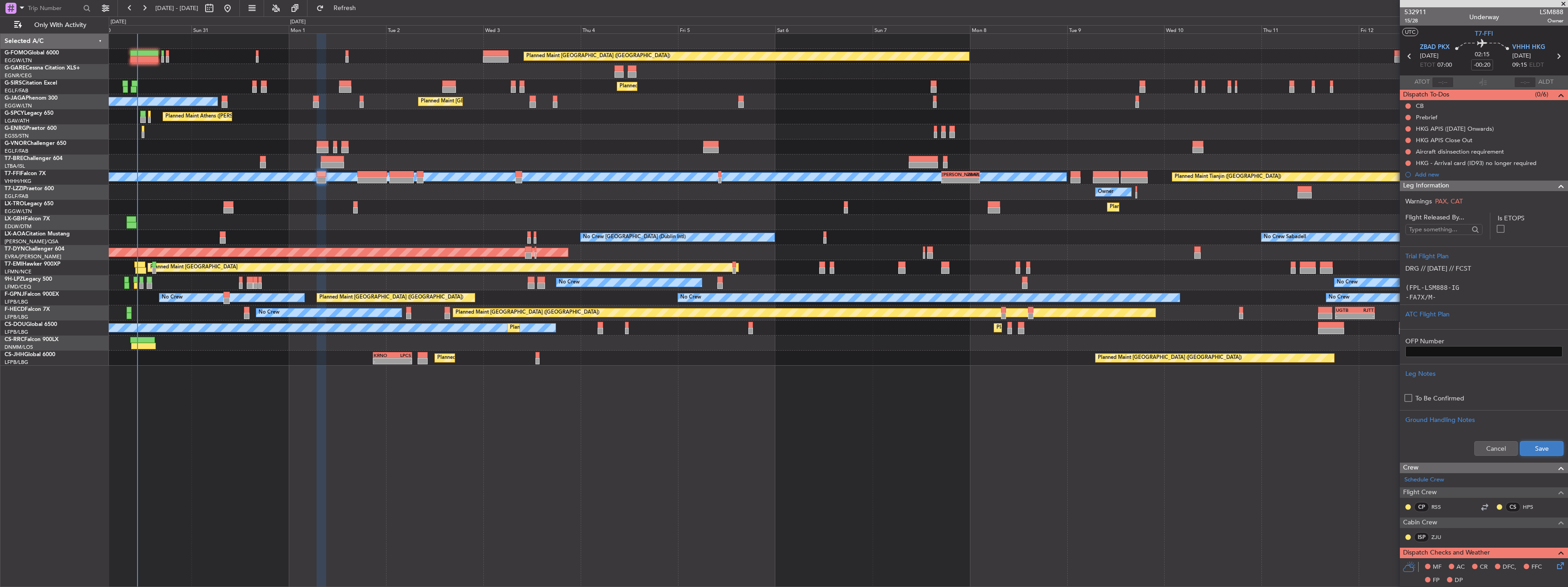
click at [1531, 448] on button "Save" at bounding box center [1541, 448] width 43 height 15
click at [1409, 21] on span "15/28" at bounding box center [1415, 21] width 22 height 8
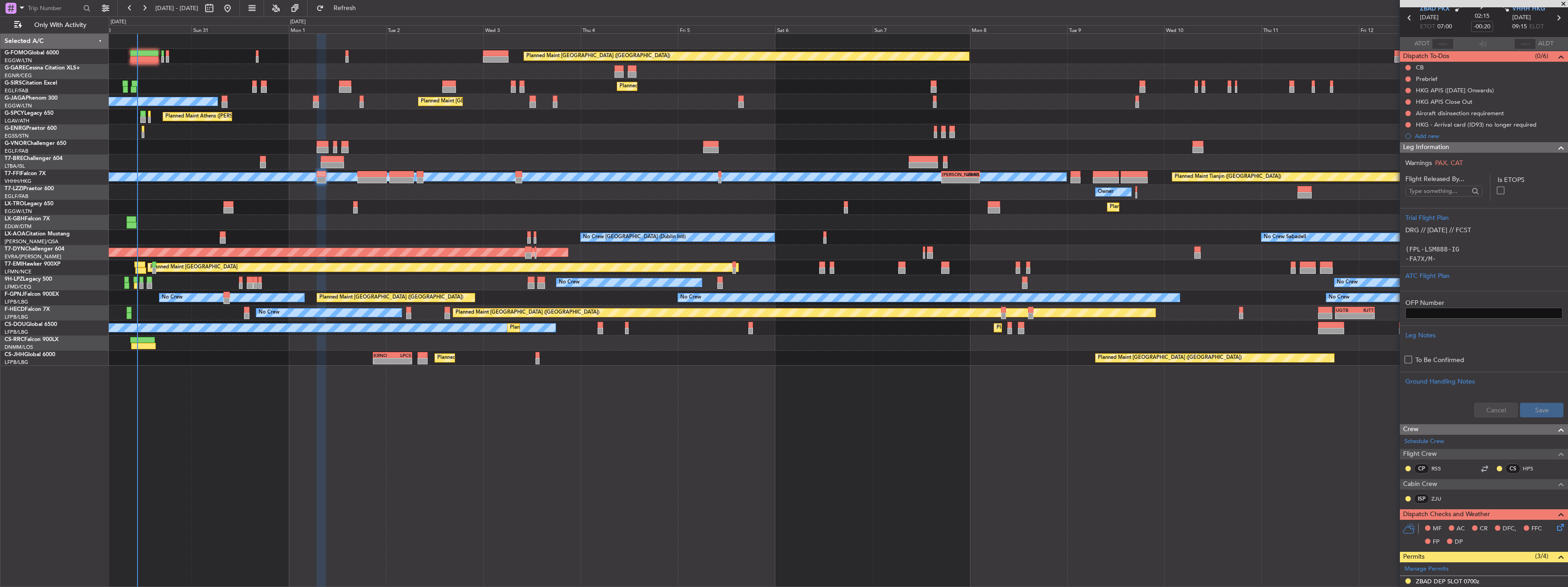
scroll to position [92, 0]
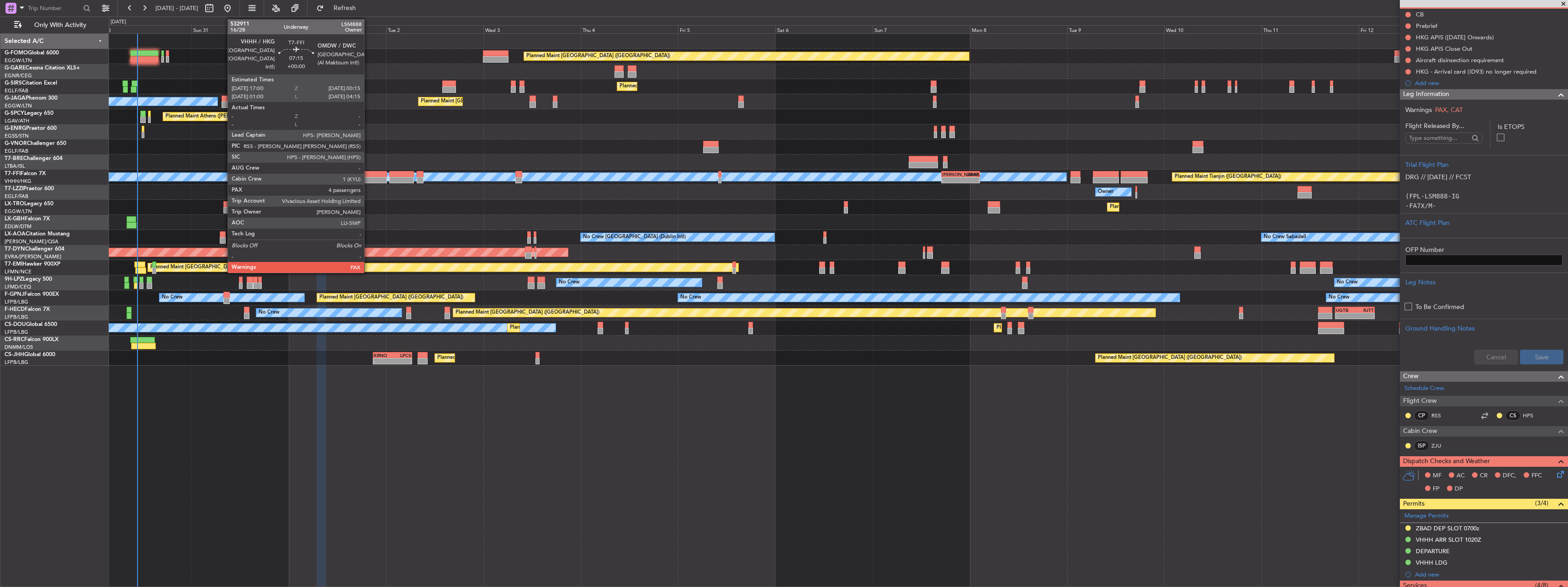
click at [368, 181] on div at bounding box center [372, 180] width 30 height 6
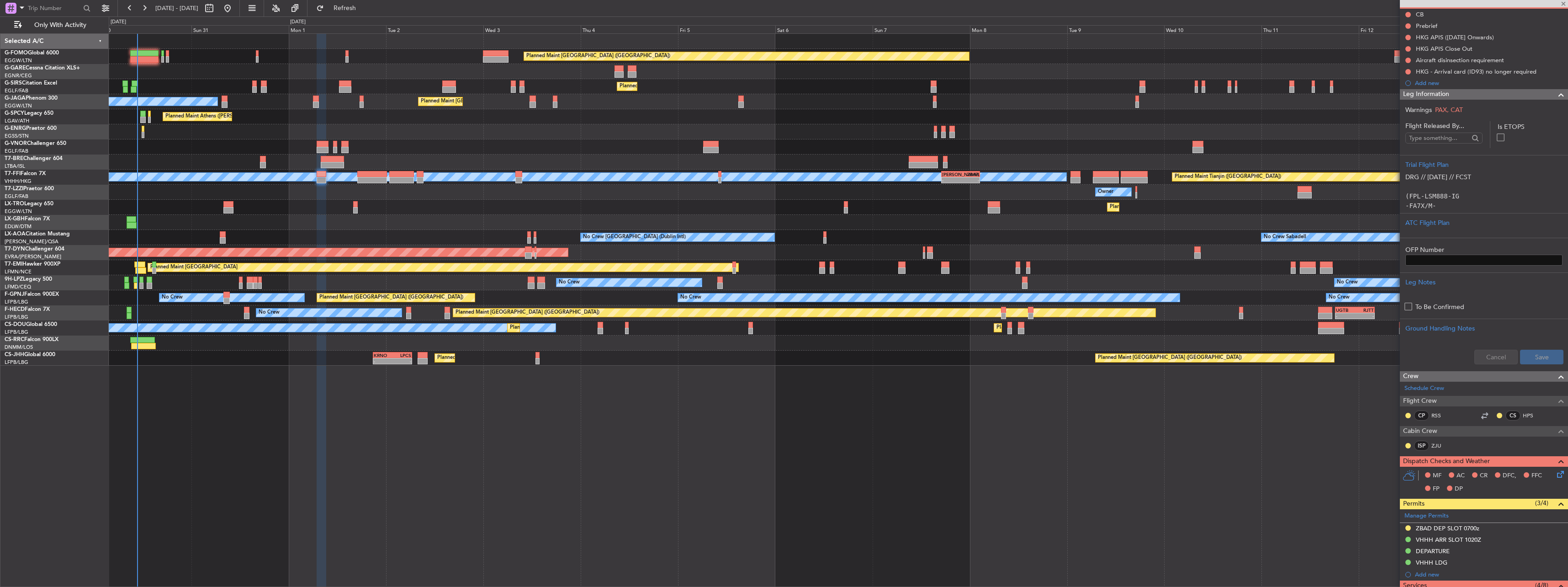
type input "4"
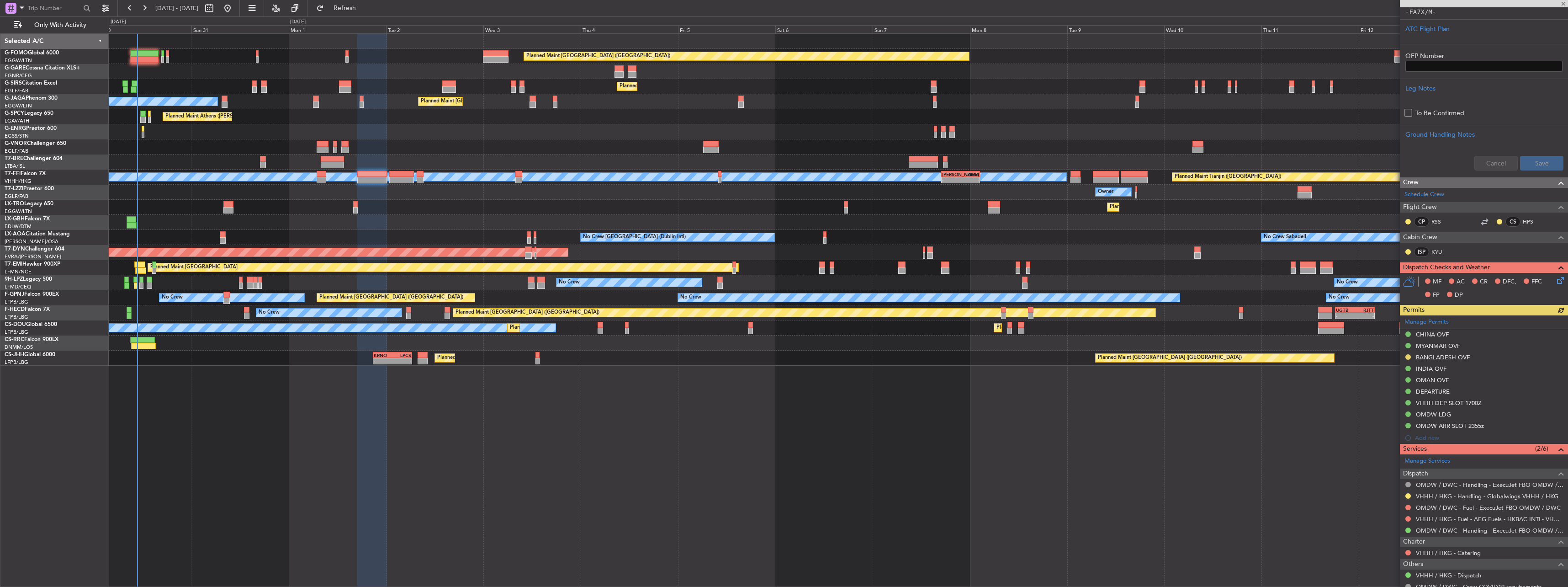
scroll to position [274, 0]
click at [1444, 249] on link "KYU" at bounding box center [1441, 252] width 20 height 8
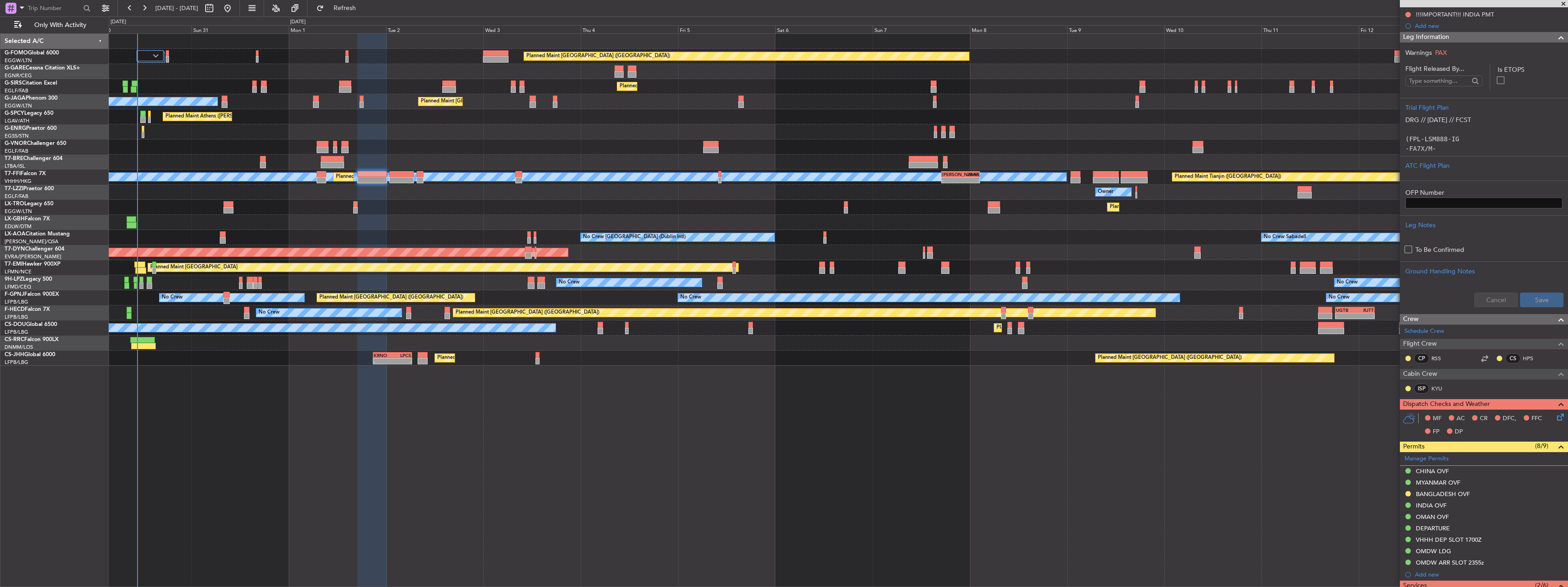
click at [1424, 36] on span "Leg Information" at bounding box center [1426, 37] width 46 height 11
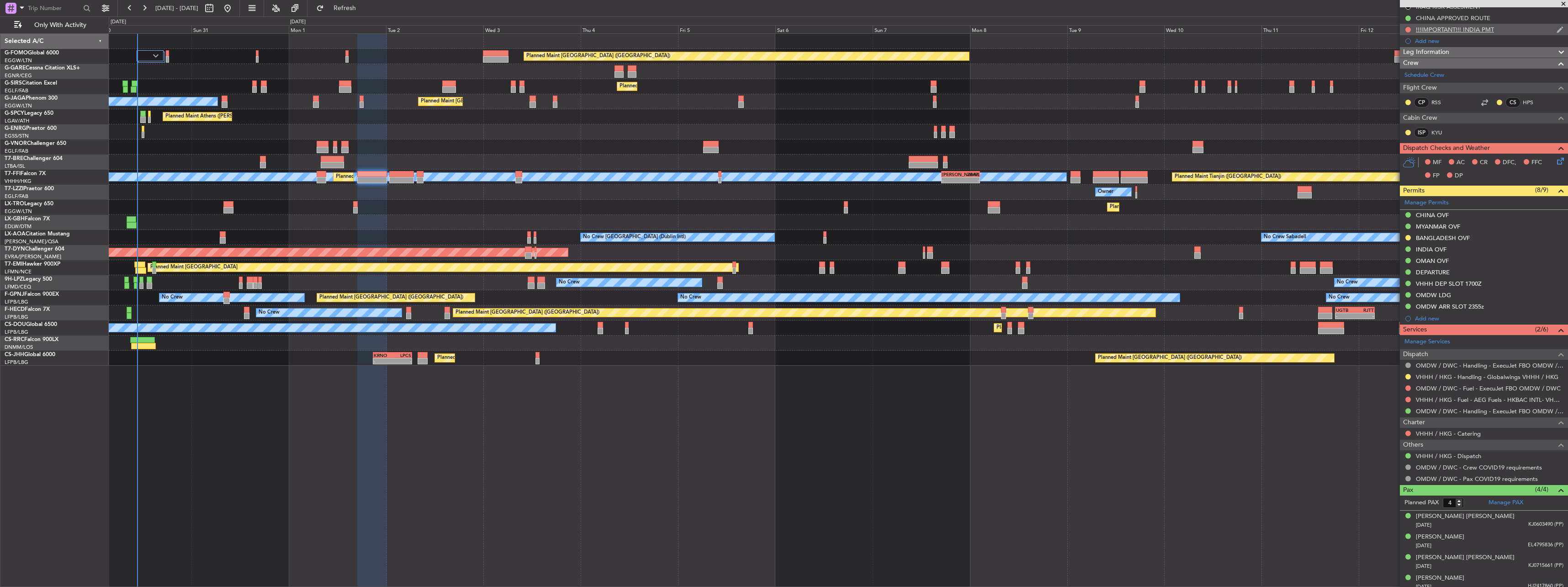
scroll to position [82, 0]
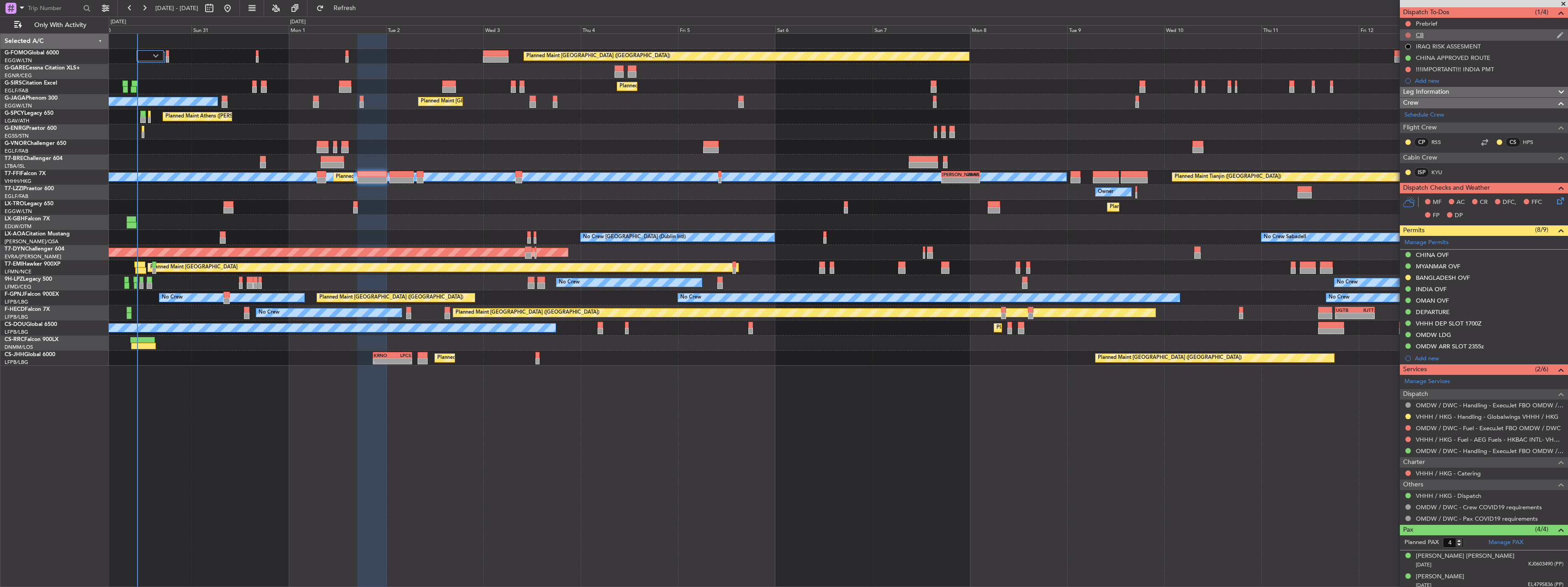
click at [1407, 32] on button at bounding box center [1407, 35] width 6 height 6
click at [1406, 76] on span "Completed" at bounding box center [1411, 75] width 30 height 9
click at [1413, 87] on span "Leg Information" at bounding box center [1426, 92] width 46 height 11
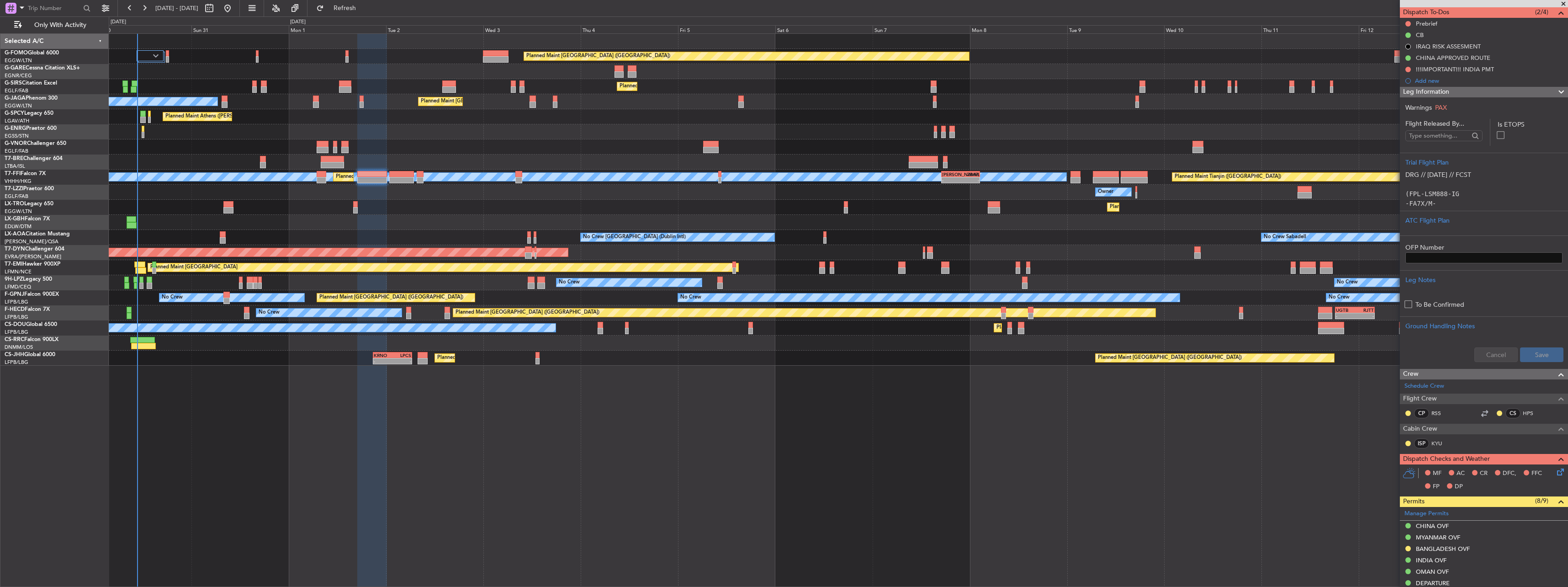
click at [1413, 87] on span "Leg Information" at bounding box center [1426, 92] width 46 height 11
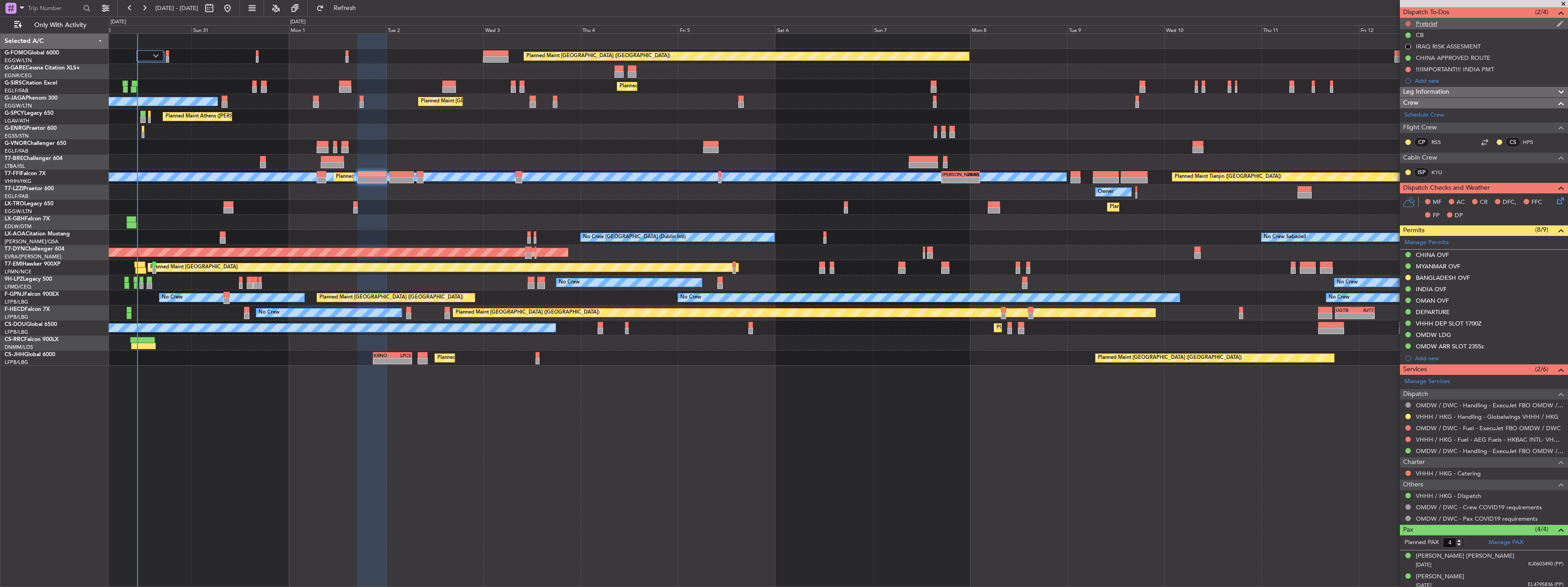
click at [1409, 23] on button at bounding box center [1407, 24] width 6 height 6
click at [1409, 48] on span "In Progress" at bounding box center [1412, 50] width 31 height 9
click at [1555, 199] on icon at bounding box center [1558, 199] width 7 height 7
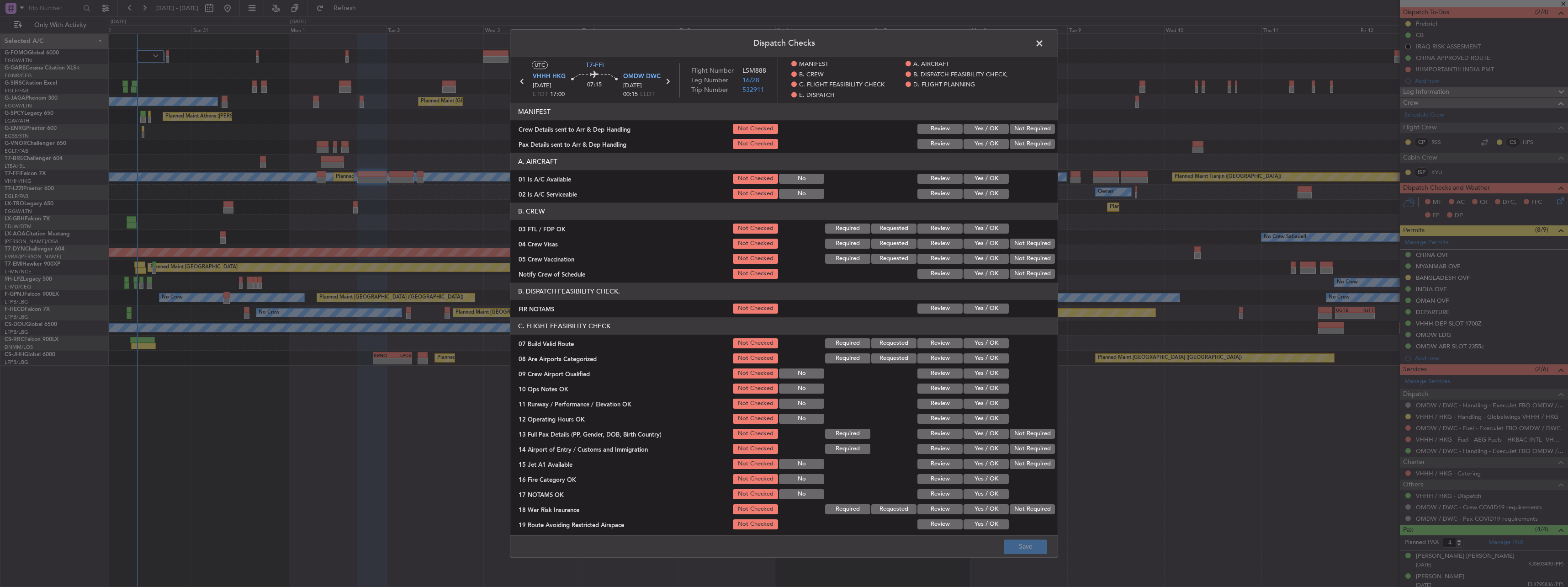
click at [961, 186] on section "A. AIRCRAFT 01 Is A/C Available Not Checked No Review Yes / OK 02 Is A/C Servic…" at bounding box center [784, 176] width 547 height 48
click at [969, 191] on button "Yes / OK" at bounding box center [986, 193] width 45 height 10
click at [965, 176] on button "Yes / OK" at bounding box center [986, 179] width 45 height 10
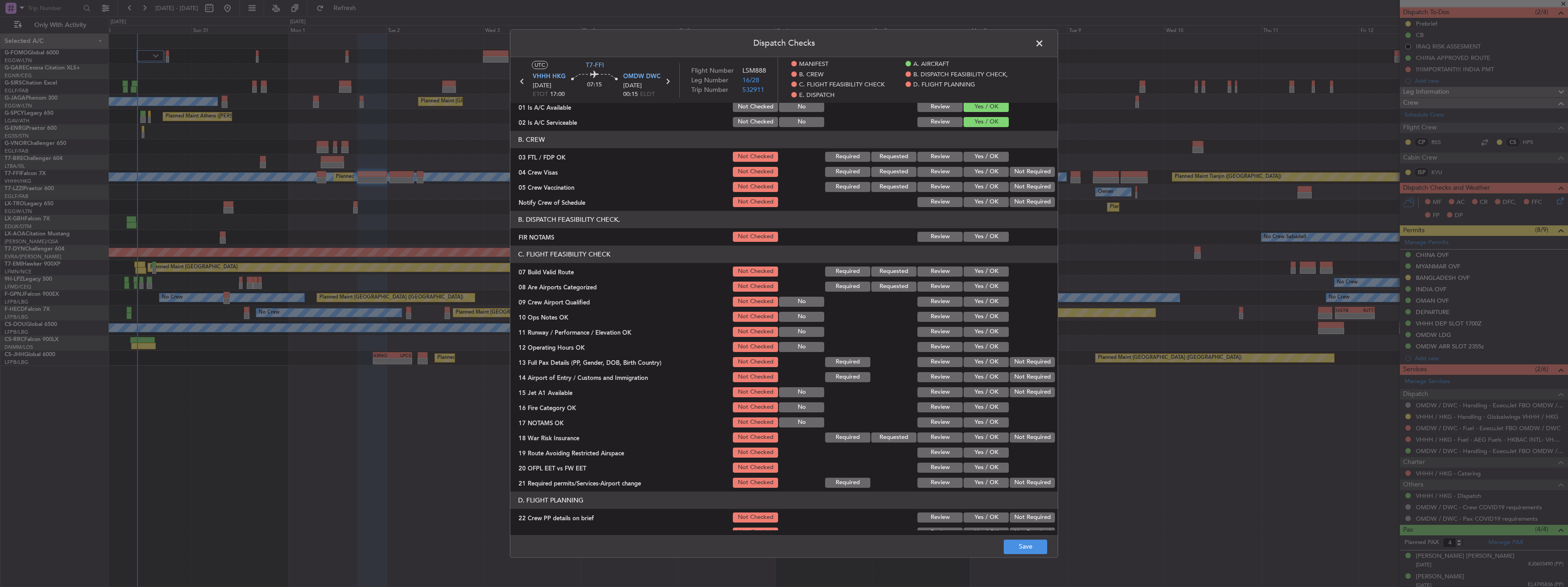
scroll to position [137, 0]
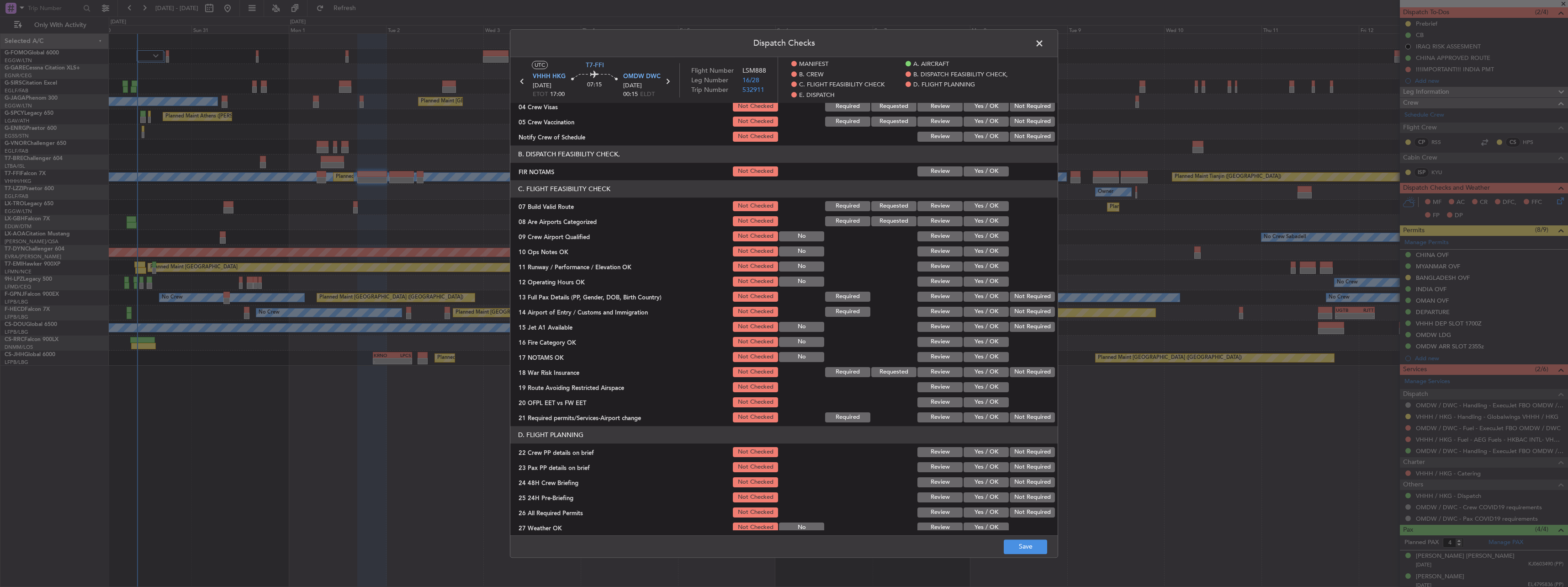
click at [984, 205] on button "Yes / OK" at bounding box center [986, 206] width 45 height 10
click at [985, 239] on button "Yes / OK" at bounding box center [986, 236] width 45 height 10
click at [752, 230] on section "C. FLIGHT FEASIBILITY CHECK 07 Build Valid Route Not Checked Required Requested…" at bounding box center [784, 302] width 547 height 244
click at [757, 237] on button "Not Checked" at bounding box center [756, 236] width 45 height 10
click at [979, 221] on button "Yes / OK" at bounding box center [986, 221] width 45 height 10
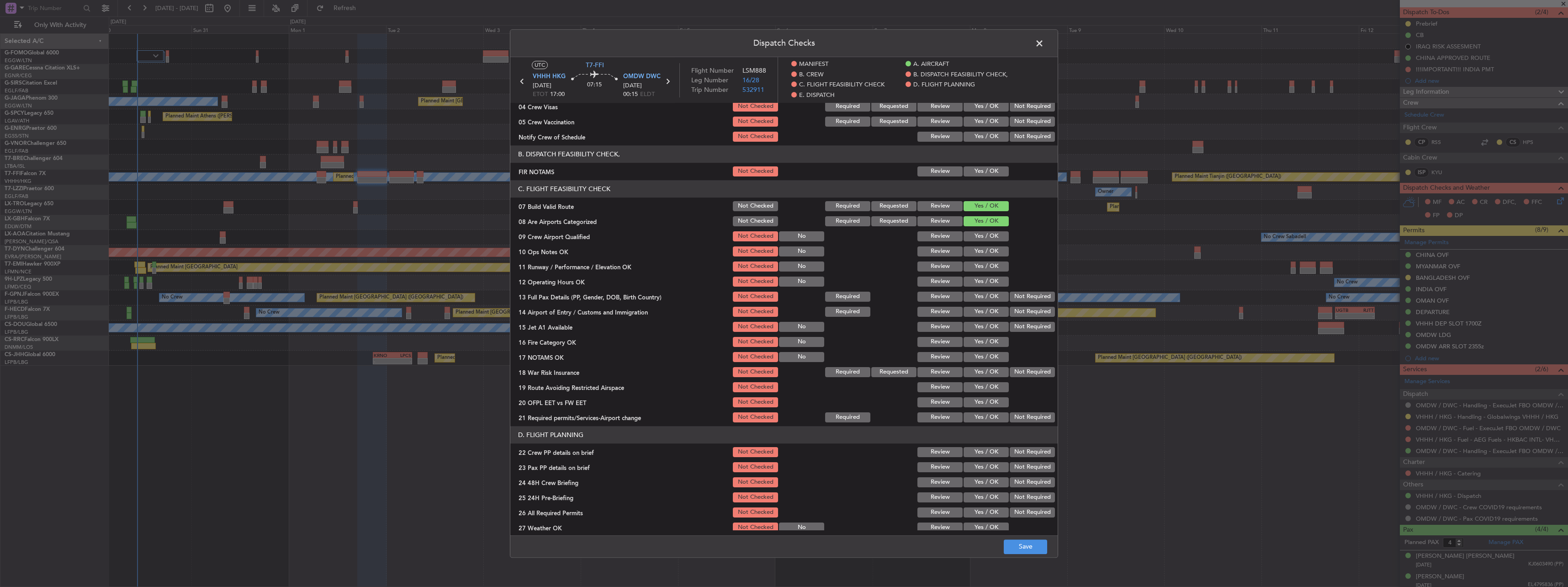
click at [982, 261] on div "Yes / OK" at bounding box center [984, 266] width 46 height 13
click at [975, 253] on button "Yes / OK" at bounding box center [986, 251] width 45 height 10
click at [976, 265] on button "Yes / OK" at bounding box center [986, 266] width 45 height 10
click at [979, 282] on button "Yes / OK" at bounding box center [986, 282] width 45 height 10
click at [981, 295] on button "Yes / OK" at bounding box center [986, 296] width 45 height 10
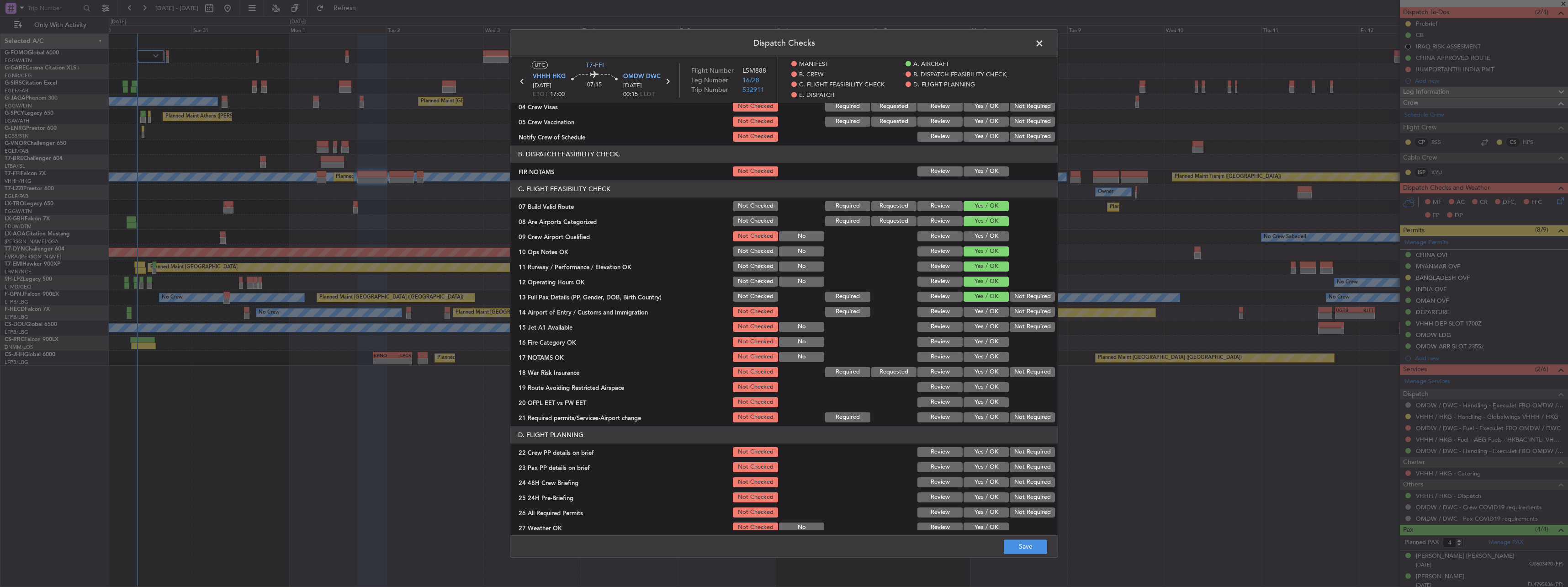
click at [991, 314] on button "Yes / OK" at bounding box center [986, 312] width 45 height 10
click at [987, 333] on div "Yes / OK" at bounding box center [984, 327] width 46 height 13
click at [982, 325] on button "Yes / OK" at bounding box center [986, 326] width 45 height 10
drag, startPoint x: 982, startPoint y: 342, endPoint x: 983, endPoint y: 352, distance: 10.0
click at [982, 343] on button "Yes / OK" at bounding box center [986, 342] width 45 height 10
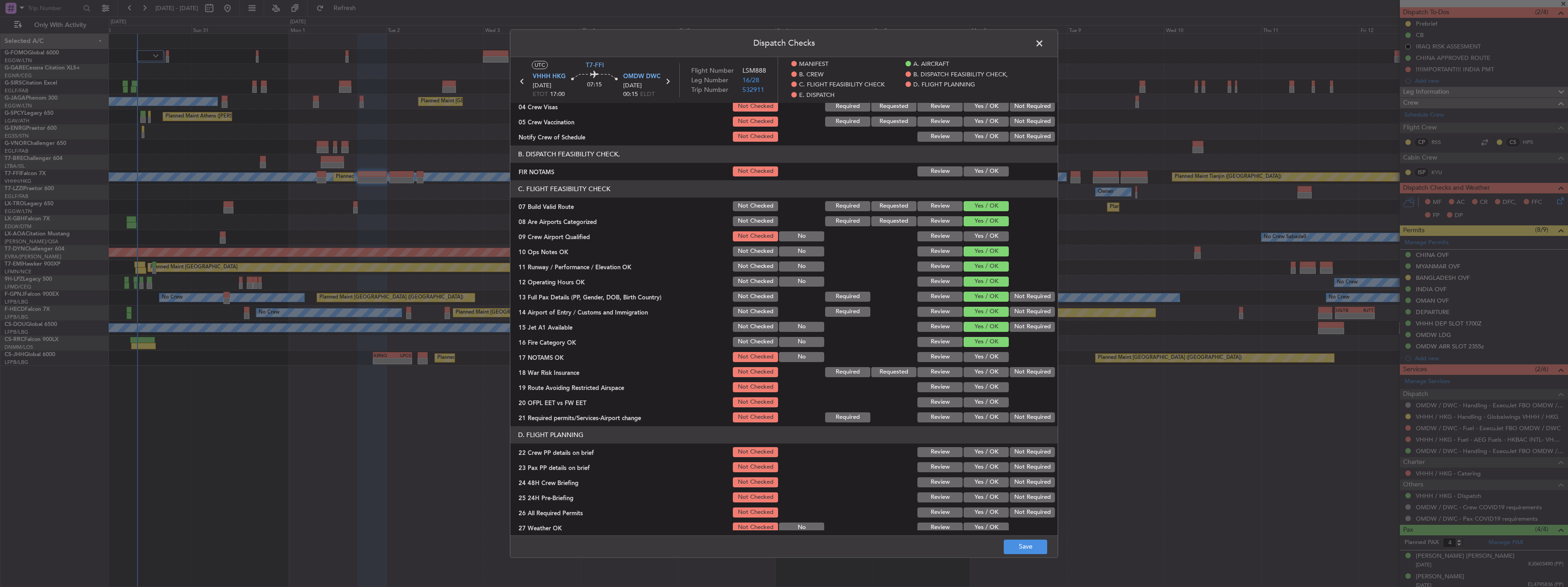
drag, startPoint x: 984, startPoint y: 356, endPoint x: 1029, endPoint y: 375, distance: 48.8
click at [987, 358] on button "Yes / OK" at bounding box center [986, 356] width 45 height 10
click at [1030, 375] on button "Not Required" at bounding box center [1032, 372] width 45 height 10
click at [978, 388] on button "Yes / OK" at bounding box center [986, 387] width 45 height 10
drag, startPoint x: 980, startPoint y: 402, endPoint x: 980, endPoint y: 408, distance: 6.0
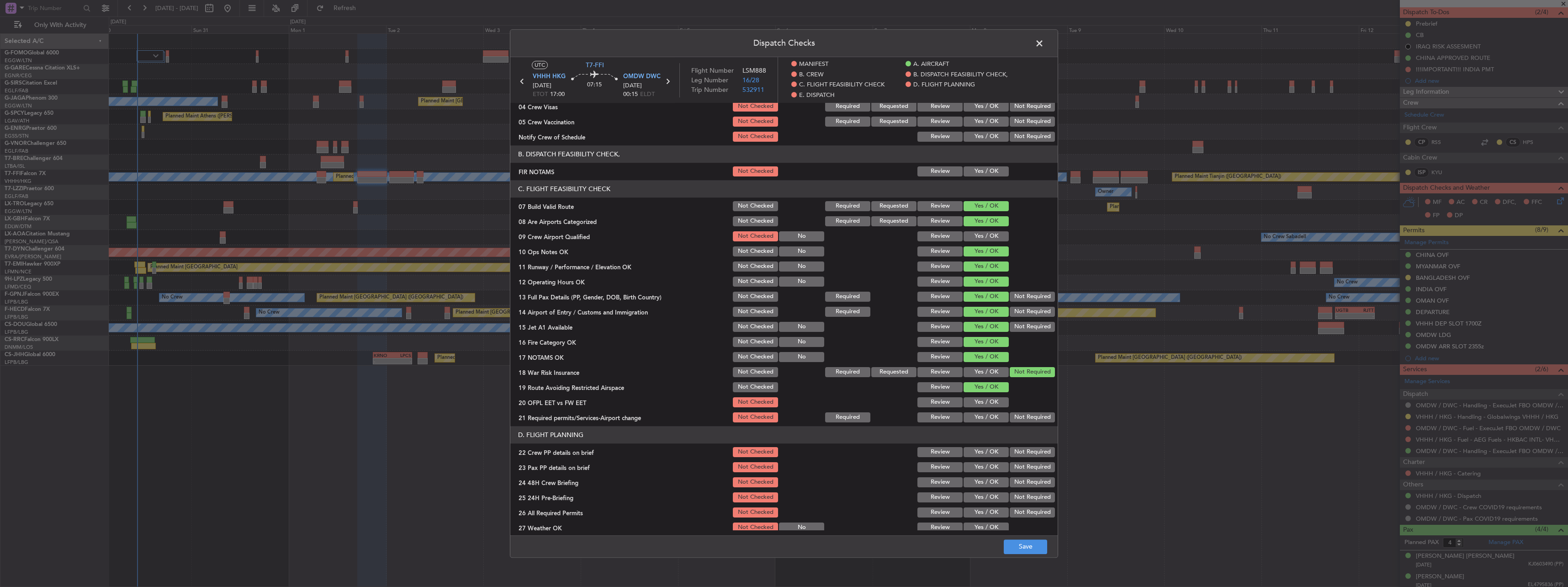
click at [980, 403] on button "Yes / OK" at bounding box center [986, 402] width 45 height 10
click at [979, 417] on button "Yes / OK" at bounding box center [986, 417] width 45 height 10
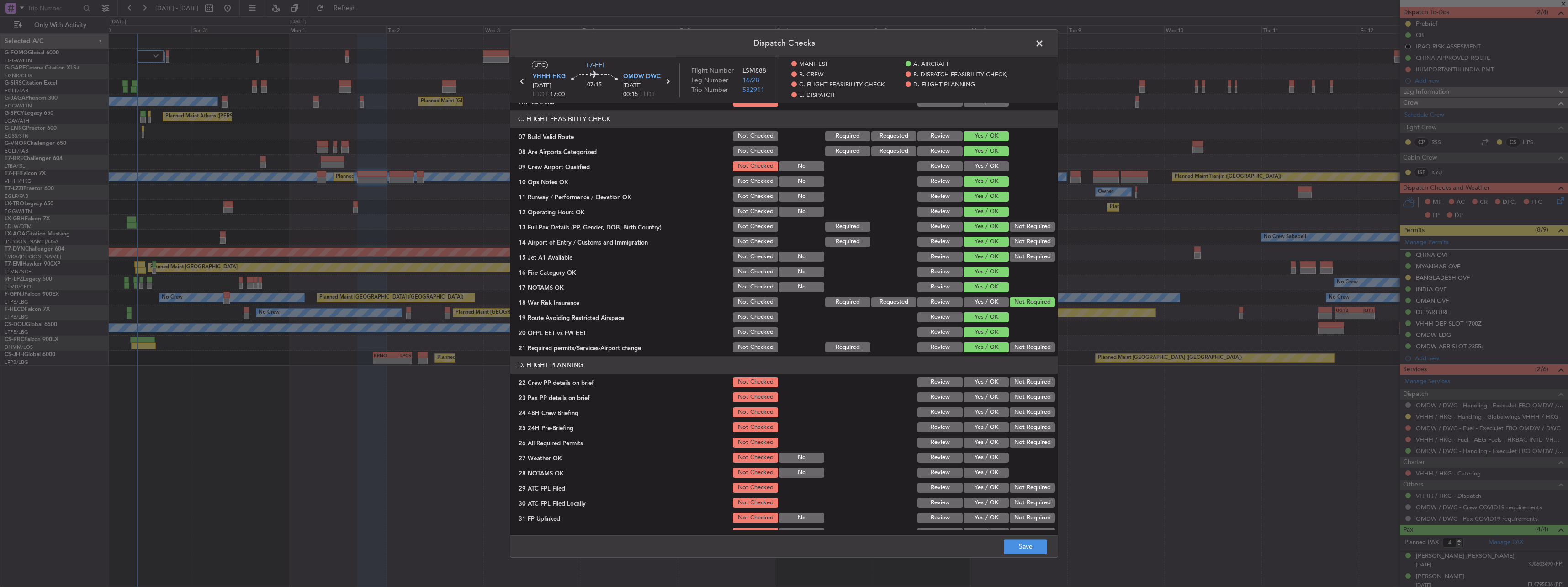
scroll to position [274, 0]
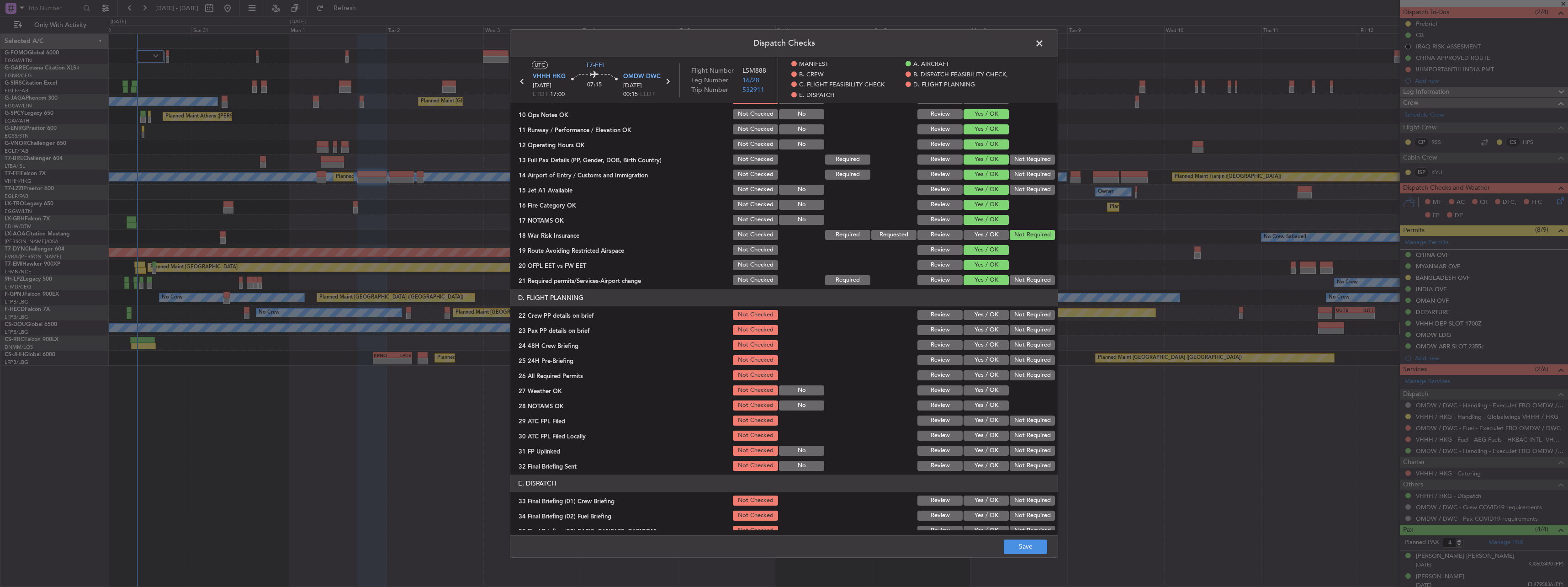
click at [976, 315] on button "Yes / OK" at bounding box center [986, 315] width 45 height 10
click at [983, 335] on button "Yes / OK" at bounding box center [986, 330] width 45 height 10
drag, startPoint x: 984, startPoint y: 346, endPoint x: 1002, endPoint y: 356, distance: 20.6
click at [986, 347] on button "Yes / OK" at bounding box center [986, 345] width 45 height 10
click at [1022, 365] on button "Not Required" at bounding box center [1032, 360] width 45 height 10
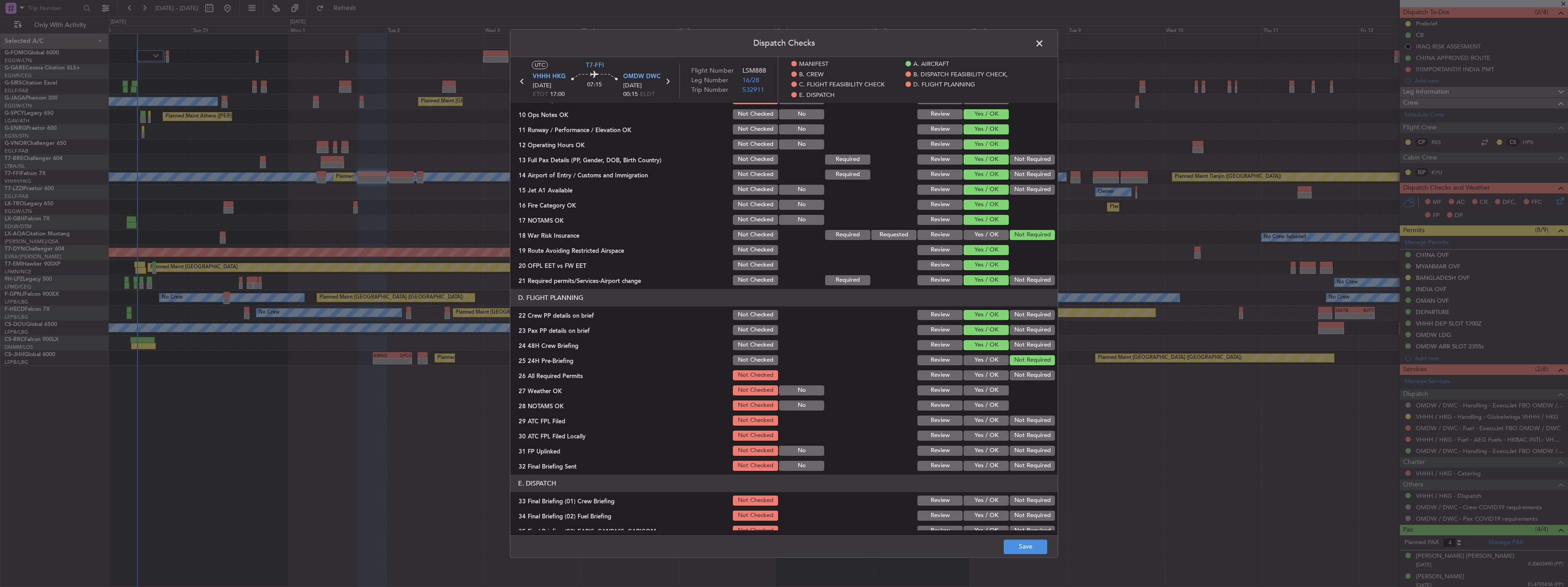
click at [1027, 555] on footer "Save" at bounding box center [784, 546] width 547 height 22
click at [1023, 544] on button "Save" at bounding box center [1025, 546] width 43 height 15
click at [1044, 41] on span at bounding box center [1044, 45] width 0 height 19
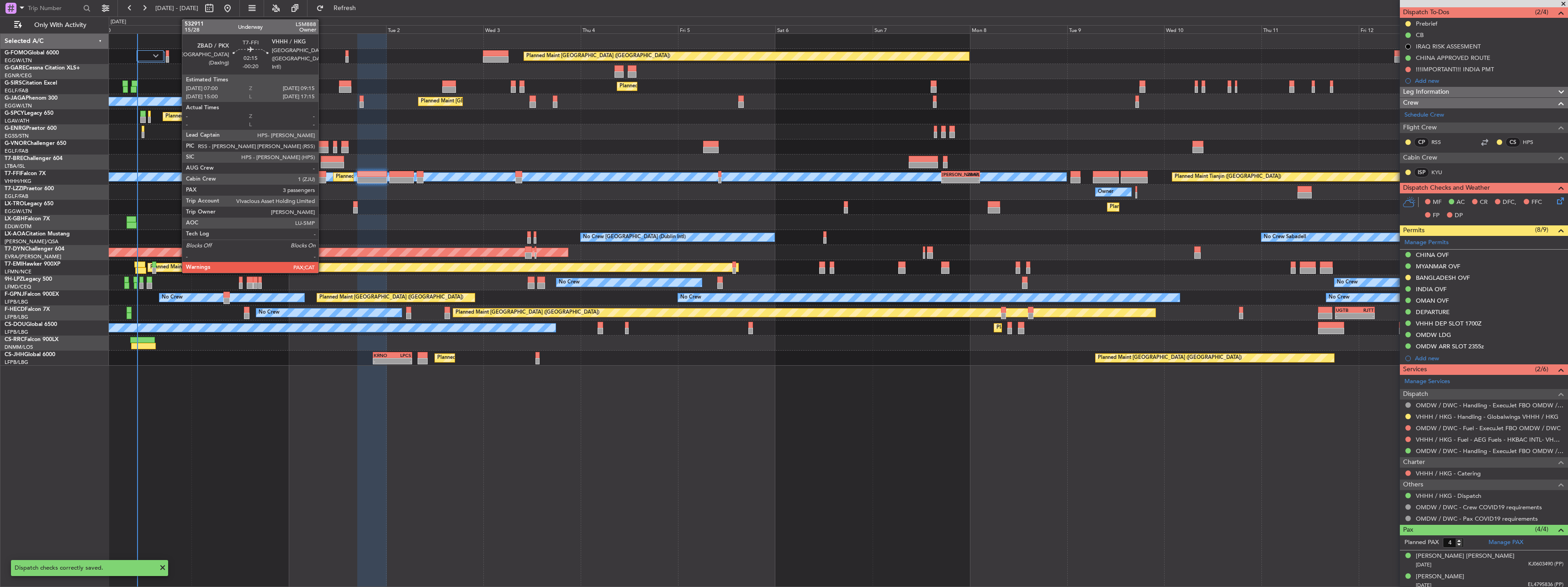
click at [322, 179] on div at bounding box center [321, 180] width 9 height 6
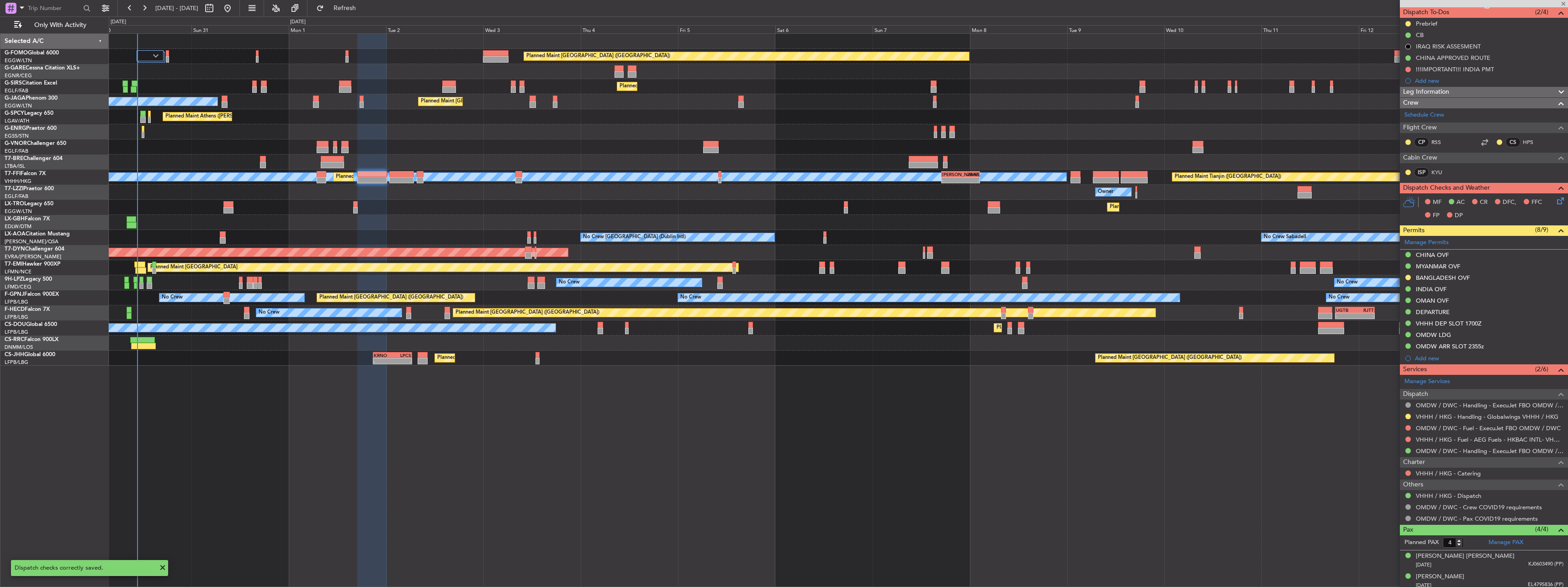
type input "-00:20"
type input "5"
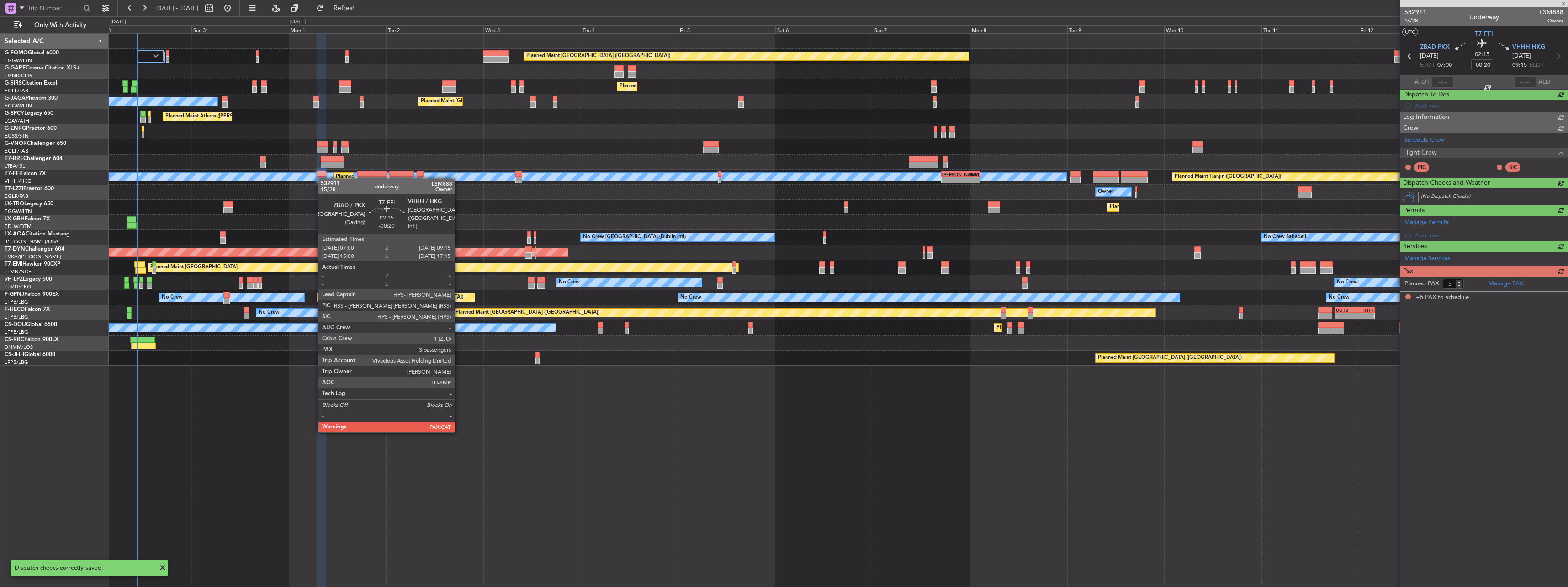
scroll to position [0, 0]
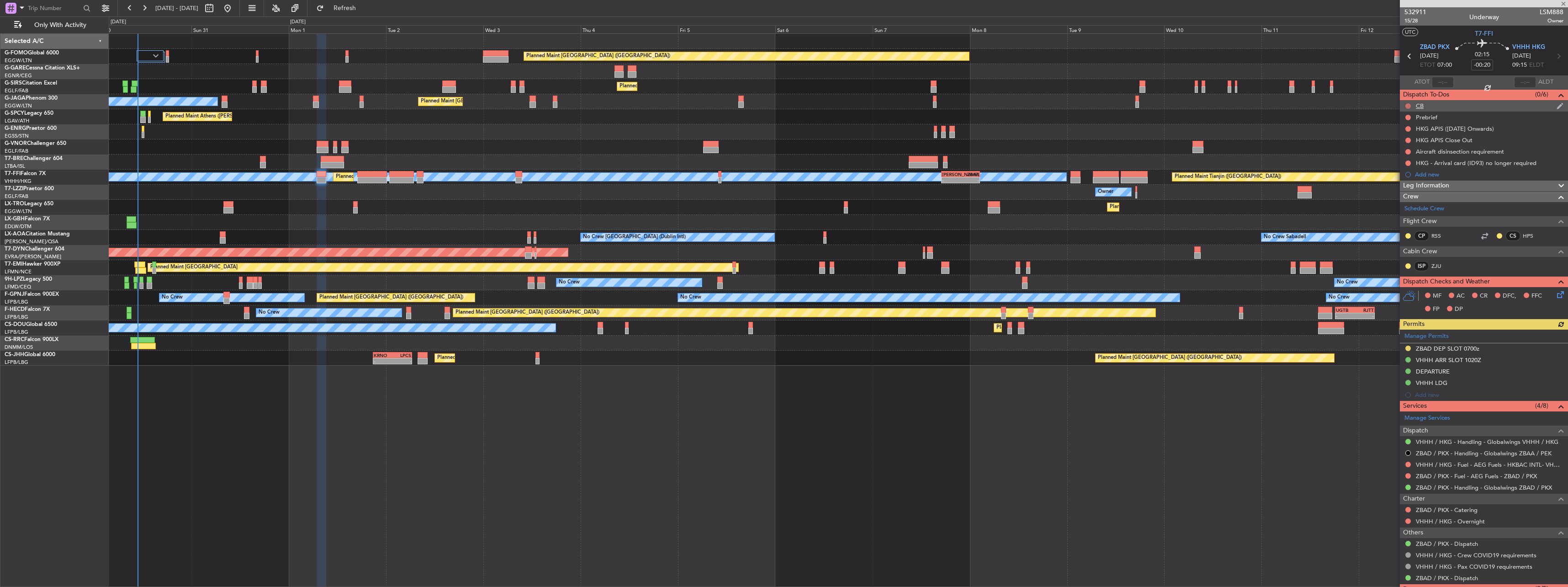
click at [1407, 105] on button at bounding box center [1407, 106] width 6 height 6
click at [1408, 149] on span "Completed" at bounding box center [1411, 145] width 30 height 9
click at [1407, 116] on button at bounding box center [1407, 117] width 6 height 6
click at [1408, 145] on span "In Progress" at bounding box center [1412, 144] width 31 height 9
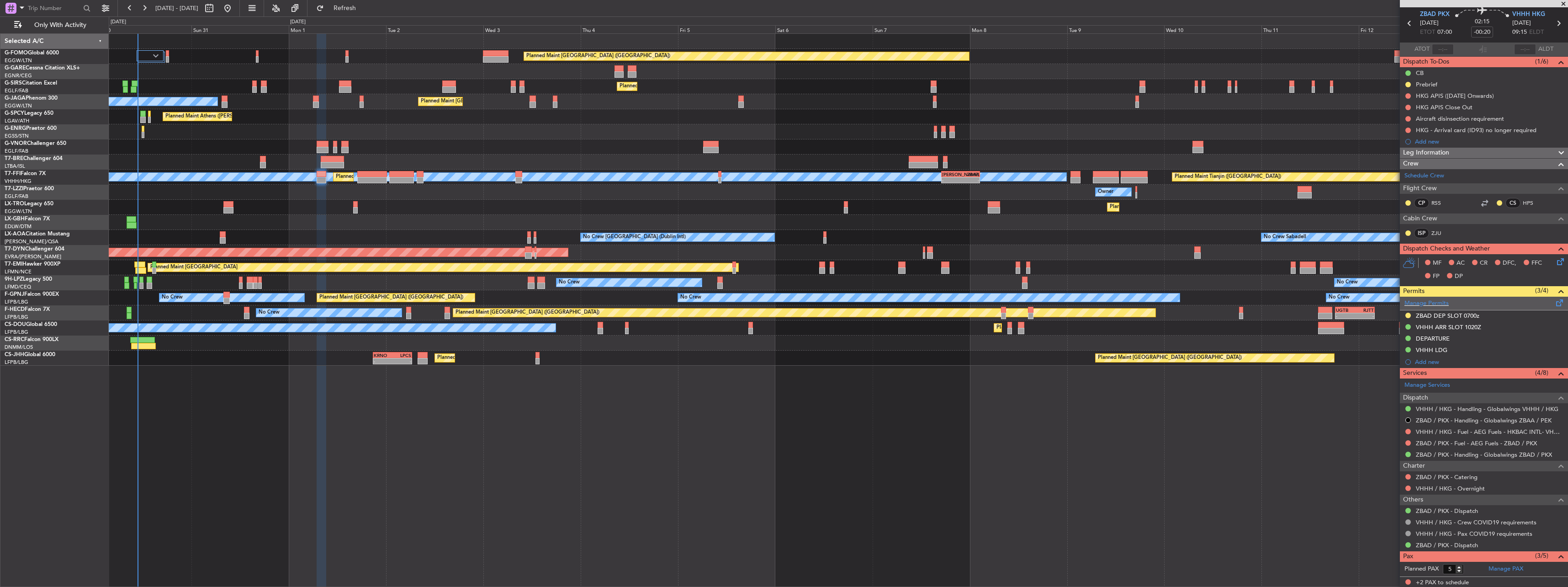
scroll to position [45, 0]
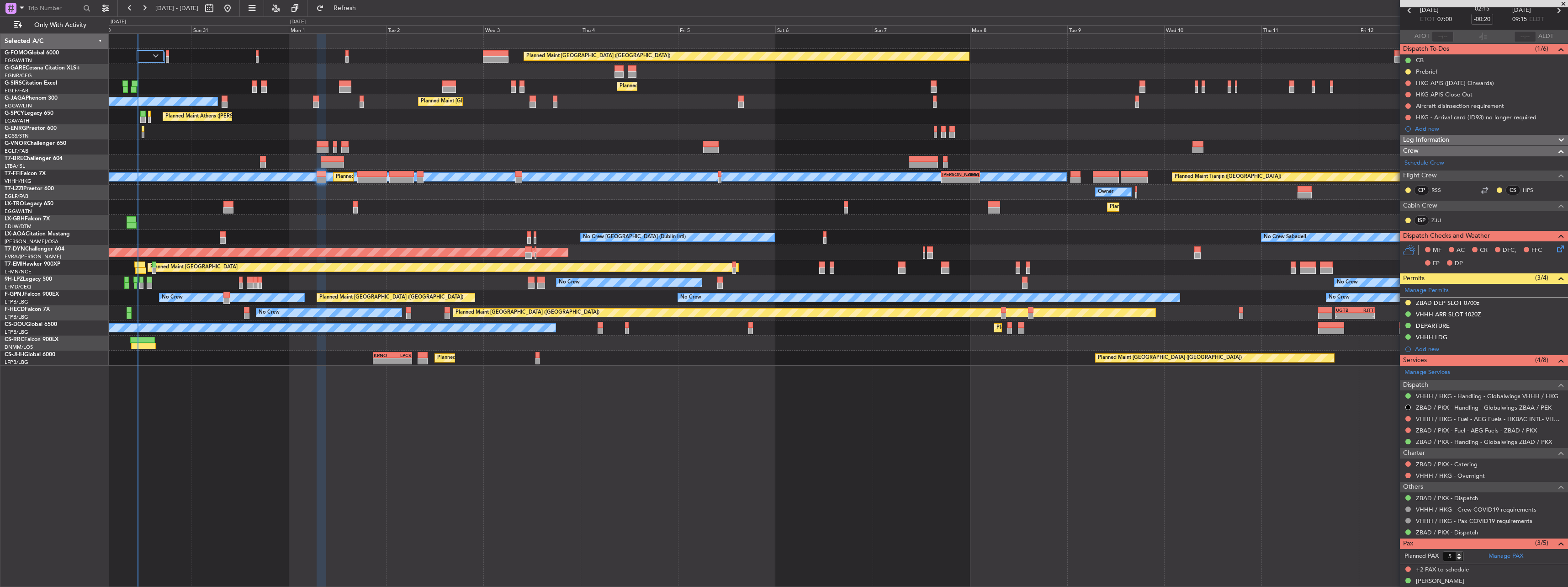
click at [1555, 247] on icon at bounding box center [1558, 247] width 7 height 7
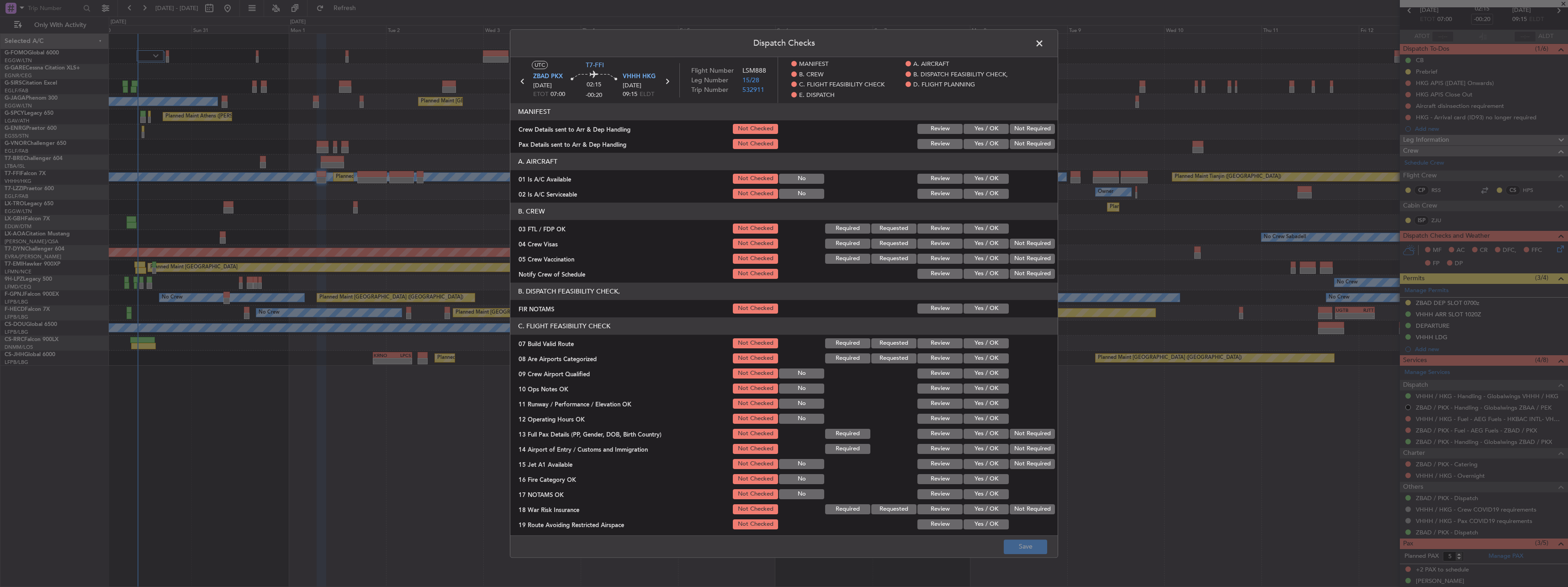
click at [972, 182] on button "Yes / OK" at bounding box center [986, 179] width 45 height 10
click at [973, 197] on button "Yes / OK" at bounding box center [986, 193] width 45 height 10
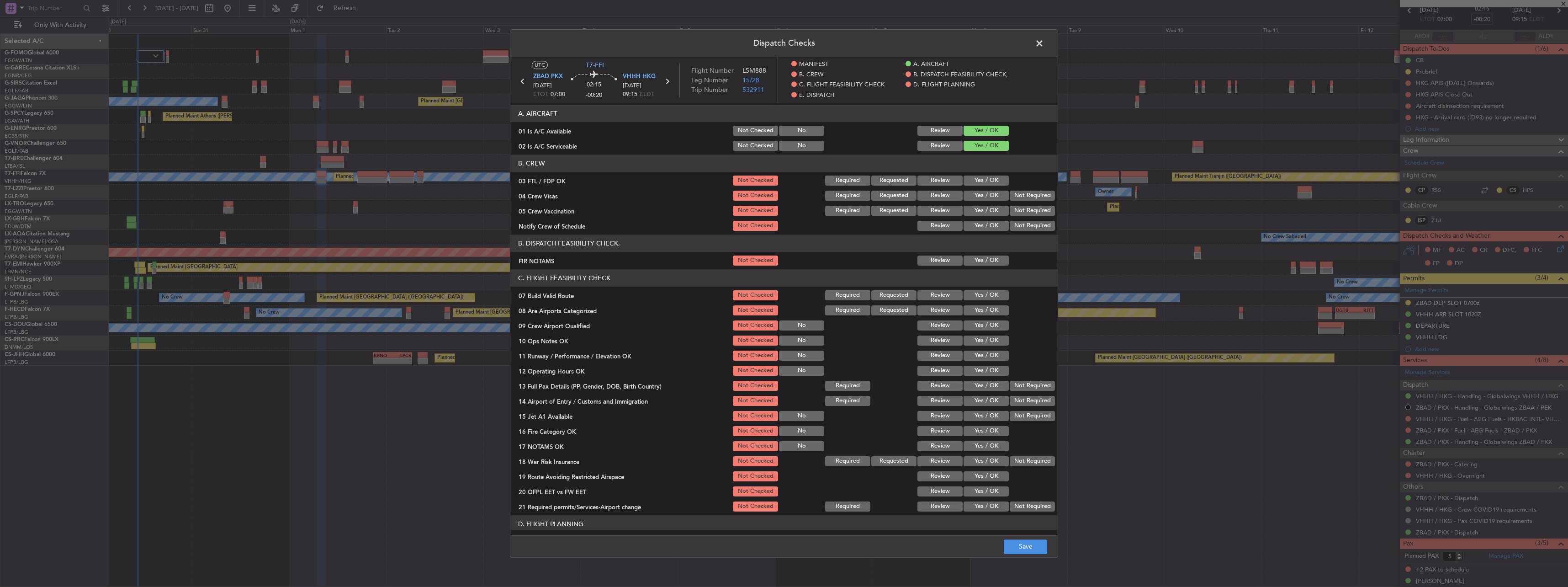
scroll to position [92, 0]
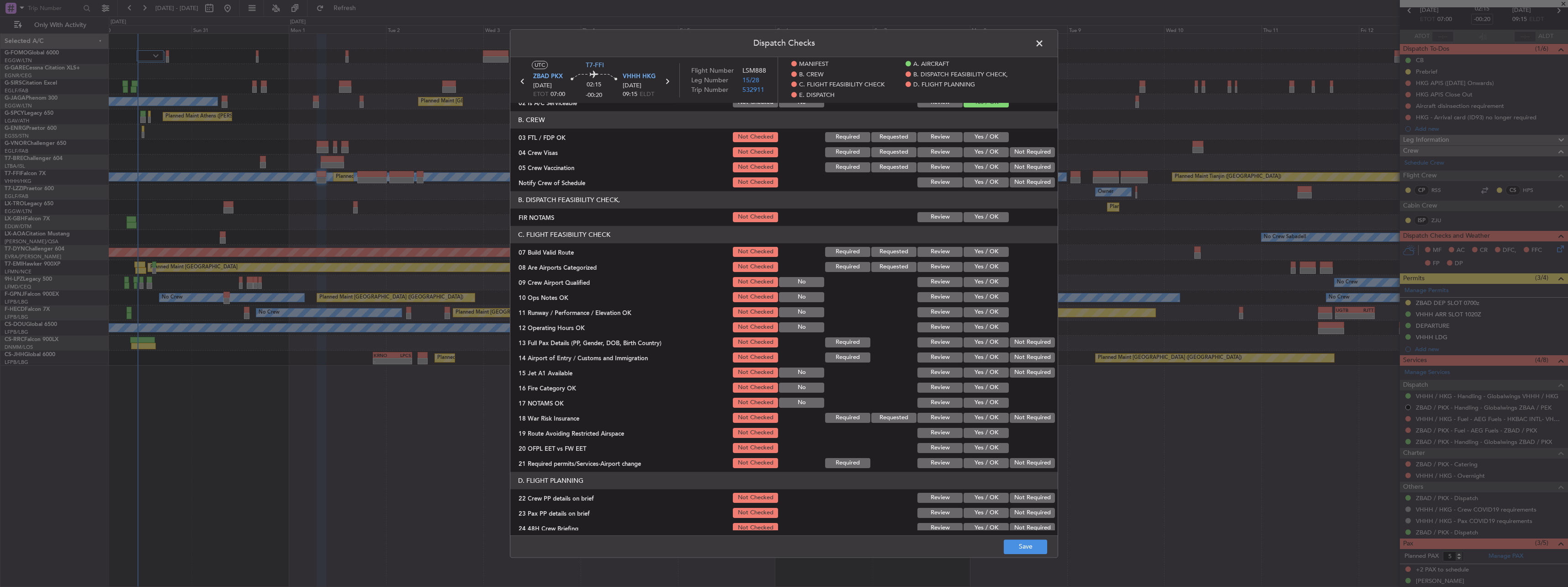
click at [981, 254] on button "Yes / OK" at bounding box center [986, 252] width 45 height 10
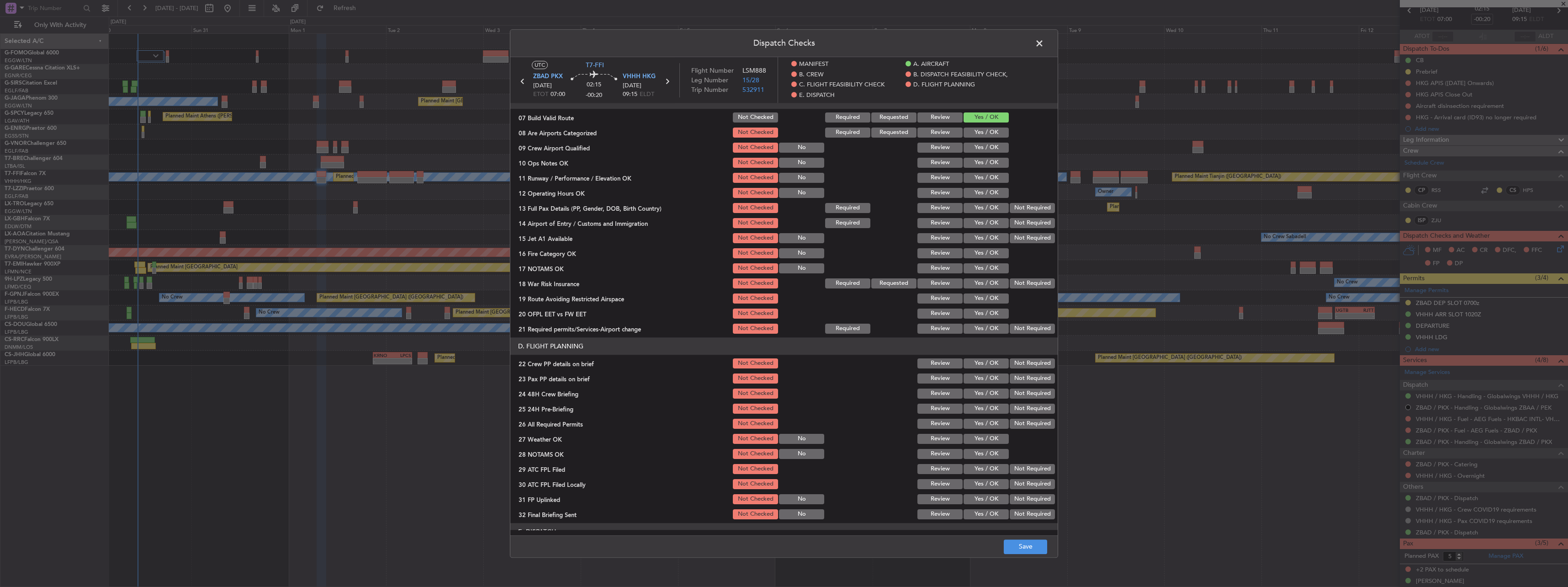
scroll to position [228, 0]
click at [987, 170] on div "Yes / OK" at bounding box center [984, 175] width 46 height 13
click at [978, 161] on button "Yes / OK" at bounding box center [986, 160] width 45 height 10
click at [978, 176] on button "Yes / OK" at bounding box center [986, 175] width 45 height 10
click at [971, 128] on button "Yes / OK" at bounding box center [986, 130] width 45 height 10
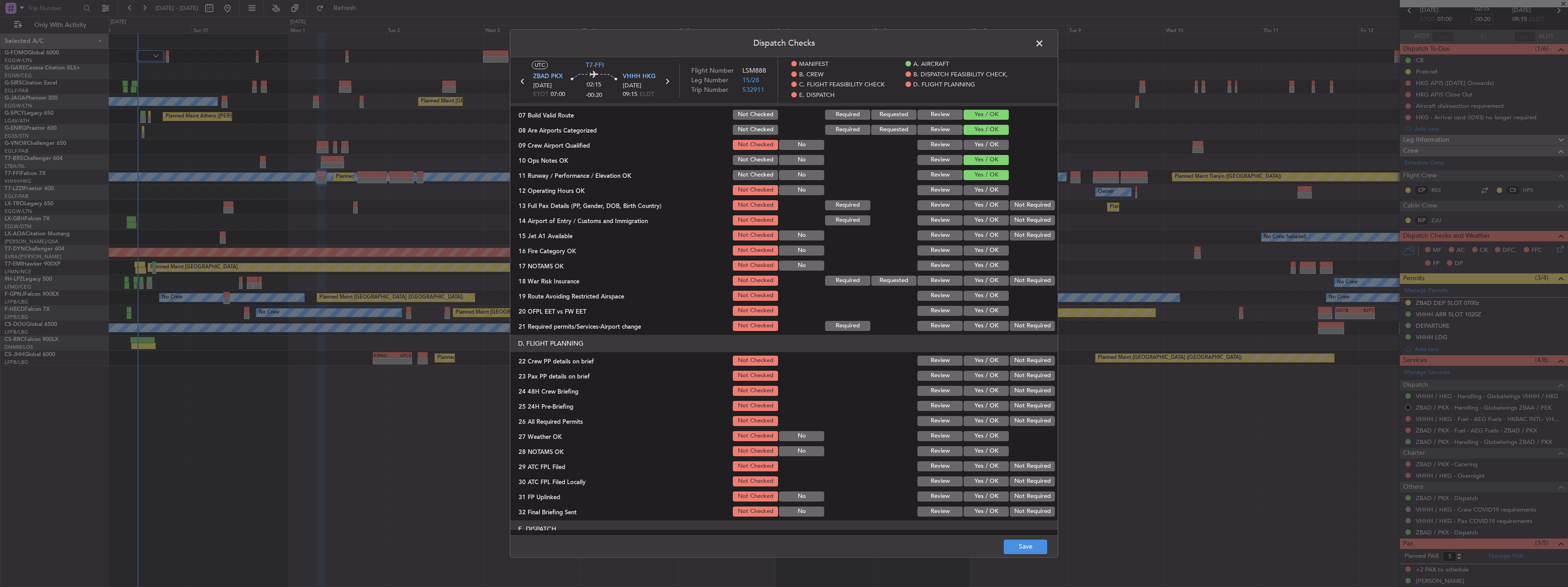
click at [980, 220] on button "Yes / OK" at bounding box center [986, 220] width 45 height 10
click at [979, 191] on button "Yes / OK" at bounding box center [986, 190] width 45 height 10
click at [980, 209] on button "Yes / OK" at bounding box center [986, 205] width 45 height 10
click at [988, 231] on button "Yes / OK" at bounding box center [986, 235] width 45 height 10
click at [989, 250] on button "Yes / OK" at bounding box center [986, 250] width 45 height 10
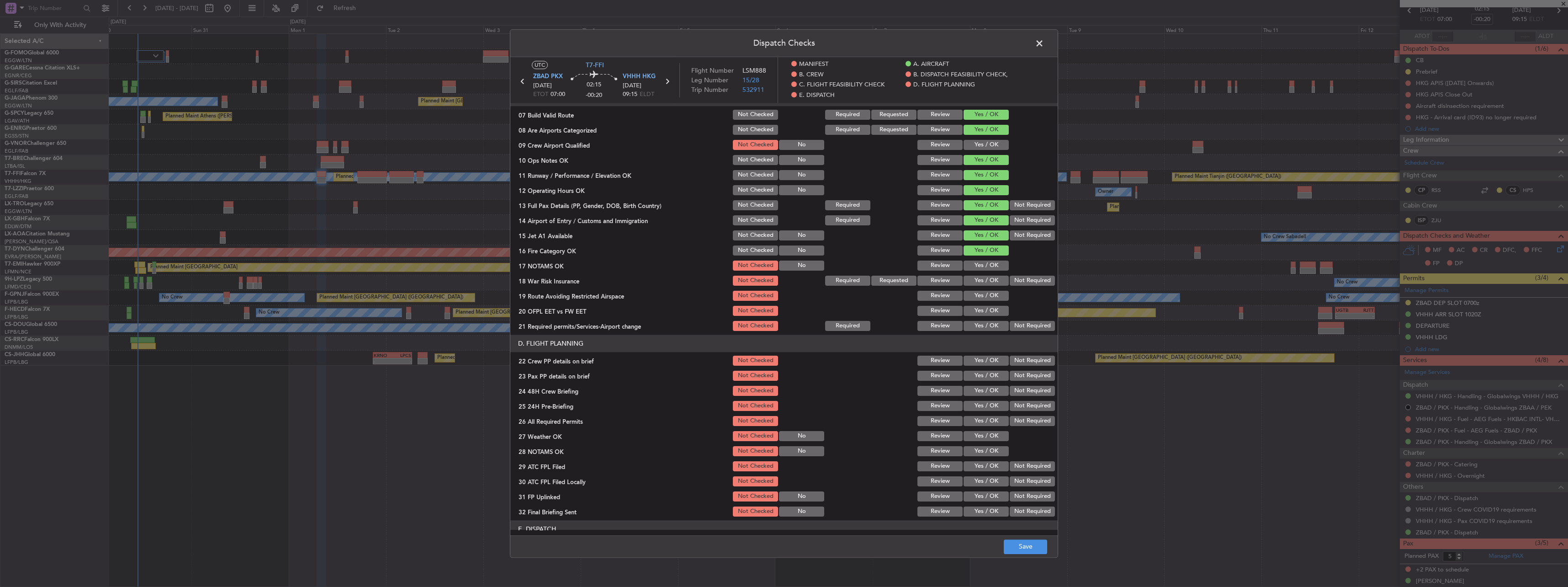
drag, startPoint x: 988, startPoint y: 264, endPoint x: 1016, endPoint y: 279, distance: 31.8
click at [989, 267] on button "Yes / OK" at bounding box center [986, 265] width 45 height 10
drag, startPoint x: 1021, startPoint y: 280, endPoint x: 989, endPoint y: 294, distance: 34.9
click at [1020, 281] on button "Not Required" at bounding box center [1032, 280] width 45 height 10
click at [984, 297] on button "Yes / OK" at bounding box center [986, 296] width 45 height 10
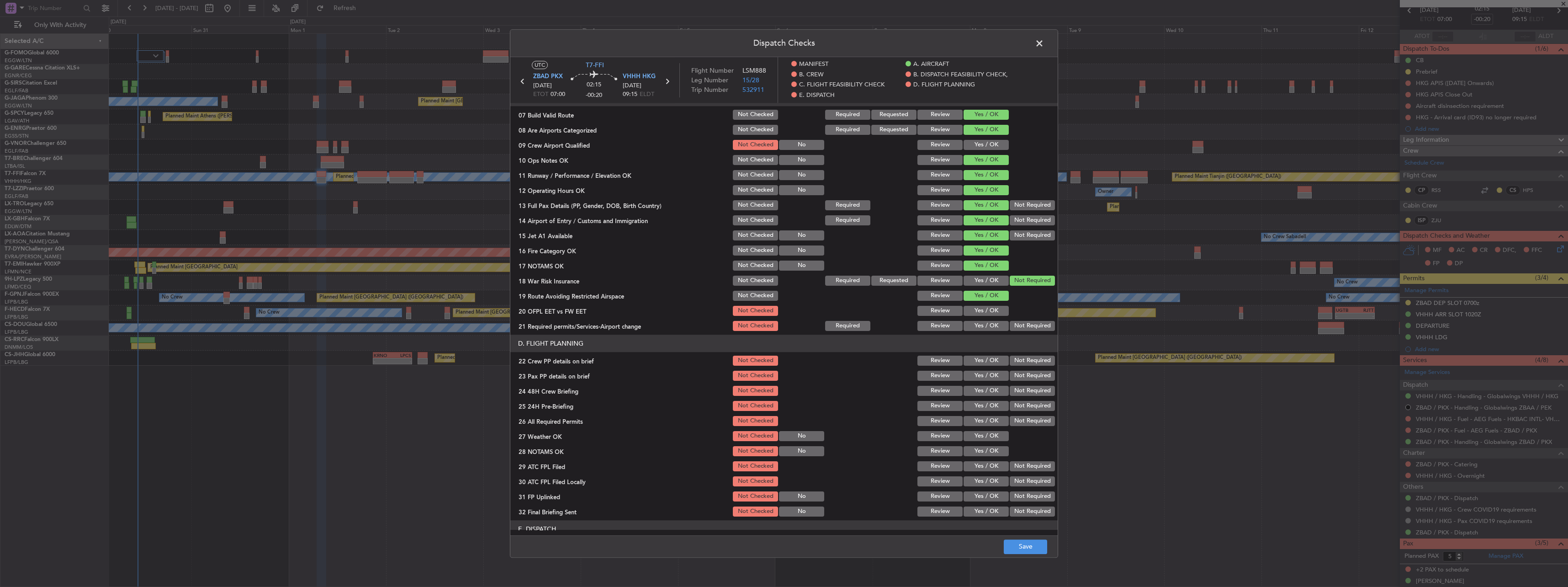
drag, startPoint x: 983, startPoint y: 313, endPoint x: 983, endPoint y: 321, distance: 8.0
click at [983, 313] on button "Yes / OK" at bounding box center [986, 311] width 45 height 10
drag, startPoint x: 982, startPoint y: 326, endPoint x: 984, endPoint y: 343, distance: 17.1
click at [981, 326] on button "Yes / OK" at bounding box center [986, 326] width 45 height 10
drag, startPoint x: 985, startPoint y: 355, endPoint x: 986, endPoint y: 365, distance: 10.0
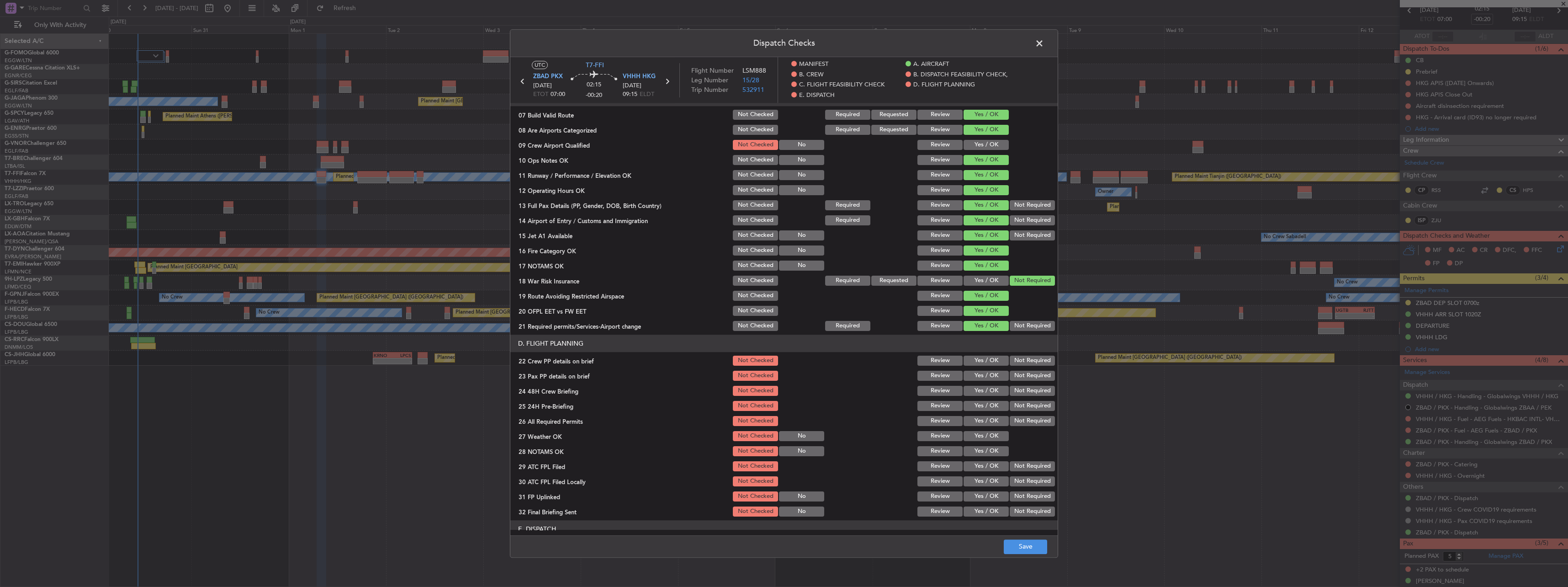
click at [985, 356] on div "Yes / OK" at bounding box center [984, 360] width 46 height 13
click at [986, 365] on button "Yes / OK" at bounding box center [986, 360] width 45 height 10
click at [988, 384] on section "D. FLIGHT PLANNING 22 Crew PP details on brief Not Checked Review Yes / OK Not …" at bounding box center [784, 426] width 547 height 183
click at [986, 373] on button "Yes / OK" at bounding box center [986, 375] width 45 height 10
drag, startPoint x: 984, startPoint y: 385, endPoint x: 989, endPoint y: 391, distance: 7.8
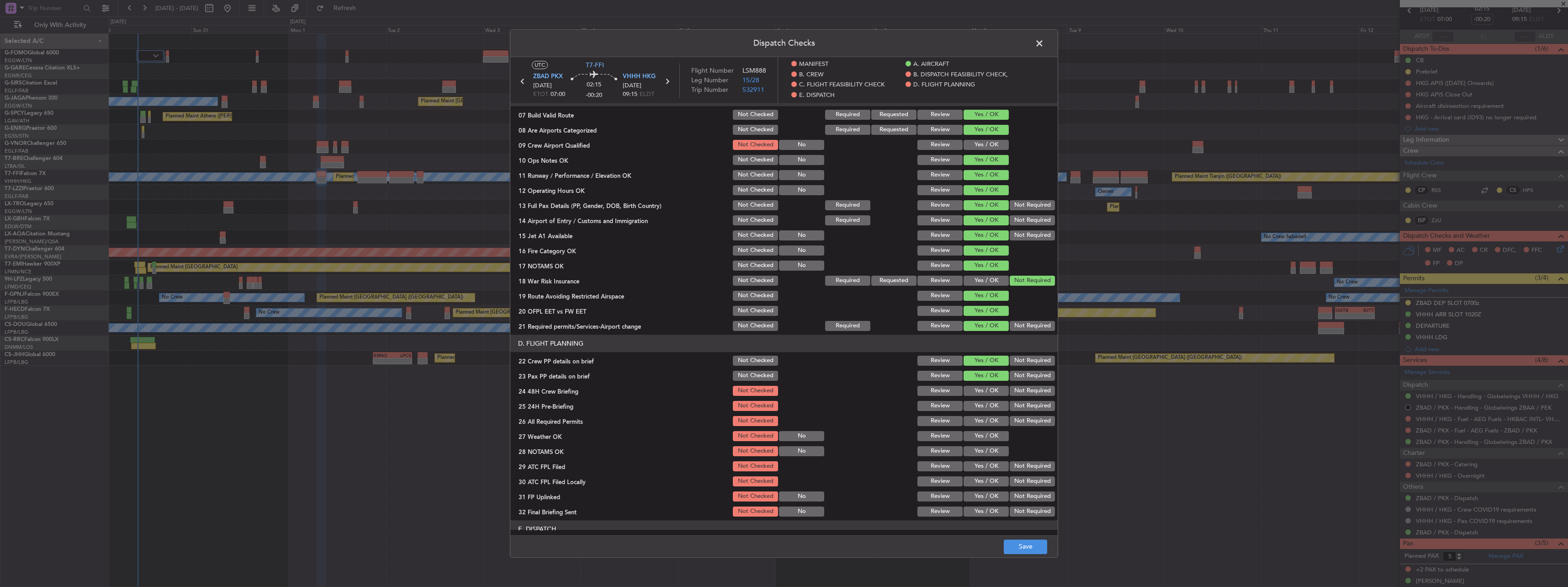
click at [984, 386] on div "Yes / OK" at bounding box center [984, 391] width 46 height 13
click at [995, 394] on button "Yes / OK" at bounding box center [986, 391] width 45 height 10
click at [1030, 412] on section "D. FLIGHT PLANNING 22 Crew PP details on brief Not Checked Review Yes / OK Not …" at bounding box center [784, 426] width 547 height 183
click at [1010, 400] on div "Not Required" at bounding box center [1031, 406] width 46 height 13
click at [1011, 402] on button "Not Required" at bounding box center [1032, 406] width 45 height 10
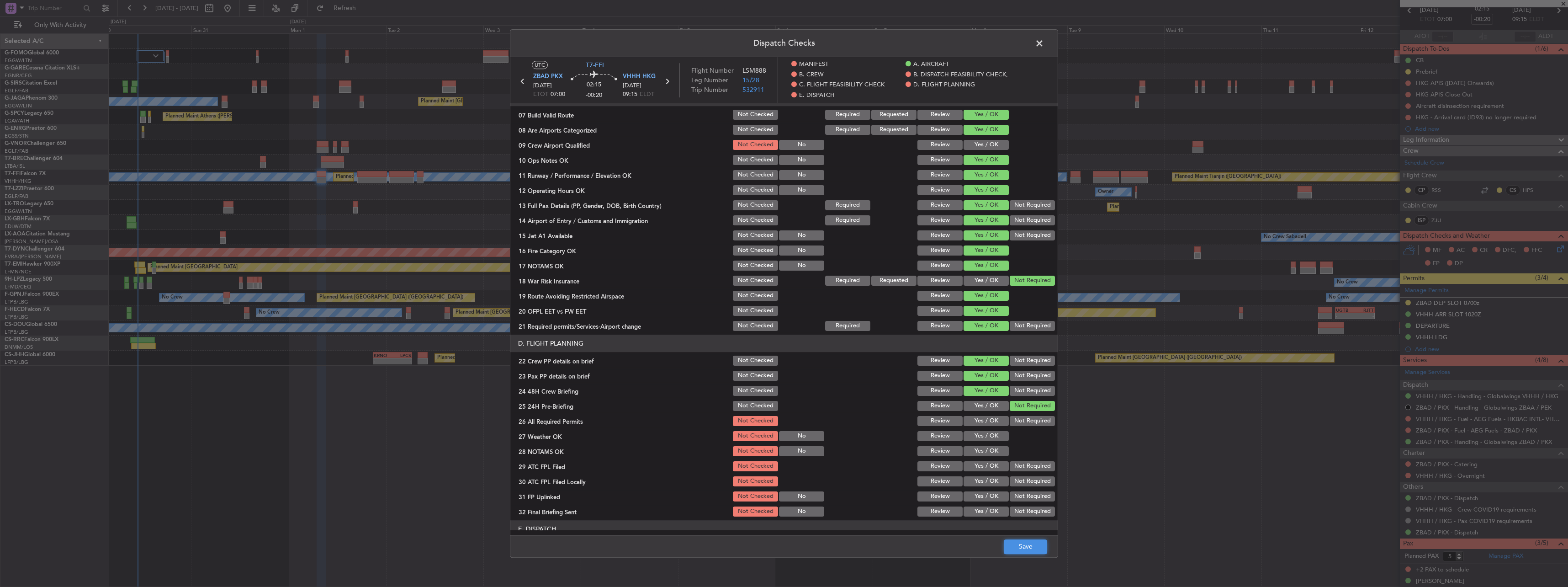
click at [1020, 550] on button "Save" at bounding box center [1025, 546] width 43 height 15
click at [1044, 45] on span at bounding box center [1044, 45] width 0 height 19
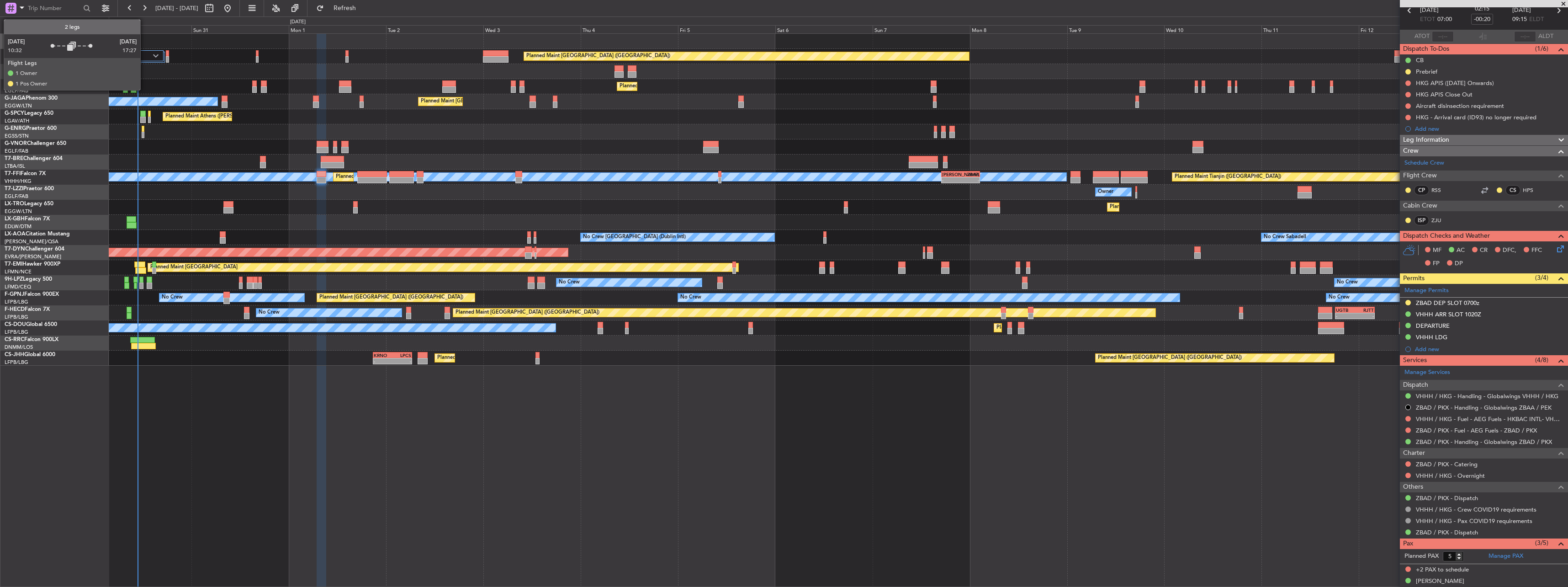
click at [144, 52] on div at bounding box center [149, 56] width 27 height 11
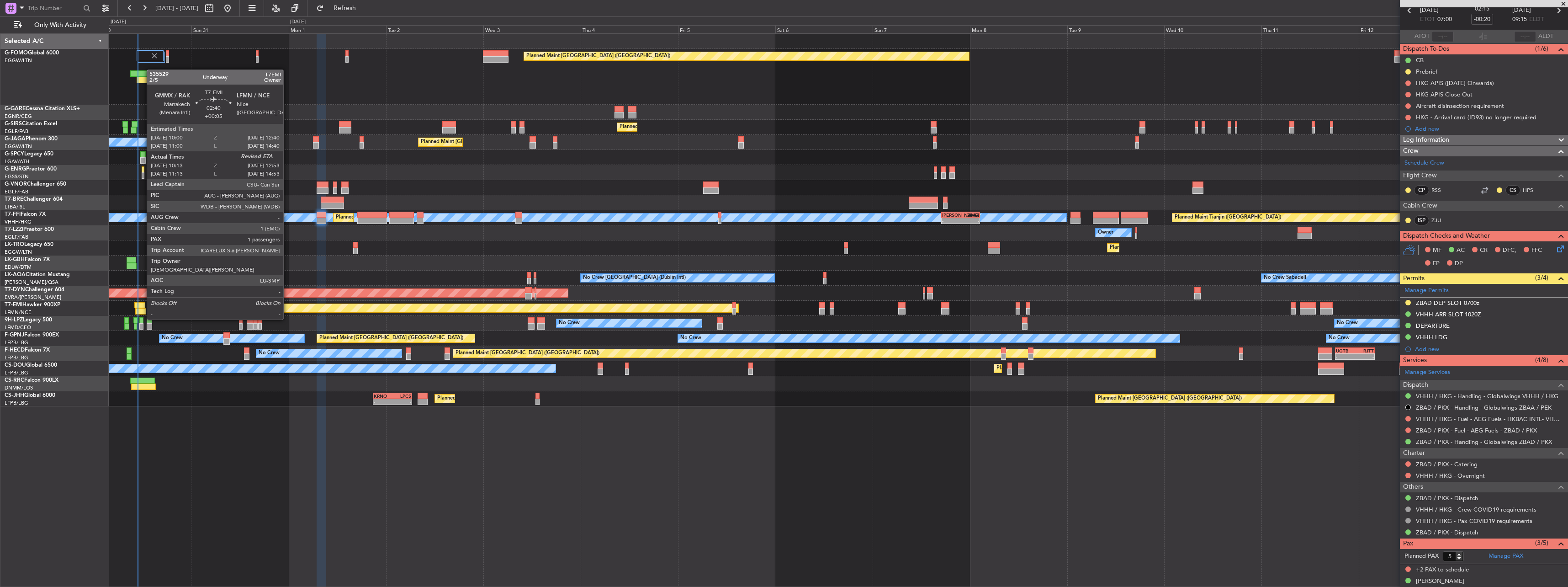
click at [142, 310] on div at bounding box center [141, 311] width 11 height 6
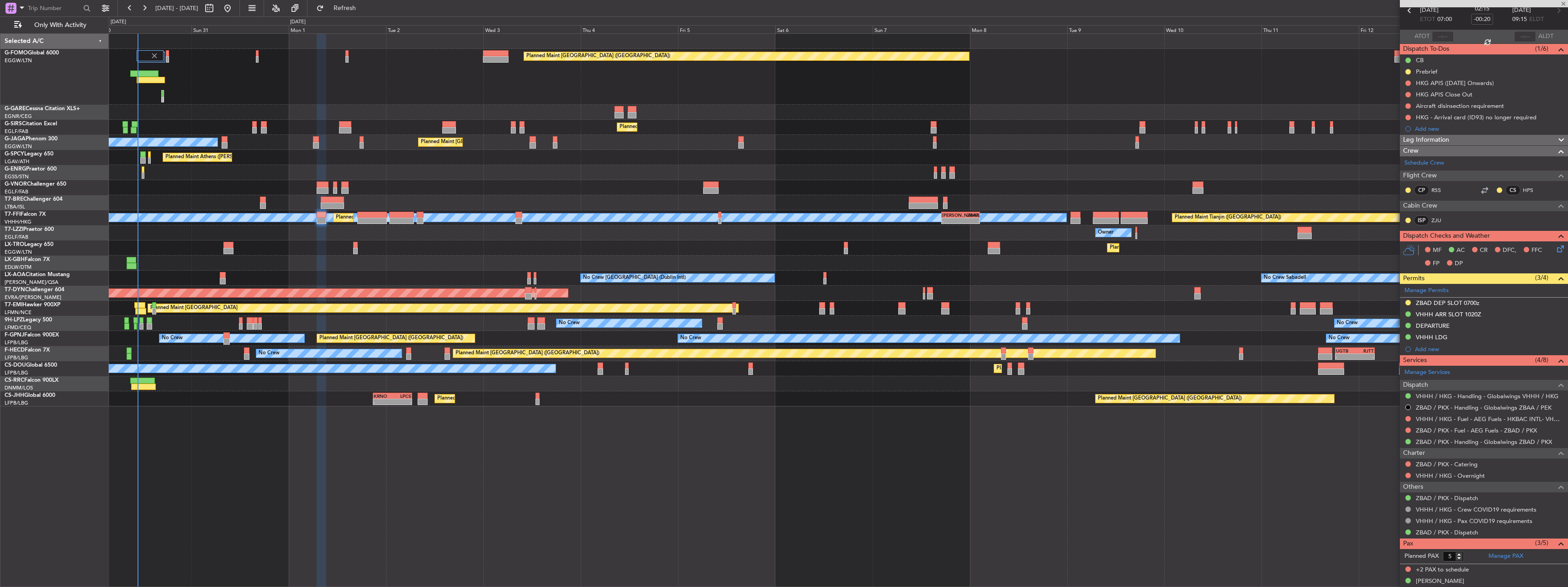
type input "+00:05"
type input "10:13"
type input "1"
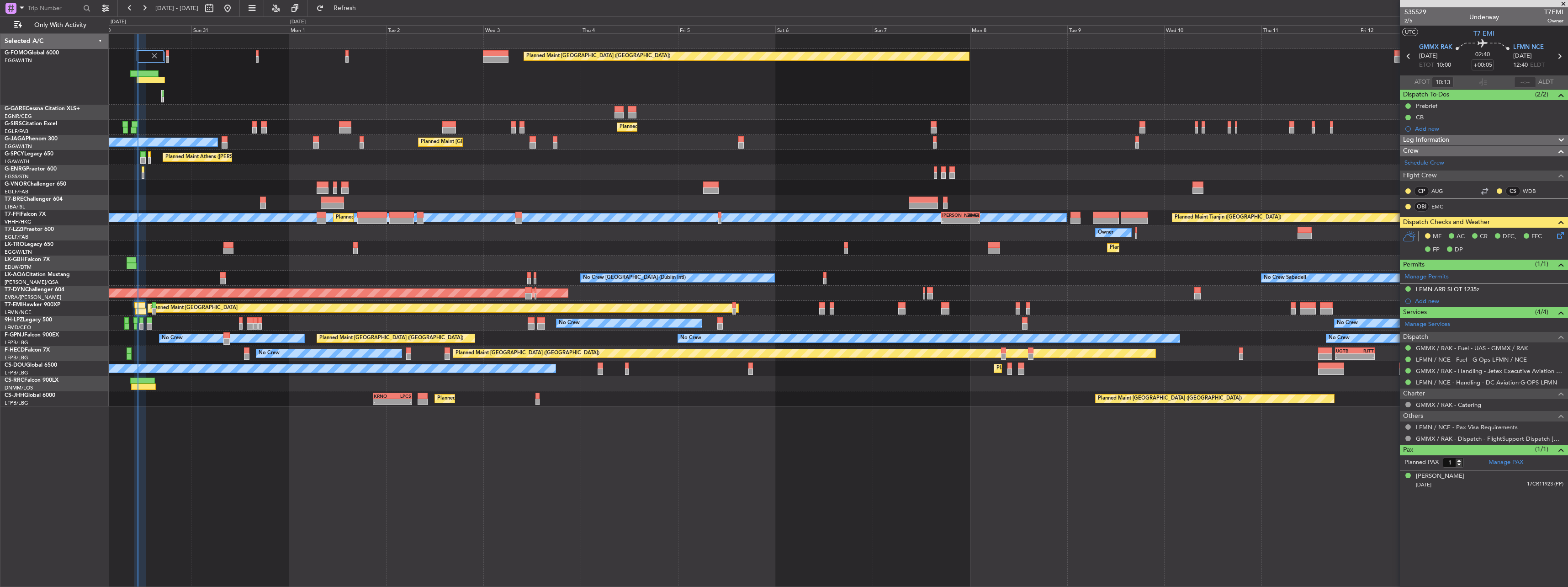
click at [1560, 234] on icon at bounding box center [1558, 233] width 7 height 7
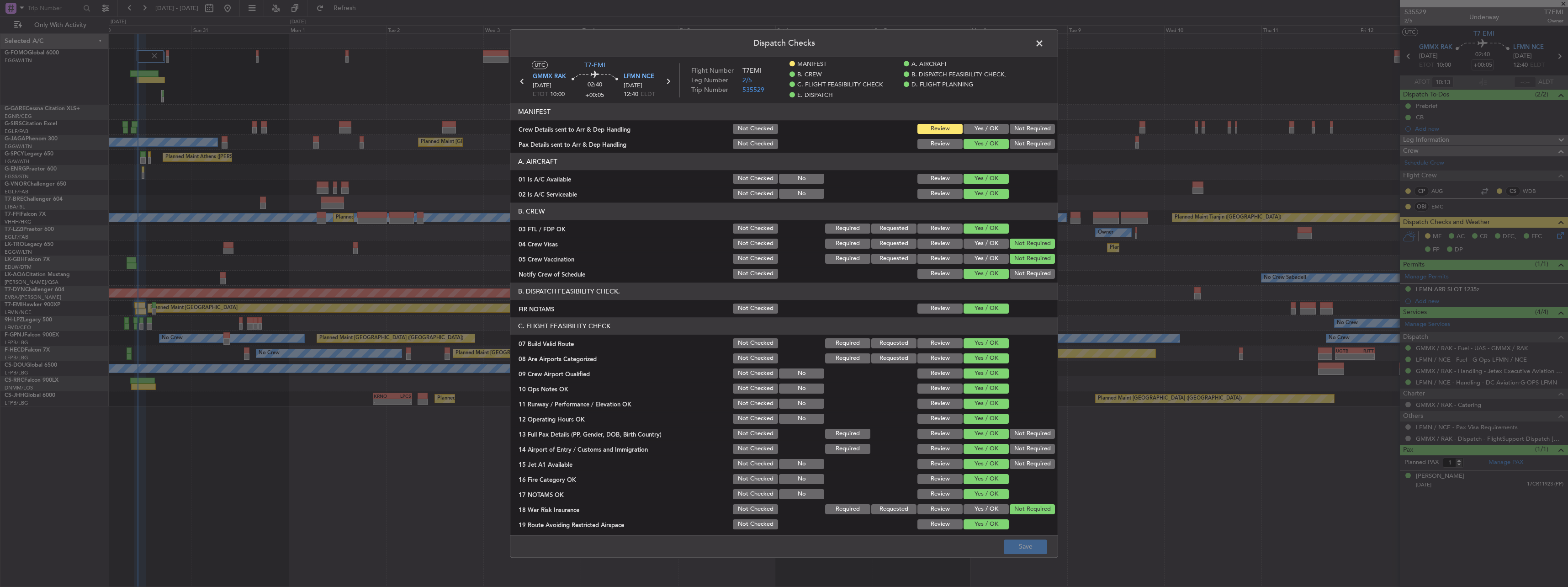
click at [1044, 41] on span at bounding box center [1044, 45] width 0 height 19
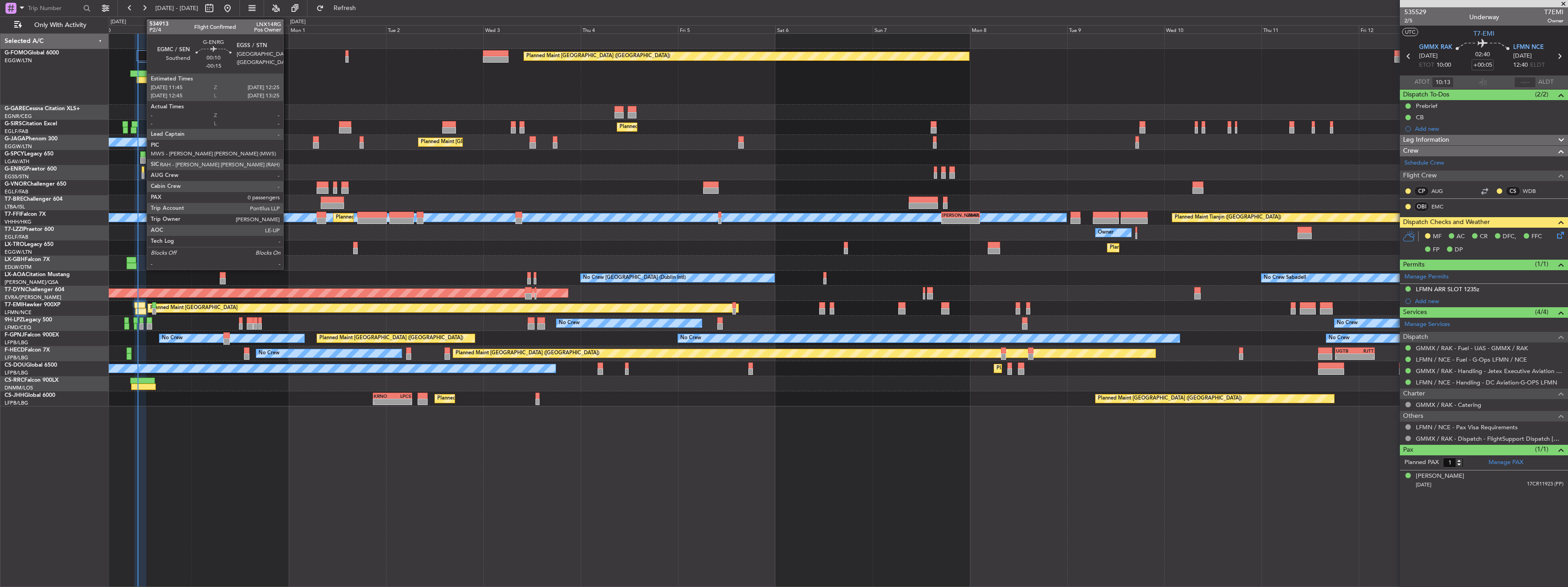
click at [142, 166] on div at bounding box center [142, 170] width 2 height 6
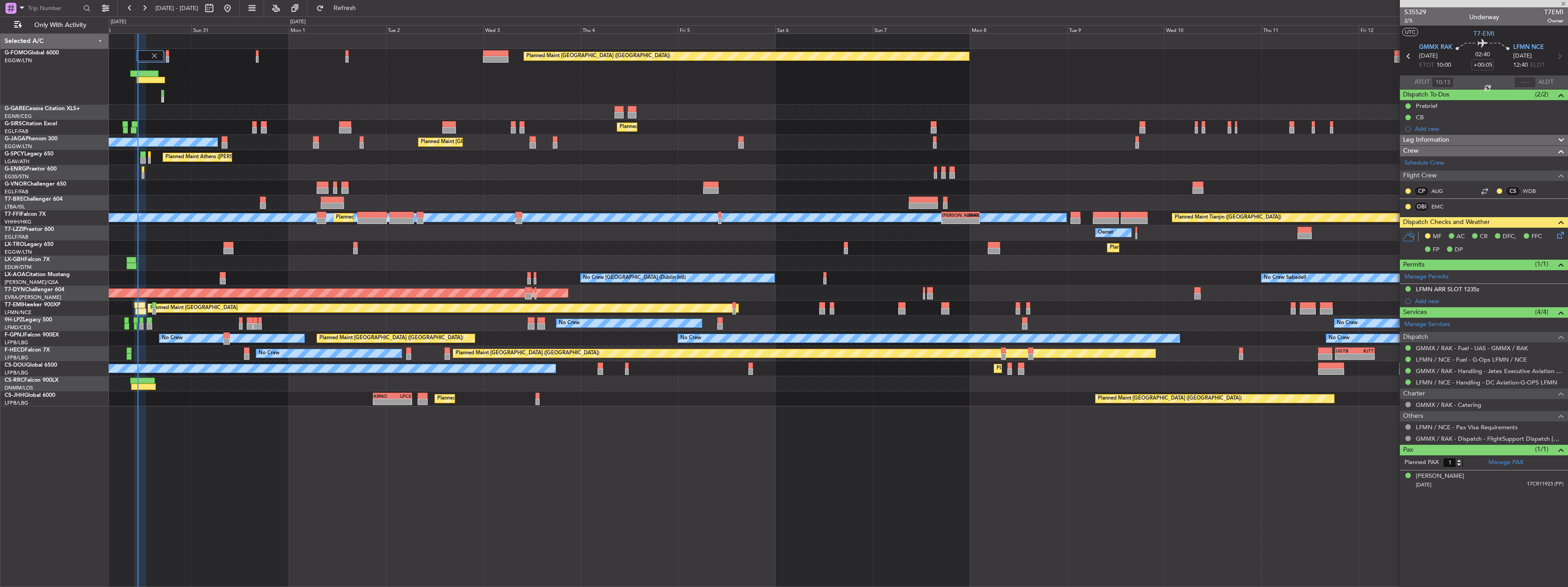
type input "-00:15"
type input "0"
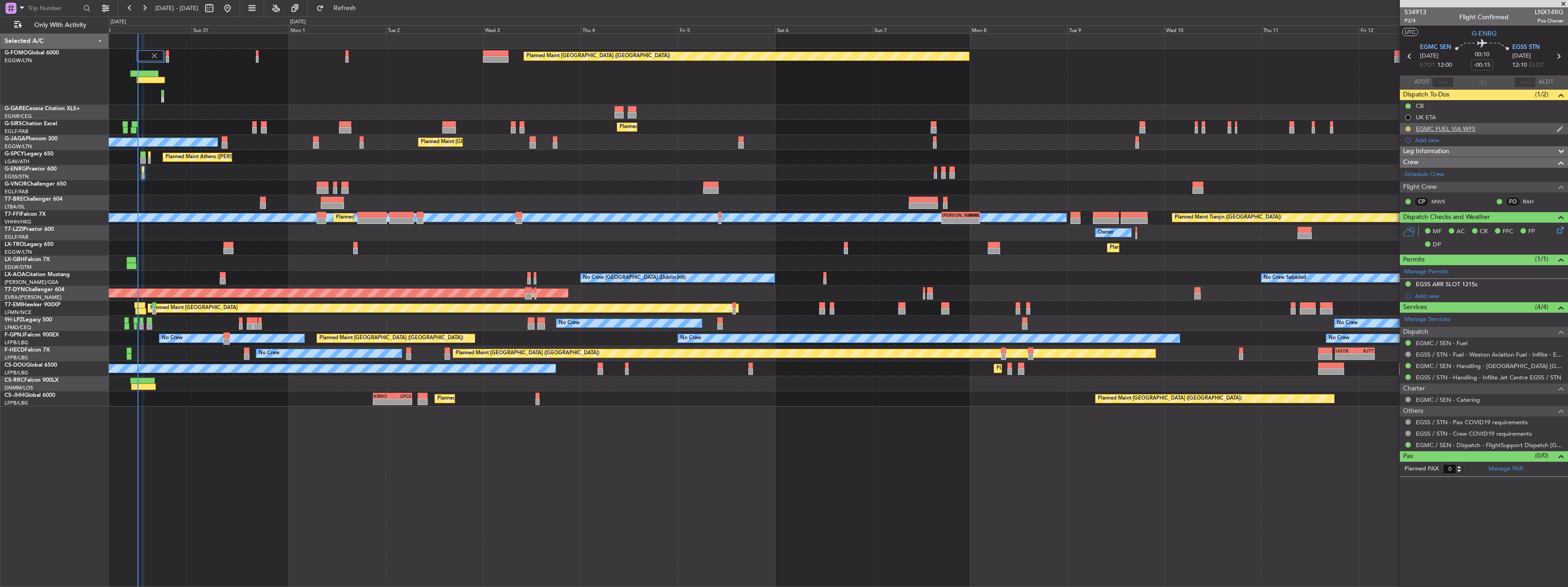
click at [1408, 127] on button at bounding box center [1407, 128] width 6 height 6
click at [1401, 172] on span "Completed" at bounding box center [1411, 169] width 30 height 9
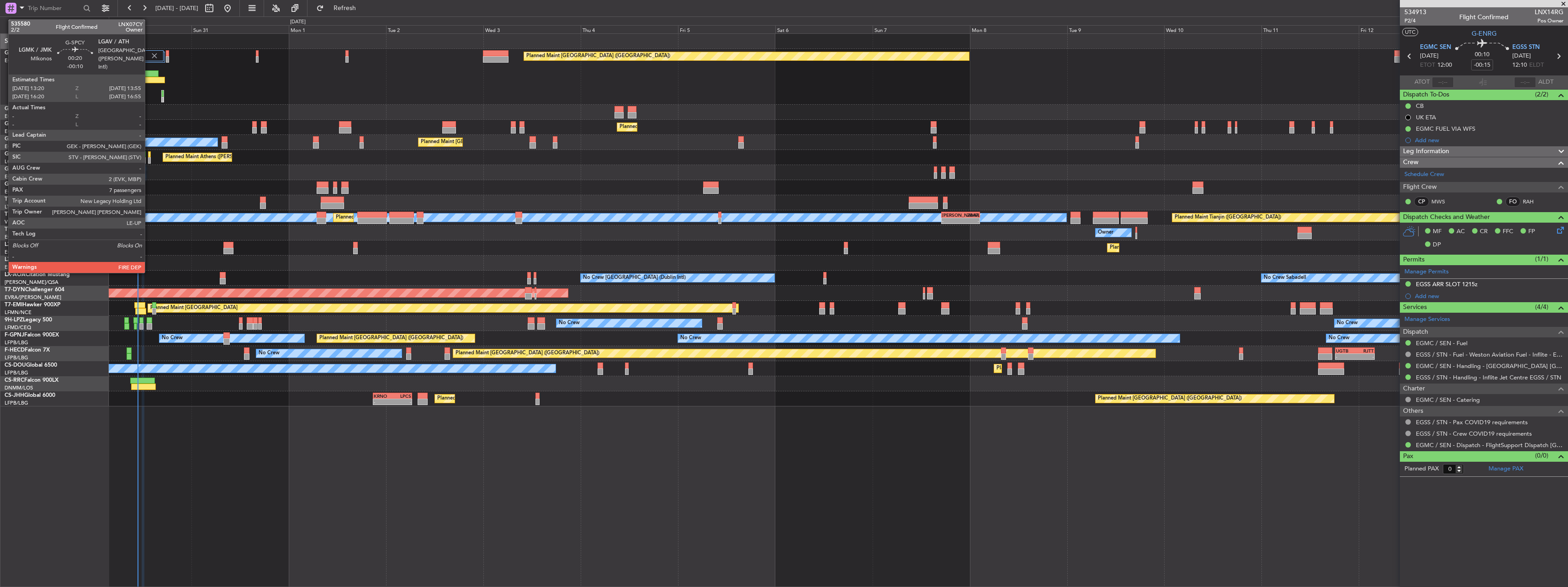
click at [149, 157] on div at bounding box center [149, 154] width 2 height 6
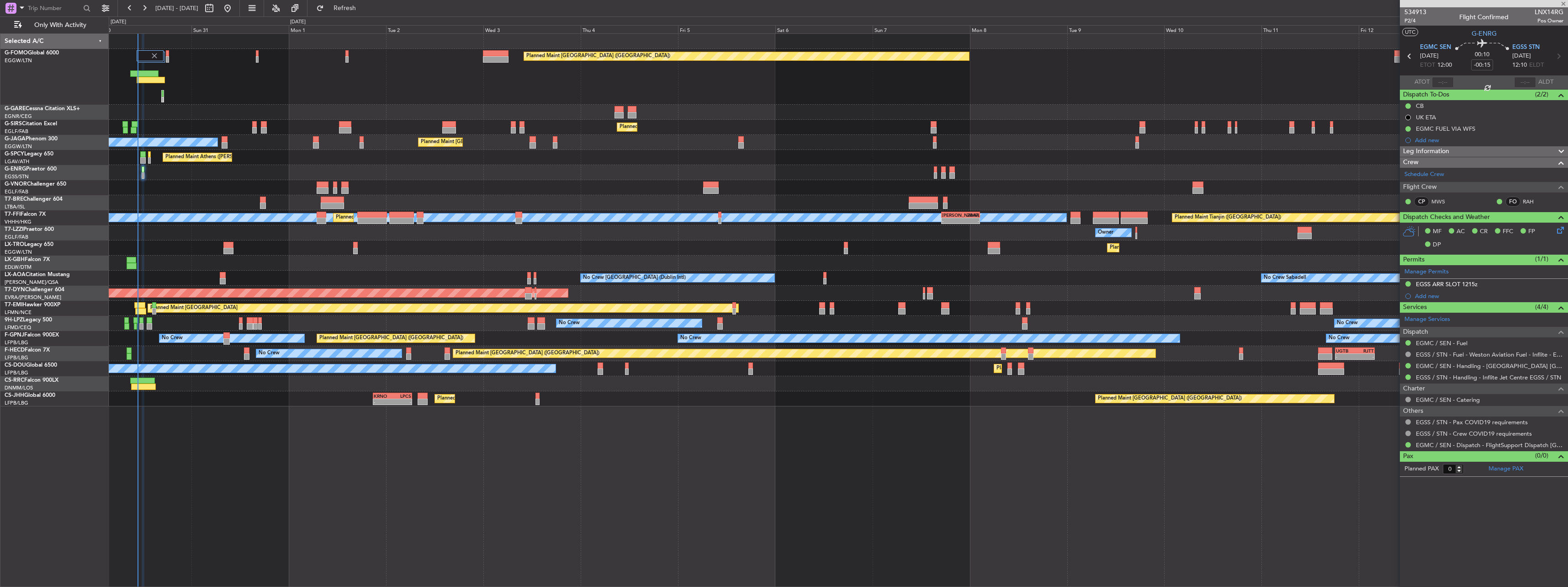
type input "-00:10"
type input "7"
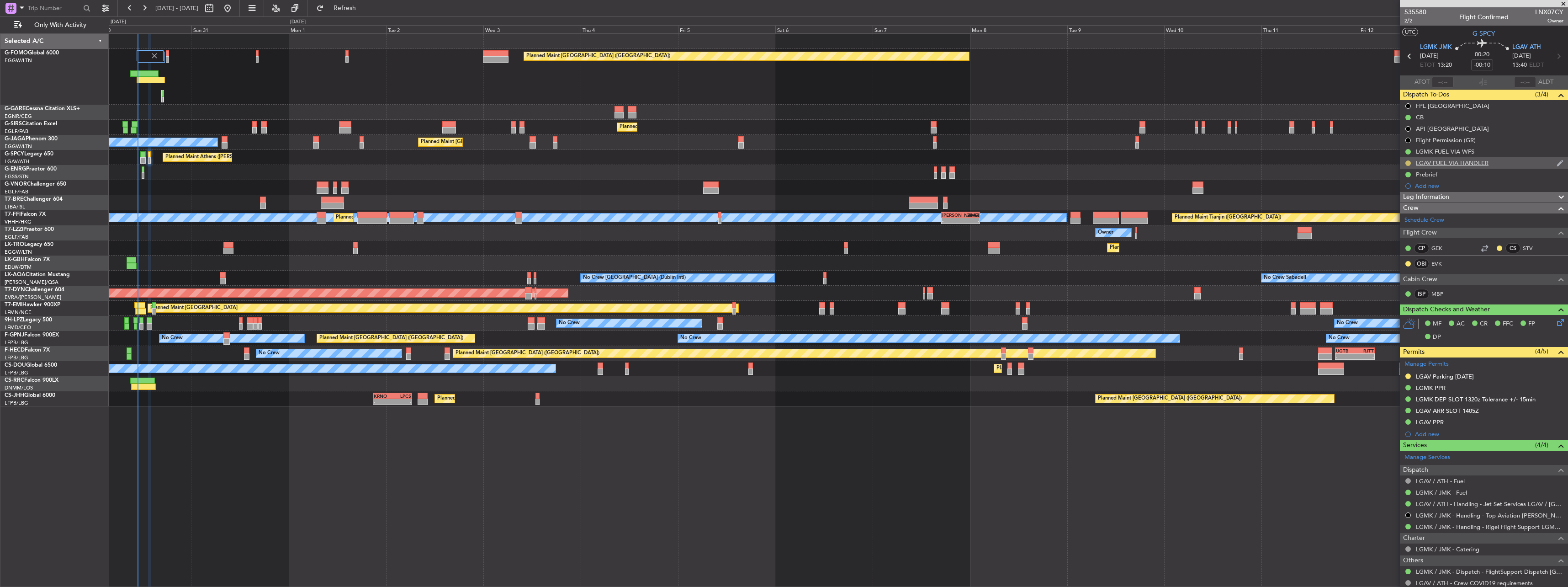
click at [1406, 164] on button at bounding box center [1407, 163] width 6 height 6
click at [1402, 201] on span "Completed" at bounding box center [1411, 203] width 30 height 9
click at [1408, 161] on button at bounding box center [1407, 163] width 6 height 6
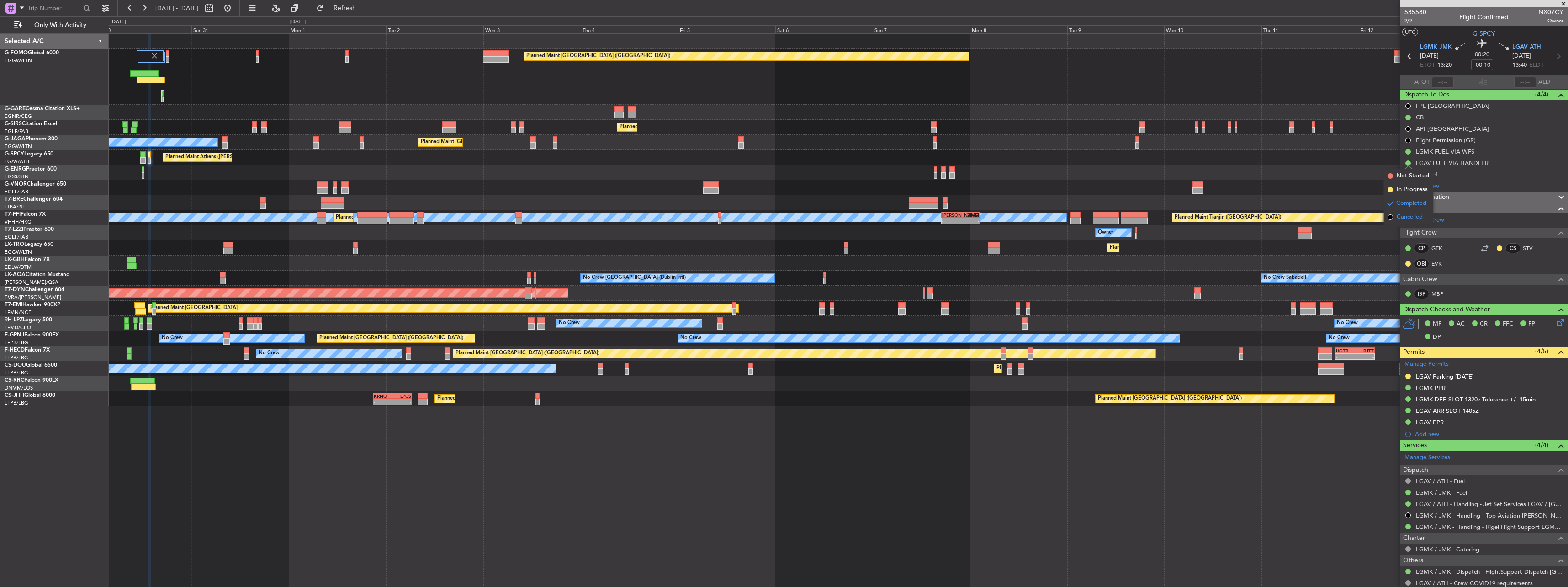
click at [1411, 215] on span "Cancelled" at bounding box center [1410, 217] width 26 height 9
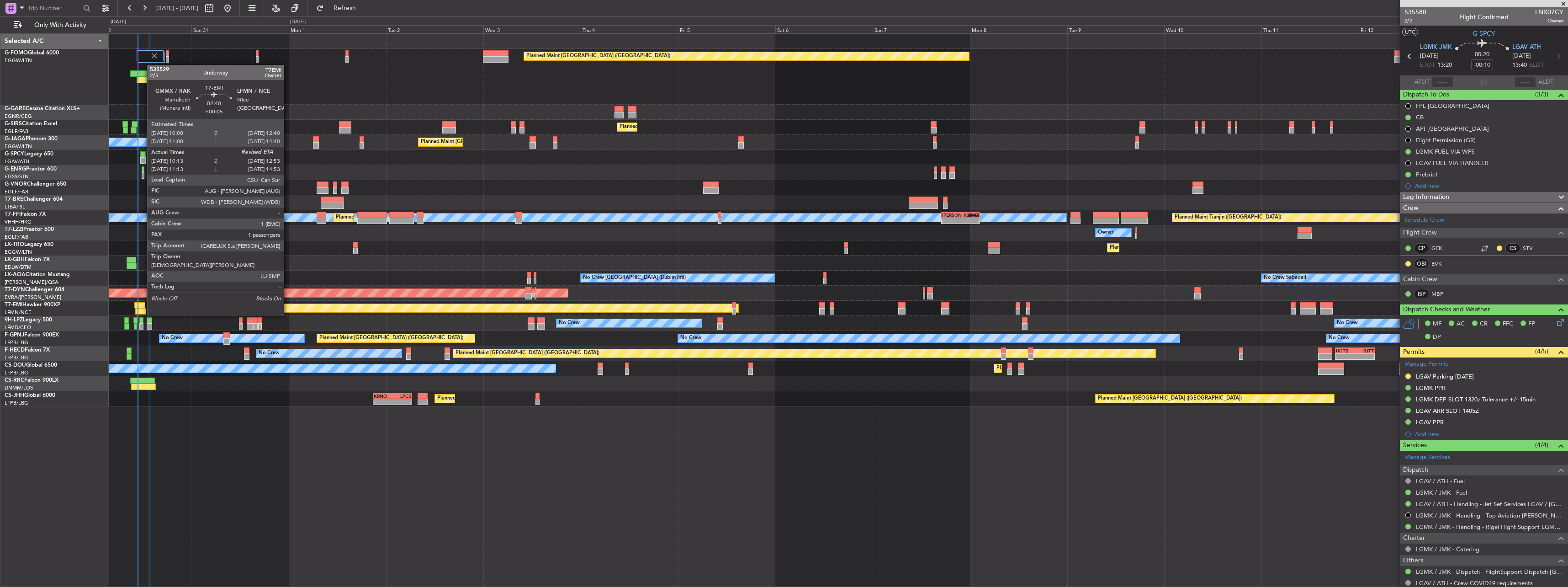
click at [143, 306] on div at bounding box center [140, 305] width 11 height 6
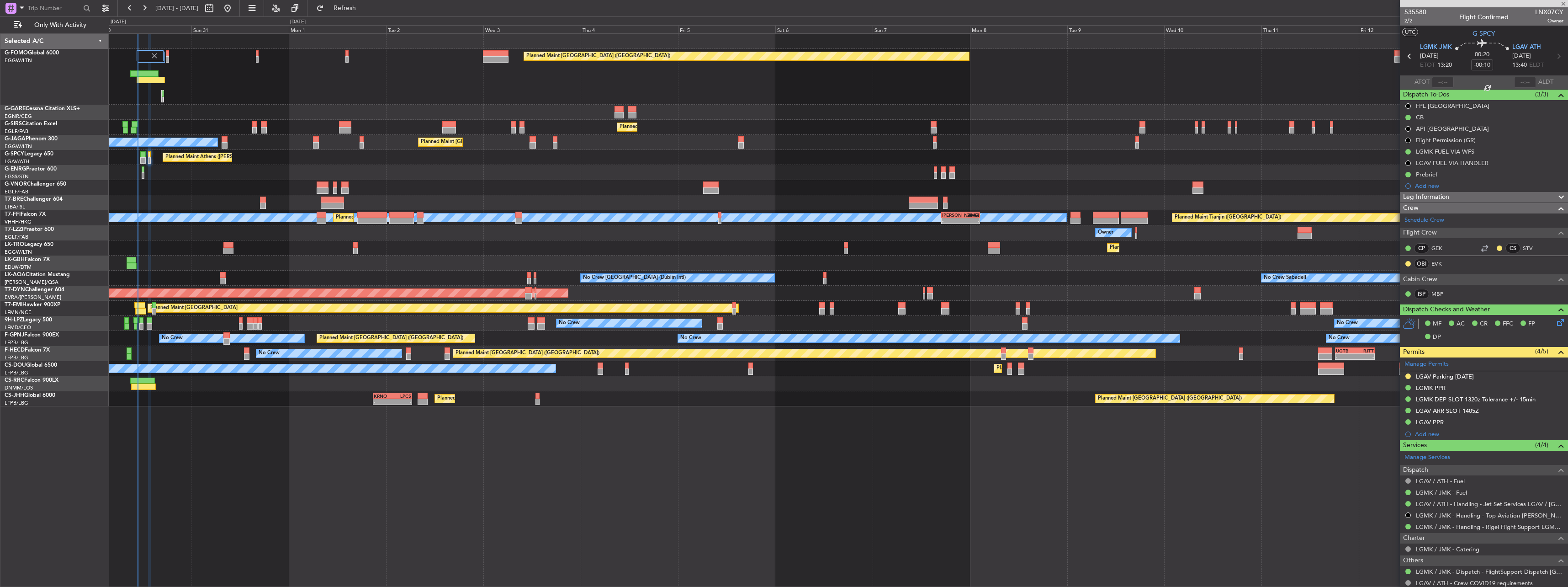
type input "+00:05"
type input "10:13"
type input "1"
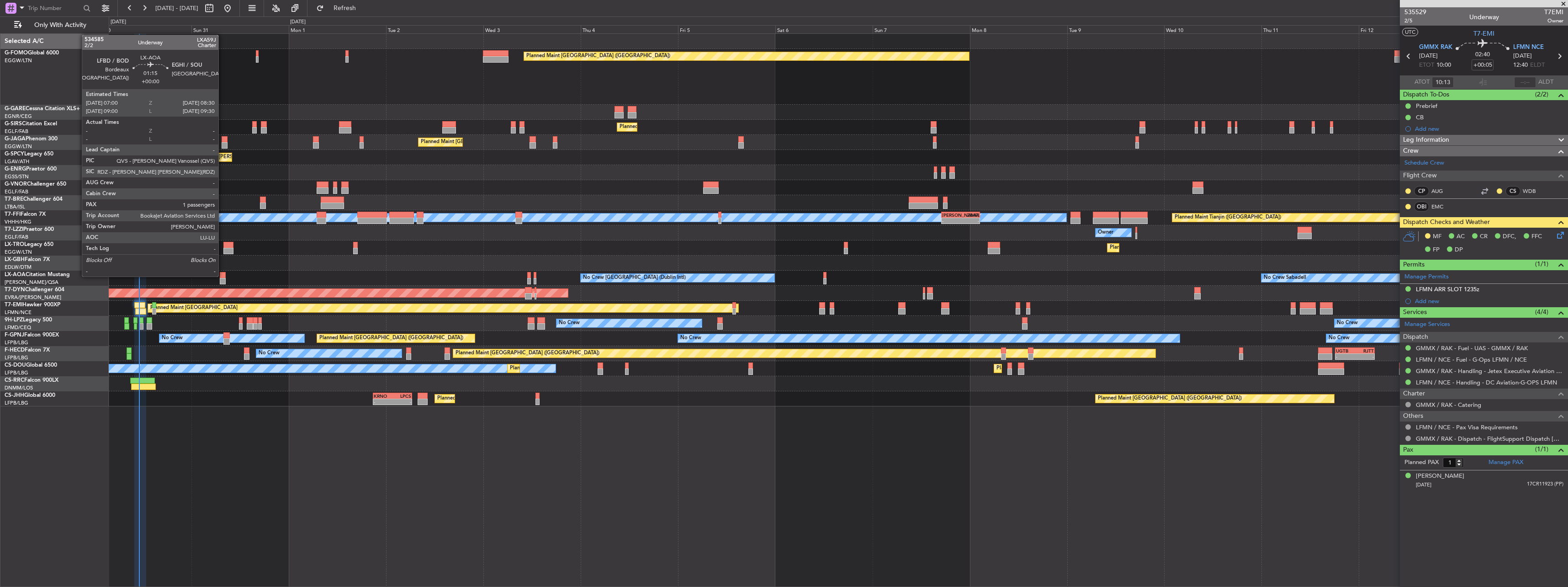
click at [222, 275] on div at bounding box center [223, 275] width 6 height 6
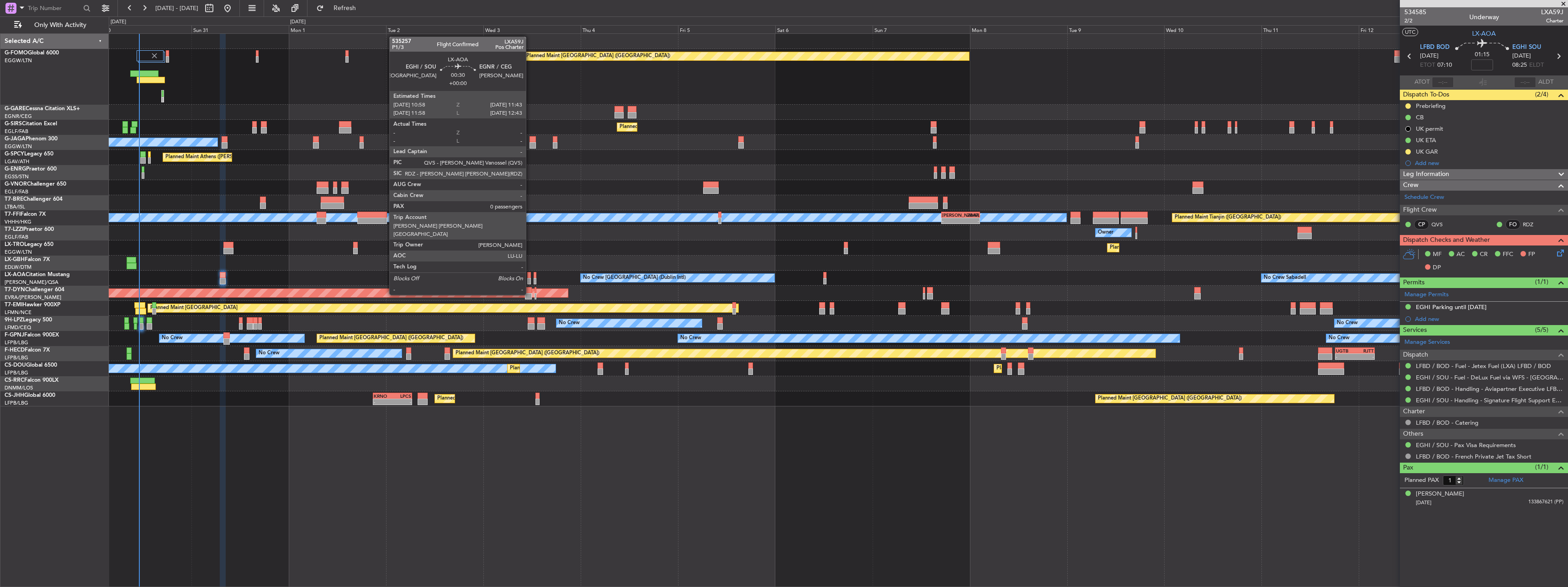
click at [530, 278] on div at bounding box center [529, 275] width 3 height 6
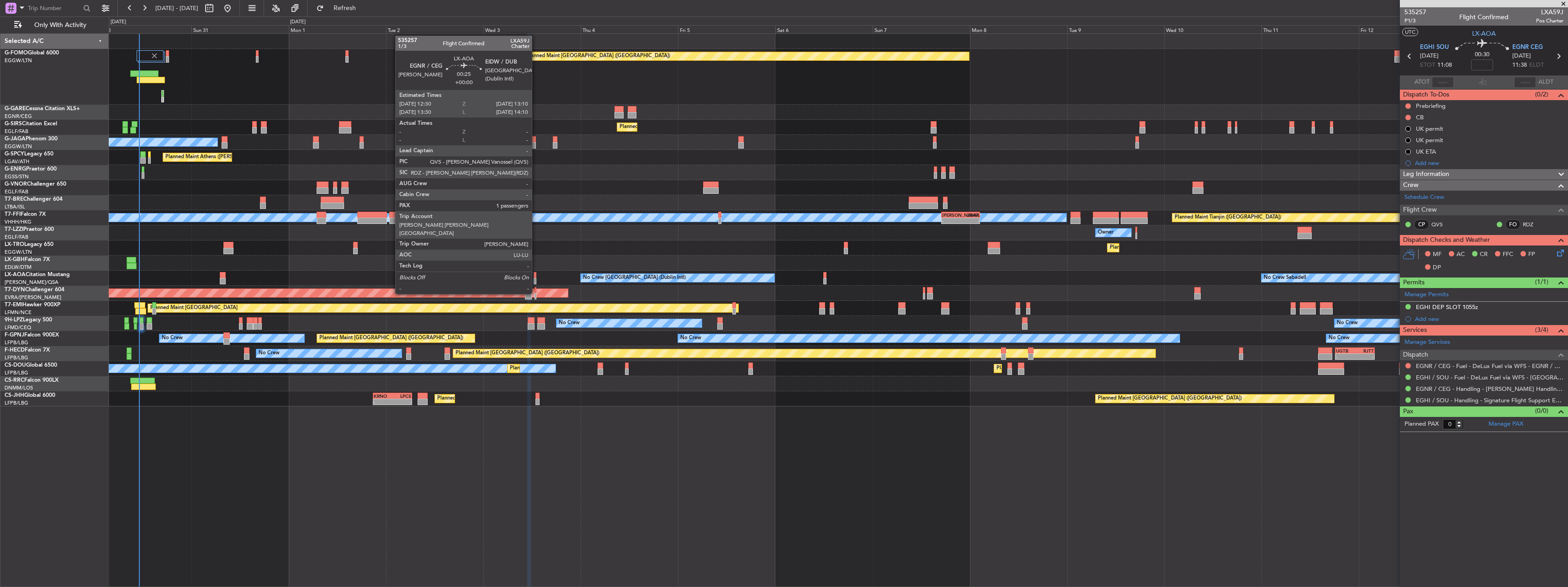
click at [536, 277] on div at bounding box center [534, 275] width 2 height 6
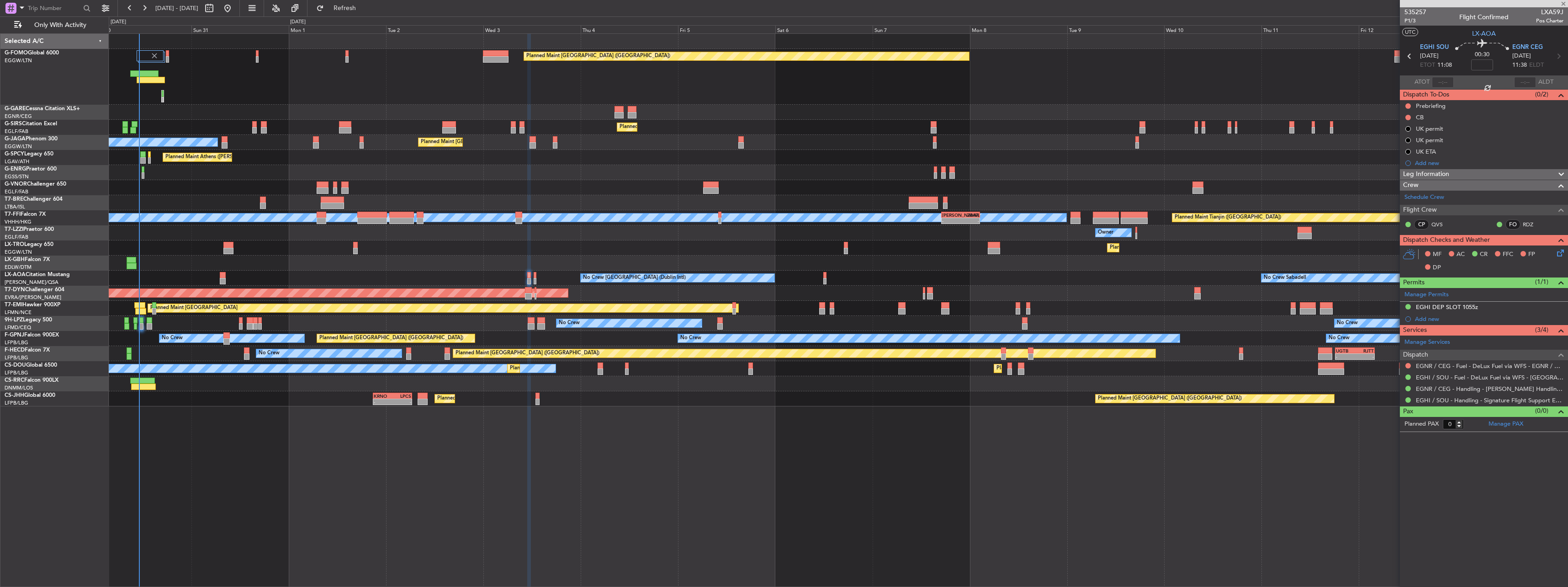
type input "1"
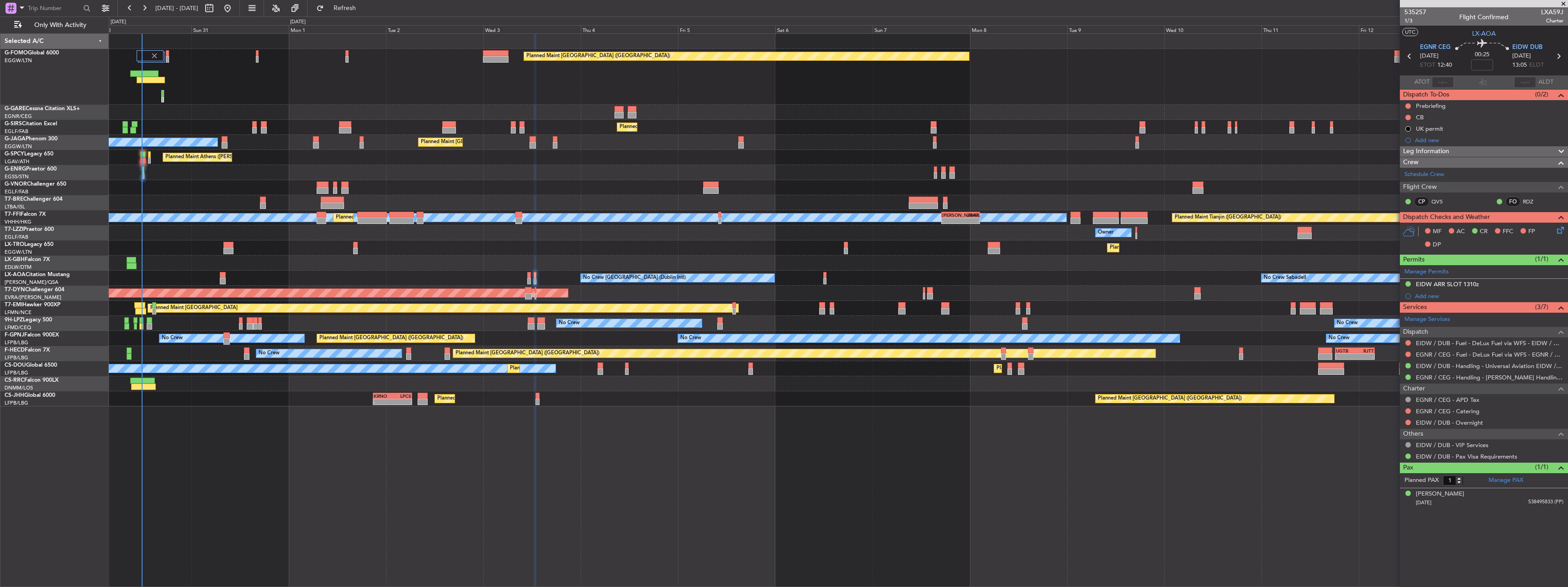
click at [358, 245] on div "Planned Maint Dusseldorf" at bounding box center [838, 248] width 1458 height 15
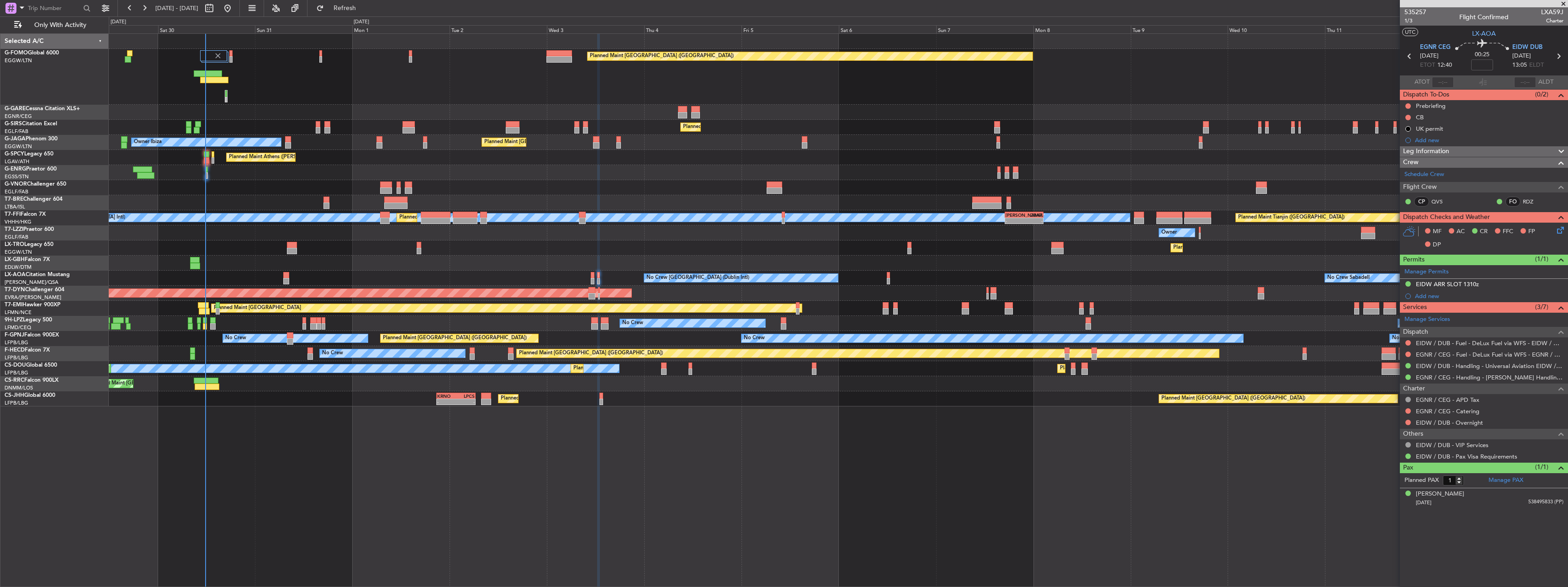
click at [506, 253] on div "Planned Maint Dusseldorf" at bounding box center [838, 248] width 1458 height 15
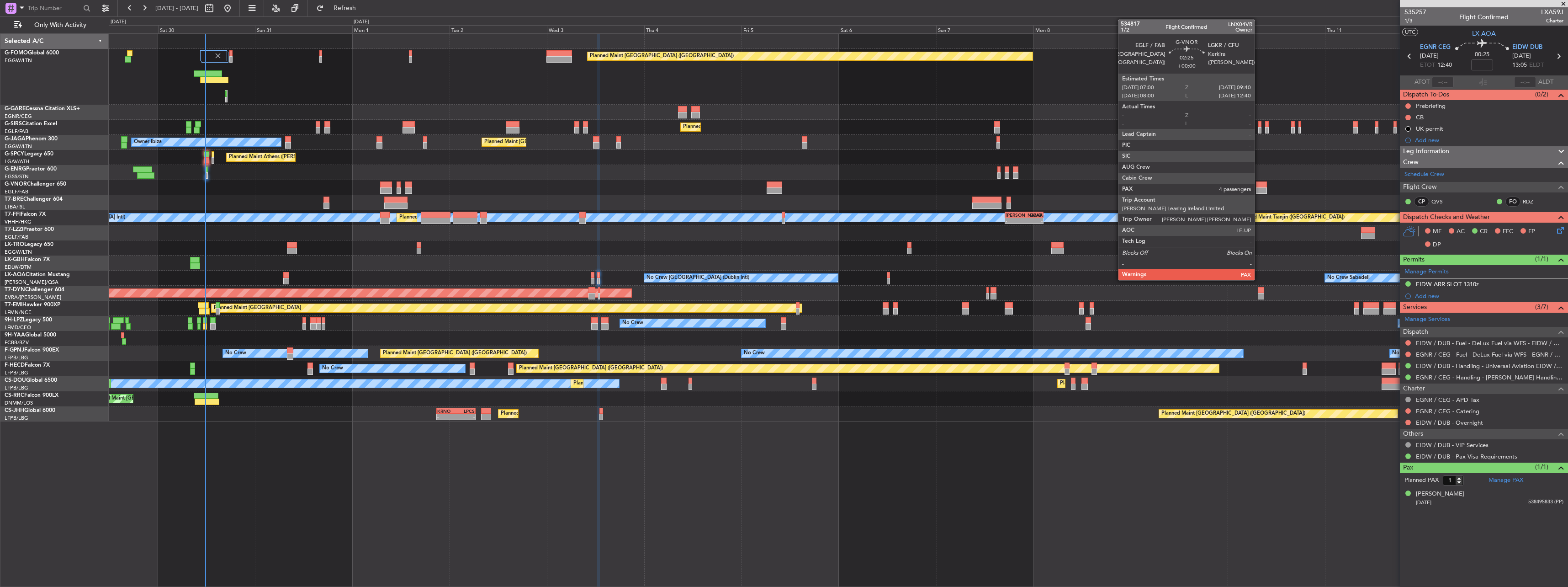
click at [1259, 189] on div at bounding box center [1261, 191] width 11 height 6
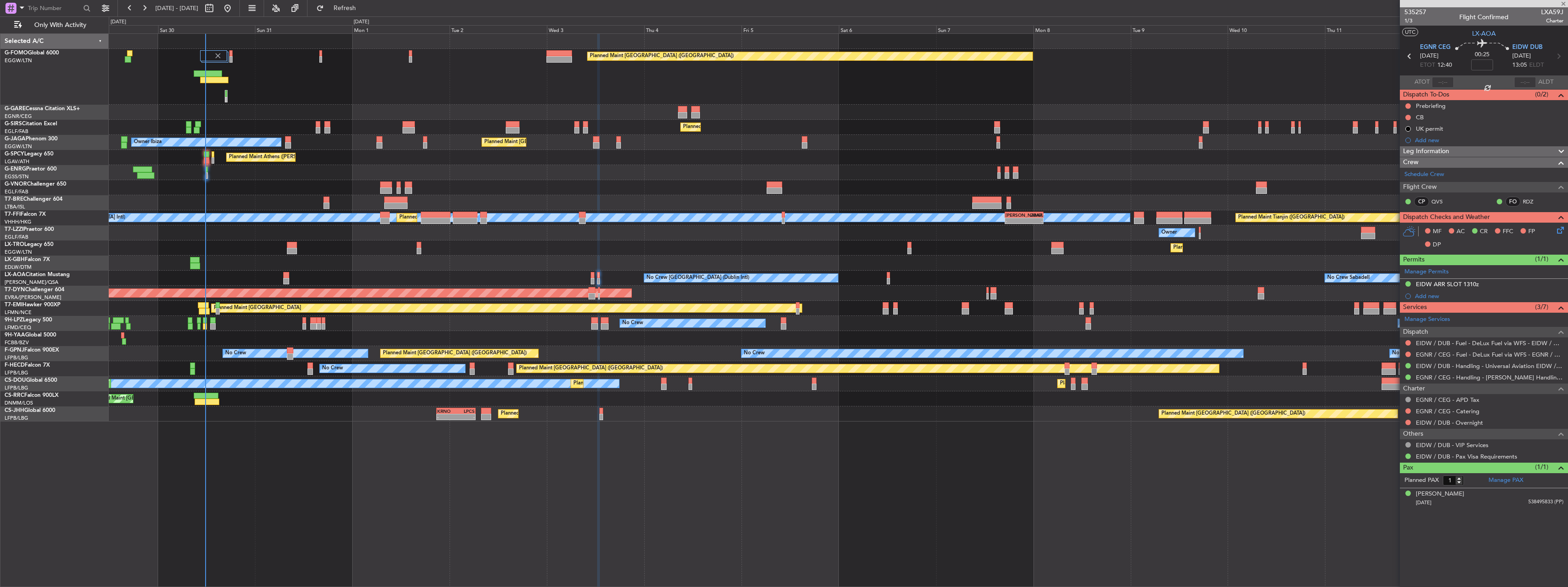
type input "4"
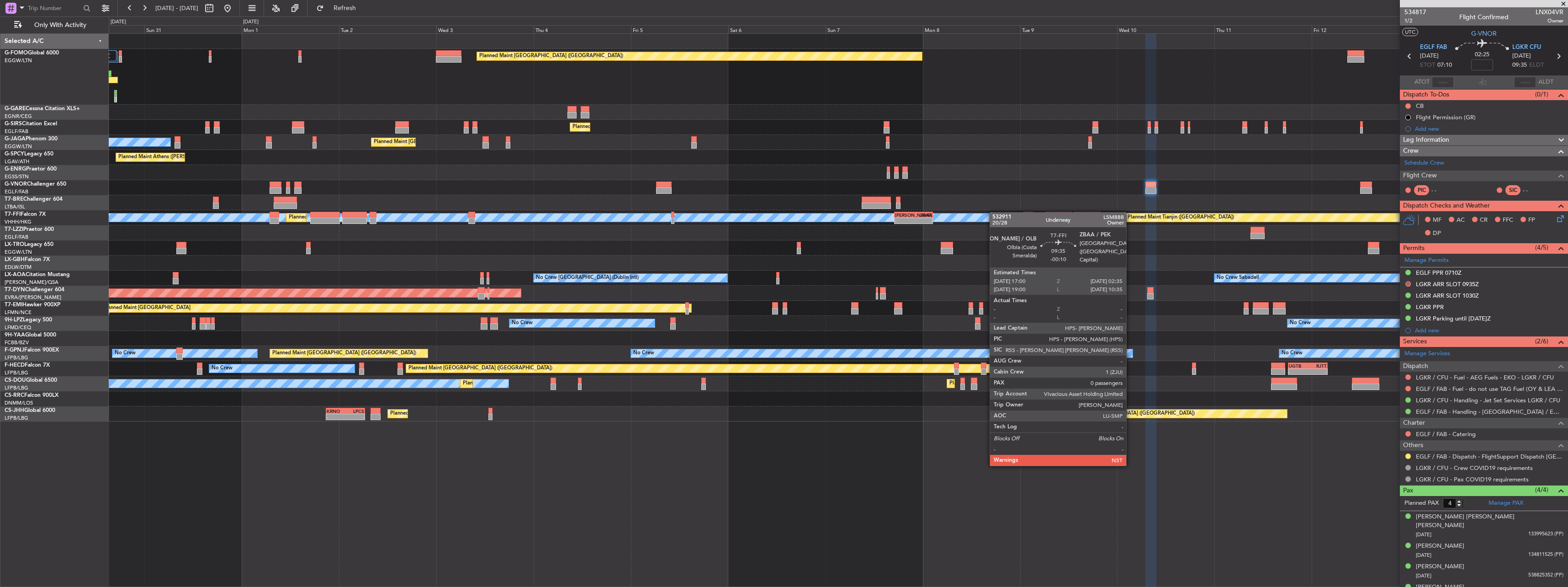
click at [729, 199] on div at bounding box center [838, 202] width 1458 height 15
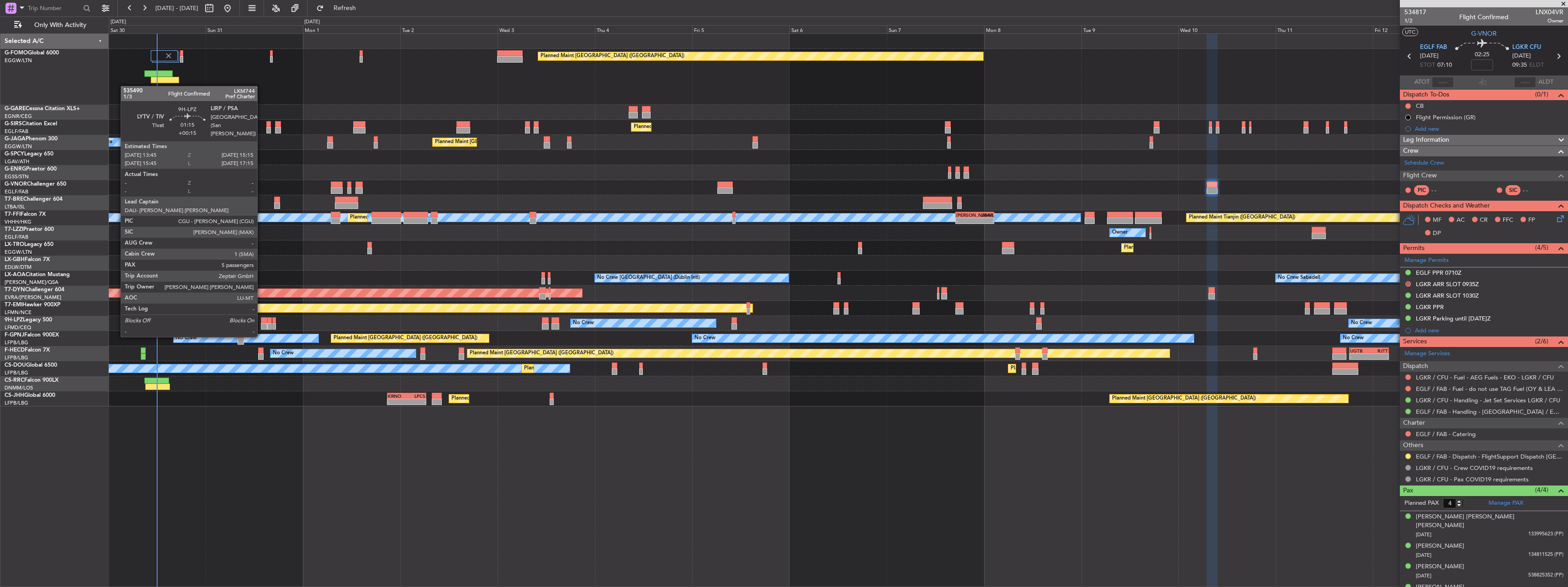
click at [261, 326] on div at bounding box center [264, 326] width 6 height 6
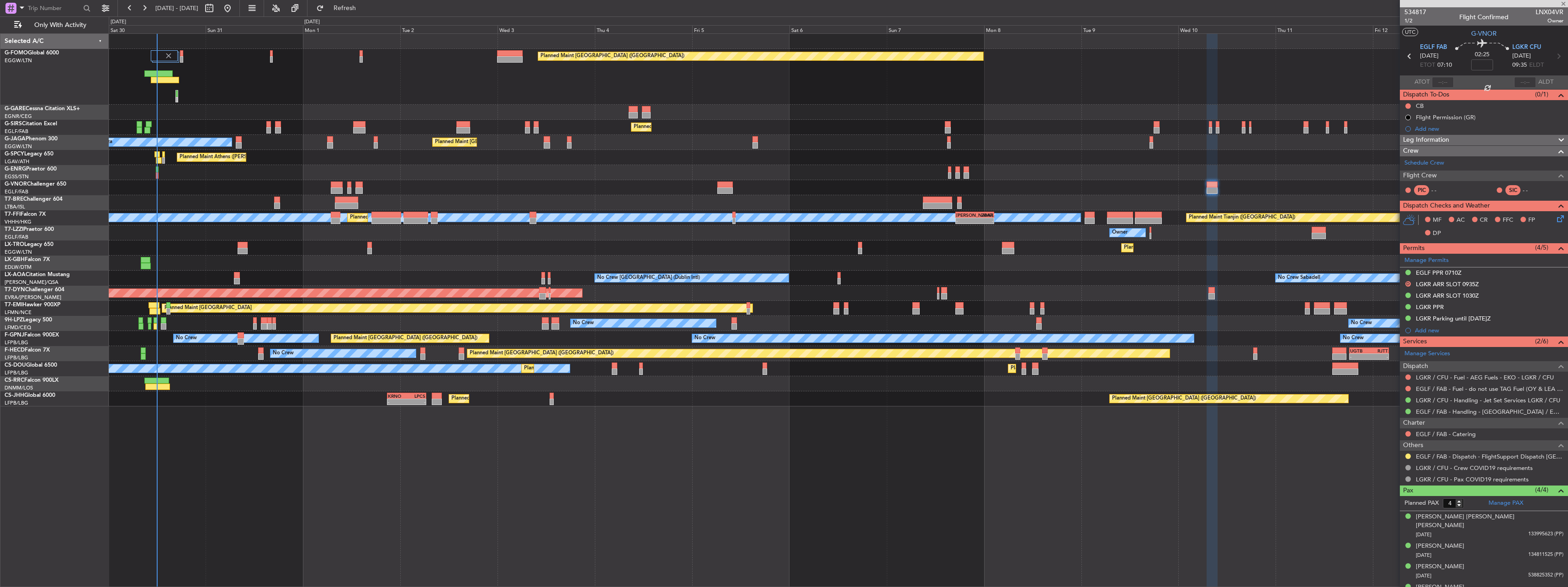
type input "+00:15"
type input "5"
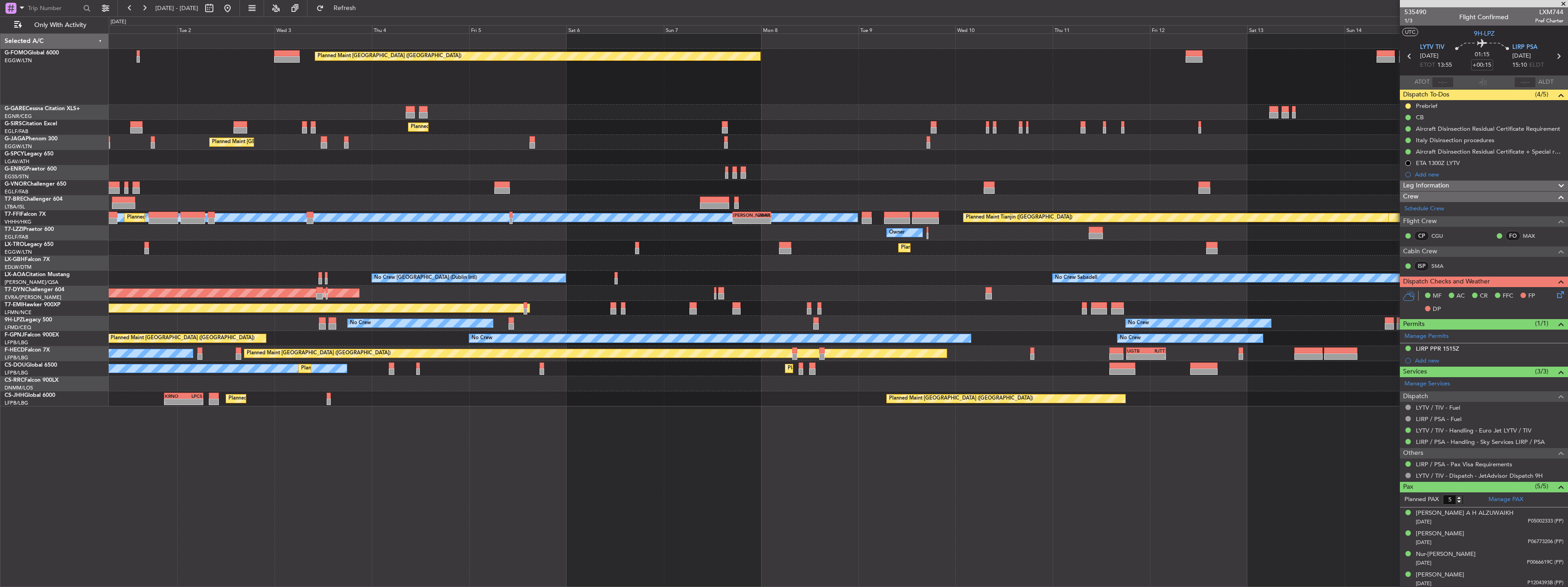
click at [858, 241] on div "Planned Maint [GEOGRAPHIC_DATA] ([GEOGRAPHIC_DATA]) Planned Maint [GEOGRAPHIC_D…" at bounding box center [838, 220] width 1458 height 373
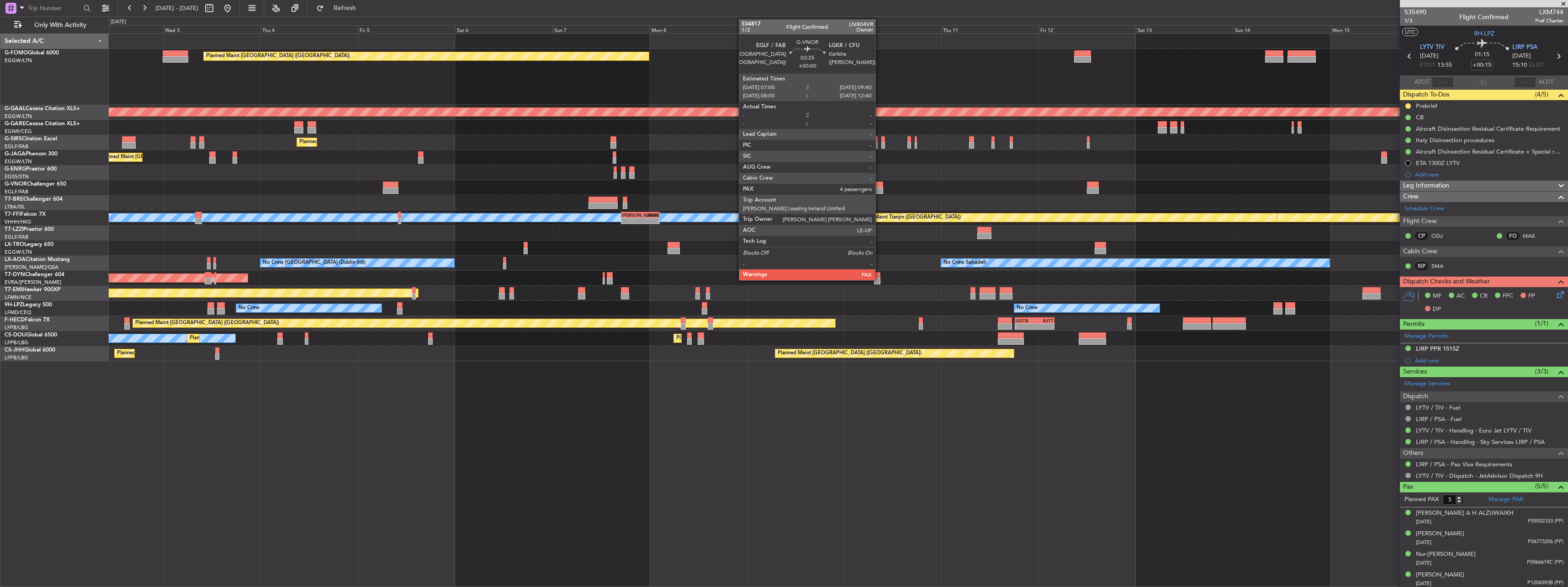
click at [880, 188] on div at bounding box center [878, 191] width 11 height 6
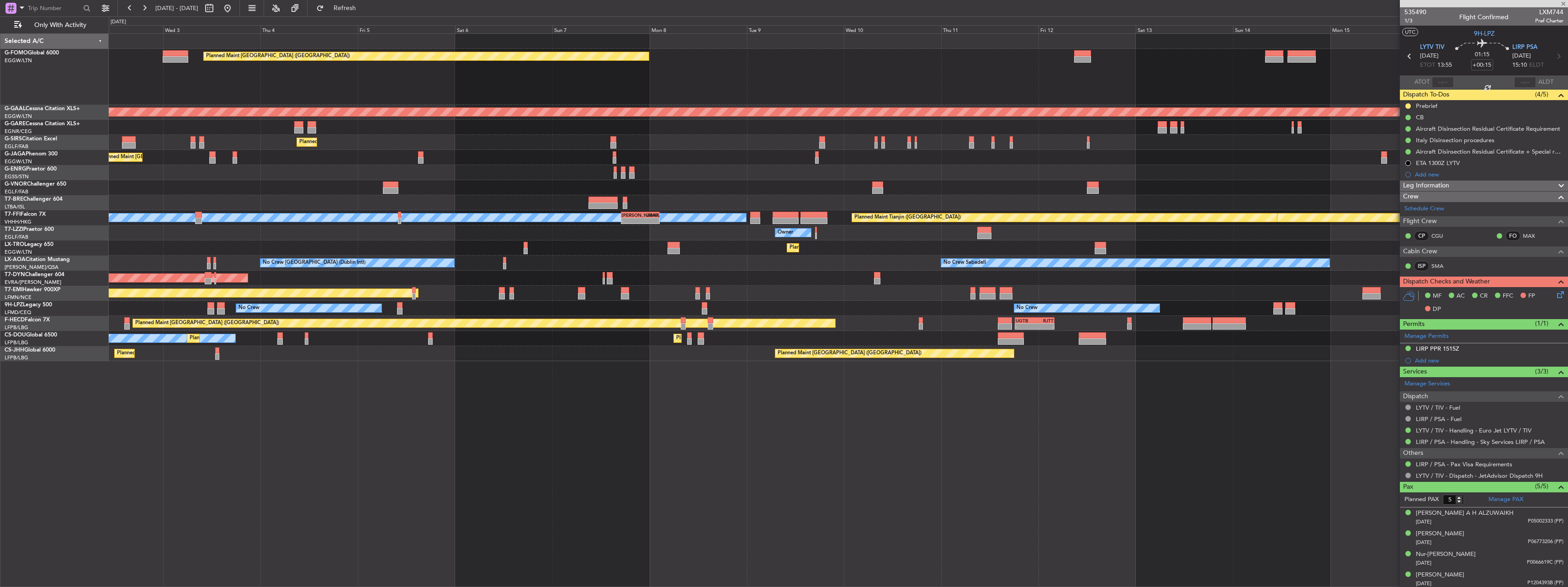
type input "4"
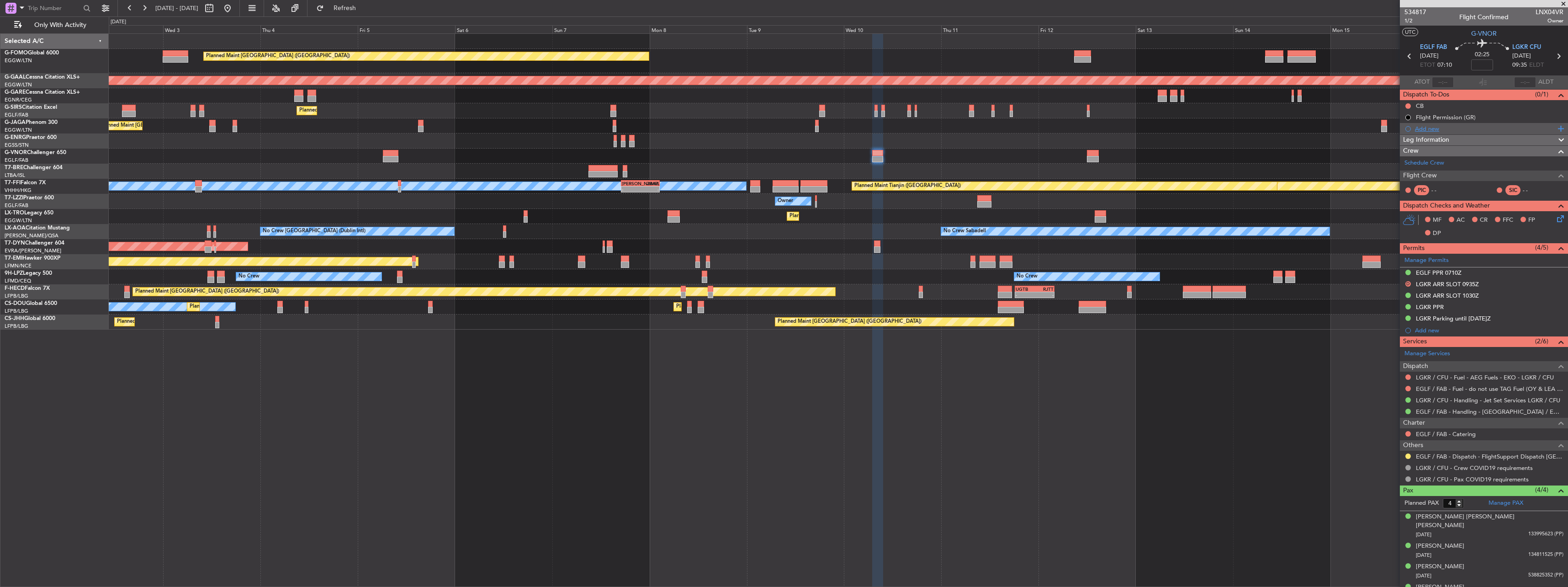
click at [1437, 129] on div "Add new" at bounding box center [1484, 129] width 140 height 8
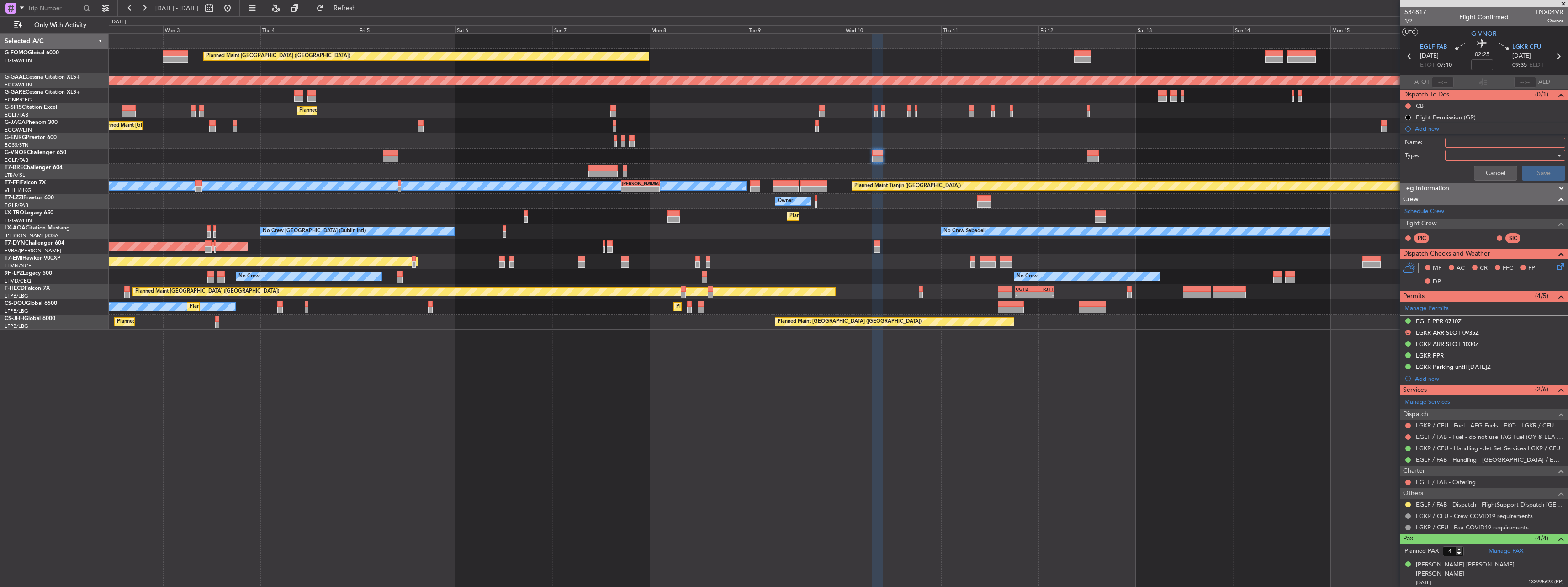
click at [1415, 188] on span "Leg Information" at bounding box center [1426, 188] width 46 height 11
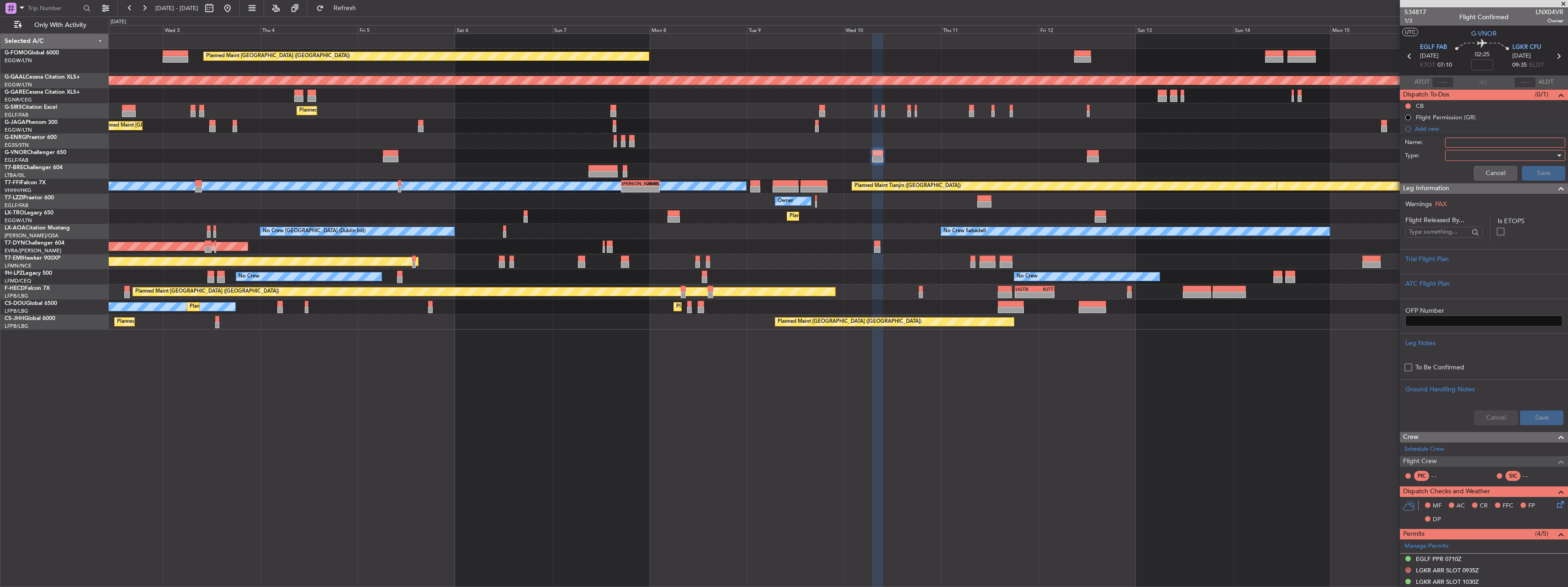
click at [1415, 188] on span "Leg Information" at bounding box center [1426, 188] width 46 height 11
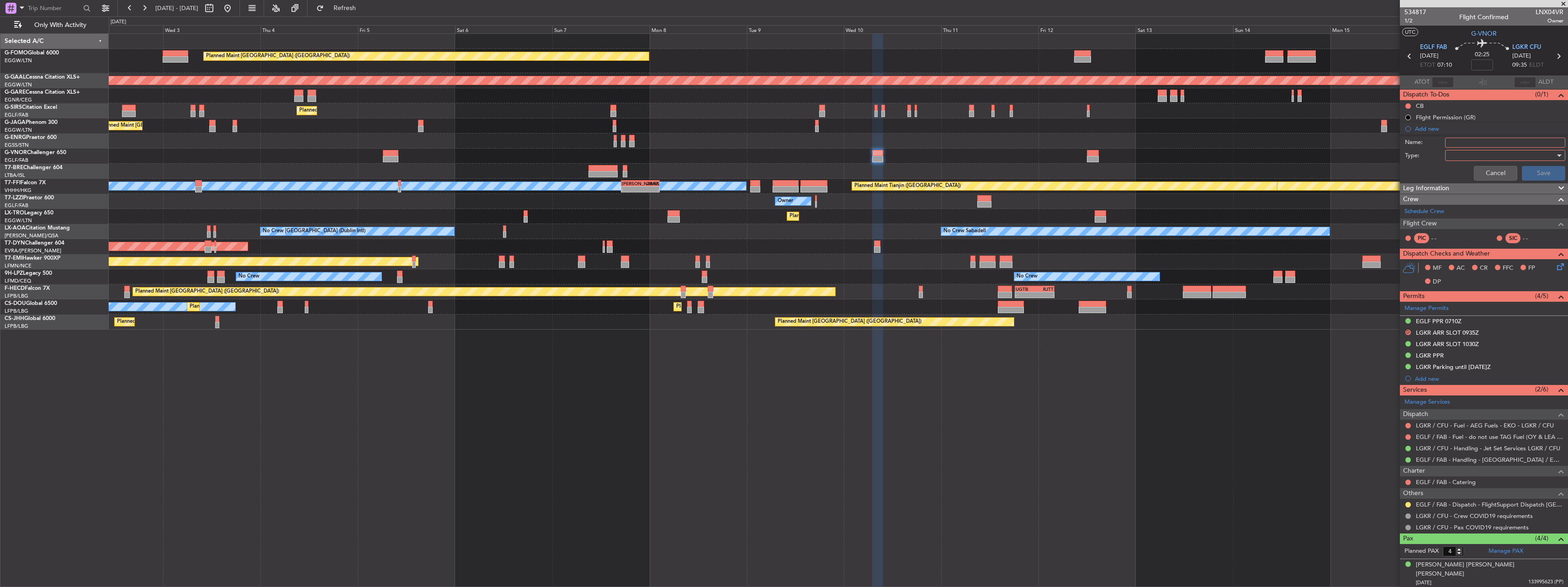
click at [1455, 144] on input "Name:" at bounding box center [1505, 142] width 120 height 10
click at [1369, 161] on div at bounding box center [838, 156] width 1458 height 15
click at [1368, 179] on div at bounding box center [838, 171] width 1458 height 15
click at [1402, 191] on div "Leg Information" at bounding box center [1484, 188] width 168 height 11
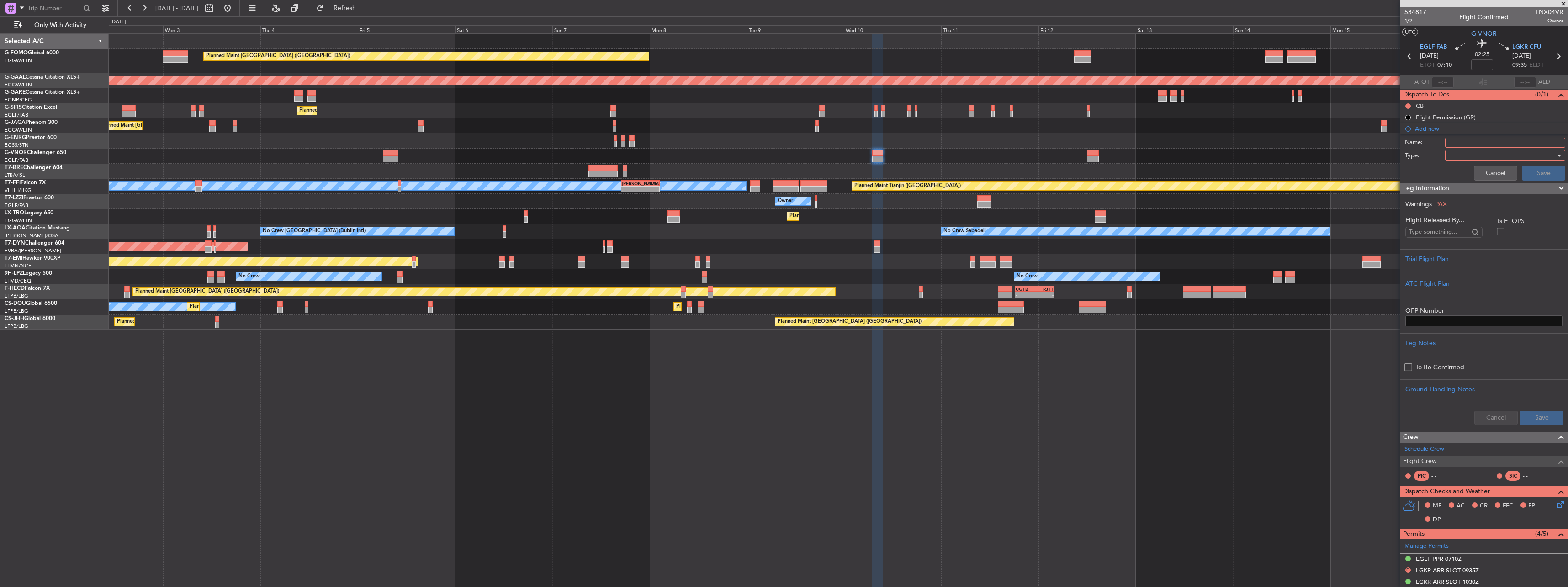
click at [1402, 191] on div "Leg Information" at bounding box center [1484, 188] width 168 height 11
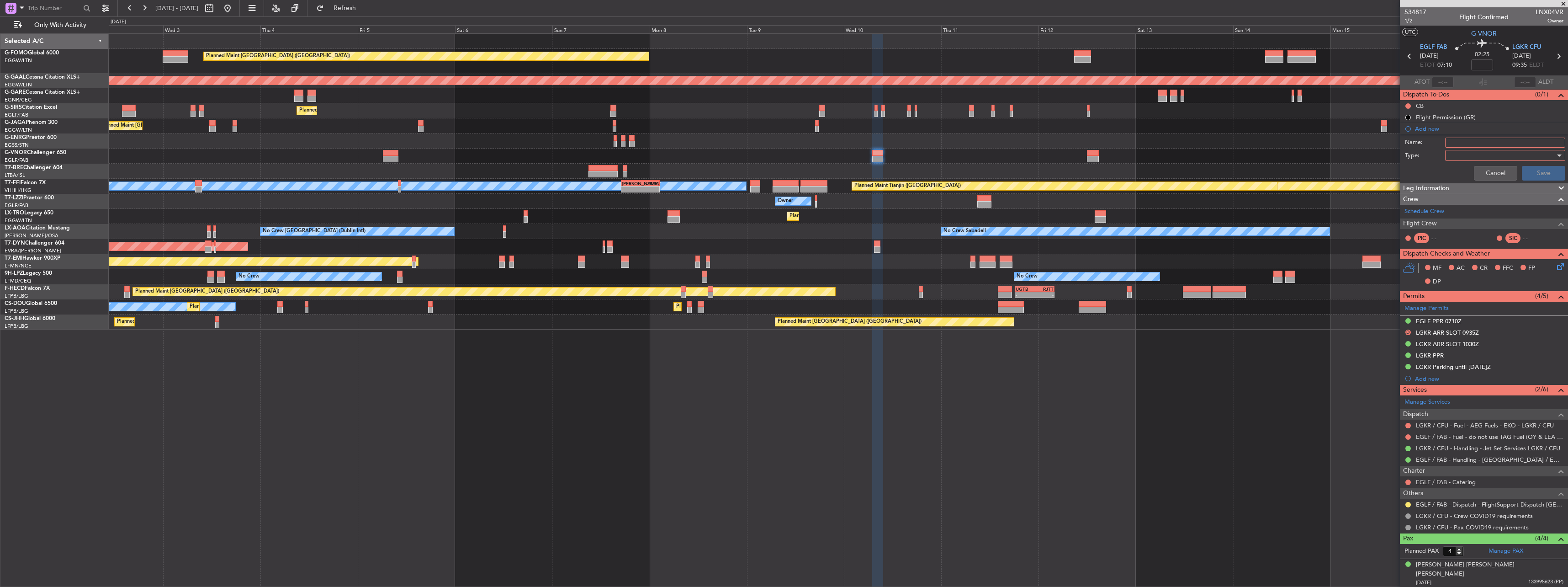
click at [1422, 93] on span "Dispatch To-Dos" at bounding box center [1426, 94] width 46 height 11
click at [1466, 176] on div "Cancel Save" at bounding box center [1481, 173] width 172 height 22
click at [1475, 175] on button "Cancel" at bounding box center [1495, 173] width 43 height 15
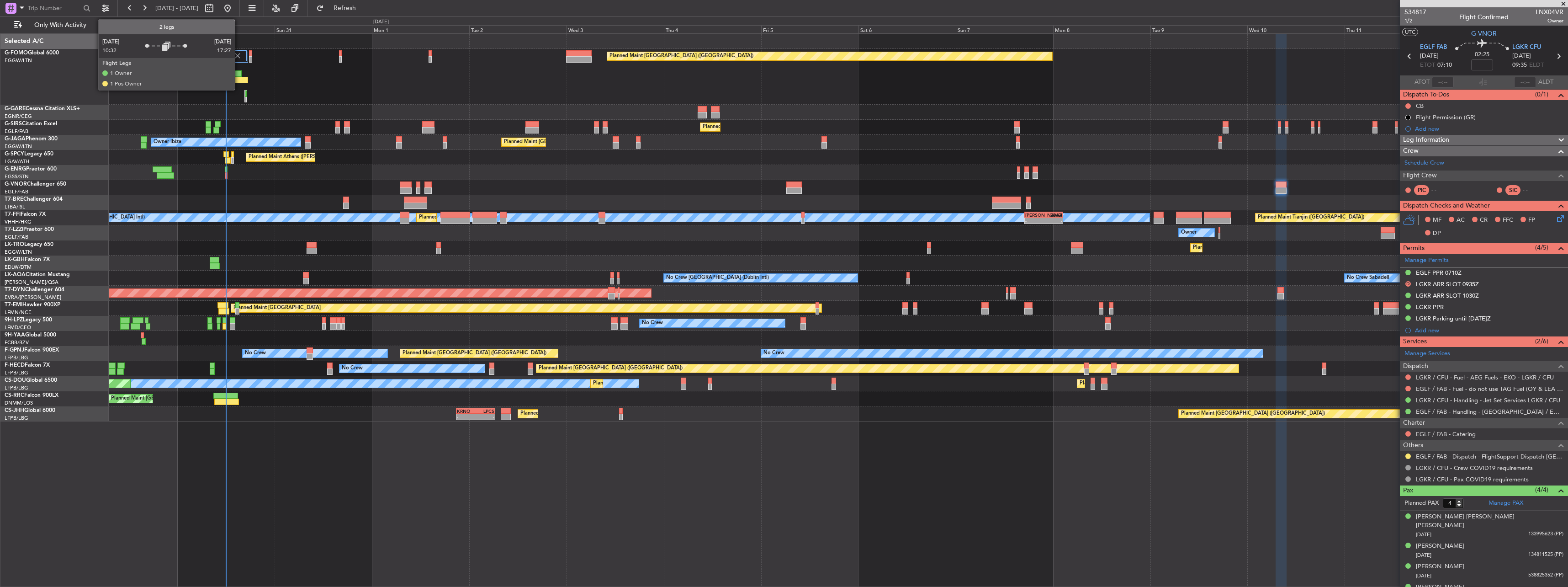
click at [239, 56] on img at bounding box center [238, 56] width 8 height 8
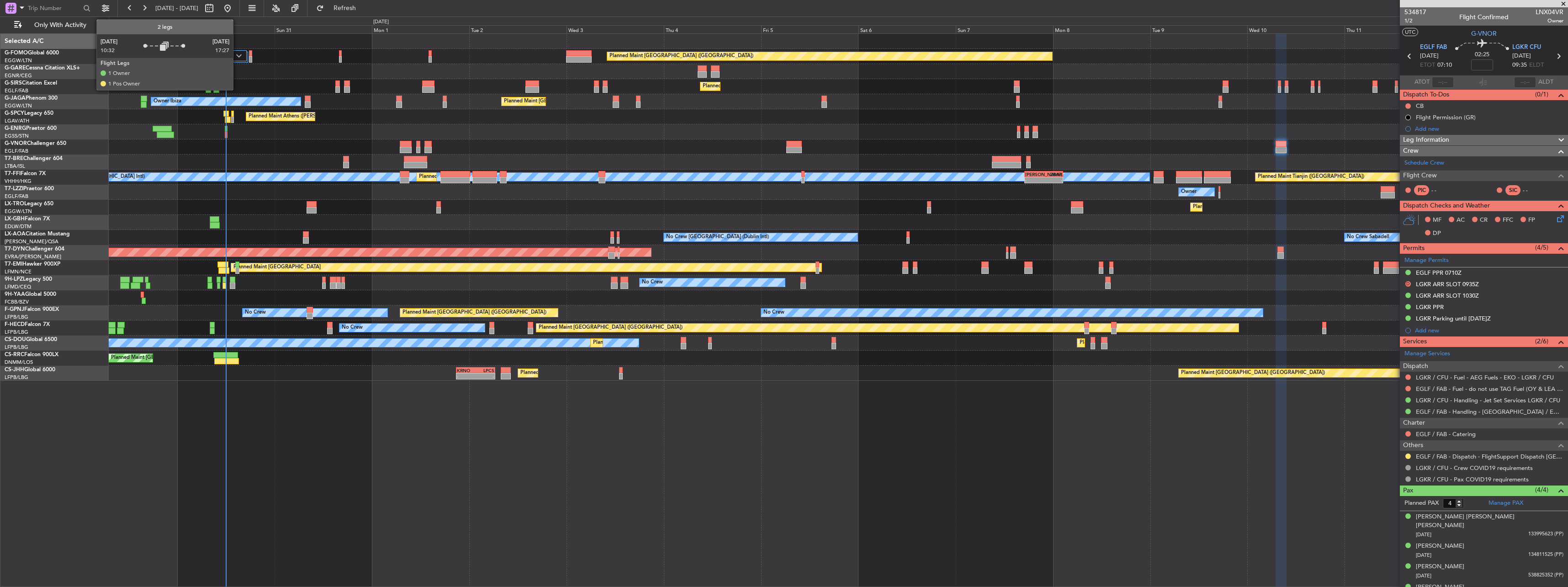
click at [237, 57] on img at bounding box center [239, 55] width 6 height 4
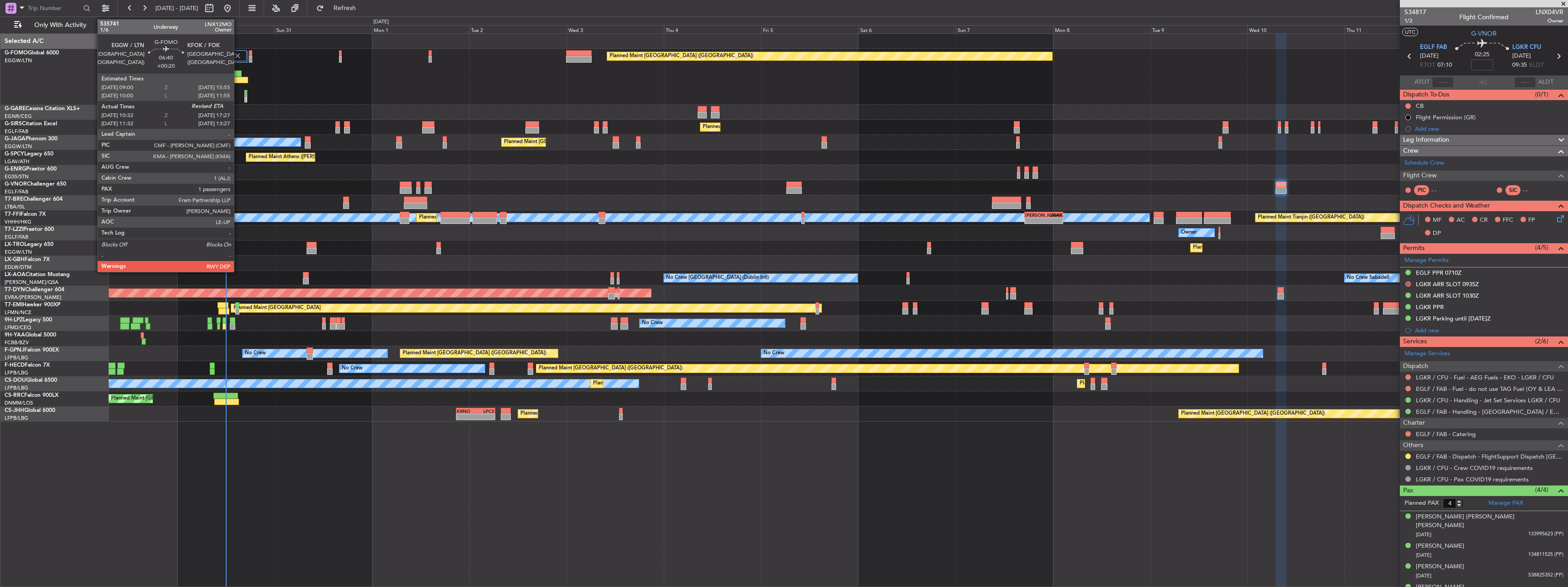
click at [238, 77] on div at bounding box center [234, 80] width 28 height 6
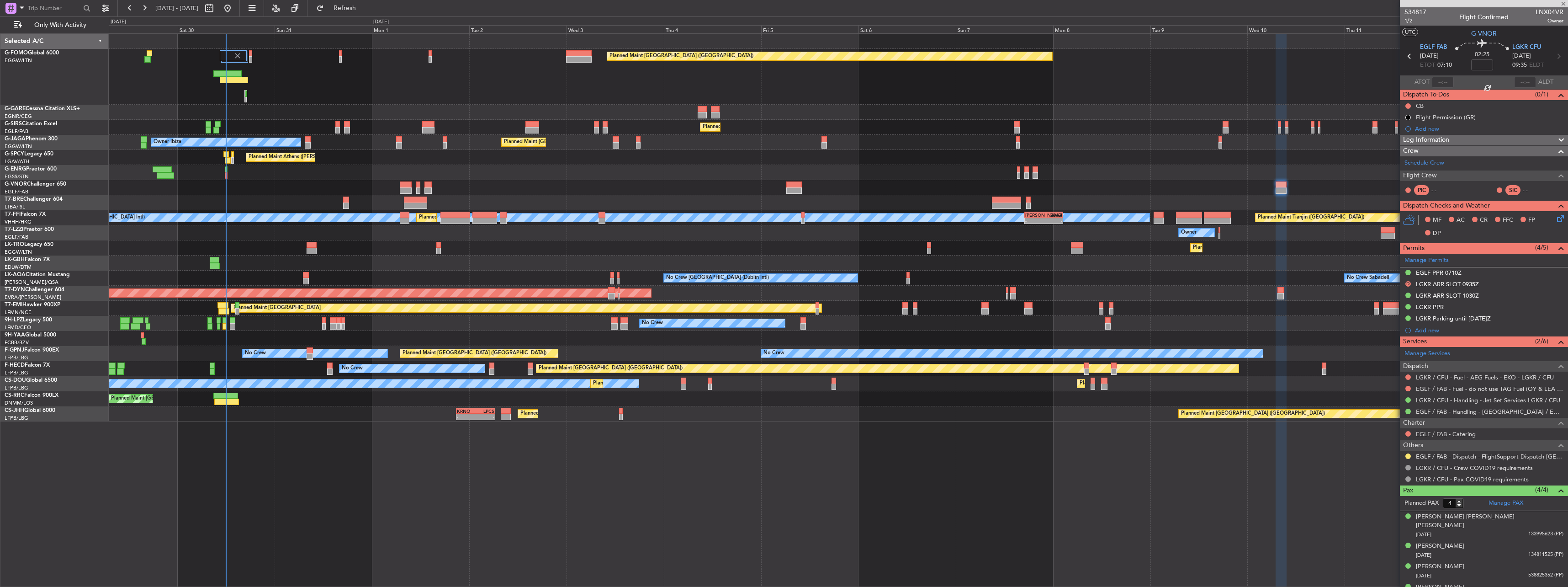
type input "+00:20"
type input "10:32"
type input "1"
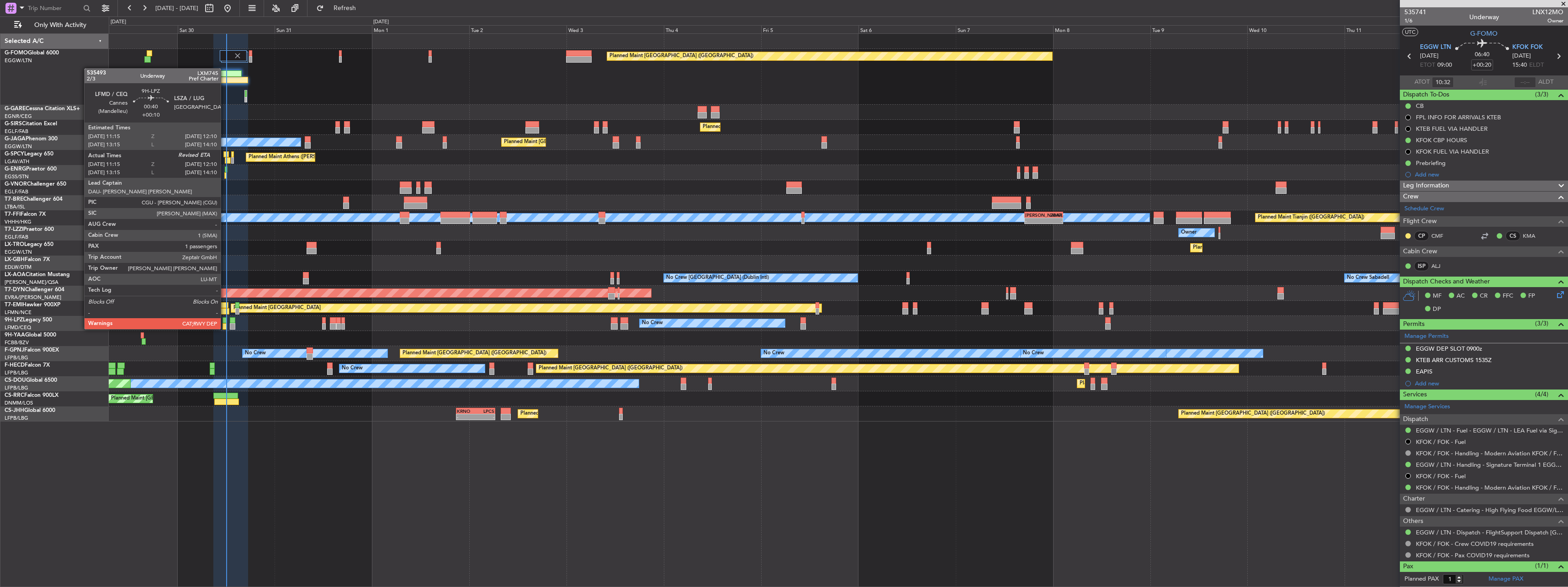
click at [225, 320] on div at bounding box center [224, 321] width 4 height 6
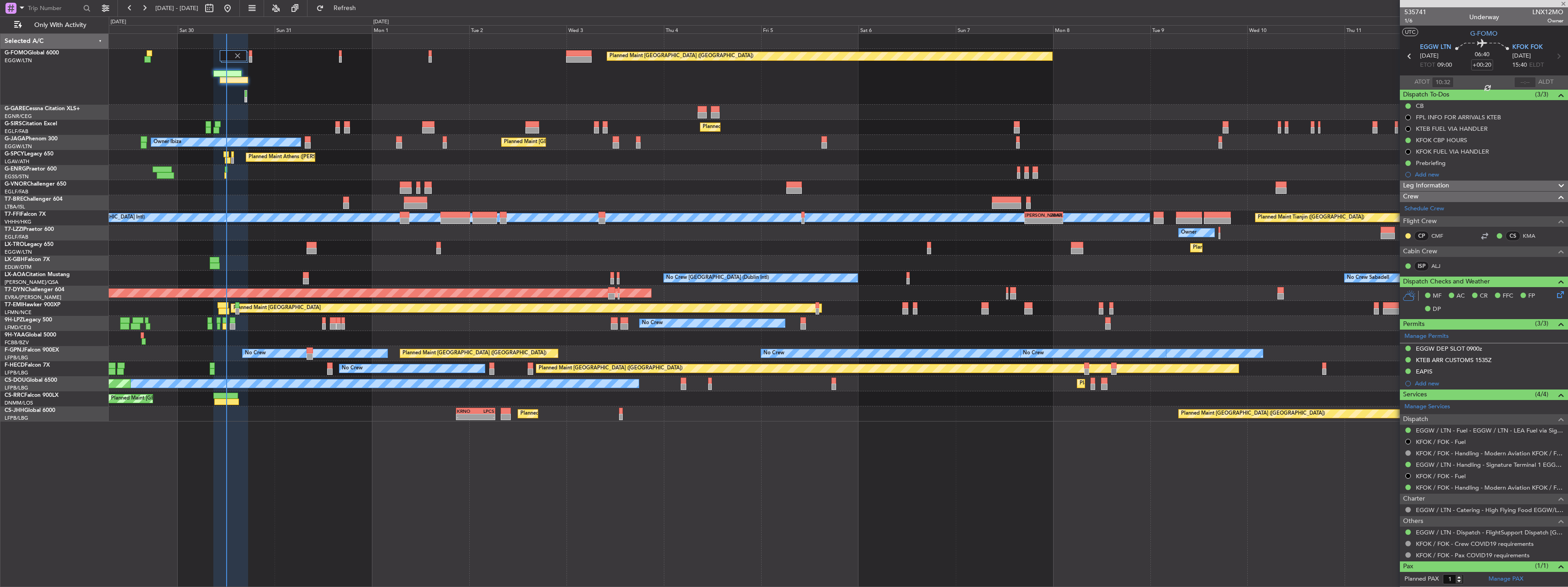
type input "+00:10"
type input "11:25"
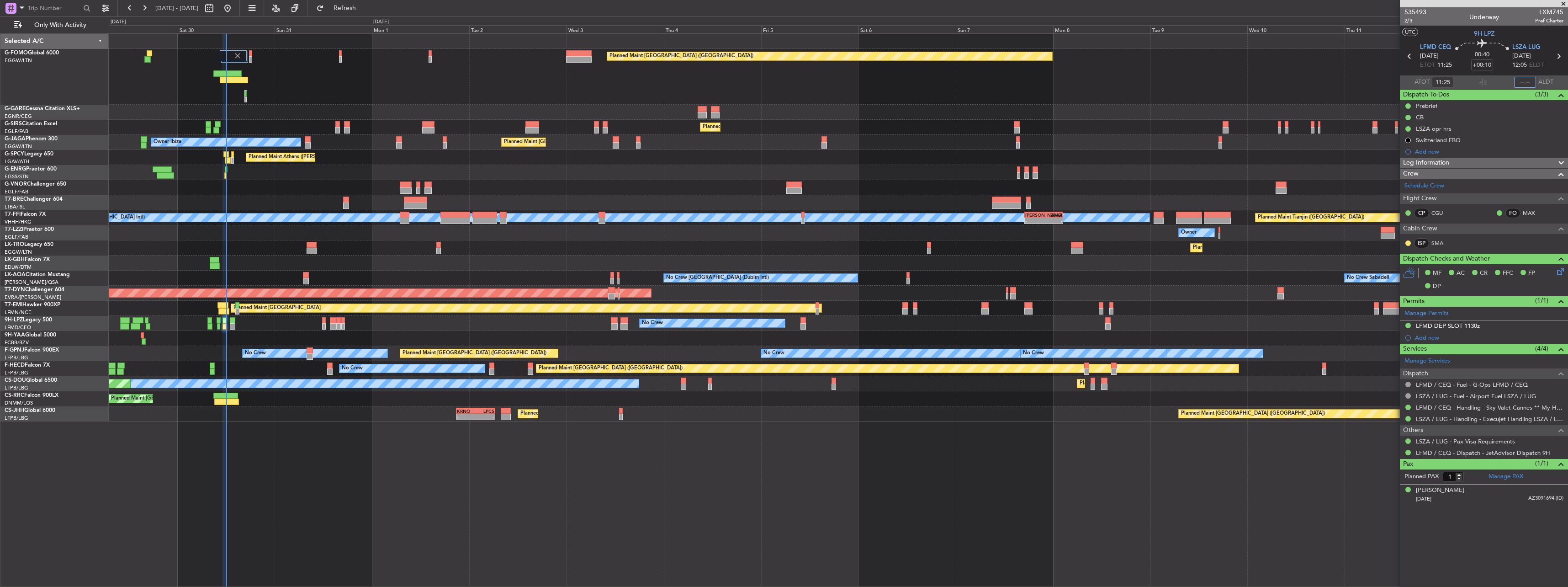
click at [1518, 79] on input "text" at bounding box center [1524, 83] width 22 height 11
type input "12:04"
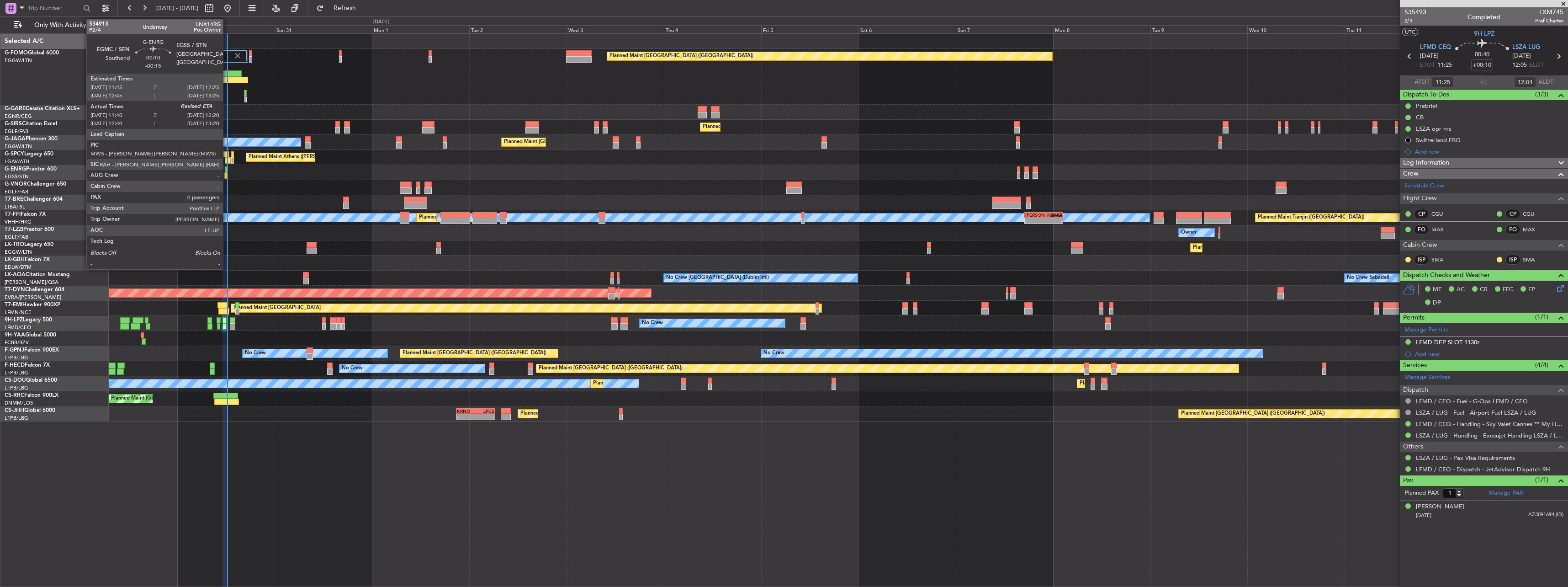
click at [227, 173] on div at bounding box center [225, 175] width 2 height 6
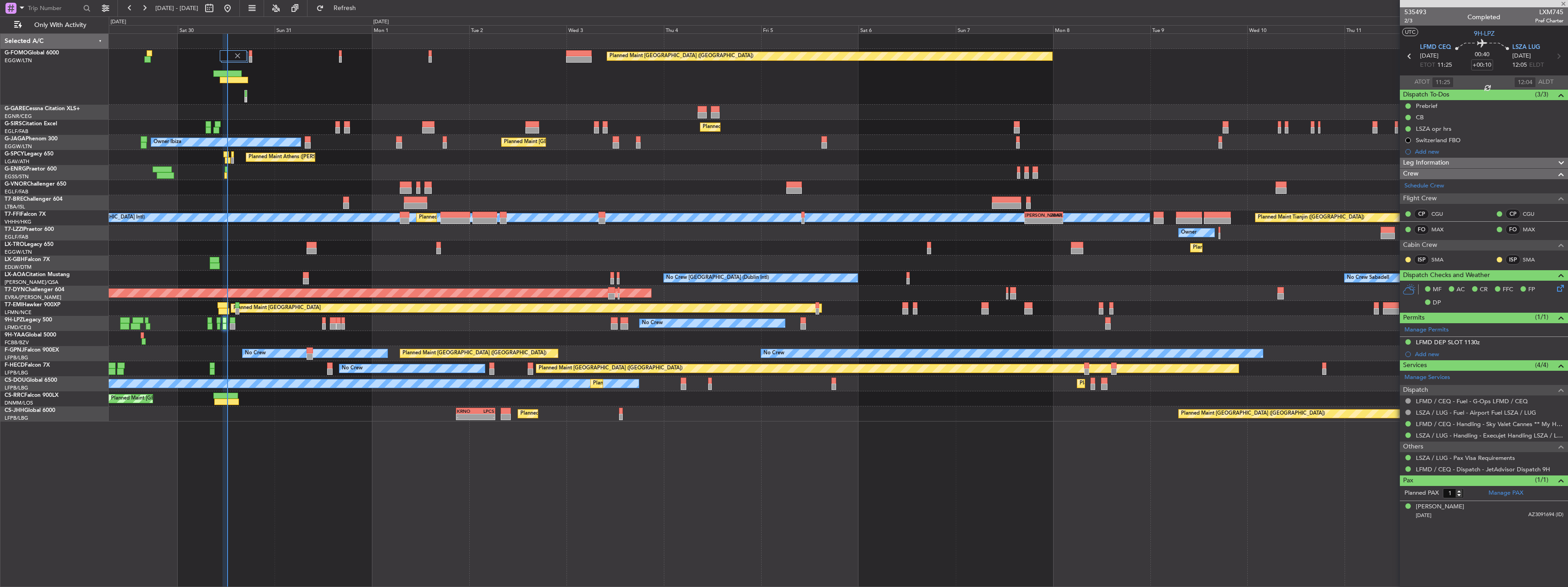
type input "-00:15"
type input "11:55"
type input "0"
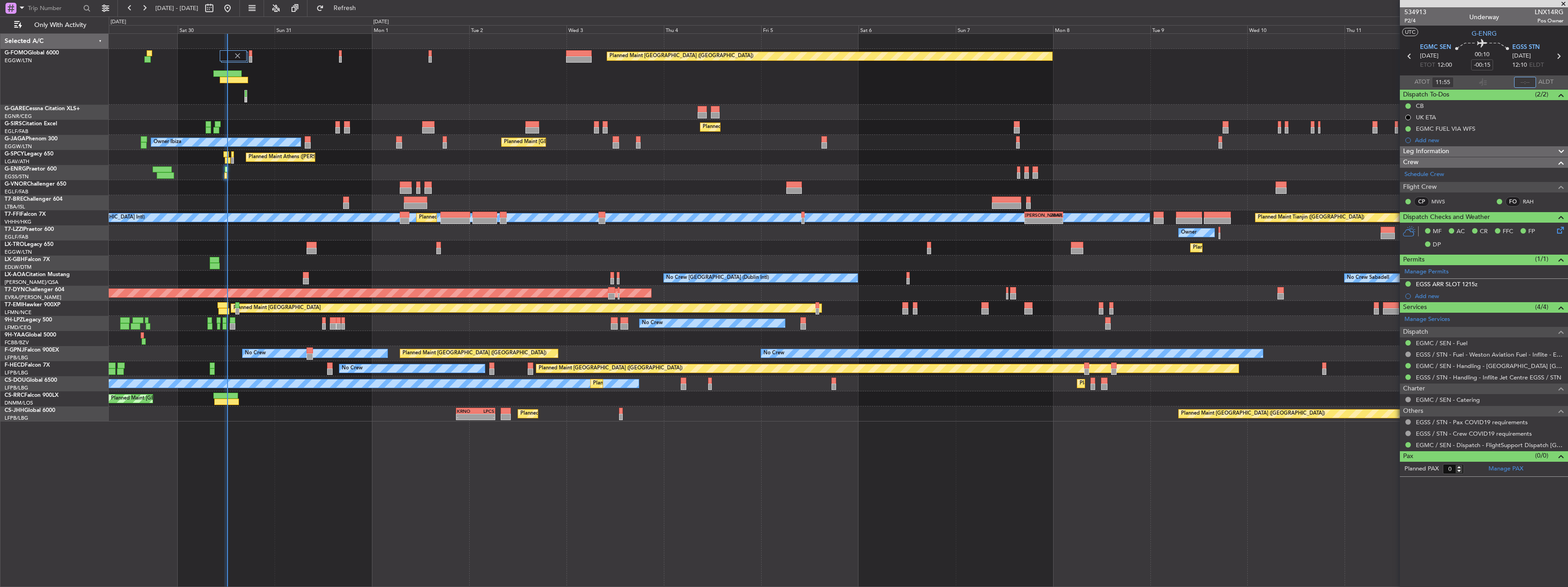
click at [1519, 80] on input "text" at bounding box center [1524, 83] width 22 height 11
type input "12:14"
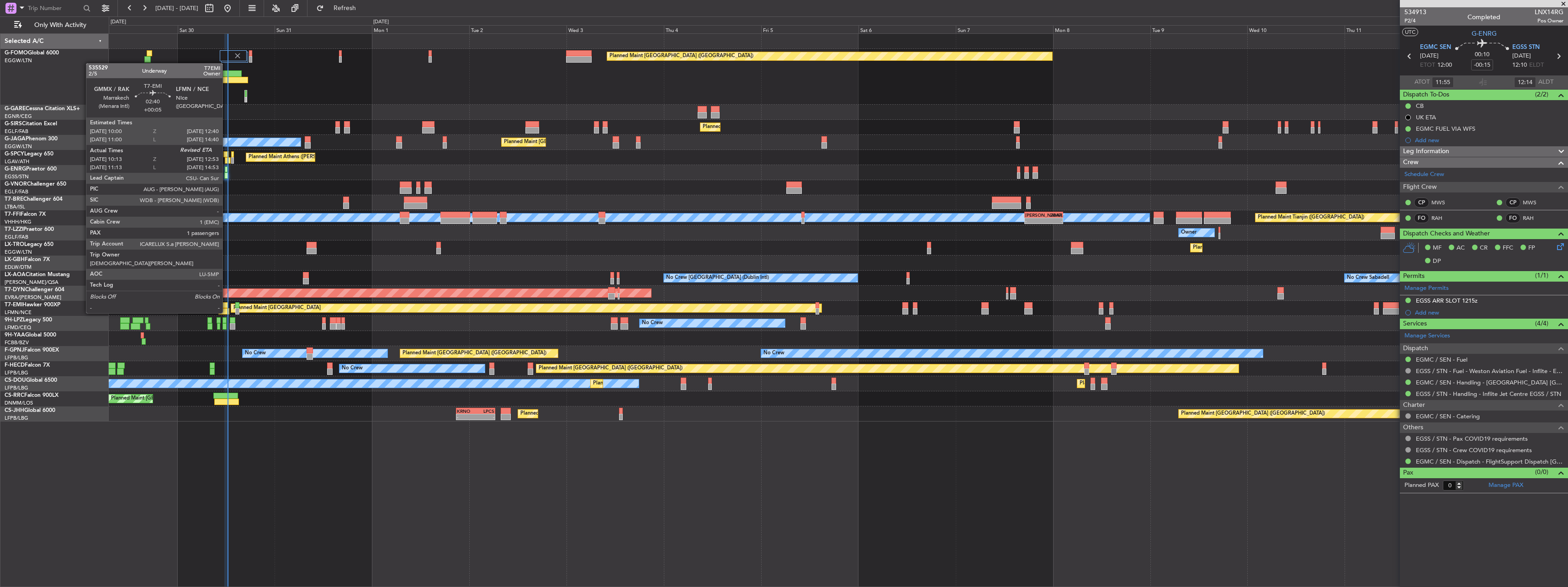
click at [226, 304] on div at bounding box center [223, 305] width 11 height 6
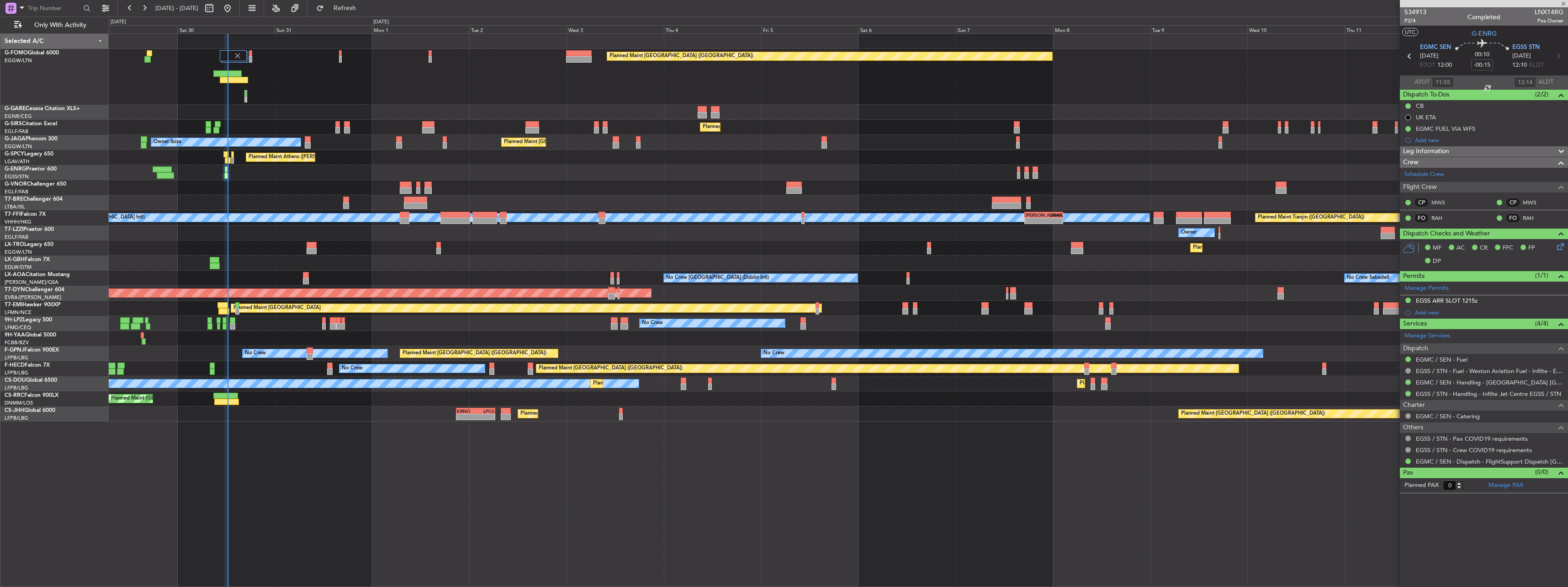
type input "+00:05"
type input "10:13"
type input "1"
